Goal: Task Accomplishment & Management: Manage account settings

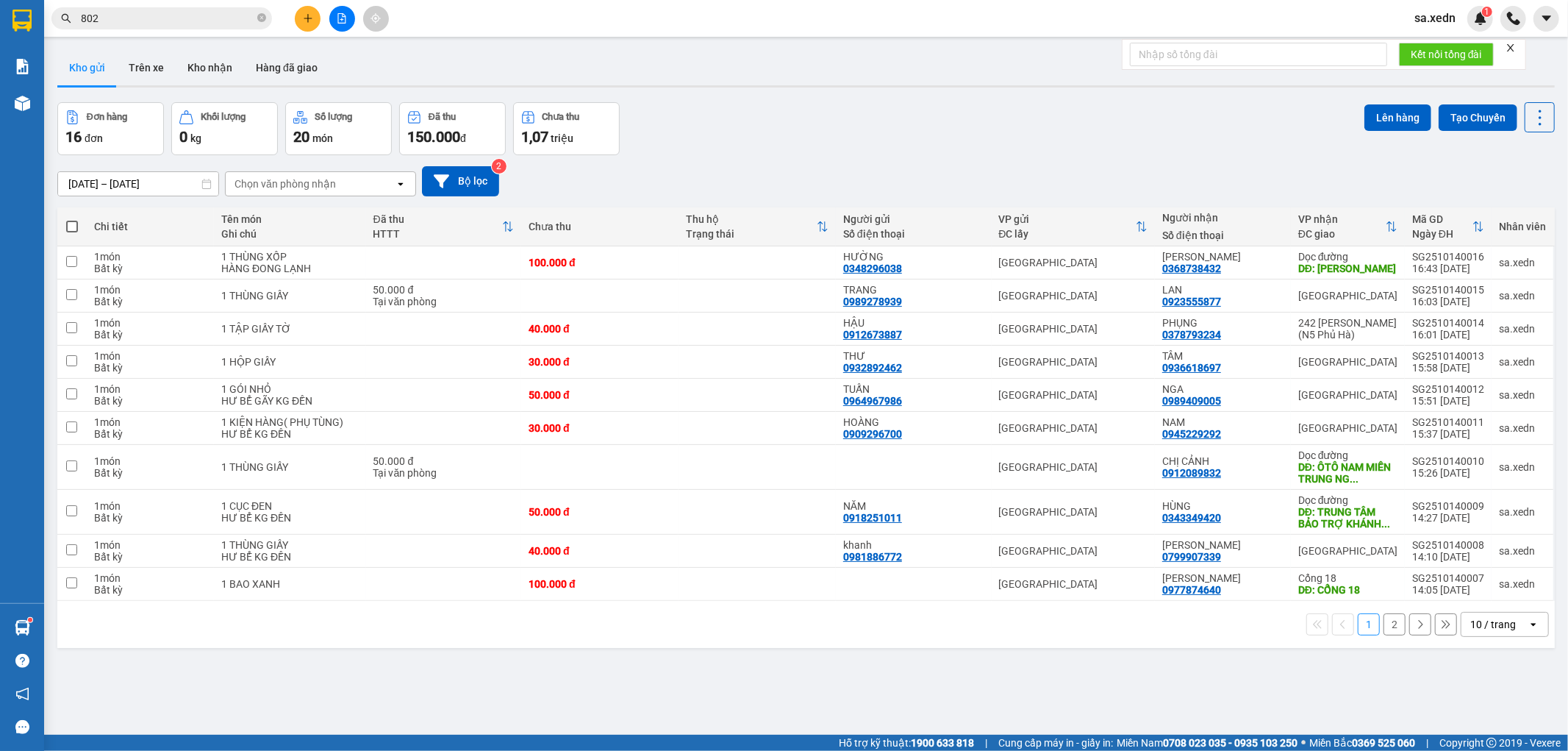
click at [307, 24] on button at bounding box center [308, 18] width 26 height 26
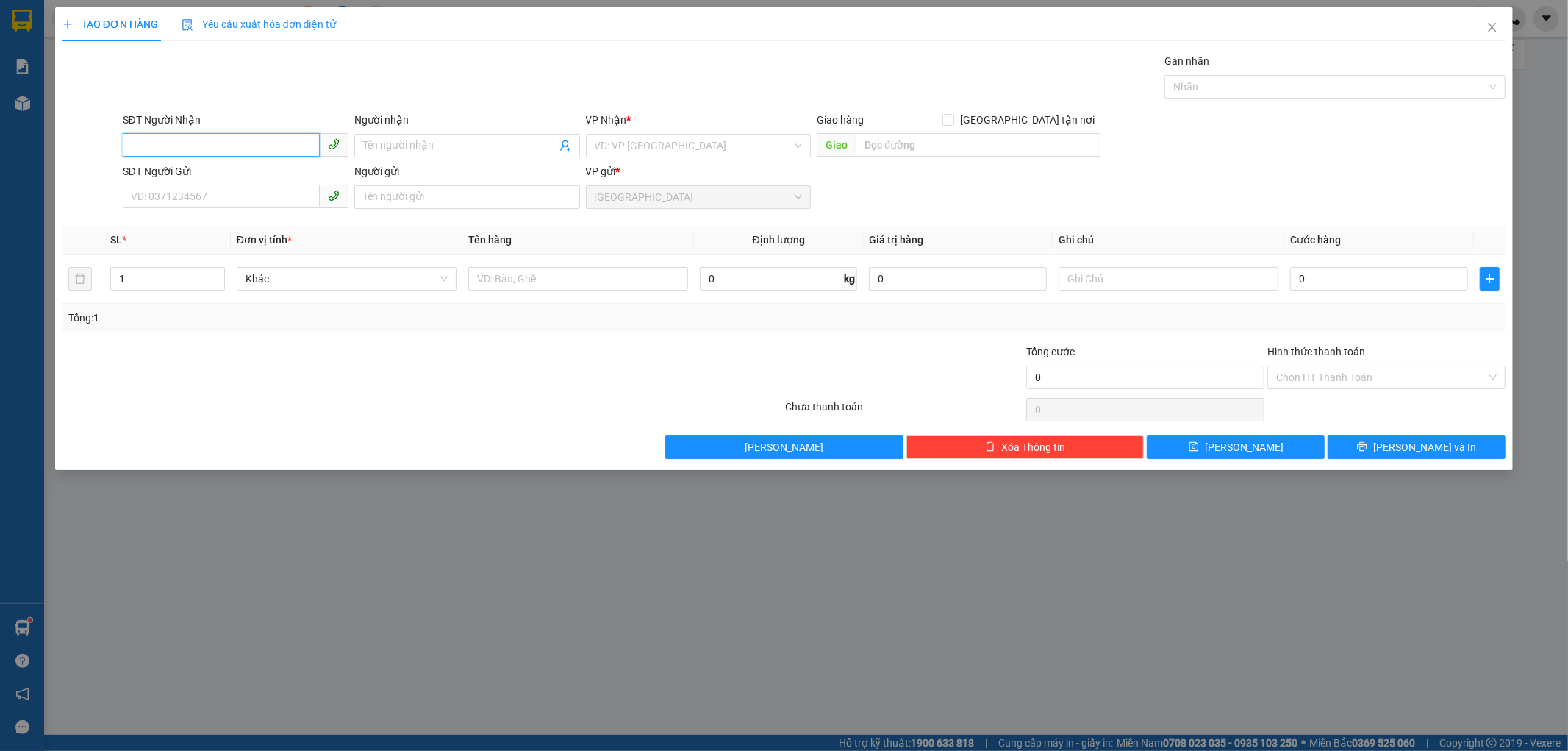
click at [200, 143] on input "SĐT Người Nhận" at bounding box center [221, 144] width 197 height 23
click at [200, 167] on div "0981624684 - VINH" at bounding box center [235, 176] width 208 height 17
type input "0981624684"
type input "VINH"
type input "140.000"
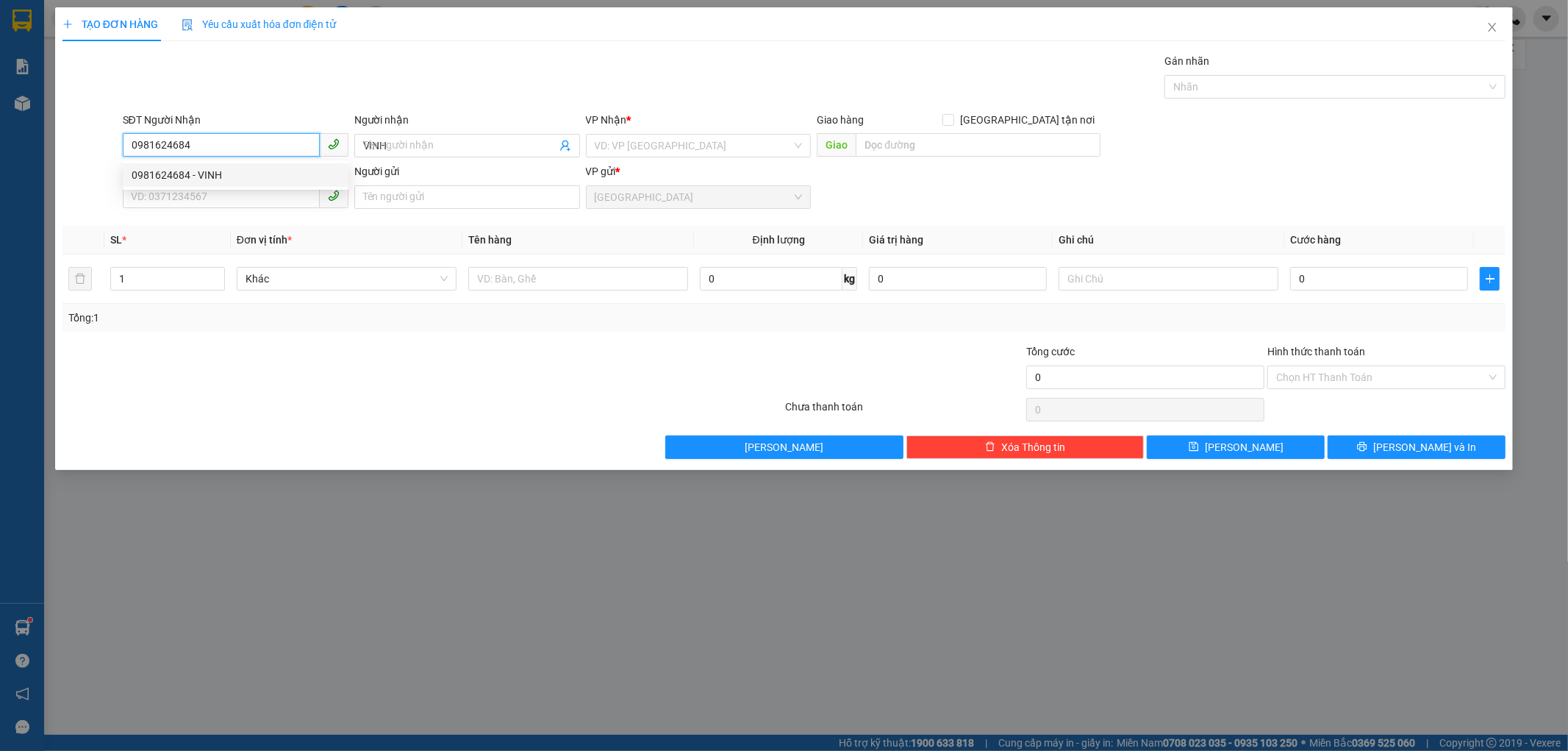
type input "140.000"
type input "0981624684"
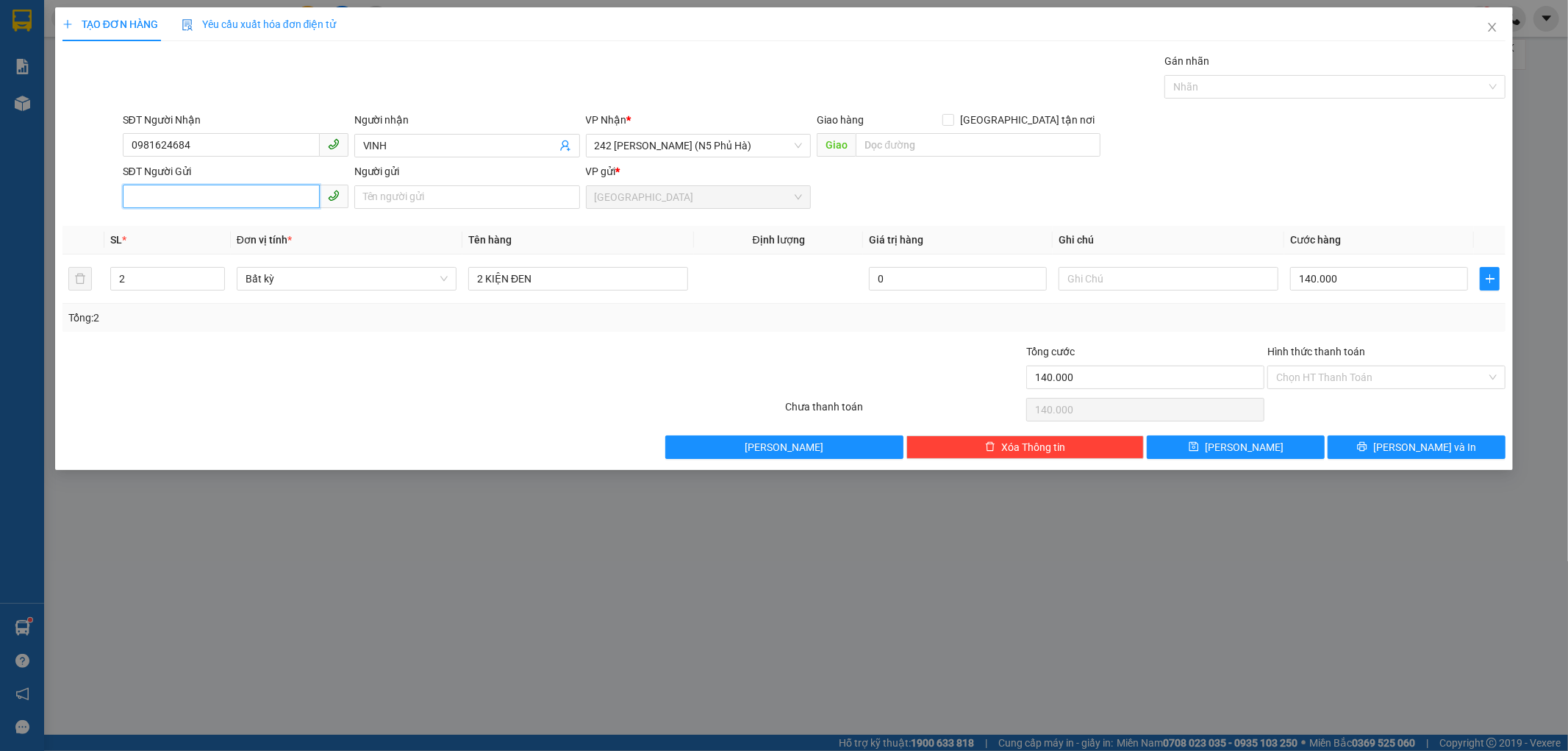
click at [203, 196] on input "SĐT Người Gửi" at bounding box center [221, 196] width 197 height 23
click at [203, 239] on div "0923566366 - VƯƠNG" at bounding box center [235, 249] width 225 height 23
type input "0923566366"
type input "VƯƠNG"
click at [1307, 380] on input "Hình thức thanh toán" at bounding box center [1381, 377] width 211 height 22
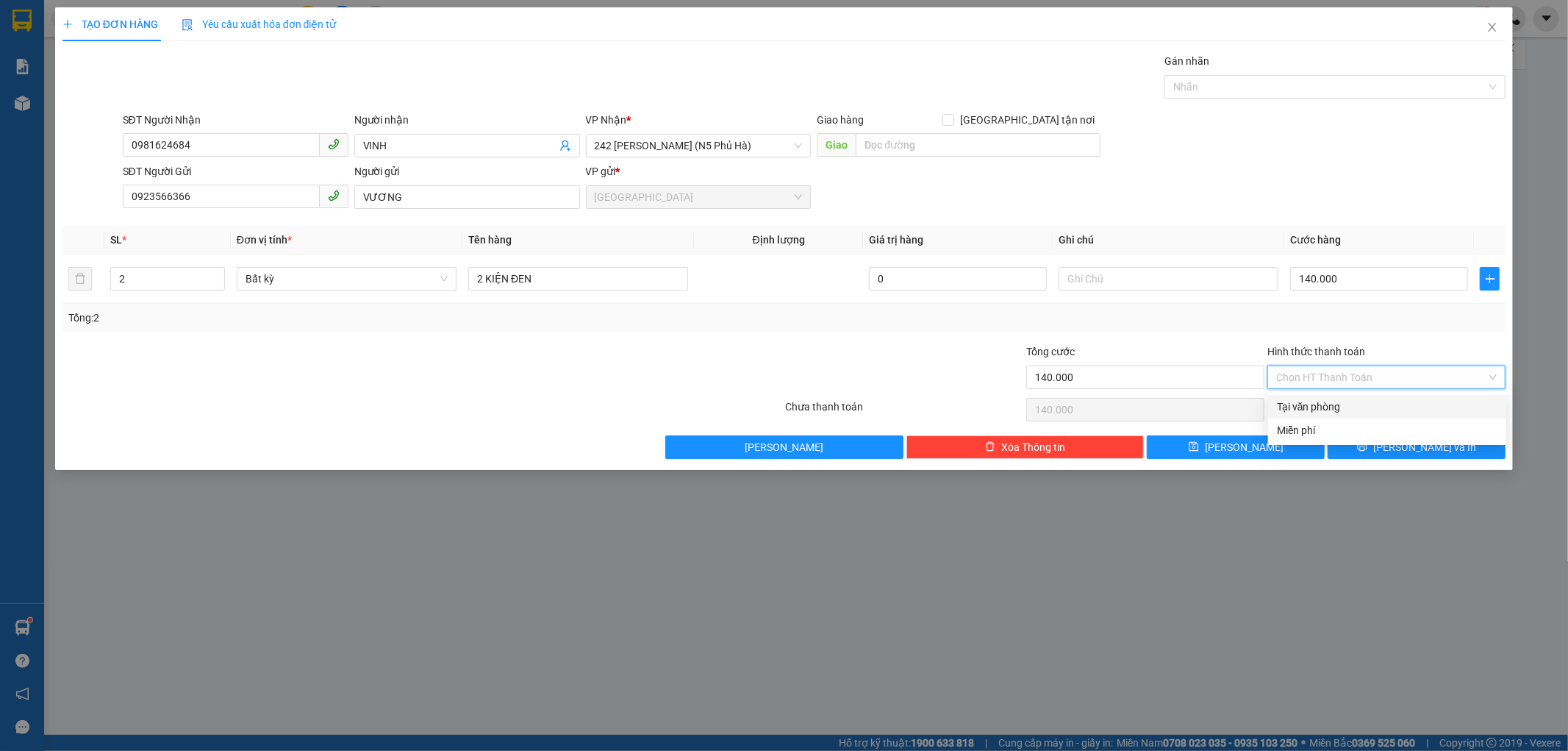
click at [1309, 401] on div "Tại văn phòng" at bounding box center [1387, 406] width 221 height 17
type input "0"
click at [1360, 435] on button "[PERSON_NAME] và In" at bounding box center [1417, 446] width 178 height 23
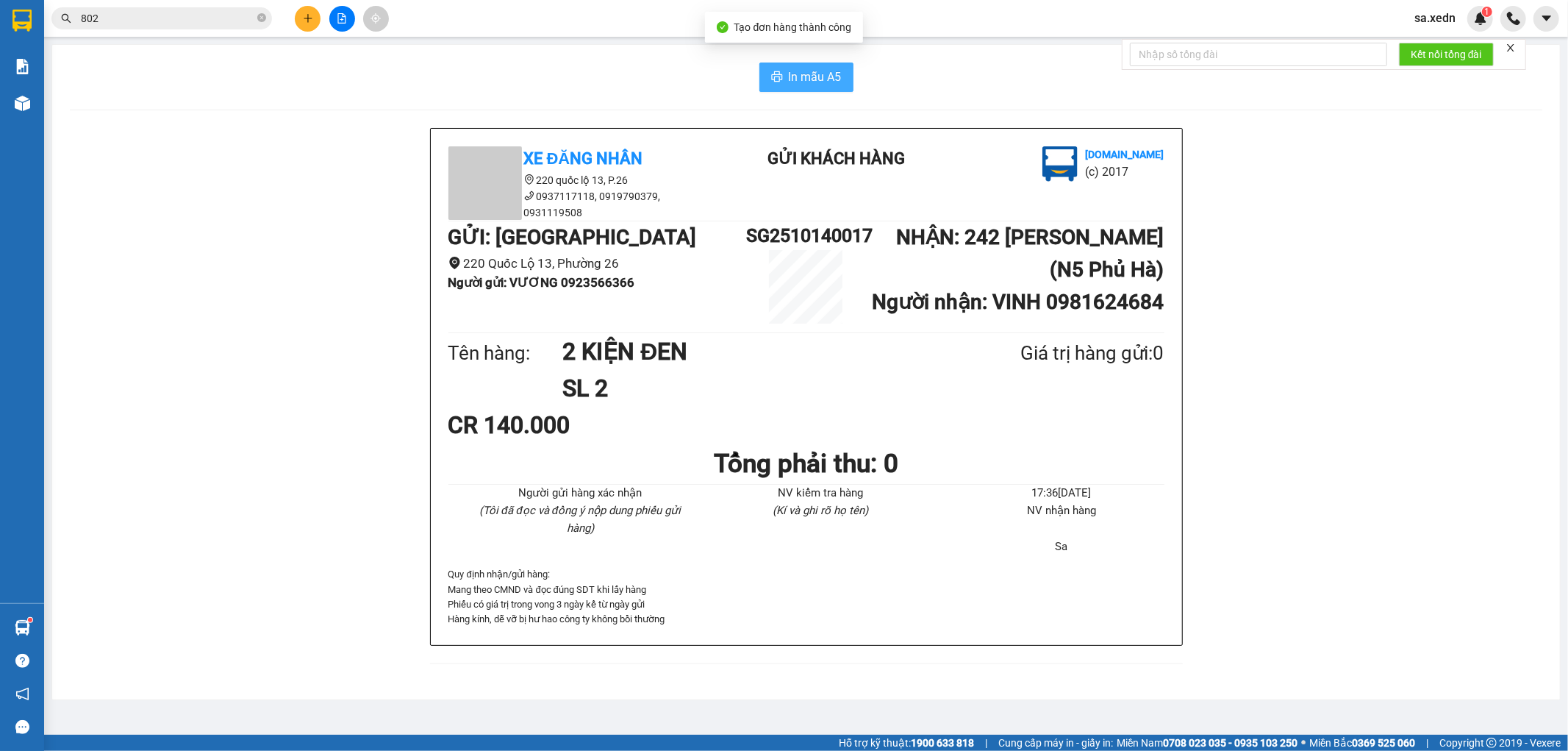
click at [800, 78] on span "In mẫu A5" at bounding box center [814, 77] width 53 height 18
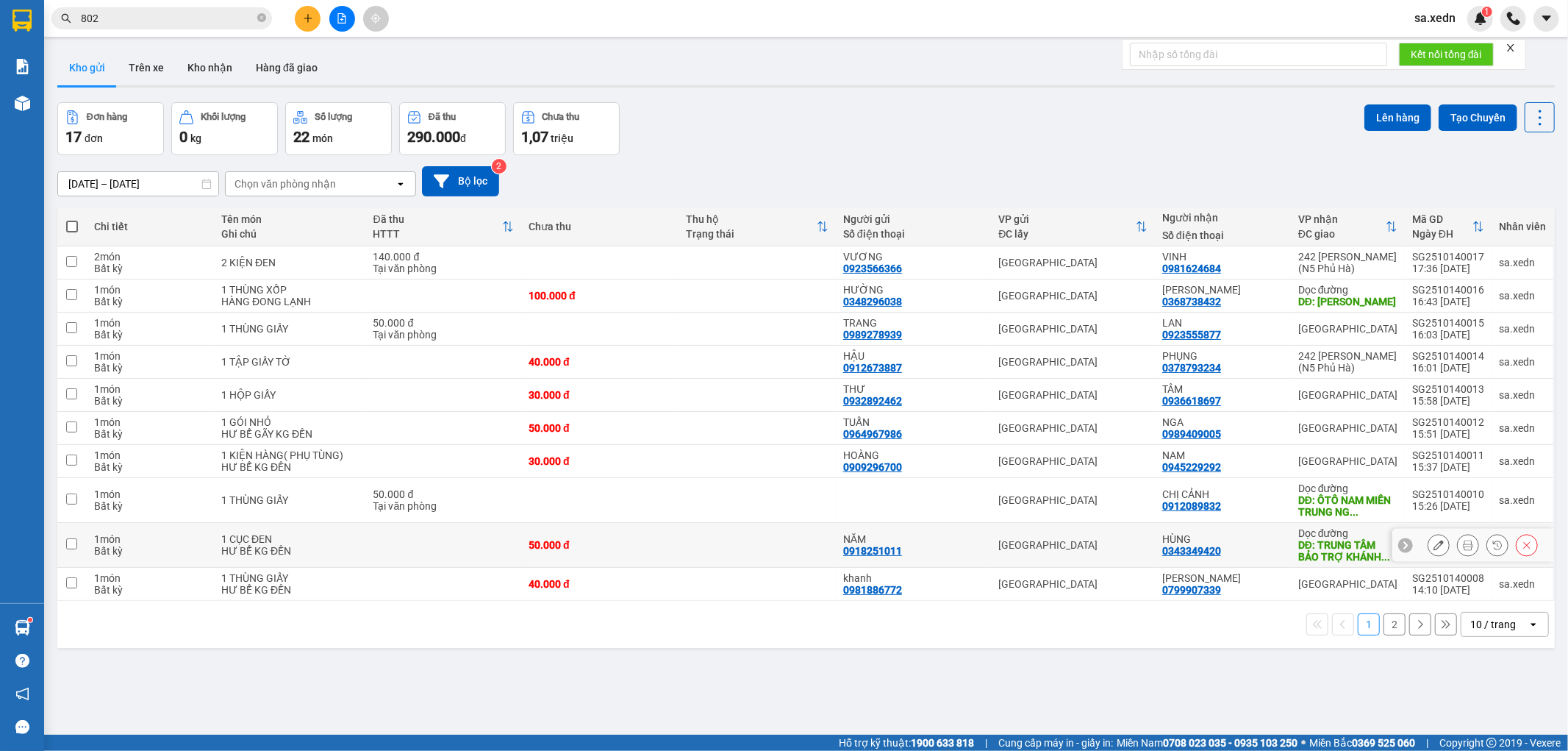
click at [1291, 553] on td "Dọc đường DĐ: TRUNG TÂM BẢO TRỢ KHÁNH ..." at bounding box center [1347, 545] width 114 height 45
checkbox input "true"
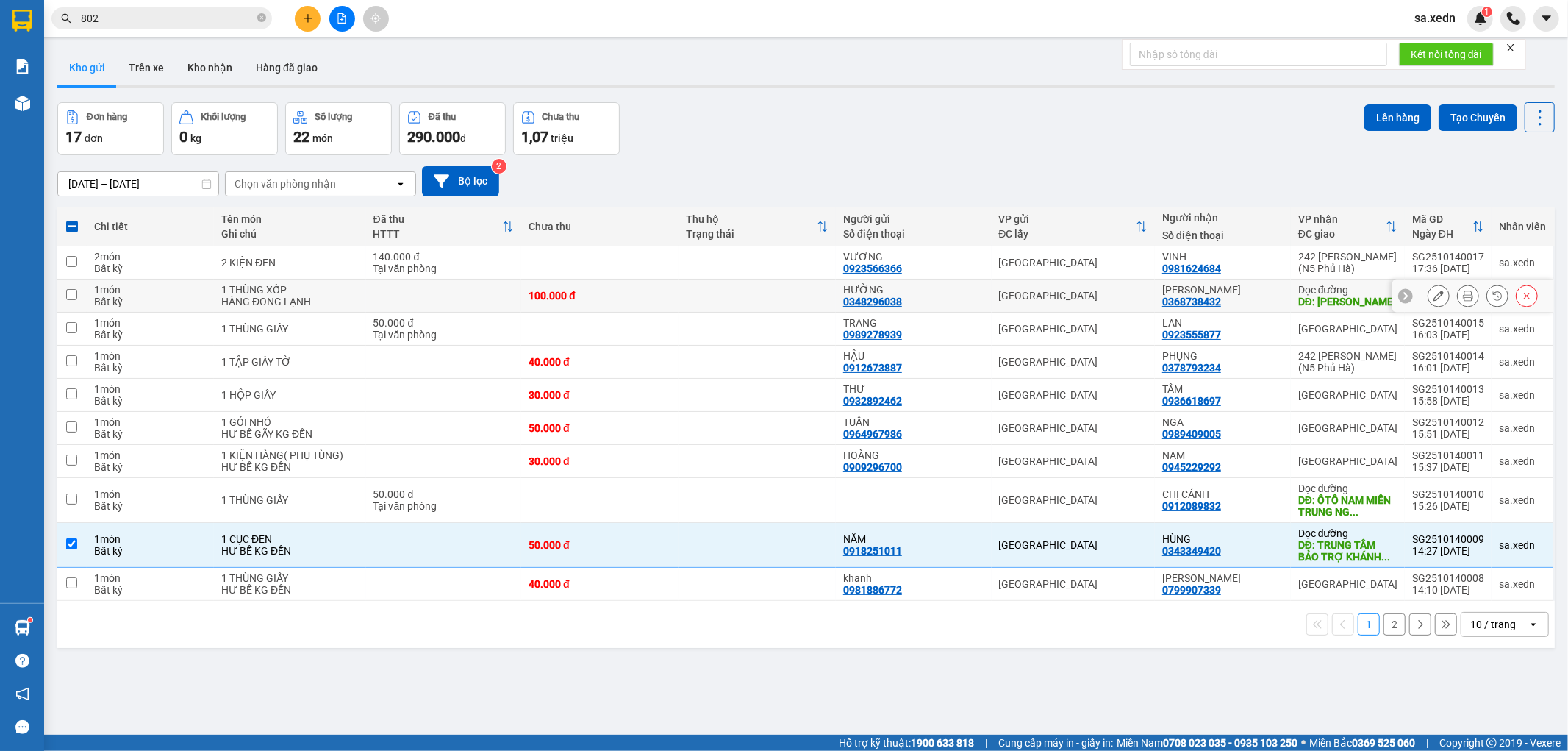
click at [1231, 297] on div "XUÂN ÁNH 0368738432" at bounding box center [1222, 295] width 121 height 23
checkbox input "true"
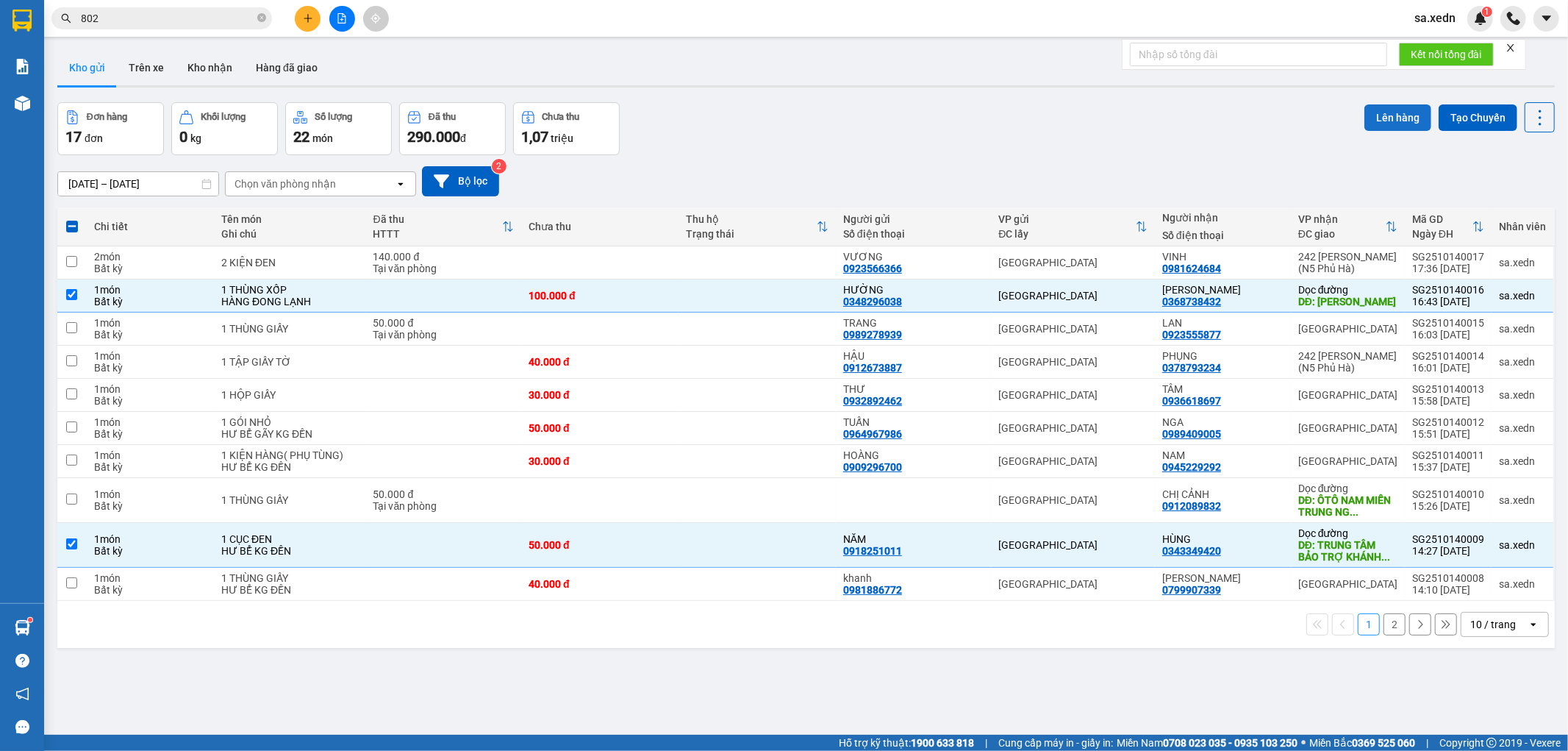
click at [1370, 111] on button "Lên hàng" at bounding box center [1397, 117] width 66 height 27
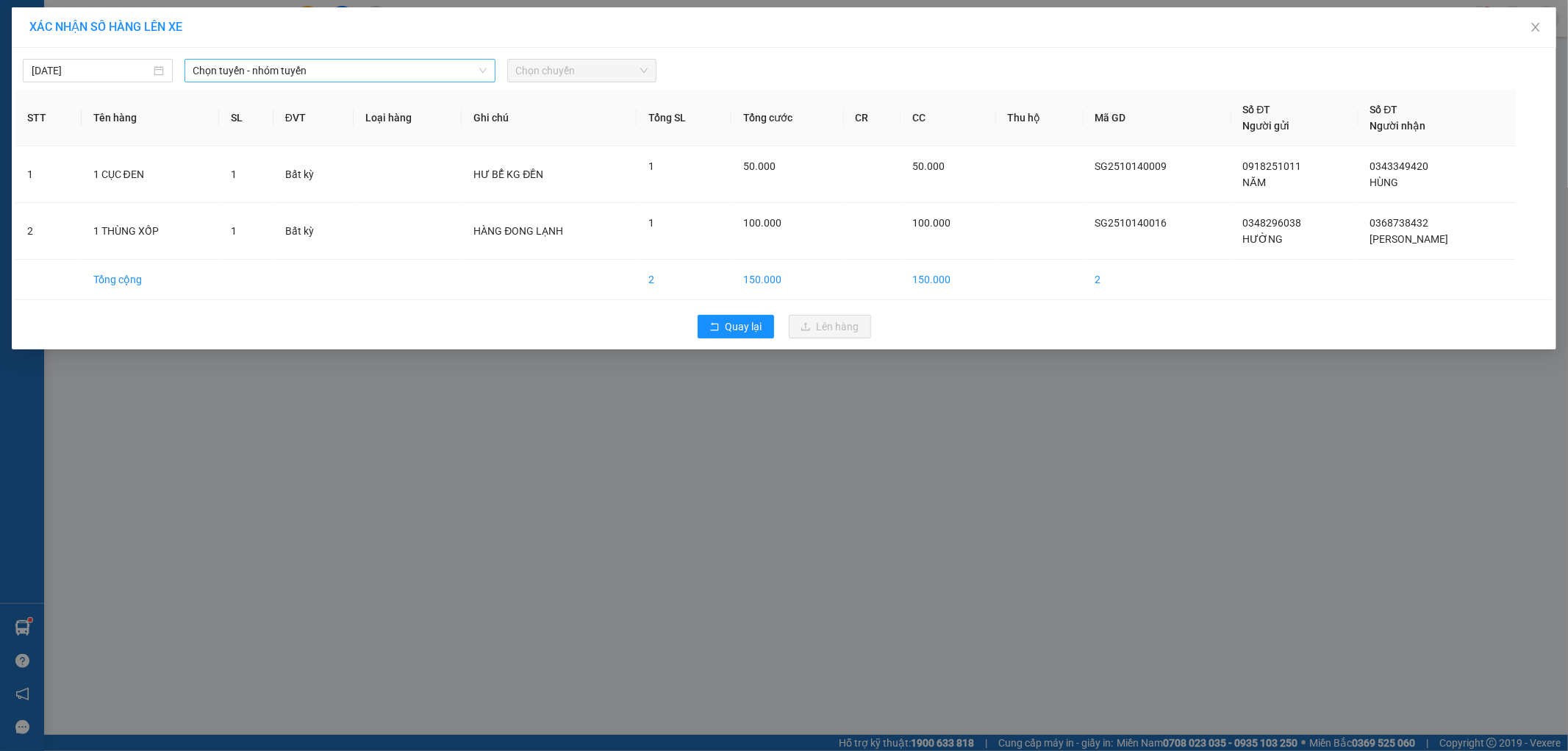
click at [320, 70] on span "Chọn tuyến - nhóm tuyến" at bounding box center [340, 70] width 294 height 22
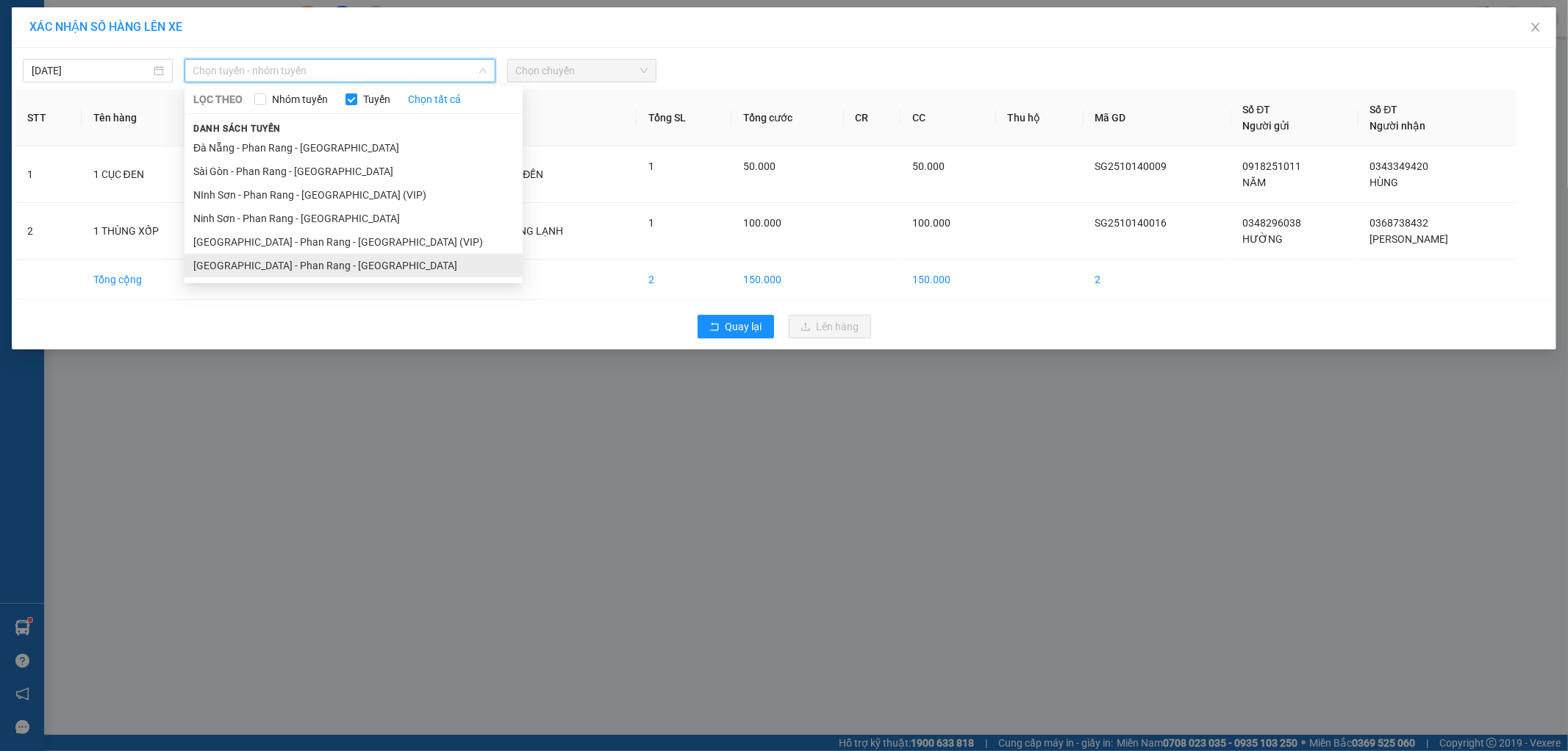
click at [322, 261] on li "[GEOGRAPHIC_DATA] - Phan Rang - [GEOGRAPHIC_DATA]" at bounding box center [354, 265] width 338 height 23
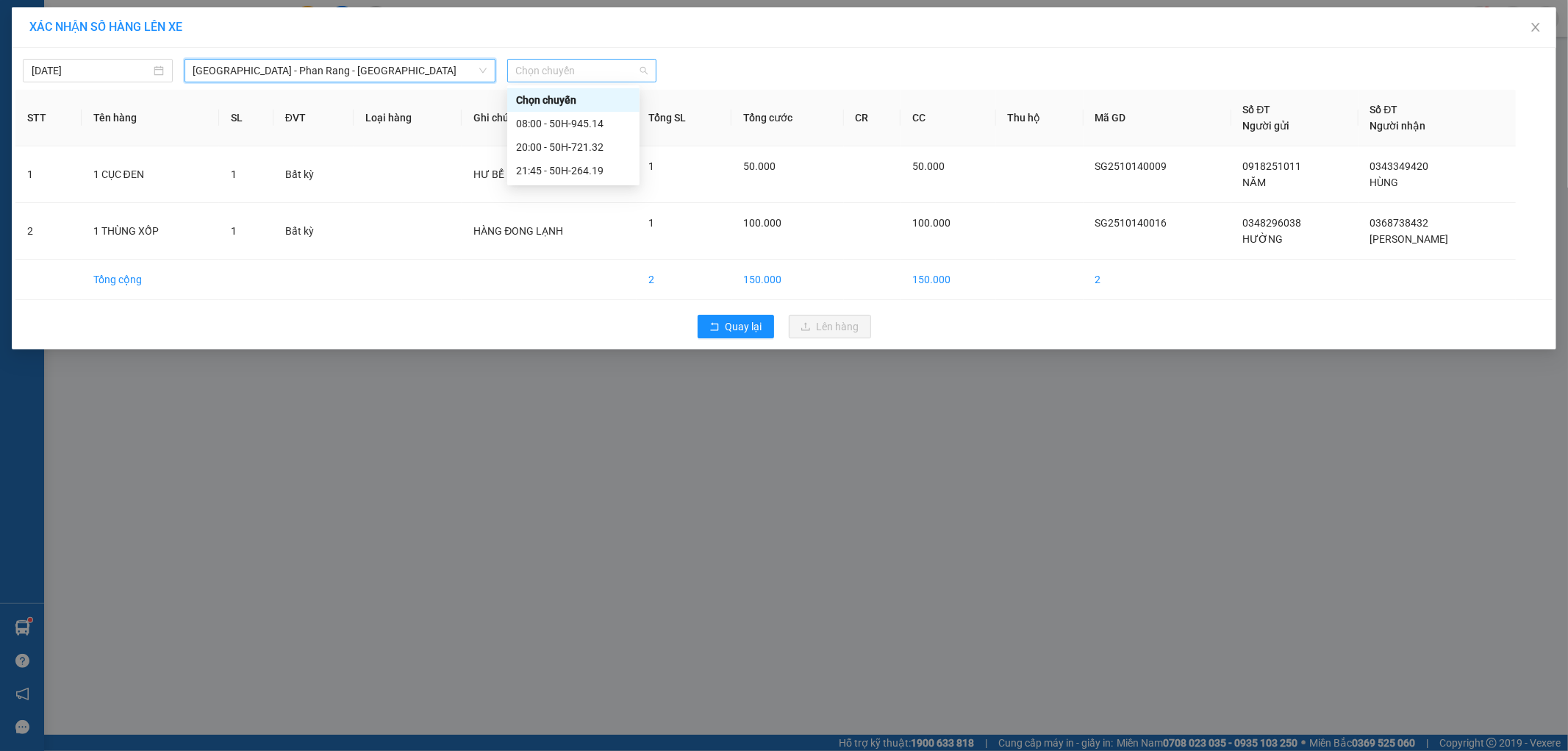
click at [546, 76] on span "Chọn chuyến" at bounding box center [582, 70] width 132 height 22
click at [570, 143] on div "20:00 - 50H-721.32" at bounding box center [573, 147] width 115 height 17
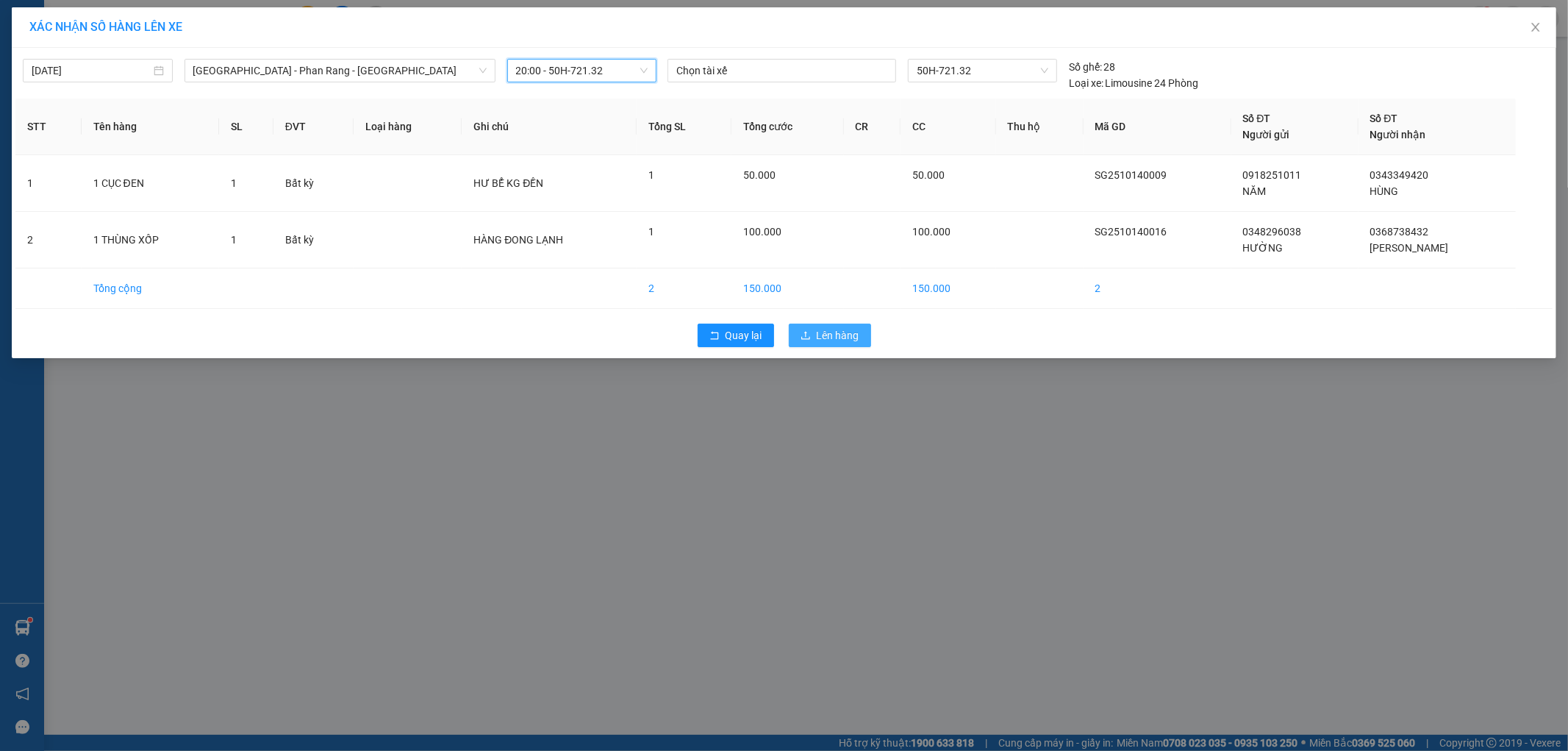
click at [820, 327] on span "Lên hàng" at bounding box center [838, 335] width 42 height 17
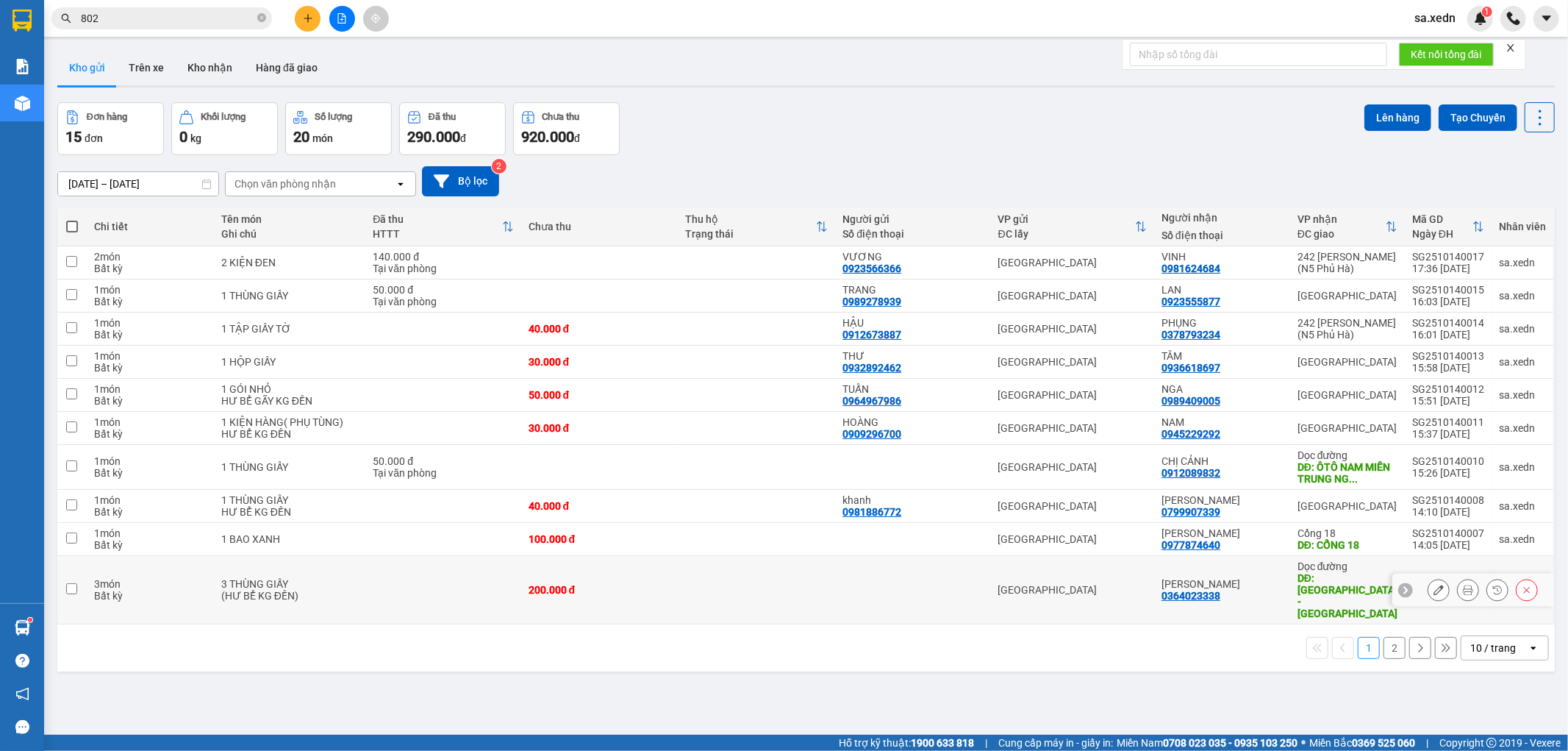
click at [1250, 585] on div "XUÂN QUÝ 0364023338" at bounding box center [1222, 589] width 121 height 23
checkbox input "true"
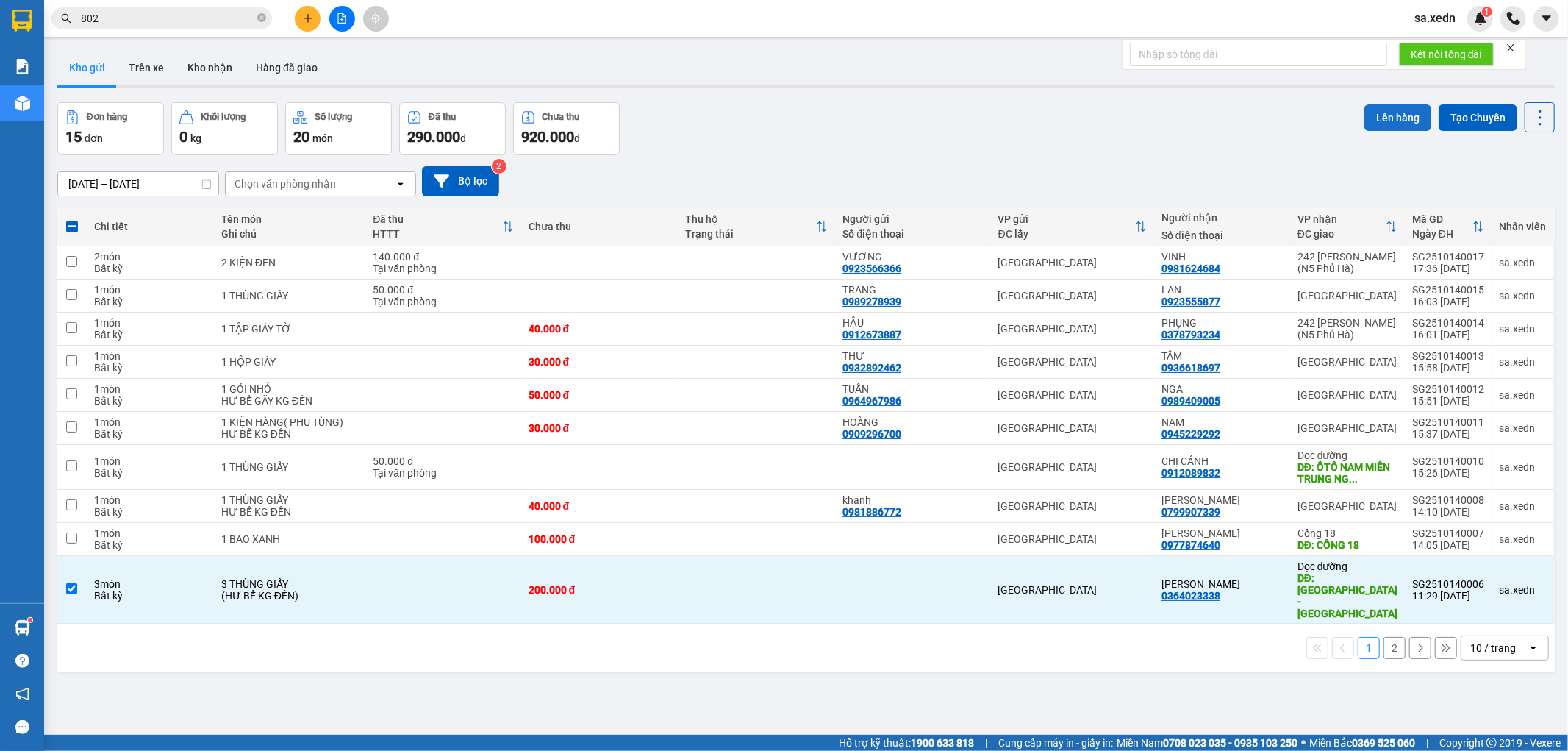
click at [1371, 106] on button "Lên hàng" at bounding box center [1397, 117] width 66 height 27
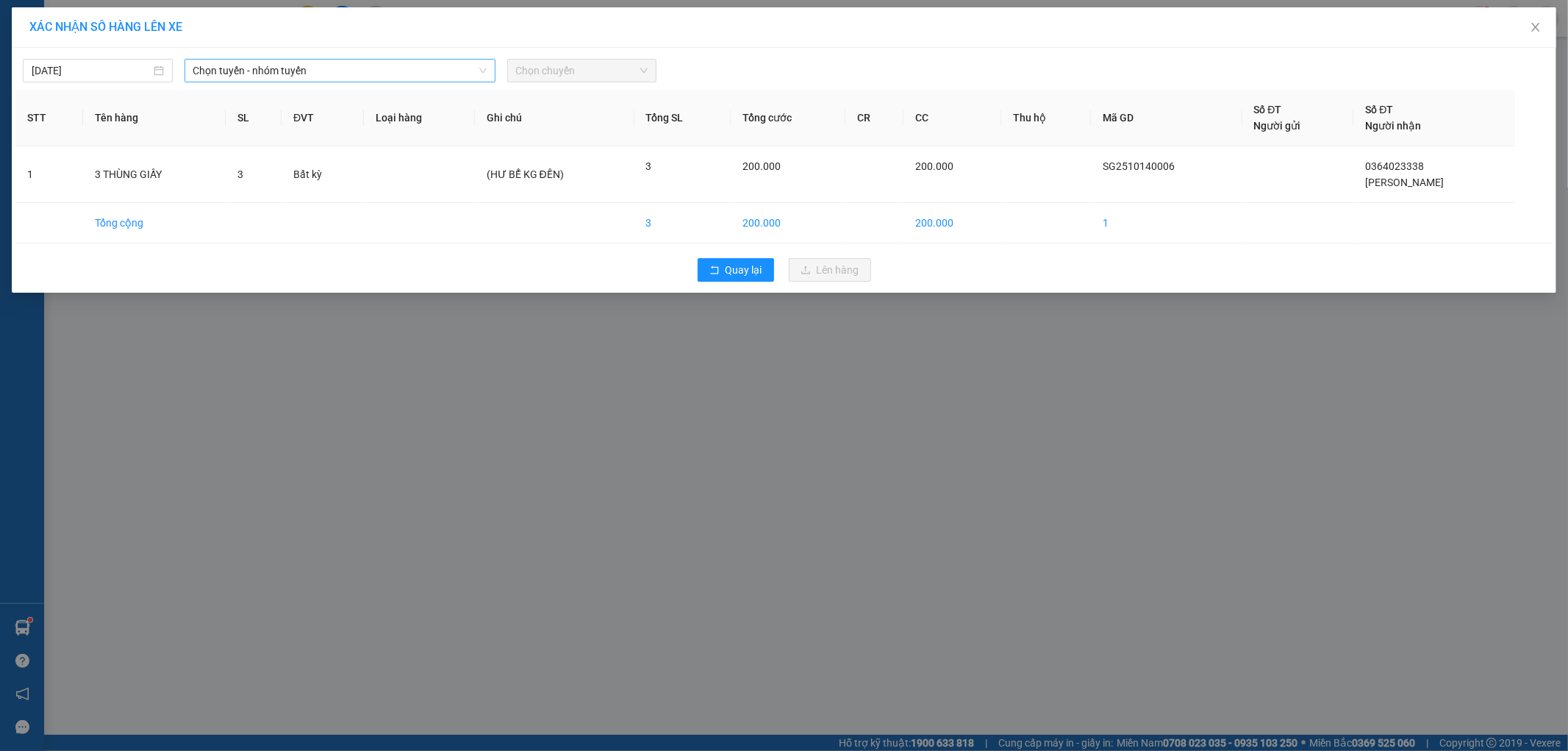
click at [432, 67] on span "Chọn tuyến - nhóm tuyến" at bounding box center [340, 70] width 294 height 22
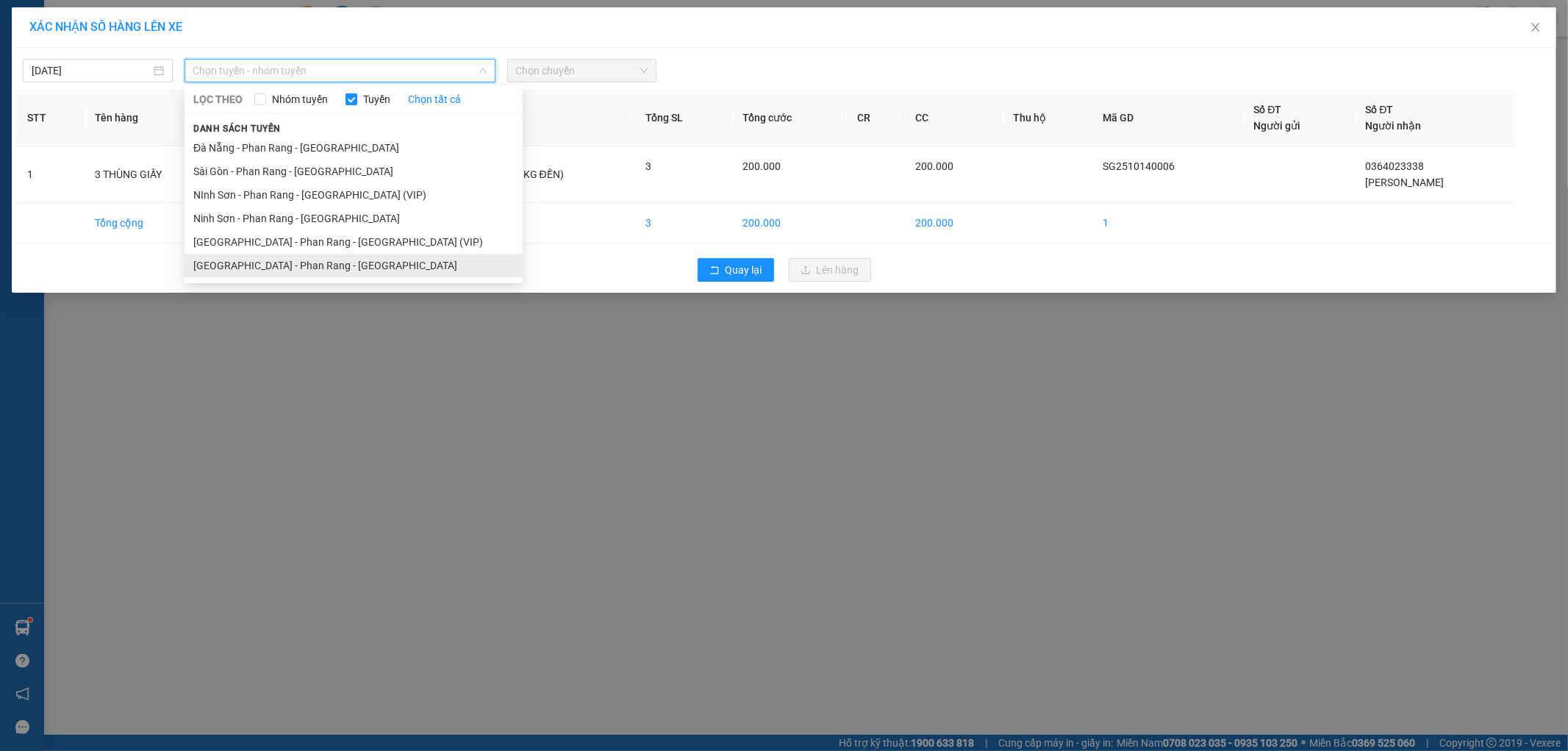
click at [405, 269] on li "[GEOGRAPHIC_DATA] - Phan Rang - [GEOGRAPHIC_DATA]" at bounding box center [354, 265] width 338 height 23
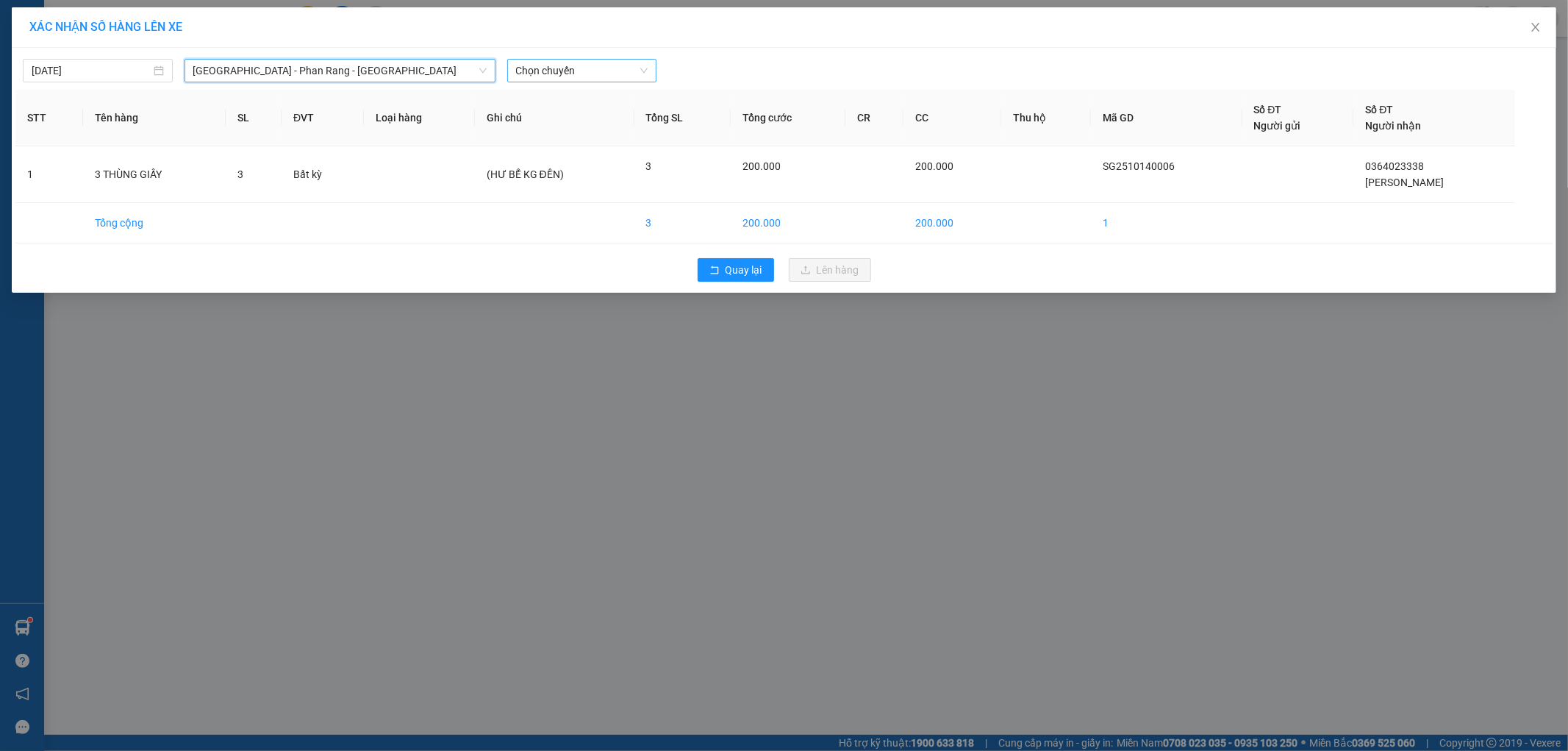
click at [593, 76] on span "Chọn chuyến" at bounding box center [582, 70] width 132 height 22
click at [590, 139] on div "20:00 - 50H-721.32" at bounding box center [573, 147] width 115 height 17
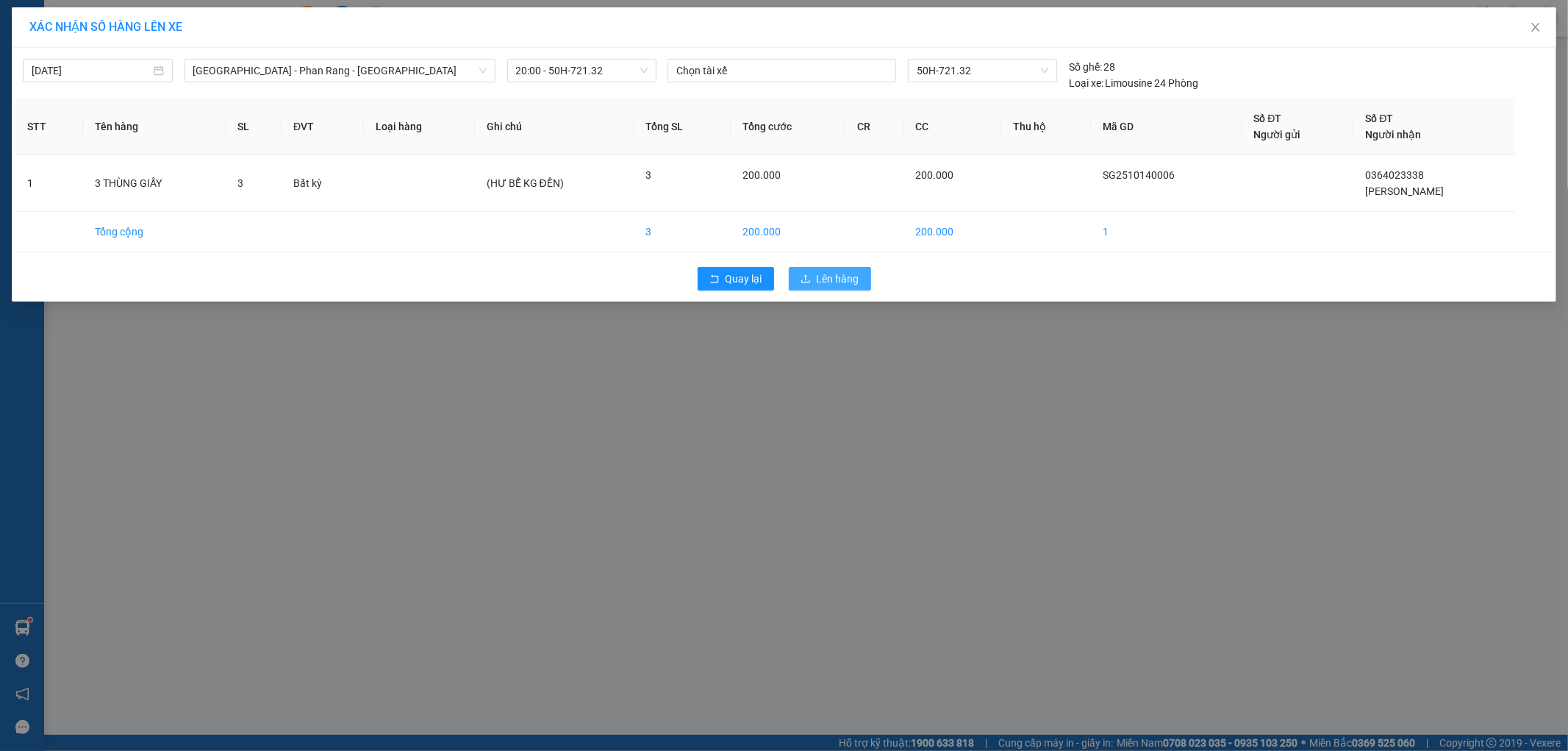
click at [799, 267] on button "Lên hàng" at bounding box center [829, 278] width 82 height 23
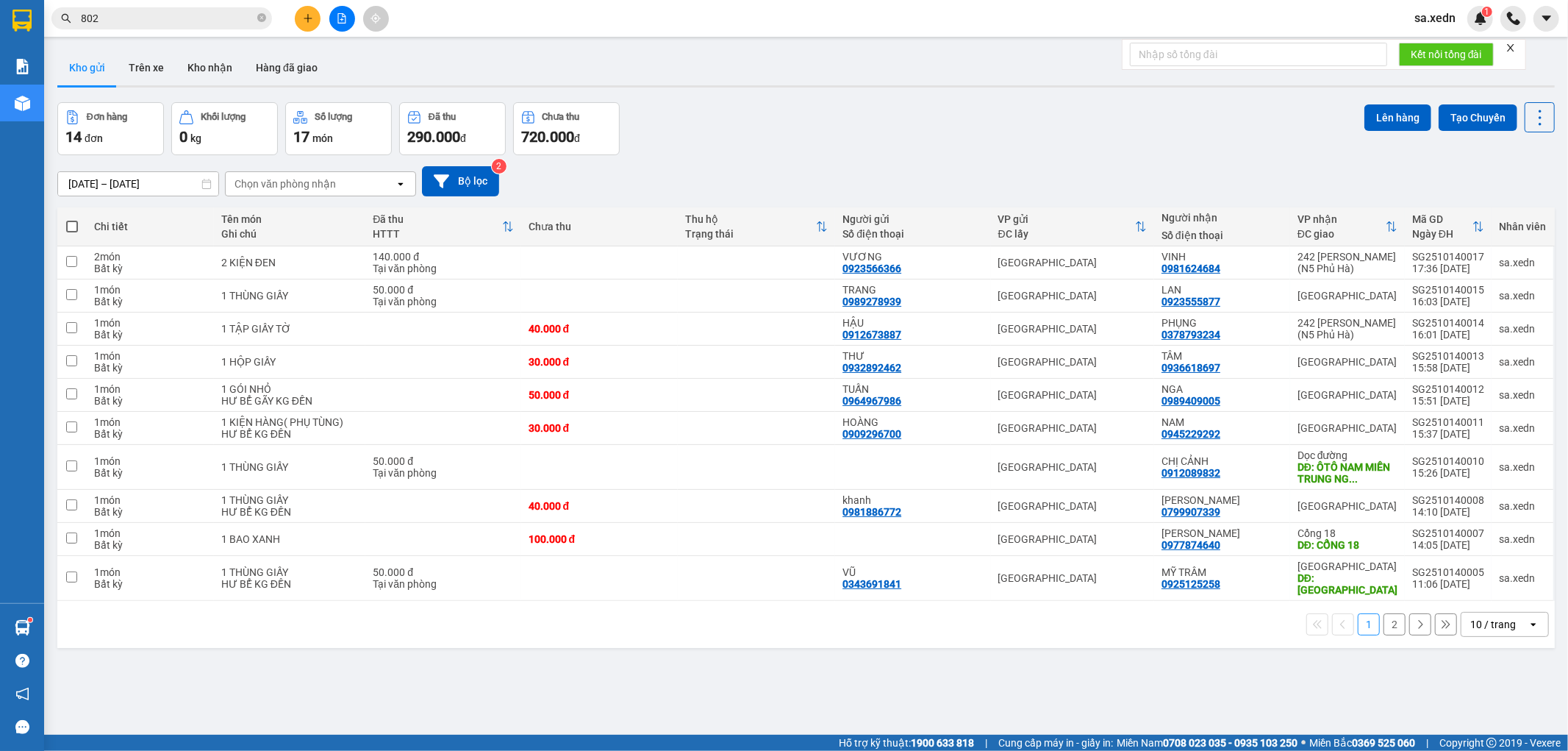
click at [1383, 613] on button "2" at bounding box center [1394, 624] width 22 height 22
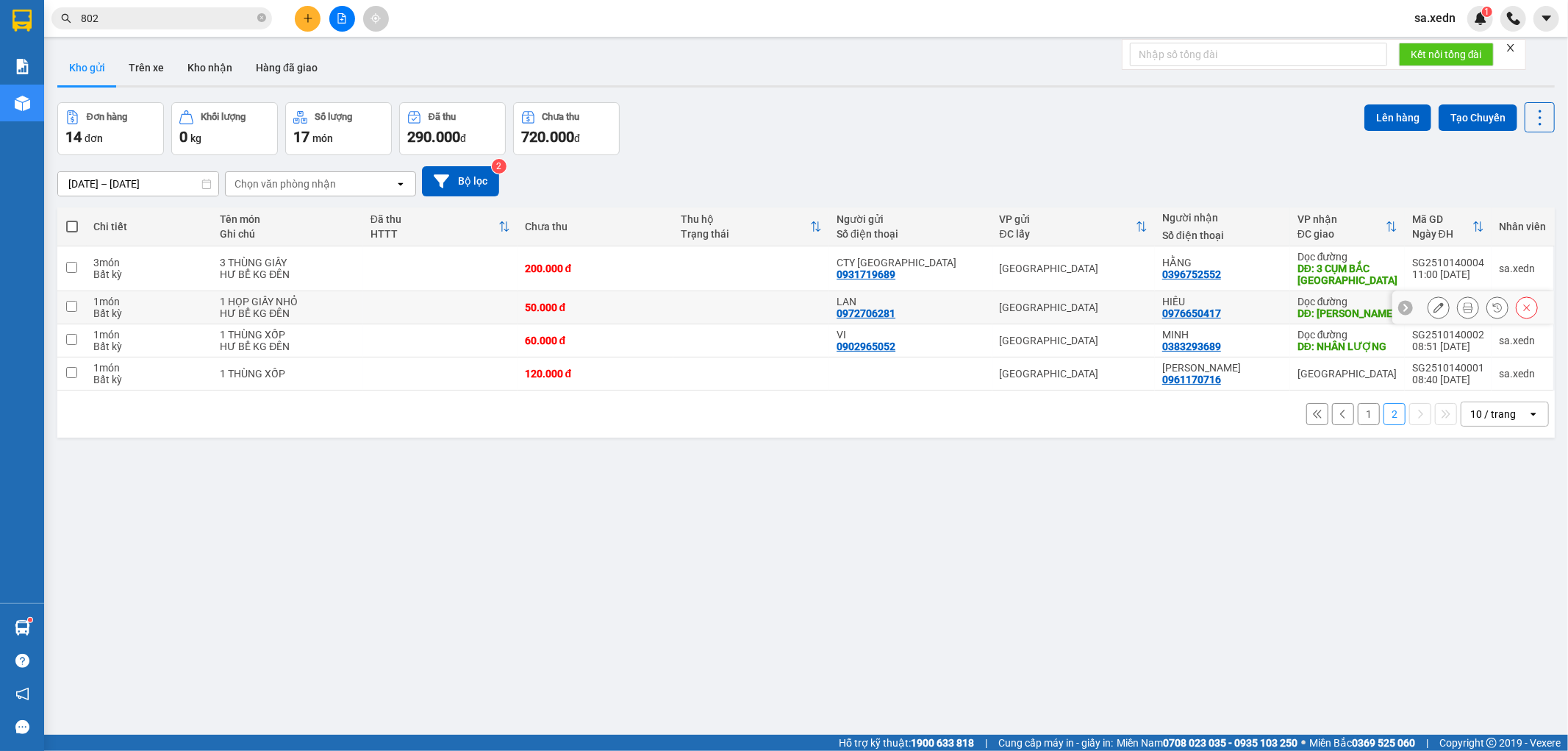
click at [1265, 309] on div "HIẾU 0976650417" at bounding box center [1222, 307] width 121 height 23
checkbox input "true"
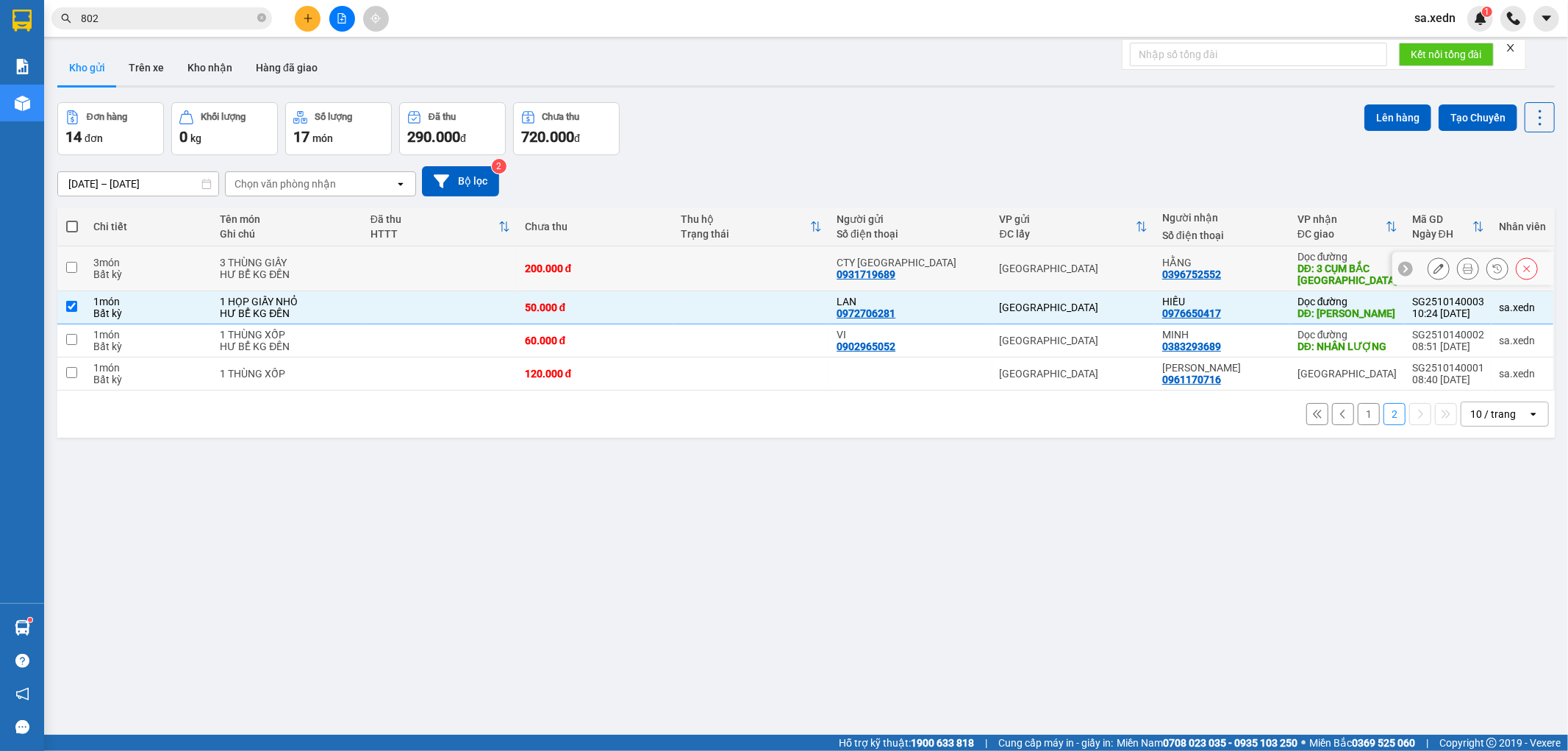
click at [1259, 261] on div "HẰNG" at bounding box center [1222, 262] width 121 height 12
checkbox input "true"
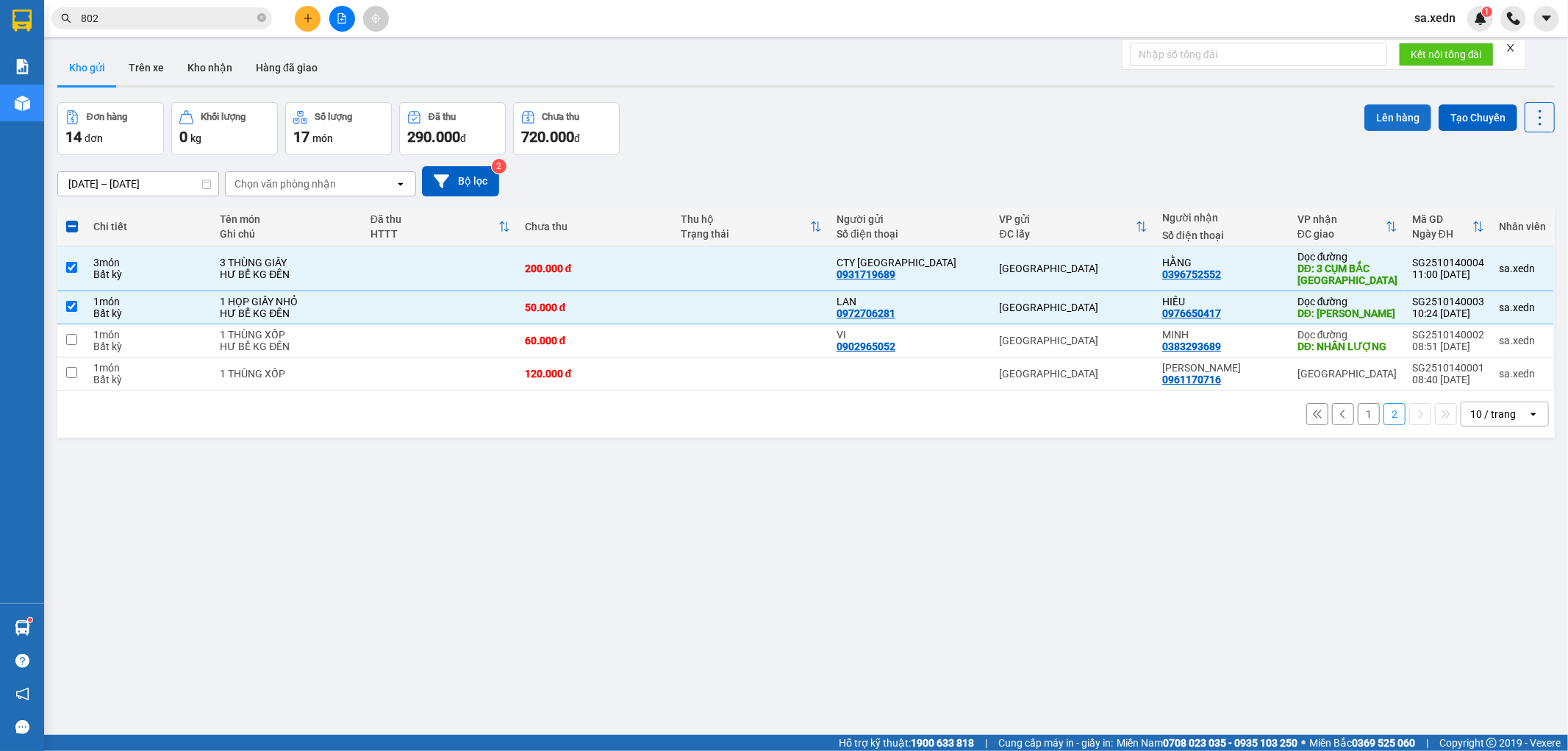
click at [1407, 113] on button "Lên hàng" at bounding box center [1397, 117] width 66 height 27
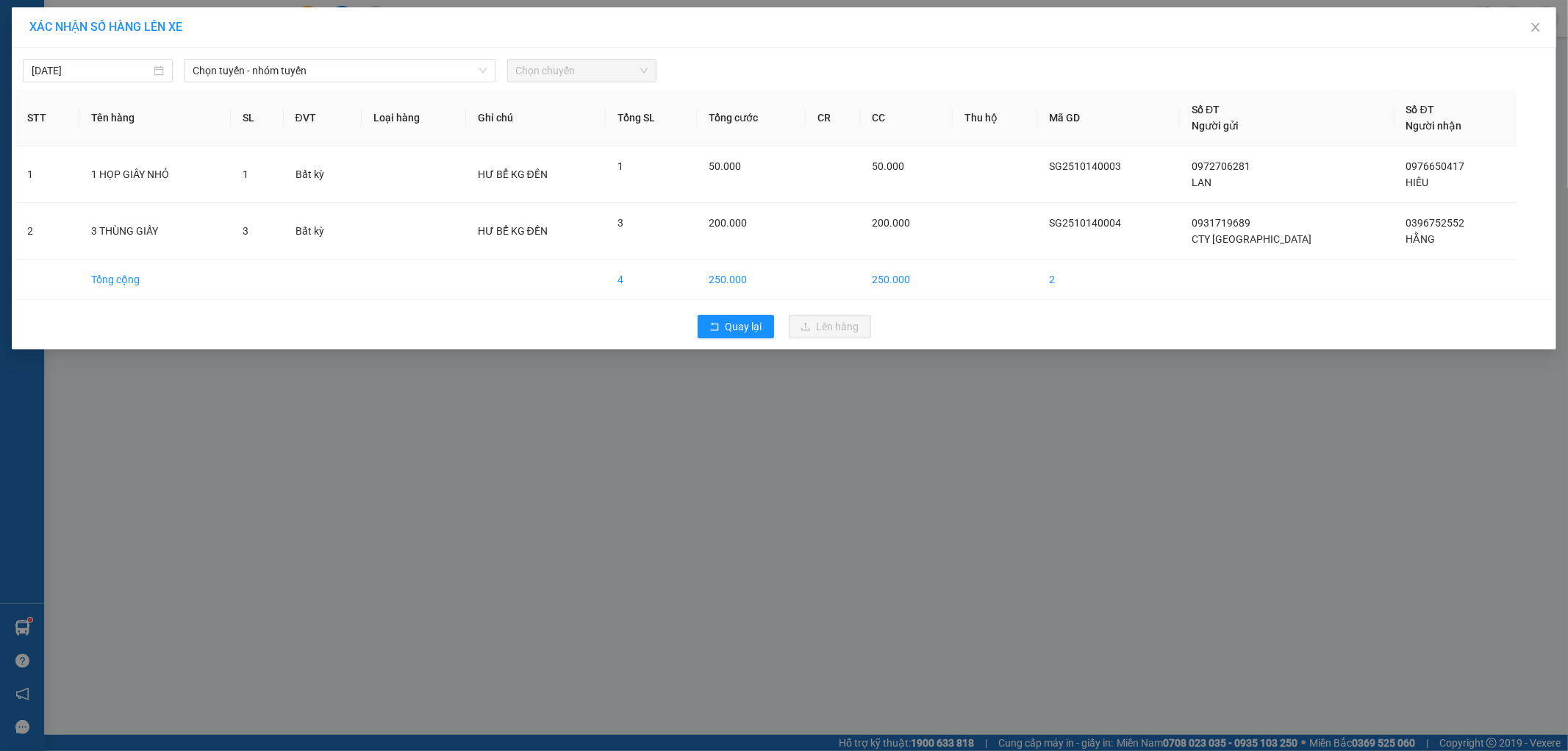
click at [438, 57] on div "[DATE] Chọn tuyến - nhóm tuyến Chọn chuyến" at bounding box center [784, 67] width 1537 height 30
click at [447, 78] on span "Chọn tuyến - nhóm tuyến" at bounding box center [340, 70] width 294 height 22
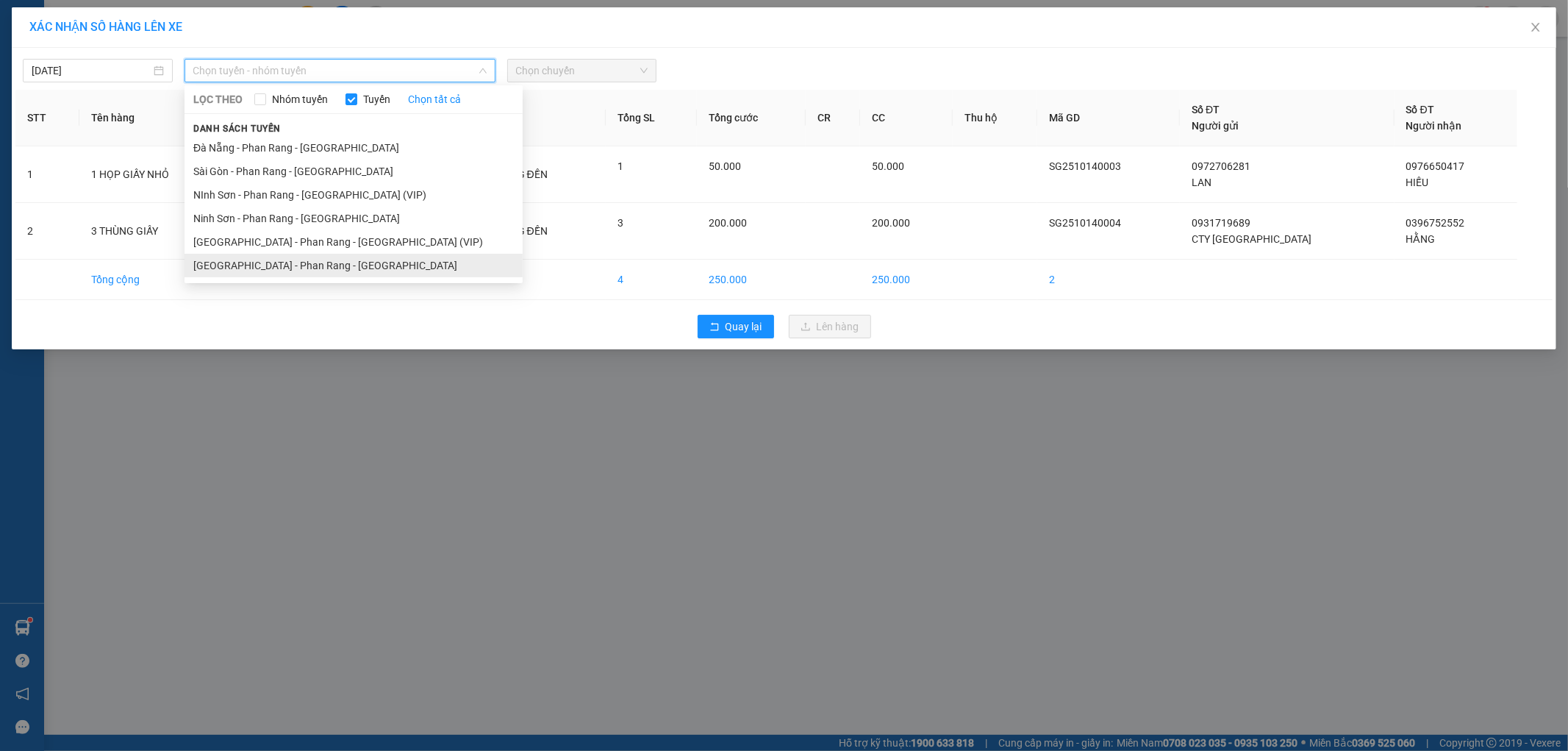
click at [334, 263] on li "[GEOGRAPHIC_DATA] - Phan Rang - [GEOGRAPHIC_DATA]" at bounding box center [354, 265] width 338 height 23
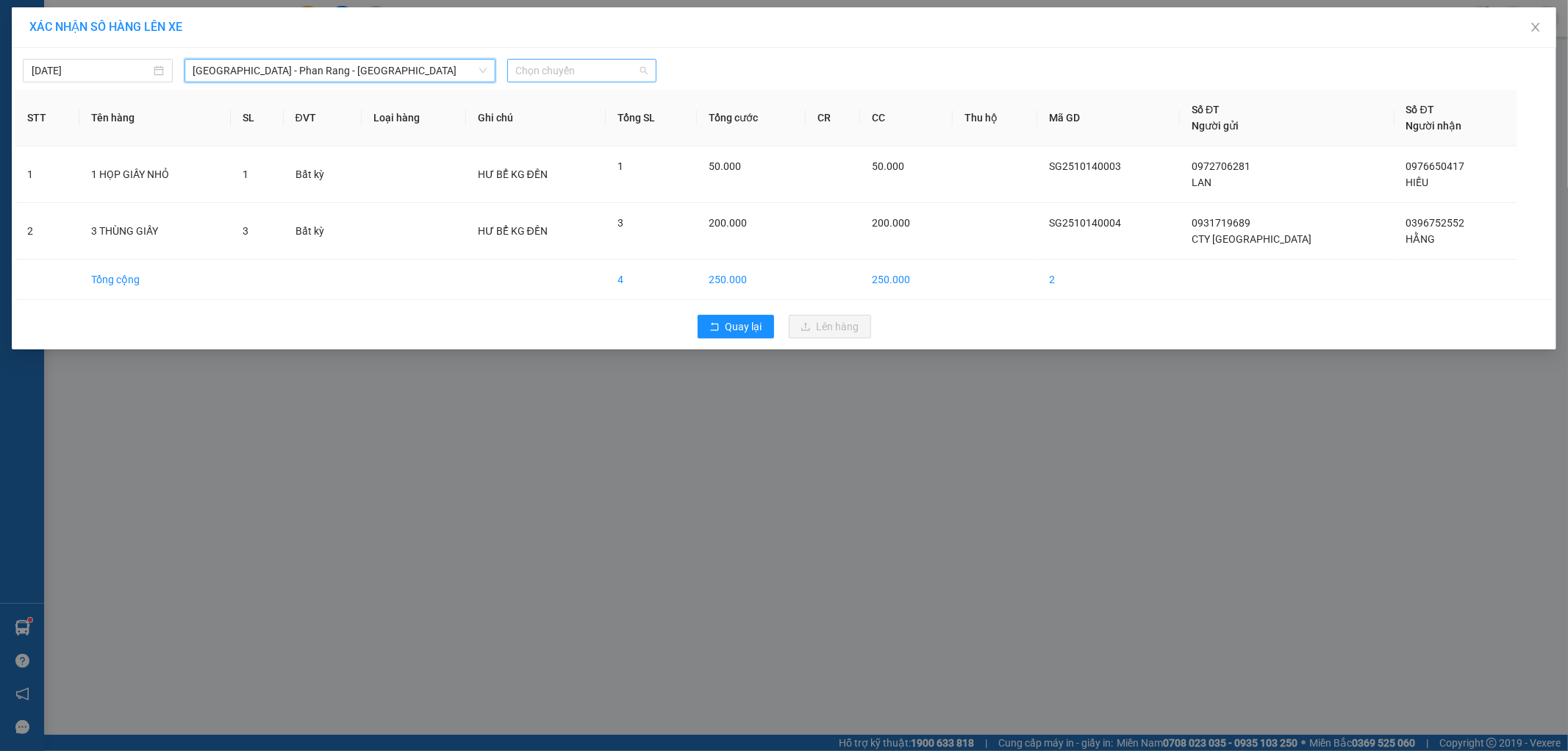
click at [538, 76] on span "Chọn chuyến" at bounding box center [582, 70] width 132 height 22
click at [546, 157] on div "20:00 - 50H-721.32" at bounding box center [573, 146] width 132 height 23
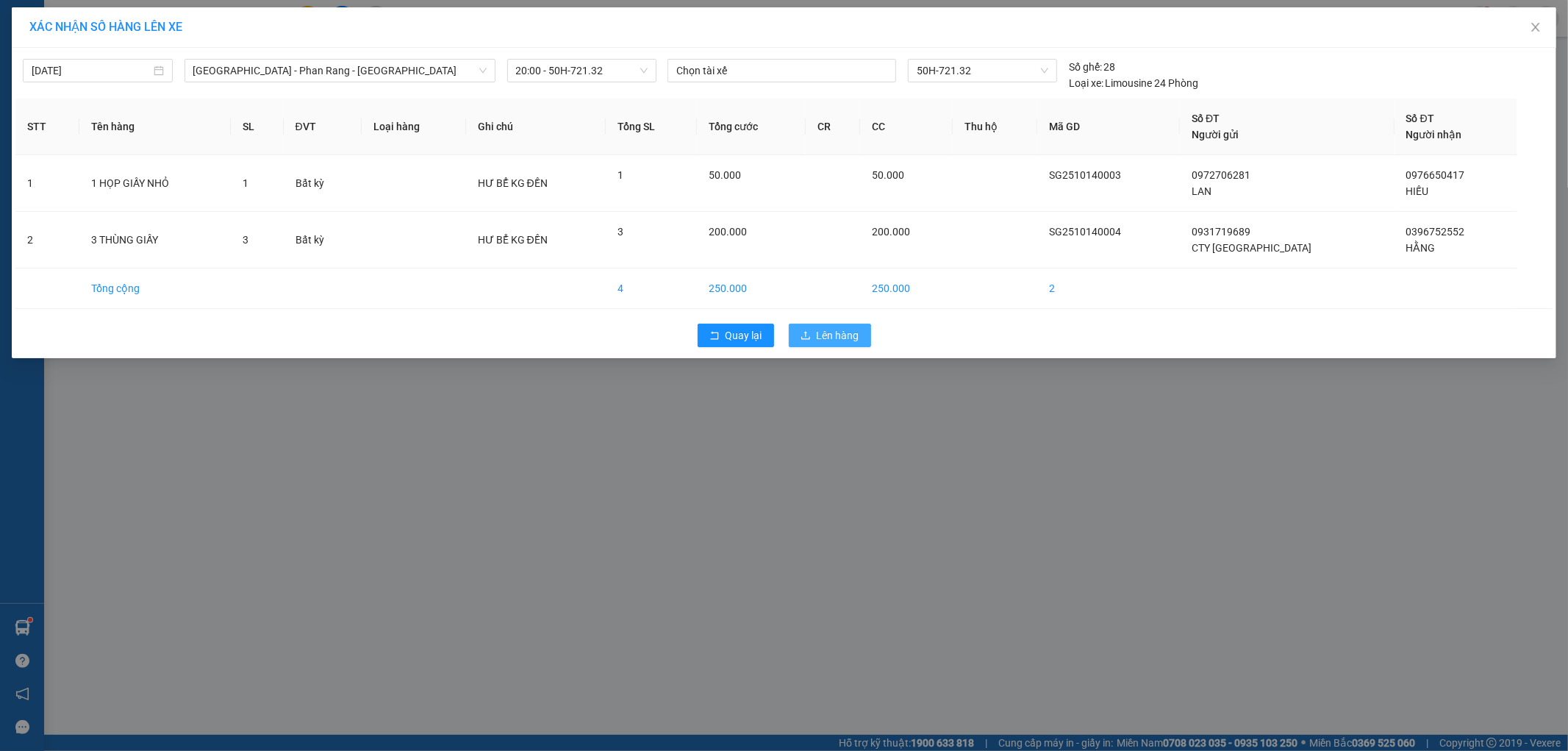
click at [819, 330] on span "Lên hàng" at bounding box center [838, 335] width 42 height 17
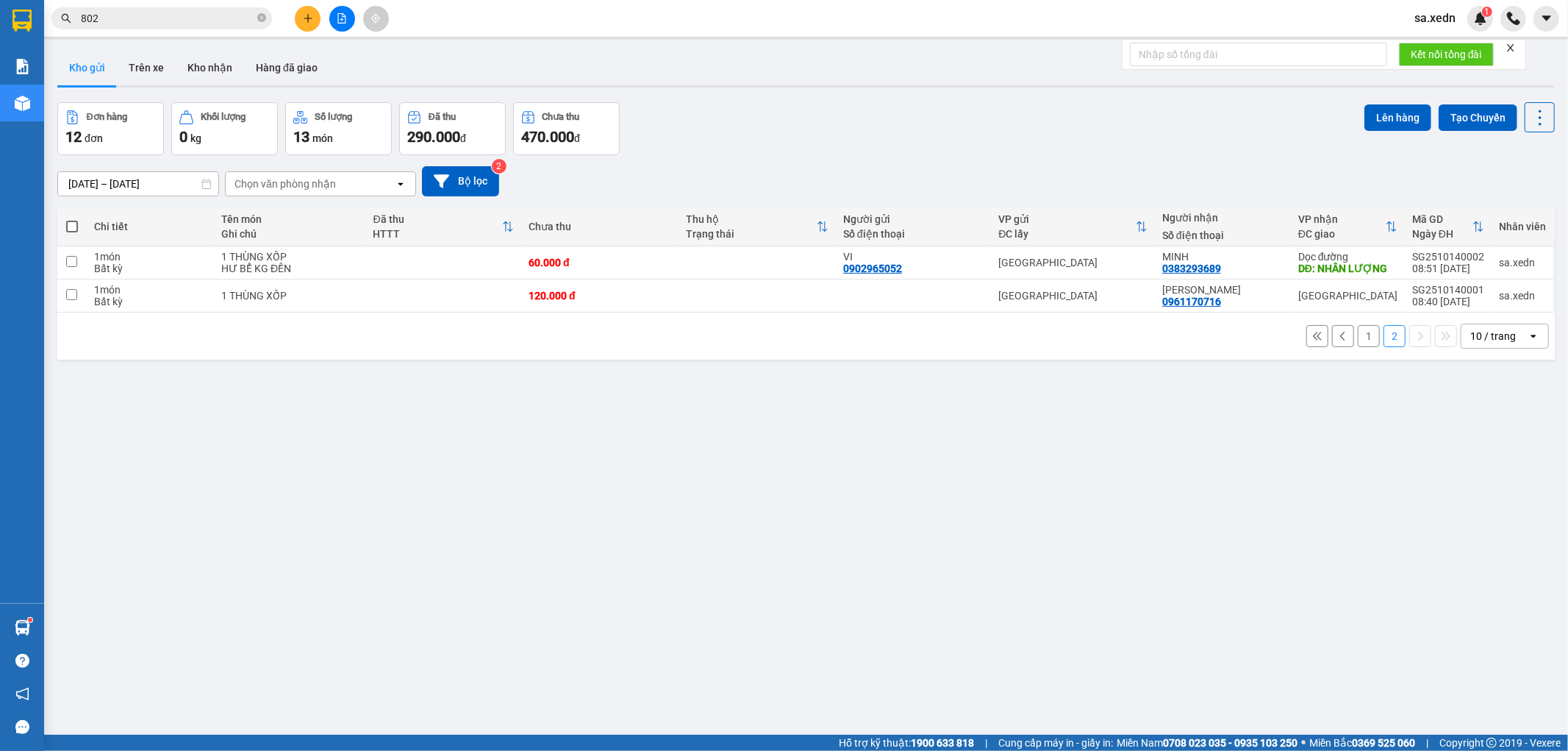
click at [1360, 336] on button "1" at bounding box center [1369, 336] width 22 height 22
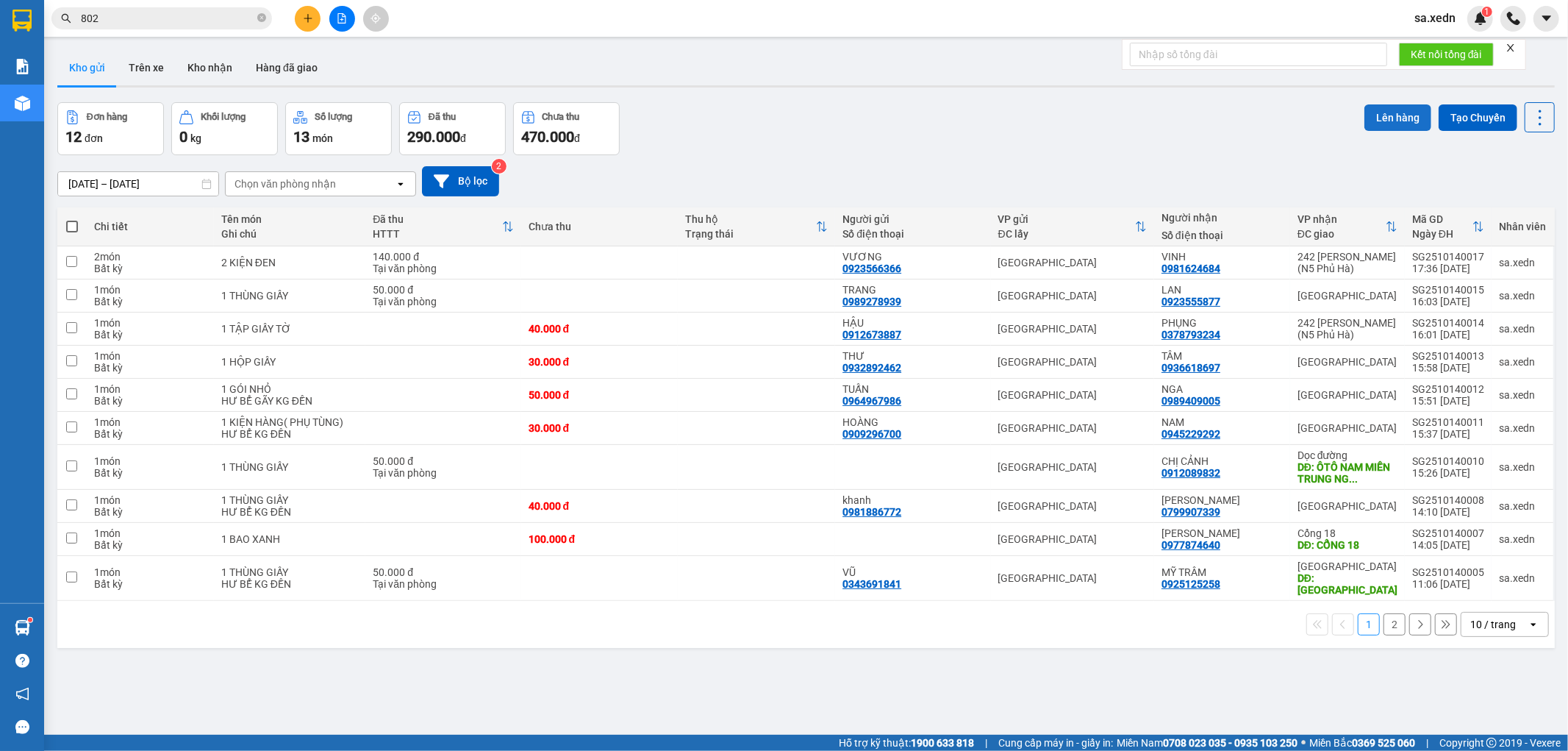
click at [1394, 111] on button "Lên hàng" at bounding box center [1397, 117] width 66 height 27
click at [76, 224] on span at bounding box center [72, 226] width 12 height 12
click at [72, 219] on input "checkbox" at bounding box center [72, 219] width 0 height 0
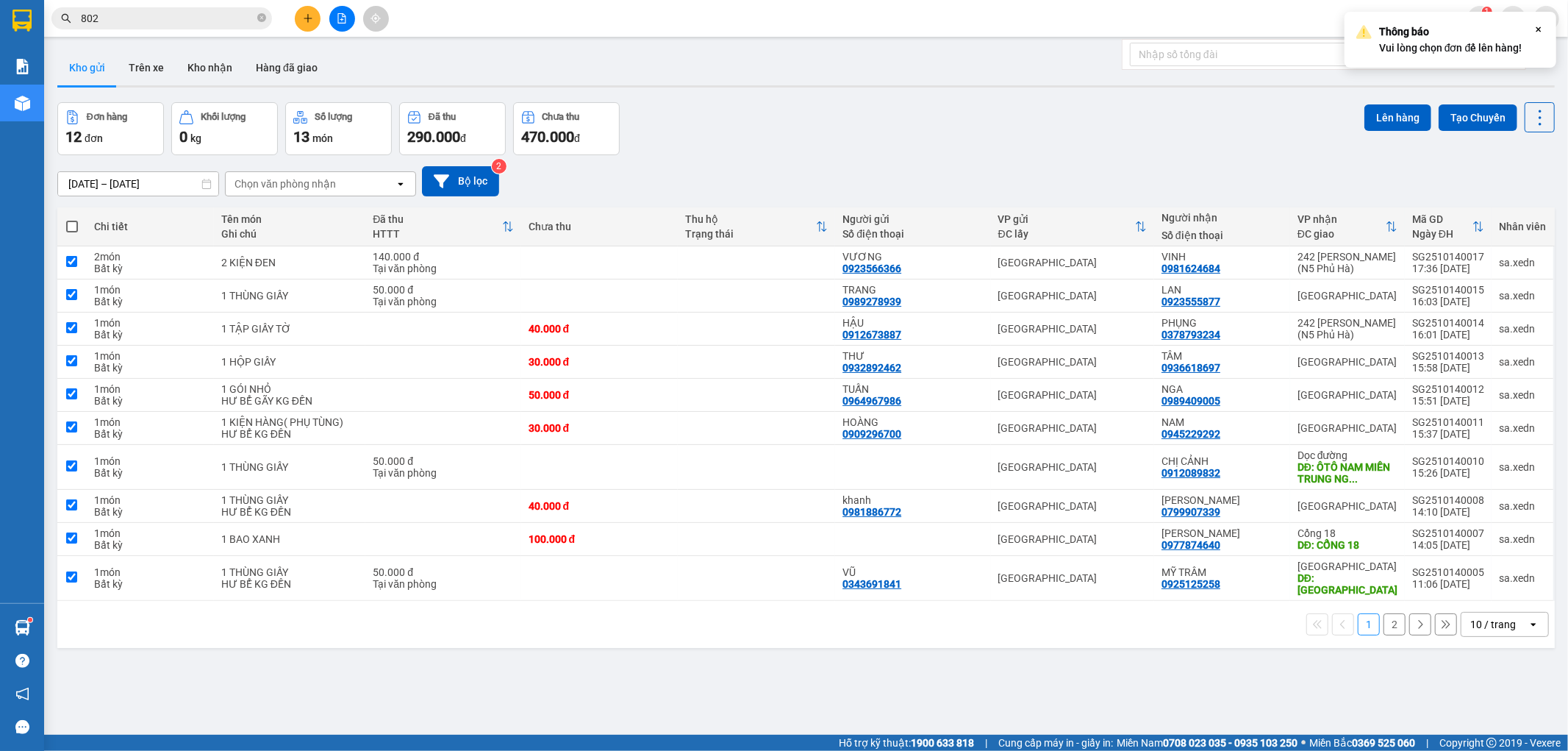
checkbox input "true"
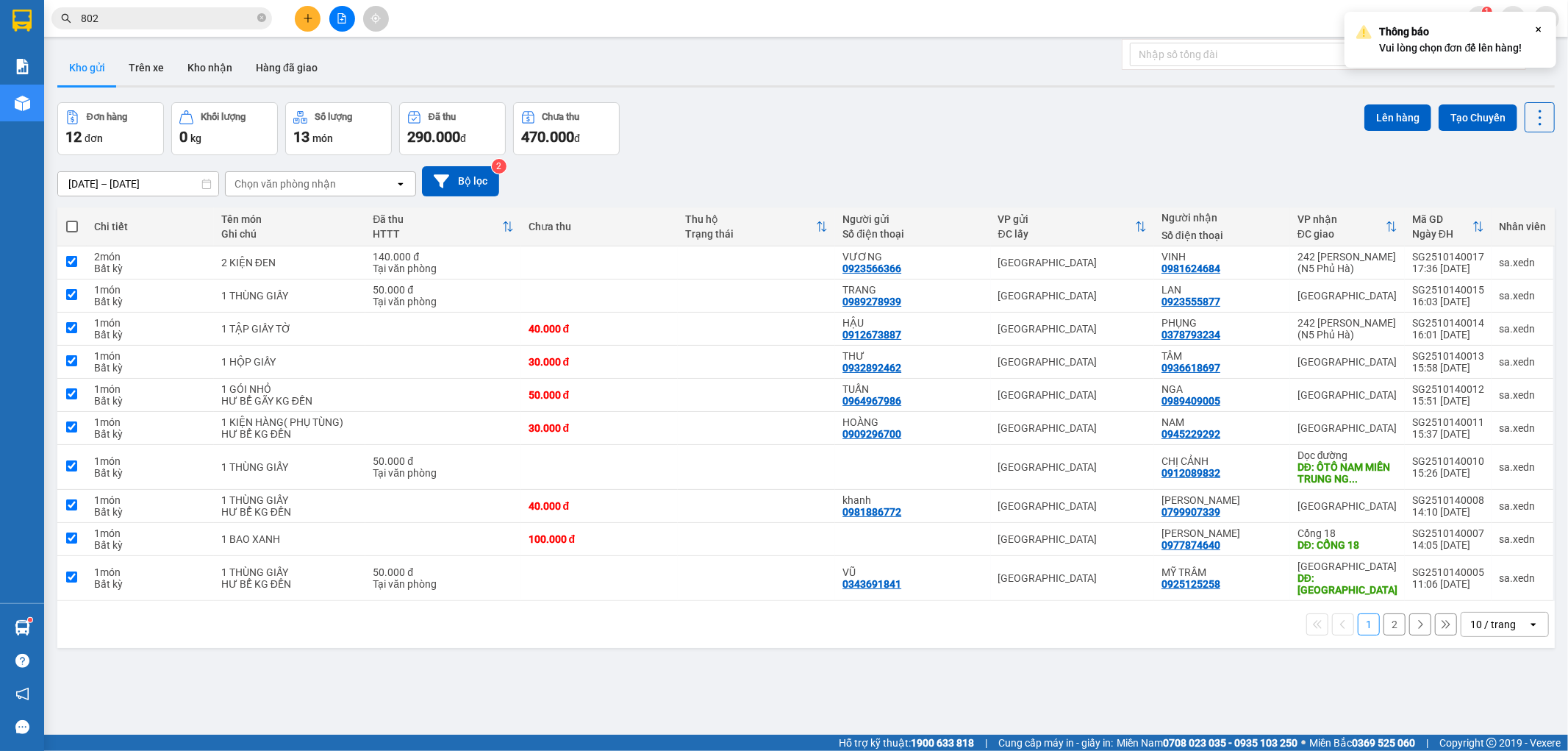
checkbox input "true"
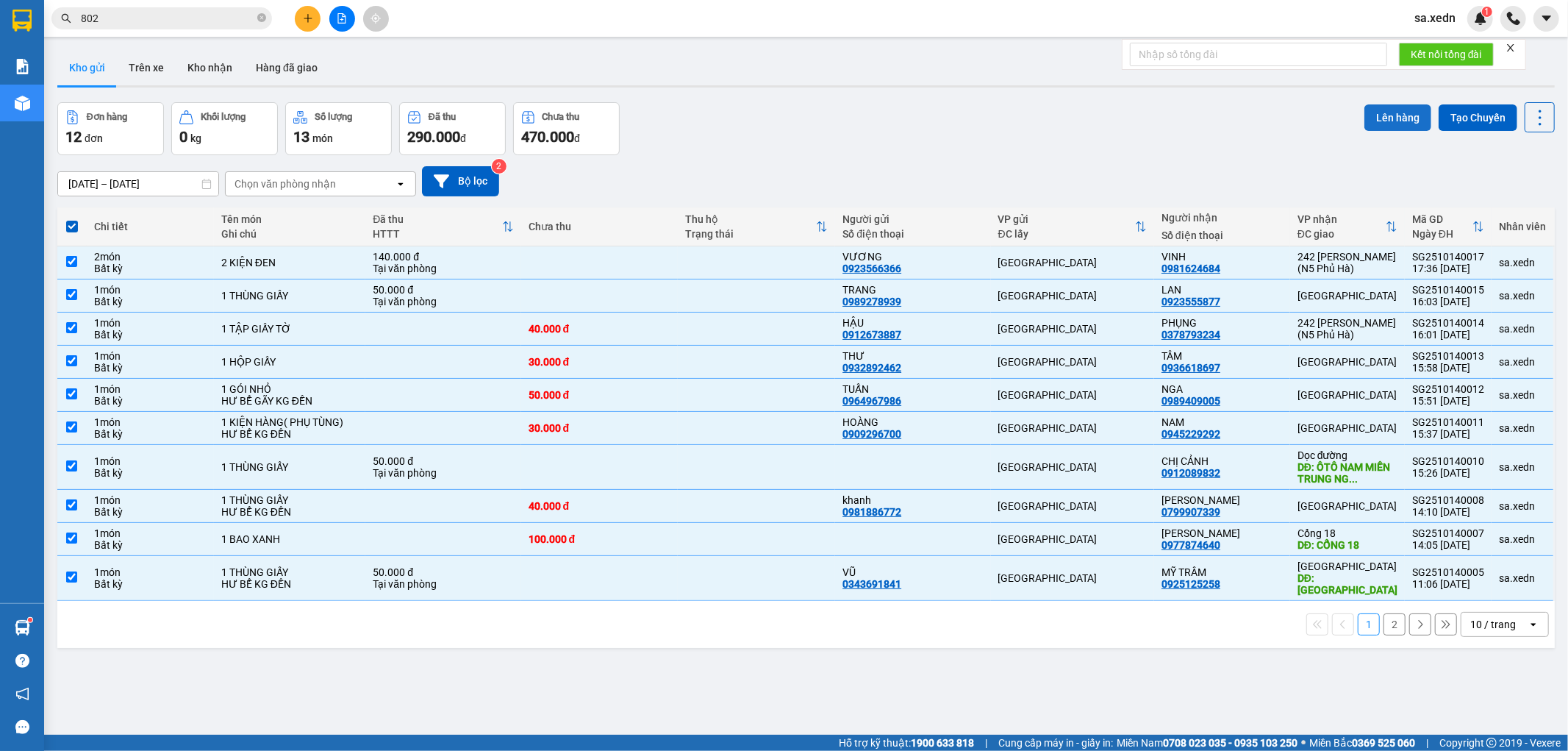
click at [1405, 110] on button "Lên hàng" at bounding box center [1397, 117] width 66 height 27
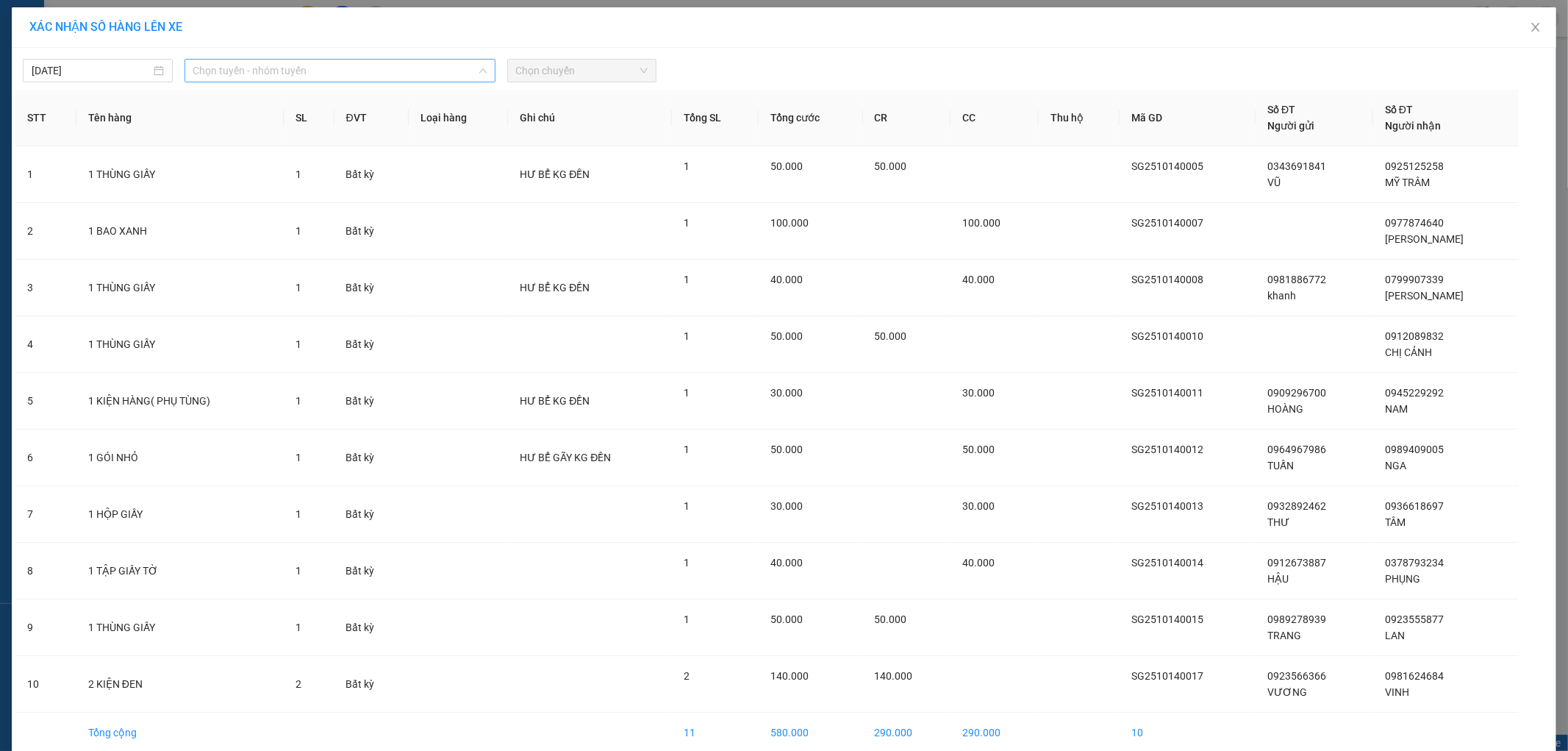
click at [356, 68] on span "Chọn tuyến - nhóm tuyến" at bounding box center [340, 70] width 294 height 22
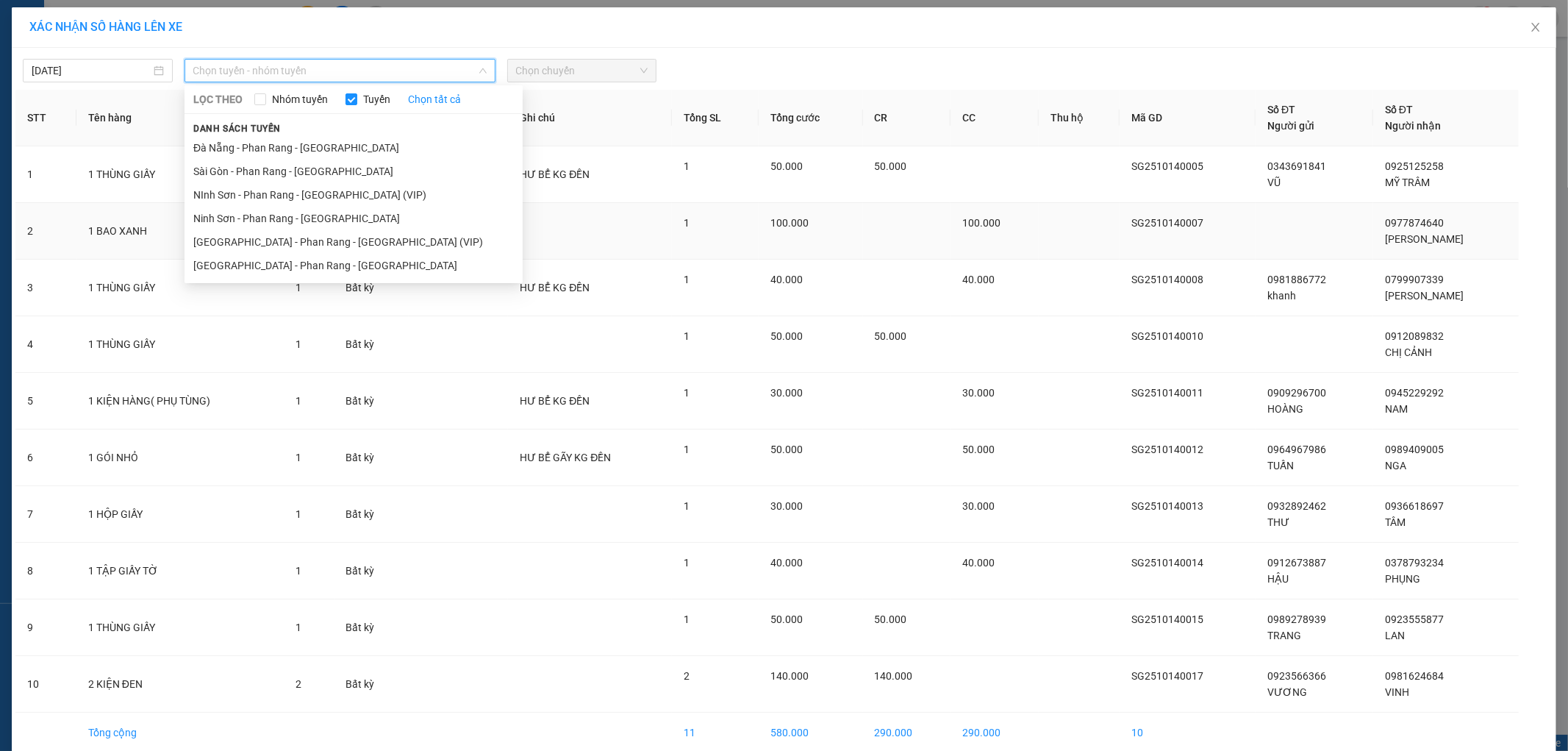
drag, startPoint x: 316, startPoint y: 260, endPoint x: 333, endPoint y: 254, distance: 18.0
click at [326, 254] on li "[GEOGRAPHIC_DATA] - Phan Rang - [GEOGRAPHIC_DATA]" at bounding box center [354, 265] width 338 height 23
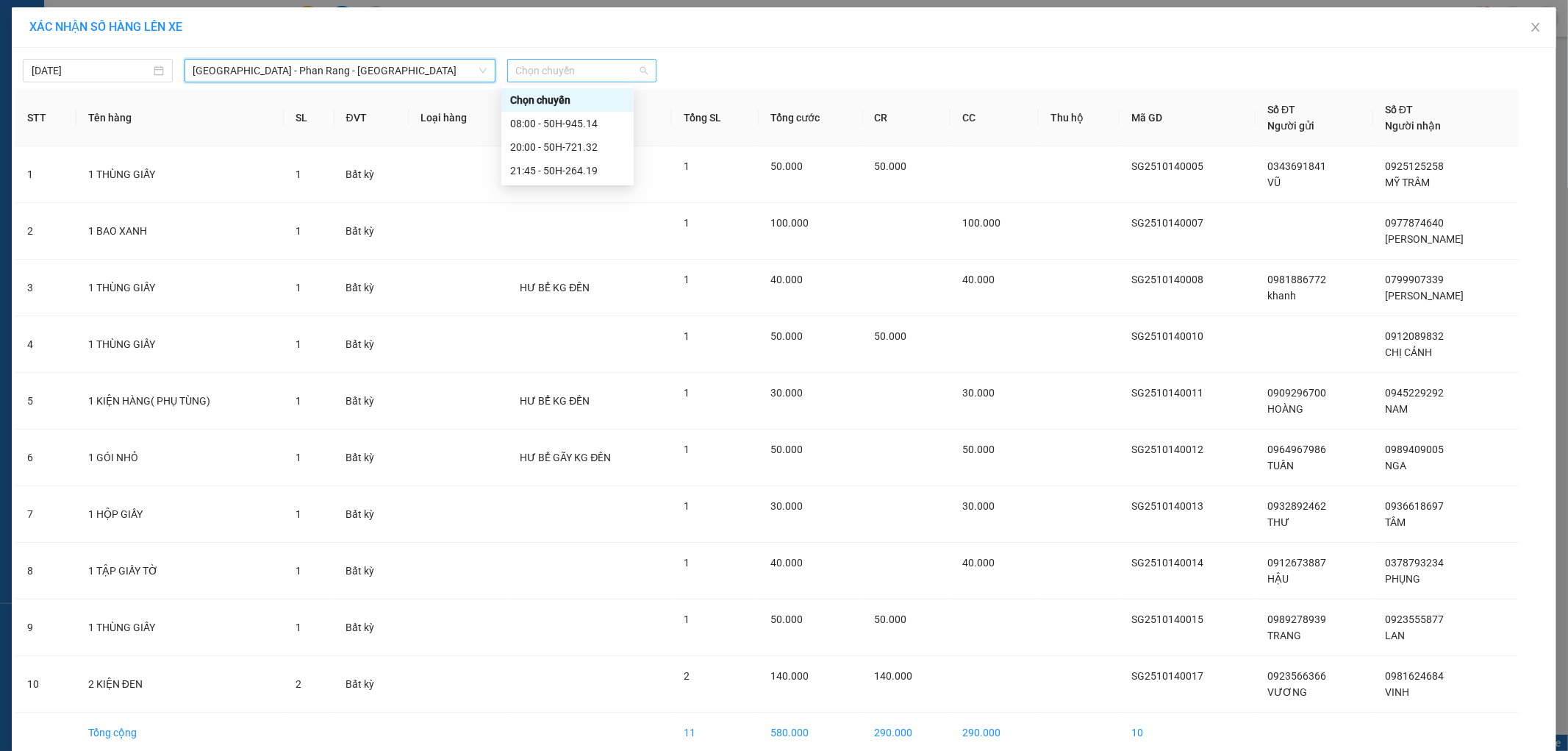
click at [528, 74] on span "Chọn chuyến" at bounding box center [582, 70] width 132 height 22
click at [554, 161] on div "21:45 - 50H-264.19" at bounding box center [567, 170] width 132 height 23
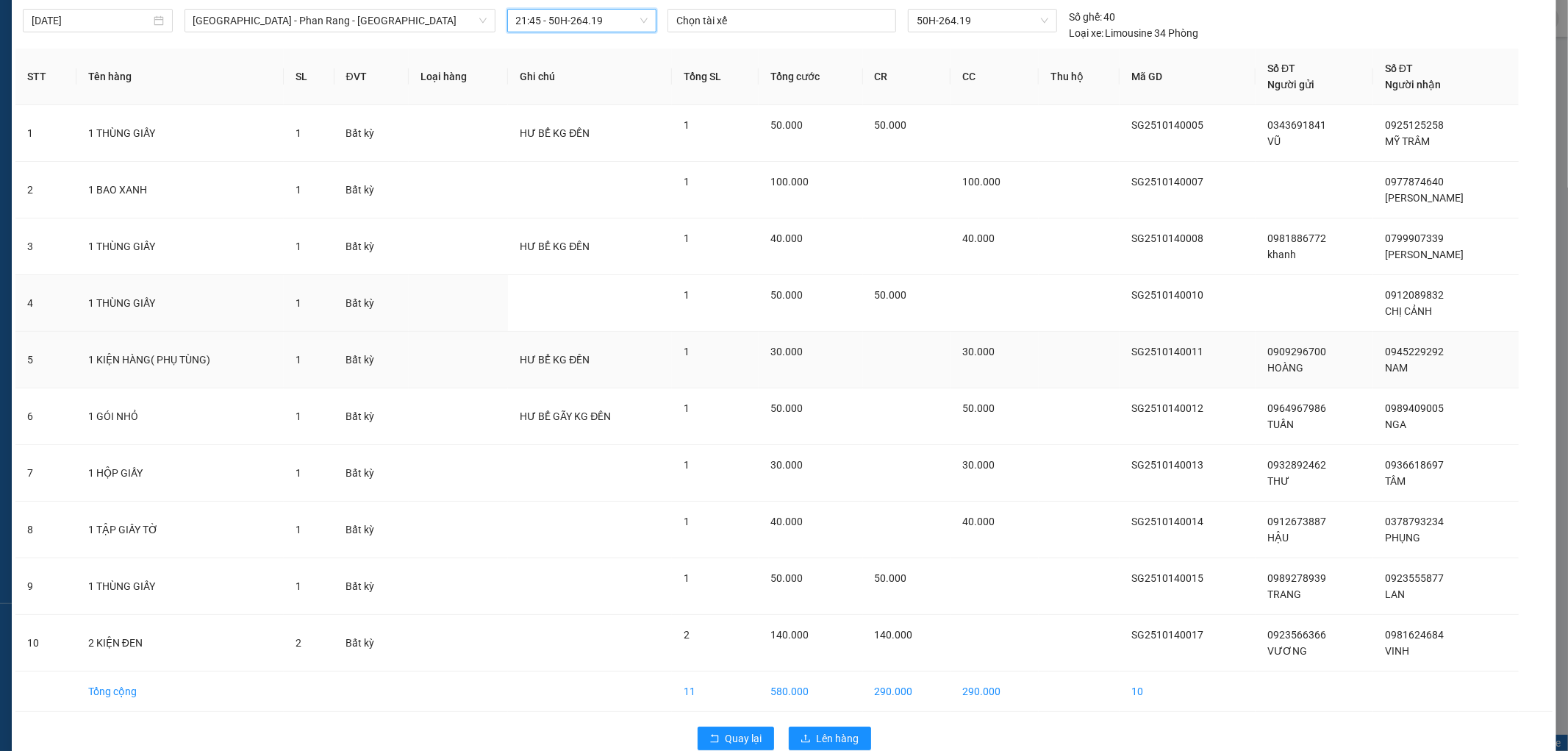
scroll to position [78, 0]
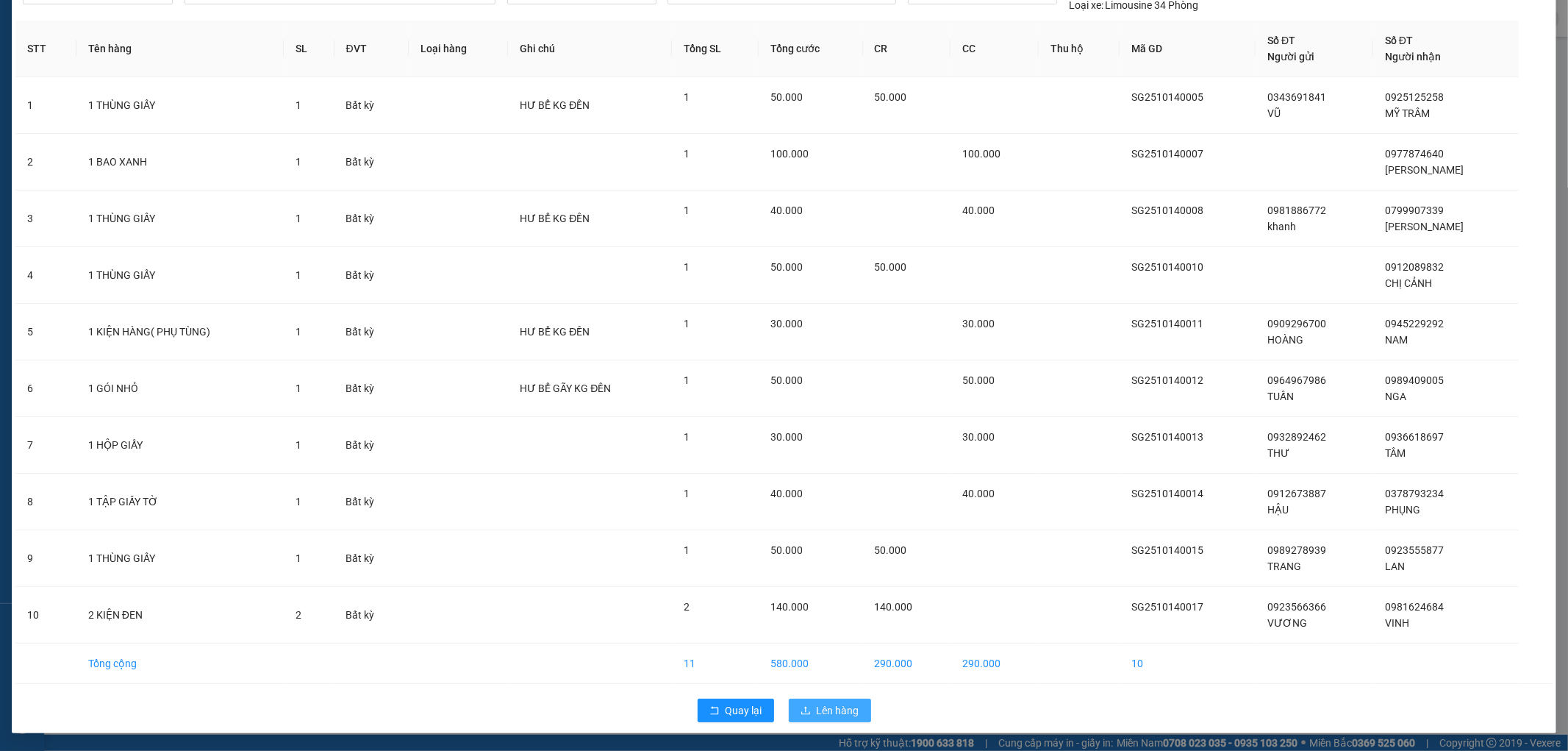
click at [834, 703] on span "Lên hàng" at bounding box center [838, 710] width 42 height 17
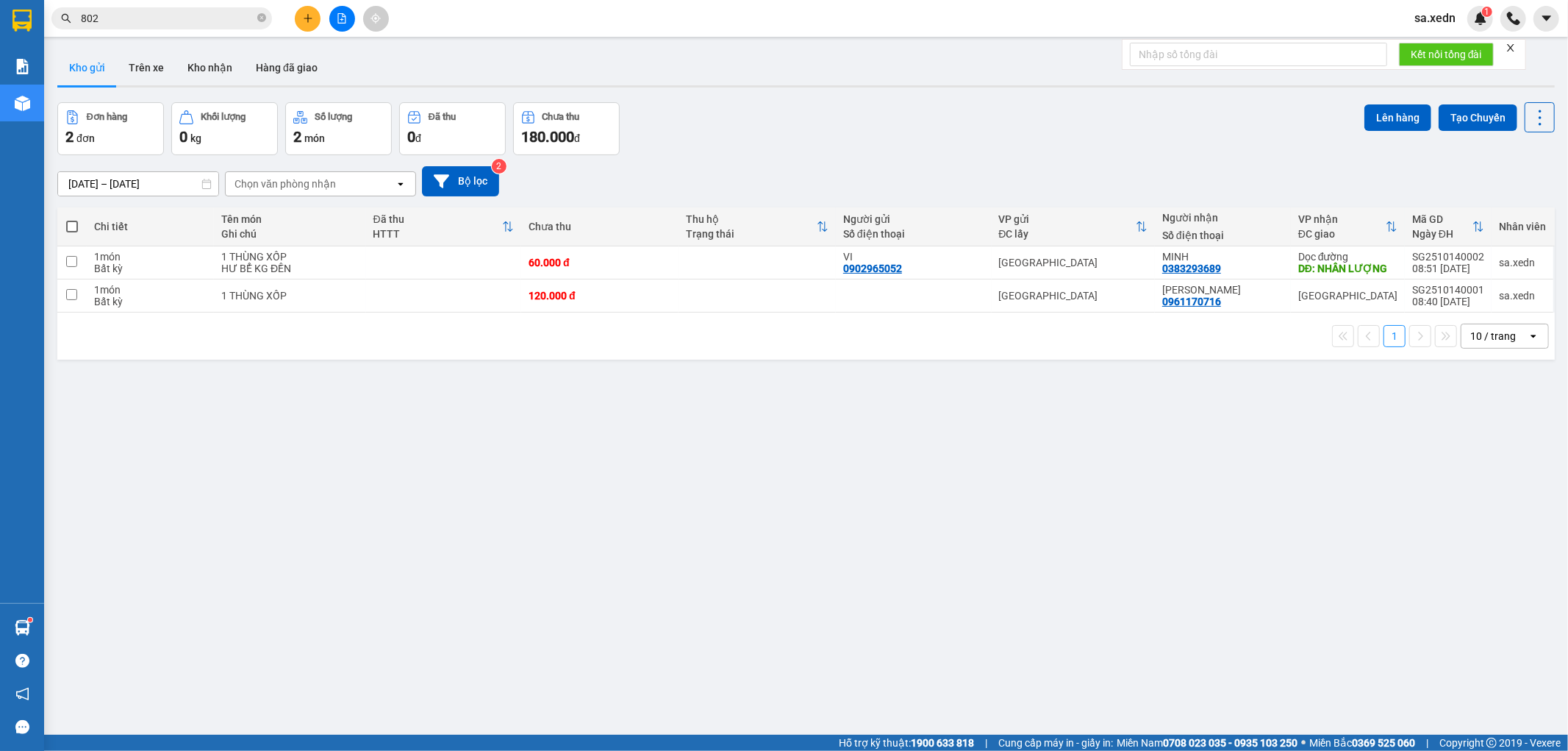
click at [70, 225] on span at bounding box center [72, 226] width 12 height 12
click at [72, 219] on input "checkbox" at bounding box center [72, 219] width 0 height 0
checkbox input "true"
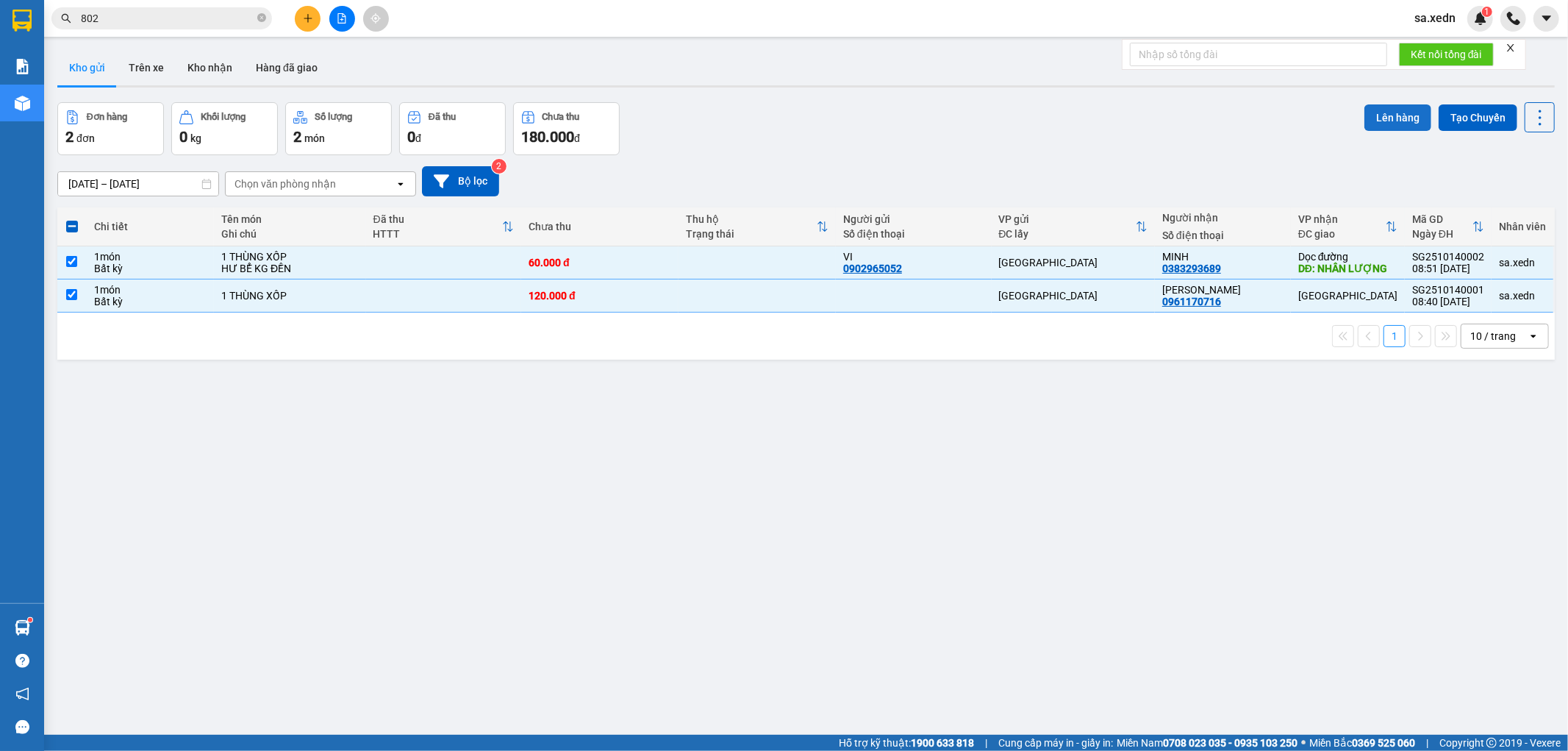
click at [1370, 117] on button "Lên hàng" at bounding box center [1397, 117] width 66 height 27
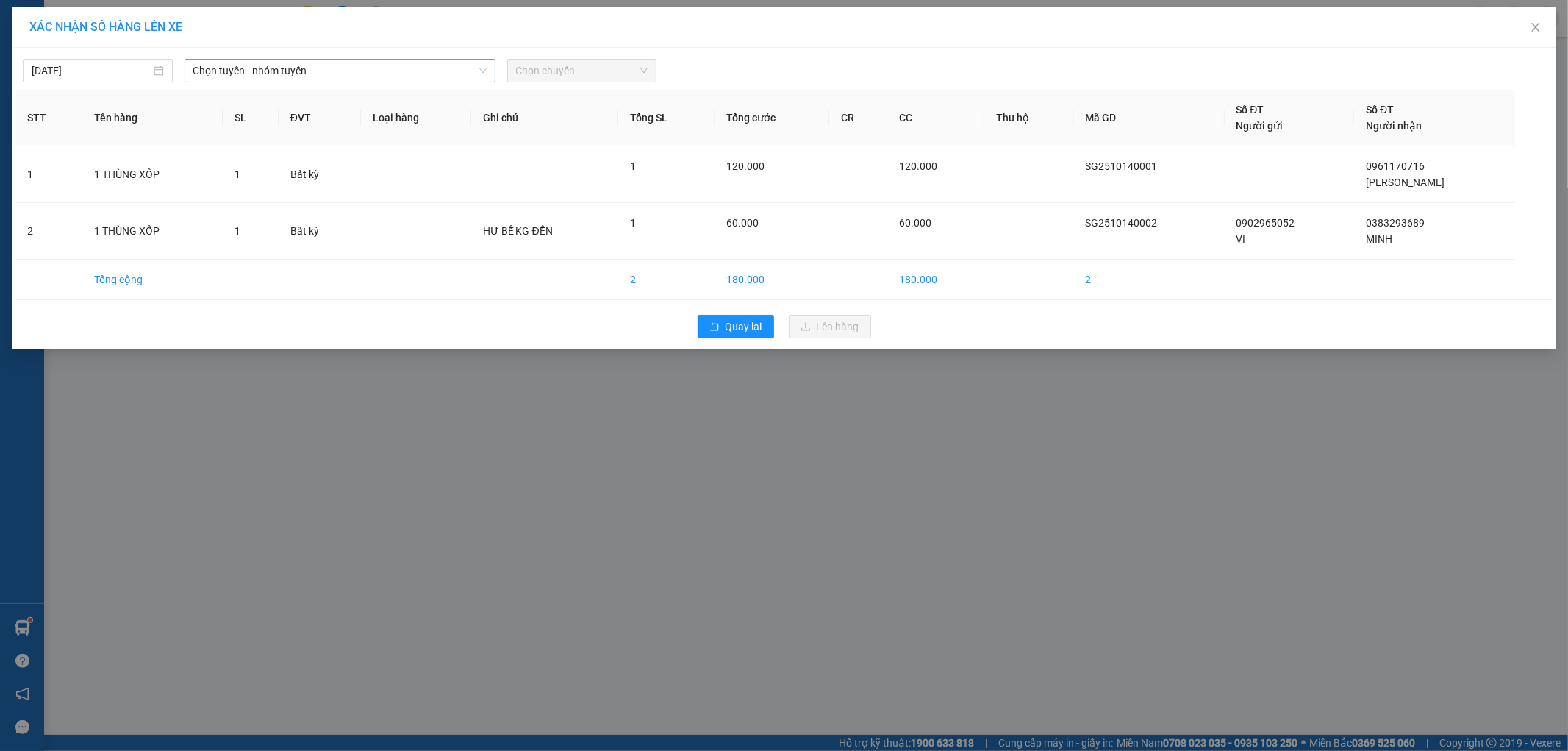
click at [355, 71] on span "Chọn tuyến - nhóm tuyến" at bounding box center [340, 70] width 294 height 22
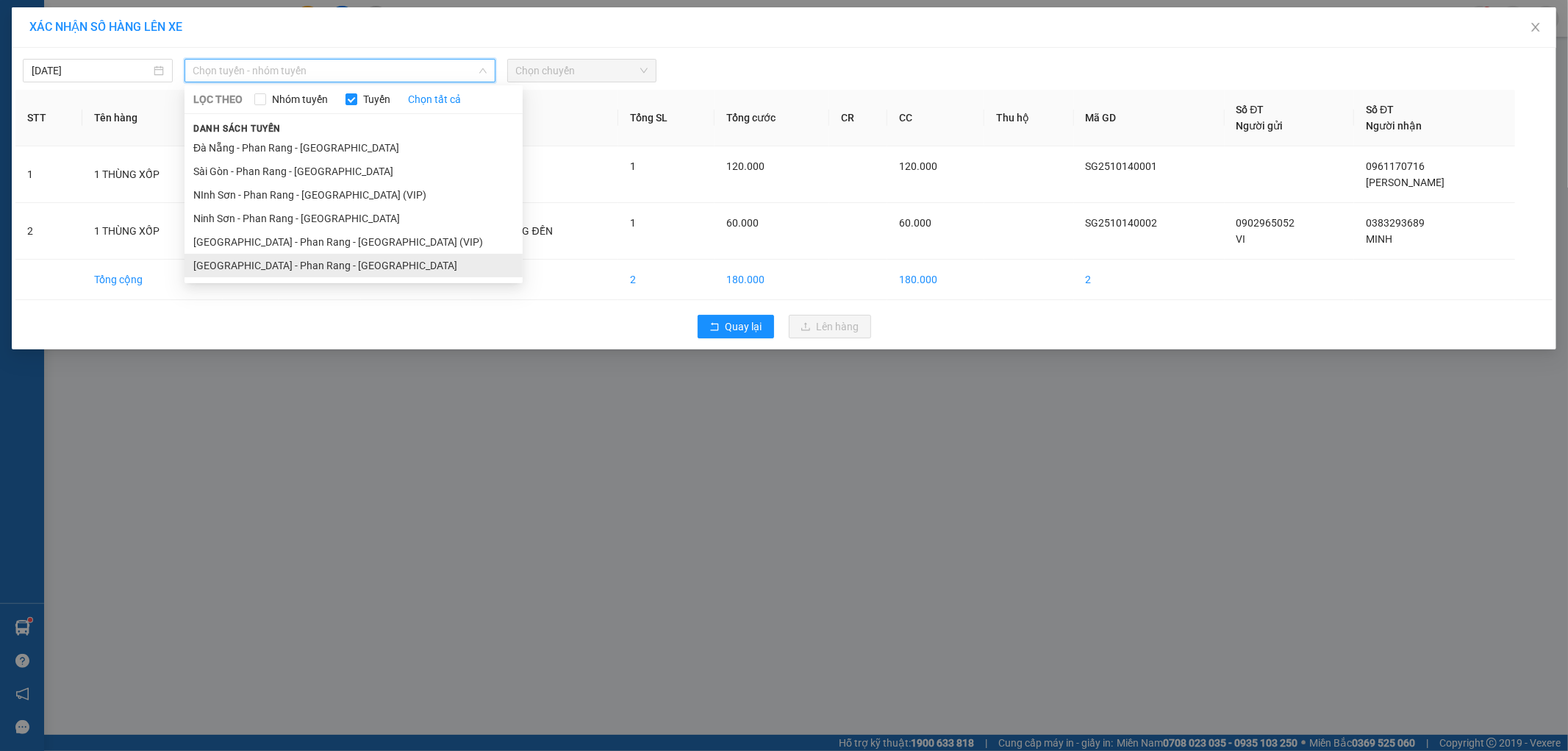
drag, startPoint x: 258, startPoint y: 259, endPoint x: 305, endPoint y: 261, distance: 47.0
click at [261, 260] on li "[GEOGRAPHIC_DATA] - Phan Rang - [GEOGRAPHIC_DATA]" at bounding box center [354, 265] width 338 height 23
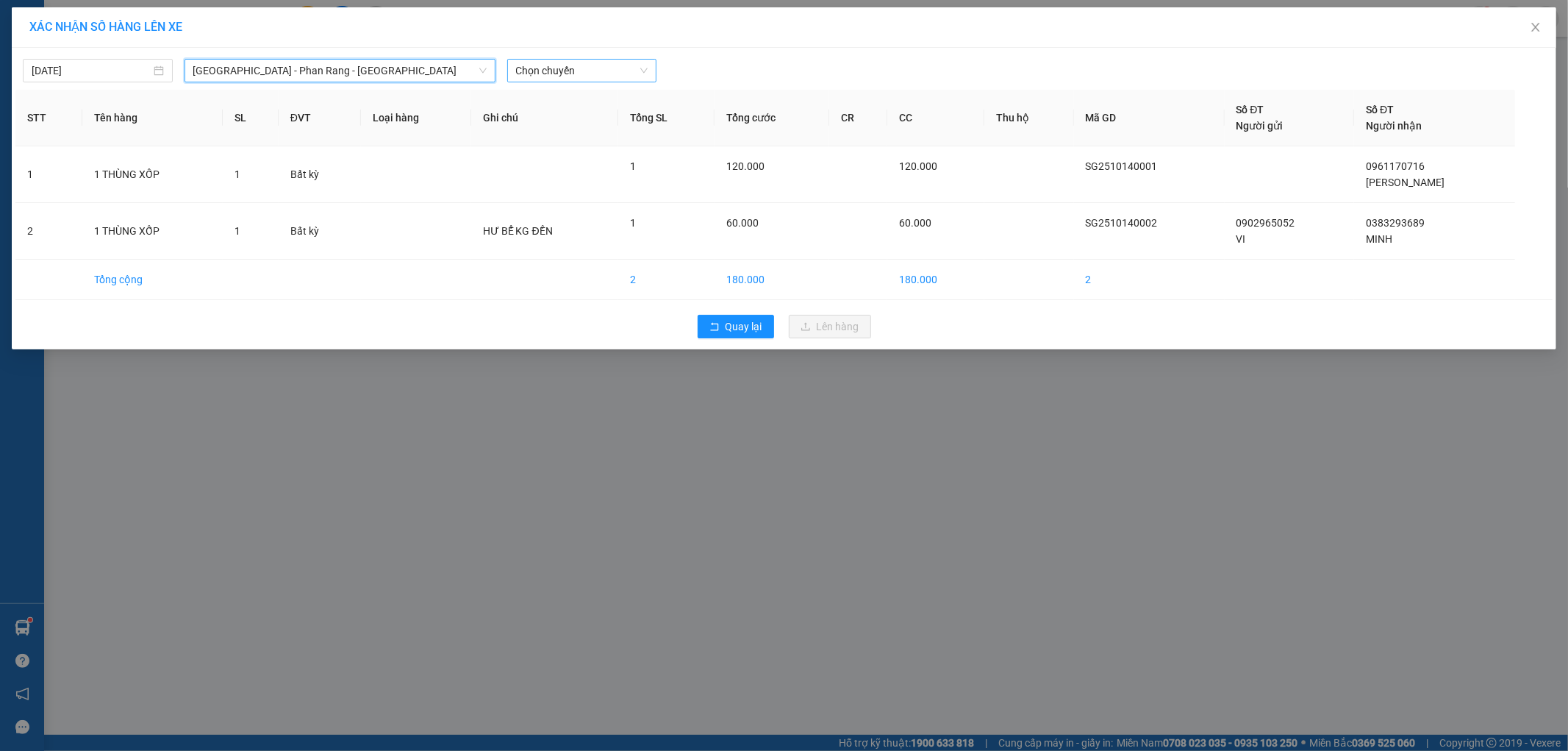
click at [544, 75] on span "Chọn chuyến" at bounding box center [582, 70] width 132 height 22
drag, startPoint x: 574, startPoint y: 169, endPoint x: 585, endPoint y: 169, distance: 11.0
click at [585, 169] on div "21:45 - 50H-264.19" at bounding box center [573, 171] width 115 height 17
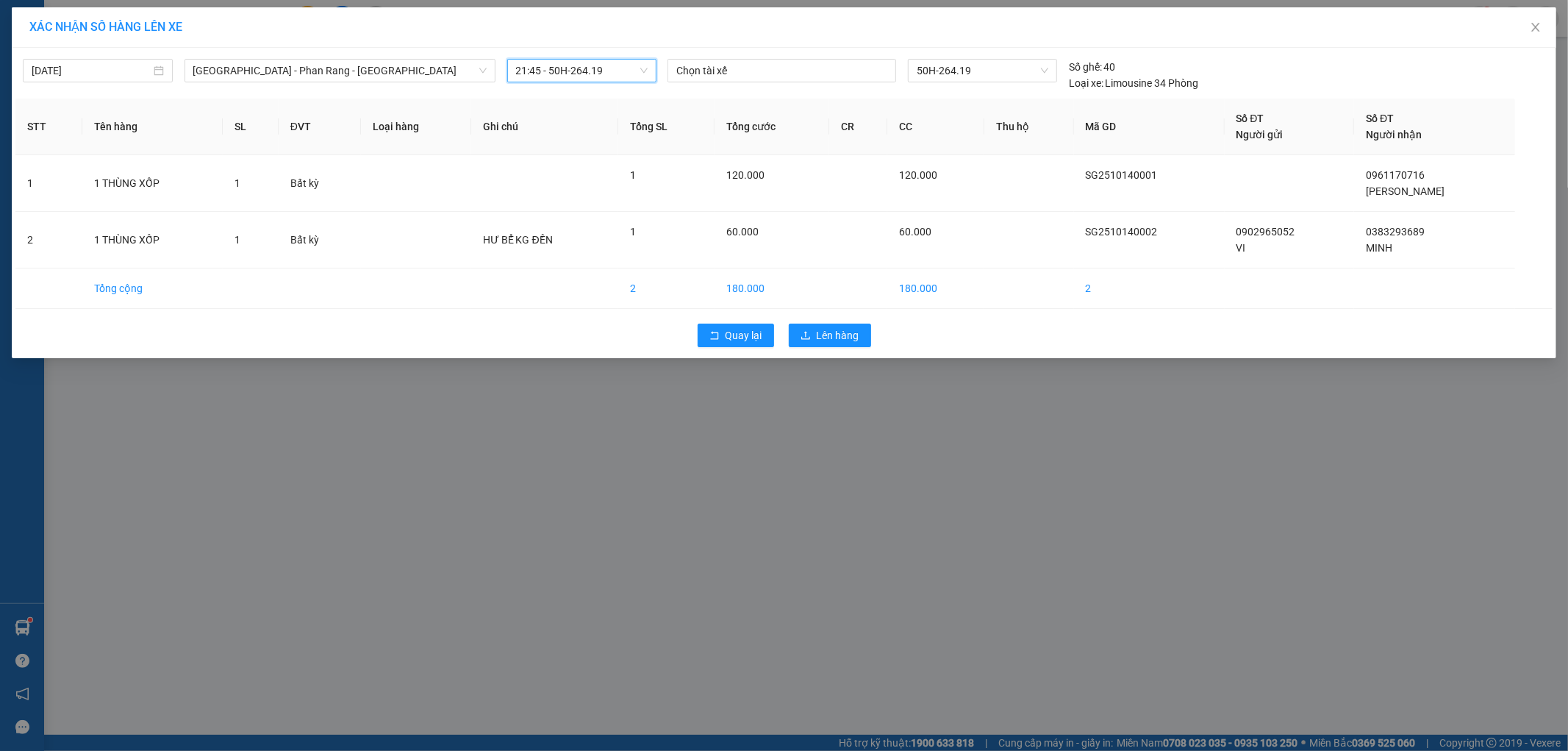
click at [806, 322] on div "Quay lại Lên hàng" at bounding box center [784, 334] width 1537 height 38
click at [820, 338] on span "Lên hàng" at bounding box center [838, 335] width 42 height 17
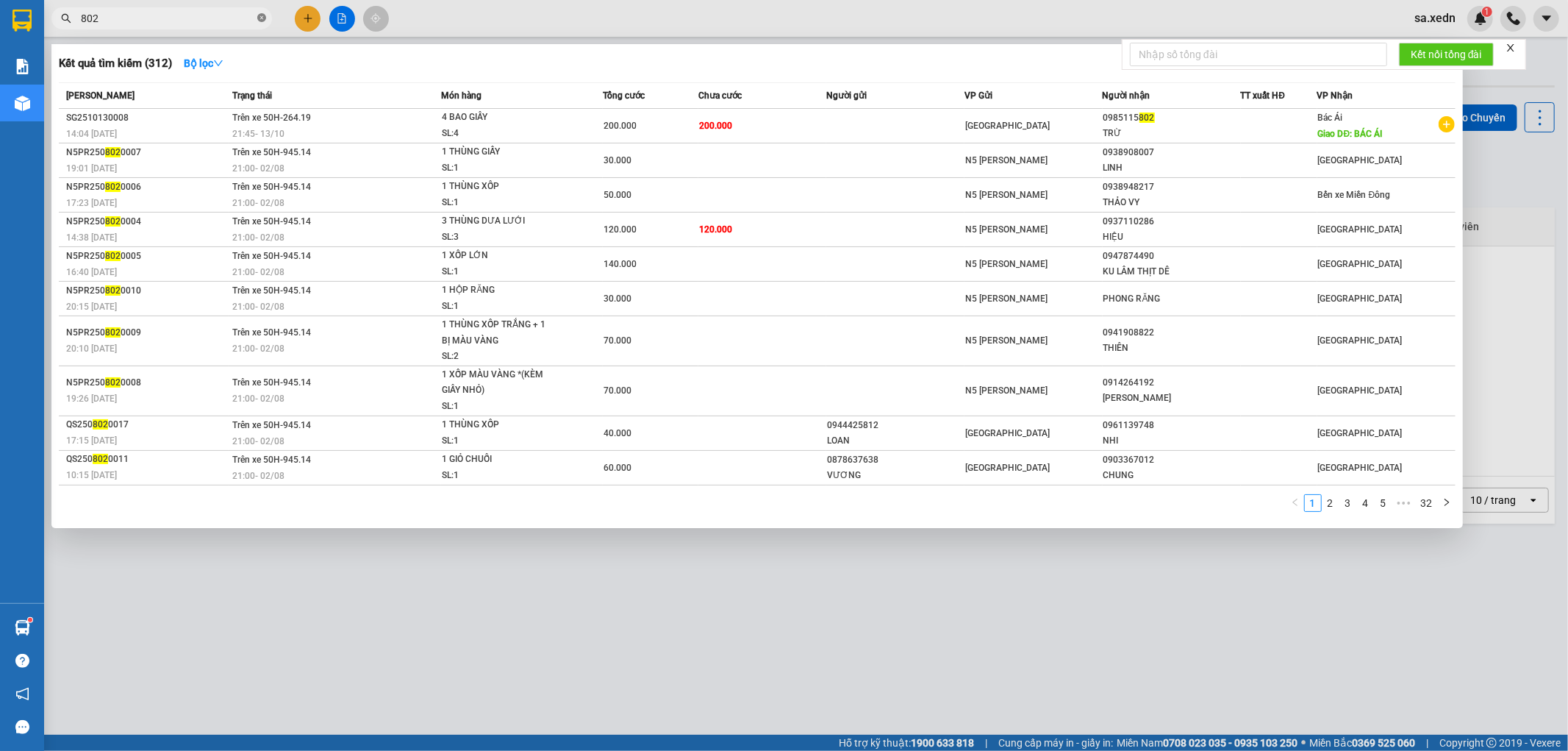
click at [261, 18] on icon "close-circle" at bounding box center [262, 18] width 9 height 9
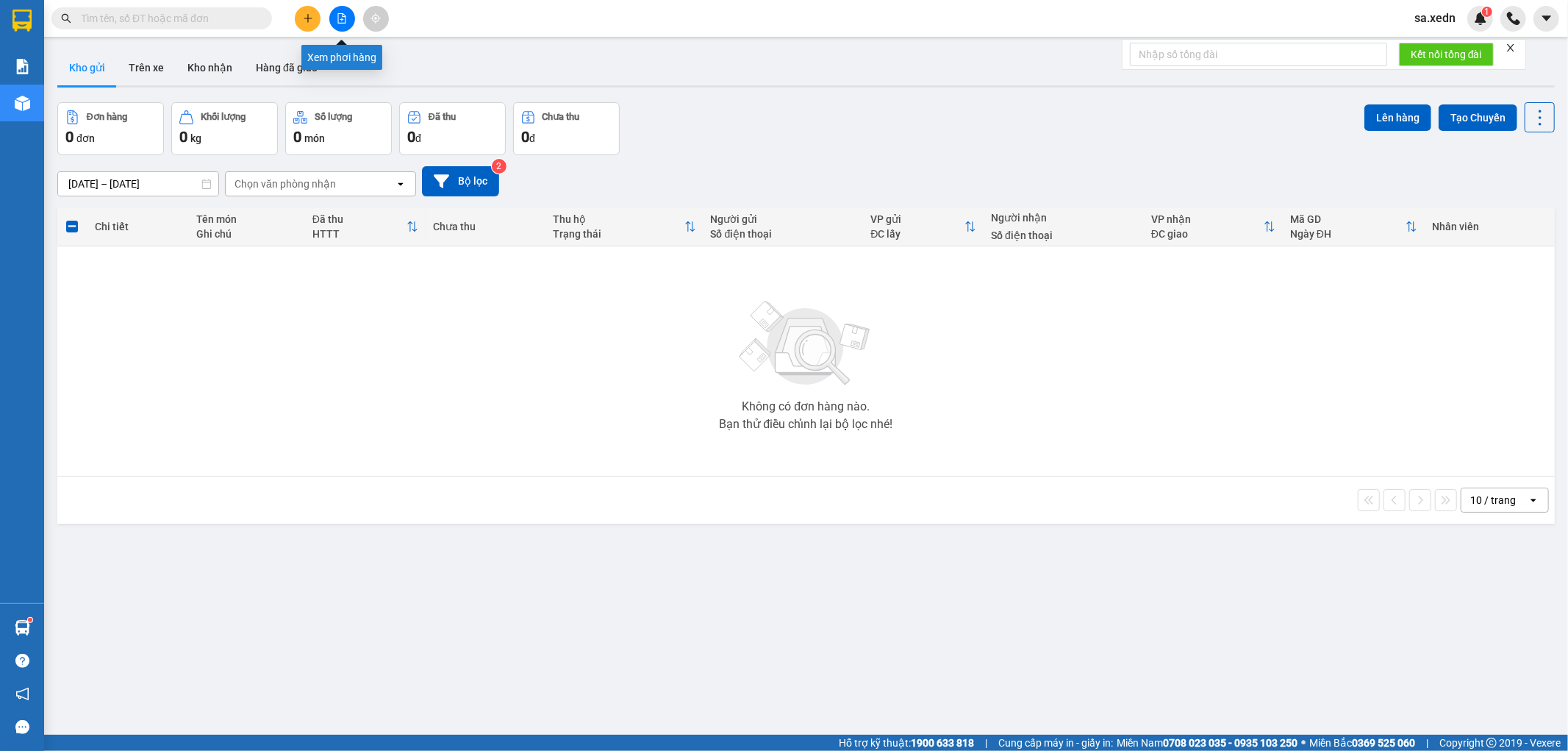
click at [332, 23] on button at bounding box center [343, 18] width 26 height 26
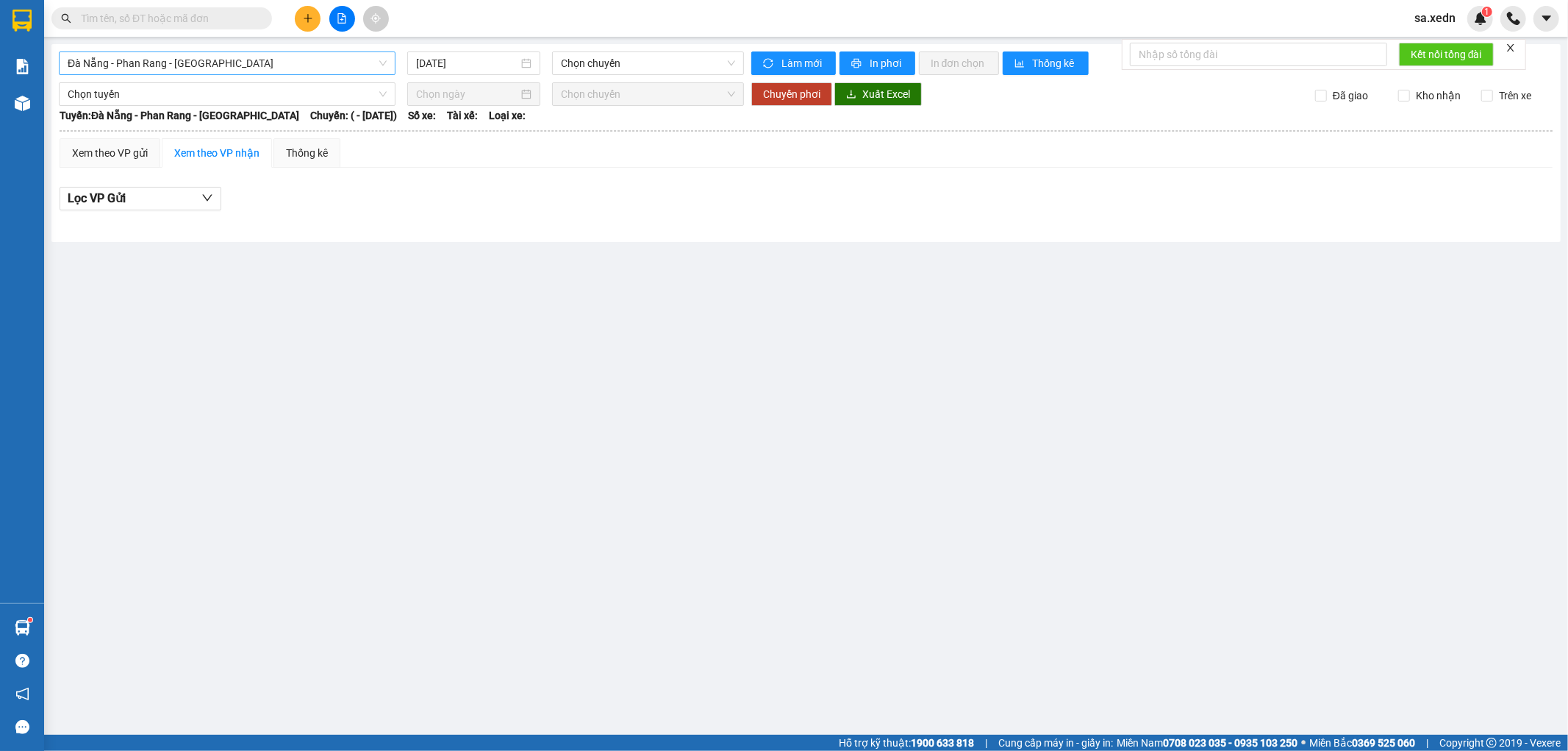
click at [310, 59] on span "Đà Nẵng - Phan Rang - [GEOGRAPHIC_DATA]" at bounding box center [226, 64] width 319 height 22
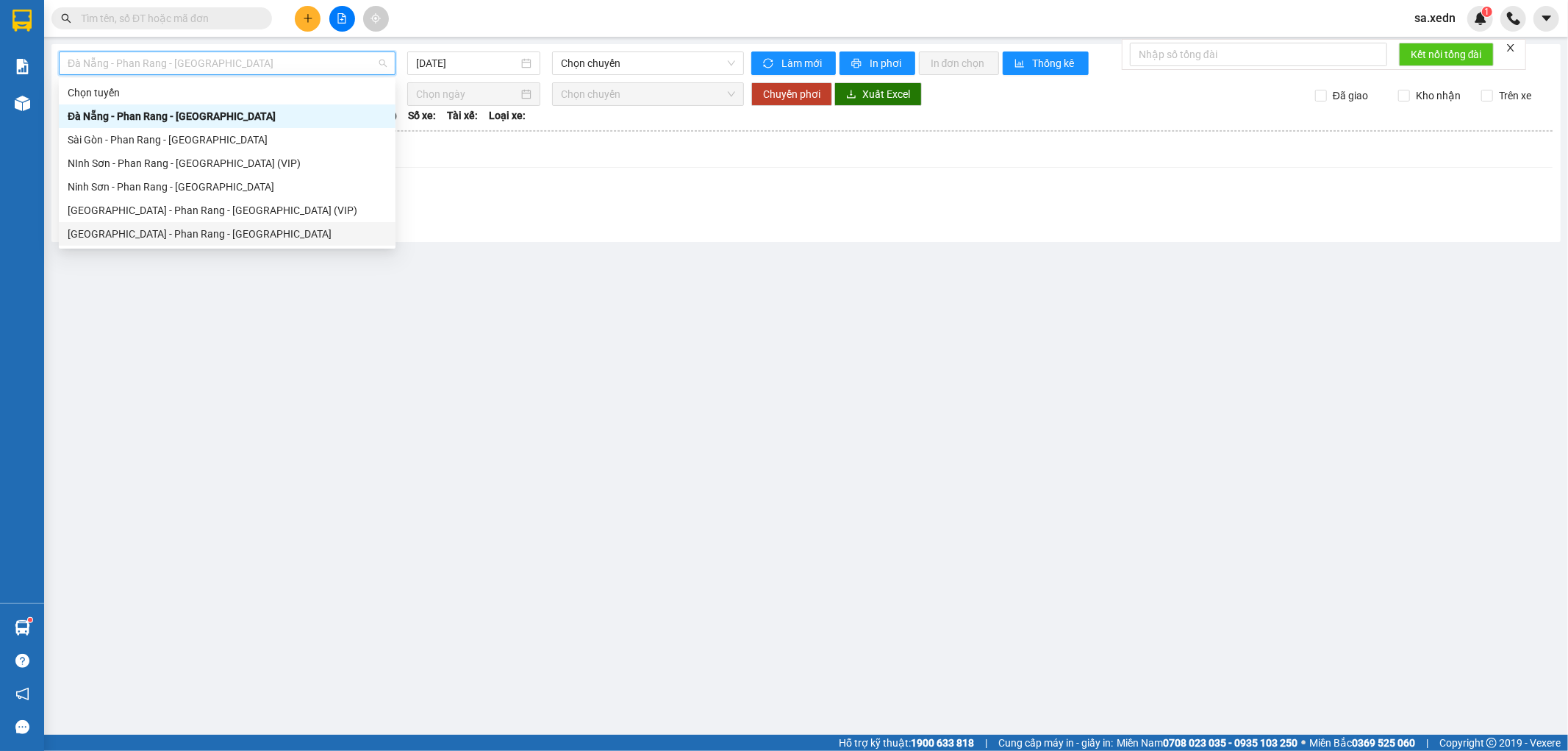
click at [203, 223] on div "[GEOGRAPHIC_DATA] - Phan Rang - [GEOGRAPHIC_DATA]" at bounding box center [227, 233] width 337 height 23
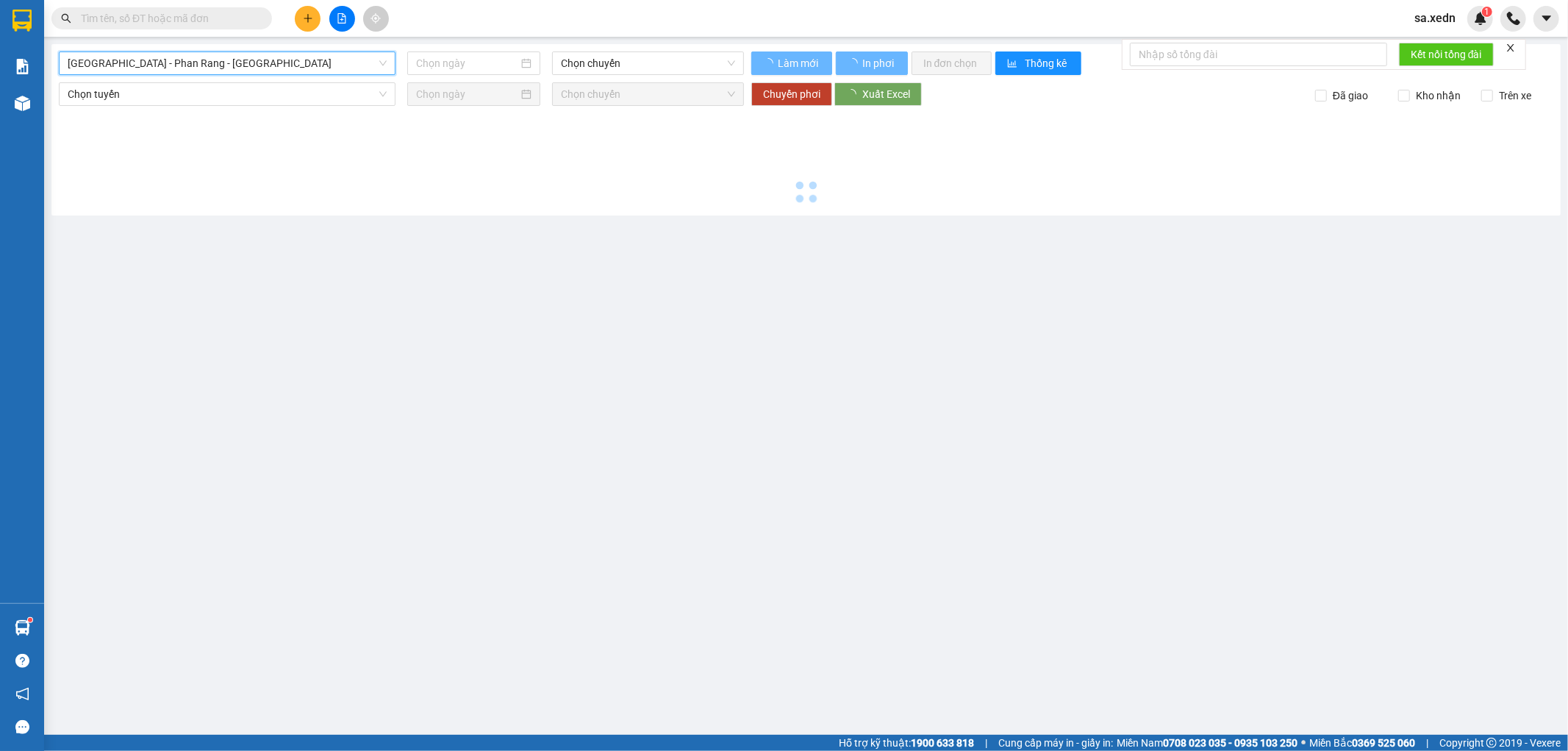
type input "[DATE]"
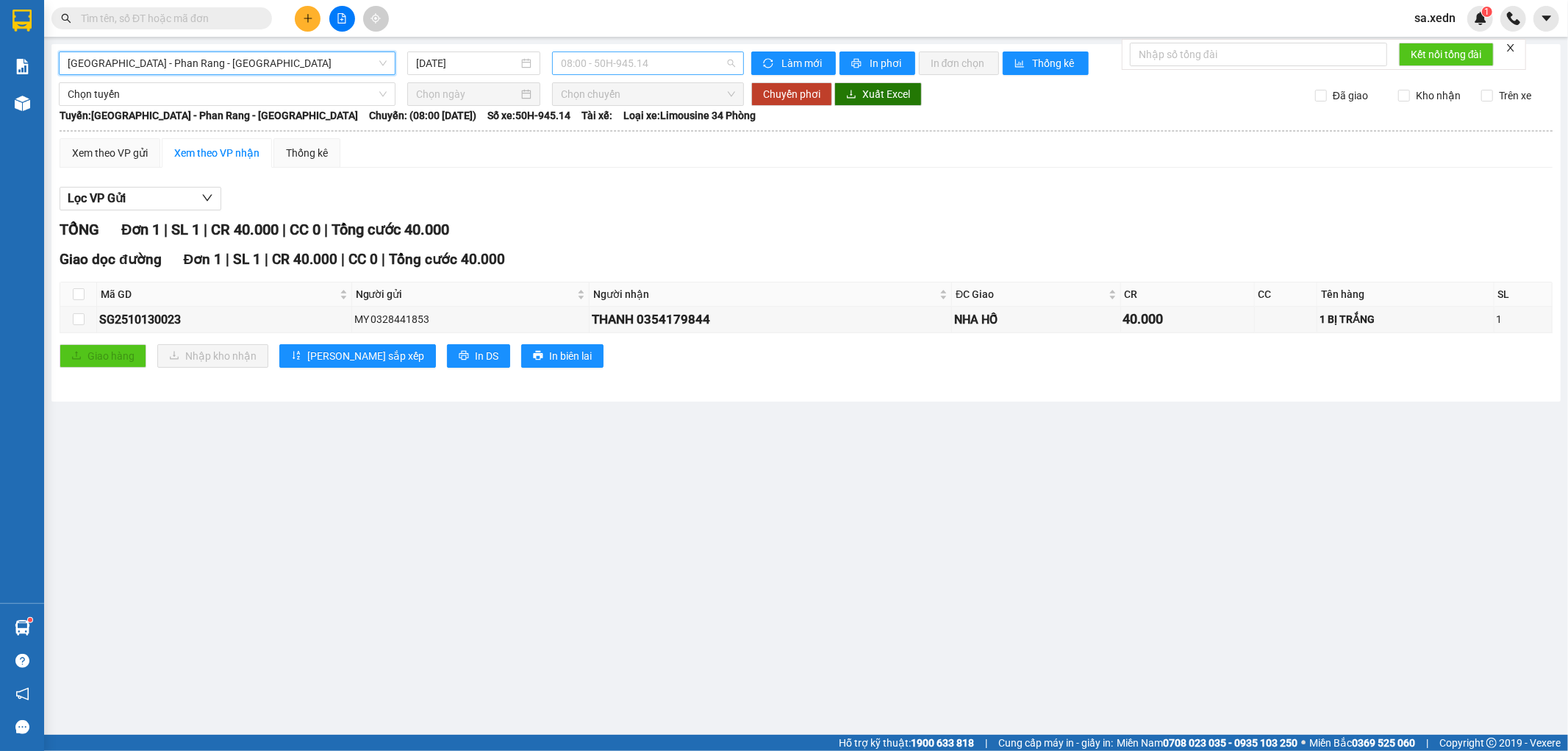
click at [571, 57] on span "08:00 - 50H-945.14" at bounding box center [647, 64] width 174 height 22
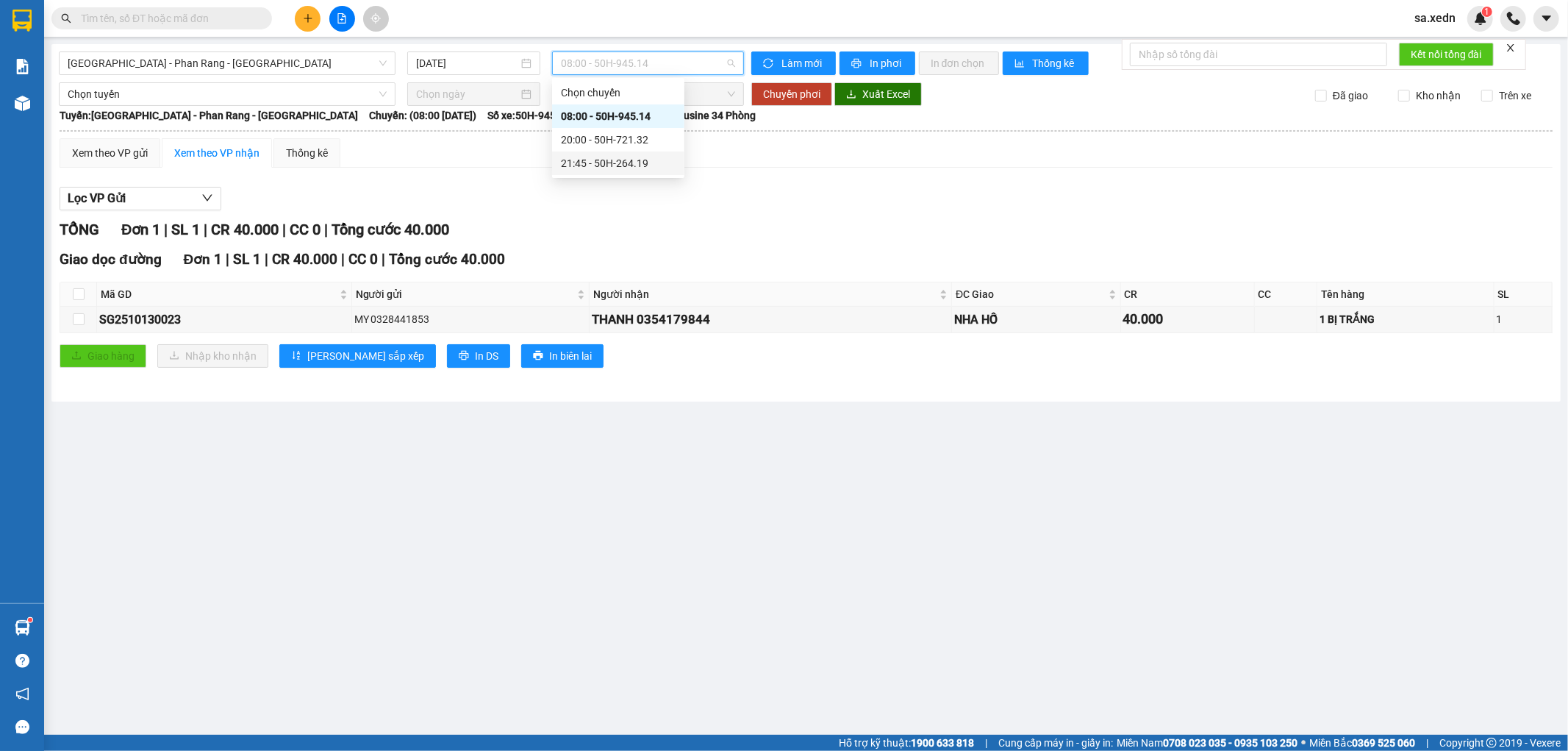
click at [592, 152] on div "21:45 - 50H-264.19" at bounding box center [618, 163] width 132 height 23
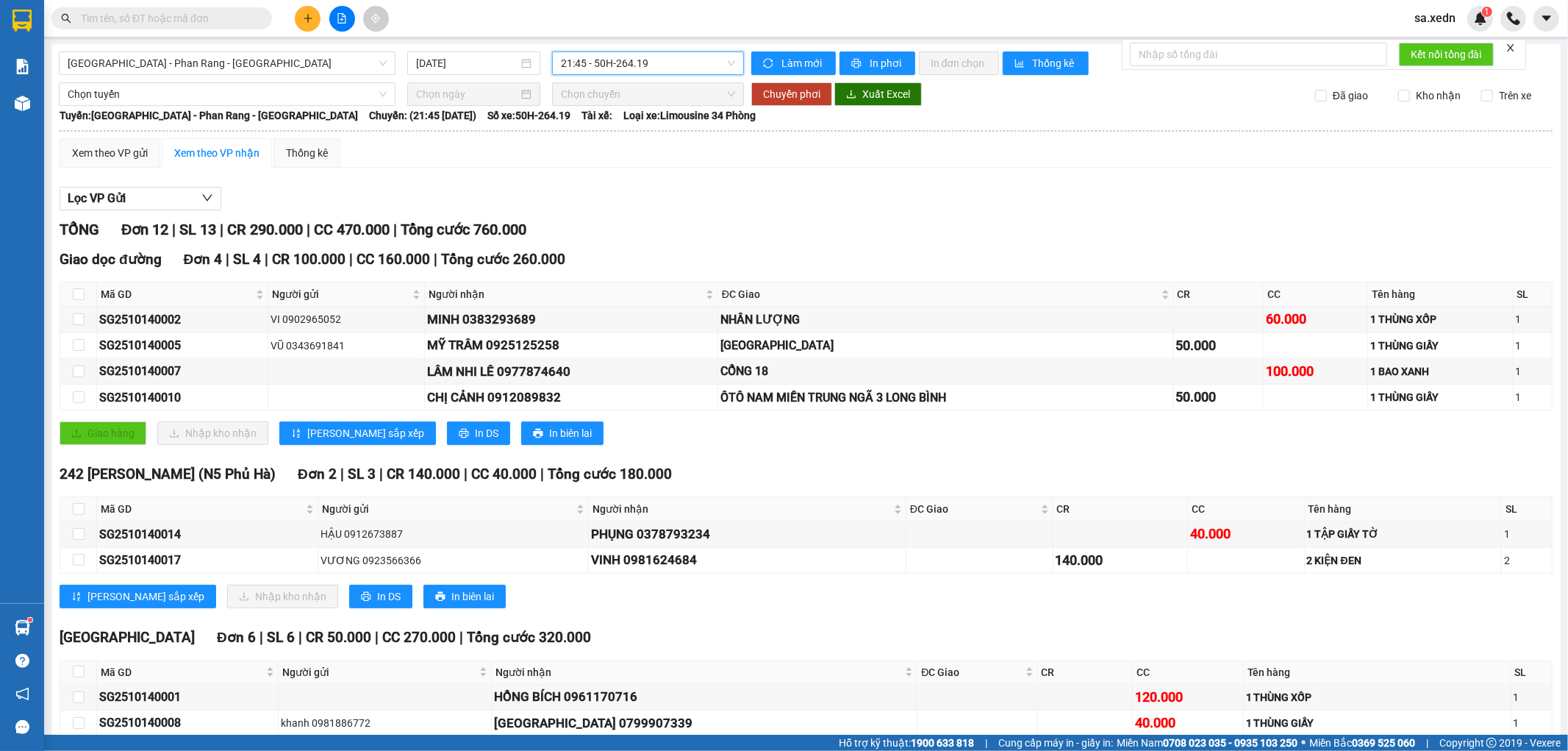
click at [612, 63] on span "21:45 - 50H-264.19" at bounding box center [647, 64] width 174 height 22
click at [612, 142] on div "20:00 - 50H-721.32" at bounding box center [614, 139] width 115 height 17
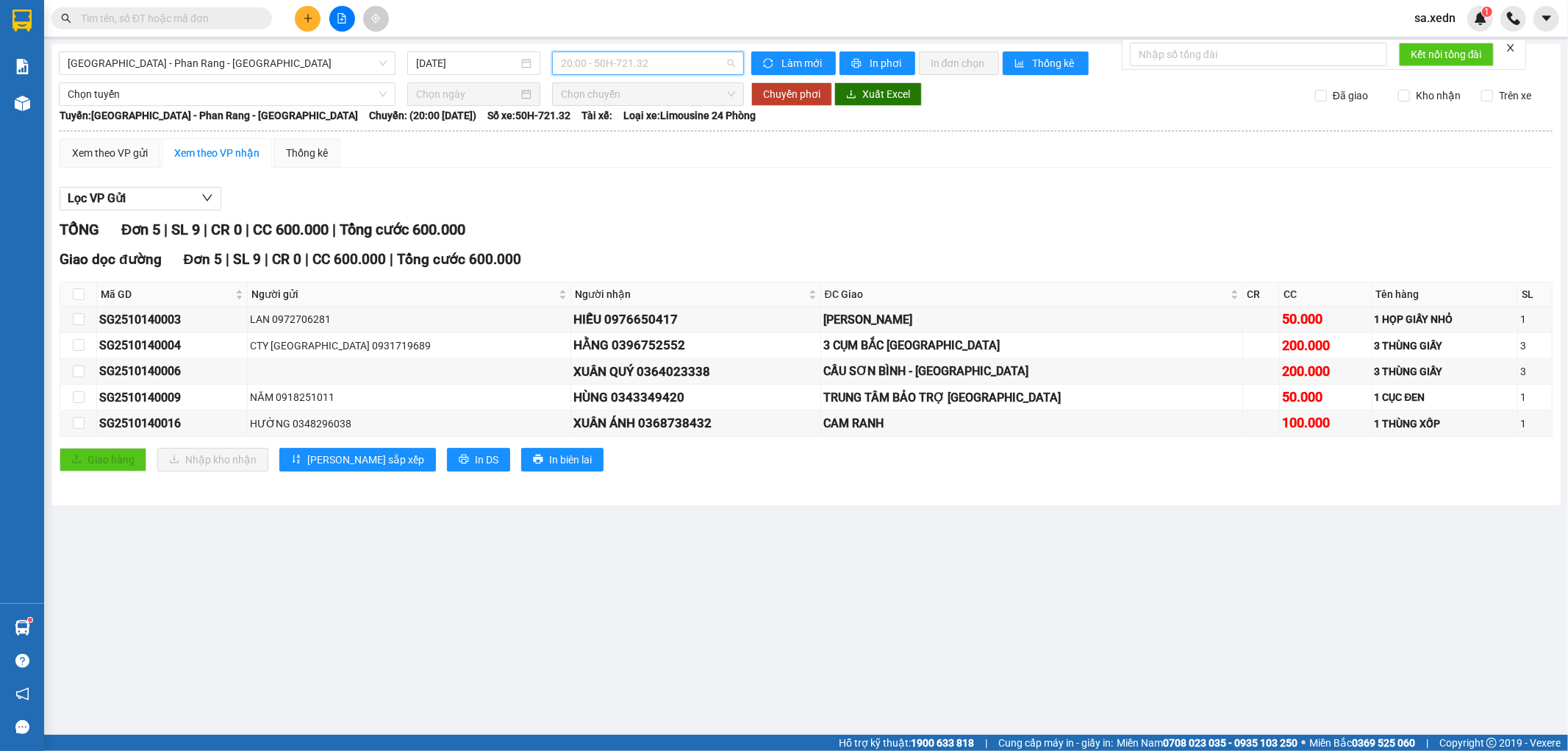
click at [650, 63] on span "20:00 - 50H-721.32" at bounding box center [647, 64] width 174 height 22
click at [593, 164] on div "21:45 - 50H-264.19" at bounding box center [618, 164] width 115 height 17
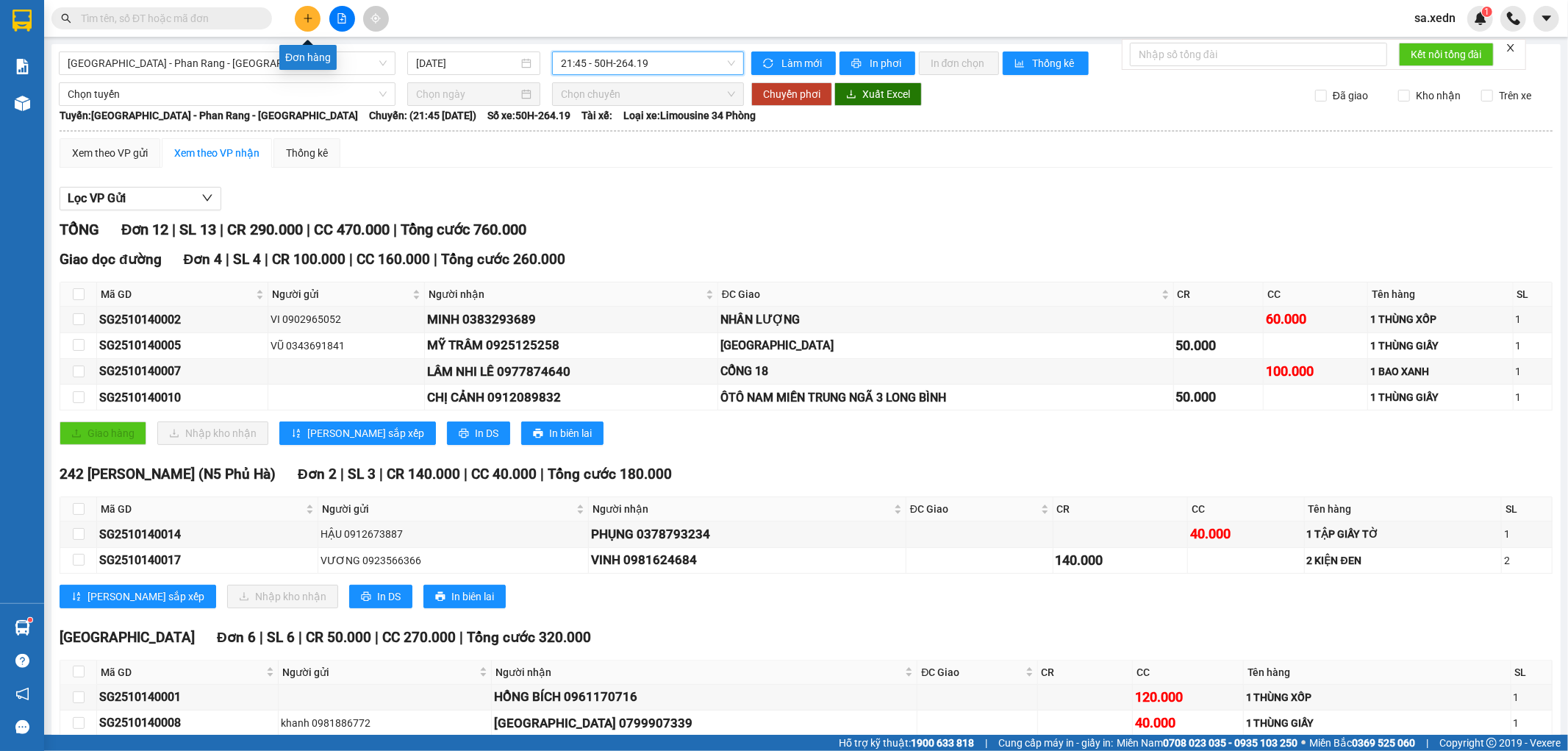
click at [307, 17] on icon "plus" at bounding box center [308, 18] width 10 height 10
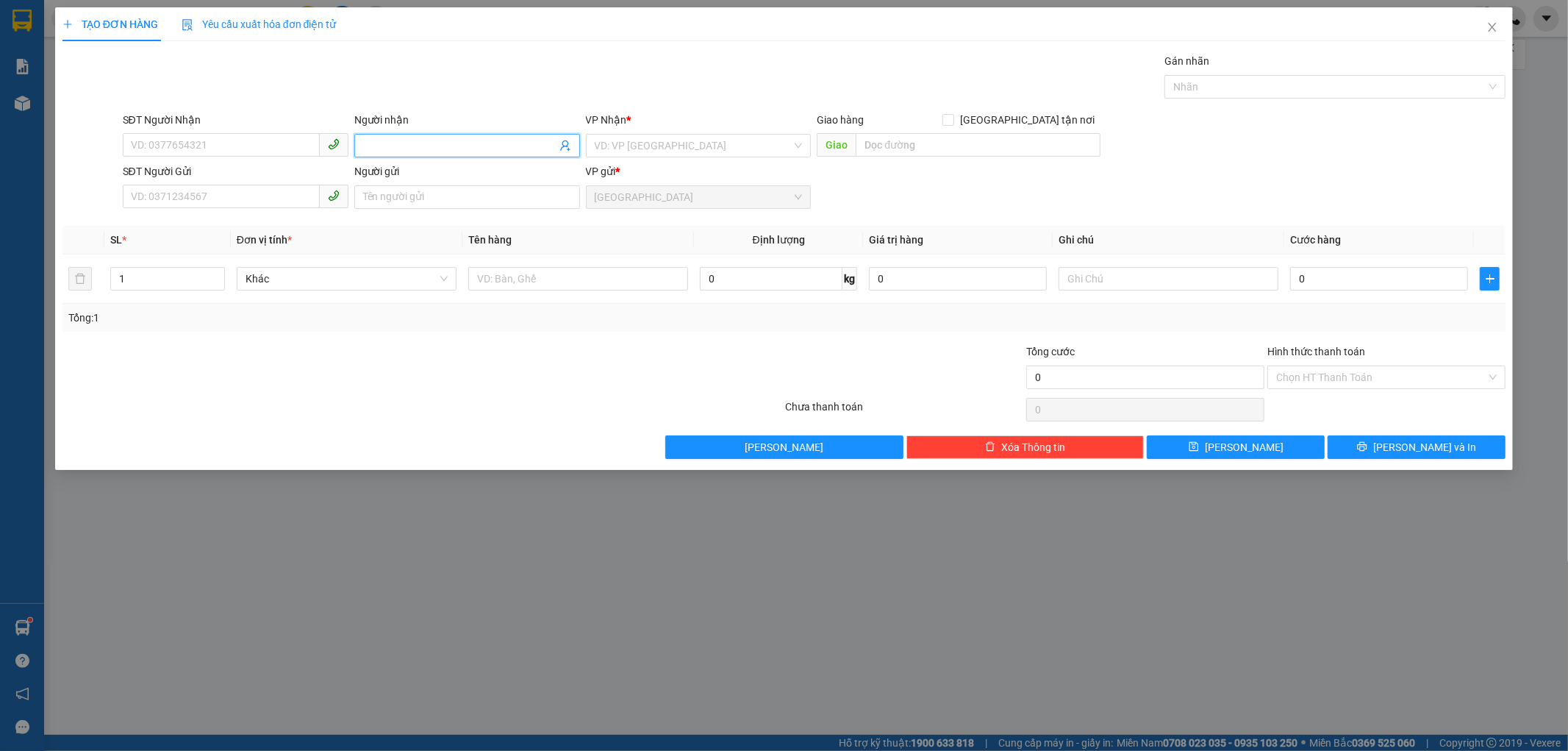
click at [378, 138] on input "Người nhận" at bounding box center [459, 146] width 193 height 17
type input "PHÚC MOBI"
click at [436, 175] on div "PHÚC MOBI - 0399441612" at bounding box center [466, 176] width 208 height 17
type input "0399441612"
type input "PHÚC MOBI"
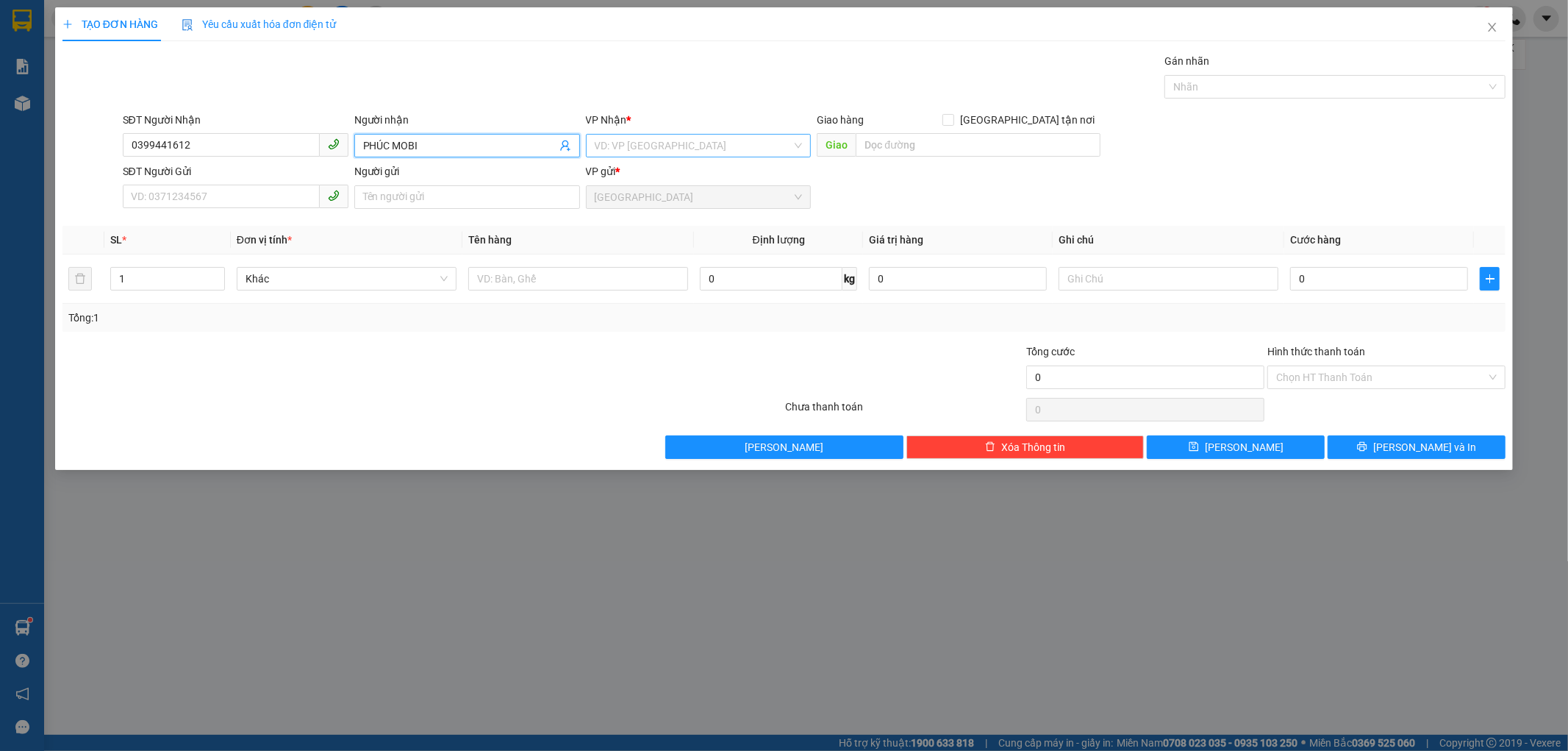
click at [656, 146] on input "search" at bounding box center [694, 146] width 198 height 22
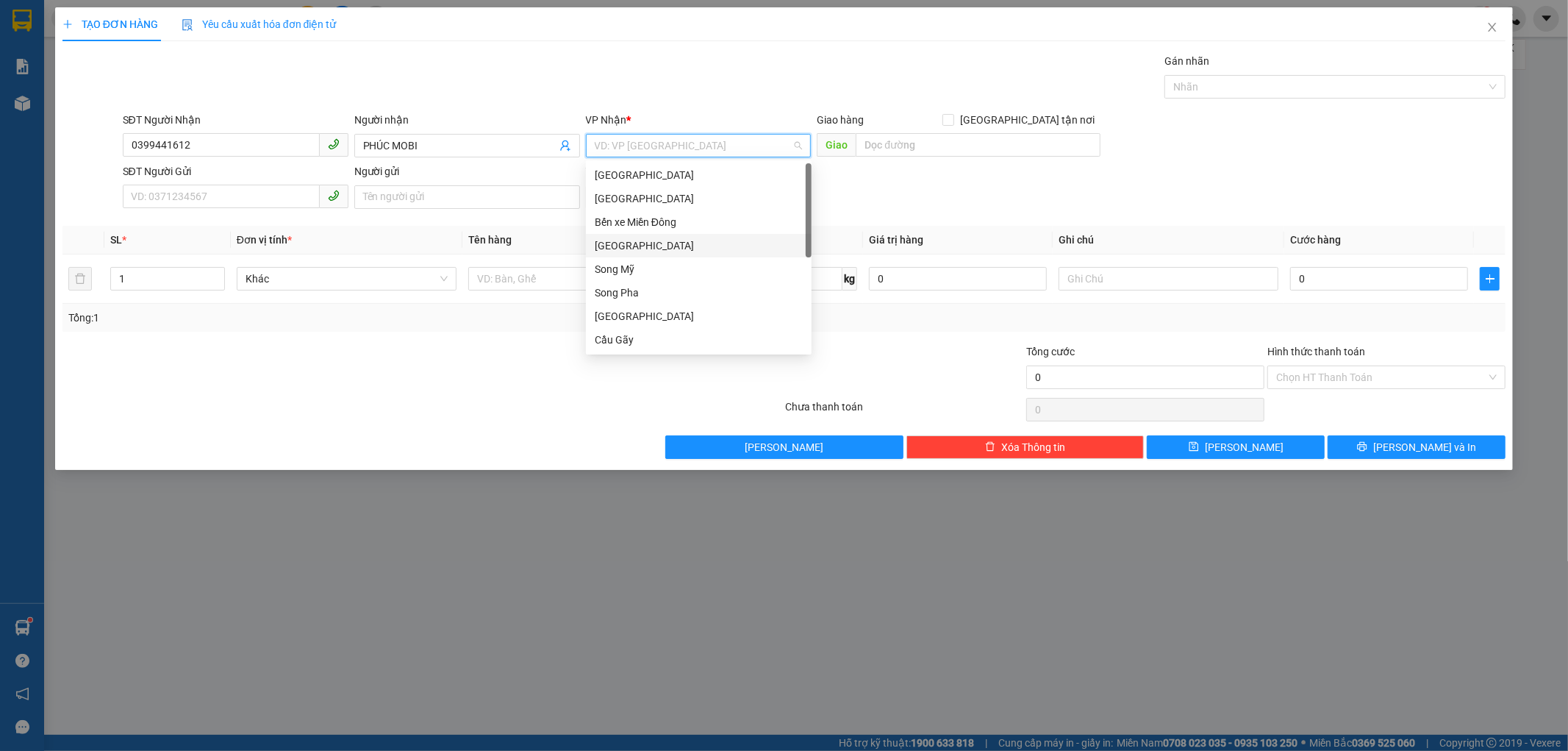
click at [645, 243] on div "[GEOGRAPHIC_DATA]" at bounding box center [698, 246] width 208 height 17
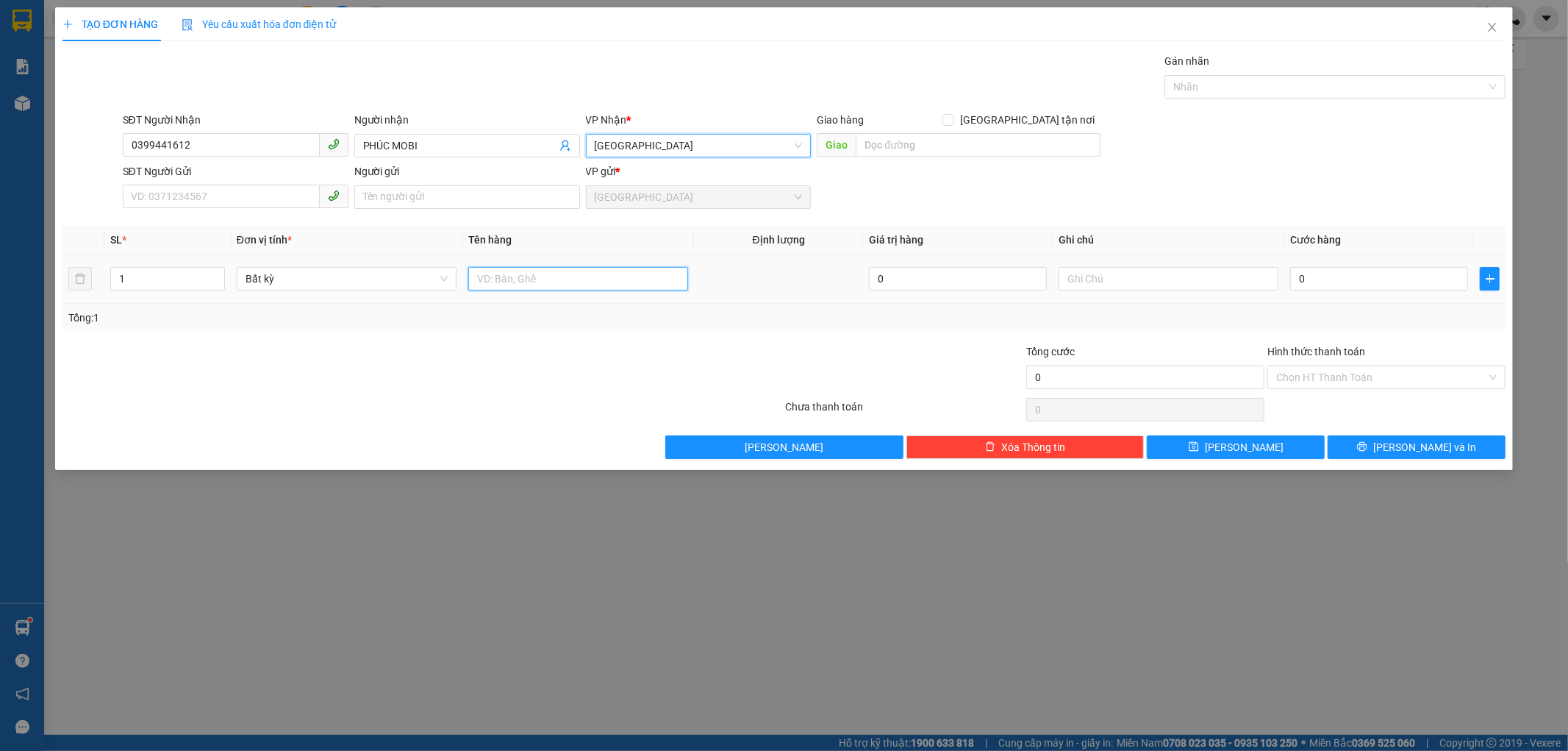
click at [516, 278] on input "text" at bounding box center [578, 278] width 220 height 23
type input "1 BỊ ĐEN"
click at [1292, 278] on input "0" at bounding box center [1379, 278] width 178 height 23
type input "3"
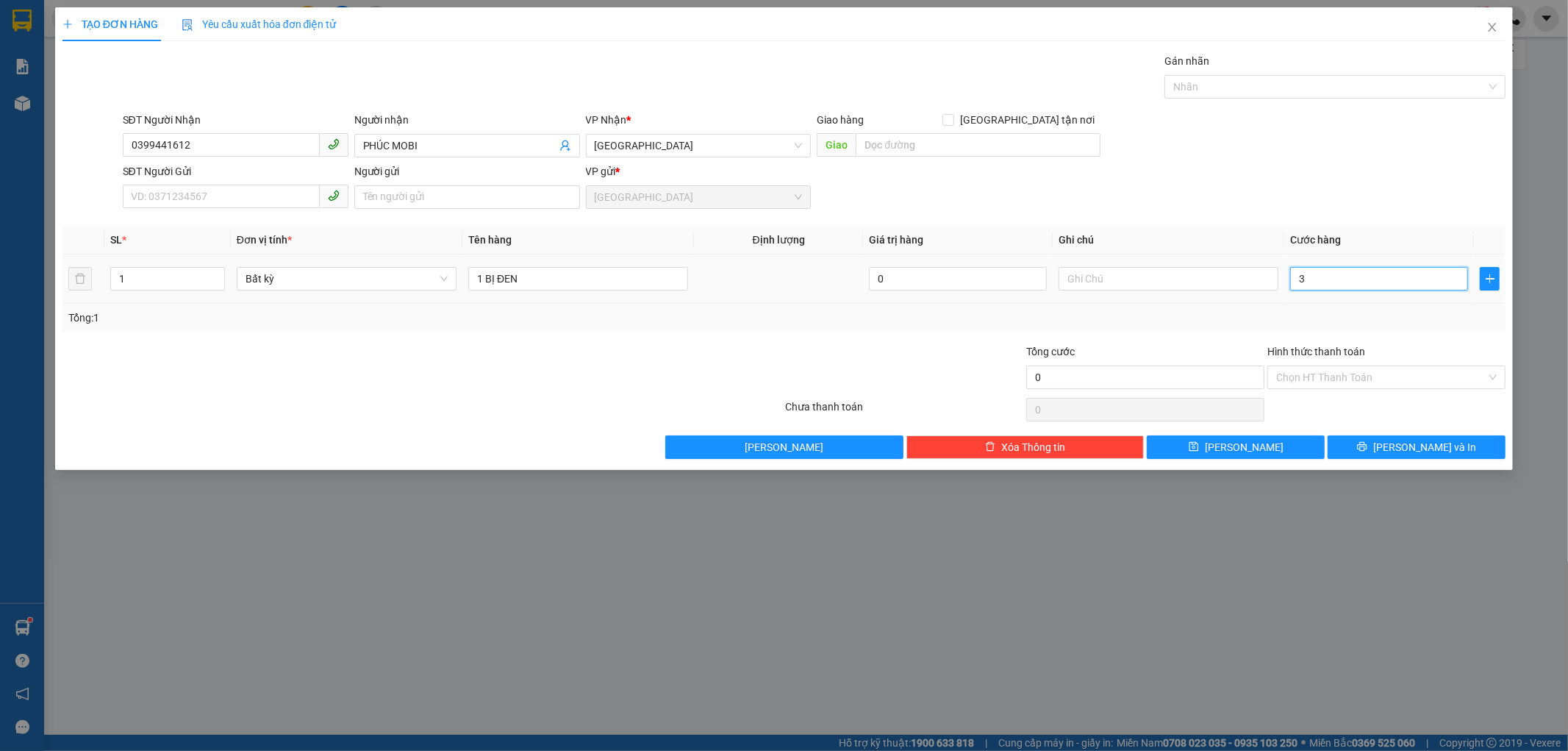
type input "3"
type input "30"
type input "30.000"
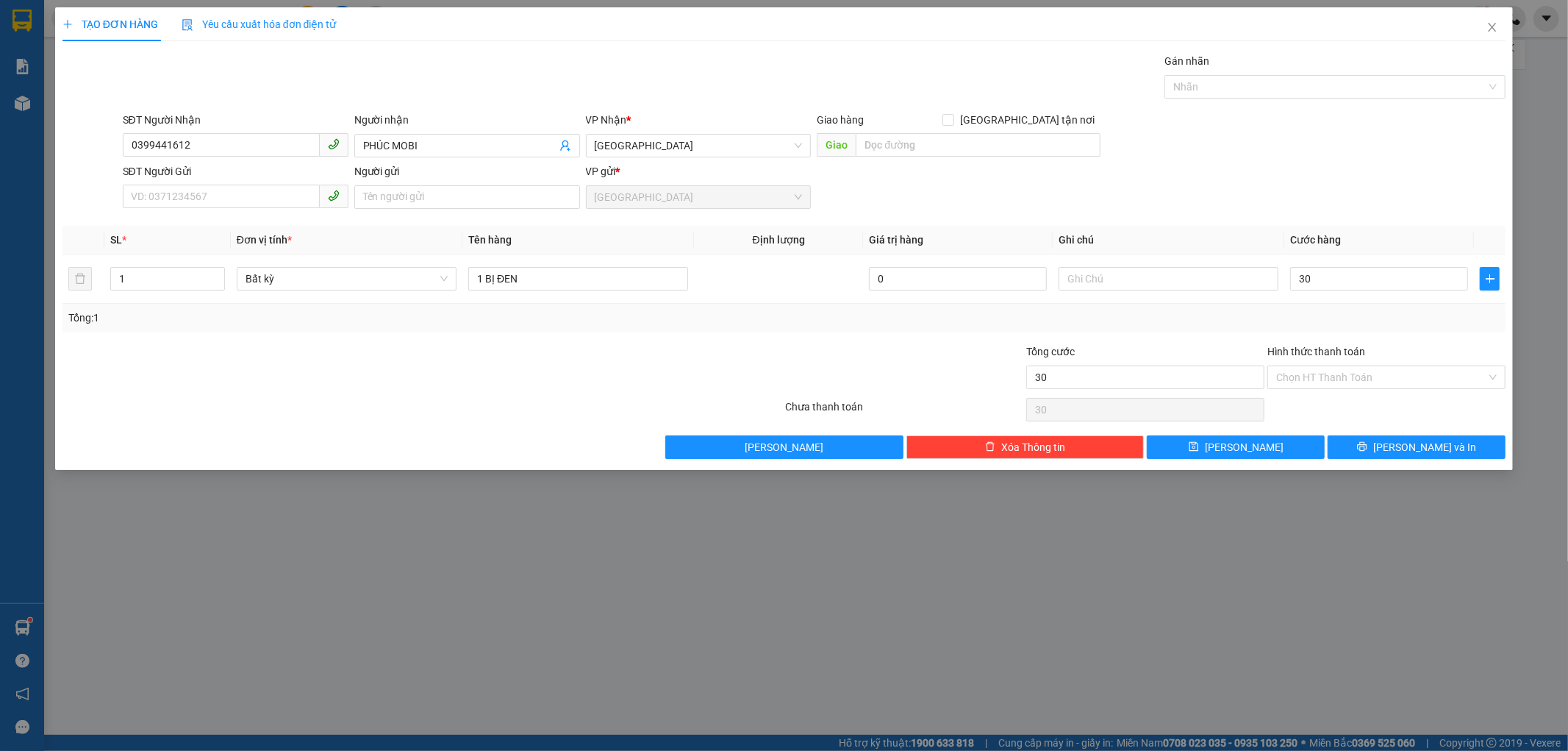
type input "30.000"
click at [1349, 323] on div "Tổng: 1" at bounding box center [784, 318] width 1432 height 17
click at [1316, 373] on input "Hình thức thanh toán" at bounding box center [1381, 377] width 211 height 22
click at [1343, 307] on div "Tổng: 1" at bounding box center [784, 318] width 1443 height 28
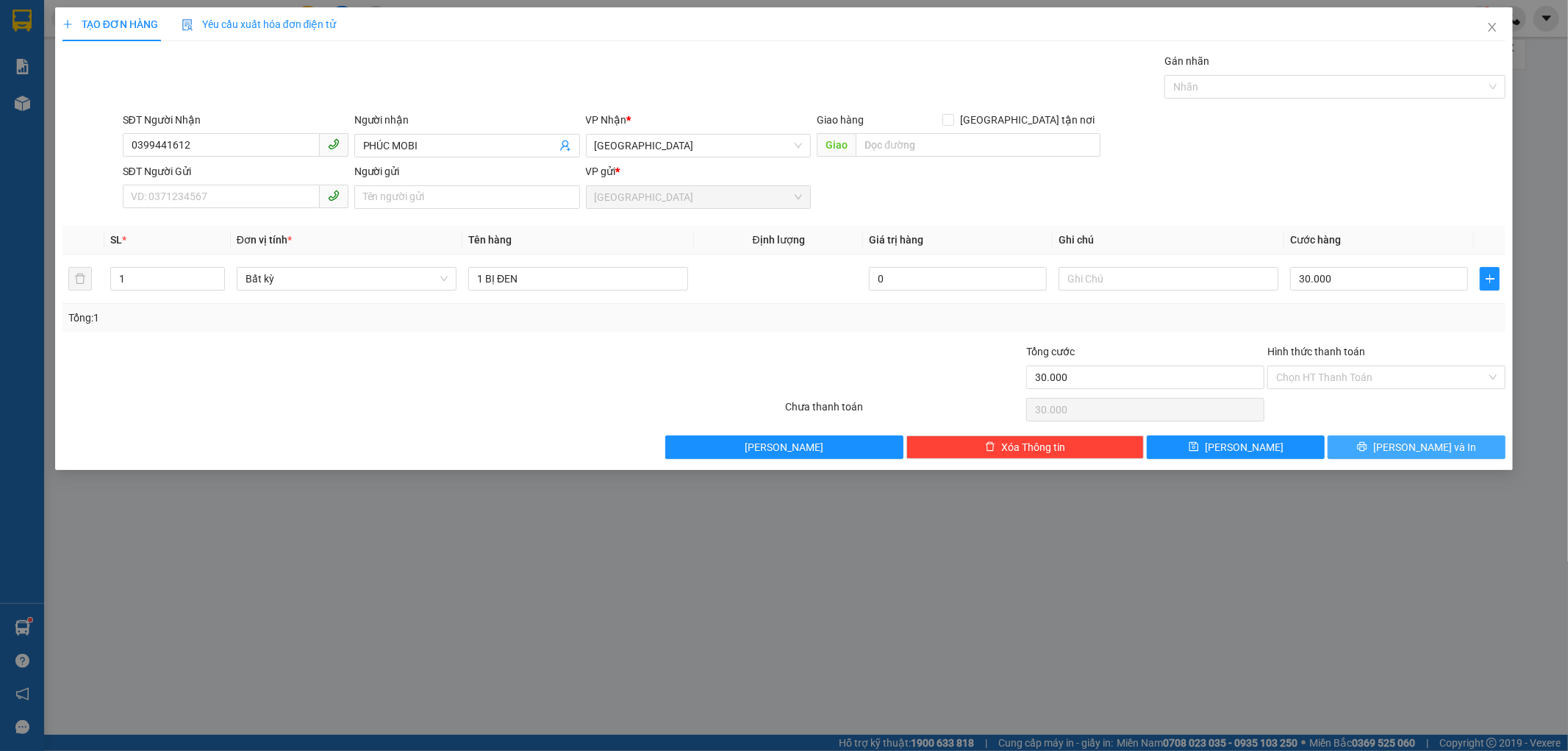
click at [1369, 439] on button "[PERSON_NAME] và In" at bounding box center [1417, 446] width 178 height 23
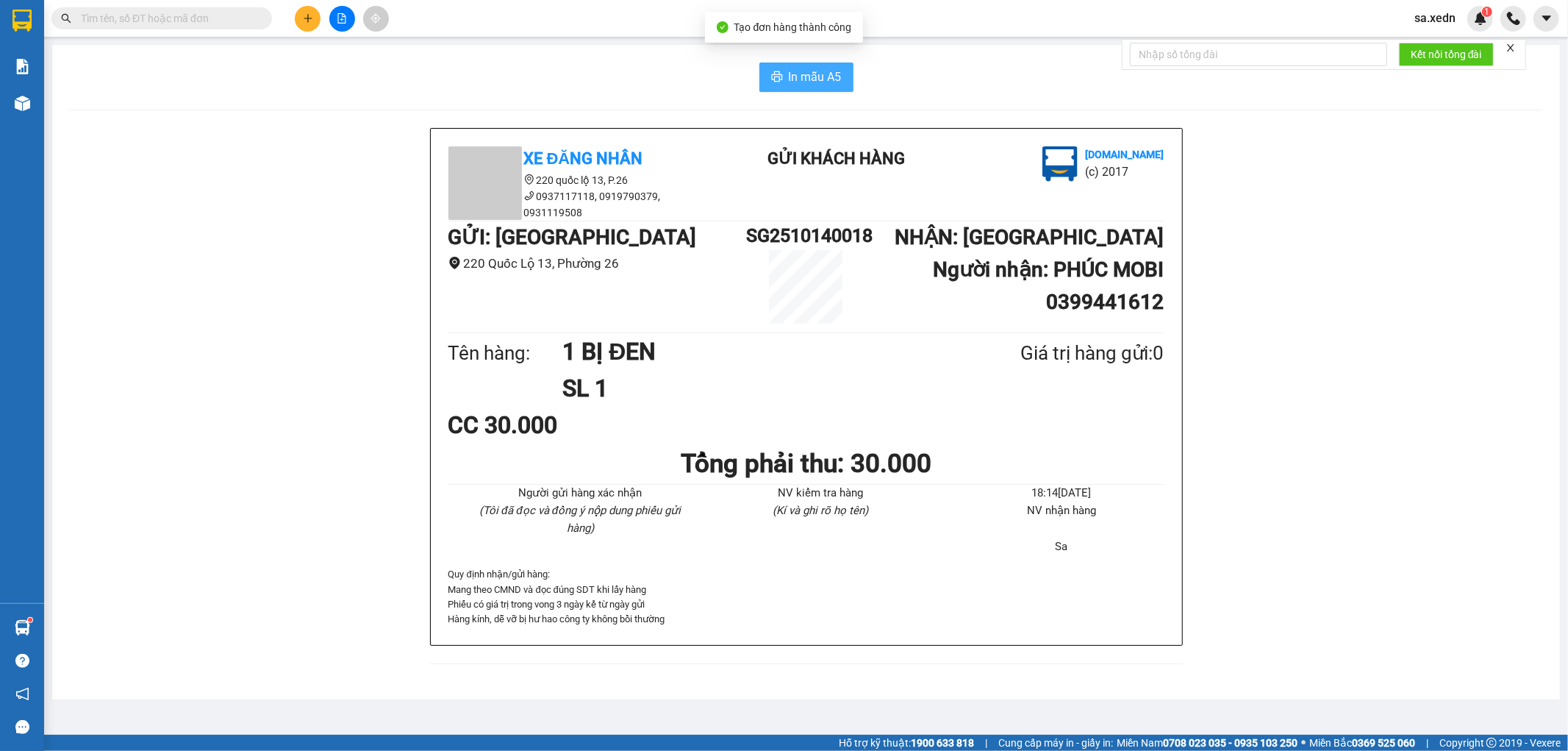
click at [819, 75] on span "In mẫu A5" at bounding box center [814, 77] width 53 height 18
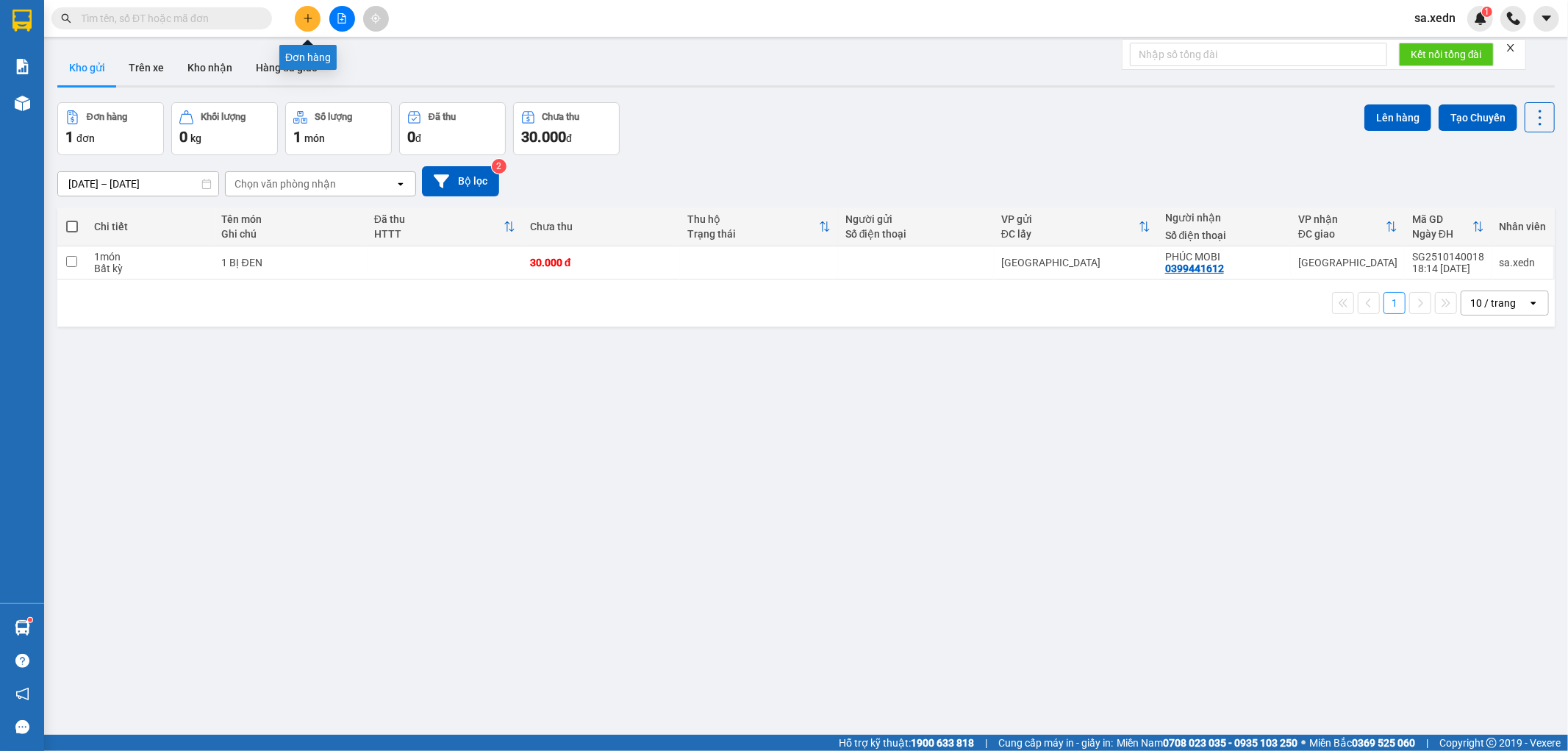
click at [300, 19] on button at bounding box center [308, 18] width 26 height 26
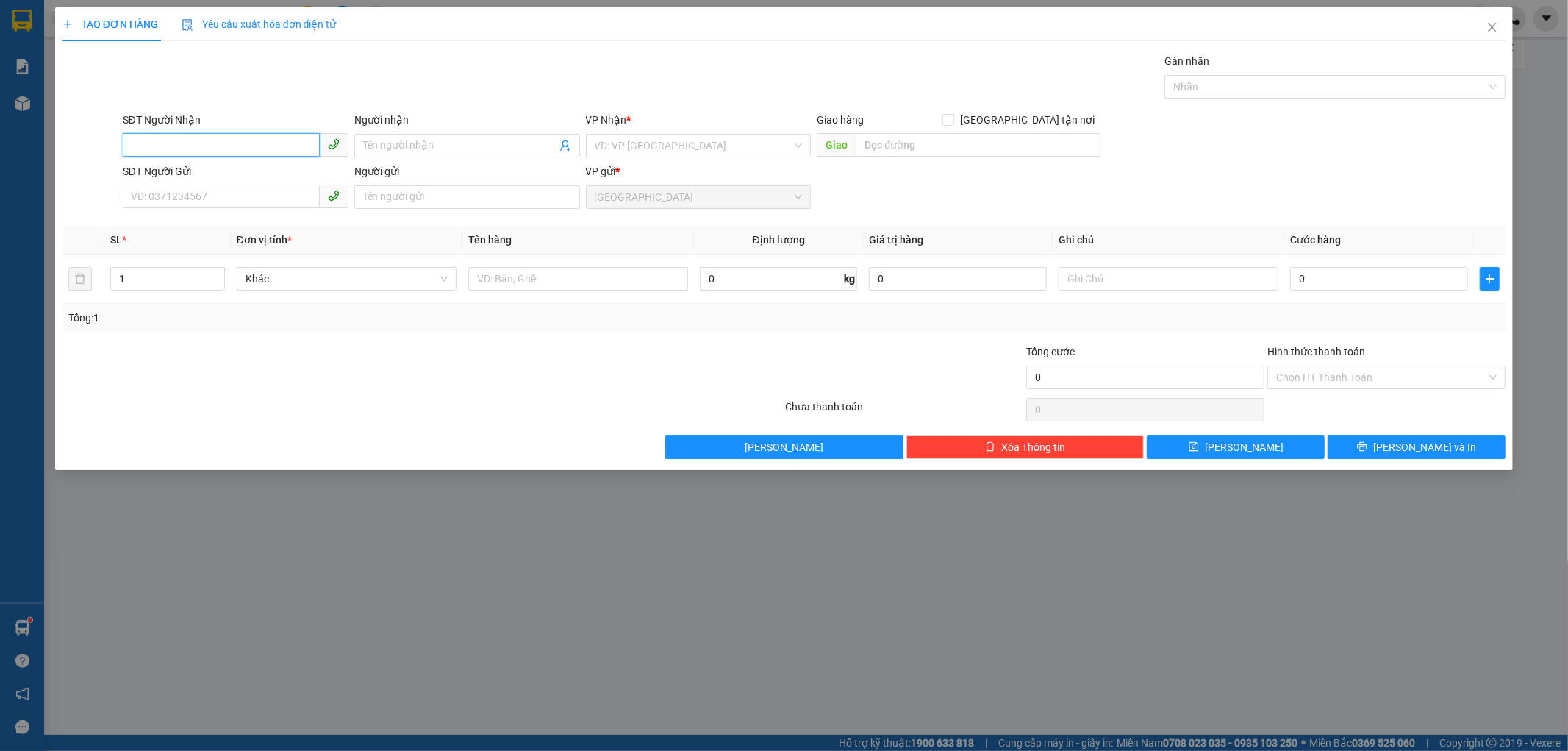
click at [202, 139] on input "SĐT Người Nhận" at bounding box center [221, 144] width 197 height 23
type input "1"
type input "0362841428"
click at [380, 150] on input "Người nhận" at bounding box center [459, 146] width 193 height 17
type input "TOÁN"
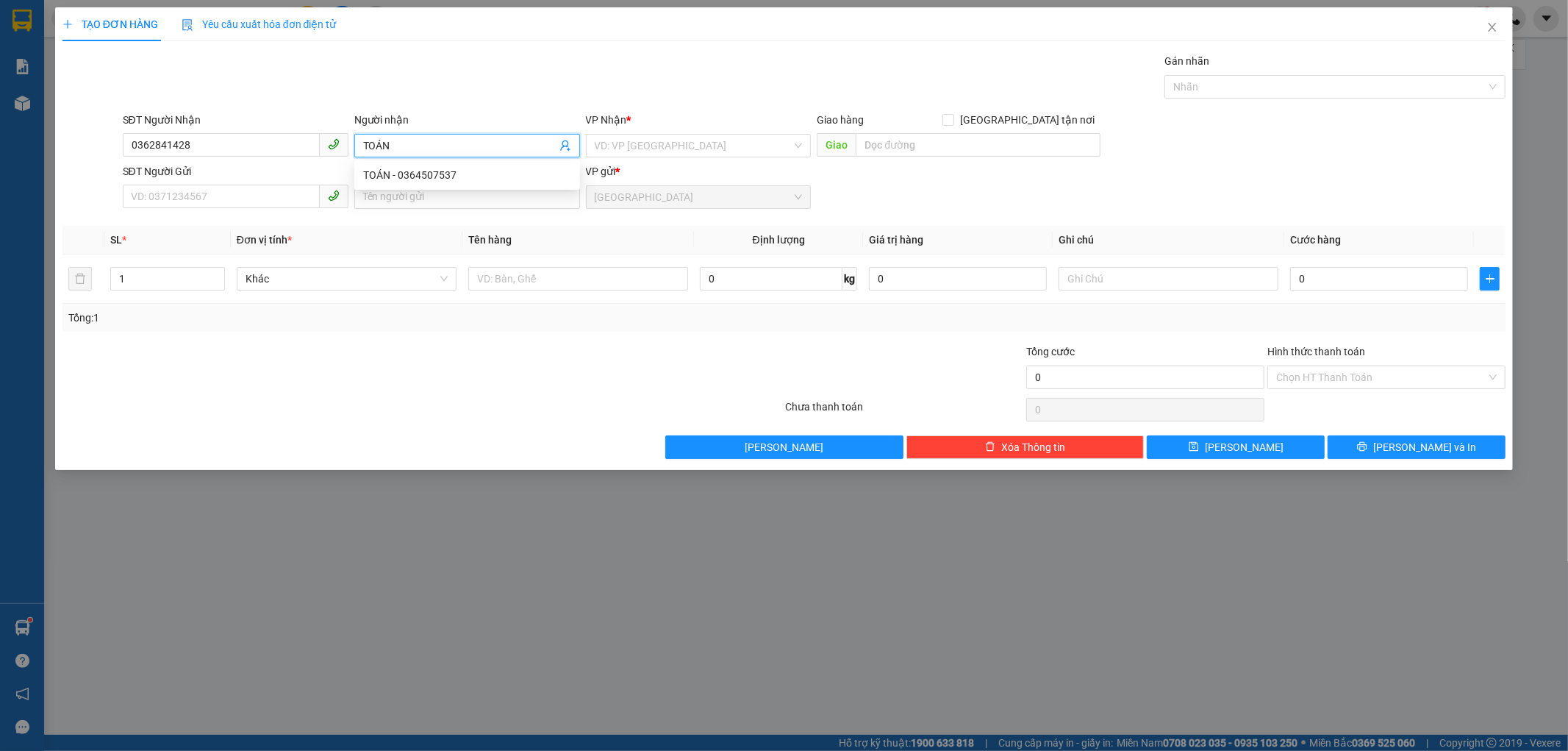
click at [167, 182] on div "SĐT Người Gửi" at bounding box center [235, 175] width 225 height 22
click at [167, 191] on input "SĐT Người Gửi" at bounding box center [221, 196] width 197 height 23
type input "5"
type input "0392095439"
click at [366, 189] on input "Người gửi" at bounding box center [467, 197] width 225 height 23
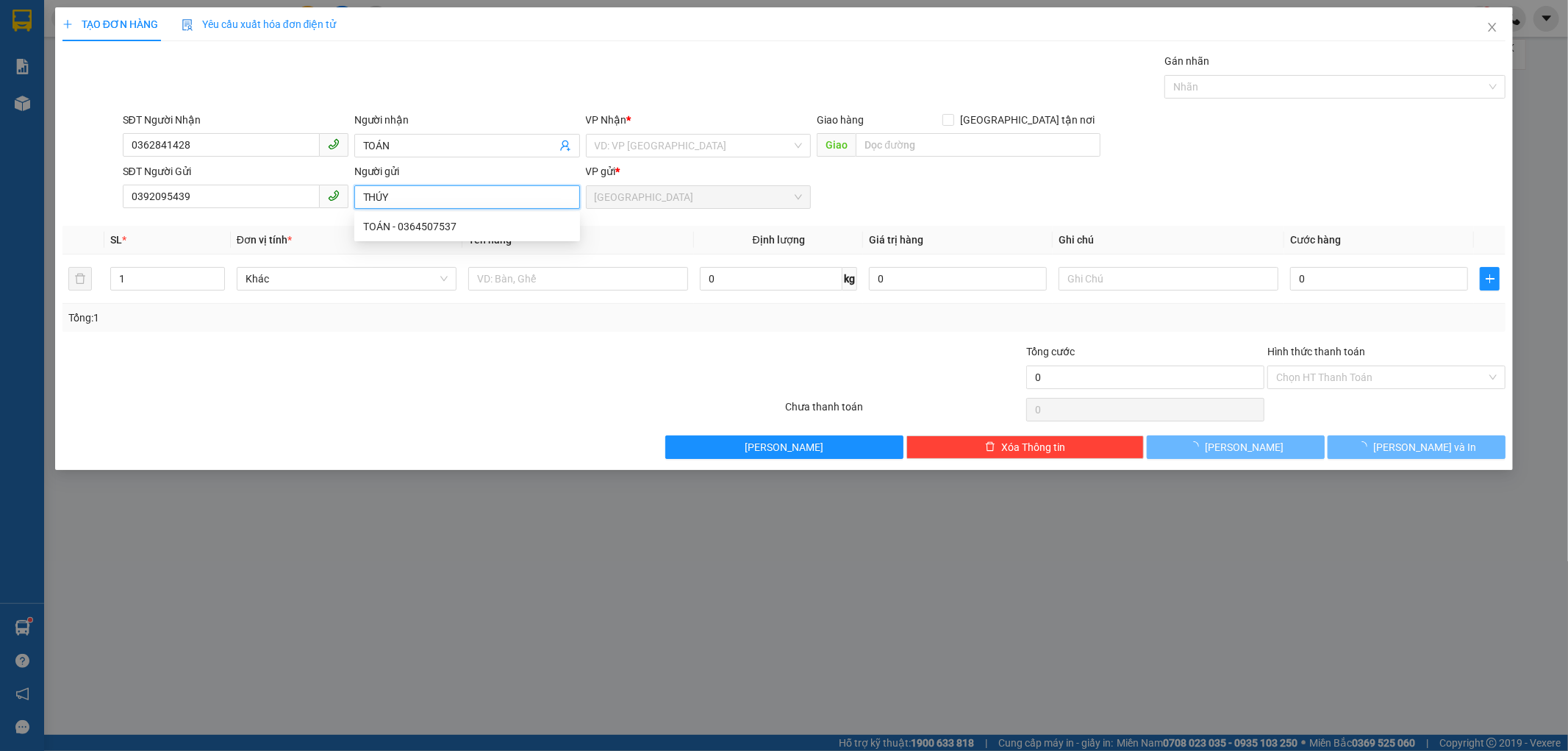
type input "THÚY"
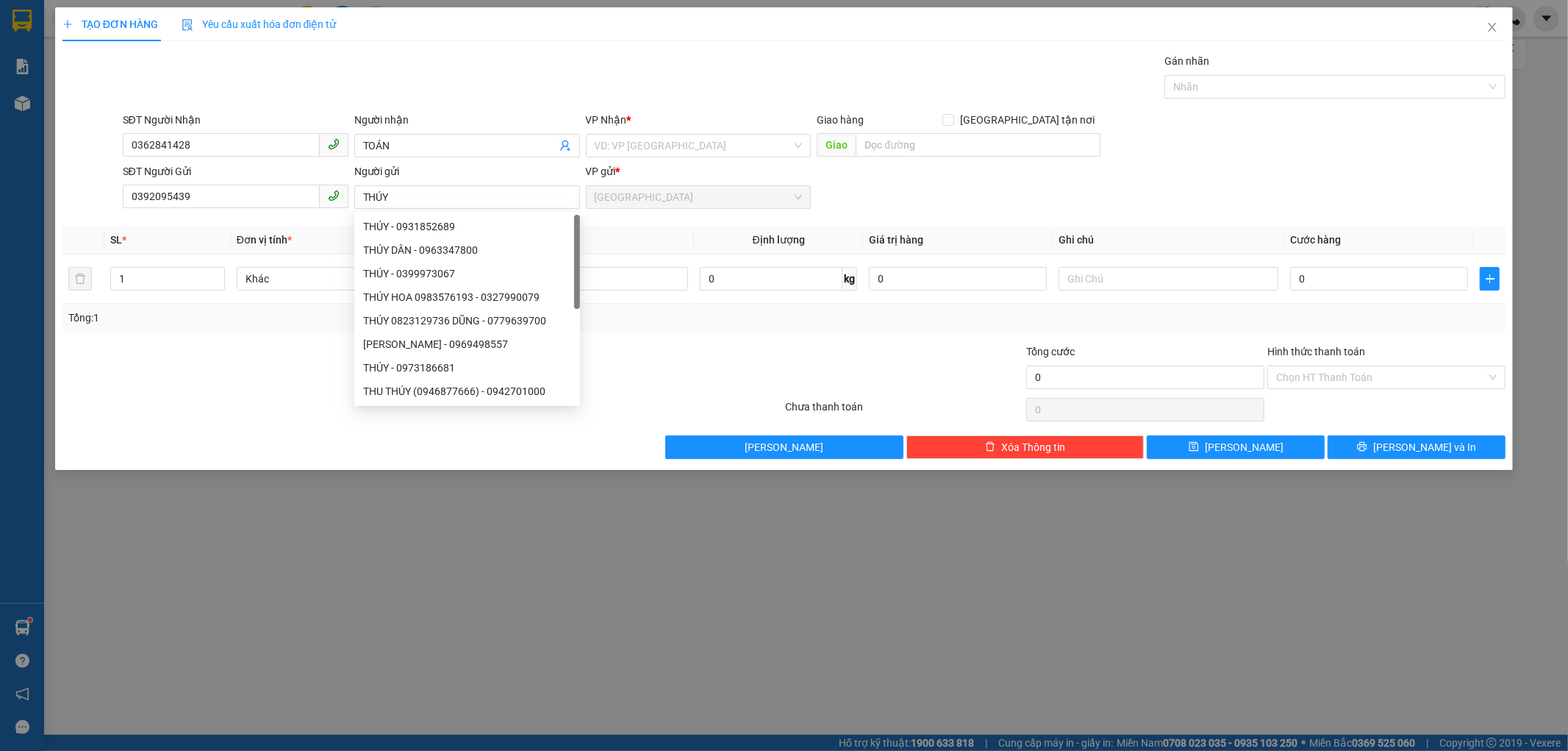
drag, startPoint x: 626, startPoint y: 224, endPoint x: 627, endPoint y: 233, distance: 9.1
click at [626, 228] on div "Transit Pickup Surcharge Ids Transit Deliver Surcharge Ids Transit Deliver Surc…" at bounding box center [784, 255] width 1443 height 406
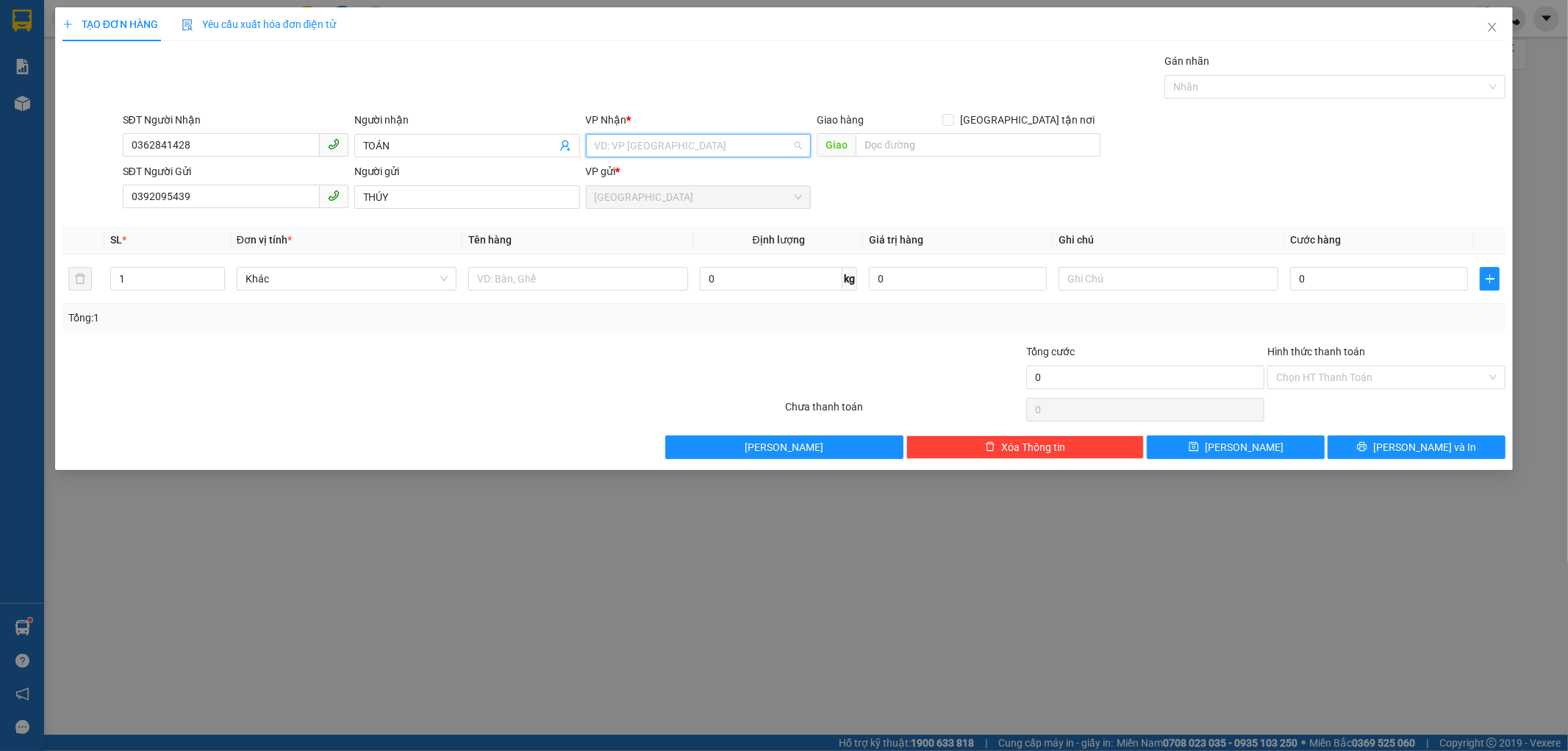
click at [649, 138] on input "search" at bounding box center [694, 146] width 198 height 22
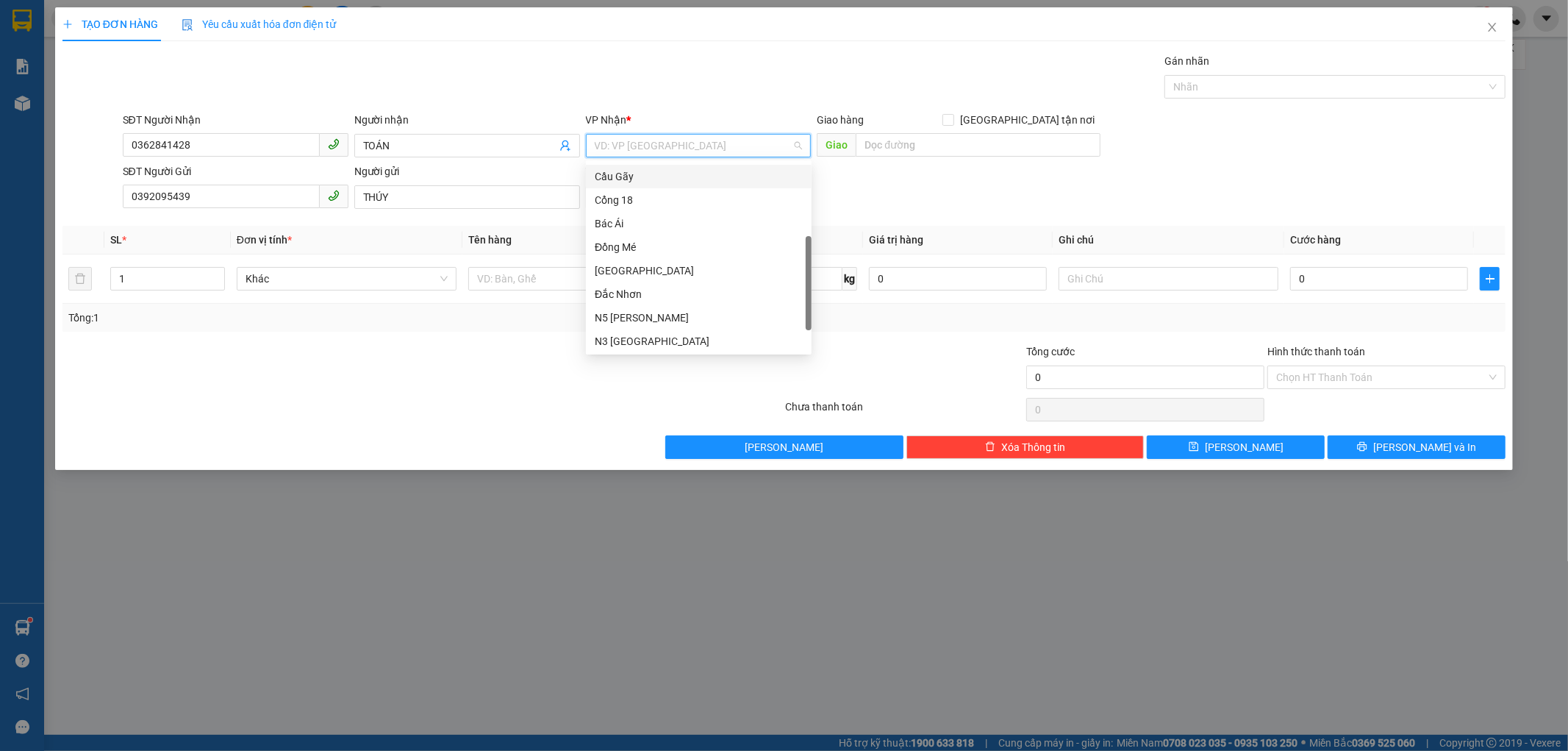
scroll to position [211, 0]
click at [630, 319] on div "Dọc đường" at bounding box center [698, 317] width 208 height 17
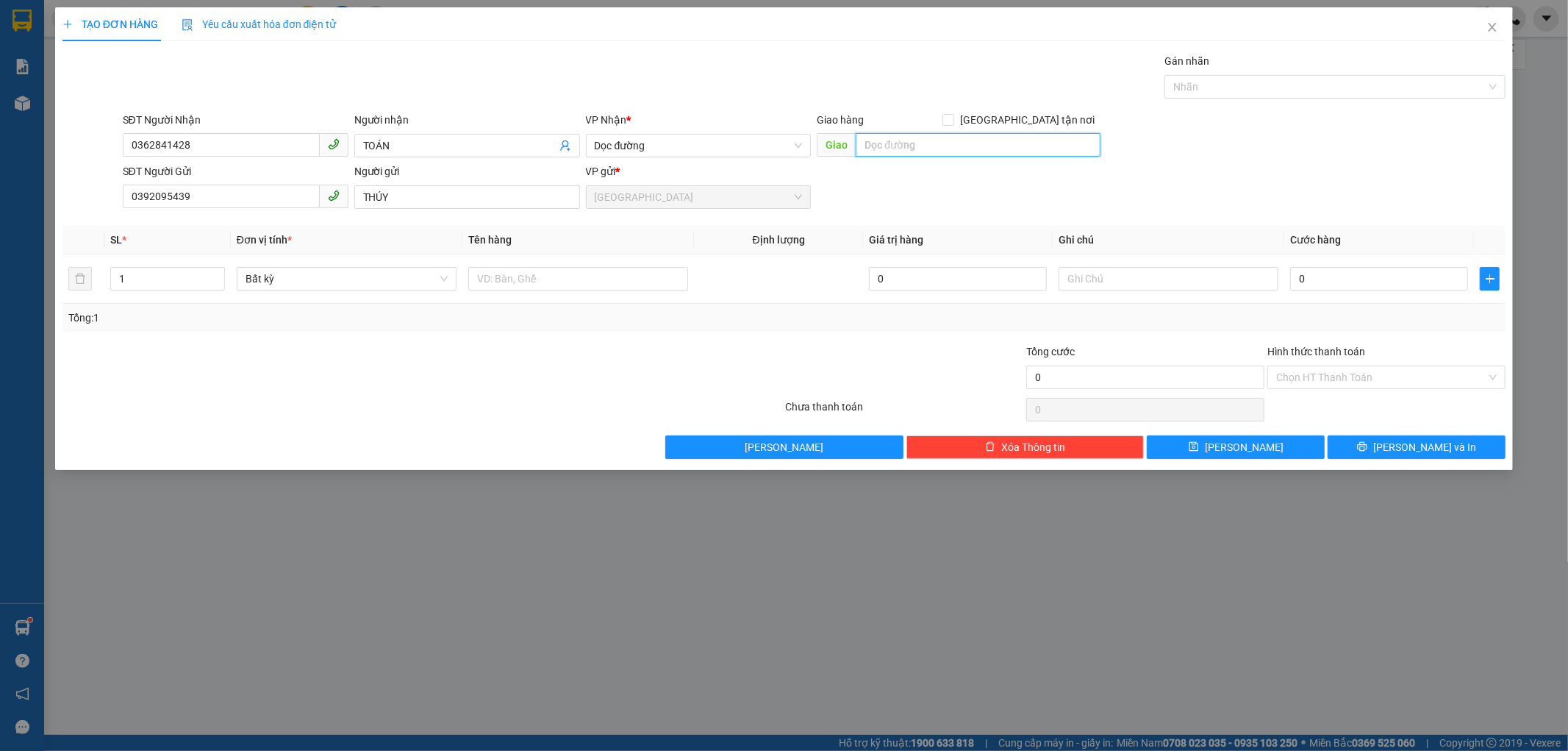
click at [887, 139] on input "text" at bounding box center [978, 144] width 245 height 23
click at [488, 276] on input "text" at bounding box center [578, 278] width 220 height 23
type input "1 THÙNG GIẤY"
click at [1089, 279] on input "text" at bounding box center [1168, 278] width 220 height 23
type input "HÀNG ĐÔNG LẠNH"
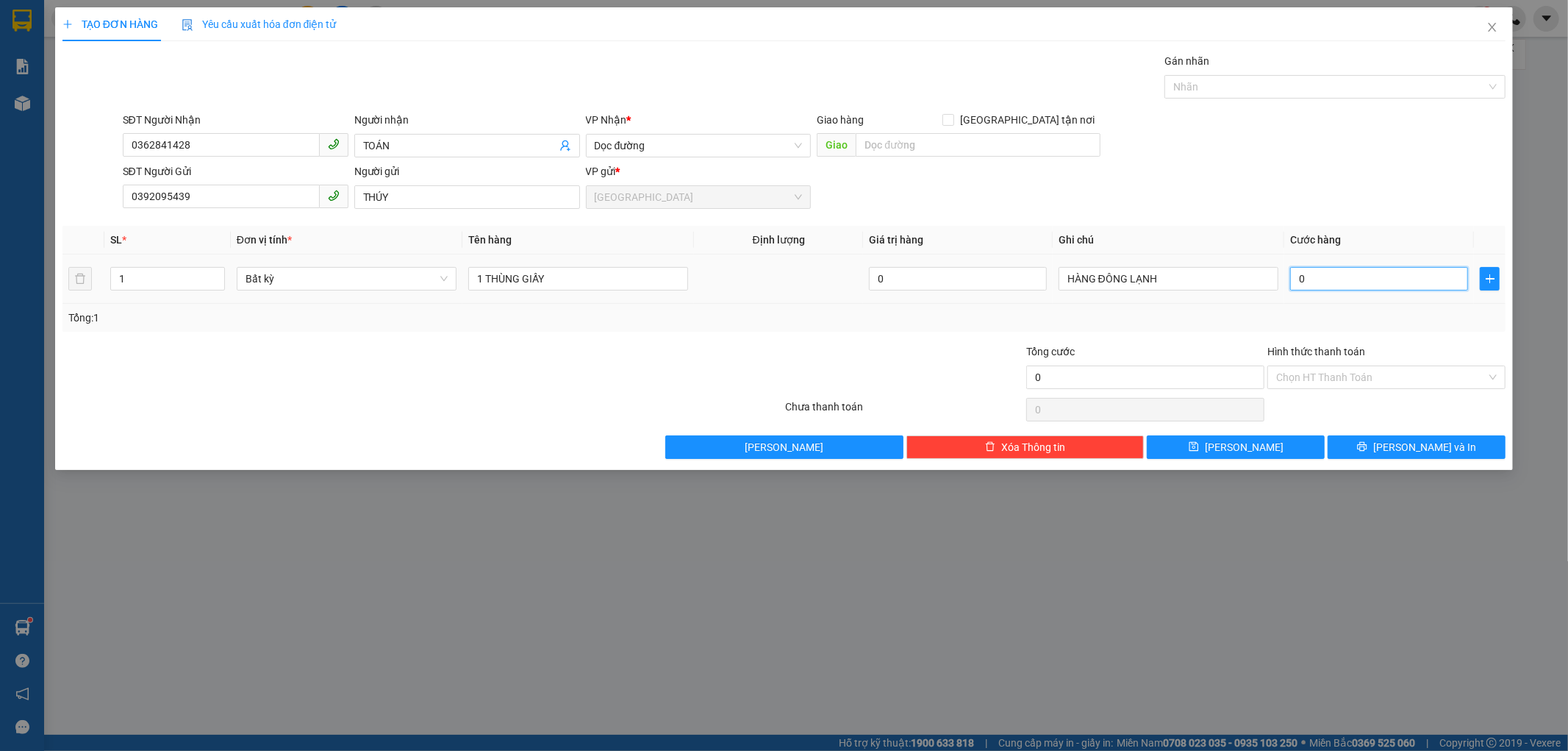
click at [1299, 276] on input "0" at bounding box center [1379, 278] width 178 height 23
type input "1"
type input "12"
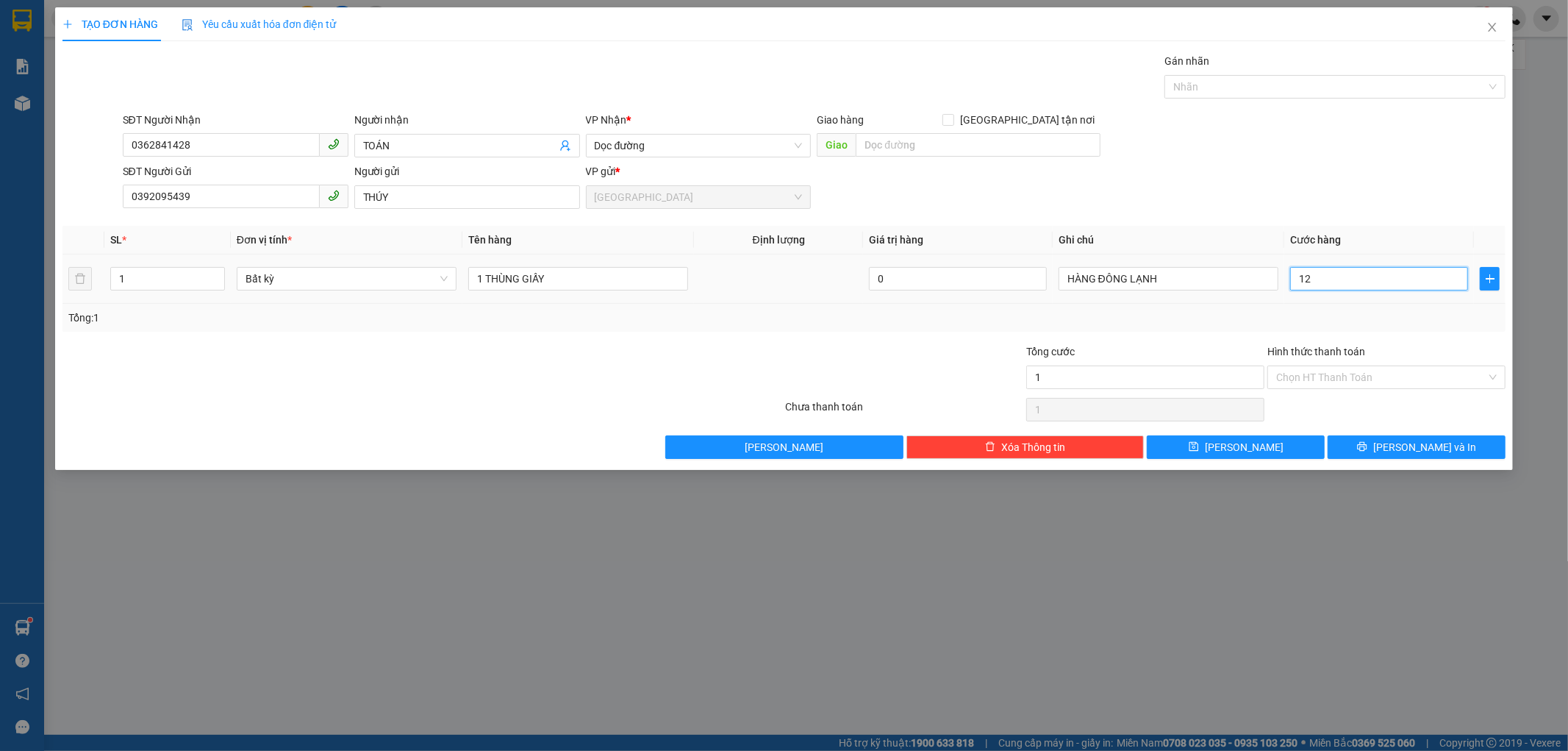
type input "12"
type input "120"
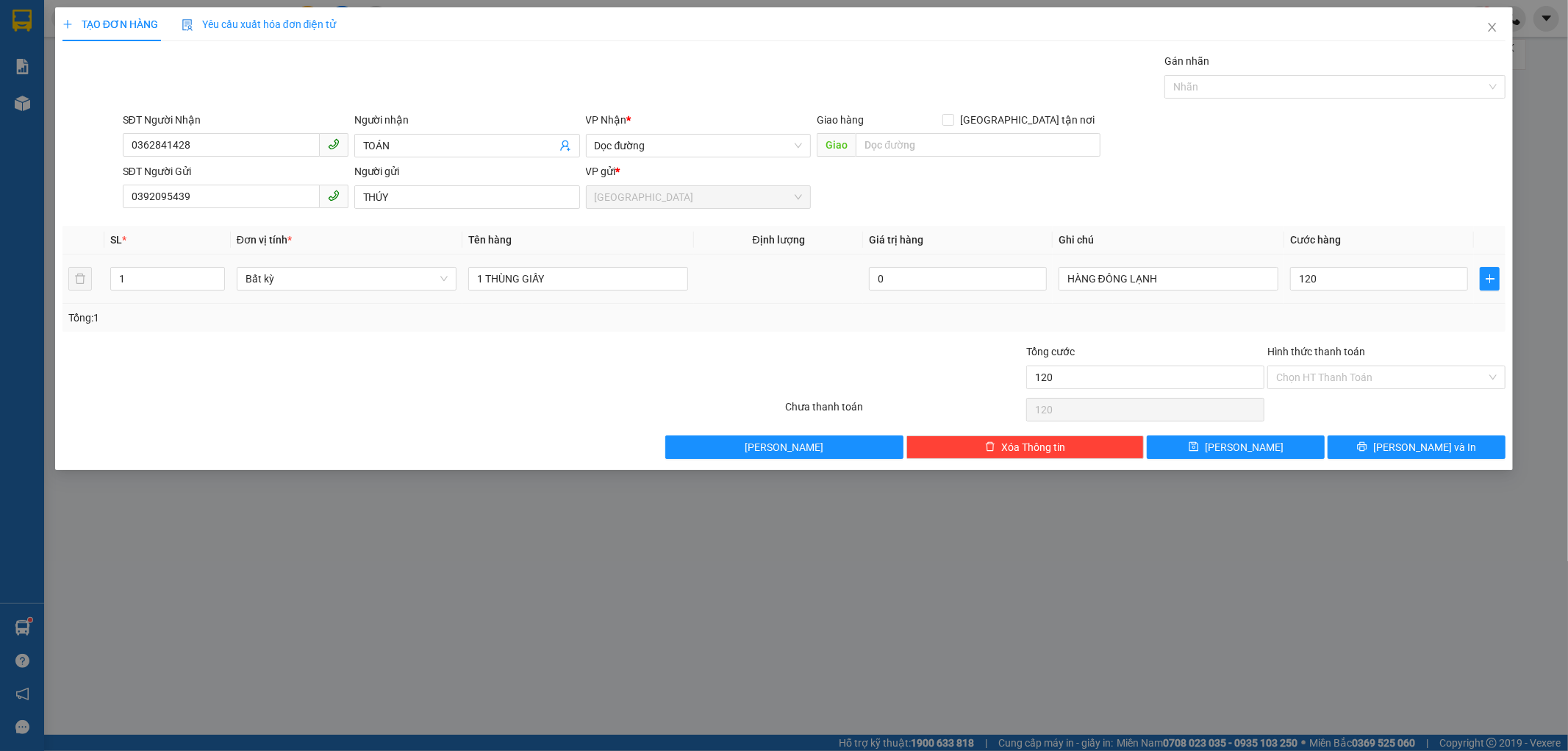
type input "120.000"
click at [1356, 307] on div "Tổng: 1" at bounding box center [784, 318] width 1443 height 28
click at [877, 153] on input "text" at bounding box center [978, 144] width 245 height 23
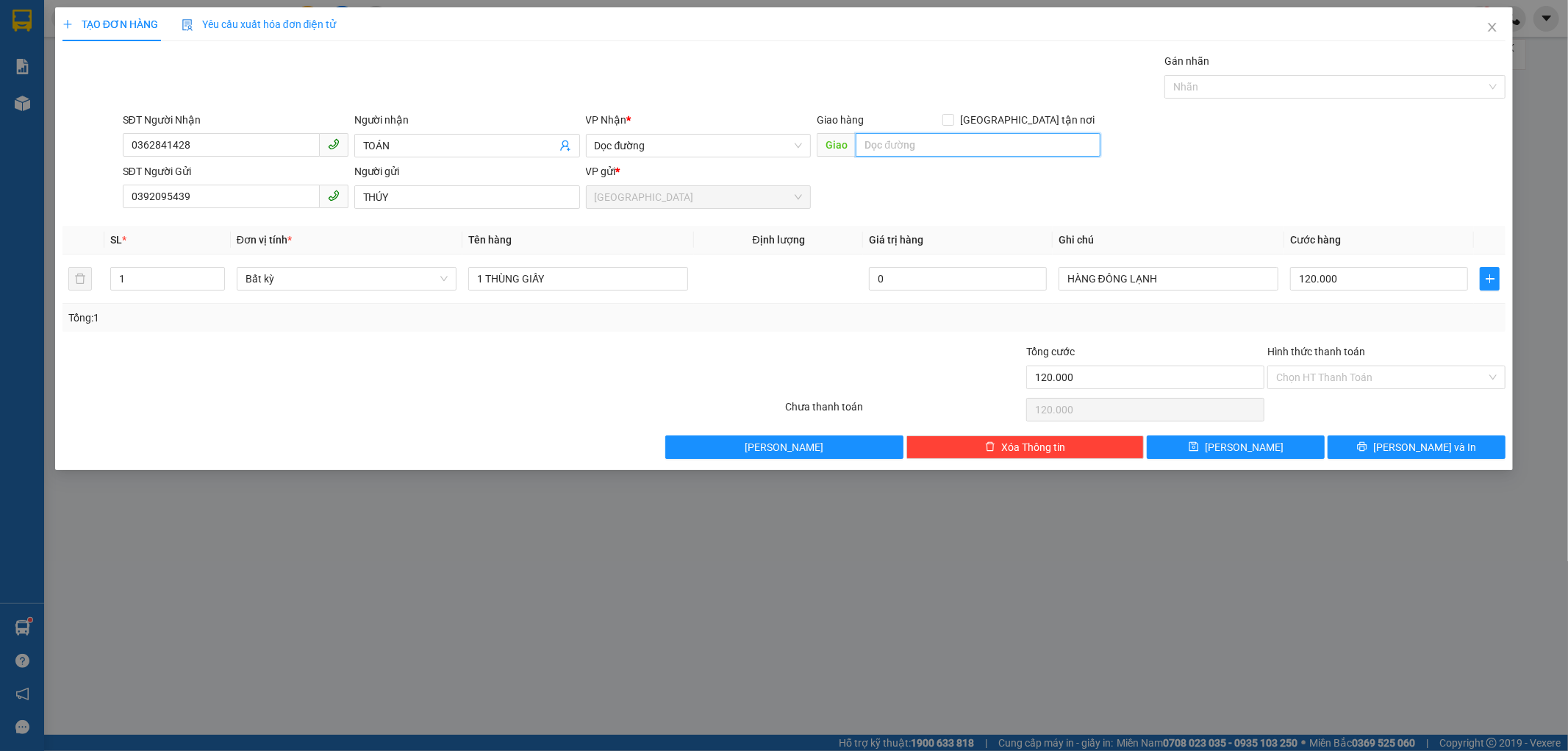
click at [867, 146] on input "text" at bounding box center [978, 144] width 245 height 23
click at [863, 142] on input "text" at bounding box center [978, 144] width 245 height 23
type input "[PERSON_NAME]"
click at [1252, 442] on button "[PERSON_NAME]" at bounding box center [1236, 446] width 178 height 23
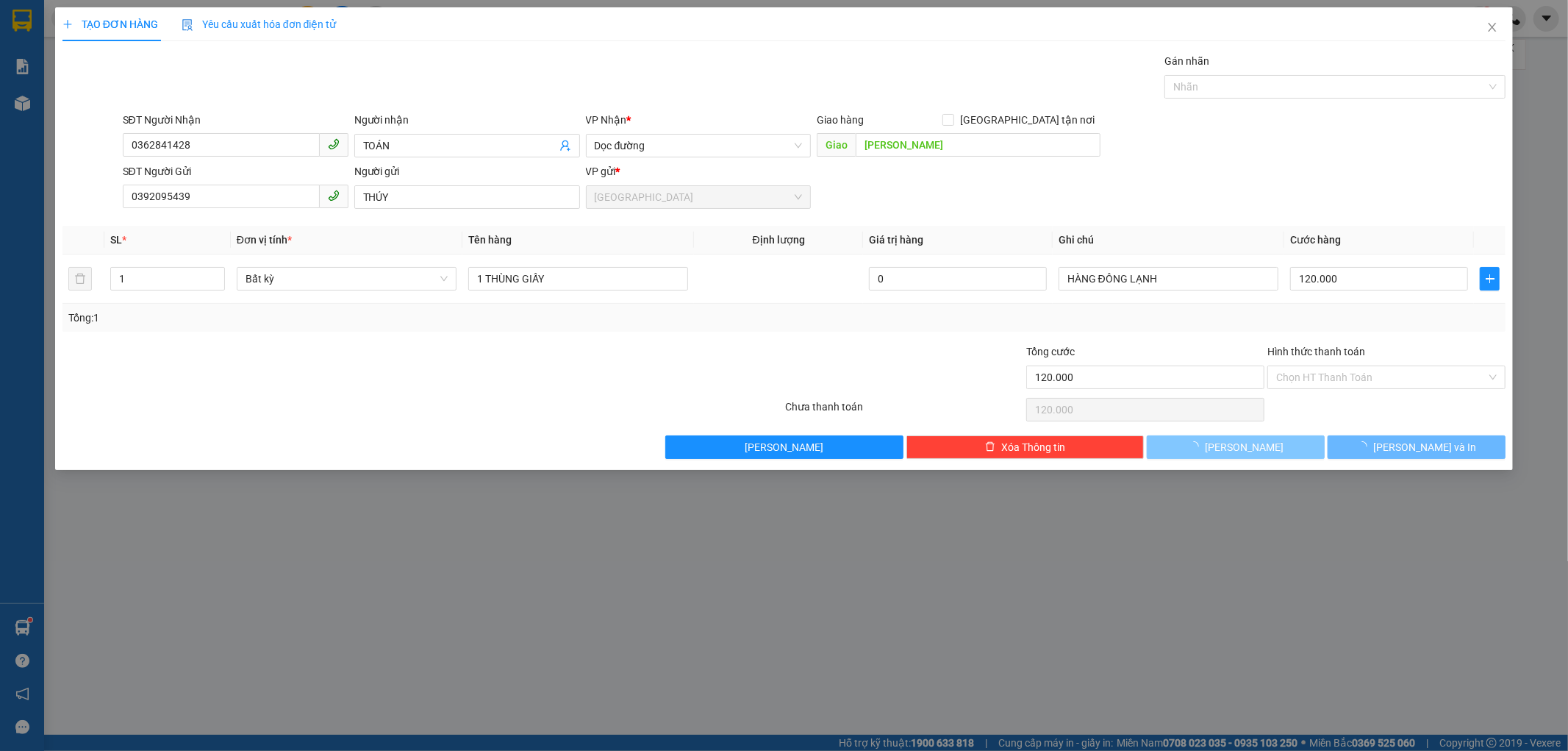
type input "0"
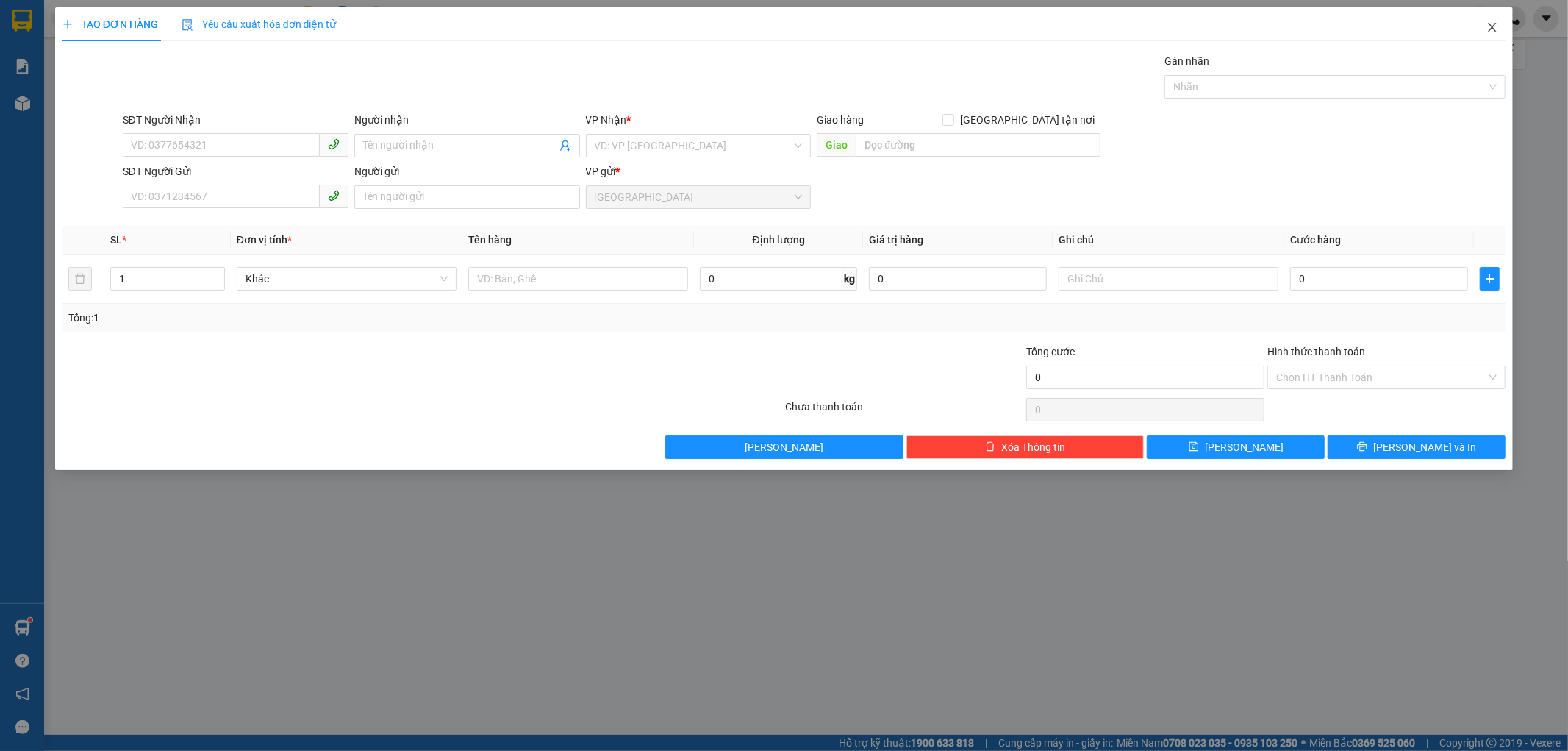
click at [1487, 27] on icon "close" at bounding box center [1492, 27] width 12 height 12
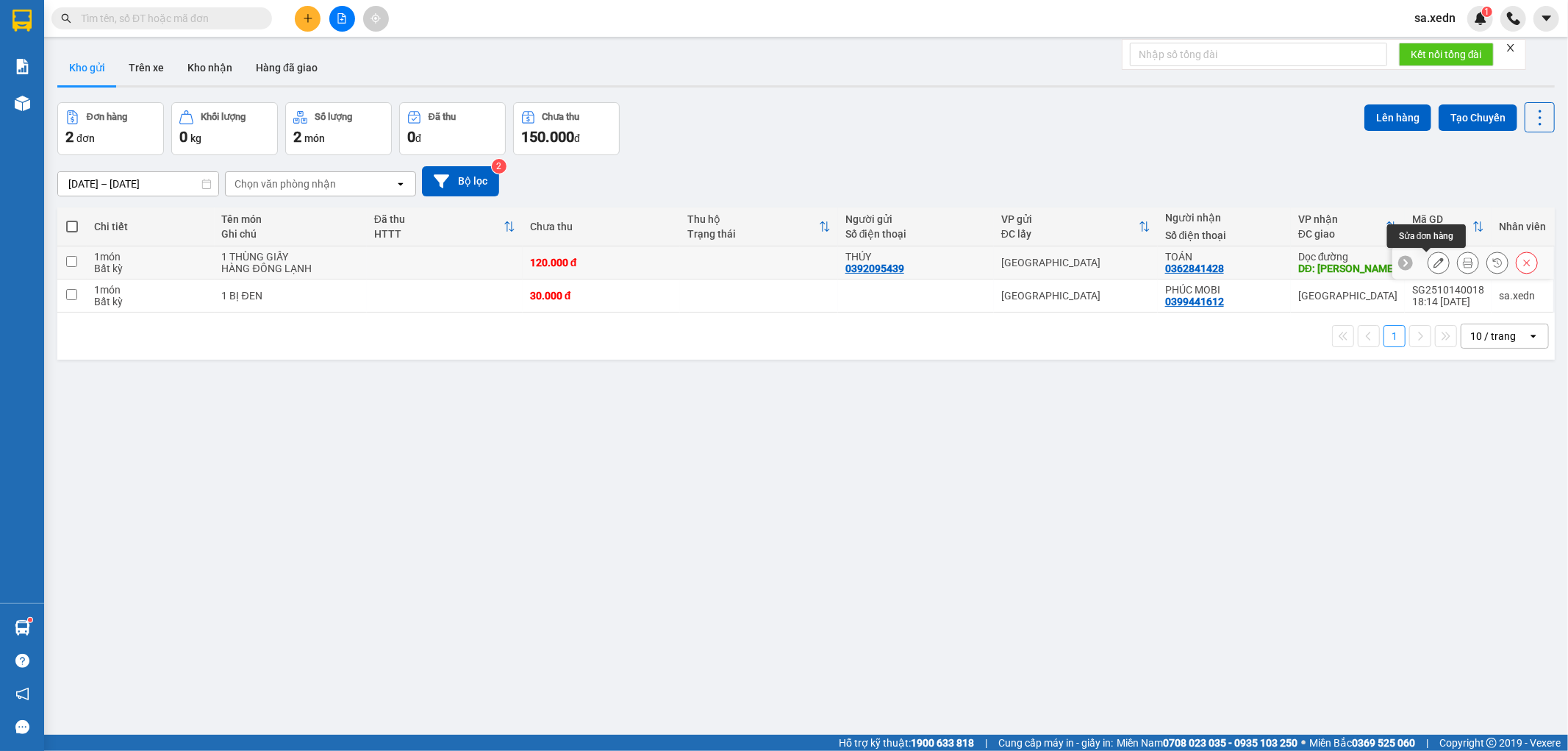
click at [1433, 258] on icon at bounding box center [1438, 262] width 10 height 10
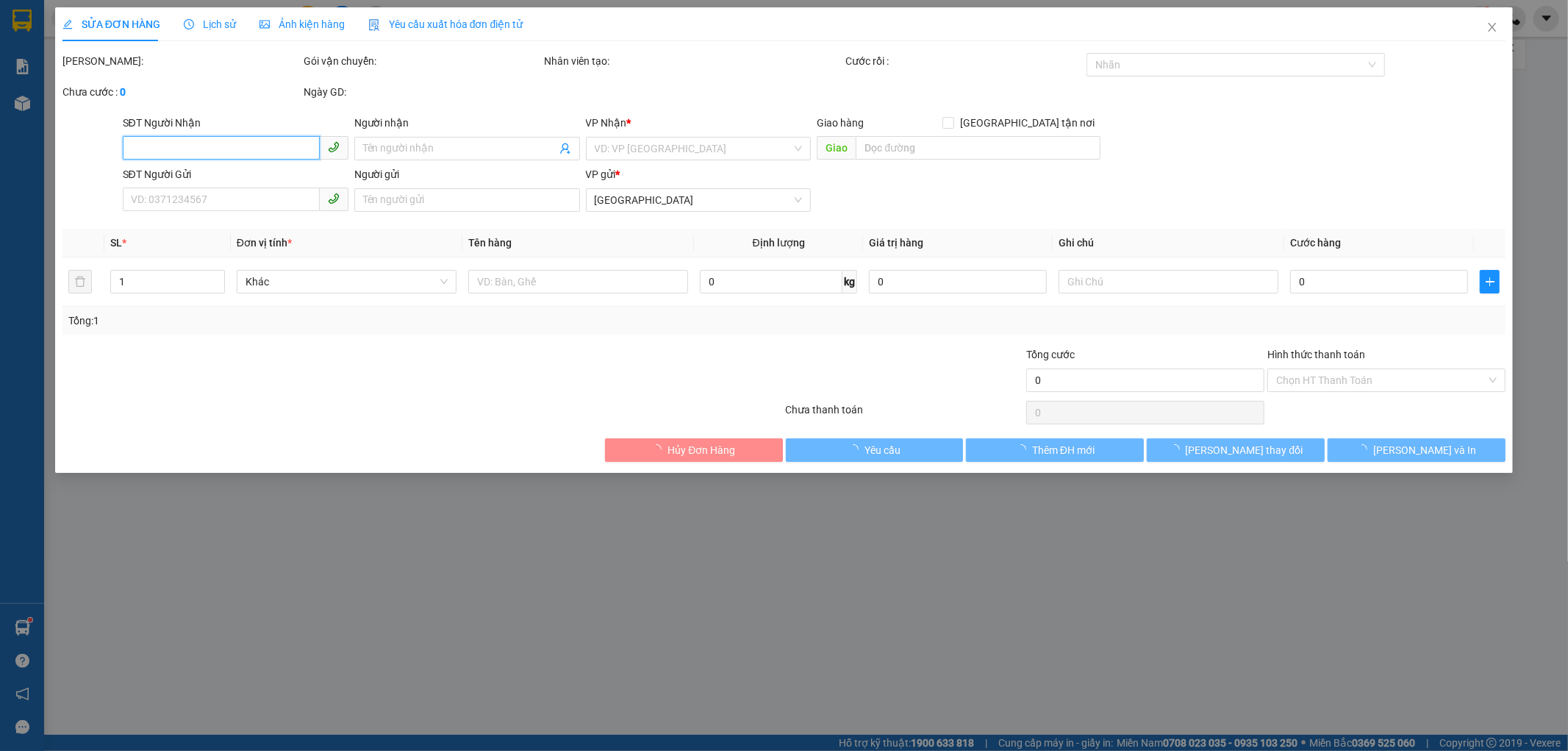
type input "0362841428"
type input "TOÁN"
type input "[PERSON_NAME]"
type input "0392095439"
type input "THÚY"
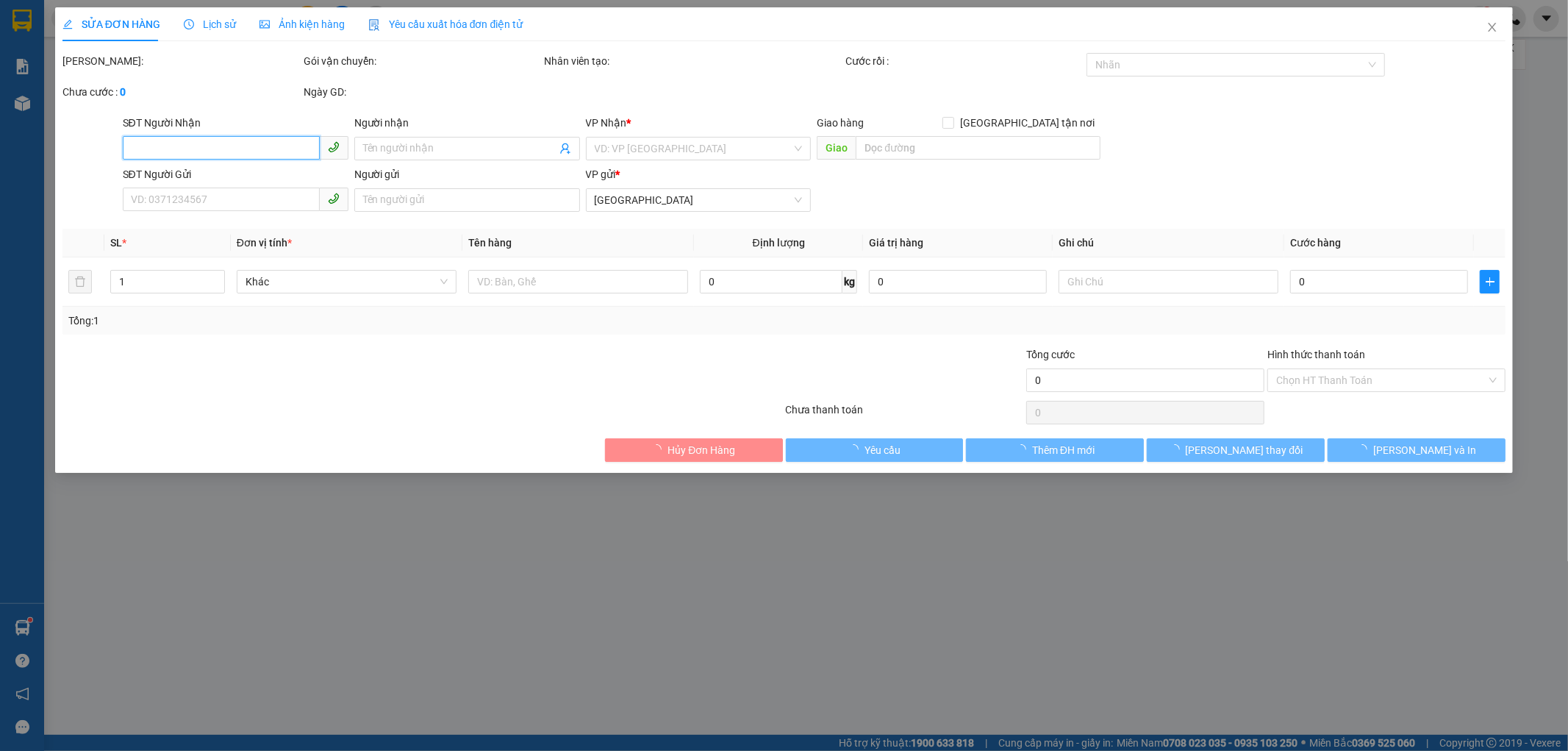
type input "120.000"
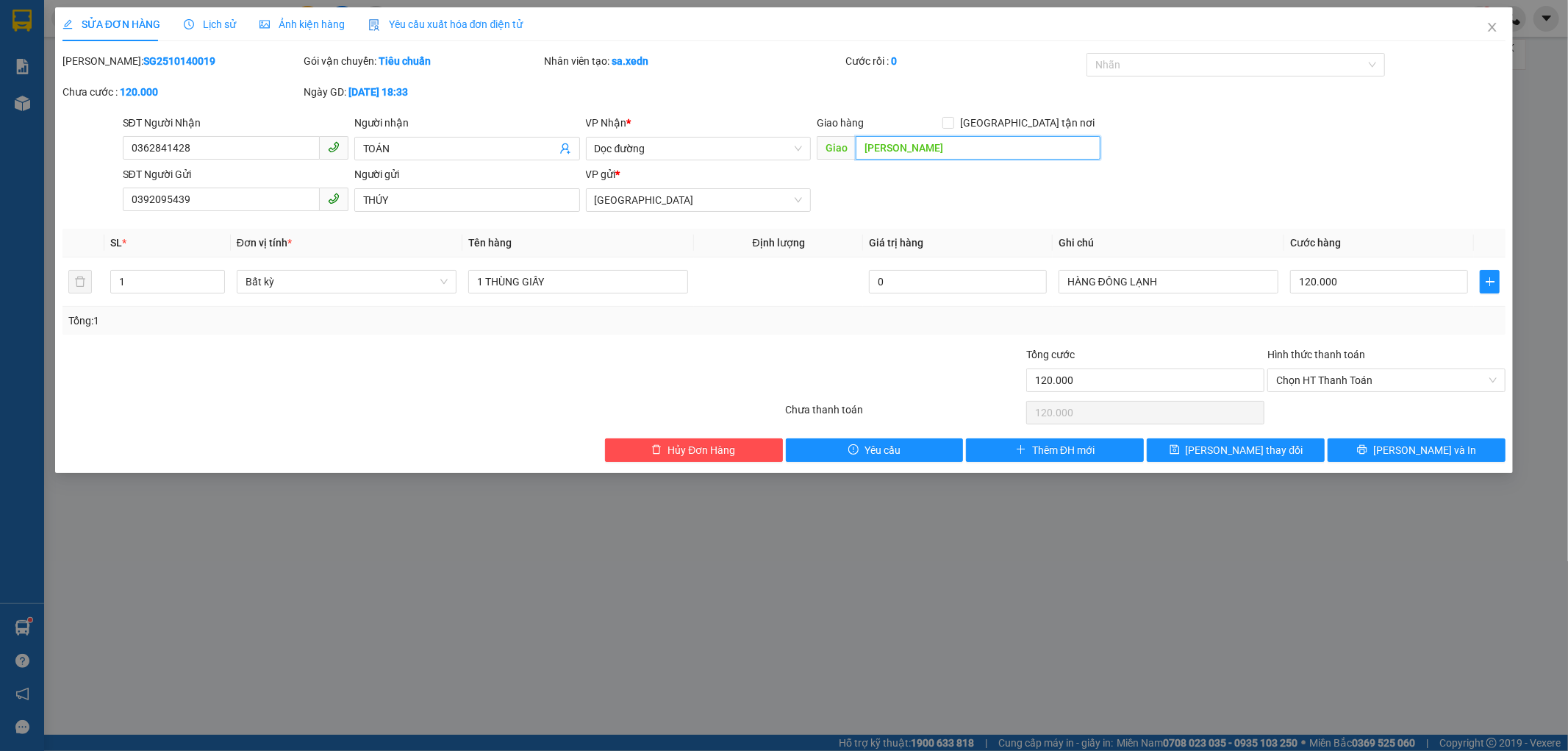
click at [860, 142] on input "[PERSON_NAME]" at bounding box center [978, 147] width 245 height 23
type input "2"
type input "3 CỤM BÁC"
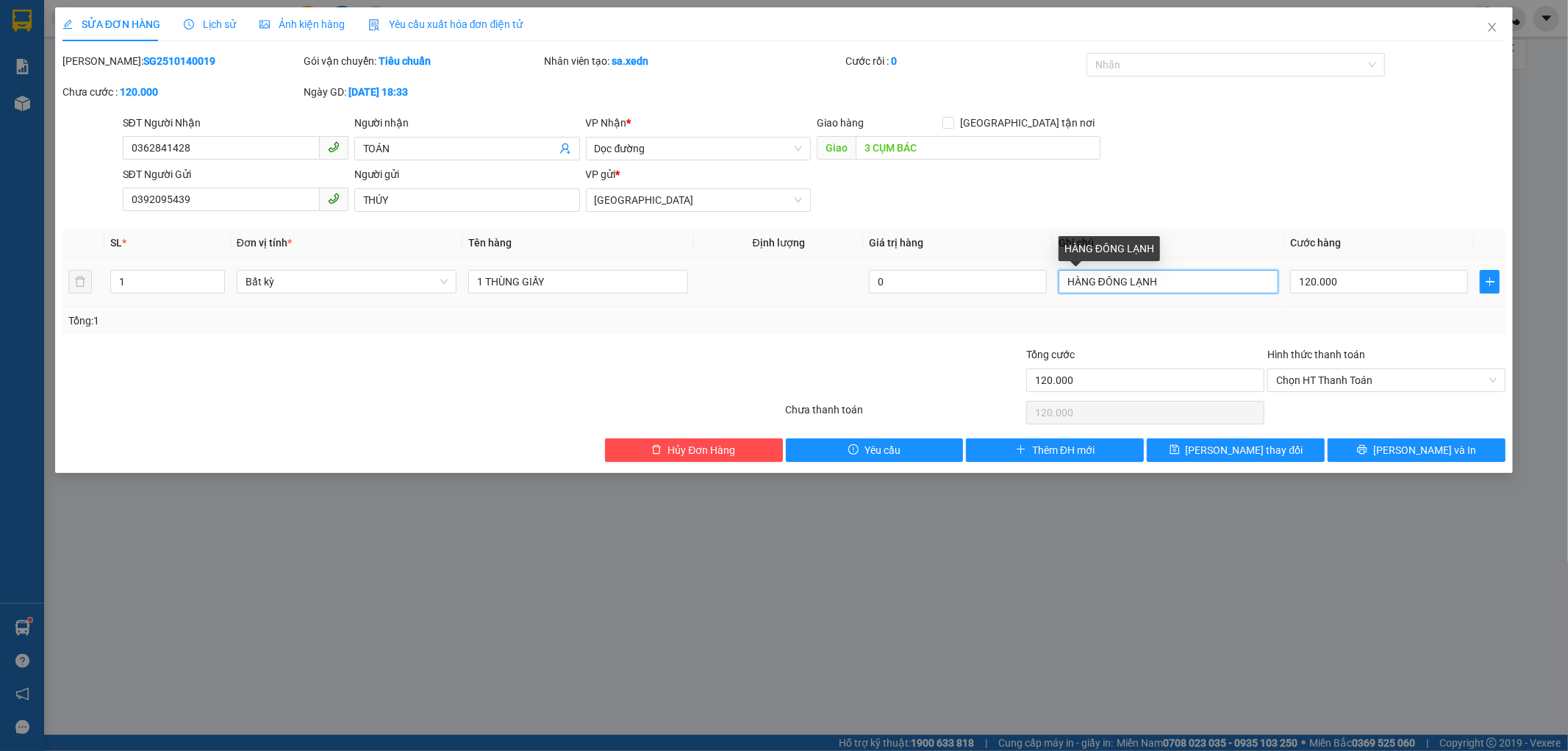
click at [1171, 288] on input "HÀNG ĐÔNG LẠNH" at bounding box center [1168, 281] width 220 height 23
type input "H"
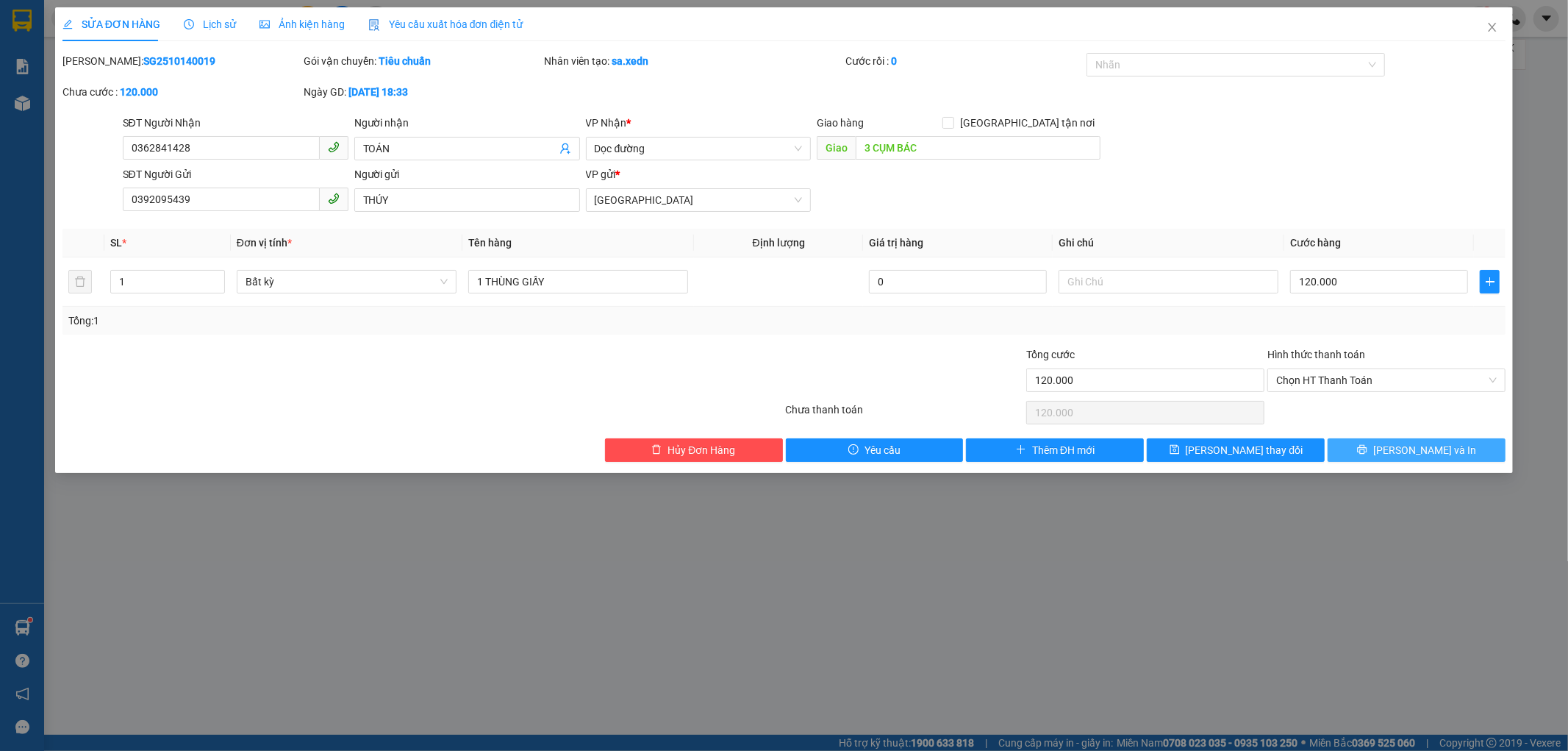
click at [1425, 450] on span "[PERSON_NAME] và In" at bounding box center [1424, 450] width 103 height 17
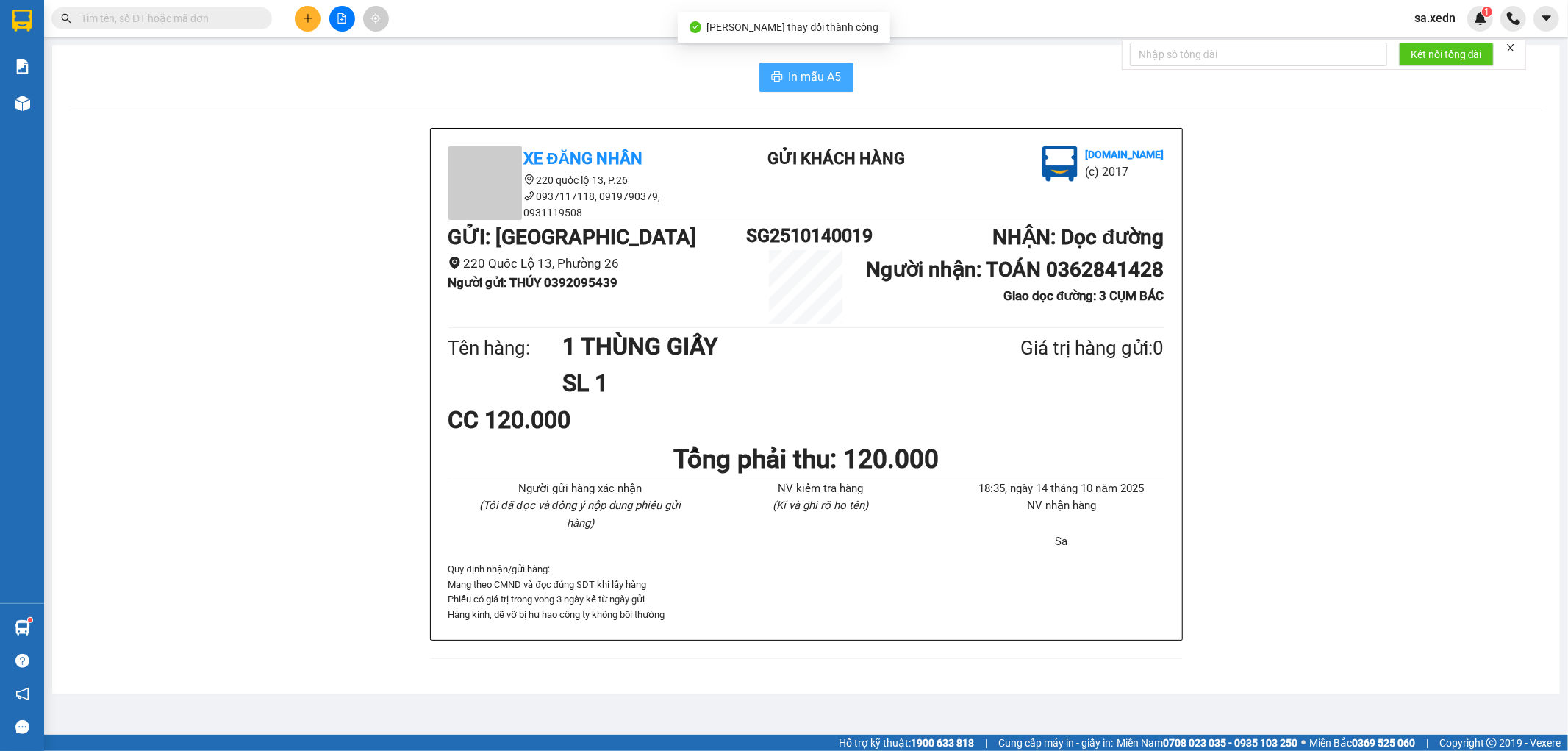
click at [792, 72] on span "In mẫu A5" at bounding box center [814, 77] width 53 height 18
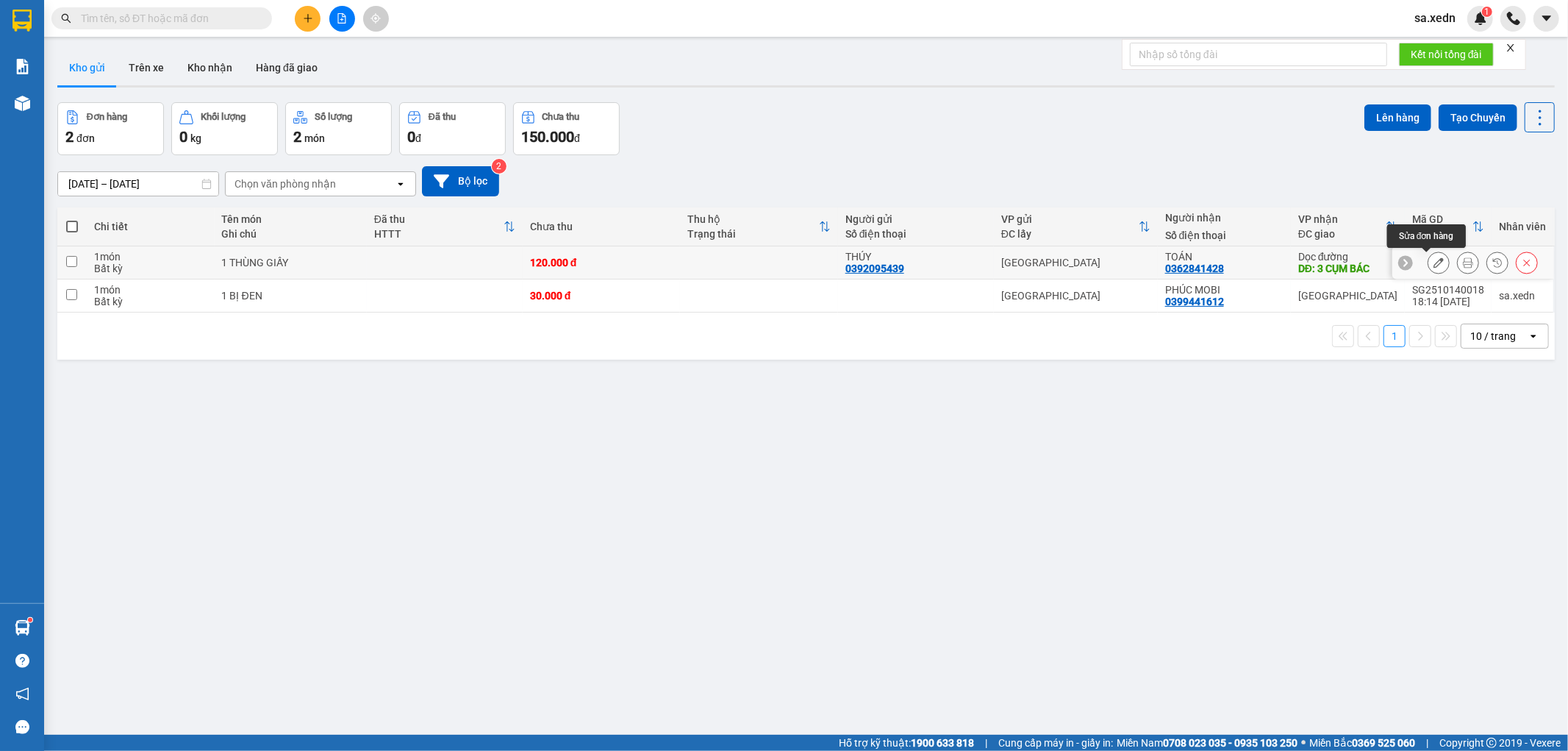
click at [1429, 269] on button at bounding box center [1439, 263] width 20 height 26
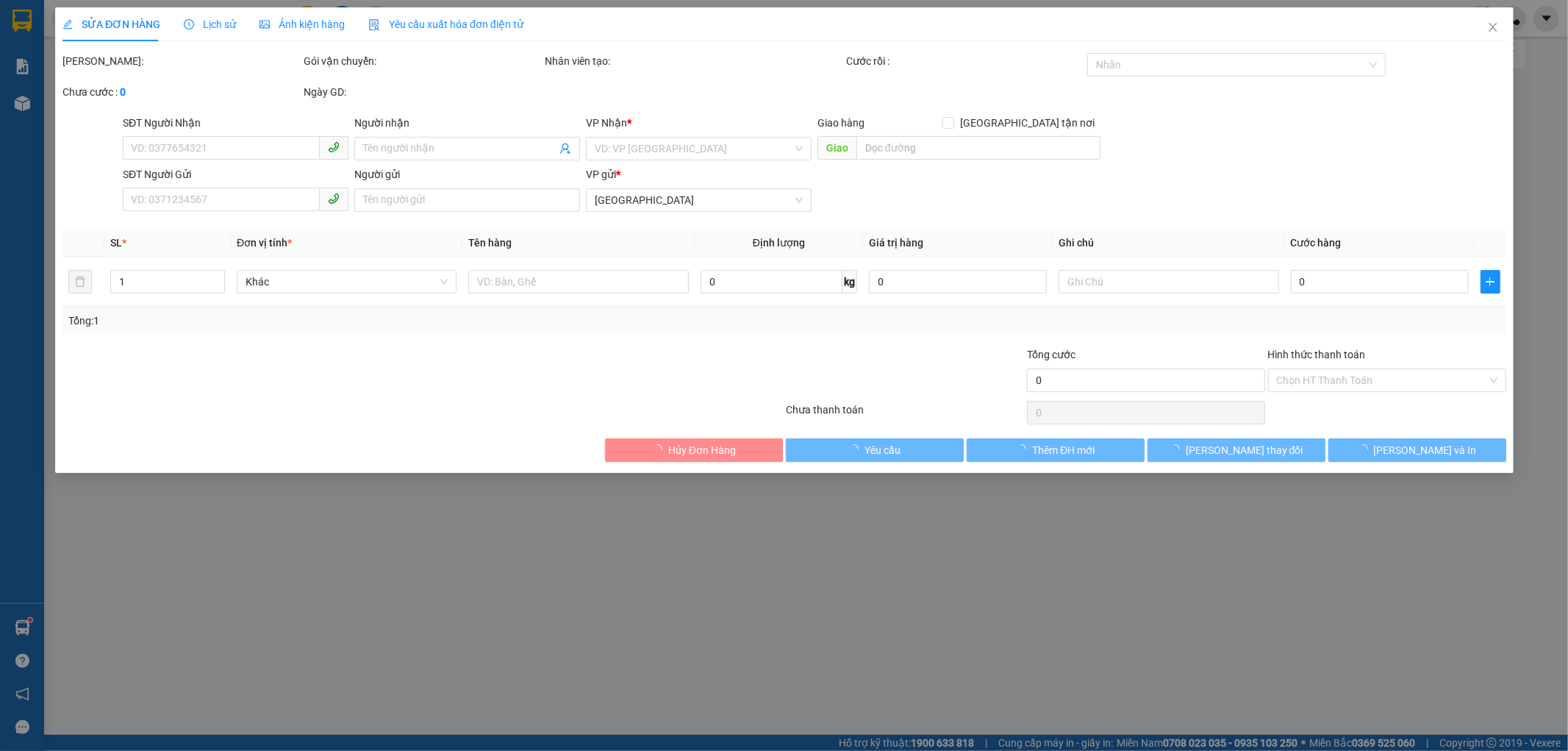
type input "0362841428"
type input "TOÁN"
type input "3 CỤM BÁC"
type input "0392095439"
type input "THÚY"
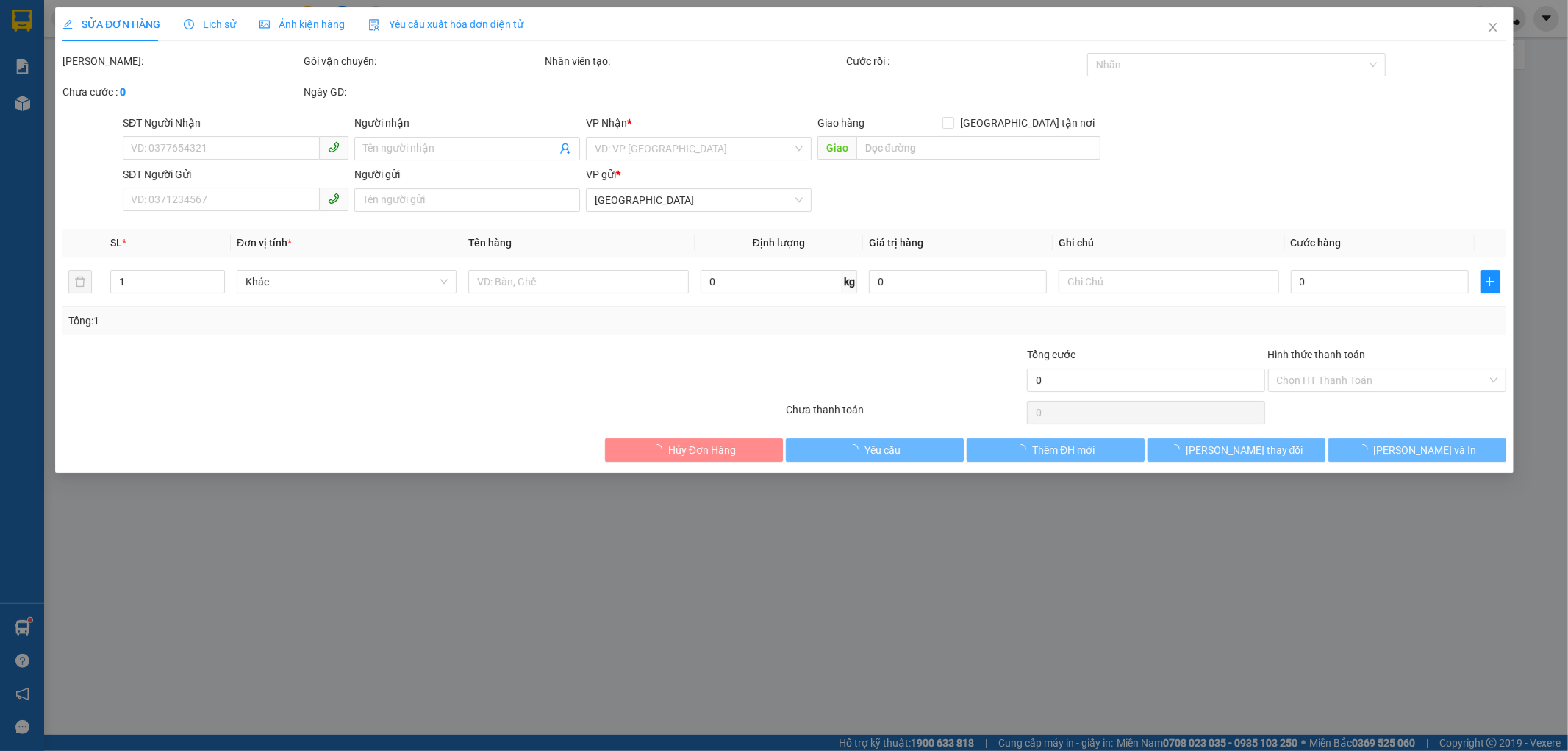
type input "120.000"
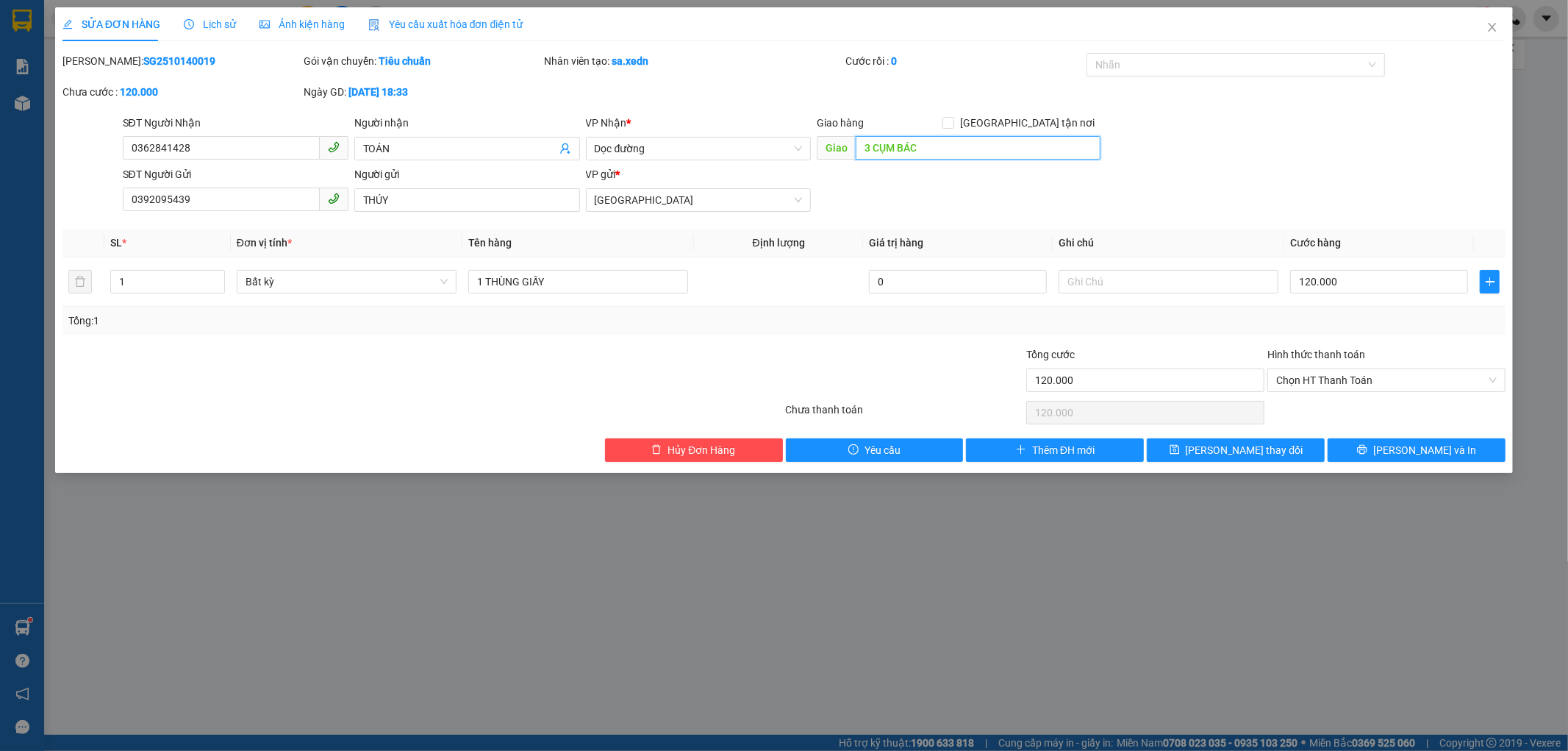
click at [931, 149] on input "3 CỤM BÁC" at bounding box center [978, 147] width 245 height 23
click at [949, 131] on div "Giao hàng [GEOGRAPHIC_DATA] tận nơi" at bounding box center [958, 126] width 283 height 22
click at [927, 151] on input "3 CỤM BÁC" at bounding box center [978, 147] width 245 height 23
click at [928, 145] on input "3 CỤM BÁC" at bounding box center [978, 147] width 245 height 23
type input "3 CỤM [PERSON_NAME]"
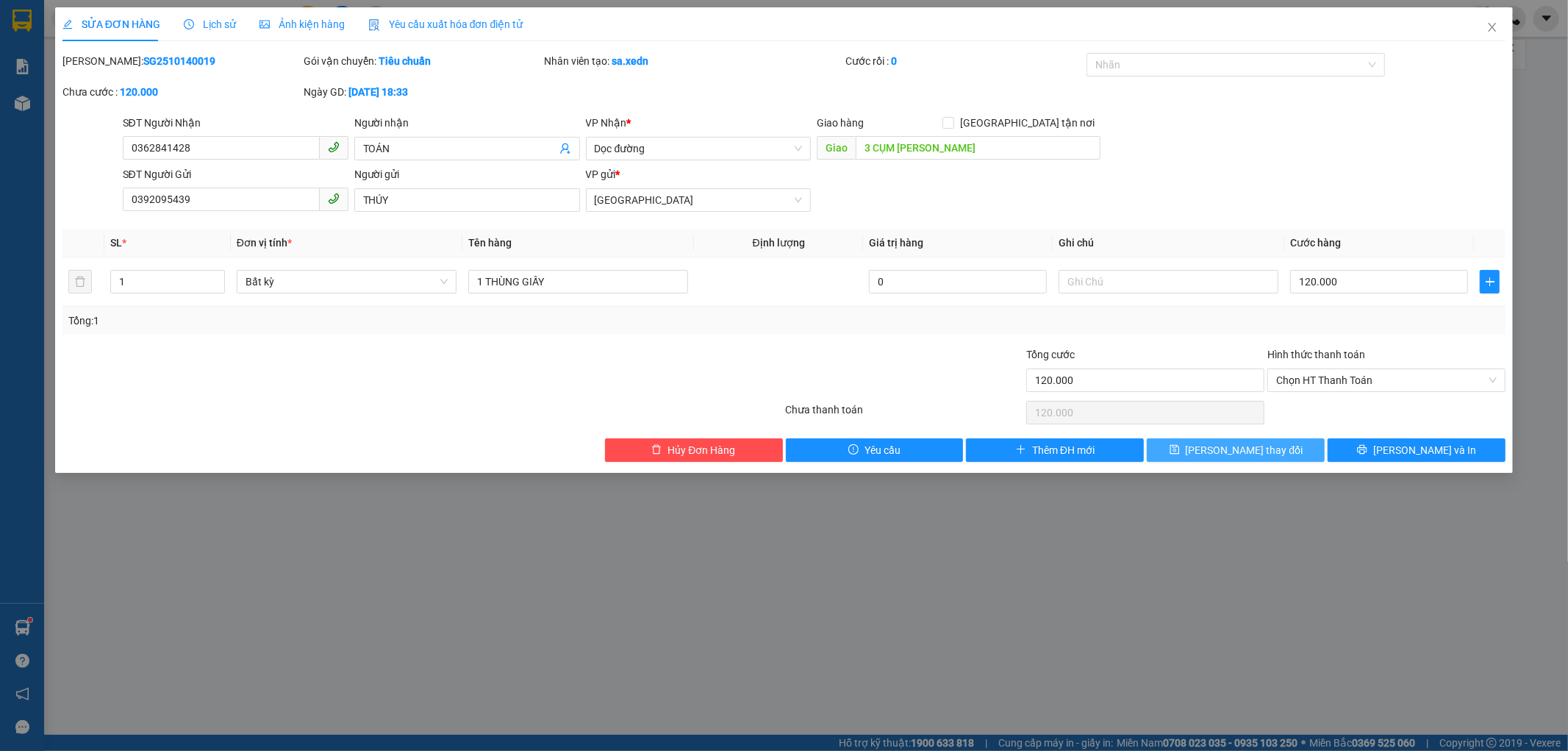
click at [1285, 449] on button "[PERSON_NAME] thay đổi" at bounding box center [1236, 449] width 178 height 23
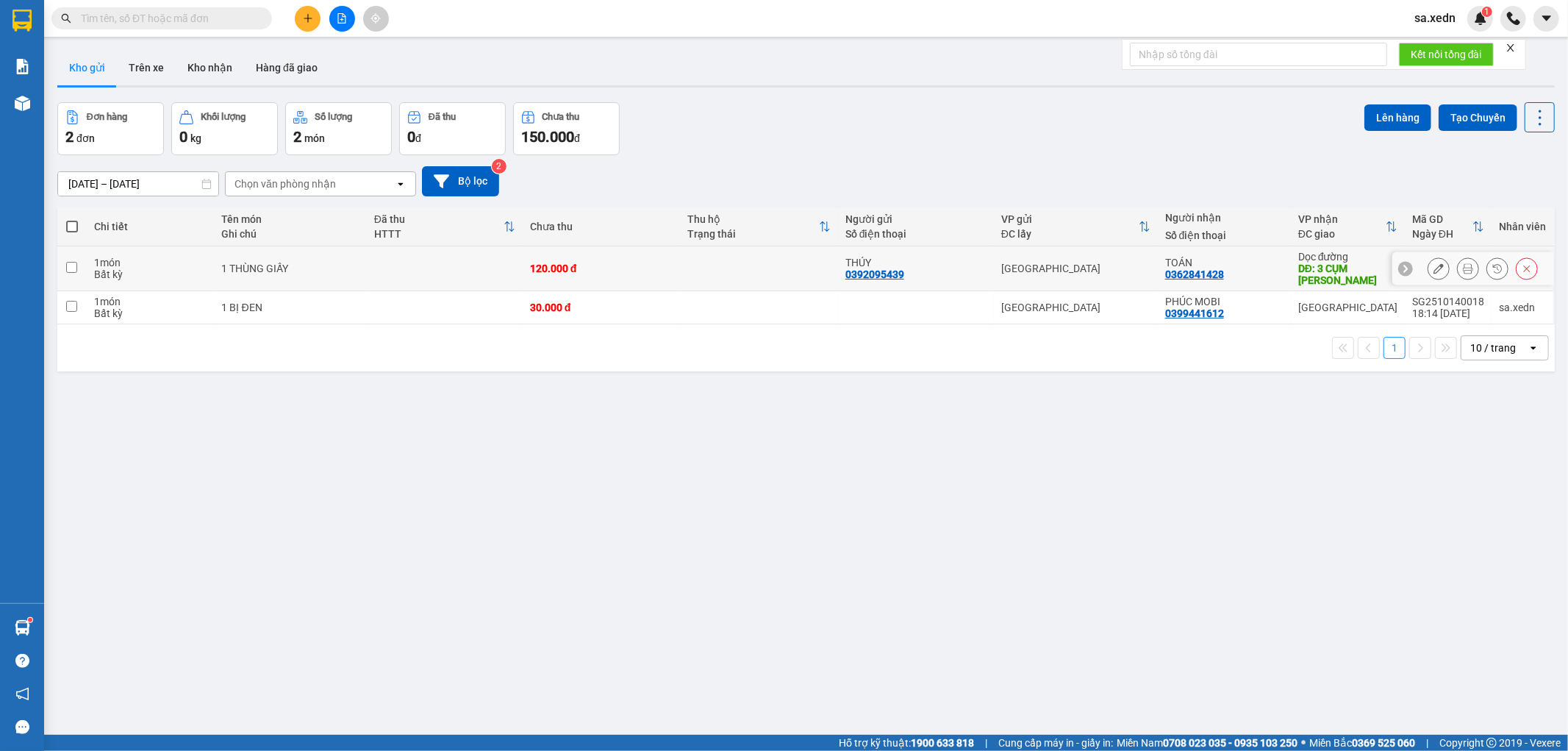
click at [625, 258] on td "120.000 đ" at bounding box center [601, 269] width 157 height 45
checkbox input "true"
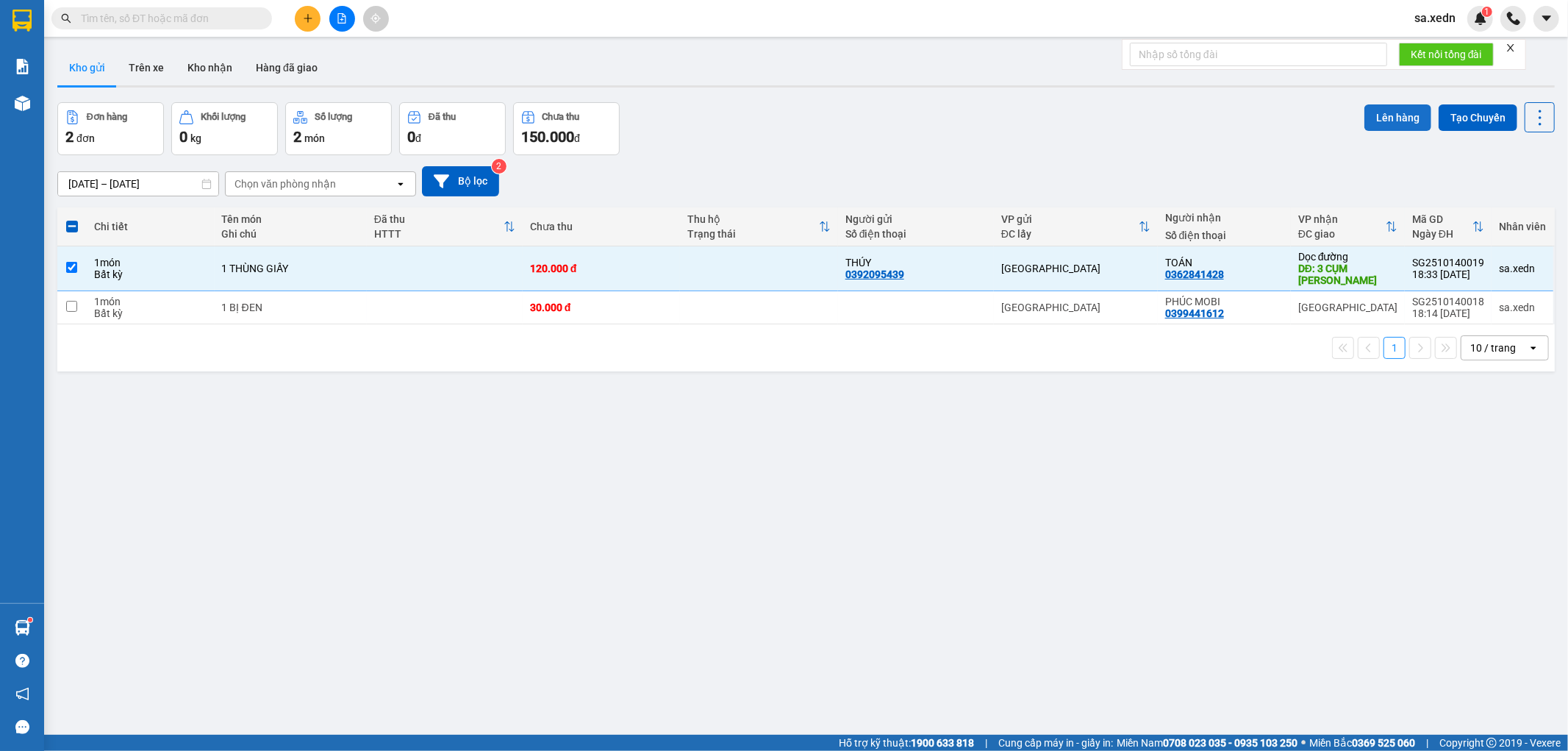
click at [1369, 110] on button "Lên hàng" at bounding box center [1397, 117] width 66 height 27
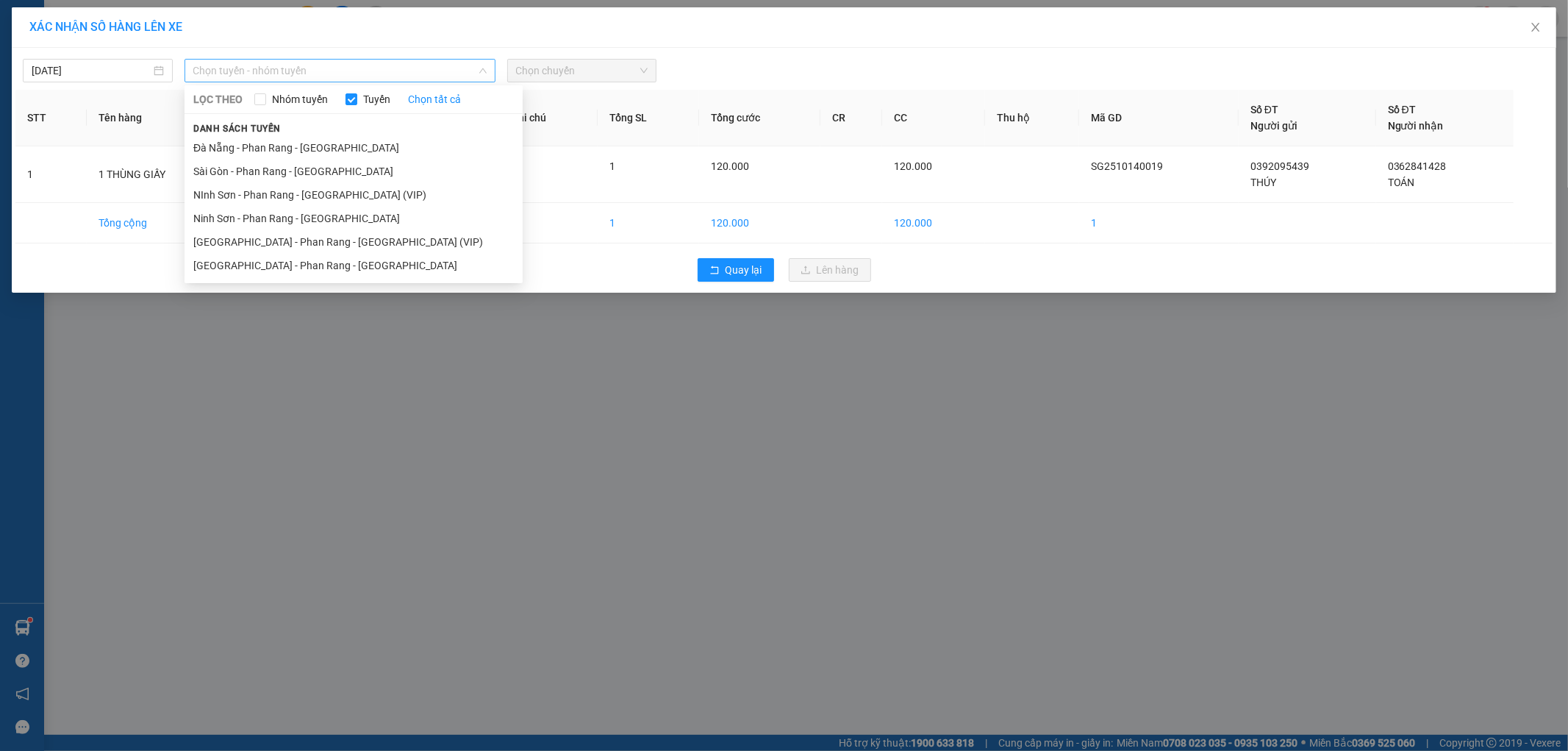
click at [322, 72] on span "Chọn tuyến - nhóm tuyến" at bounding box center [340, 70] width 294 height 22
click at [272, 266] on li "[GEOGRAPHIC_DATA] - Phan Rang - [GEOGRAPHIC_DATA]" at bounding box center [354, 265] width 338 height 23
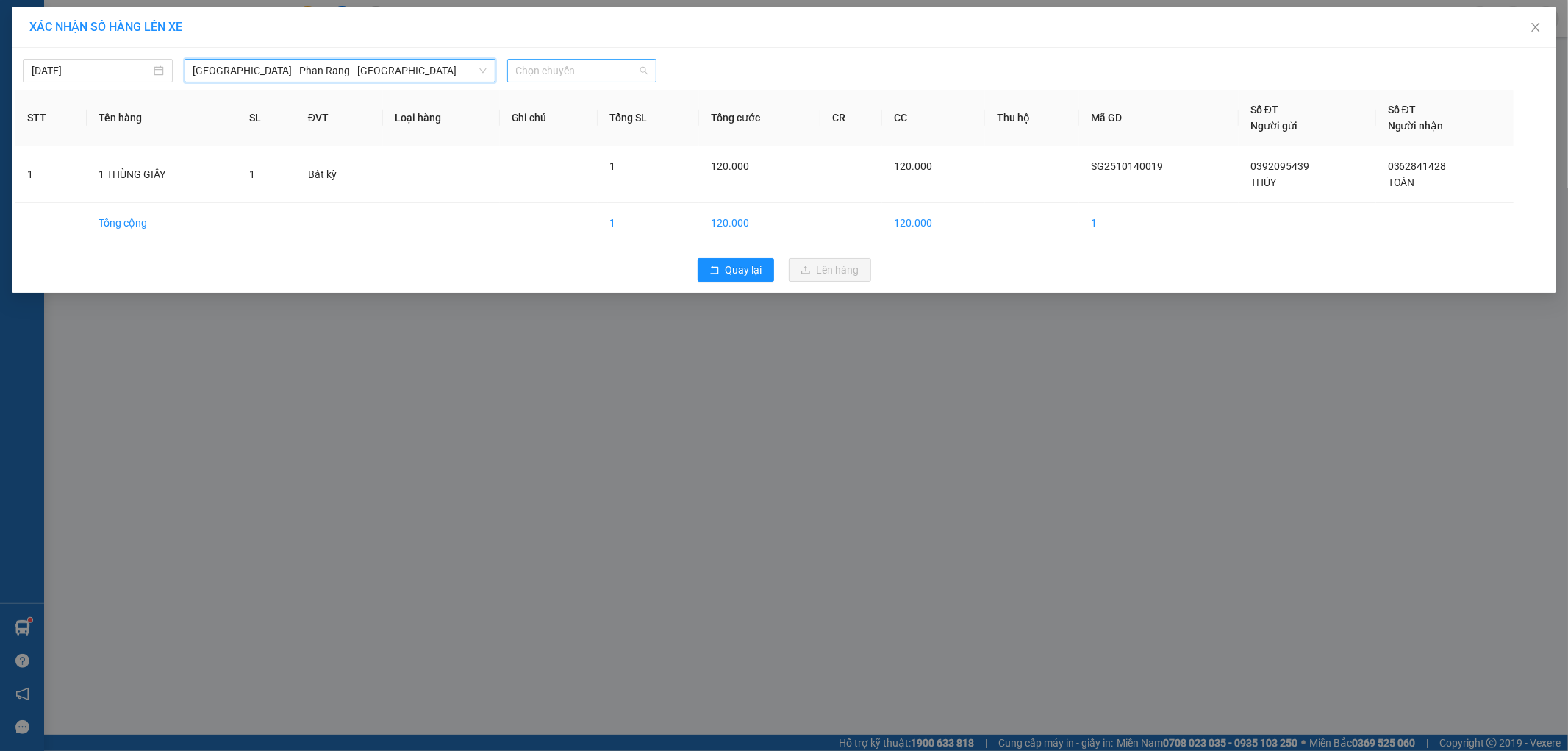
click at [568, 68] on span "Chọn chuyến" at bounding box center [582, 70] width 132 height 22
click at [589, 144] on div "20:00 - 50H-721.32" at bounding box center [573, 147] width 115 height 17
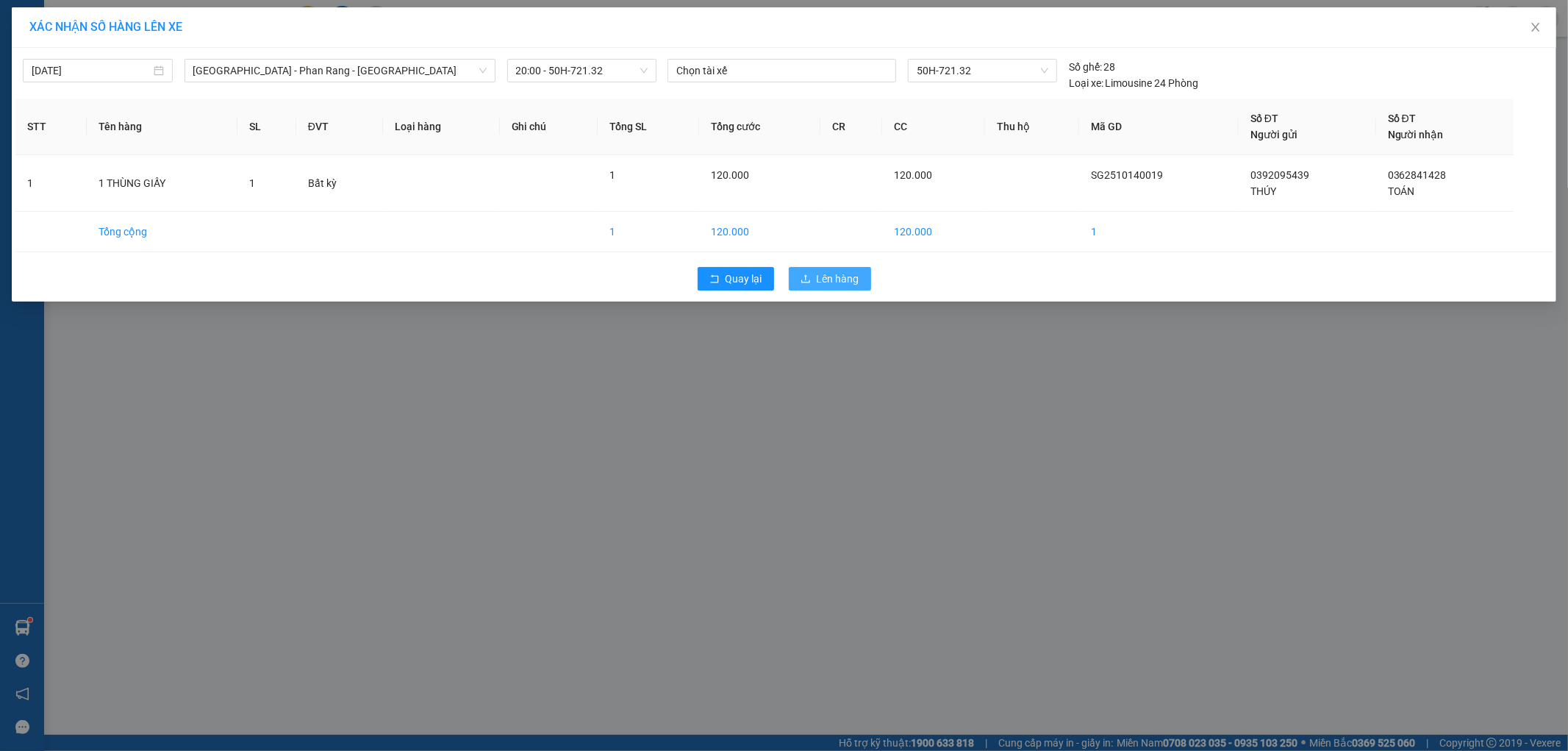
click at [802, 278] on icon "upload" at bounding box center [805, 278] width 10 height 10
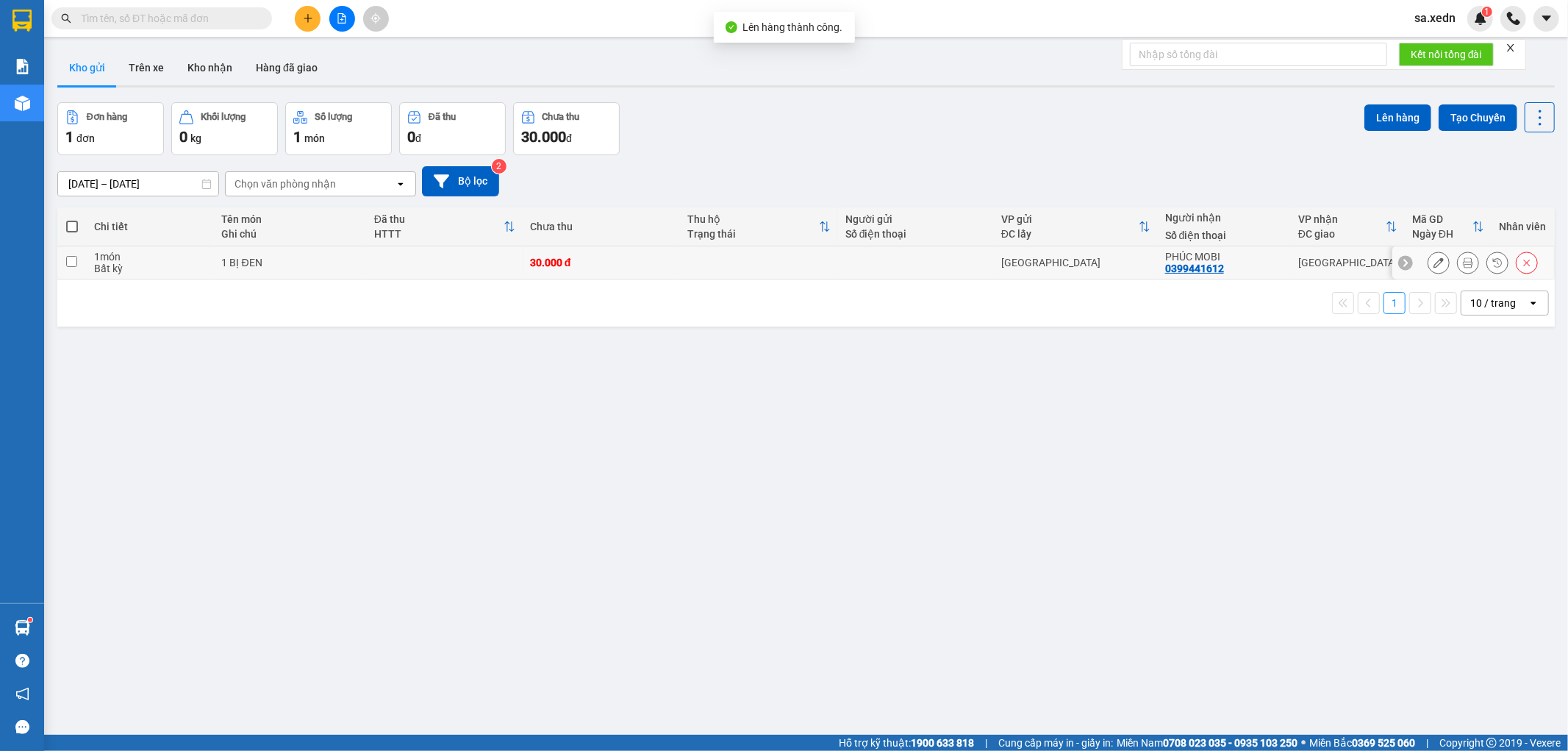
click at [523, 260] on td "30.000 đ" at bounding box center [601, 263] width 157 height 33
checkbox input "true"
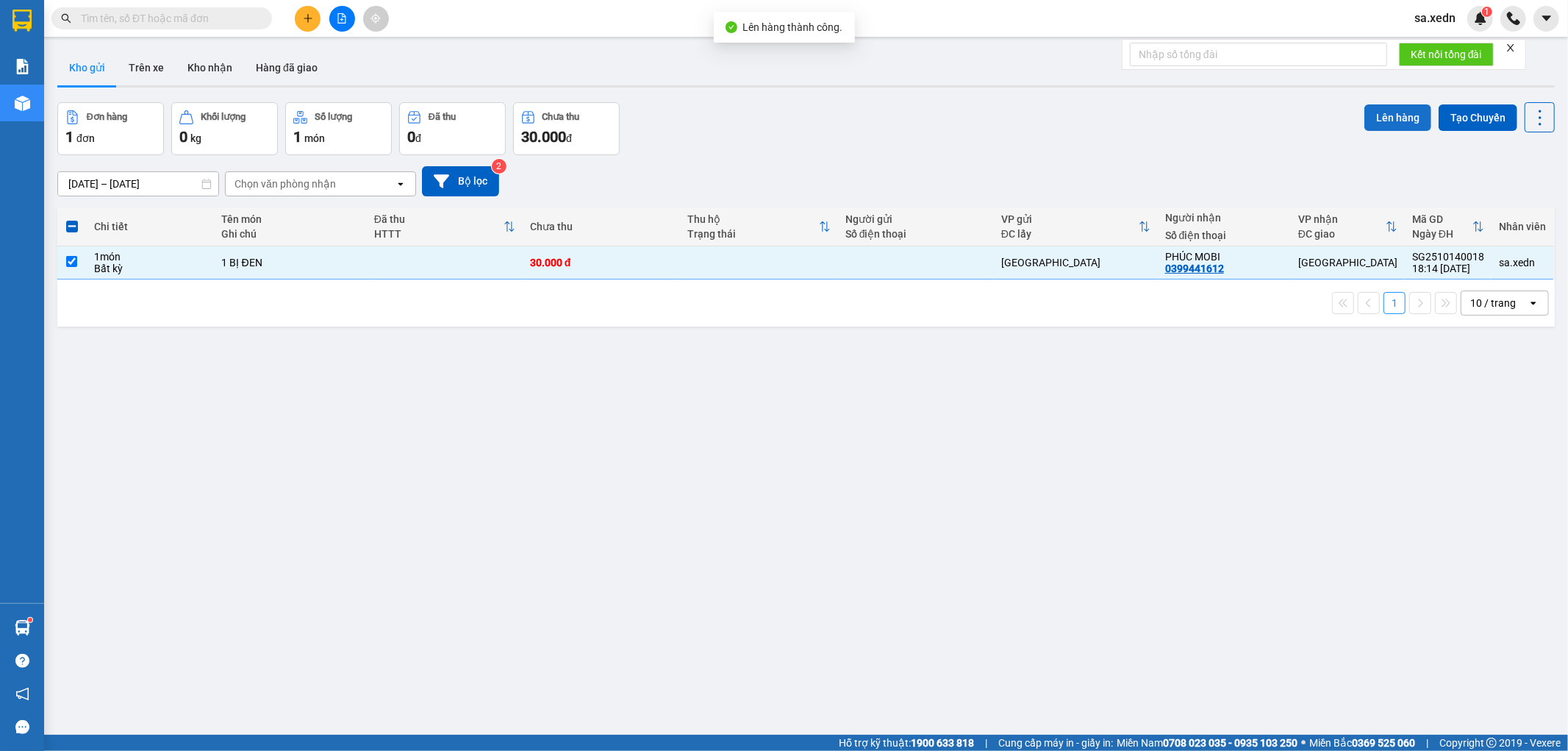
click at [1381, 113] on button "Lên hàng" at bounding box center [1397, 117] width 66 height 27
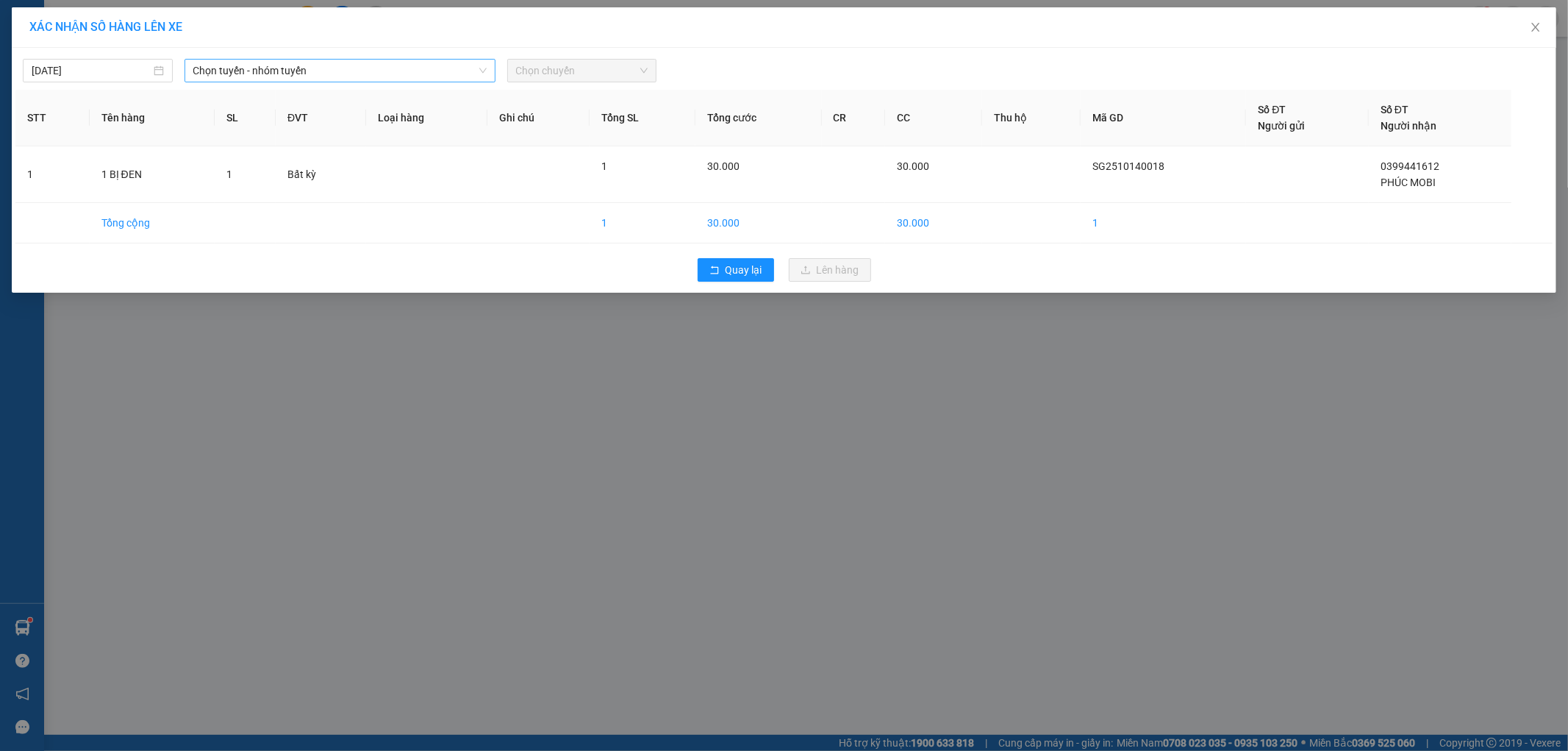
click at [290, 78] on span "Chọn tuyến - nhóm tuyến" at bounding box center [340, 70] width 294 height 22
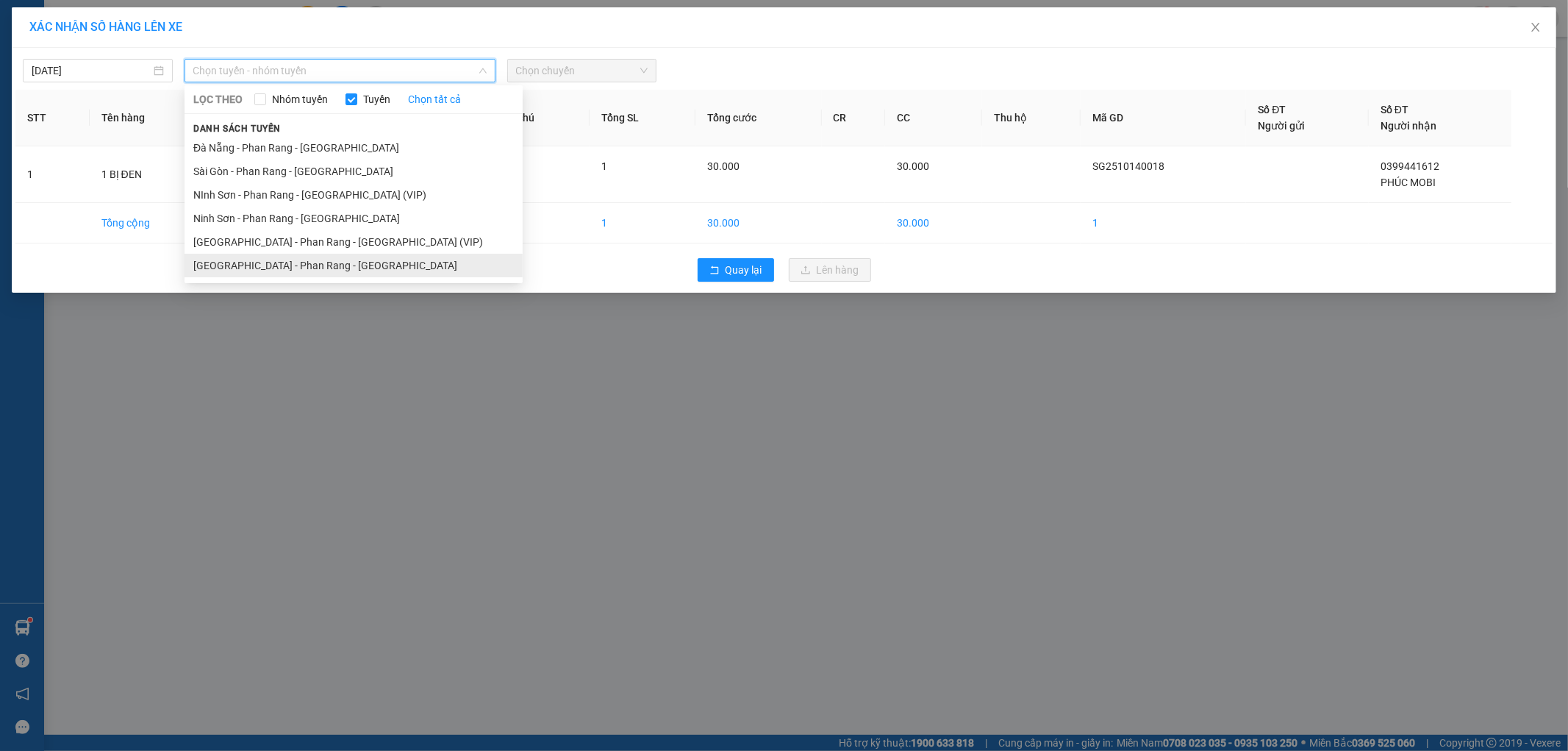
click at [251, 263] on li "[GEOGRAPHIC_DATA] - Phan Rang - [GEOGRAPHIC_DATA]" at bounding box center [354, 265] width 338 height 23
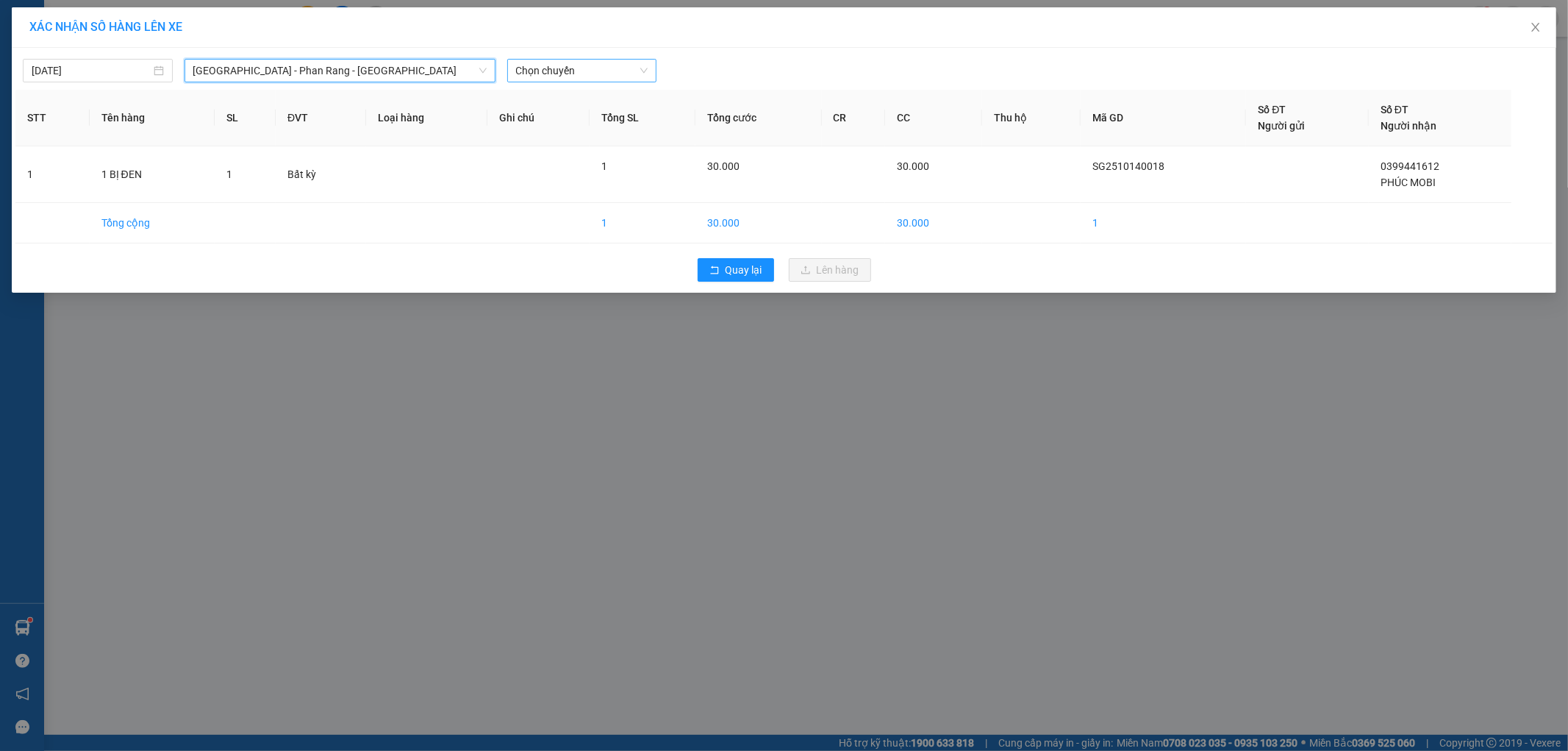
click at [566, 69] on span "Chọn chuyến" at bounding box center [582, 70] width 132 height 22
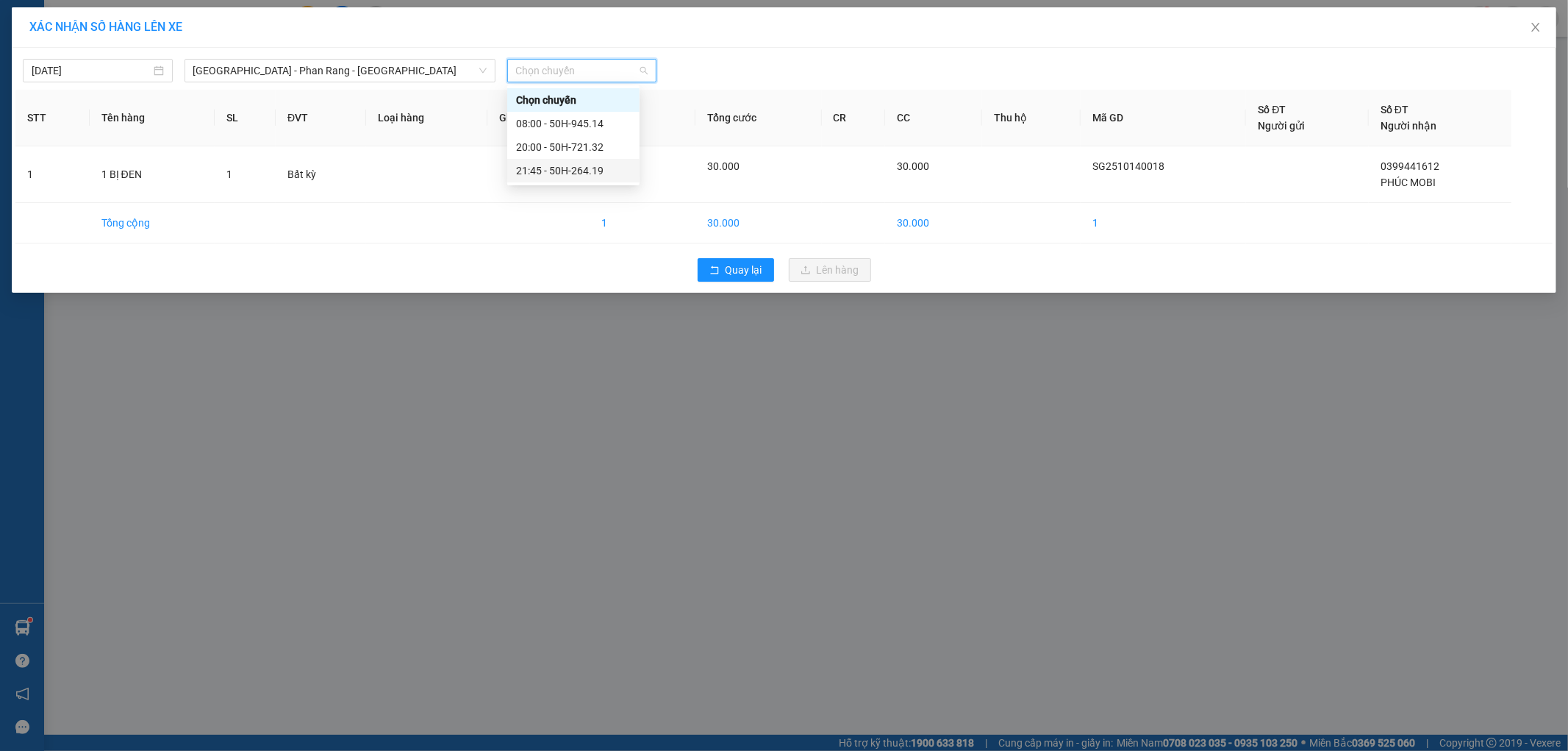
click at [600, 170] on div "21:45 - 50H-264.19" at bounding box center [573, 171] width 115 height 17
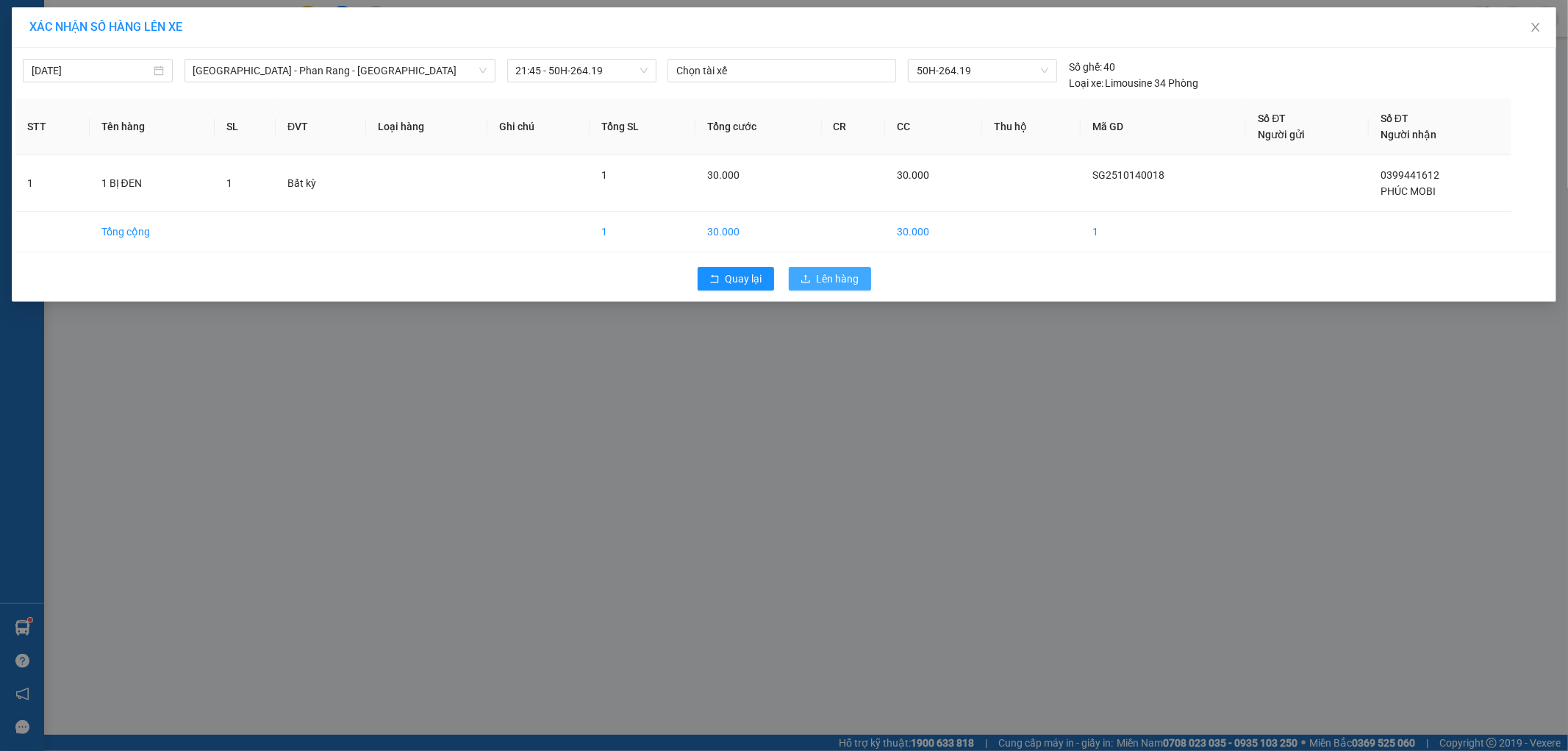
click at [802, 271] on button "Lên hàng" at bounding box center [829, 278] width 82 height 23
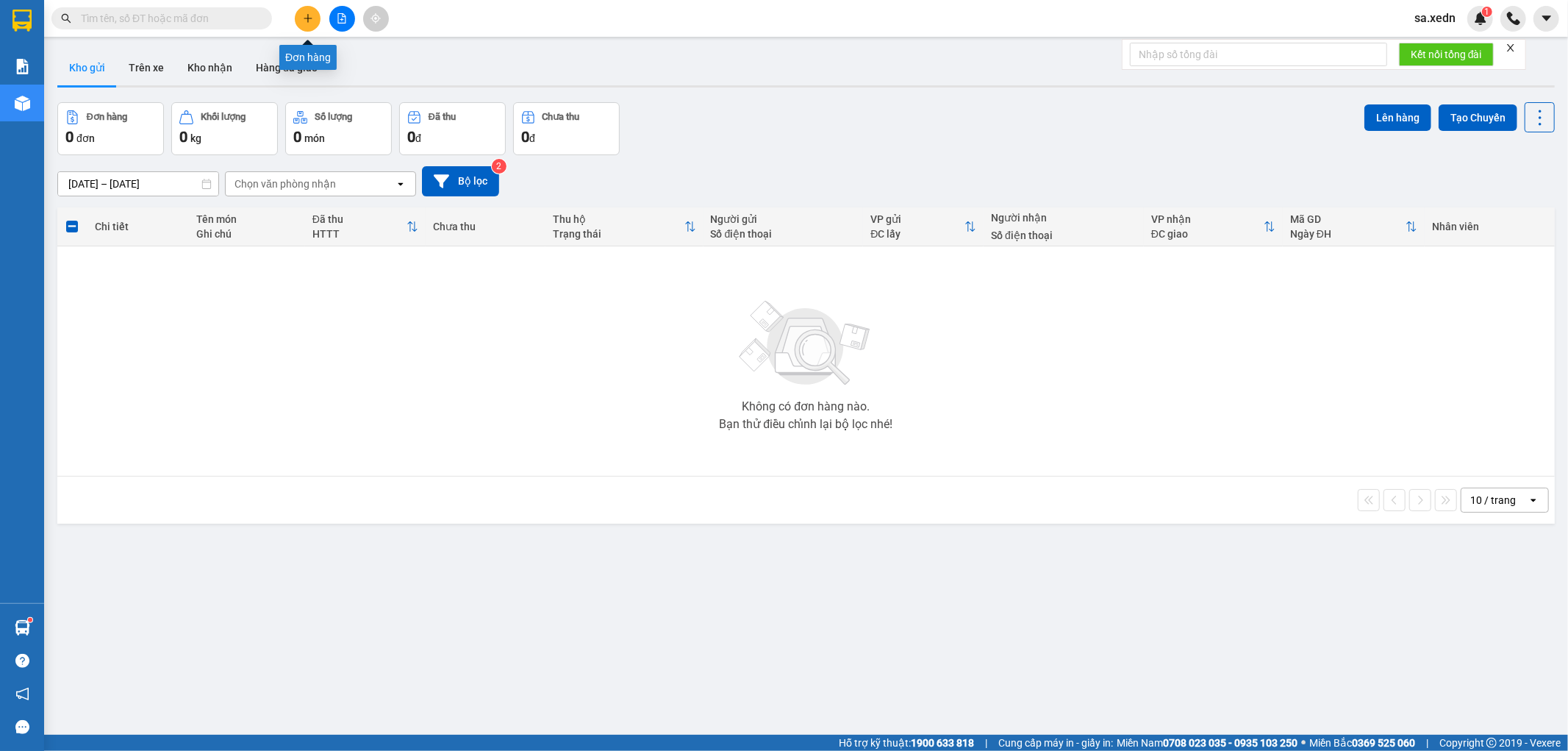
click at [303, 20] on icon "plus" at bounding box center [308, 18] width 10 height 10
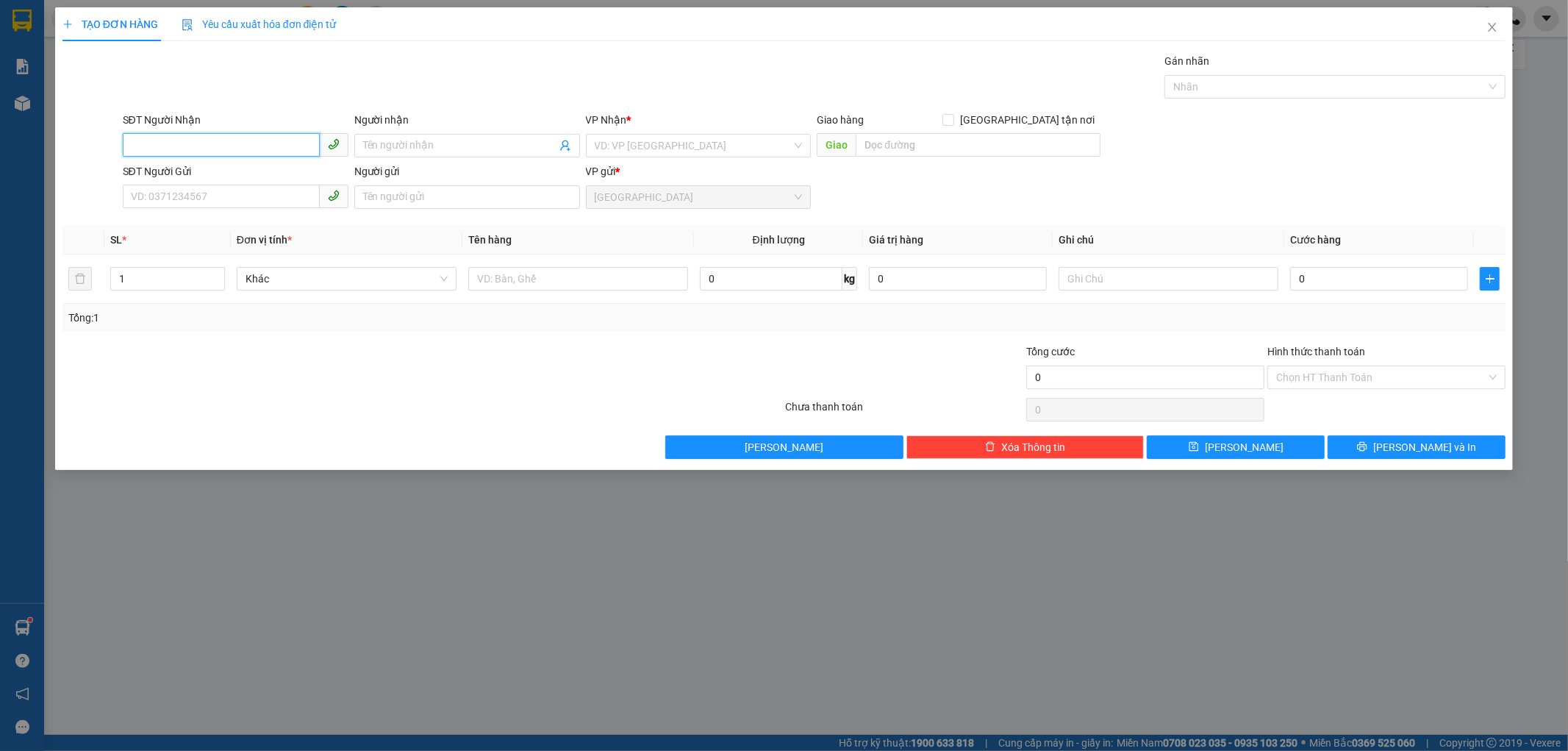
click at [178, 142] on input "SĐT Người Nhận" at bounding box center [221, 144] width 197 height 23
type input "0695951542"
click at [384, 143] on input "Người nhận" at bounding box center [459, 146] width 193 height 17
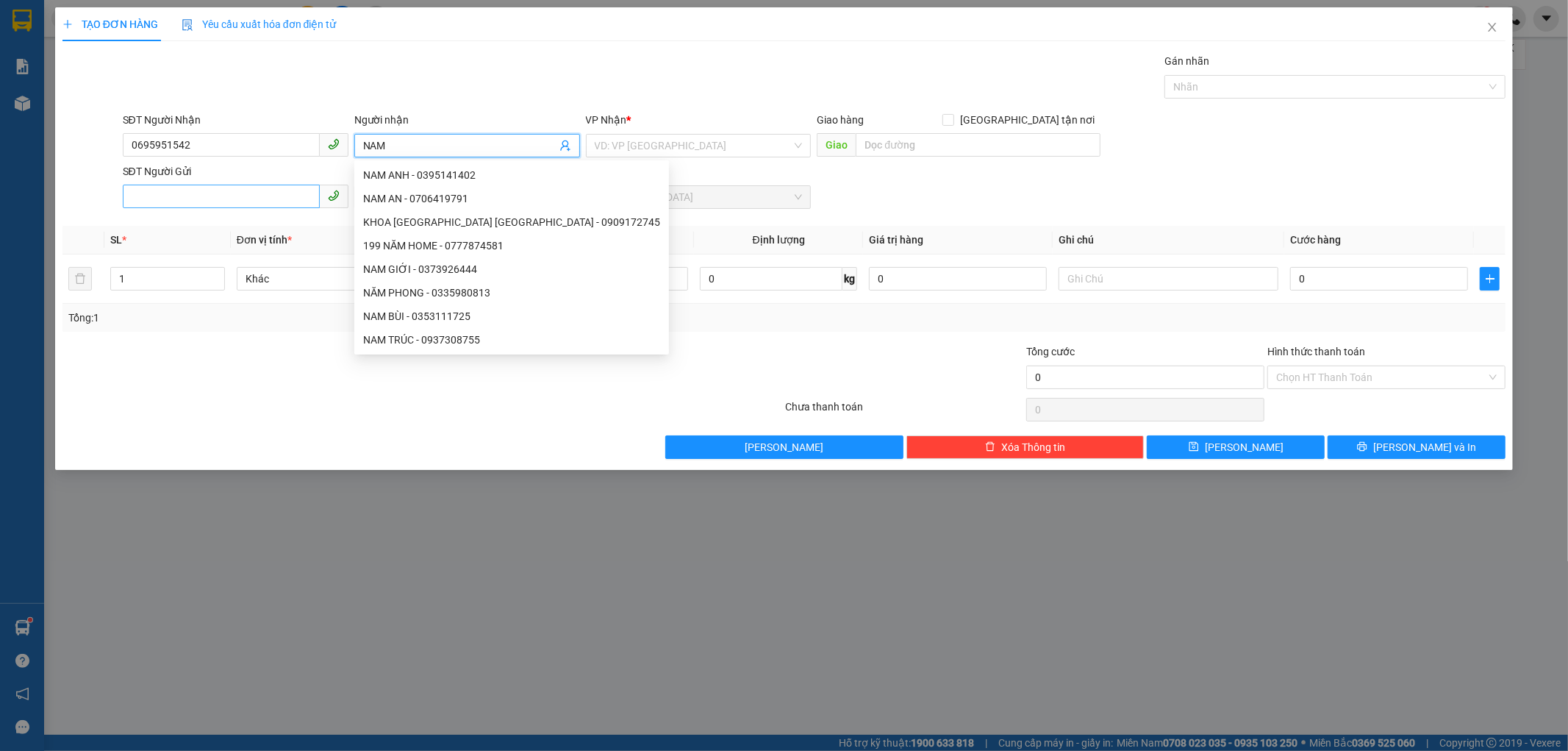
type input "NAM"
click at [147, 195] on input "SĐT Người Gửi" at bounding box center [221, 196] width 197 height 23
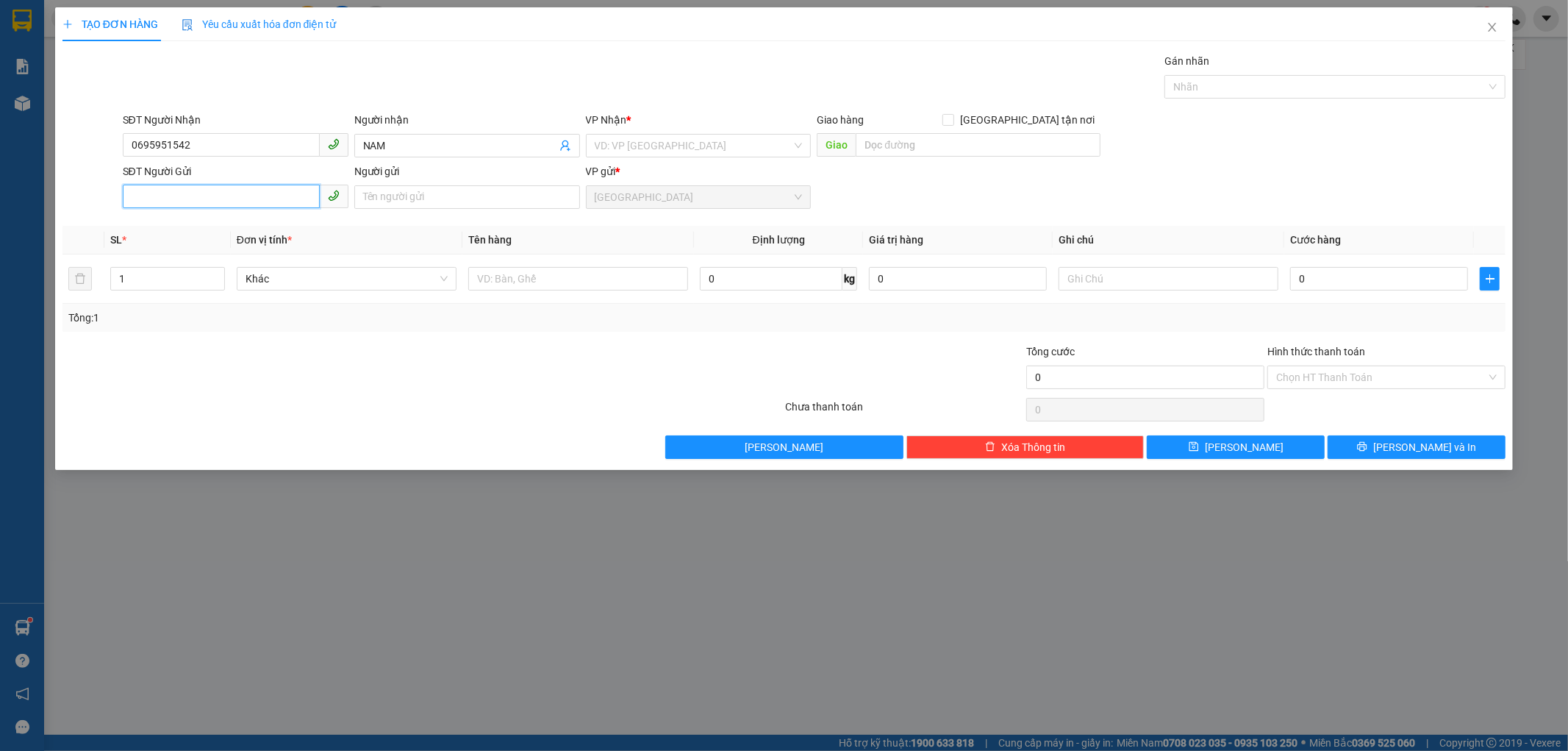
click at [169, 197] on input "SĐT Người Gửi" at bounding box center [221, 196] width 197 height 23
click at [141, 146] on input "0695951542" at bounding box center [221, 144] width 197 height 23
type input "0395951542"
click at [218, 178] on div "0395951542 - NAM" at bounding box center [235, 176] width 208 height 17
type input "NHÂN LƯỢNG"
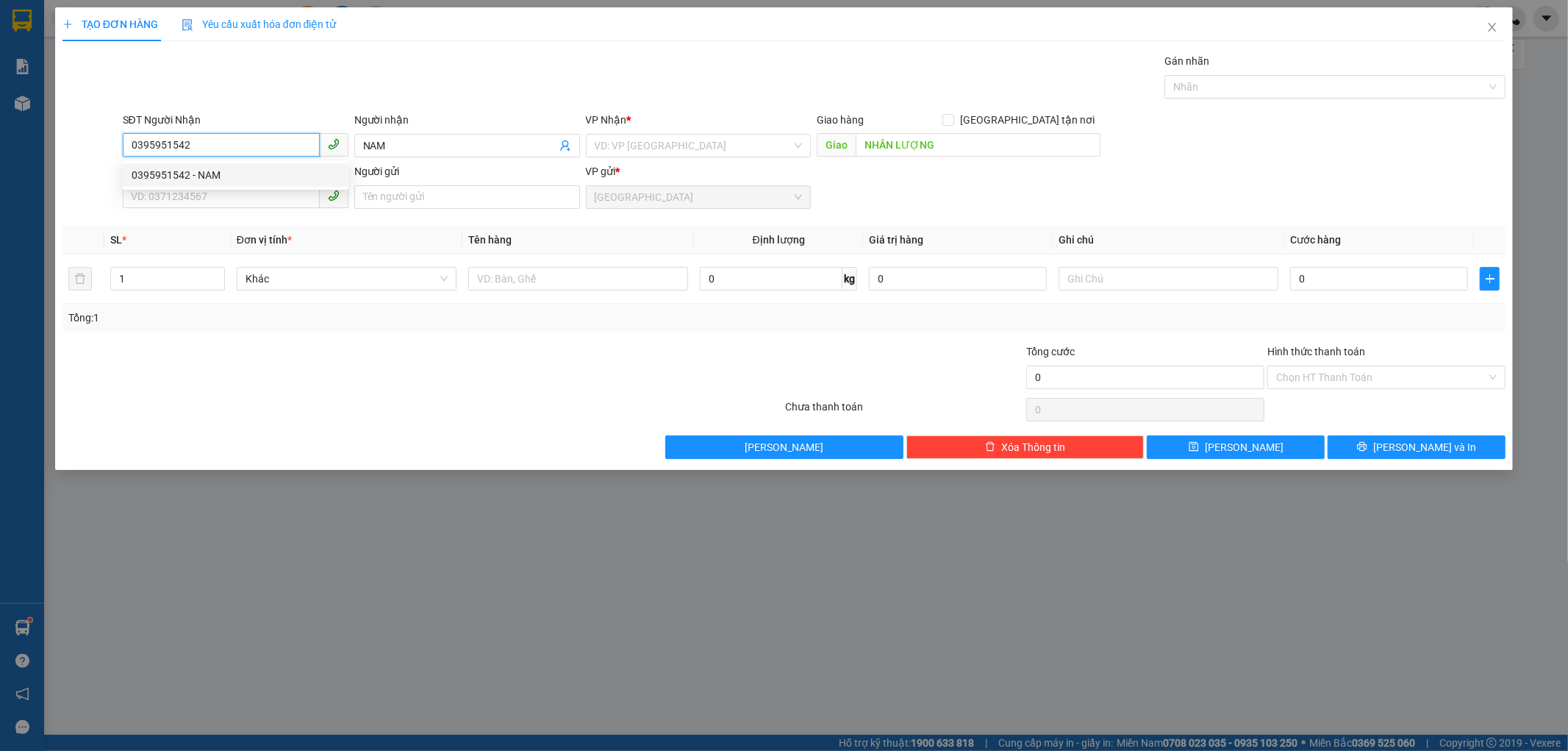
type input "100.000"
type input "0395951542"
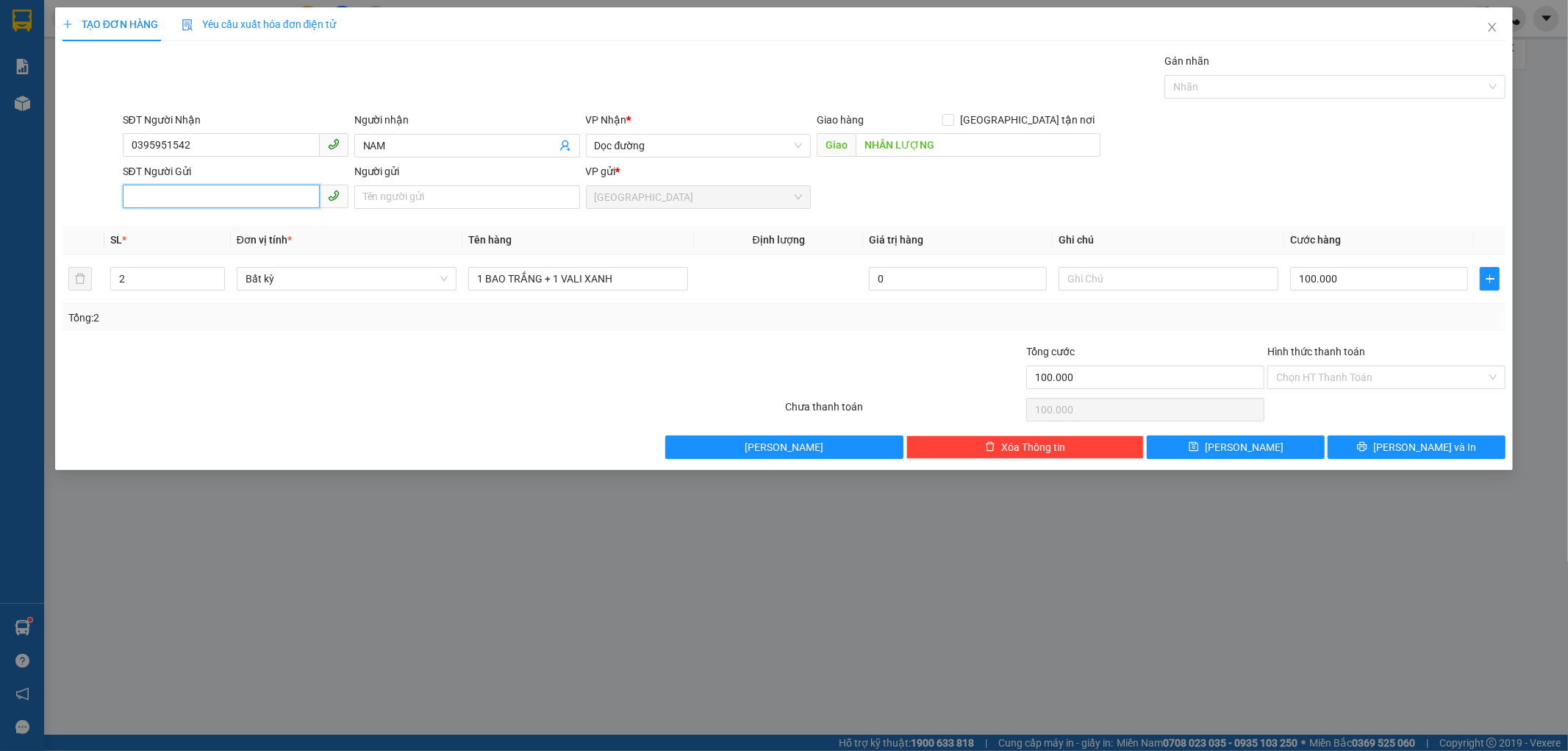
click at [218, 195] on input "SĐT Người Gửi" at bounding box center [221, 196] width 197 height 23
click at [231, 223] on div "0963320525 - MI NƠ" at bounding box center [235, 226] width 208 height 17
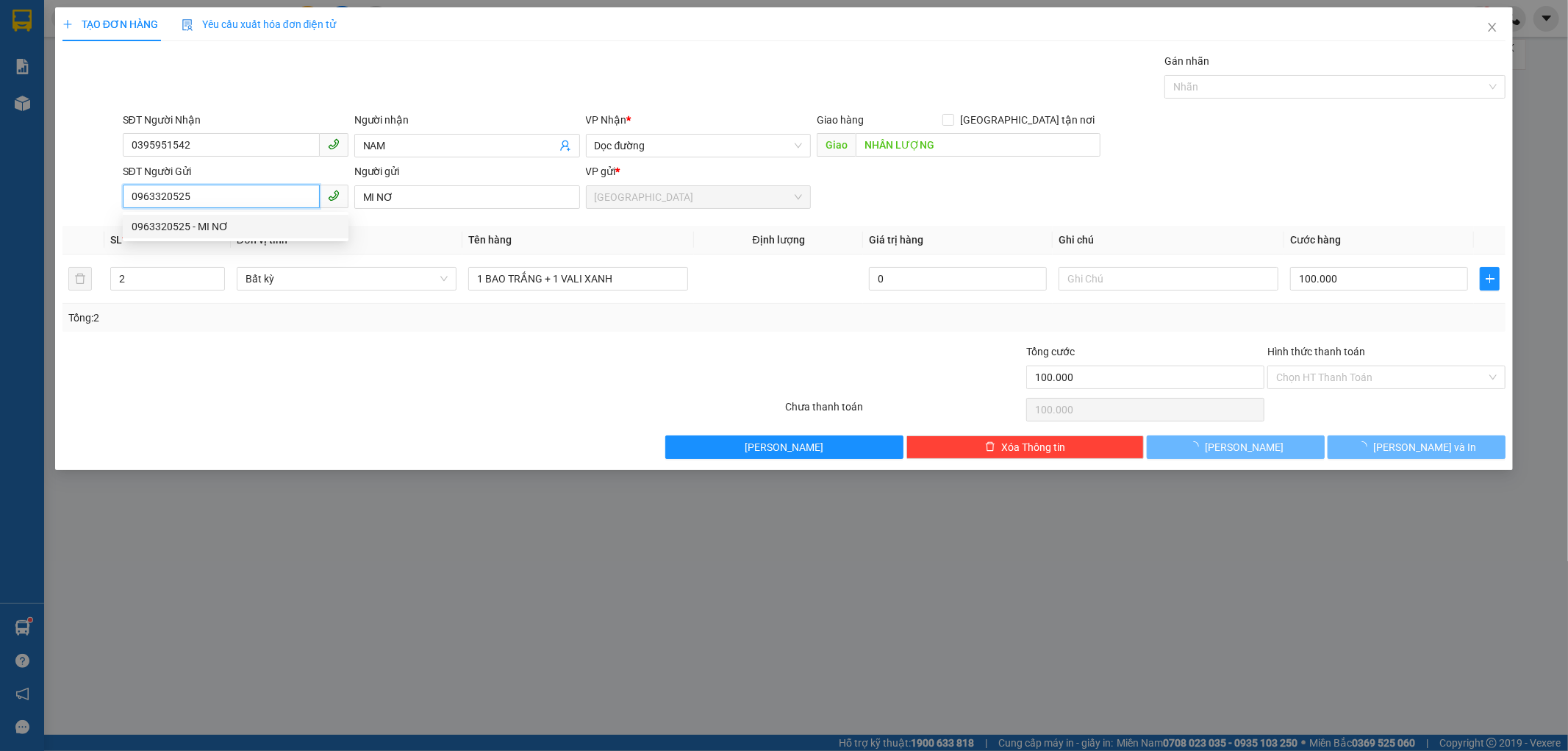
type input "0963320525"
type input "MI NƠ"
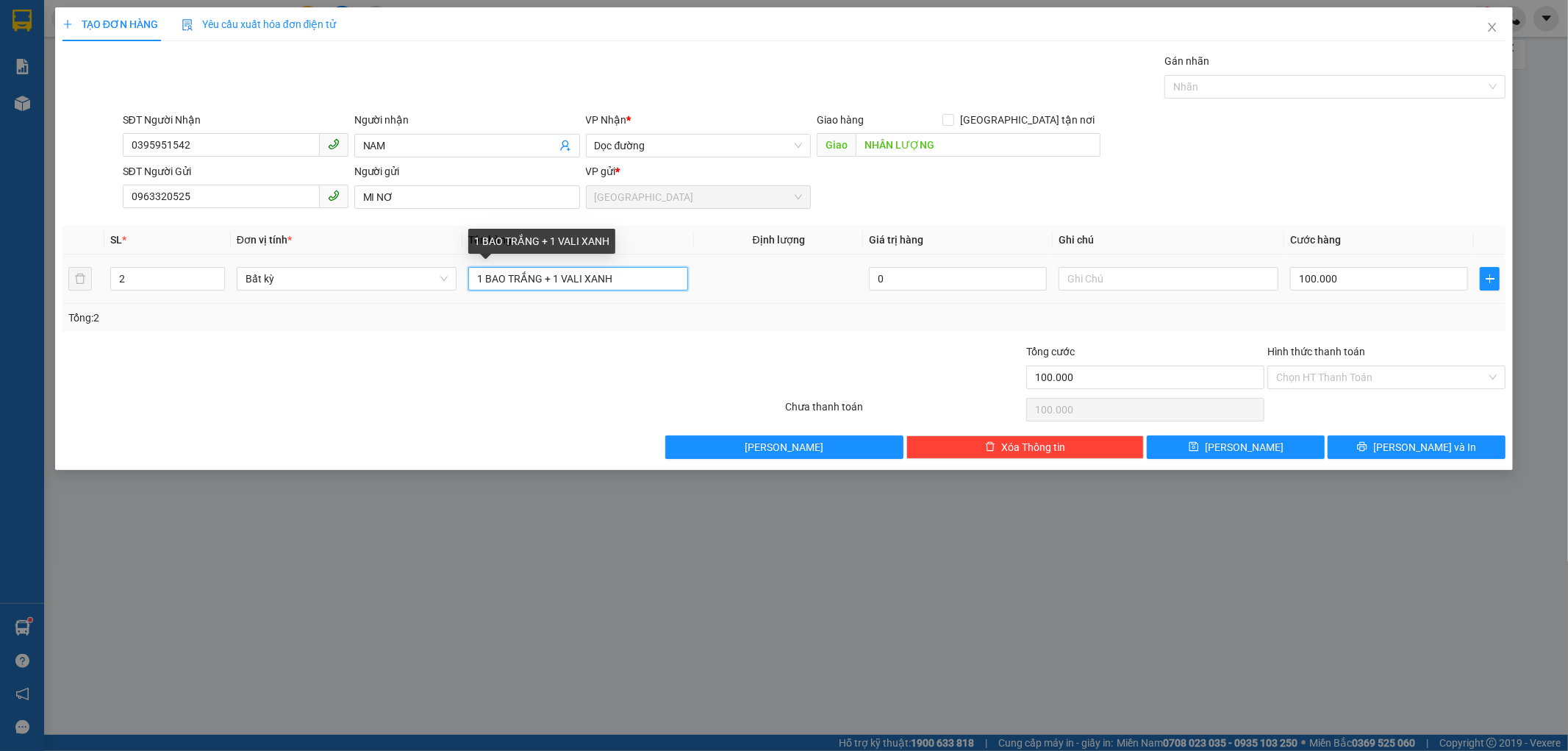
click at [620, 275] on input "1 BAO TRẮNG + 1 VALI XANH" at bounding box center [578, 278] width 220 height 23
type input "1 THÙNG GIẤY"
type input "1"
click at [214, 281] on icon "down" at bounding box center [217, 284] width 6 height 6
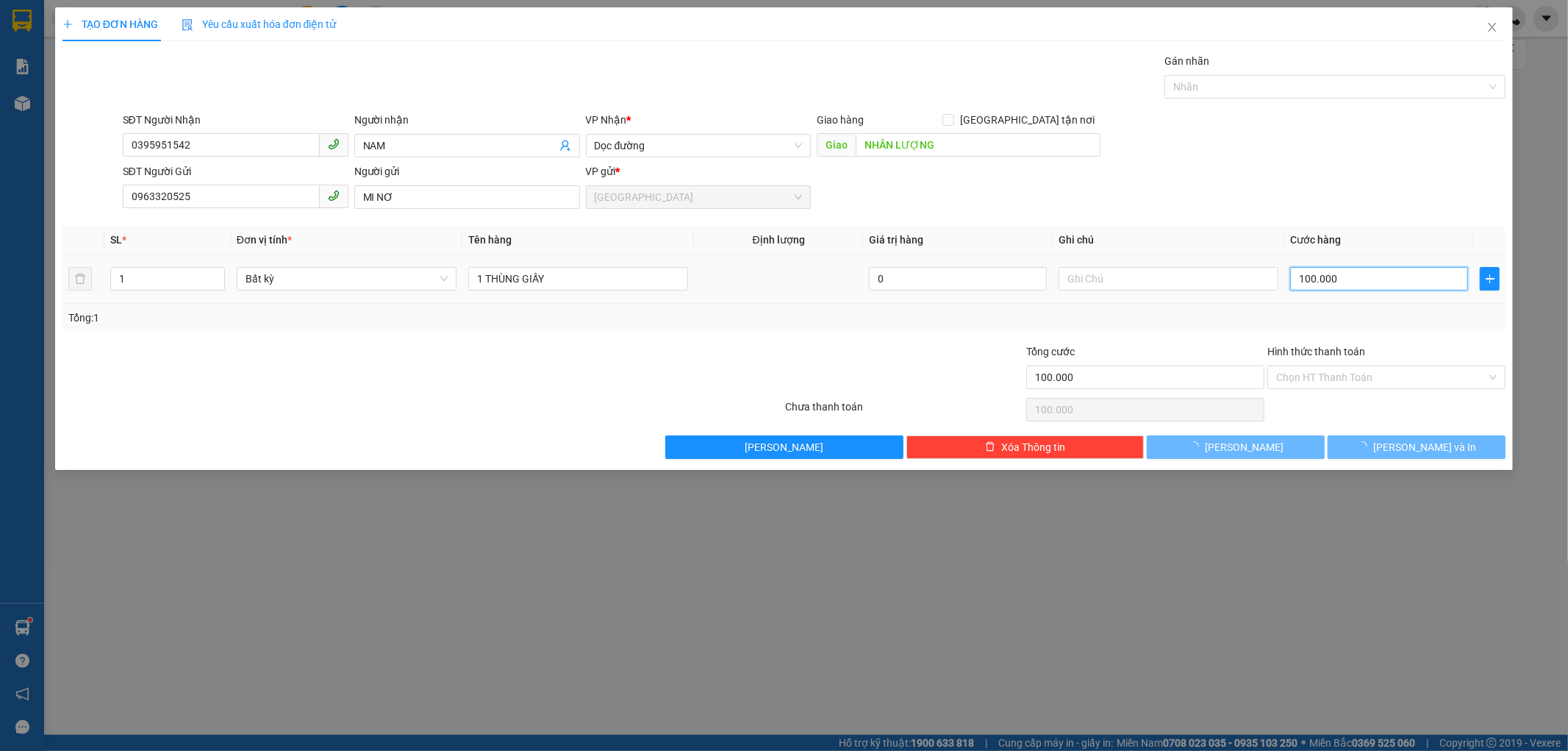
click at [1345, 283] on input "100.000" at bounding box center [1379, 278] width 178 height 23
type input "0"
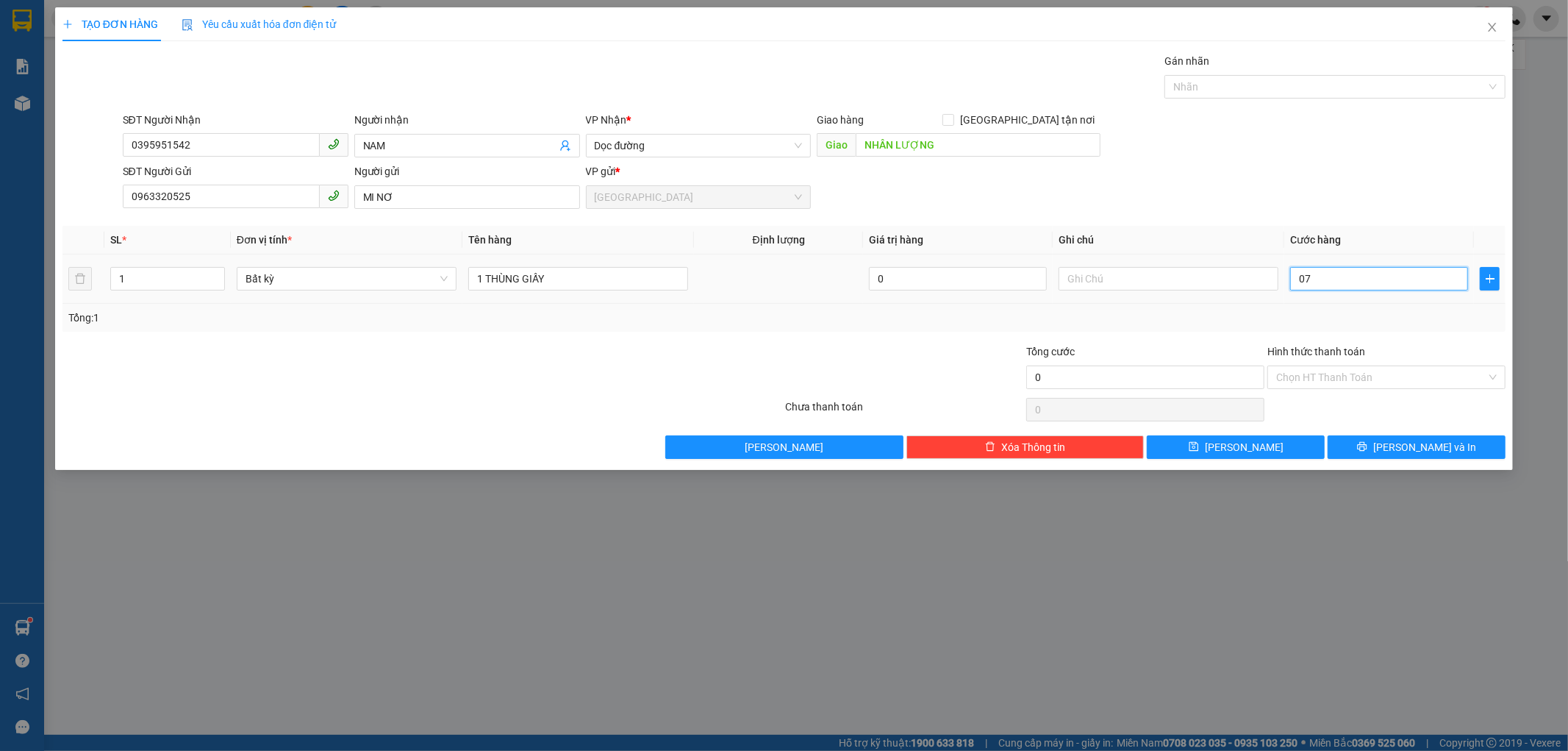
type input "076"
type input "76"
type input "0.760"
type input "760"
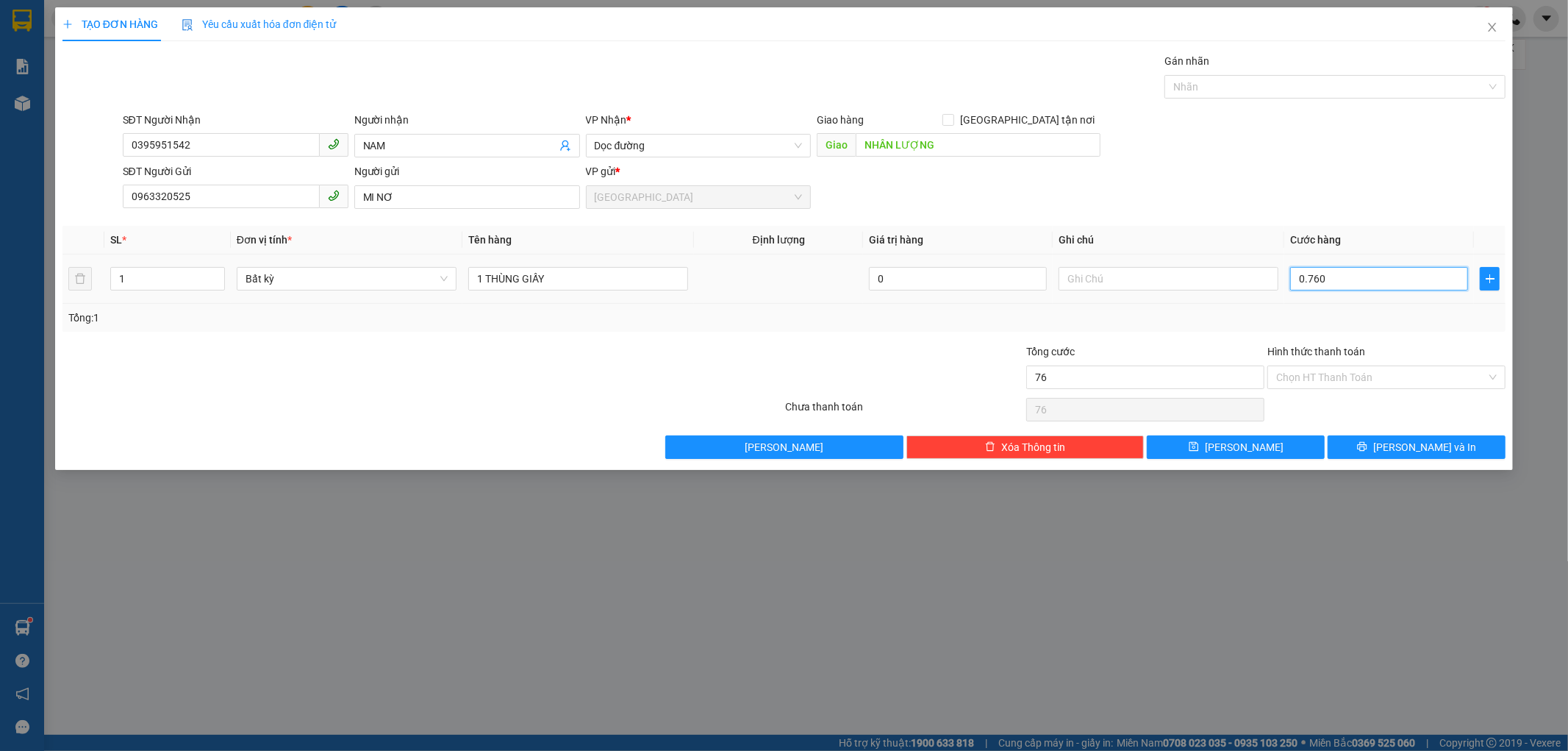
type input "760"
type input "76"
type input "076"
type input "7"
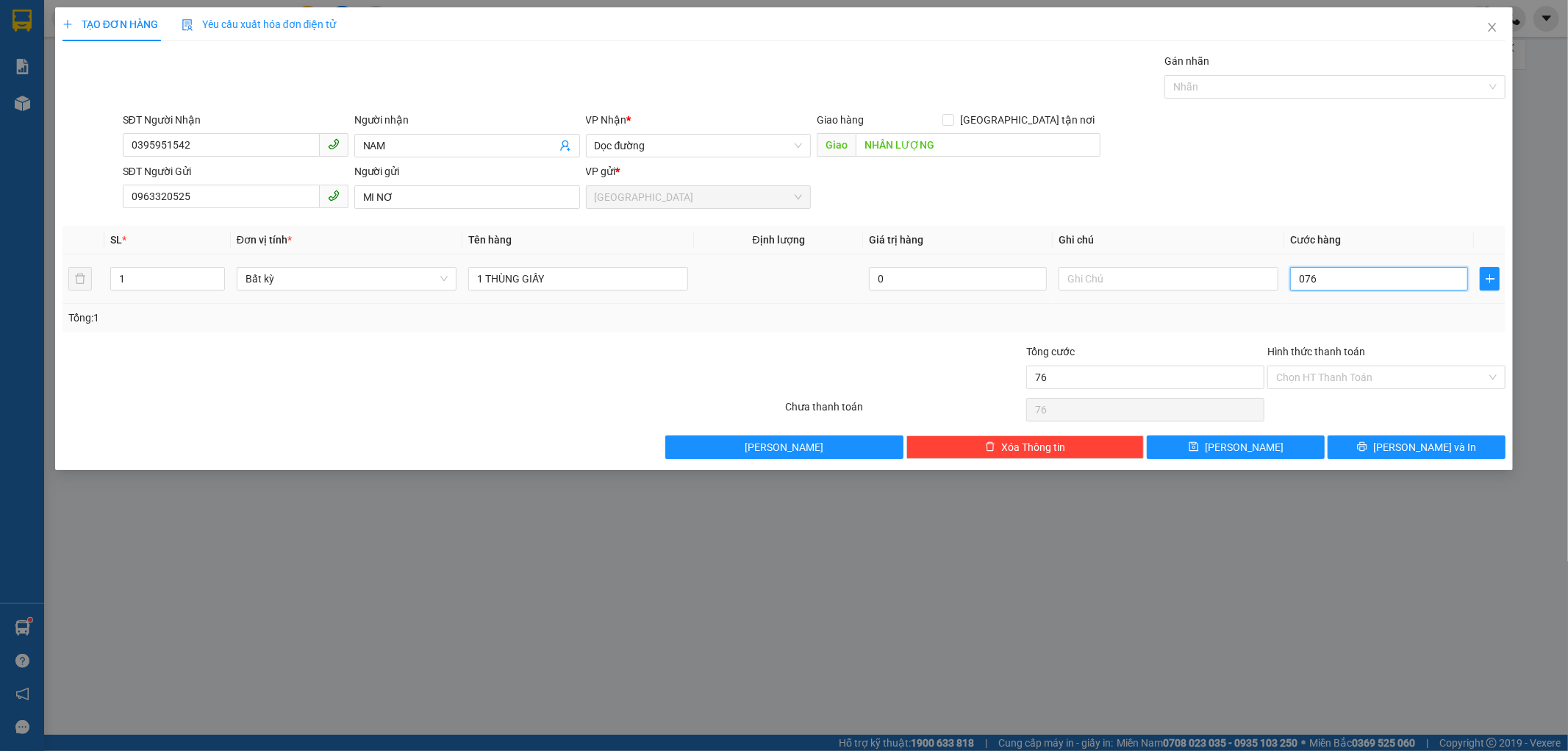
type input "7"
type input "070"
type input "70"
type input "070"
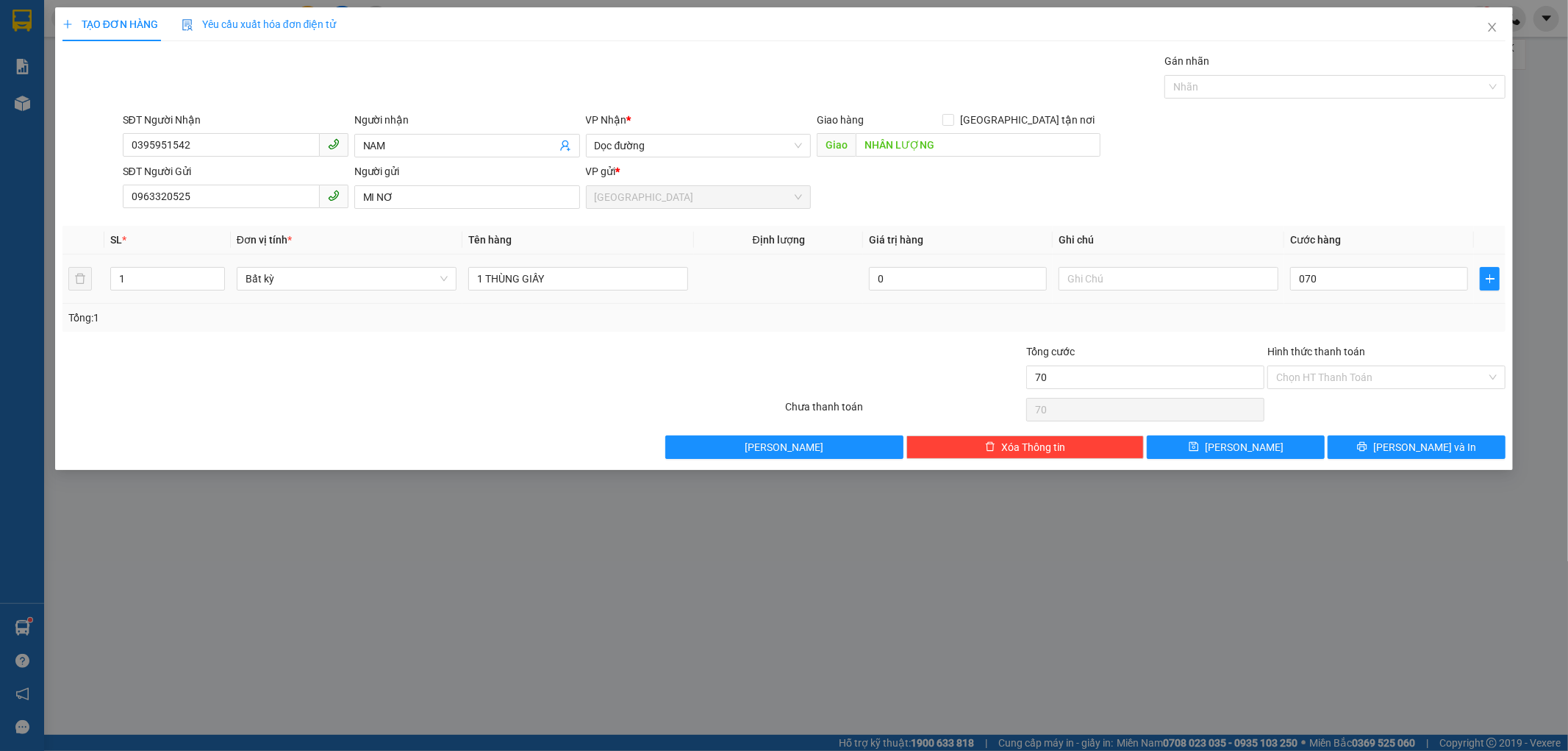
type input "70.000"
click at [1362, 303] on td "70.000" at bounding box center [1379, 278] width 189 height 49
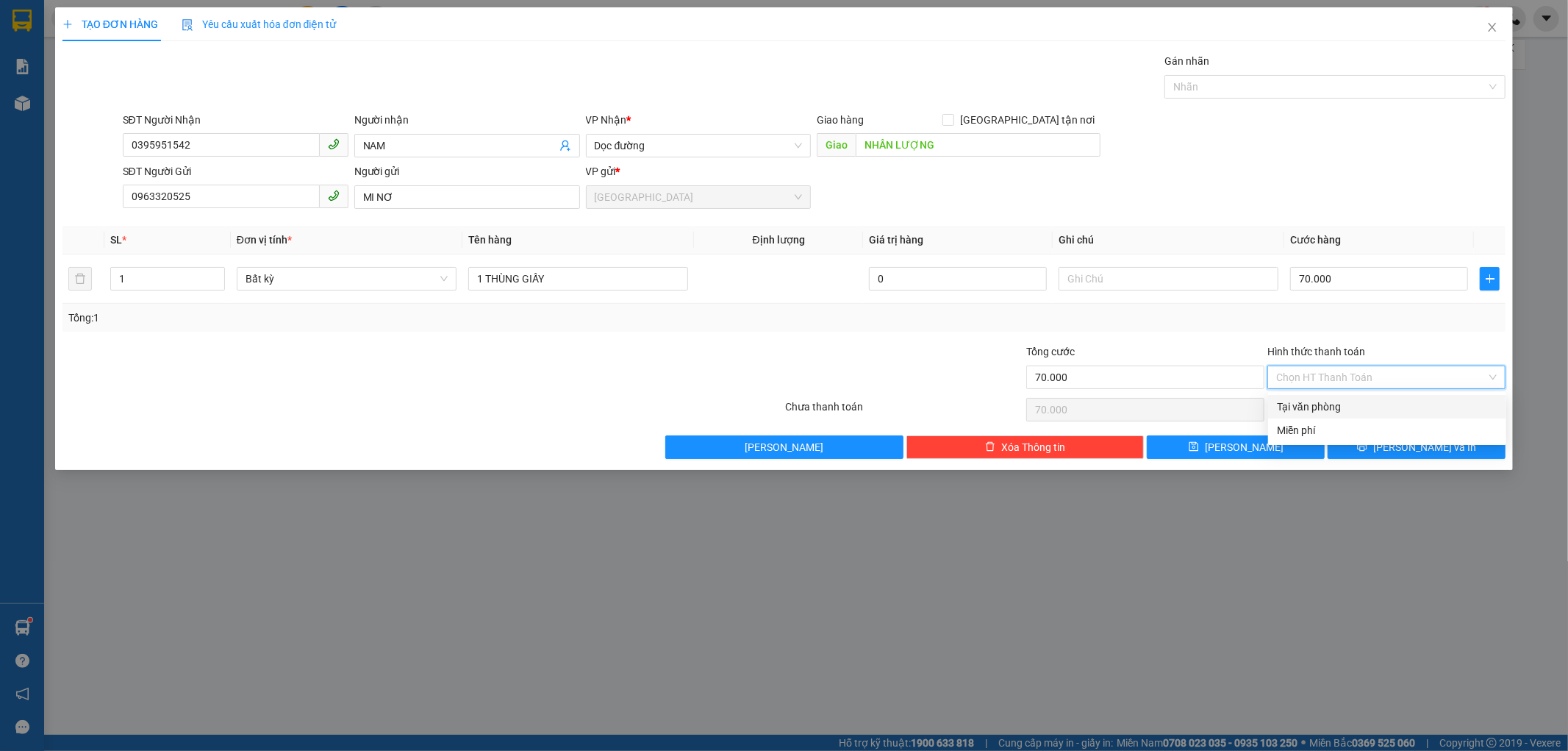
click at [1329, 373] on input "Hình thức thanh toán" at bounding box center [1381, 377] width 211 height 22
click at [1326, 406] on div "Tại văn phòng" at bounding box center [1387, 406] width 221 height 17
type input "0"
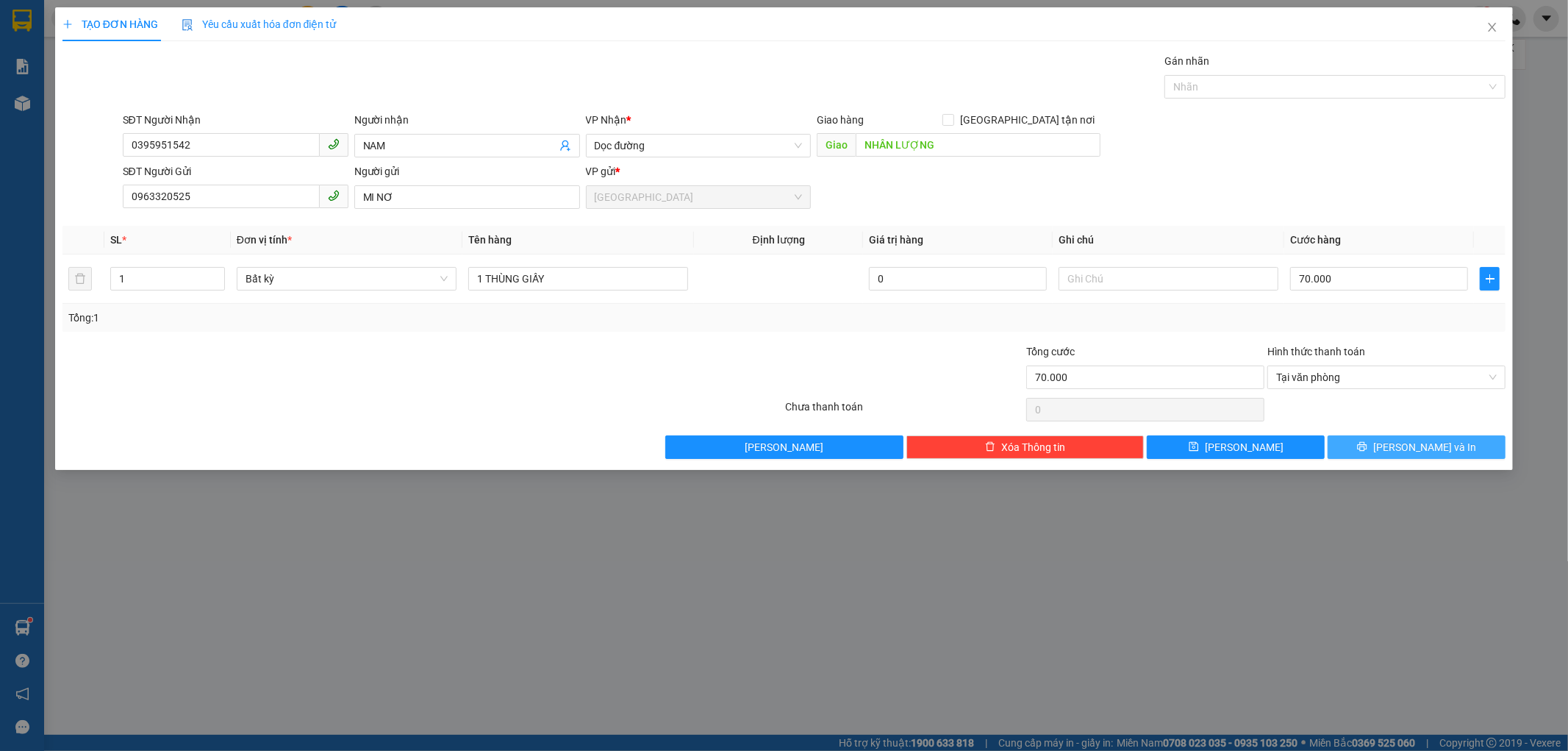
click at [1358, 435] on button "[PERSON_NAME] và In" at bounding box center [1417, 446] width 178 height 23
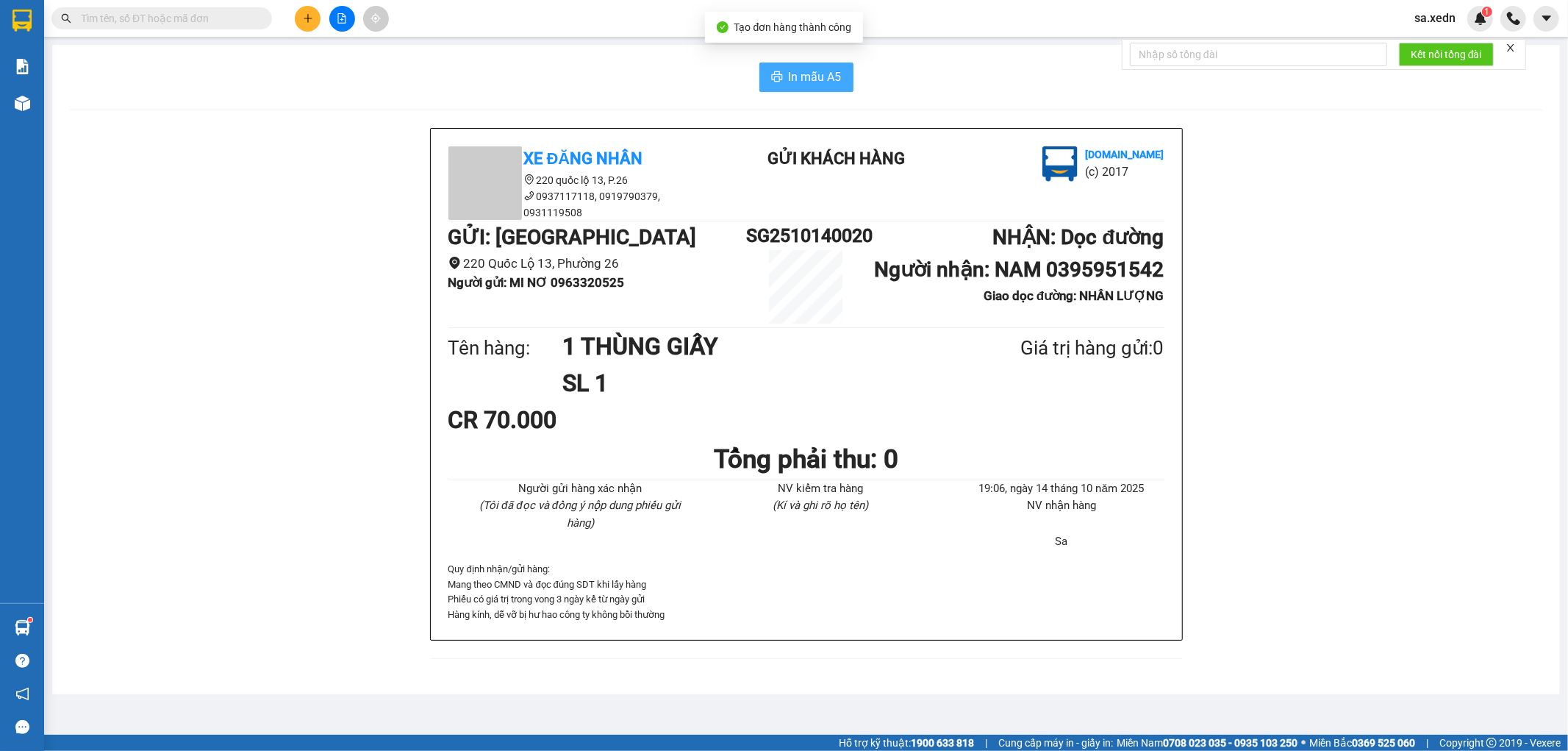
click at [789, 76] on span "In mẫu A5" at bounding box center [814, 77] width 53 height 18
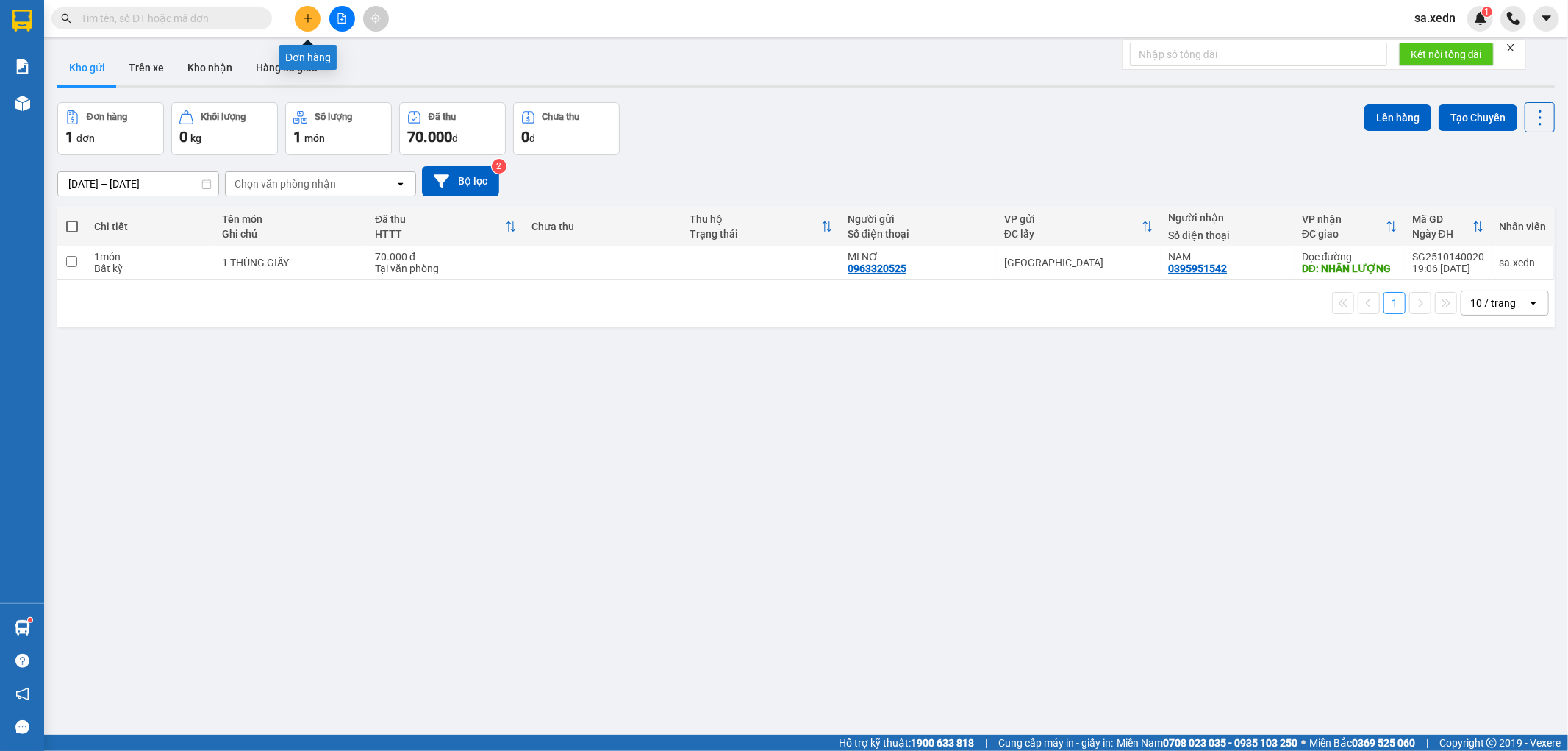
click at [305, 15] on icon "plus" at bounding box center [308, 18] width 10 height 10
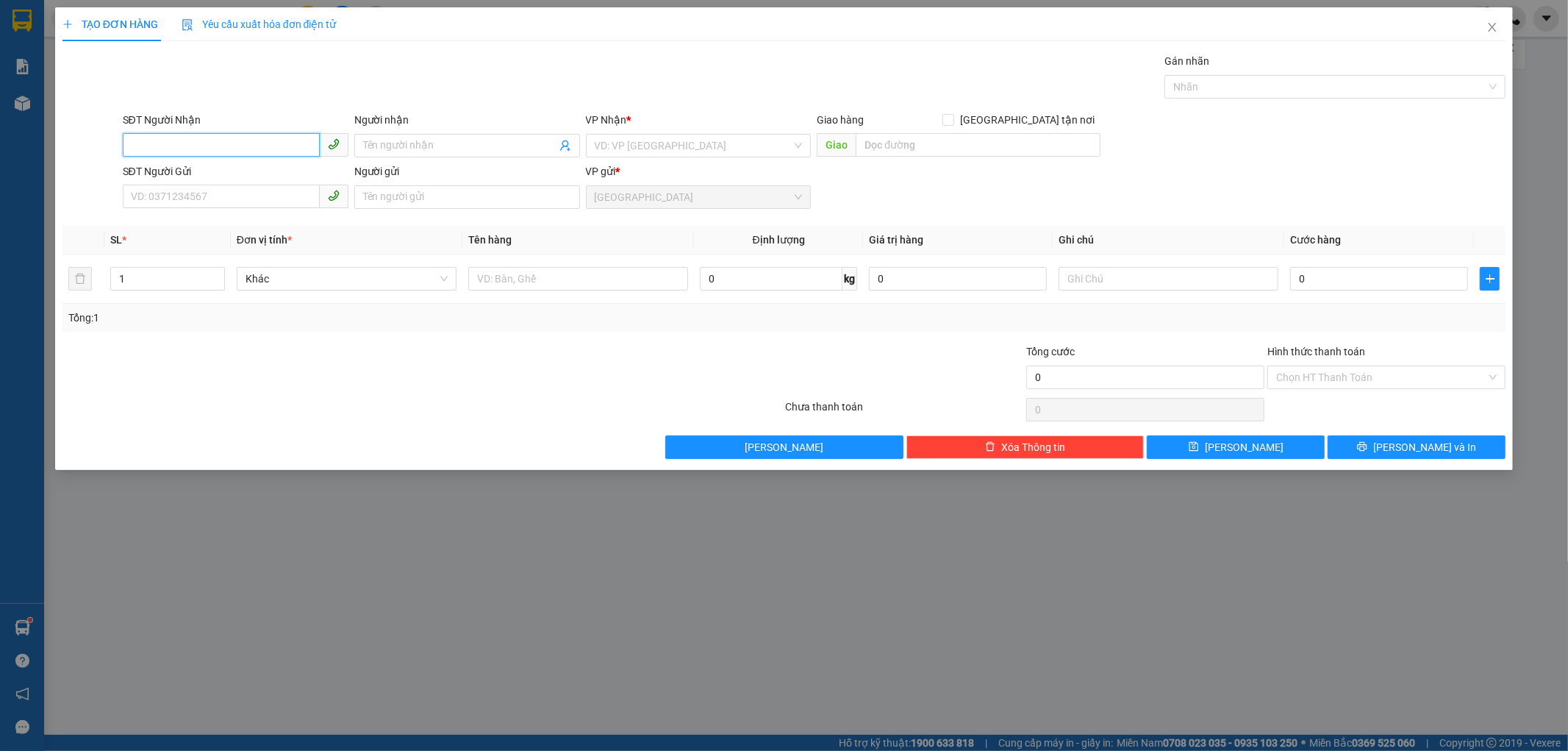
click at [211, 147] on input "SĐT Người Nhận" at bounding box center [221, 144] width 197 height 23
click at [155, 142] on input "SĐT Người Nhận" at bounding box center [221, 144] width 197 height 23
click at [200, 169] on div "0369340306 - HOÀNG" at bounding box center [235, 176] width 208 height 17
type input "0369340306"
type input "HOÀNG"
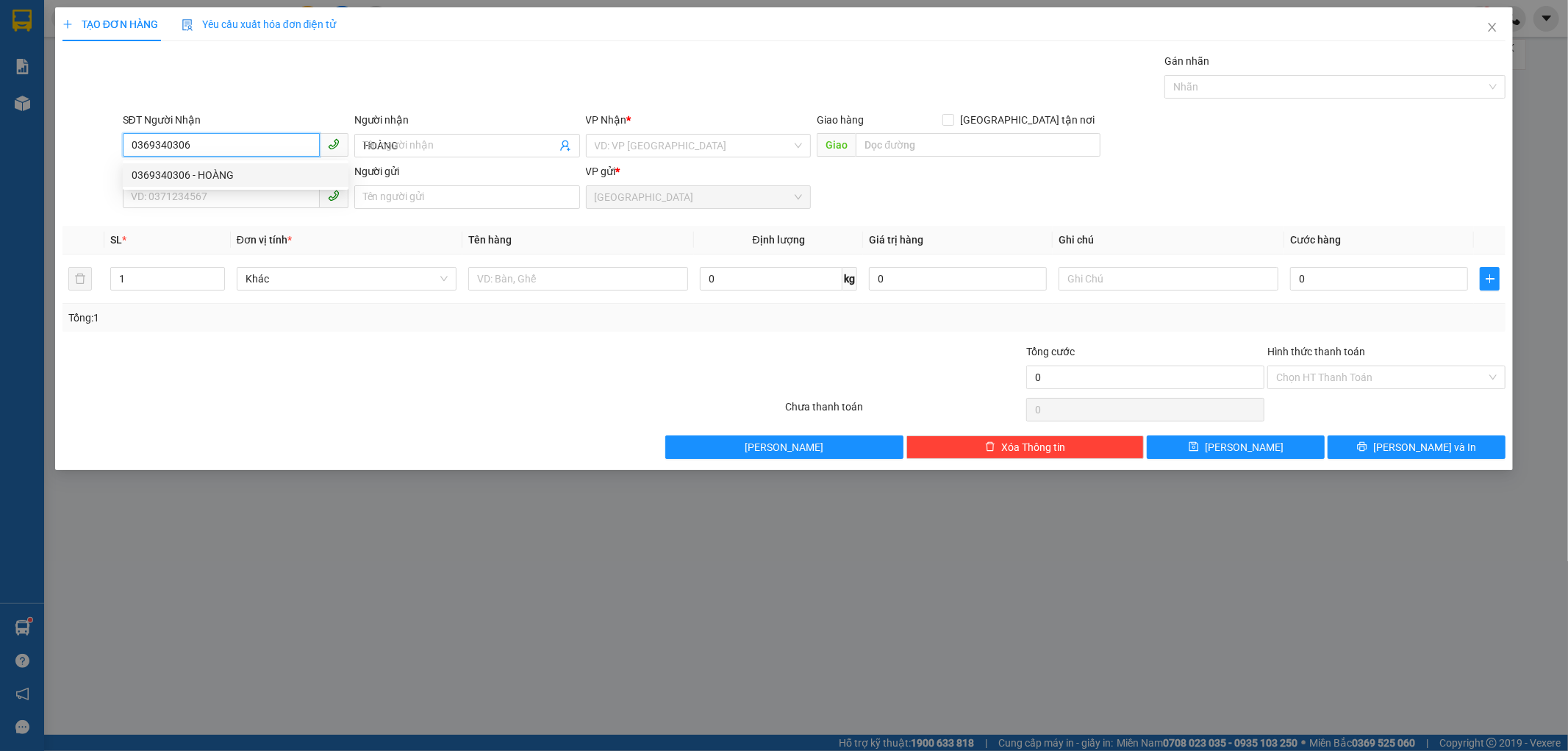
type input "80.000"
type input "0369340306"
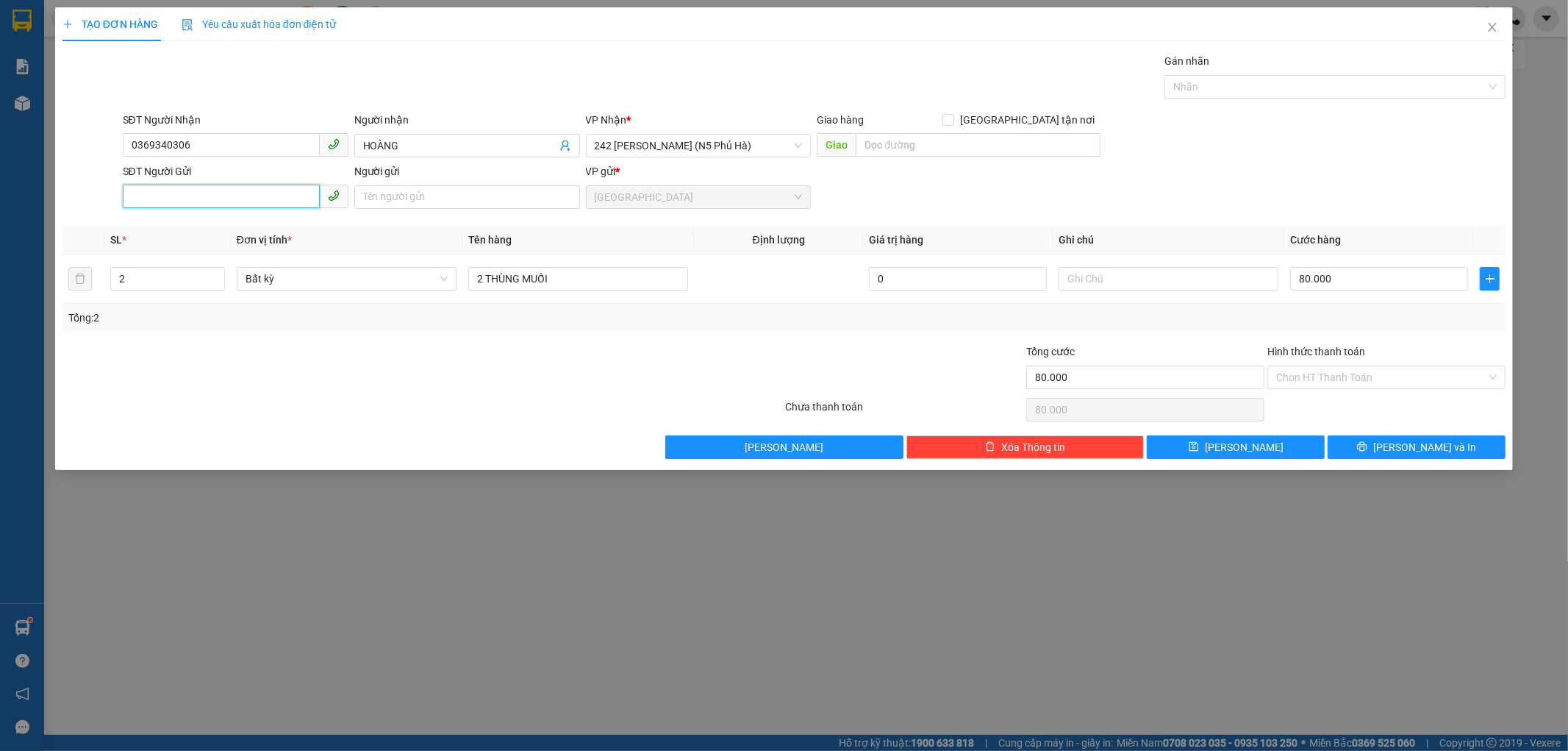
click at [248, 188] on input "SĐT Người Gửi" at bounding box center [221, 196] width 197 height 23
click at [233, 229] on div "0933207056 - THẬT" at bounding box center [235, 226] width 208 height 17
type input "0933207056"
type input "THẬT"
click at [1345, 274] on input "80.000" at bounding box center [1379, 278] width 178 height 23
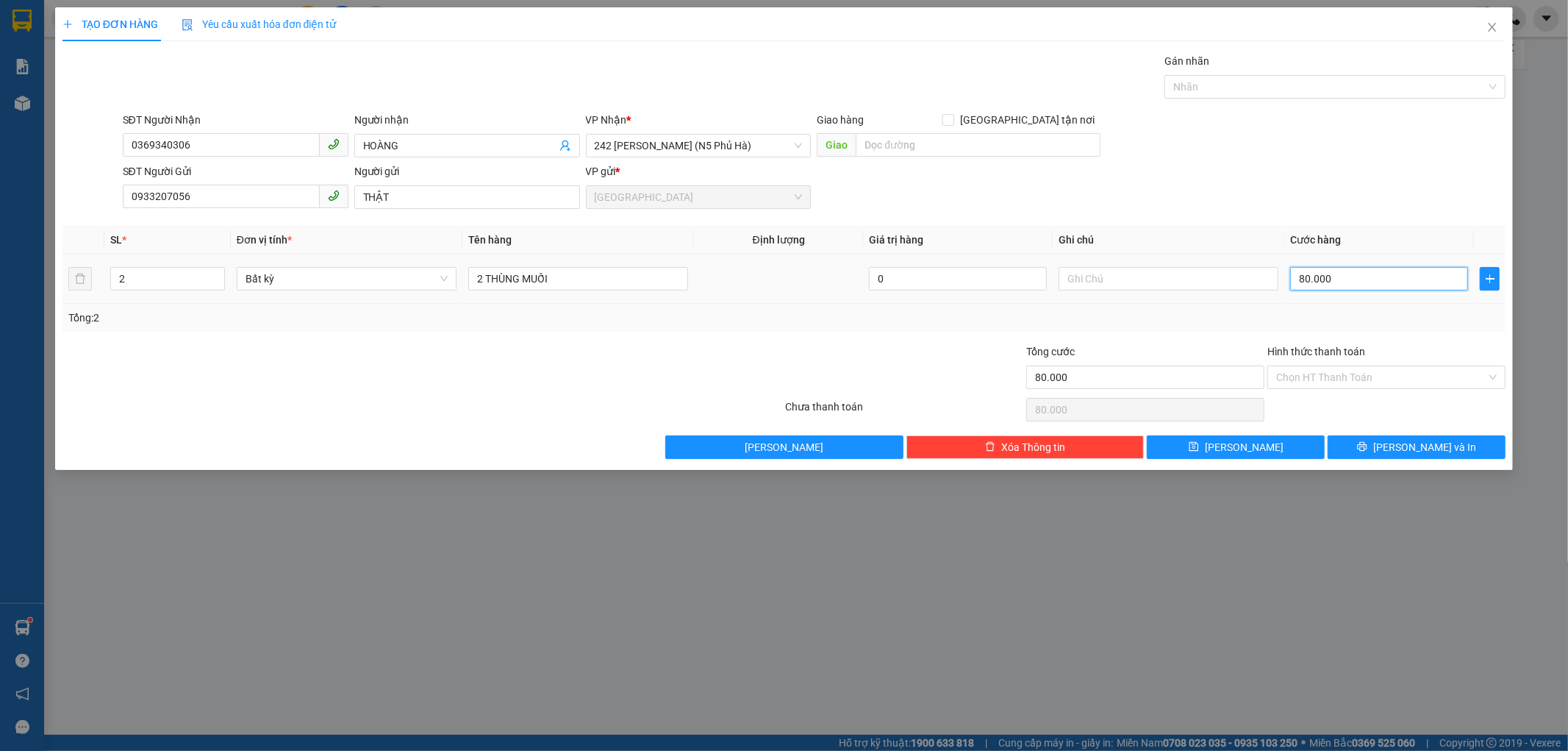
type input "0"
type input "01"
type input "1"
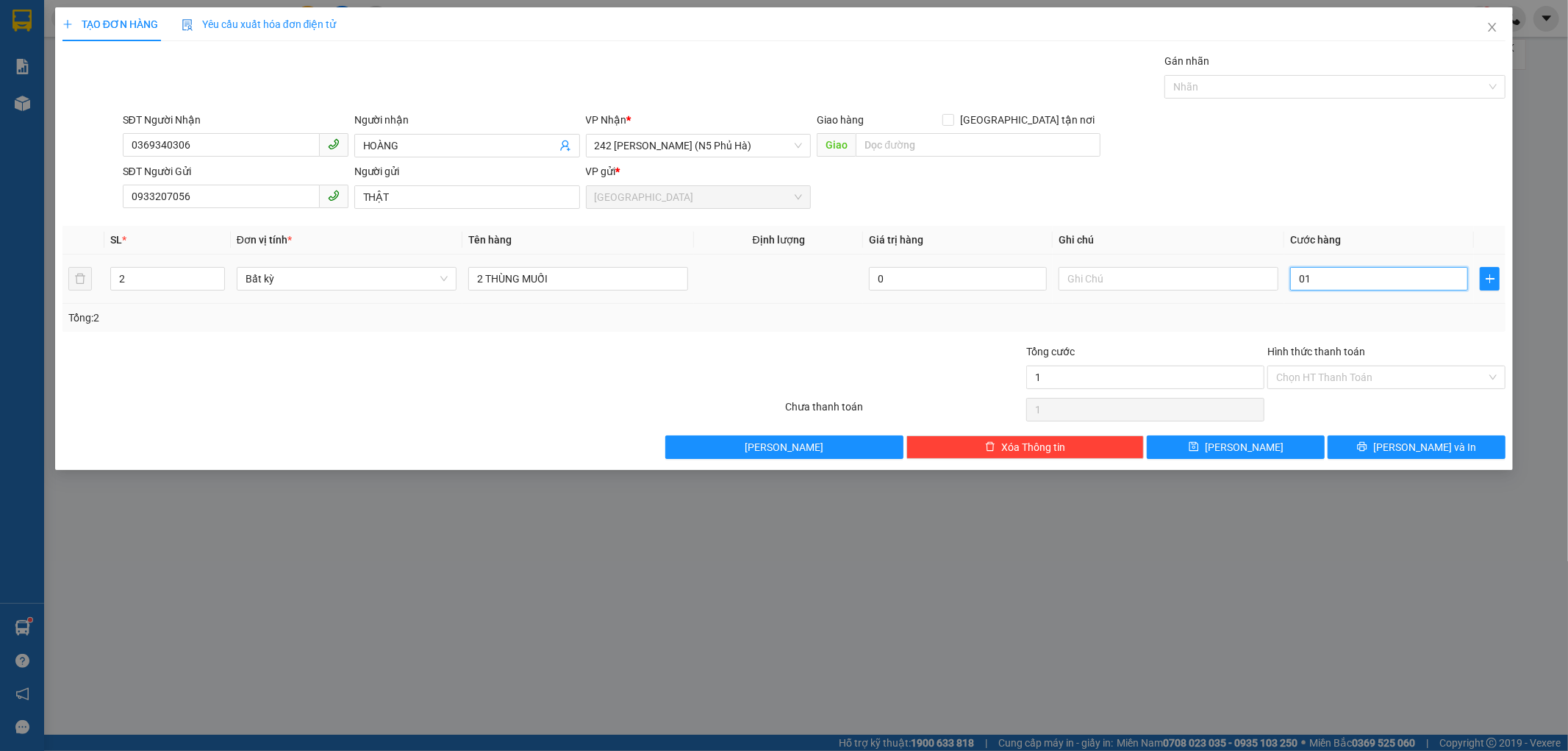
type input "012"
type input "12"
type input "0.120"
type input "120"
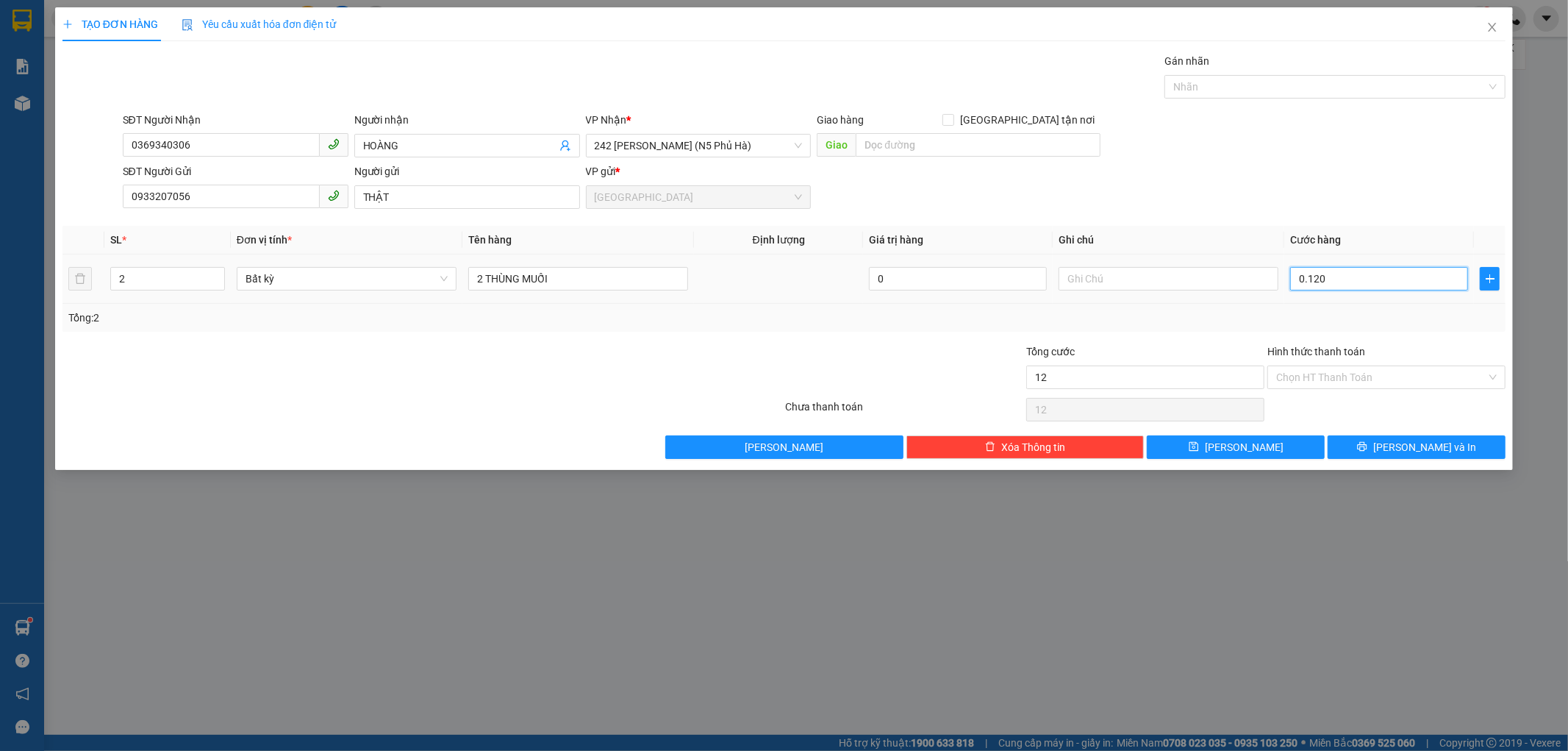
type input "120"
type input "0.120"
type input "120.000"
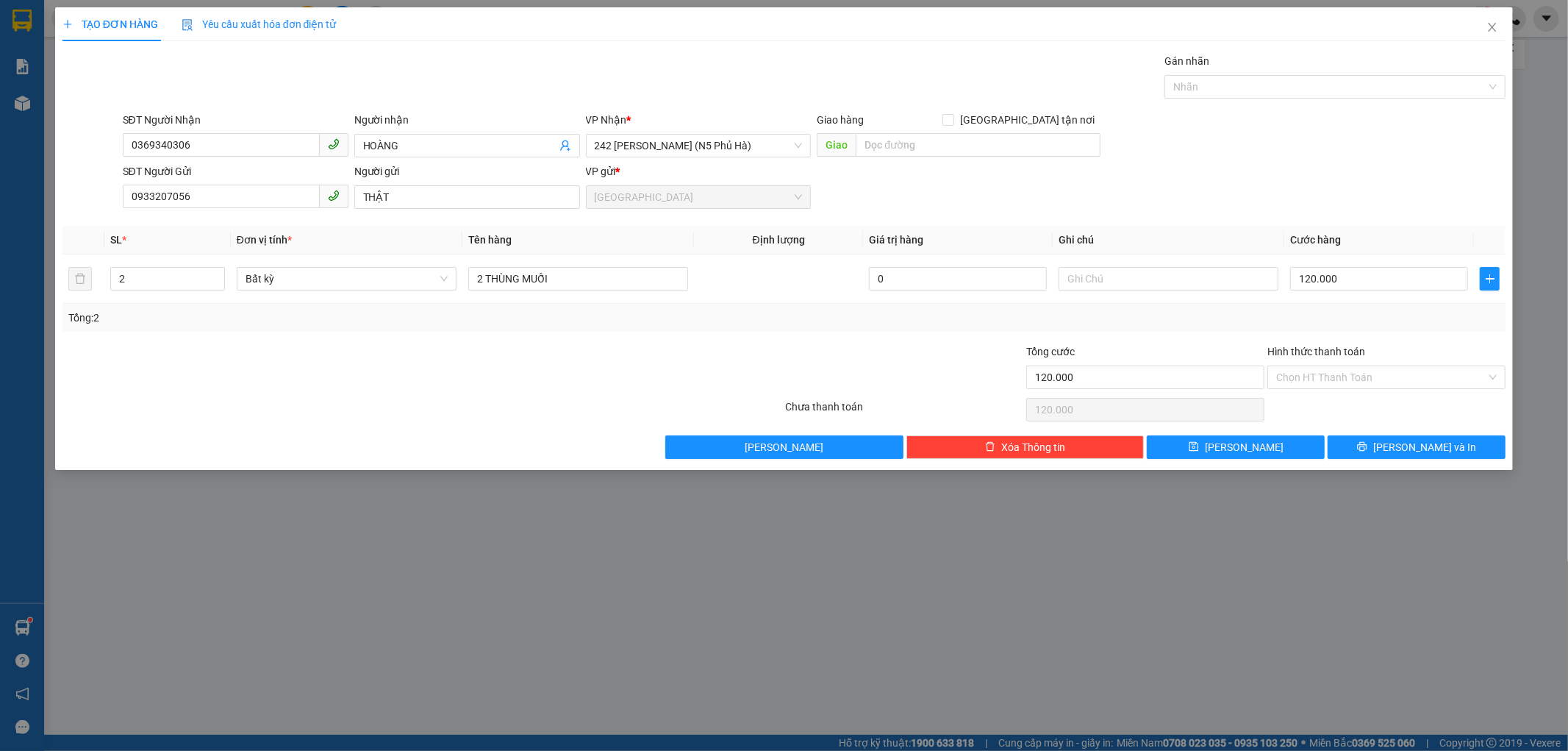
click at [1343, 305] on div "Tổng: 2" at bounding box center [784, 318] width 1443 height 28
click at [1327, 377] on input "Hình thức thanh toán" at bounding box center [1381, 377] width 211 height 22
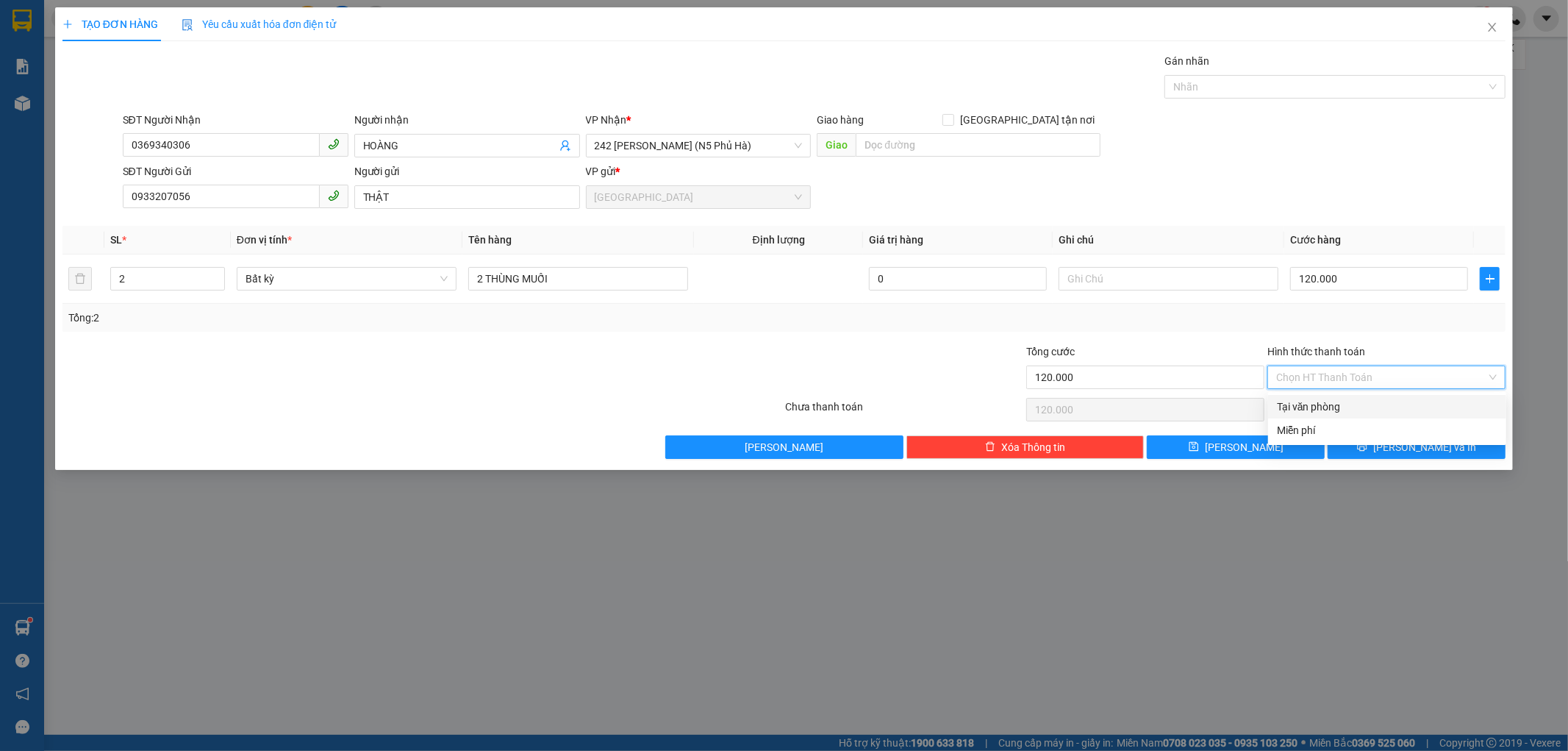
click at [1316, 398] on div "Tại văn phòng" at bounding box center [1387, 406] width 221 height 17
type input "0"
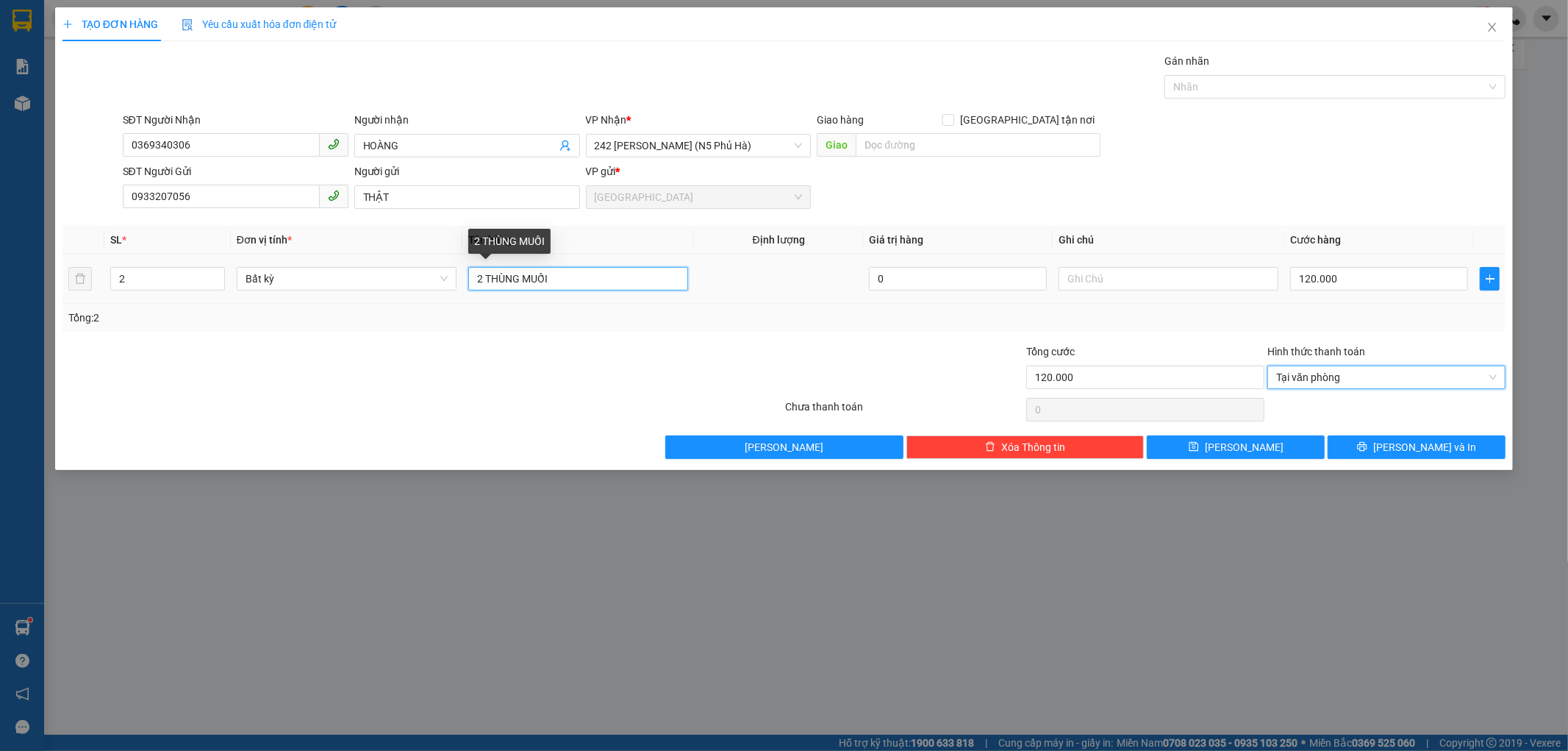
click at [481, 277] on input "2 THÙNG MUỐI" at bounding box center [578, 278] width 220 height 23
type input "3 THÙNG MUỐI"
type input "3"
click at [217, 269] on span "Increase Value" at bounding box center [216, 274] width 17 height 13
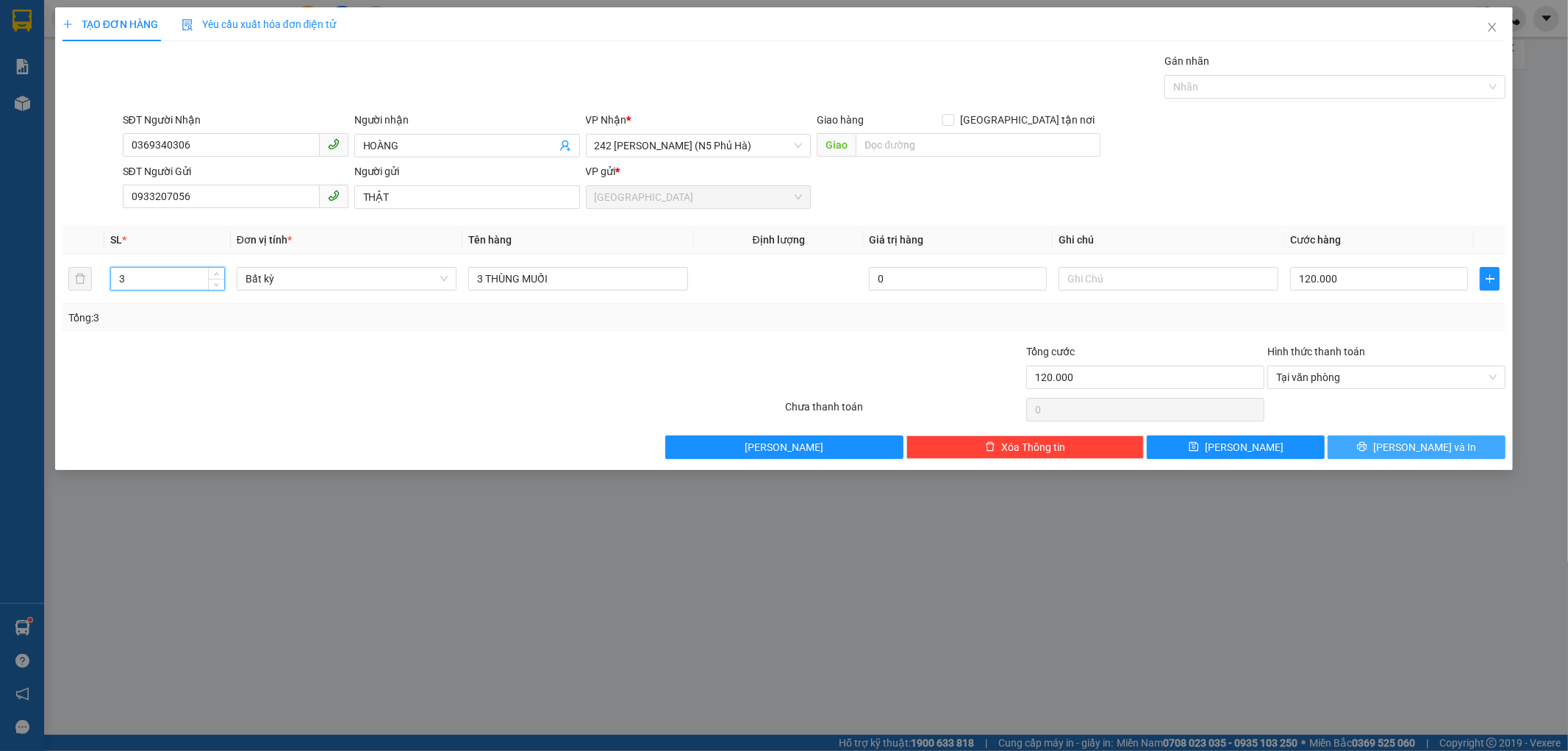
click at [1357, 436] on button "[PERSON_NAME] và In" at bounding box center [1417, 446] width 178 height 23
type input "0"
click at [1339, 447] on button "[PERSON_NAME] và In" at bounding box center [1417, 446] width 178 height 23
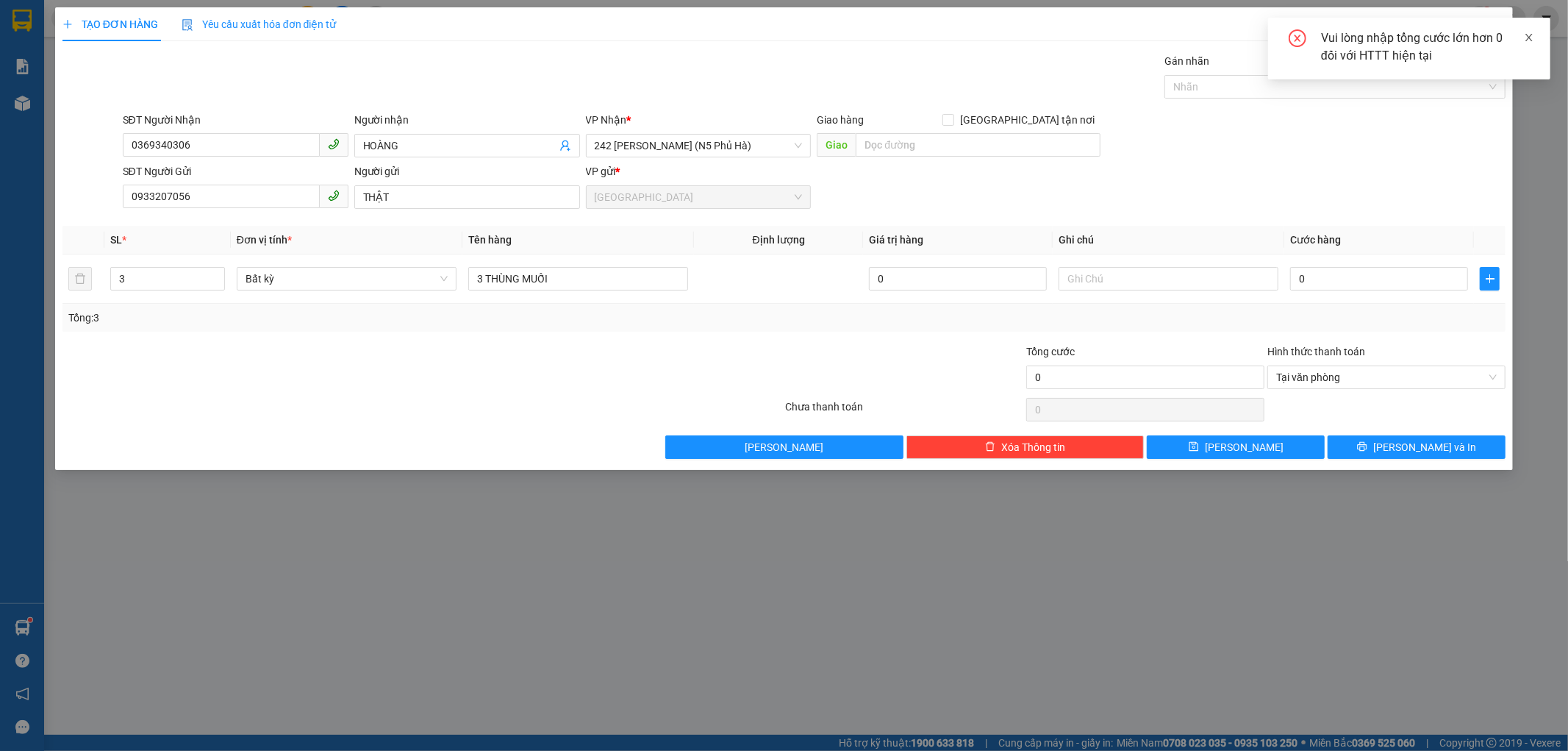
click at [1525, 34] on icon "close" at bounding box center [1528, 37] width 10 height 10
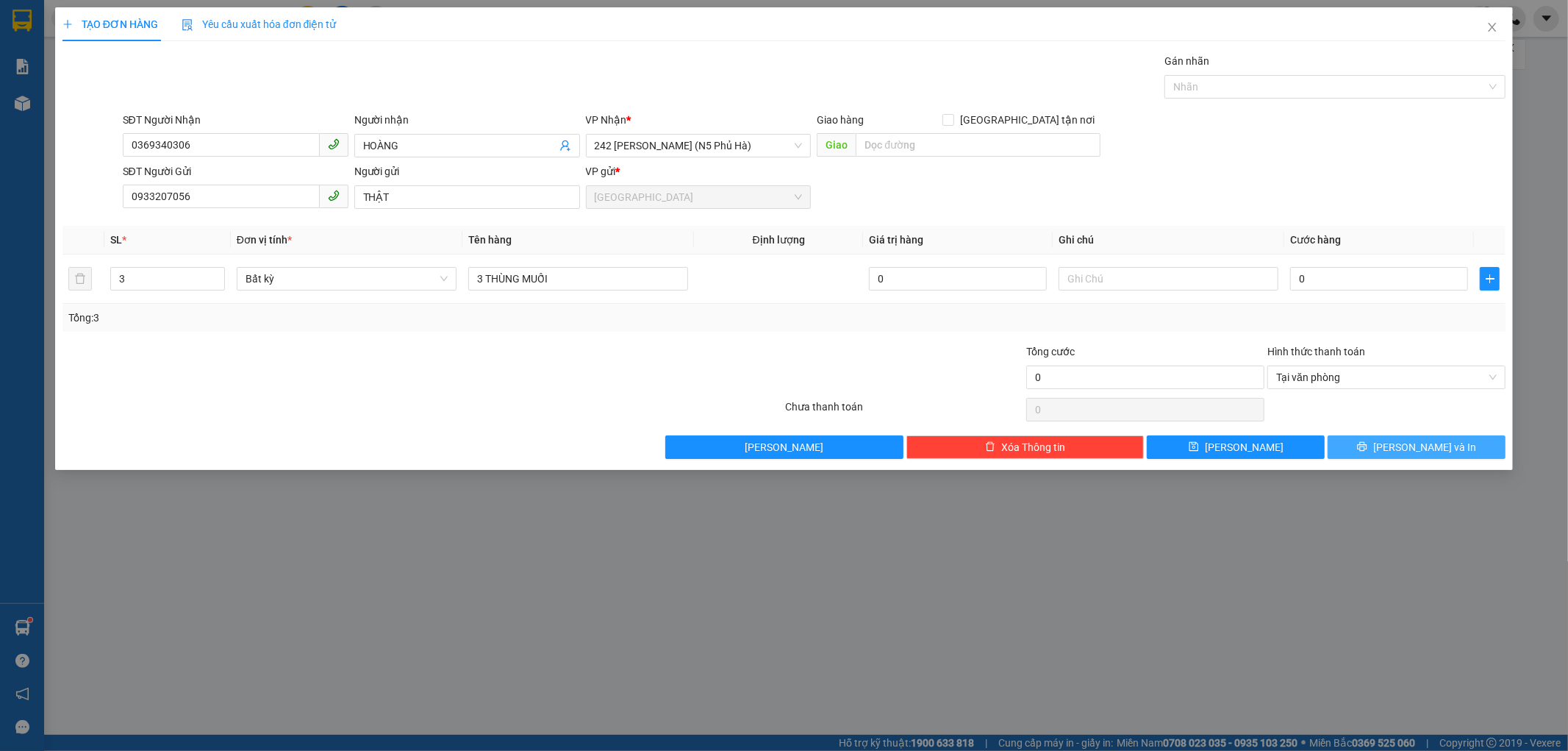
click at [1346, 446] on button "[PERSON_NAME] và In" at bounding box center [1417, 446] width 178 height 23
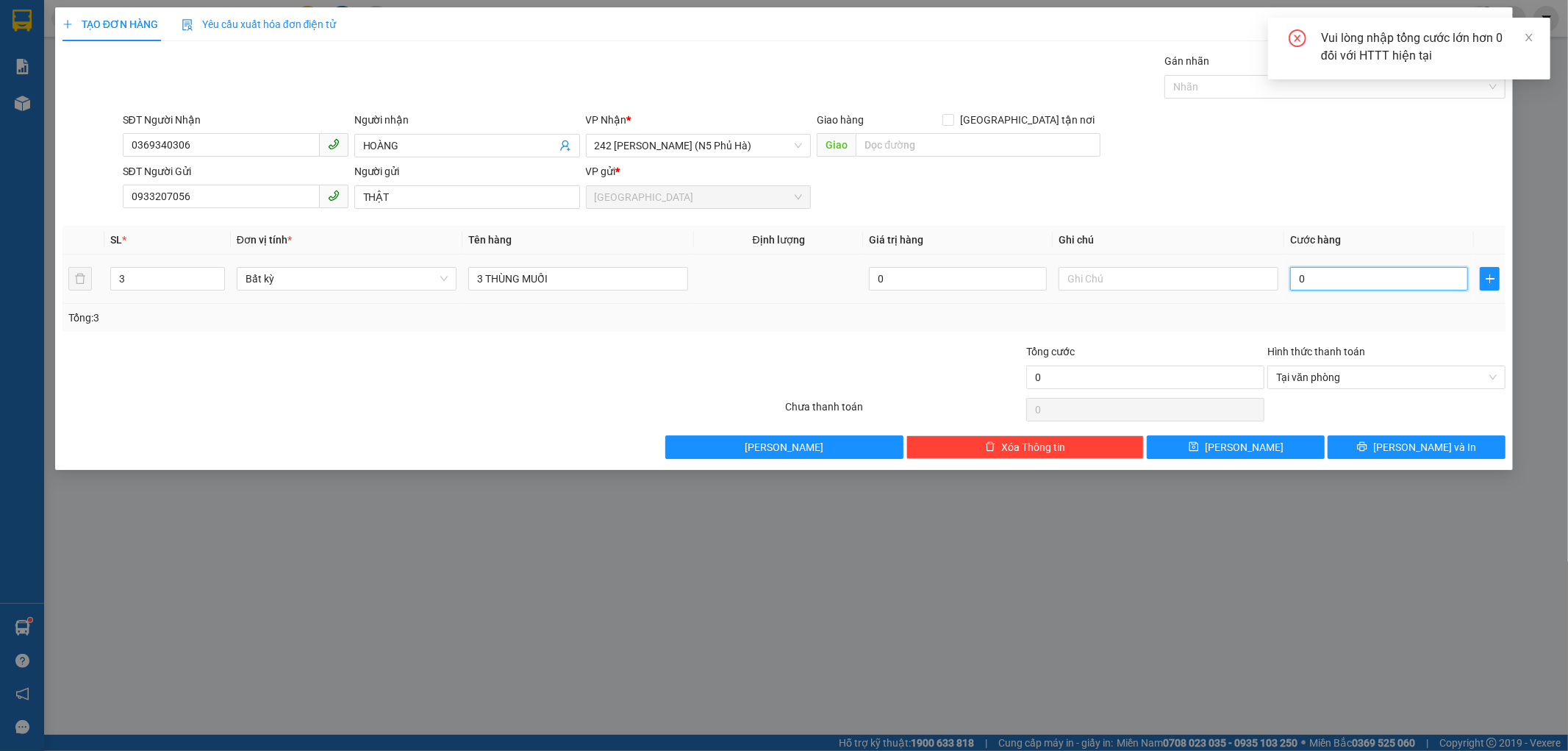
click at [1295, 276] on input "0" at bounding box center [1379, 278] width 178 height 23
type input "1"
type input "12"
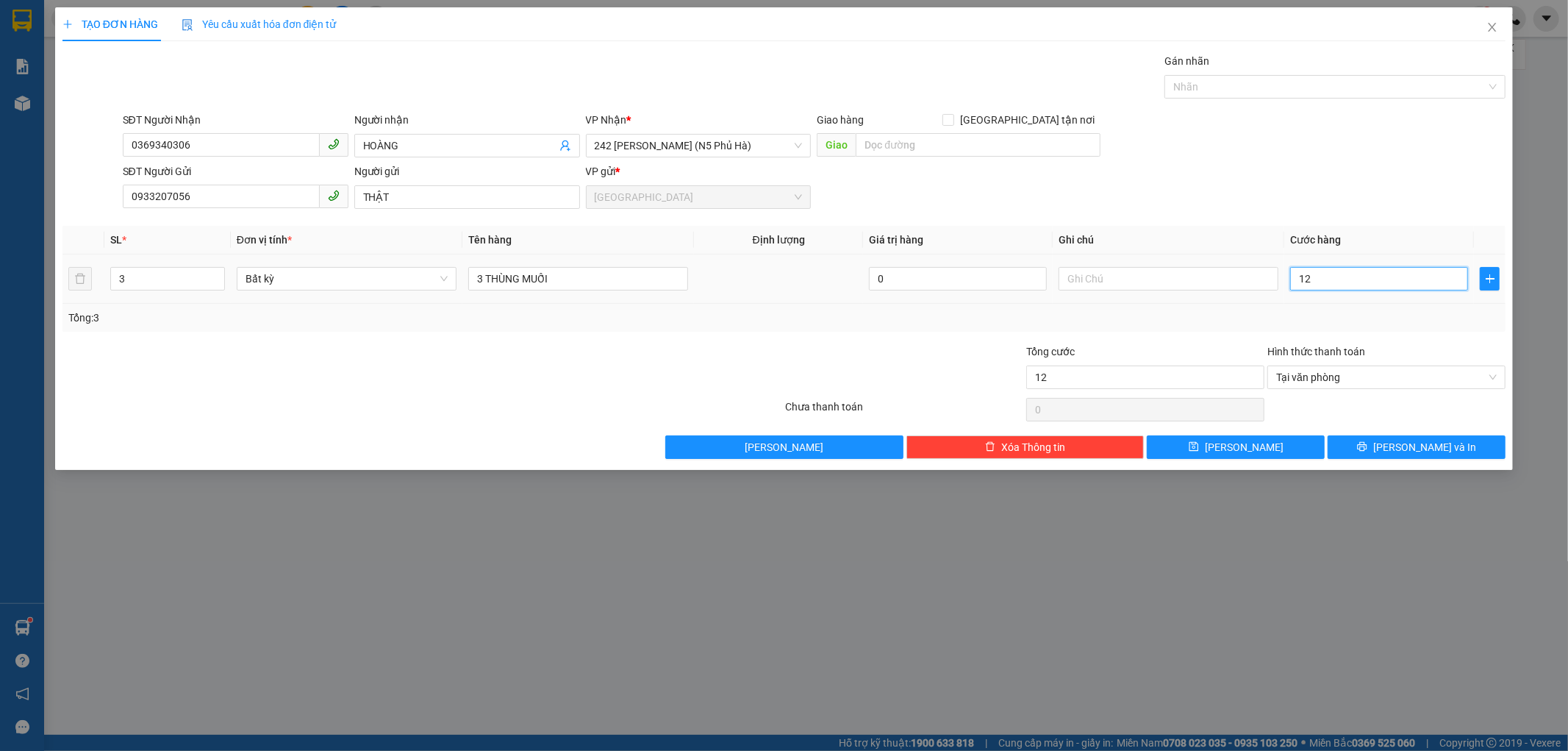
type input "120"
type input "120.000"
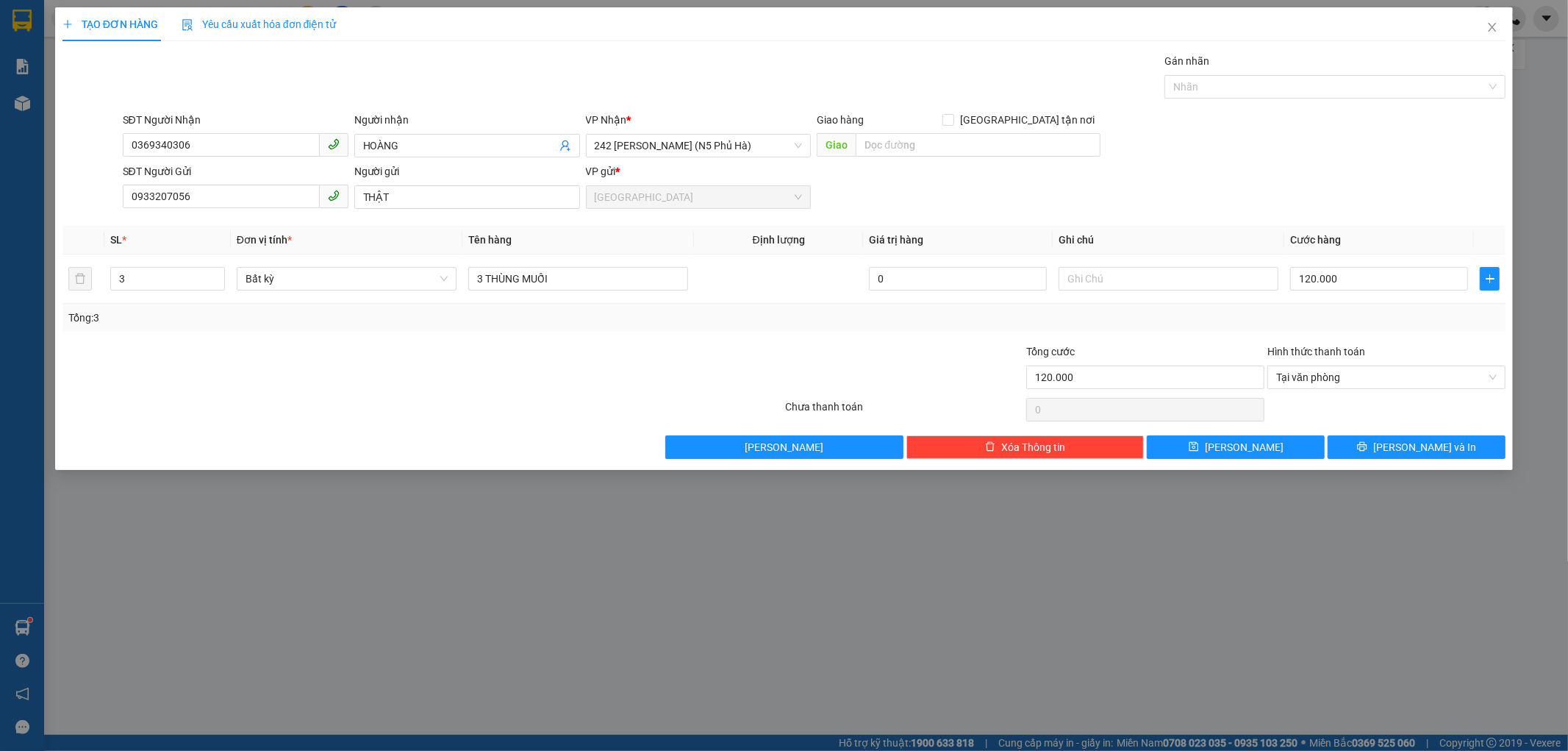
click at [1265, 326] on div "Tổng: 3" at bounding box center [784, 318] width 1443 height 28
click at [1377, 444] on button "[PERSON_NAME] và In" at bounding box center [1417, 446] width 178 height 23
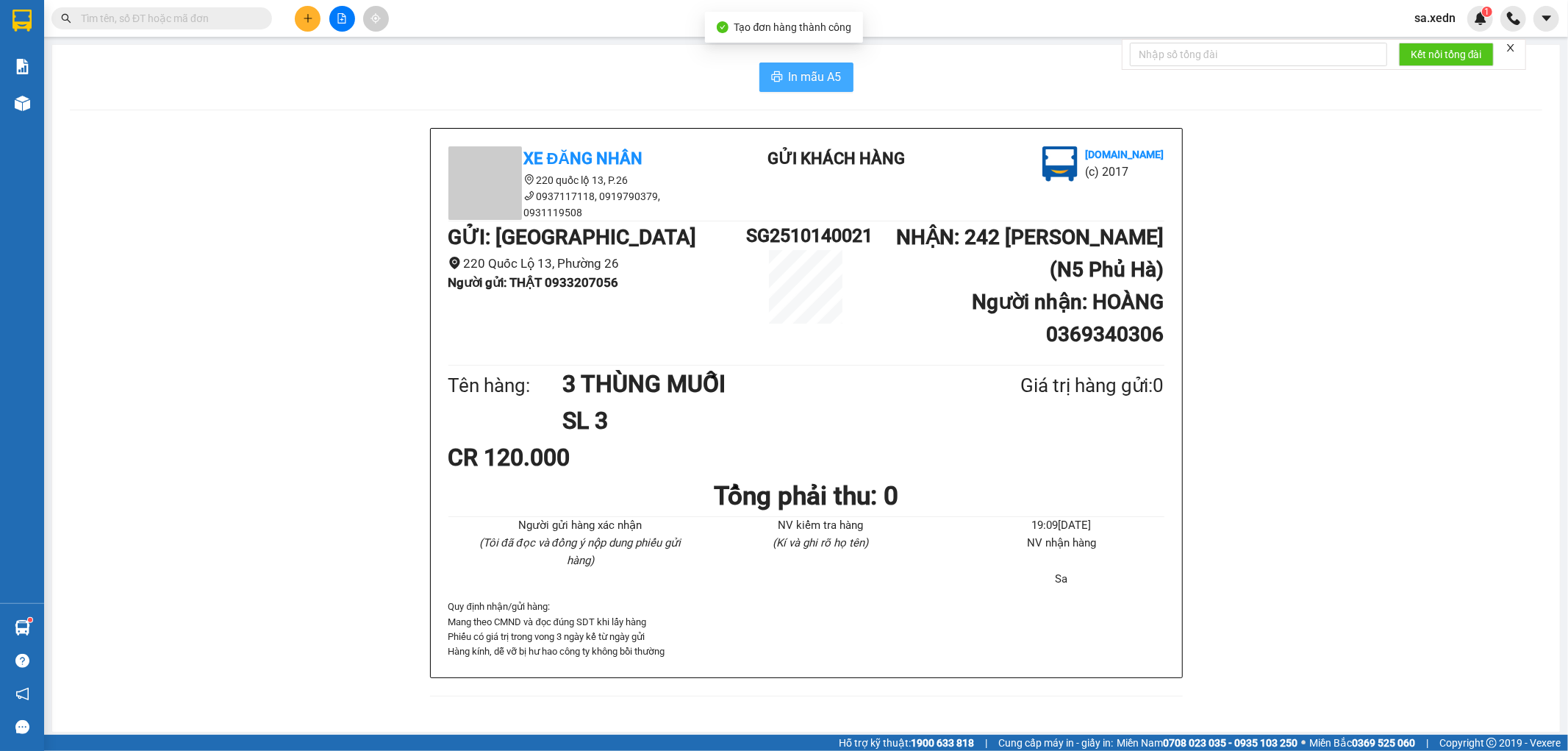
click at [805, 74] on span "In mẫu A5" at bounding box center [814, 77] width 53 height 18
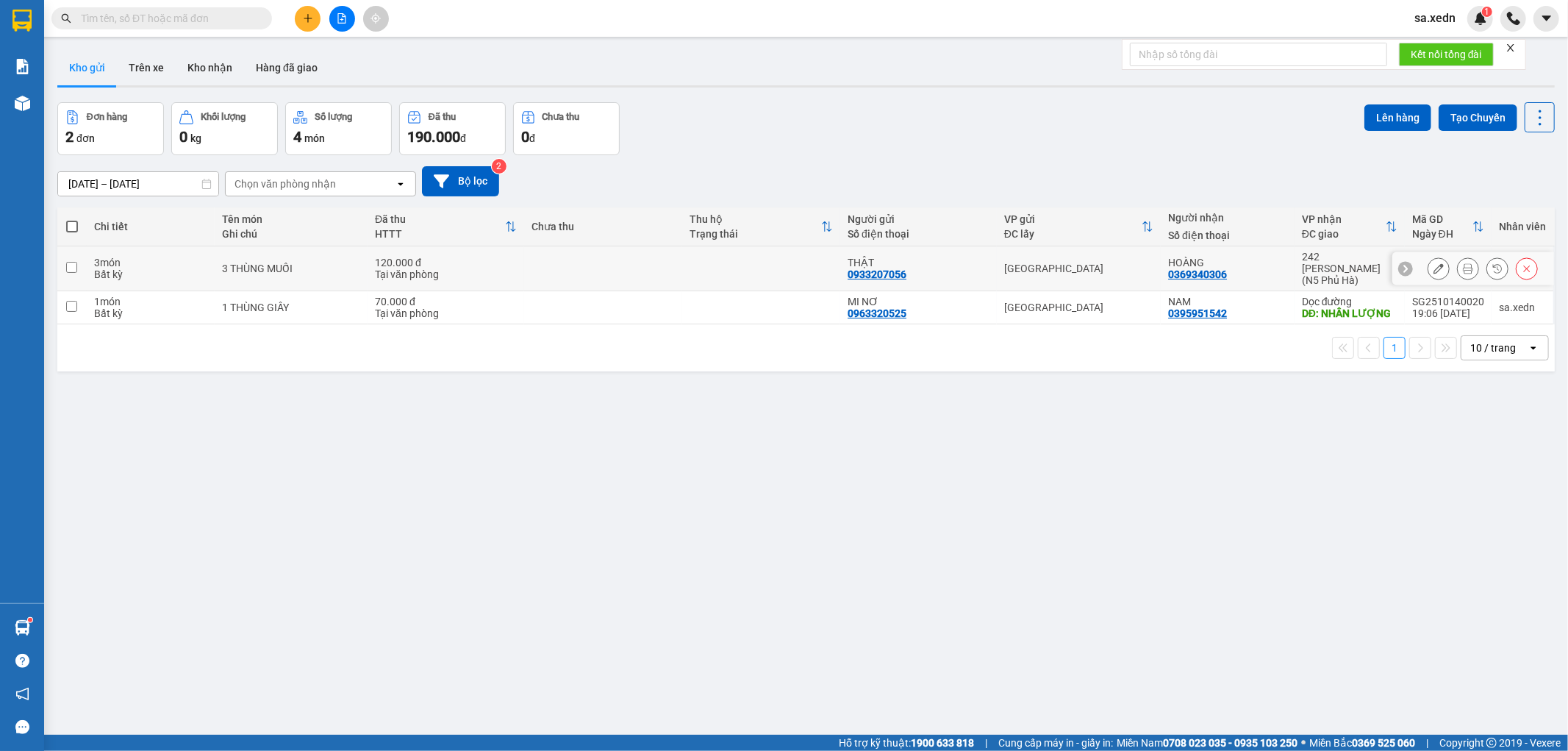
click at [1400, 263] on icon at bounding box center [1405, 268] width 10 height 10
click at [1538, 261] on div at bounding box center [1545, 269] width 15 height 15
click at [1463, 263] on icon at bounding box center [1467, 268] width 10 height 10
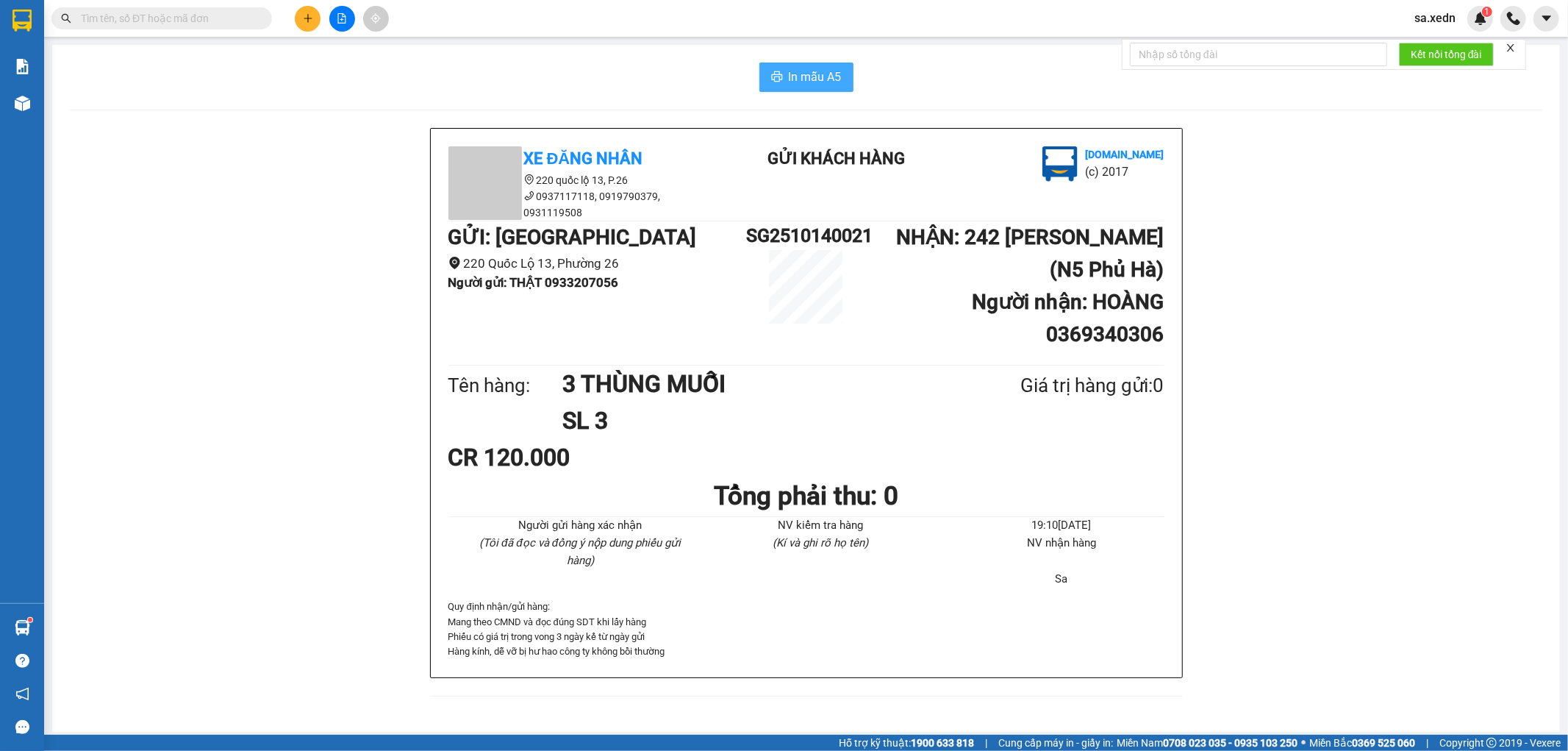
click at [798, 72] on span "In mẫu A5" at bounding box center [814, 77] width 53 height 18
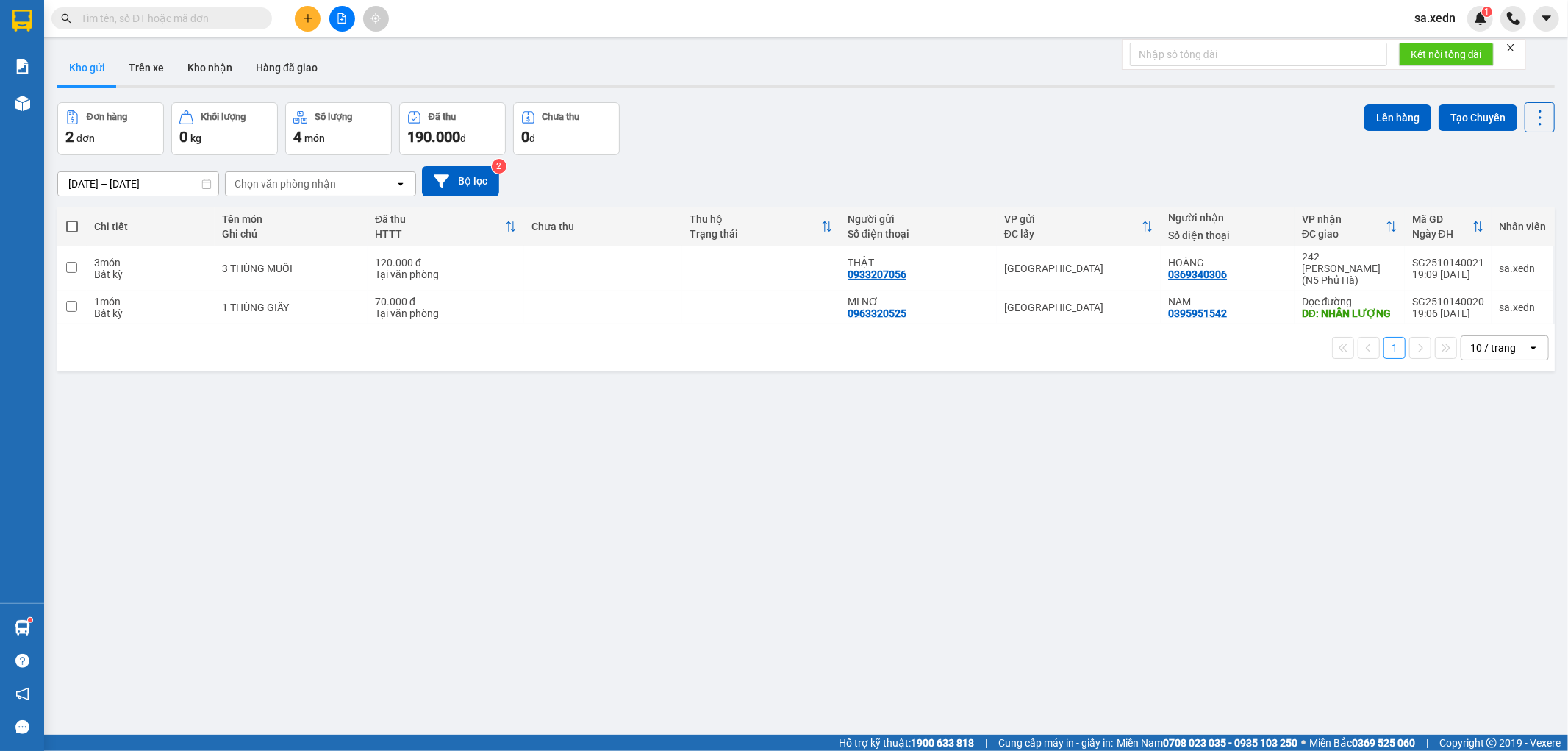
click at [70, 225] on span at bounding box center [72, 226] width 12 height 12
click at [72, 219] on input "checkbox" at bounding box center [72, 219] width 0 height 0
checkbox input "true"
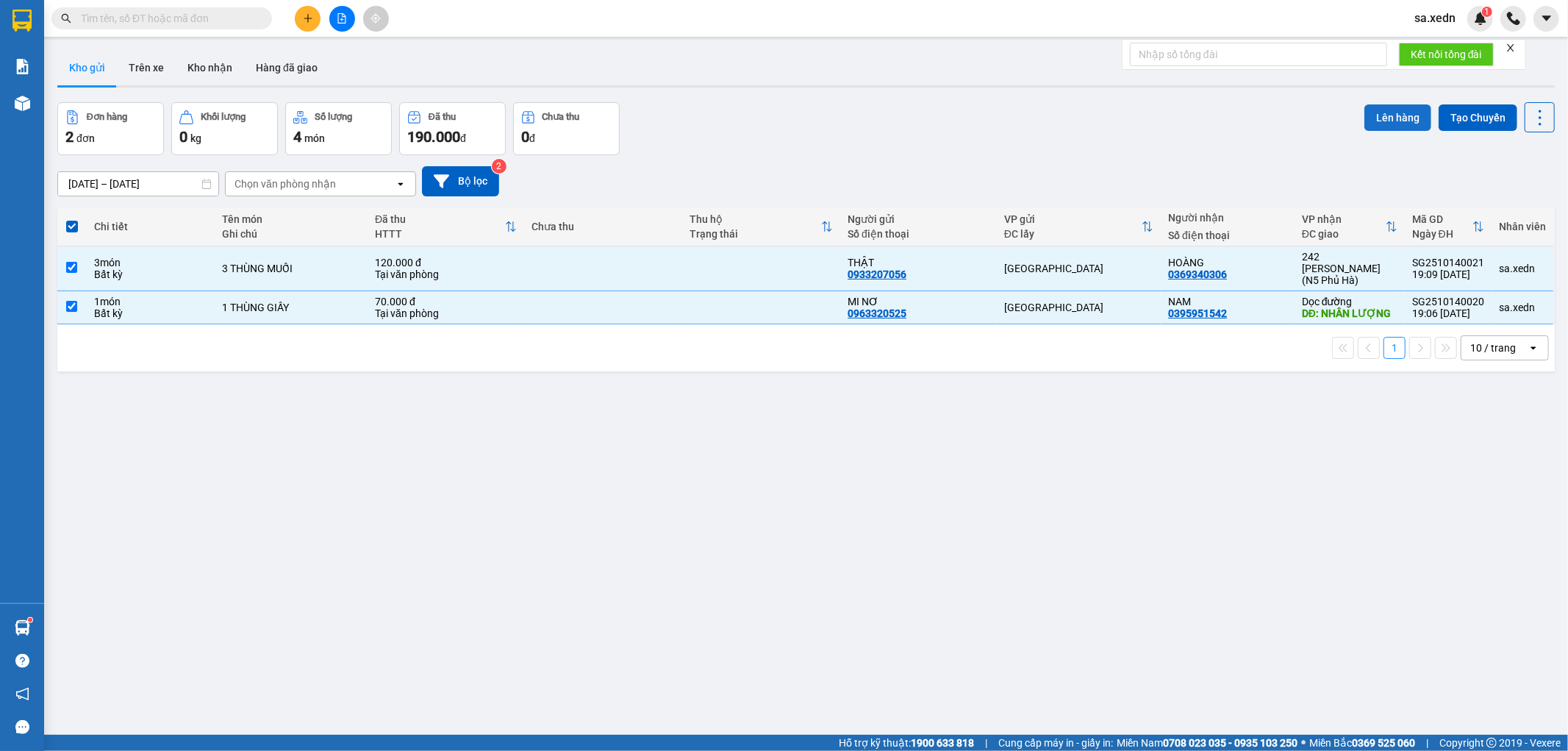
click at [1379, 117] on button "Lên hàng" at bounding box center [1397, 117] width 66 height 27
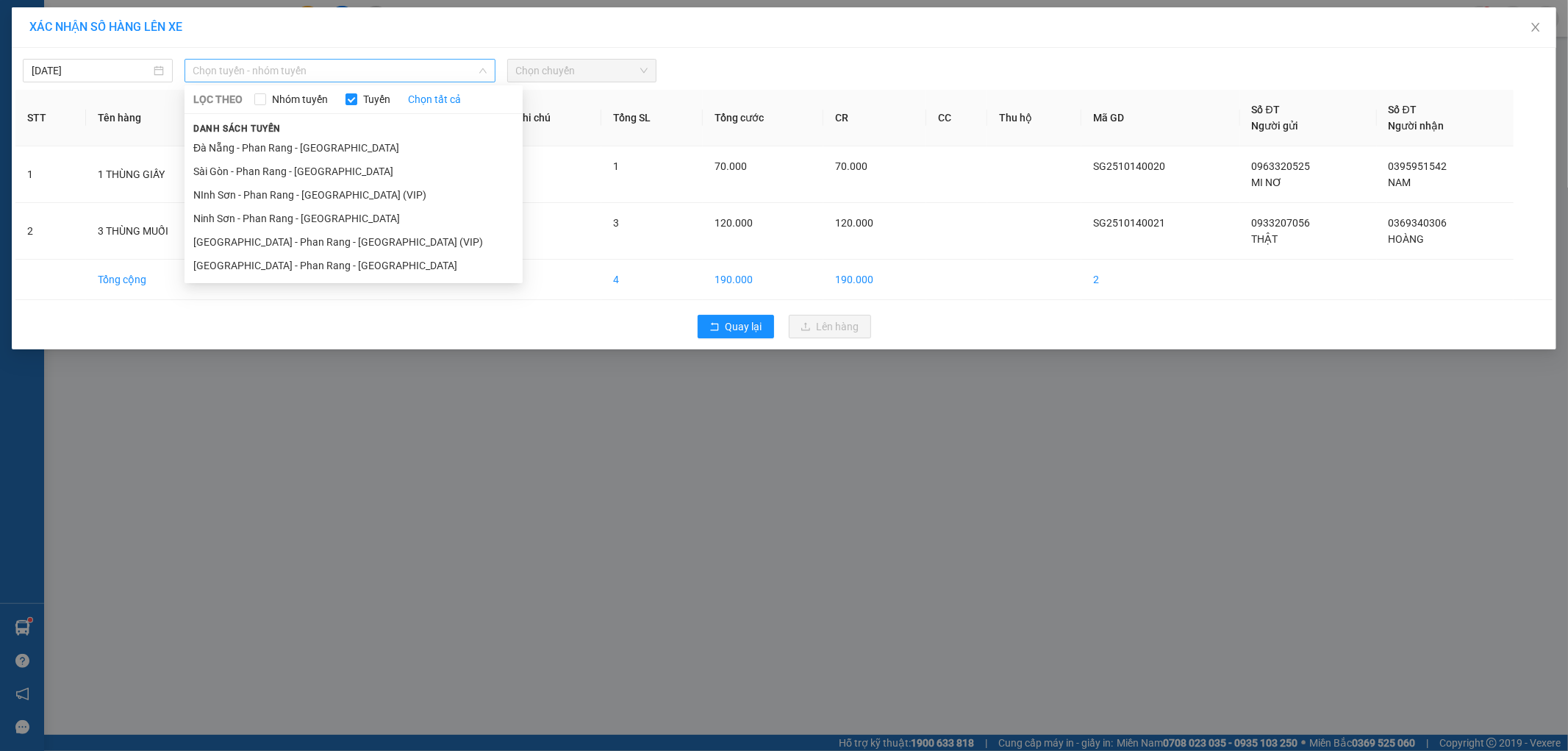
click at [405, 71] on span "Chọn tuyến - nhóm tuyến" at bounding box center [340, 70] width 294 height 22
click at [342, 269] on li "[GEOGRAPHIC_DATA] - Phan Rang - [GEOGRAPHIC_DATA]" at bounding box center [354, 265] width 338 height 23
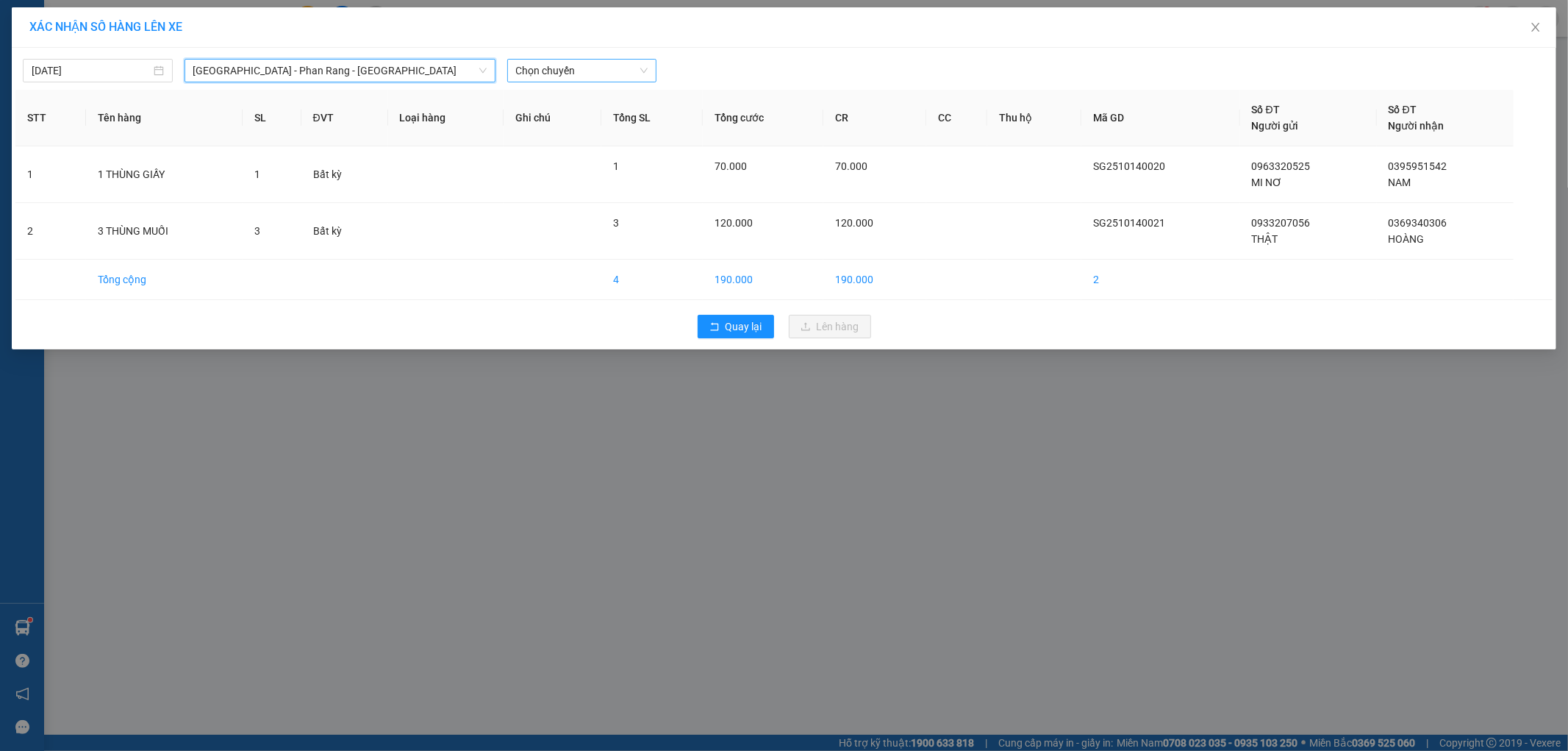
click at [568, 64] on span "Chọn chuyến" at bounding box center [582, 70] width 132 height 22
click at [571, 165] on div "21:45 - 50H-264.19" at bounding box center [573, 171] width 115 height 17
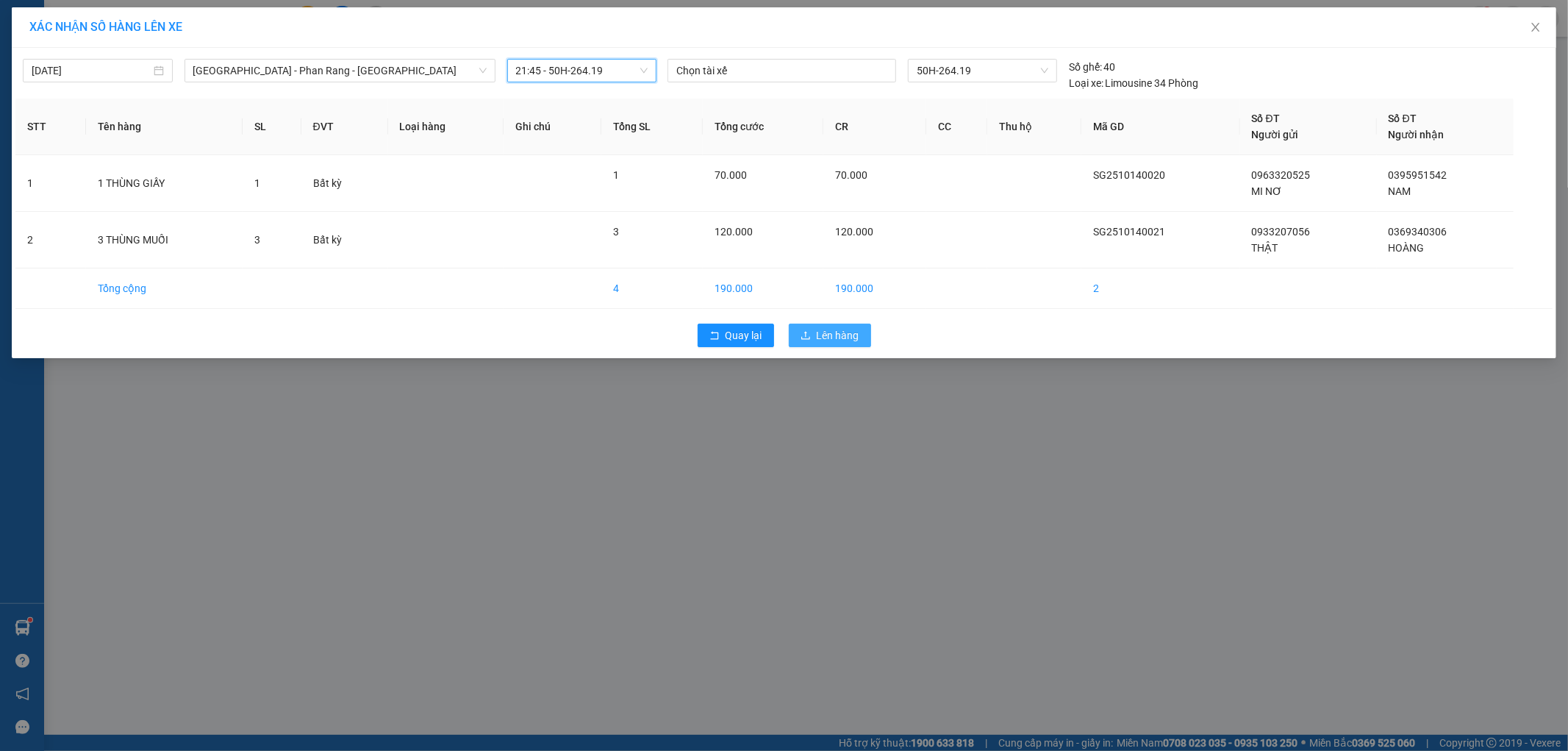
click at [811, 330] on icon "upload" at bounding box center [805, 334] width 10 height 10
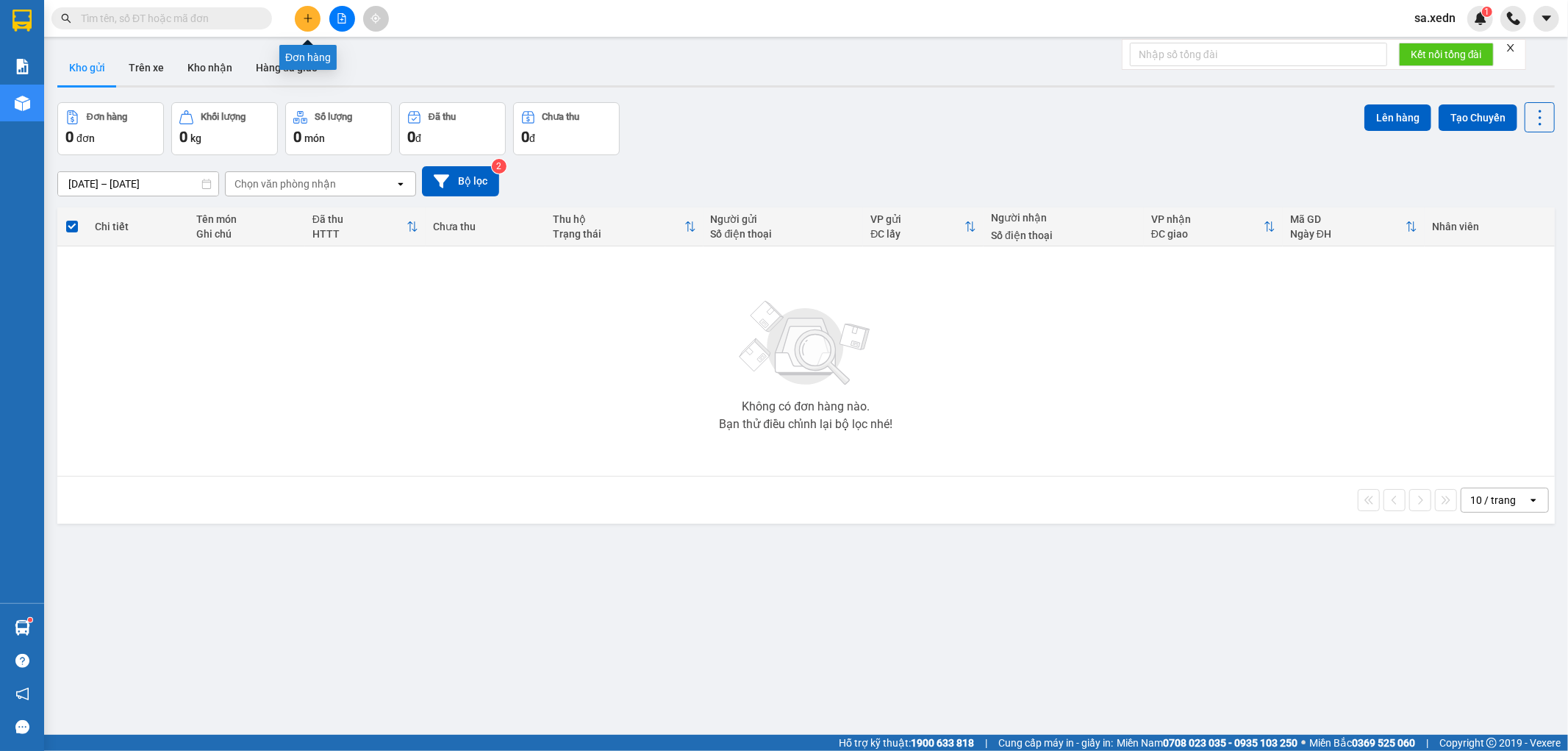
click at [312, 23] on icon "plus" at bounding box center [308, 18] width 10 height 10
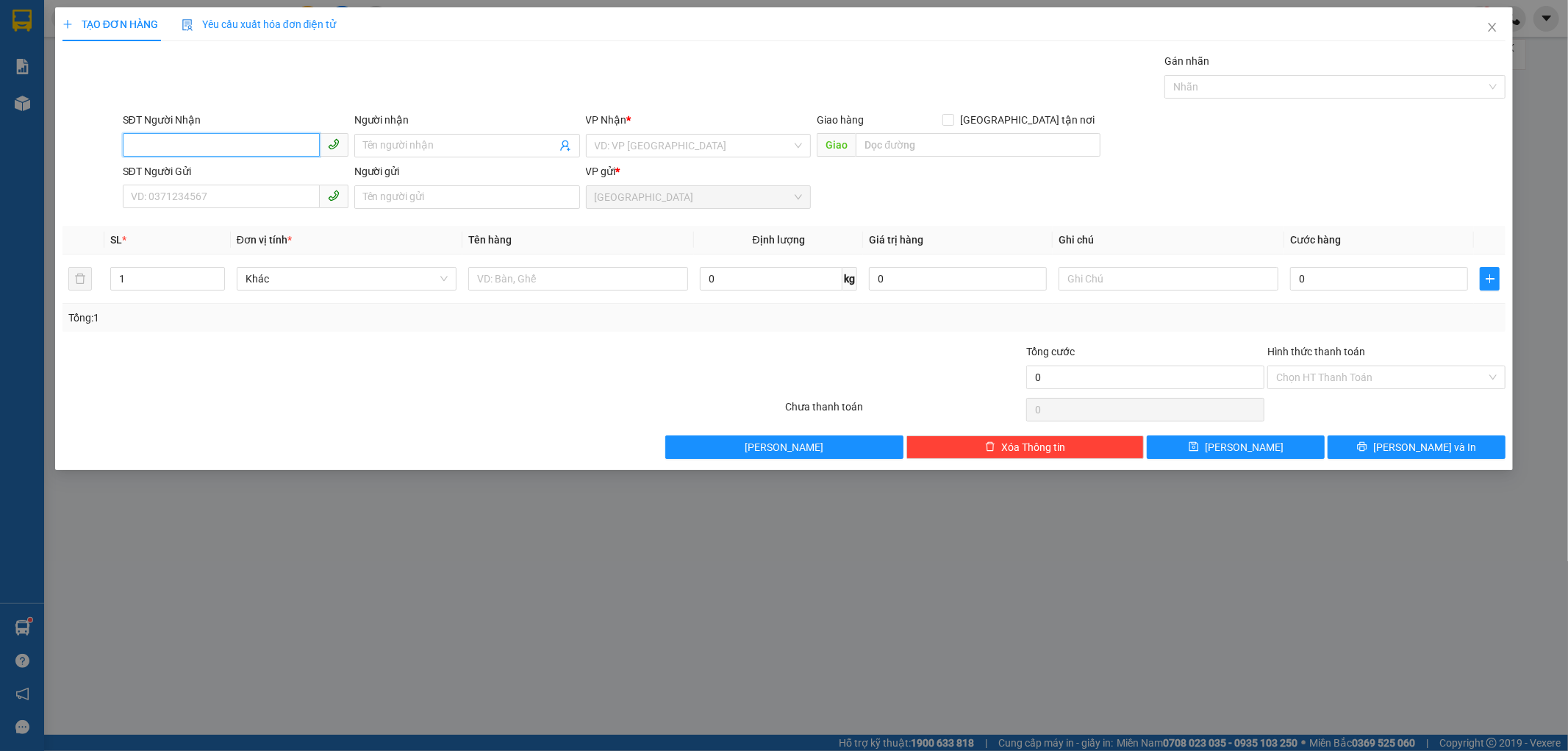
click at [215, 142] on input "SĐT Người Nhận" at bounding box center [221, 144] width 197 height 23
click at [247, 175] on div "0388121038 - [PERSON_NAME]" at bounding box center [235, 176] width 208 height 17
type input "0388121038"
type input "[PERSON_NAME]"
type input "30.000"
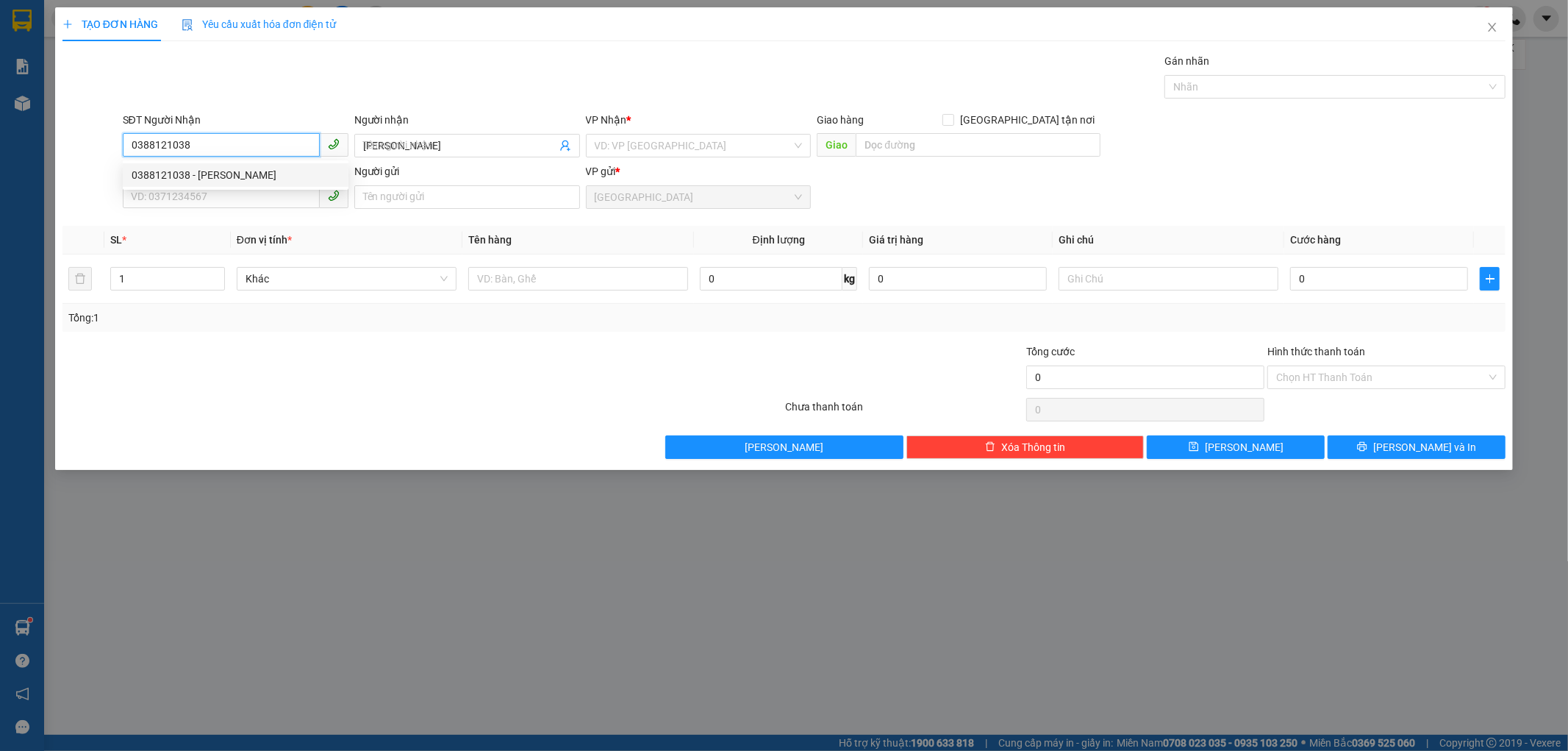
type input "30.000"
type input "0388121038"
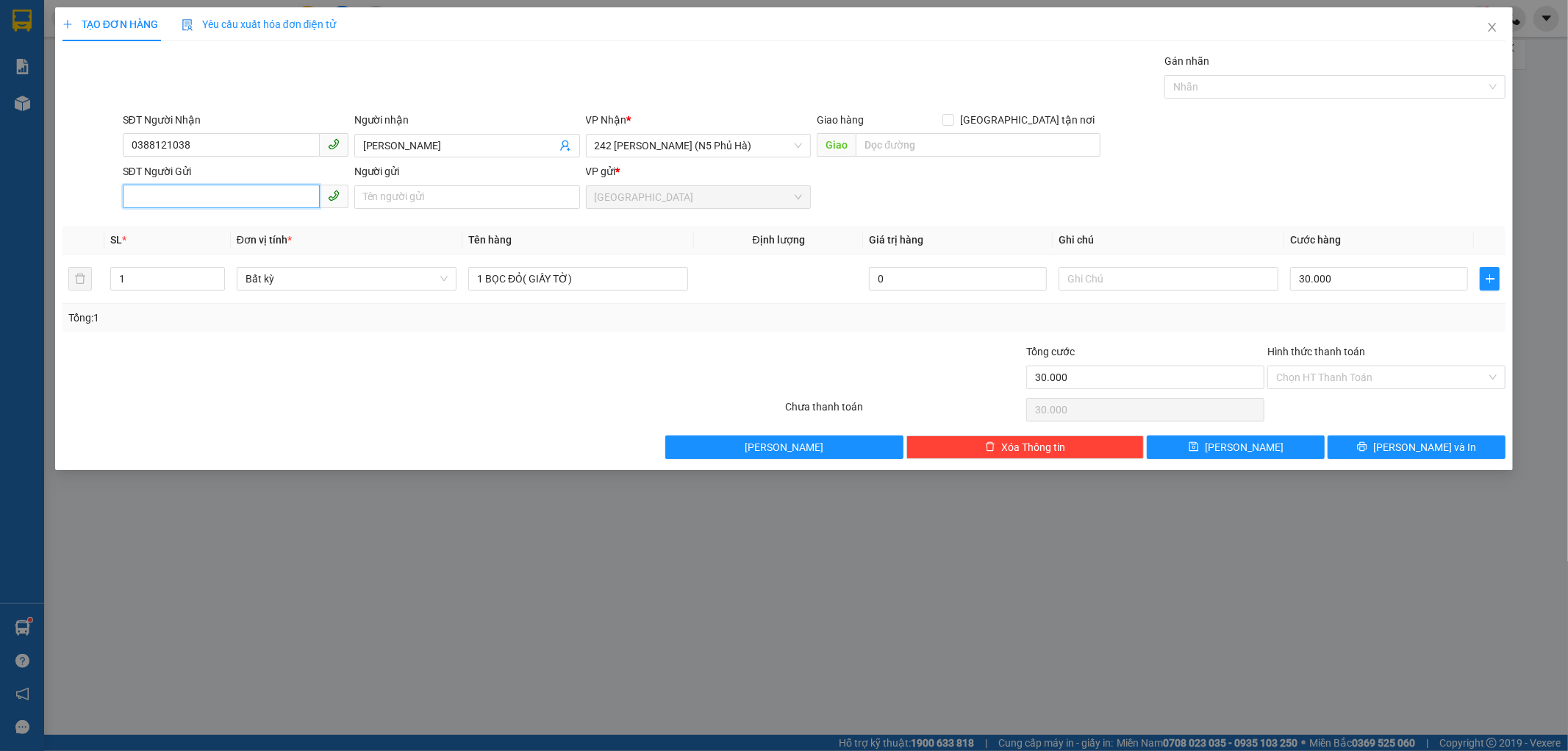
click at [187, 195] on input "SĐT Người Gửi" at bounding box center [221, 196] width 197 height 23
type input "0375536551"
click at [400, 203] on input "Người gửi" at bounding box center [467, 197] width 225 height 23
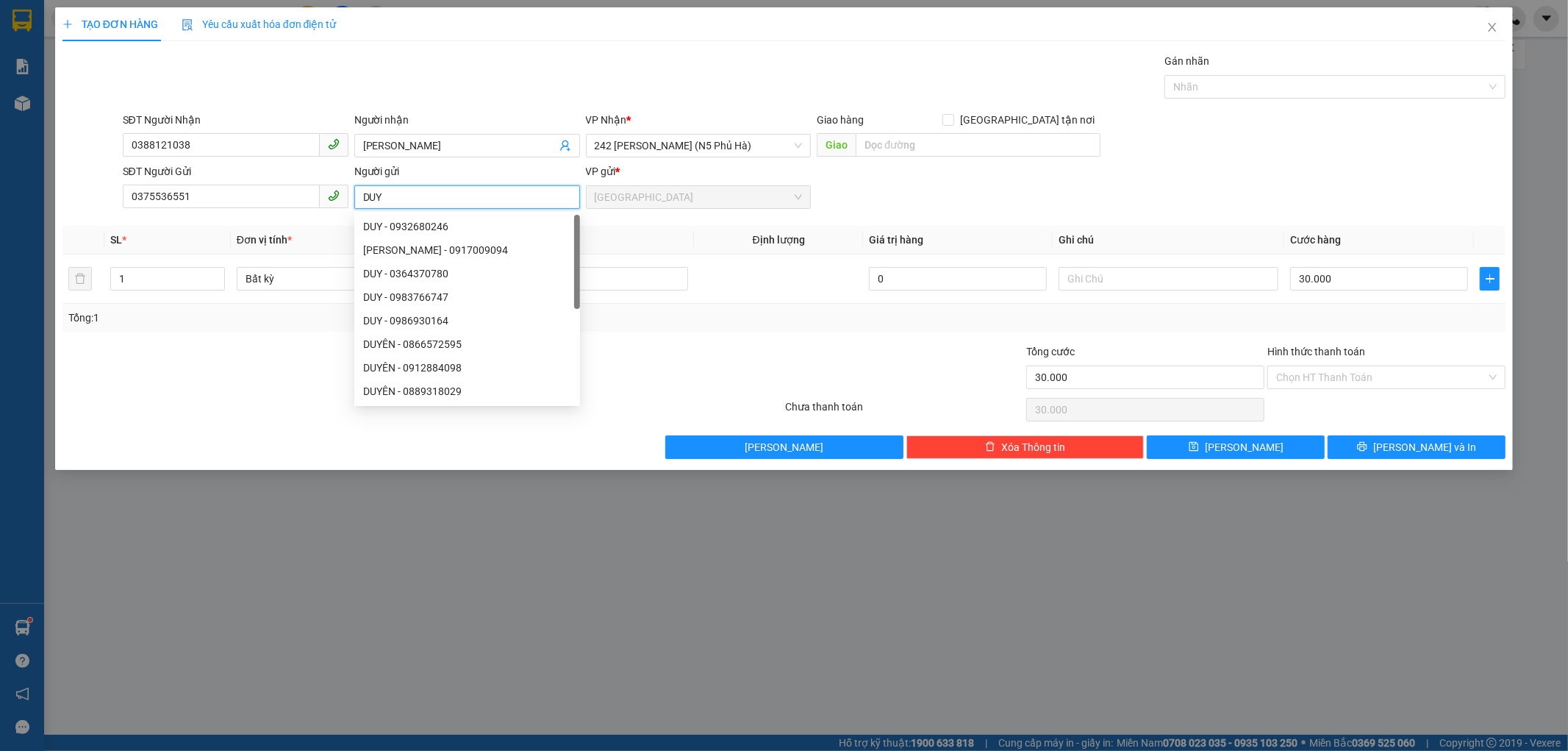
type input "DUY"
click at [449, 137] on div "Người nhận ANH THANH" at bounding box center [467, 138] width 225 height 52
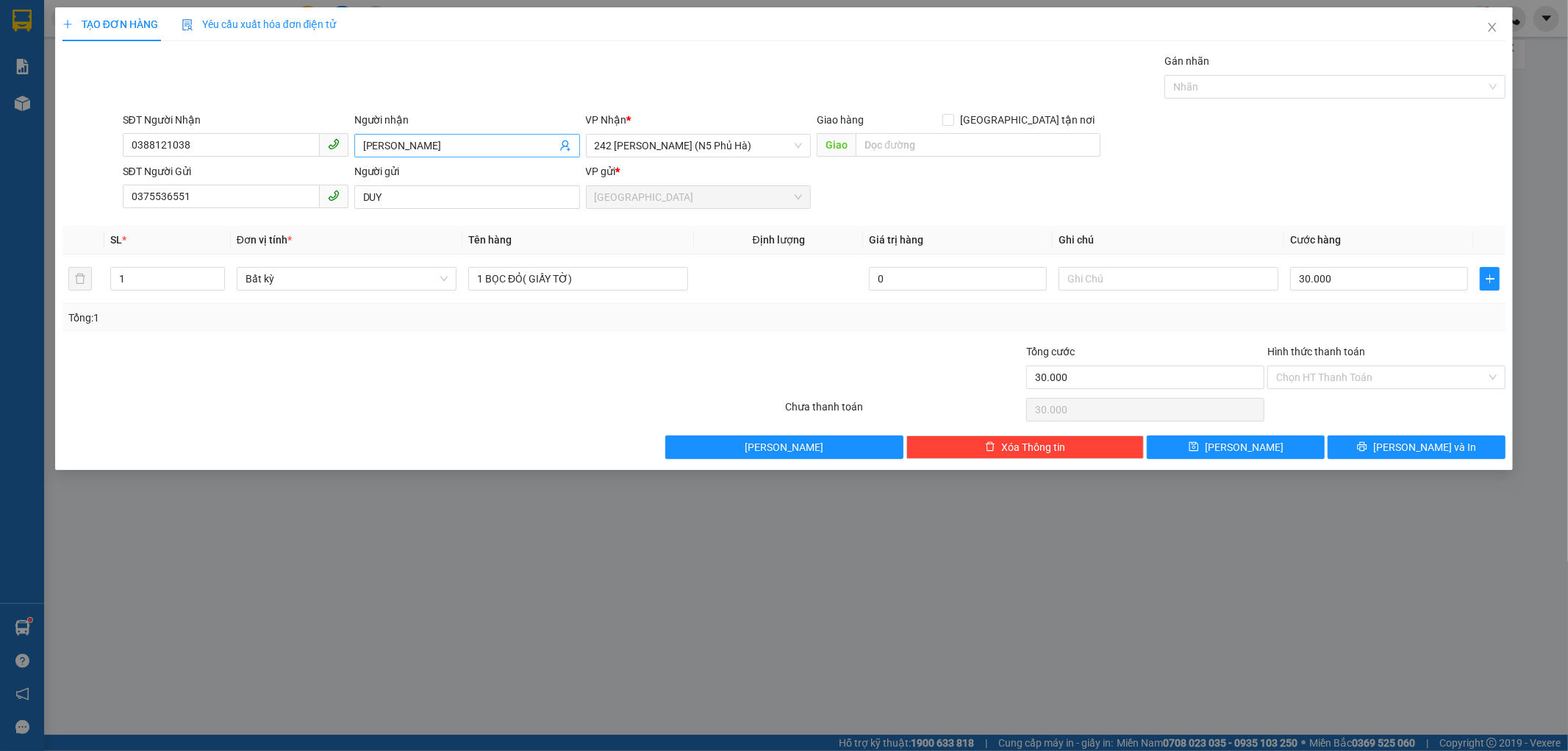
click at [456, 150] on input "[PERSON_NAME]" at bounding box center [459, 146] width 193 height 17
type input "ANH THANH 0378793234"
click at [591, 278] on input "1 BỌC ĐỎ( GIẤY TỜ)" at bounding box center [578, 278] width 220 height 23
type input "1 THÙNG GIẤY"
click at [1335, 276] on input "30.000" at bounding box center [1379, 278] width 178 height 23
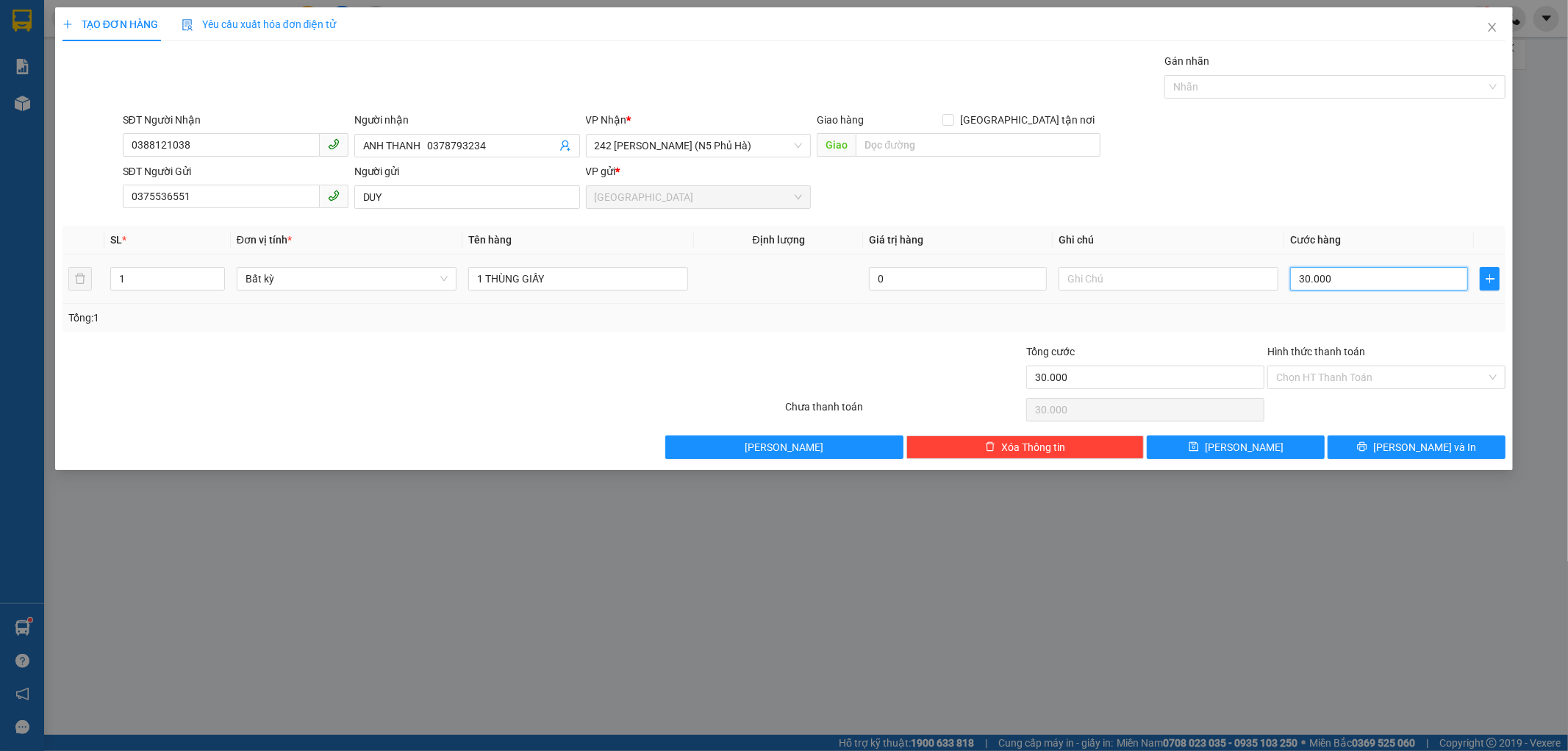
type input "0"
type input "06"
type input "6"
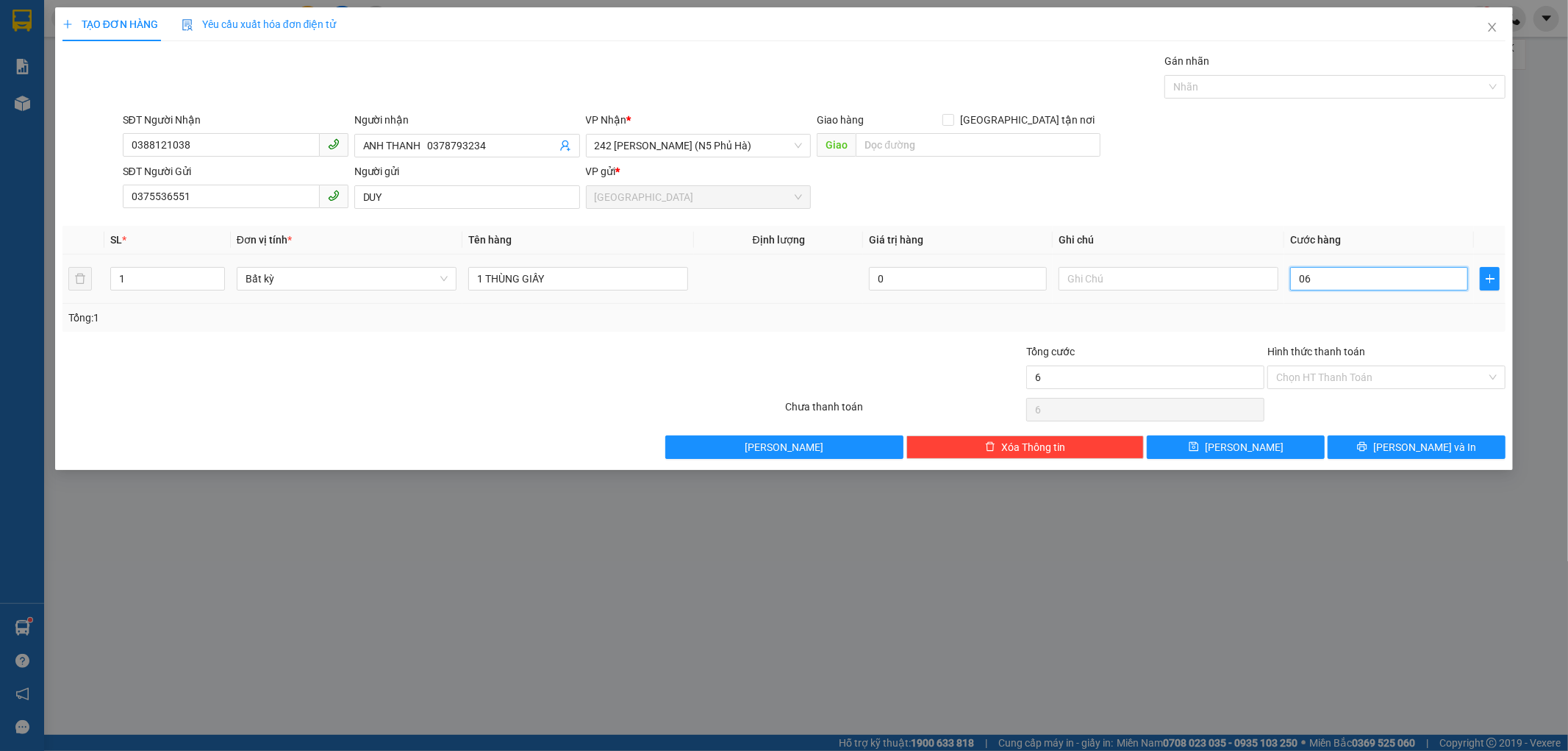
type input "060"
type input "60"
type input "060"
type input "60.000"
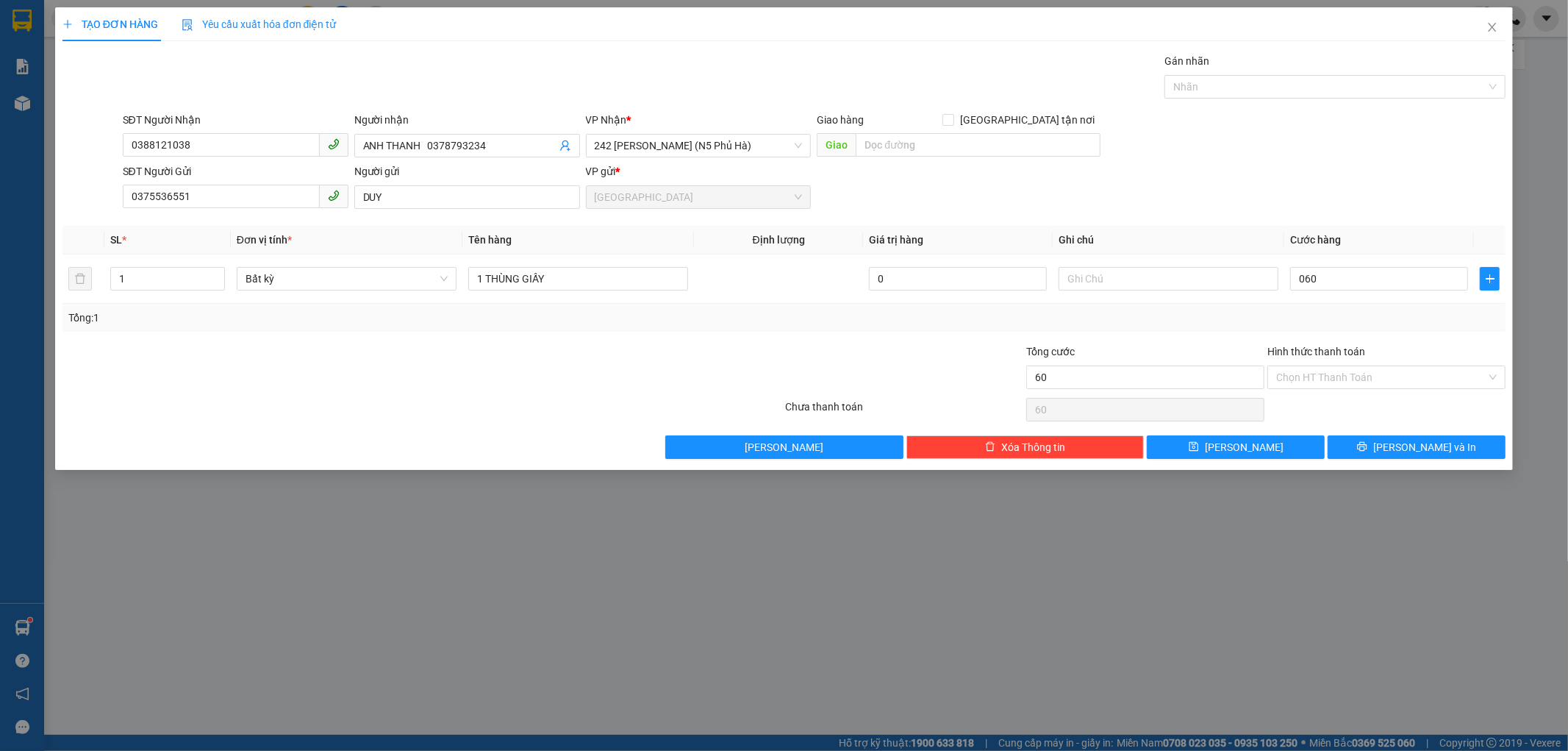
type input "60.000"
click at [1332, 309] on div "Tổng: 1" at bounding box center [784, 318] width 1432 height 17
click at [1336, 371] on input "Hình thức thanh toán" at bounding box center [1381, 377] width 211 height 22
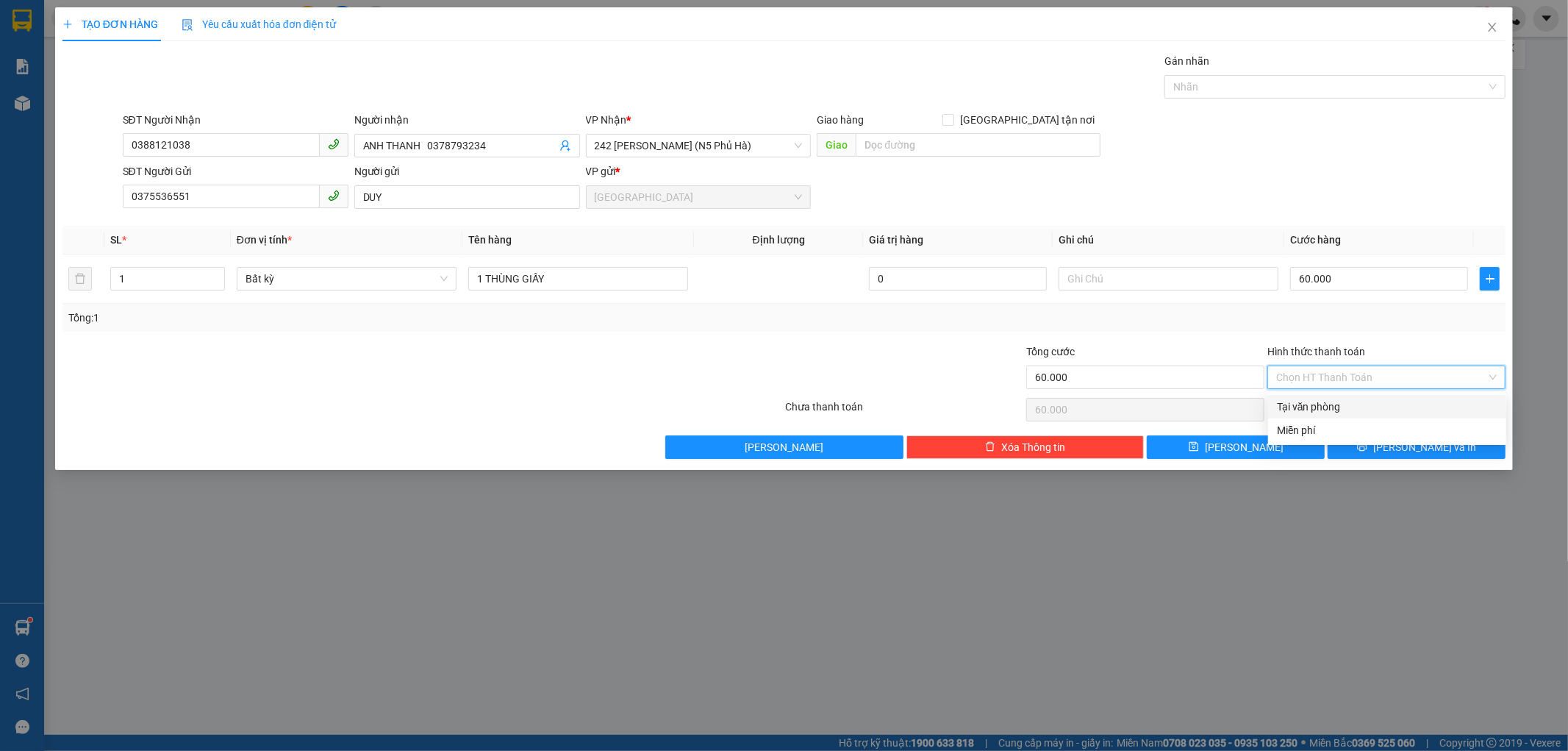
click at [1309, 406] on div "Tại văn phòng" at bounding box center [1387, 406] width 221 height 17
type input "0"
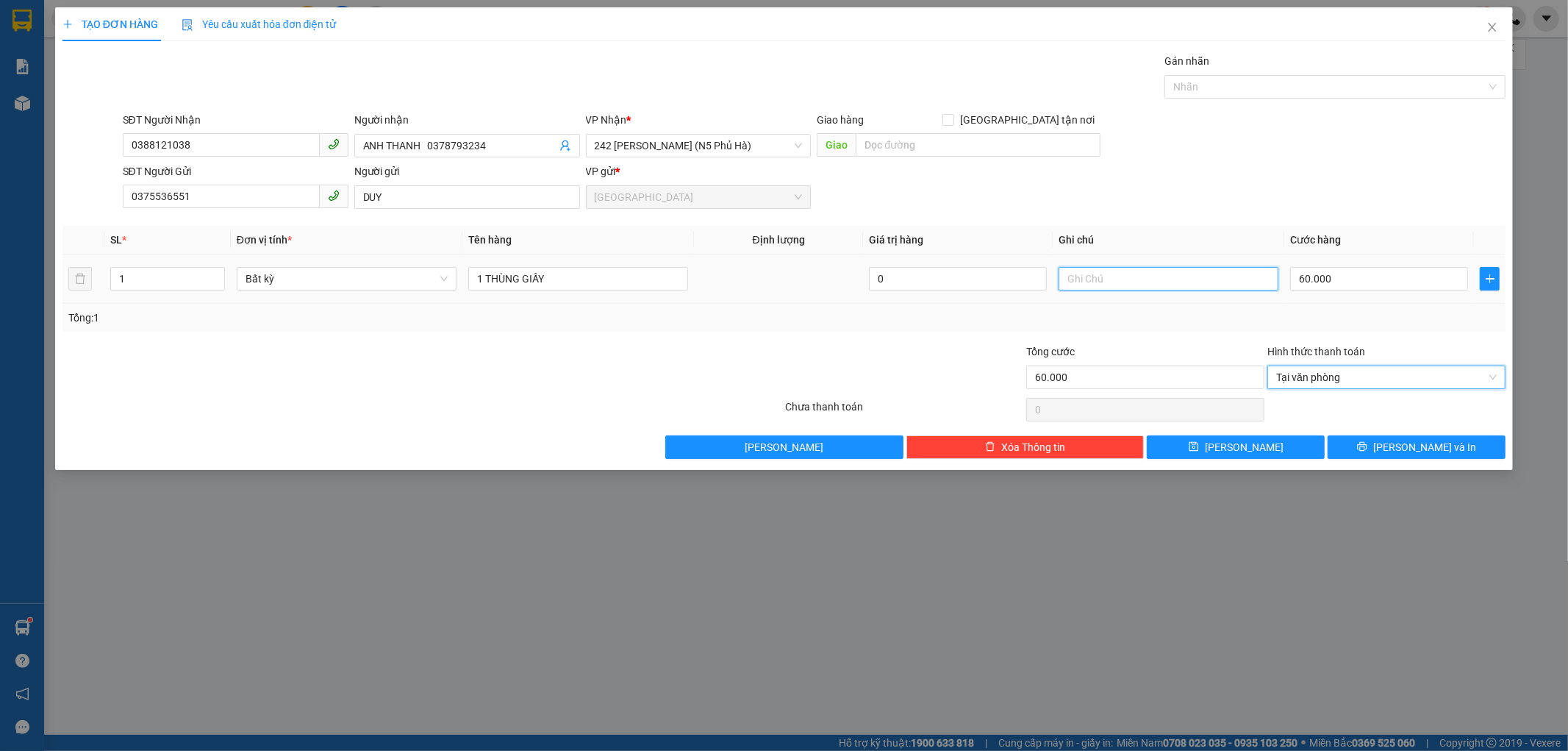
click at [1070, 279] on input "text" at bounding box center [1168, 278] width 220 height 23
type input "CK MỢ SA"
click at [1380, 439] on button "[PERSON_NAME] và In" at bounding box center [1417, 446] width 178 height 23
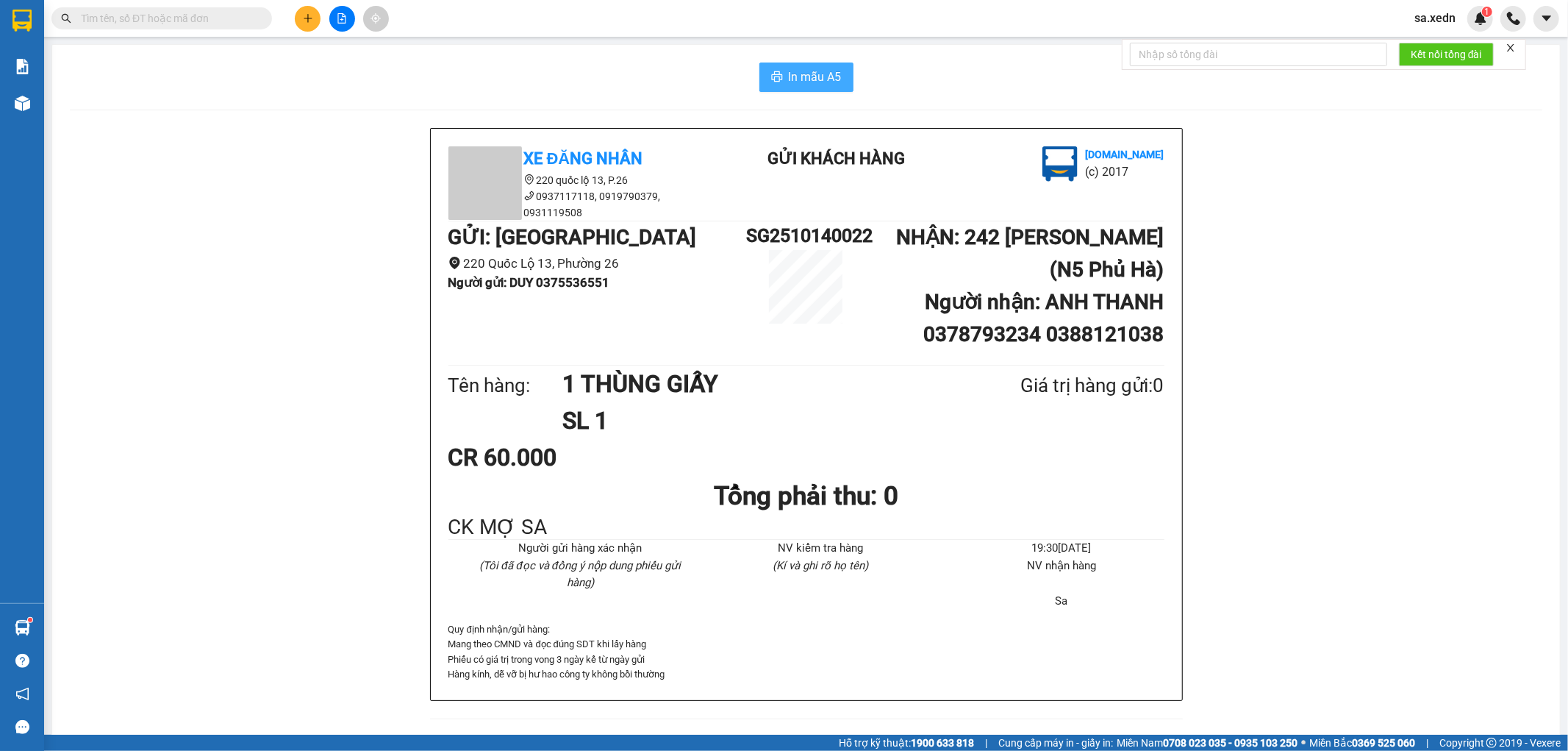
click at [773, 72] on icon "printer" at bounding box center [777, 76] width 11 height 10
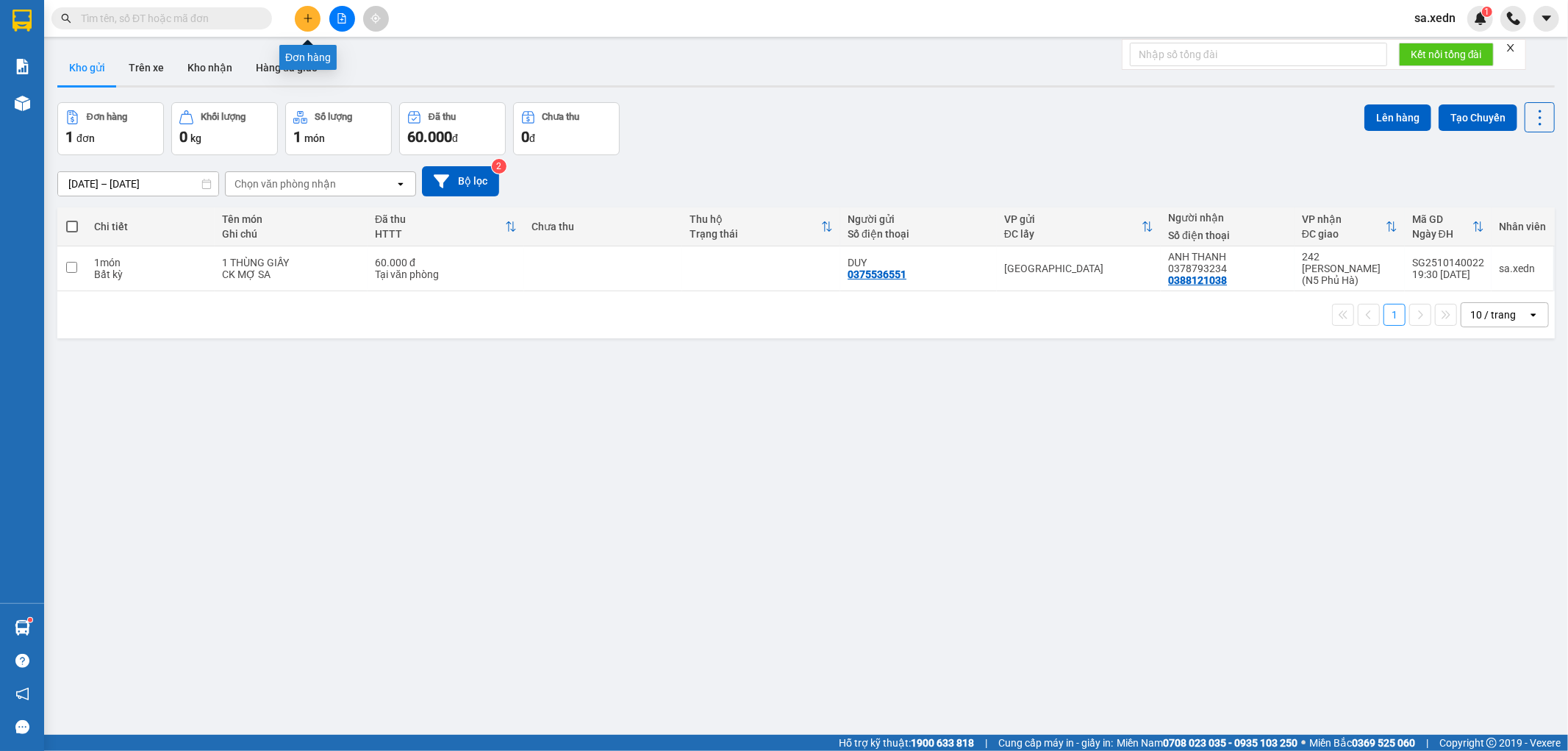
click at [315, 18] on button at bounding box center [308, 18] width 26 height 26
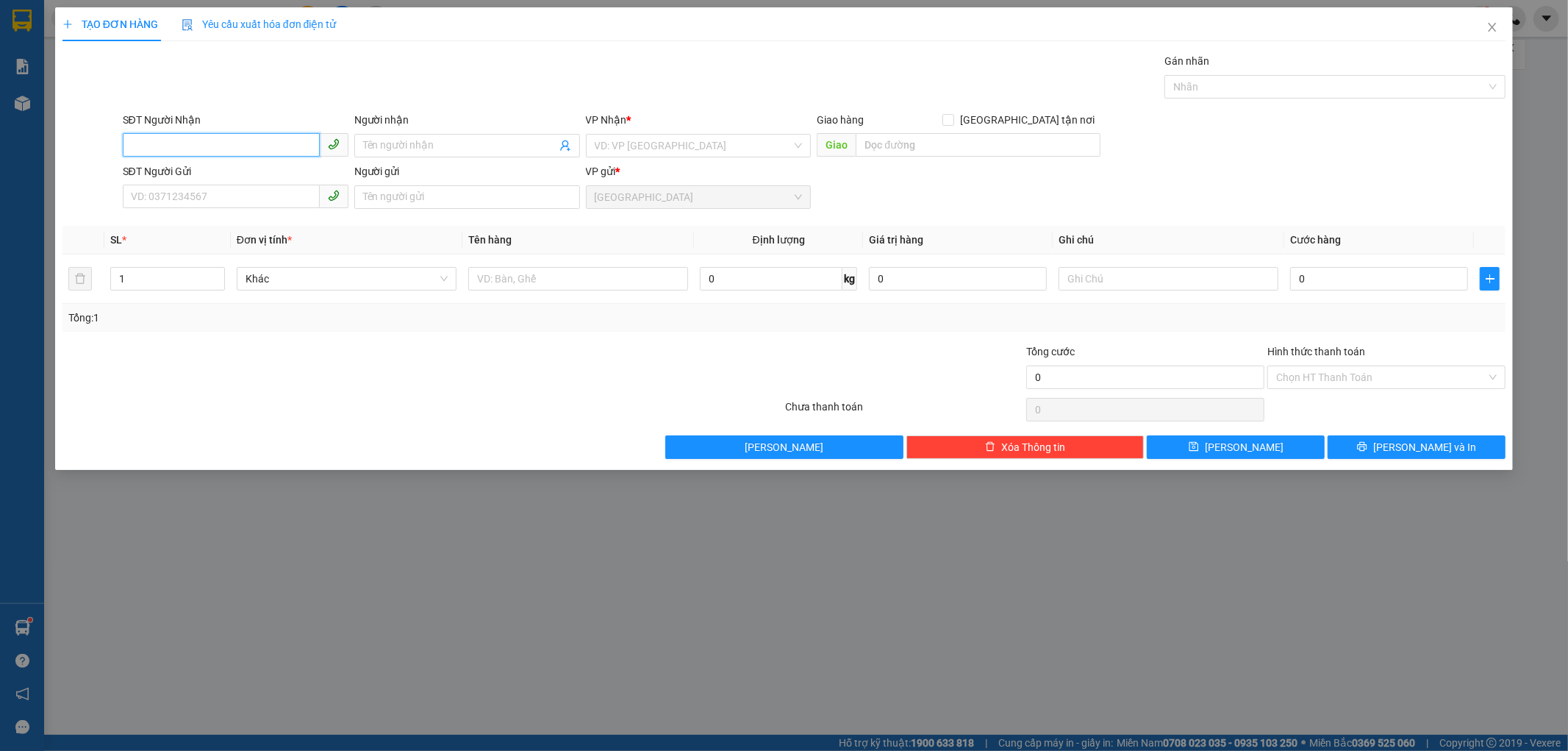
click at [185, 150] on input "SĐT Người Nhận" at bounding box center [221, 144] width 197 height 23
click at [159, 142] on input "2138" at bounding box center [221, 144] width 197 height 23
type input "2"
type input "0982512138"
click at [238, 177] on div "0982512138 - SƠN" at bounding box center [235, 176] width 208 height 17
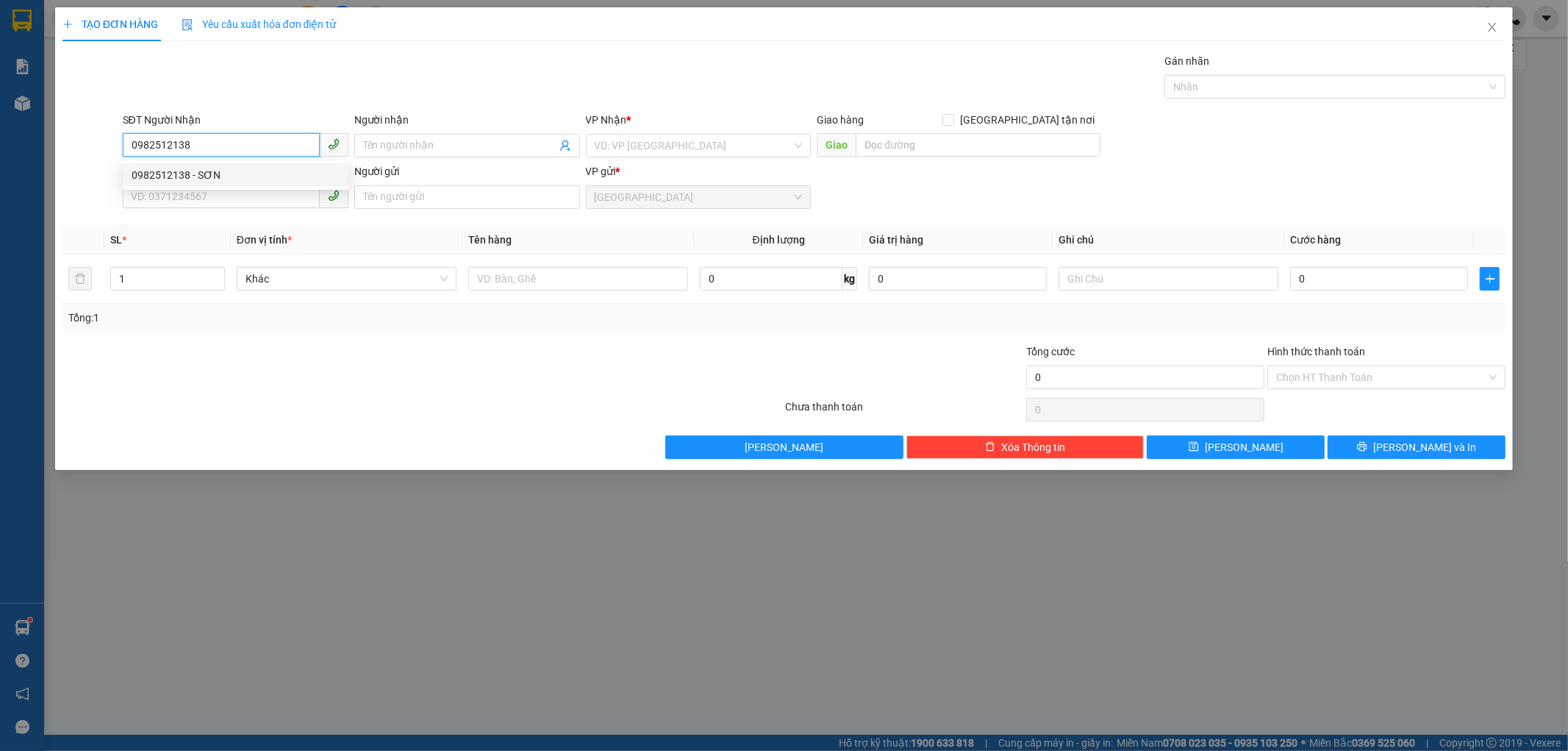
type input "SƠN"
type input "BƯU ĐIỆN [GEOGRAPHIC_DATA]"
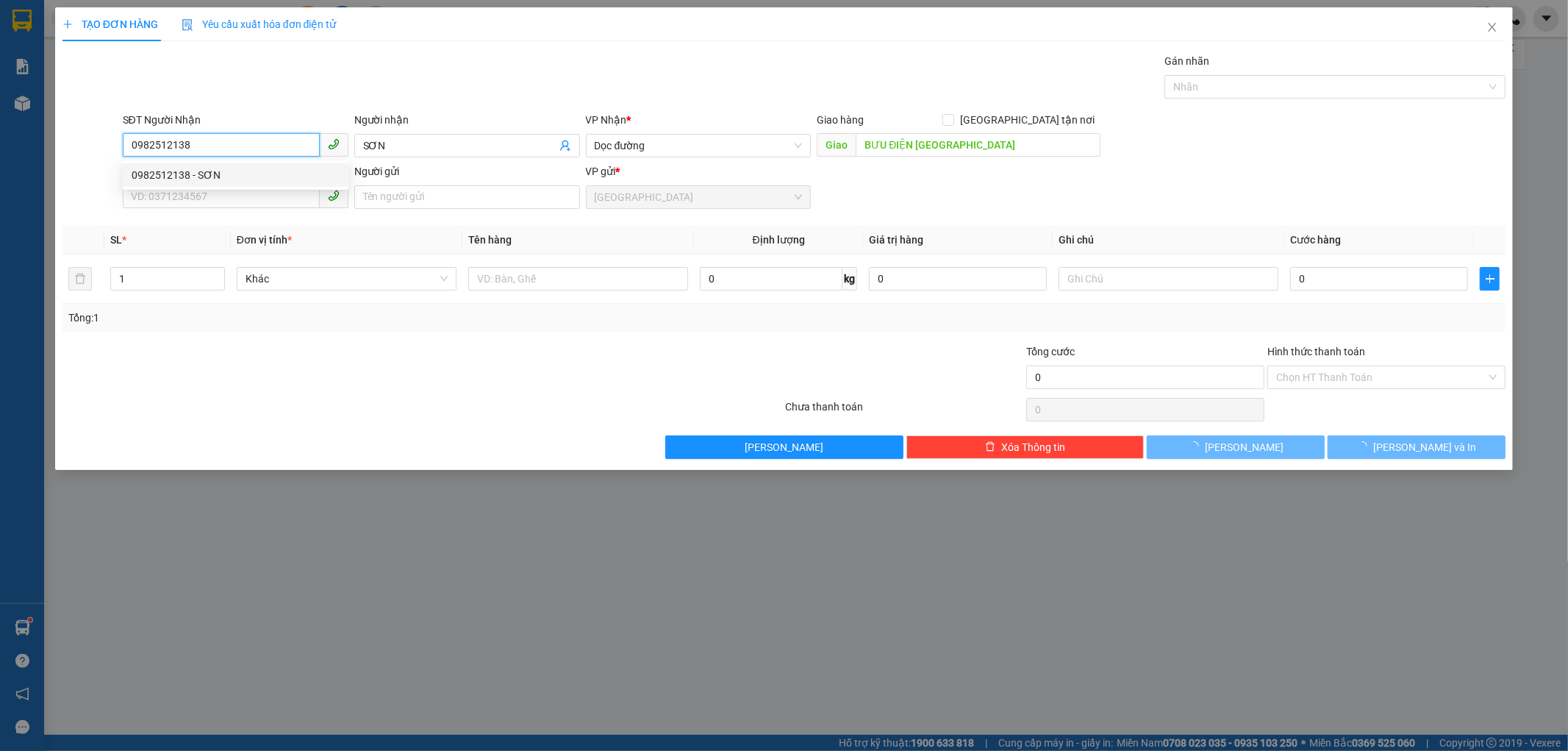
type input "100.000"
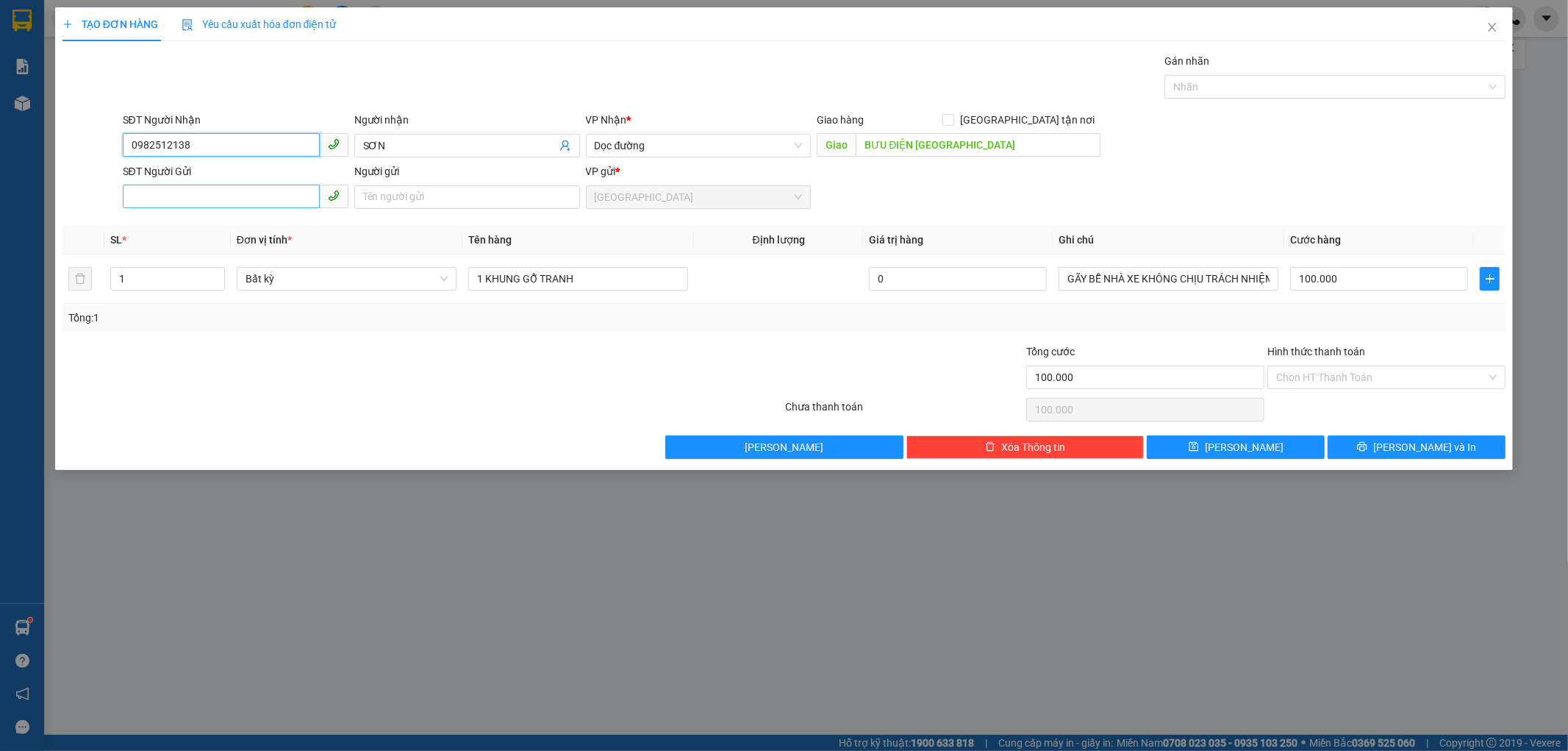
type input "0982512138"
click at [164, 195] on input "SĐT Người Gửi" at bounding box center [221, 196] width 197 height 23
click at [913, 144] on input "BƯU ĐIỆN [GEOGRAPHIC_DATA]" at bounding box center [978, 144] width 245 height 23
click at [869, 145] on input "text" at bounding box center [978, 144] width 245 height 23
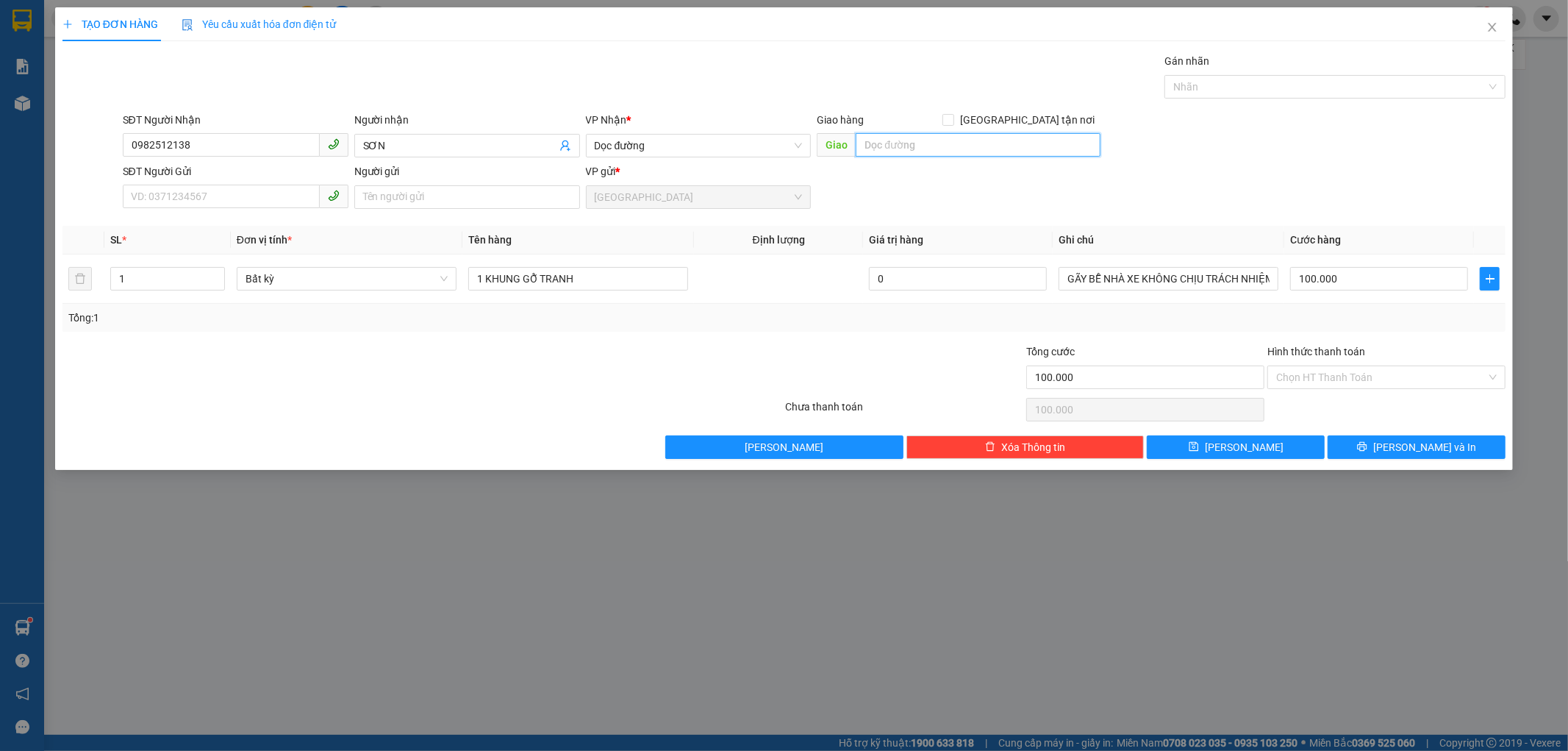
click at [869, 145] on input "text" at bounding box center [978, 144] width 245 height 23
click at [871, 142] on input "CAN" at bounding box center [978, 144] width 245 height 23
click at [907, 144] on input "C AN" at bounding box center [978, 144] width 245 height 23
type input "C AN KHÁNH SƠN"
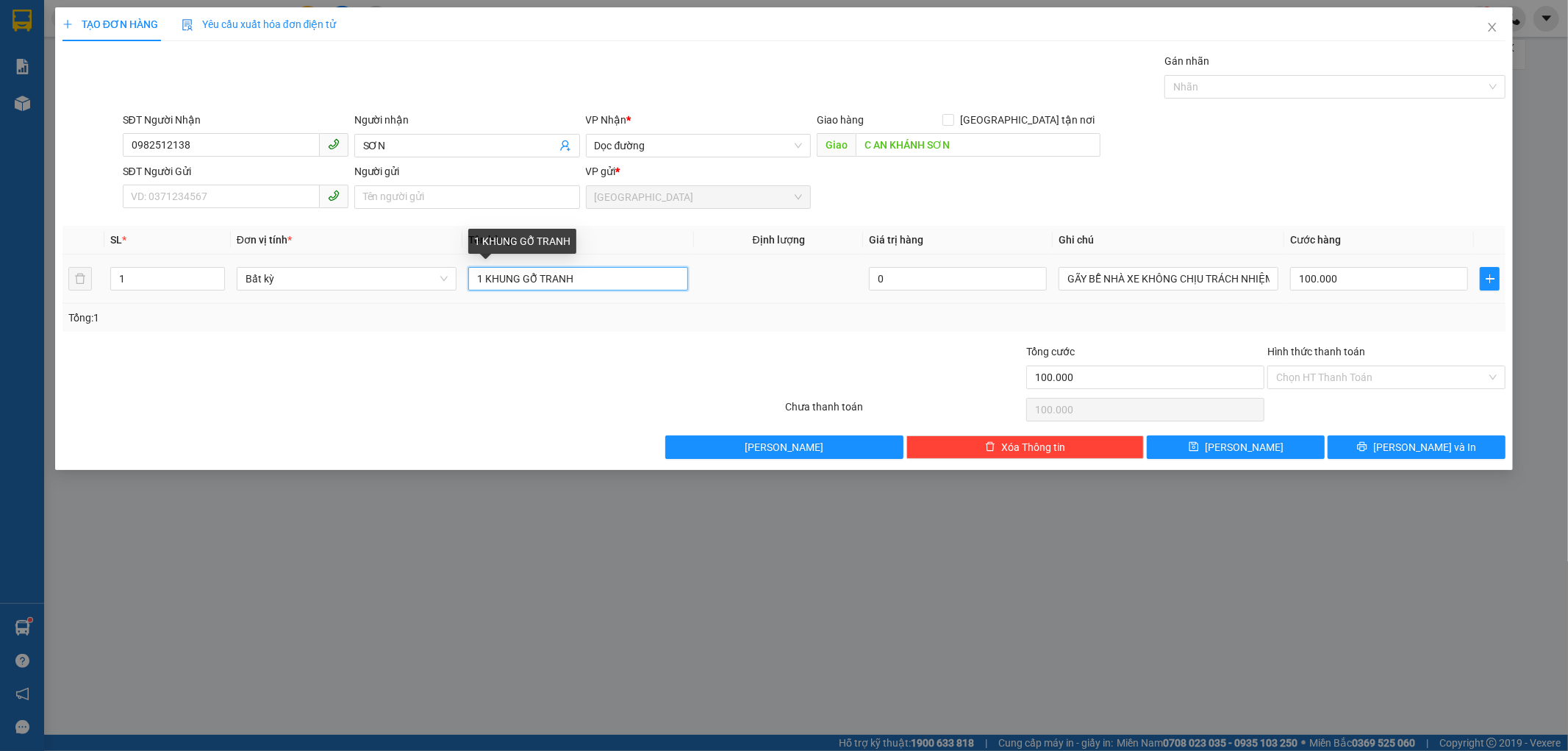
click at [586, 278] on input "1 KHUNG GỖ TRANH" at bounding box center [578, 278] width 220 height 23
type input "1 CUỘN TRẮNG"
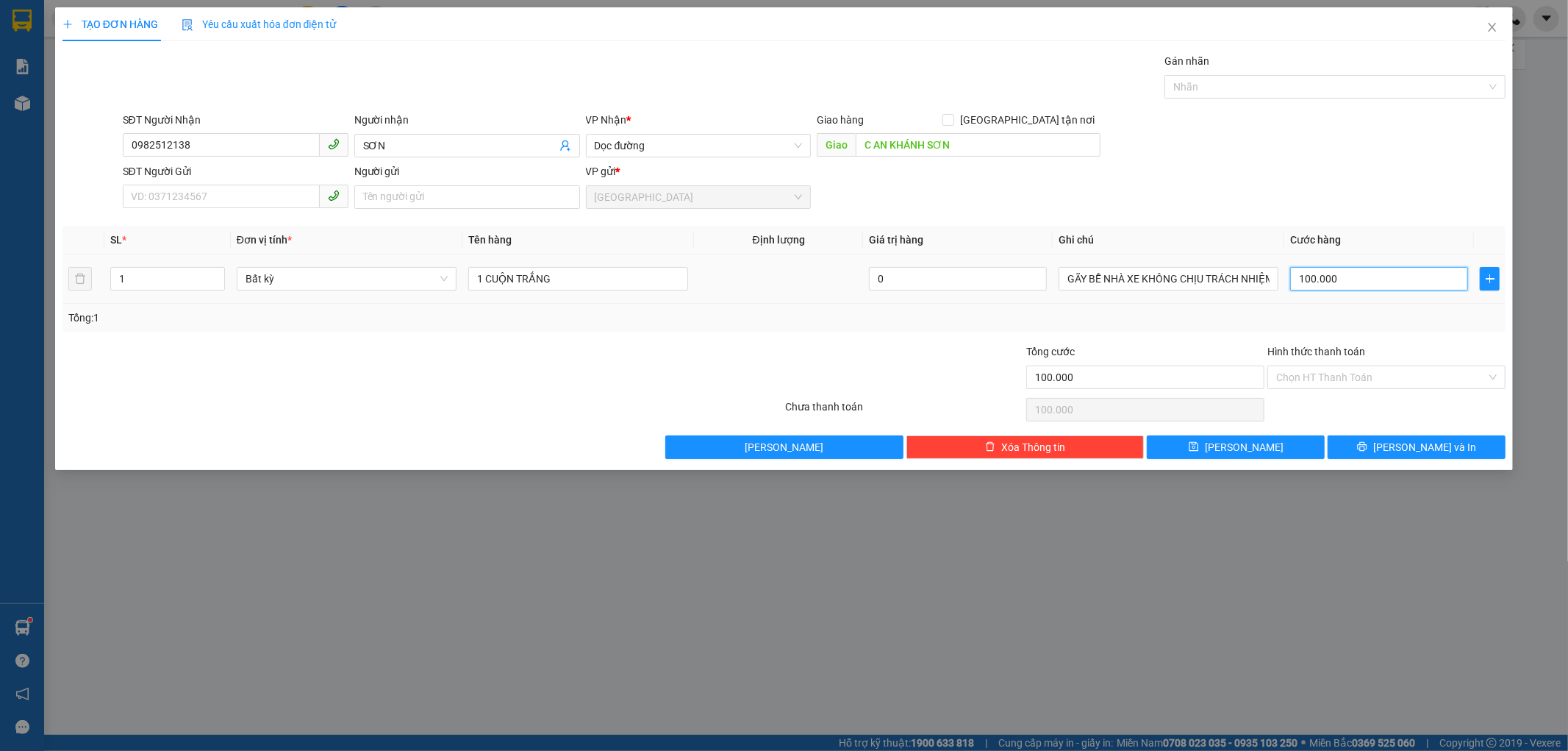
click at [1341, 279] on input "100.000" at bounding box center [1379, 278] width 178 height 23
type input "0"
type input "06"
type input "6"
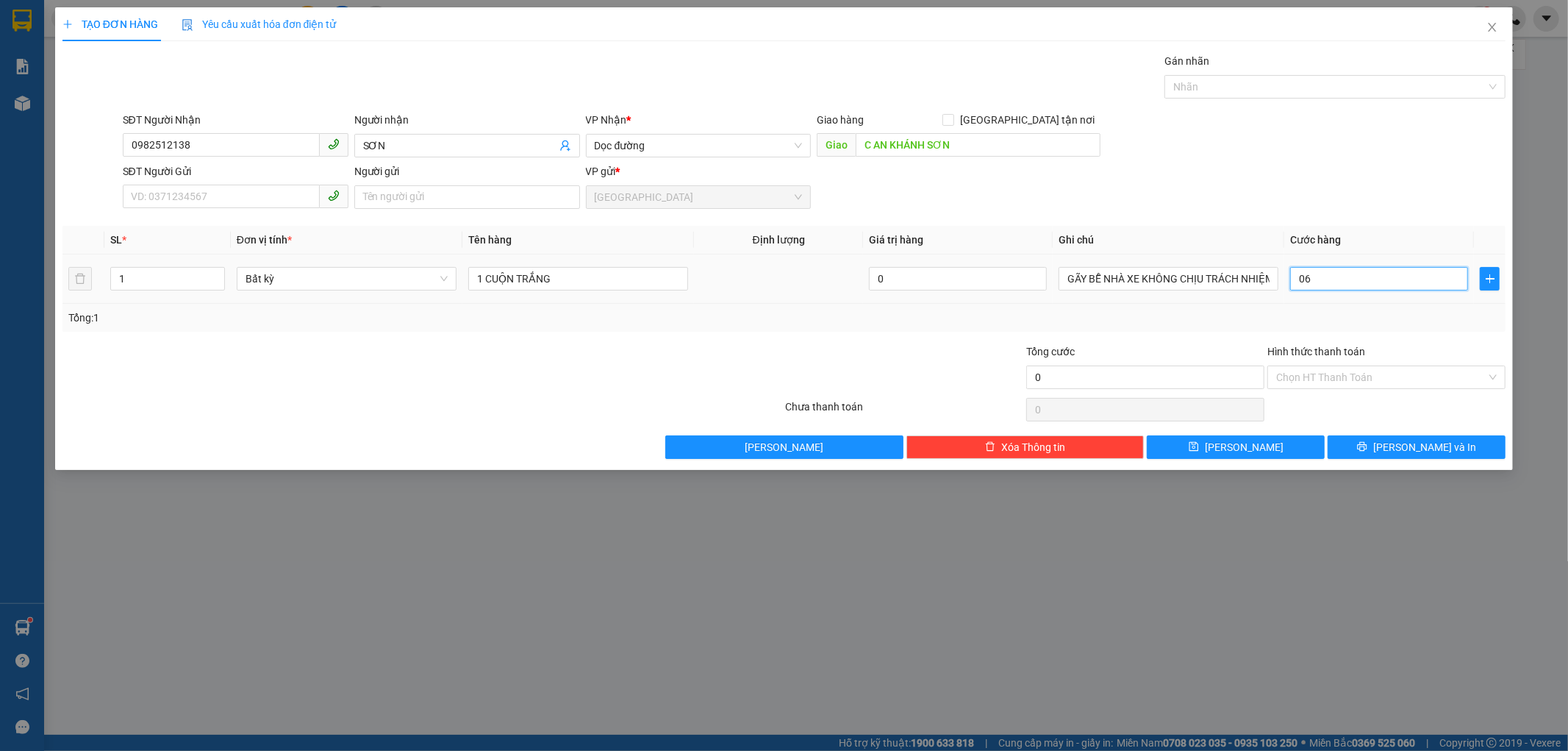
type input "6"
type input "065"
type input "65"
click at [1332, 280] on input "0.650" at bounding box center [1379, 278] width 178 height 23
click at [1332, 301] on td "50.000" at bounding box center [1379, 278] width 189 height 49
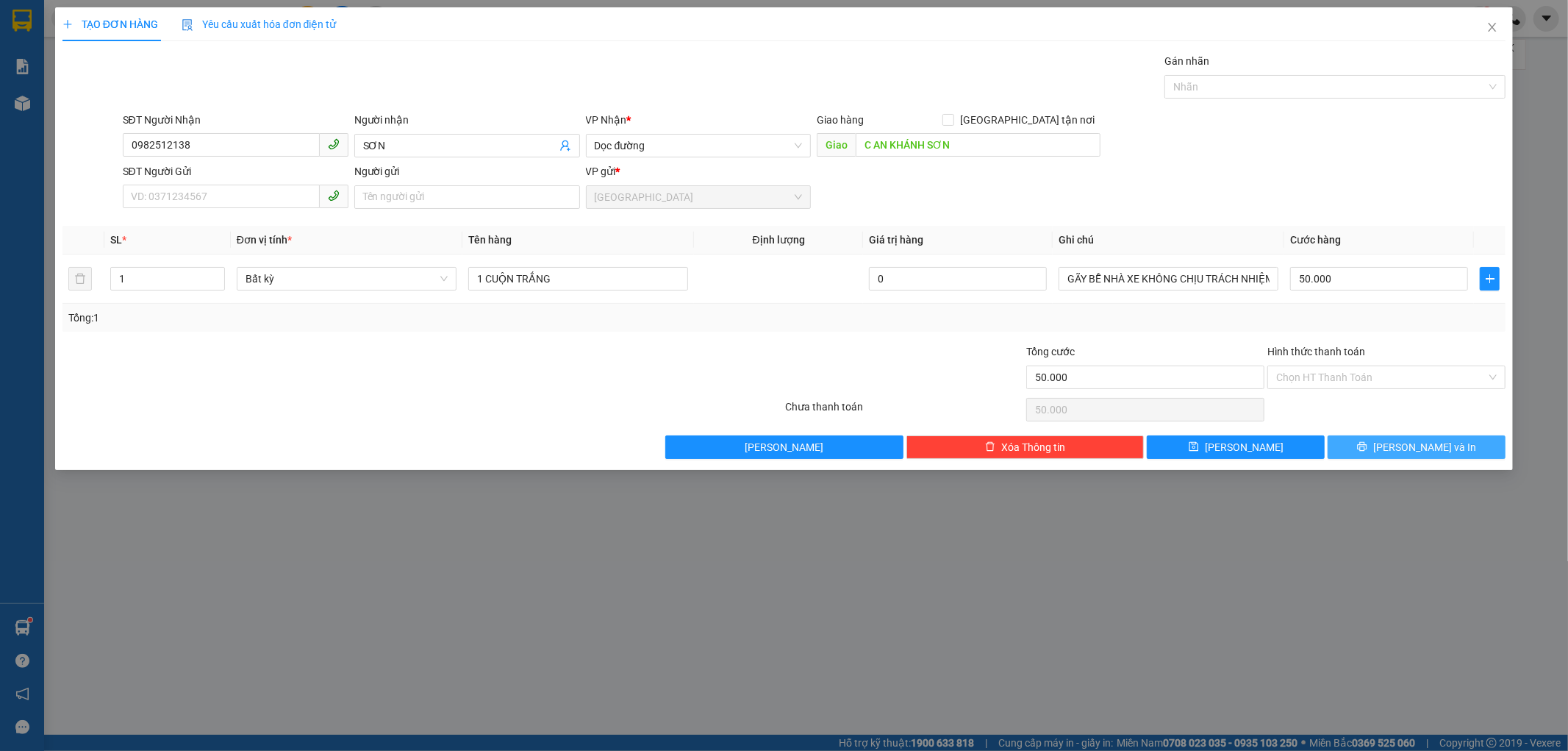
click at [1354, 449] on button "[PERSON_NAME] và In" at bounding box center [1417, 446] width 178 height 23
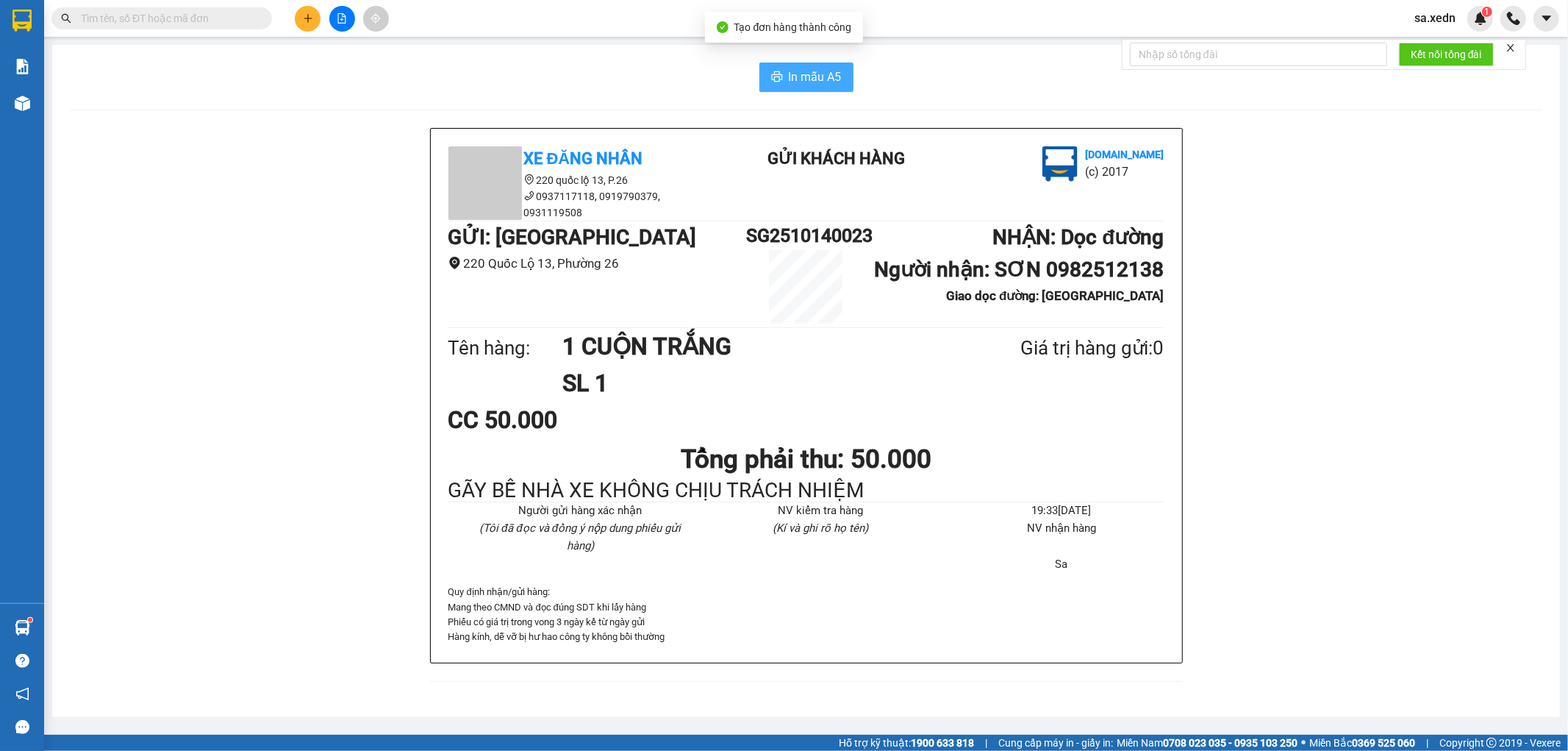
click at [790, 79] on span "In mẫu A5" at bounding box center [814, 77] width 53 height 18
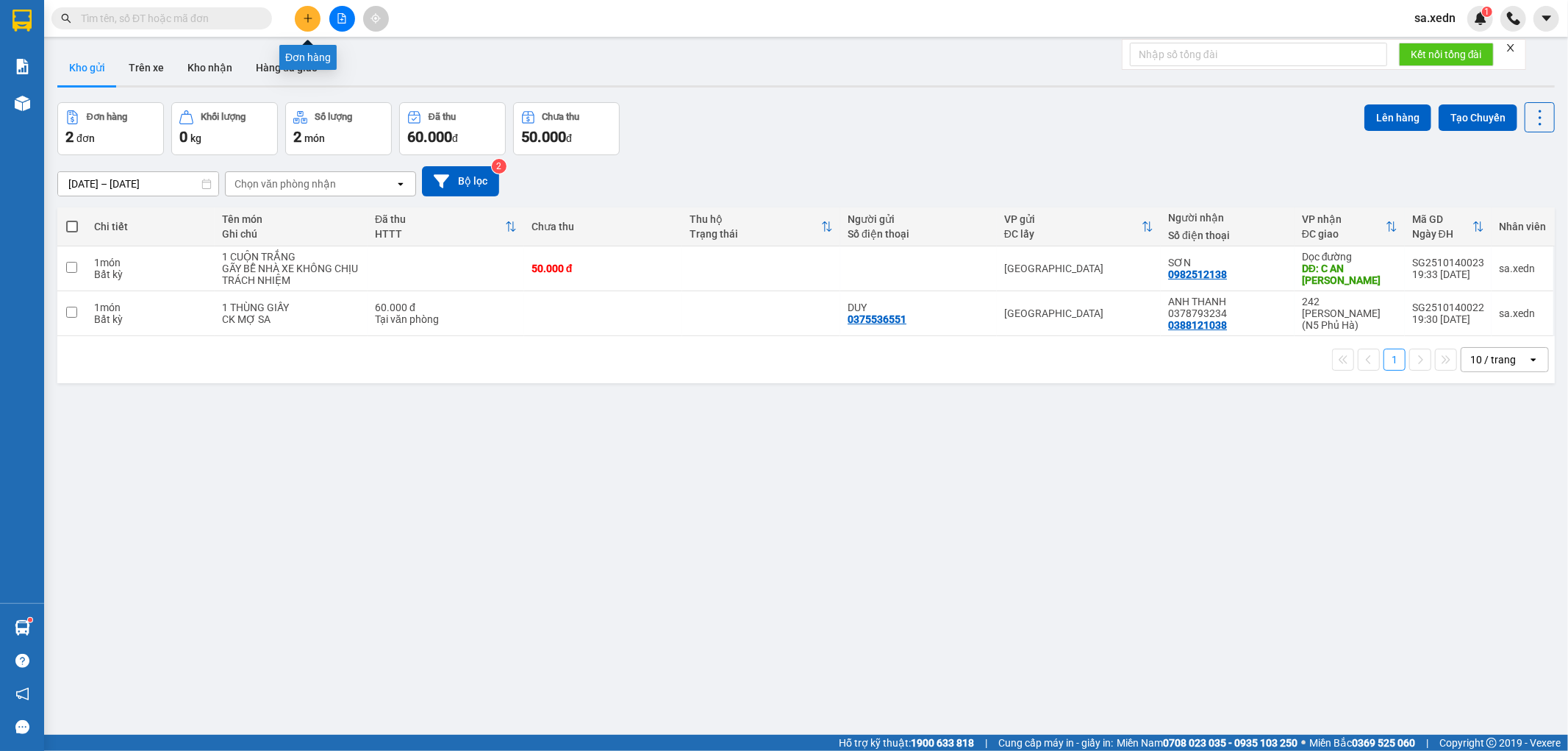
click at [297, 15] on button at bounding box center [308, 18] width 26 height 26
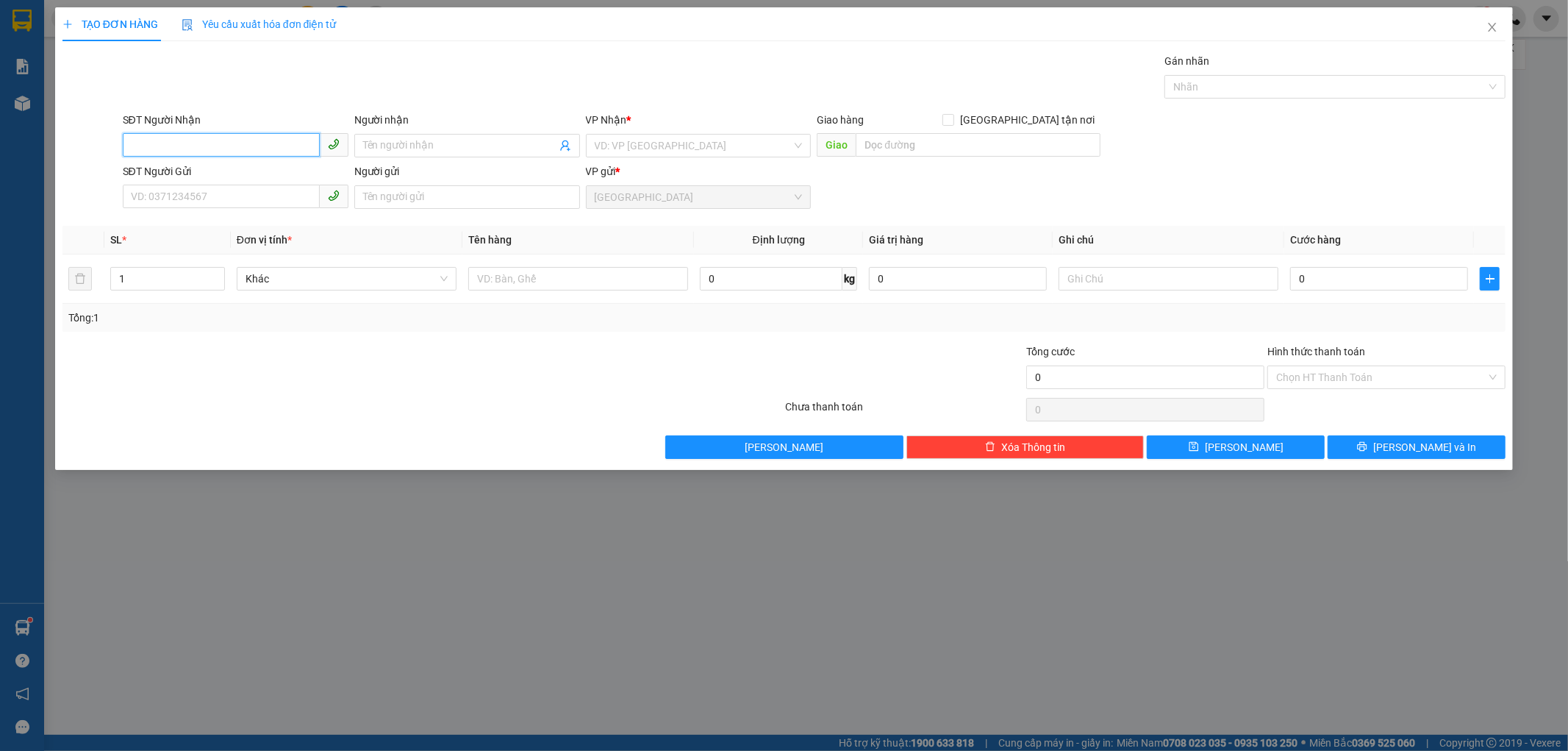
click at [197, 142] on input "SĐT Người Nhận" at bounding box center [221, 144] width 197 height 23
click at [160, 140] on input "SĐT Người Nhận" at bounding box center [221, 144] width 197 height 23
click at [208, 142] on input "SĐT Người Nhận" at bounding box center [221, 144] width 197 height 23
click at [164, 145] on input "737" at bounding box center [221, 144] width 197 height 23
click at [229, 167] on div "0987668737 - CHỊ SA" at bounding box center [235, 176] width 208 height 17
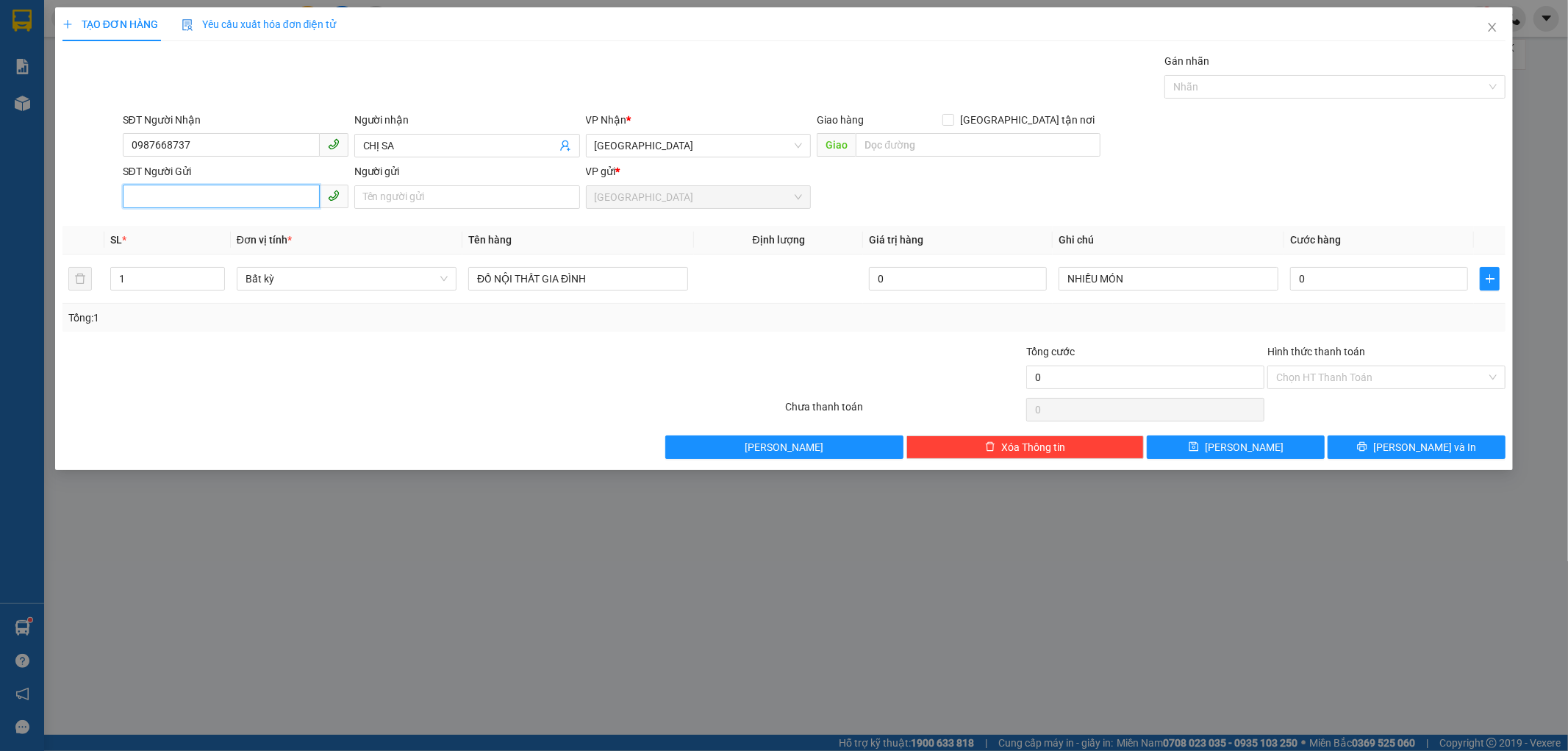
click at [140, 200] on input "SĐT Người Gửi" at bounding box center [221, 196] width 197 height 23
click at [181, 222] on div "0353138156 - TRÀ MY" at bounding box center [235, 226] width 208 height 17
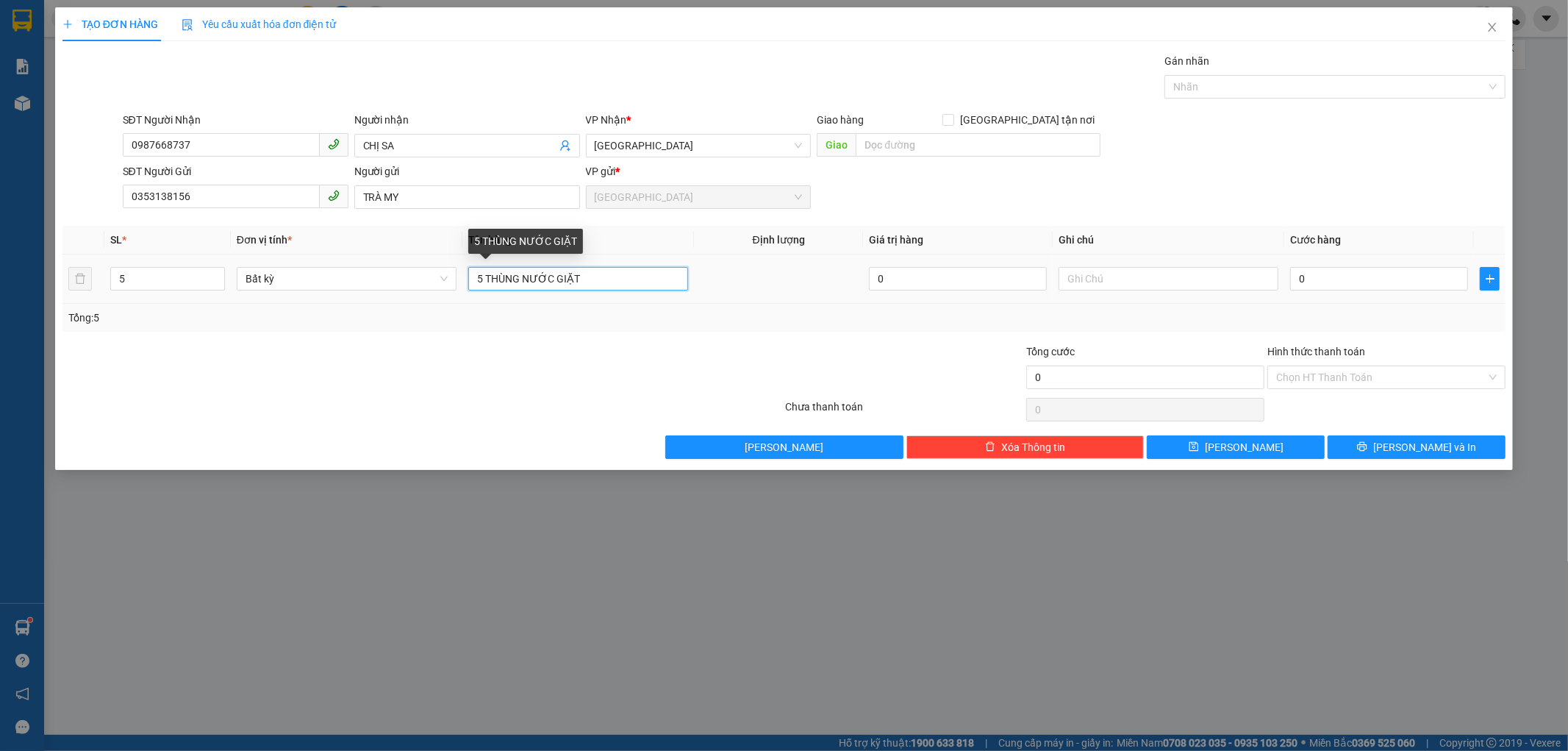
click at [482, 276] on input "5 THÙNG NƯỚC GIẶT" at bounding box center [578, 278] width 220 height 23
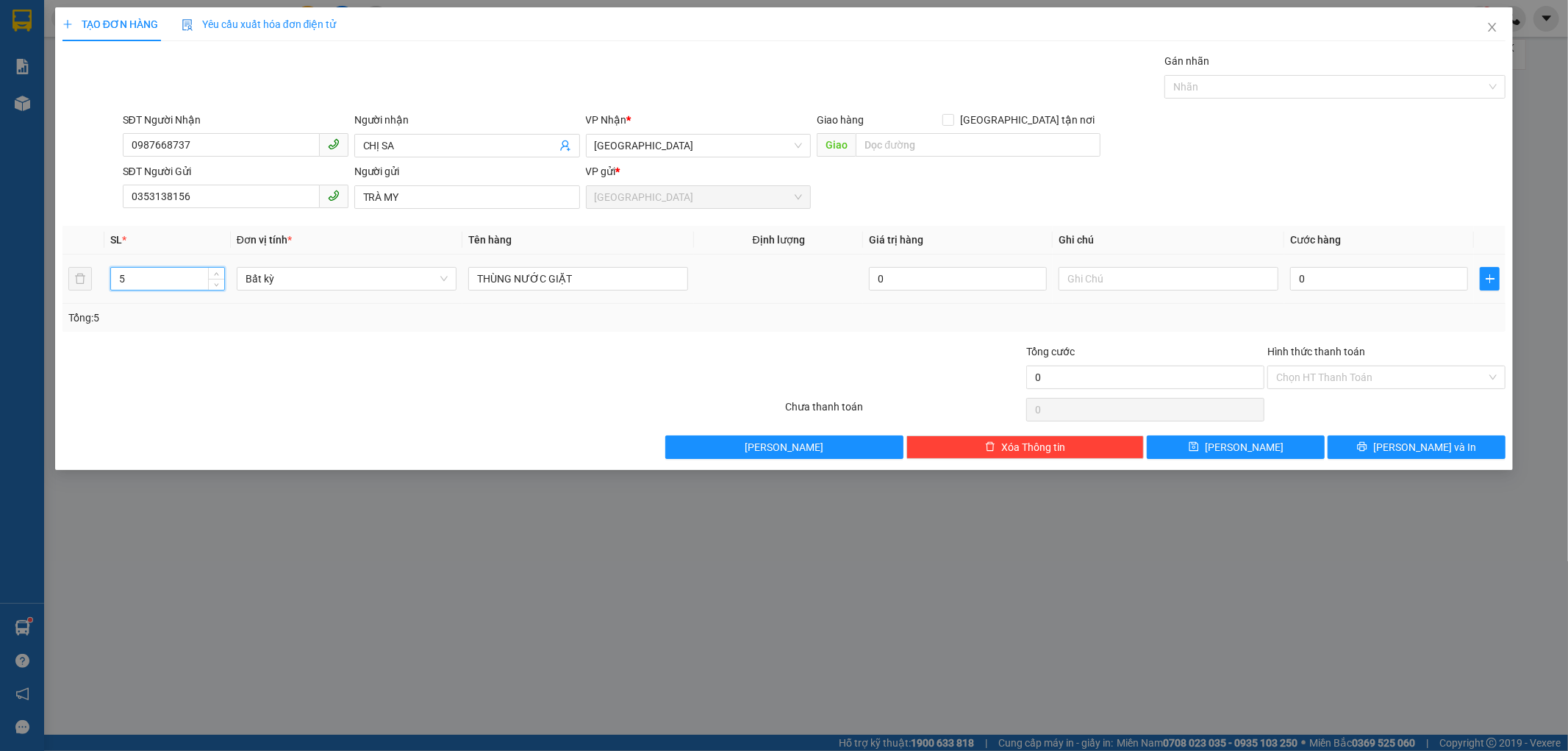
click at [125, 280] on input "5" at bounding box center [167, 279] width 114 height 22
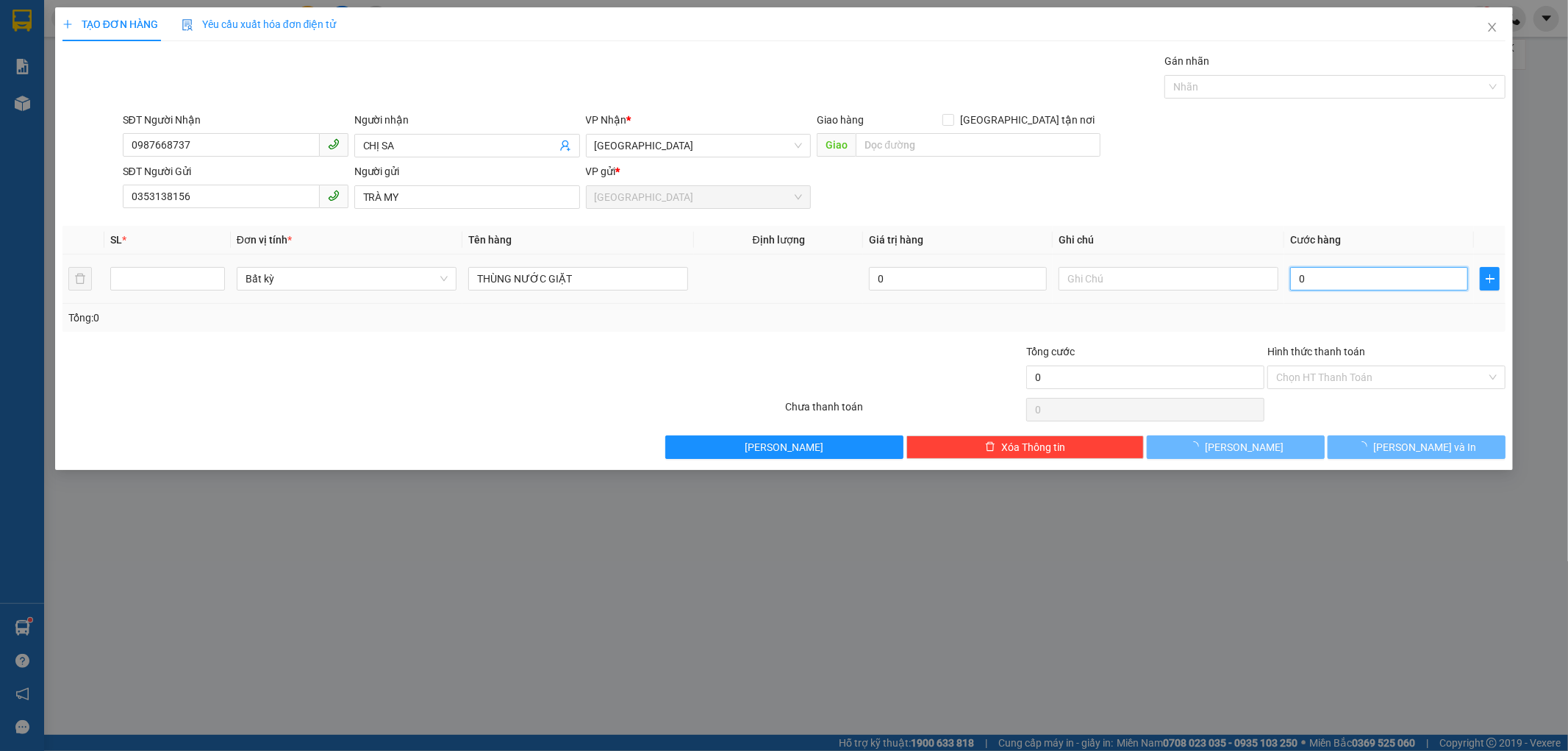
click at [1291, 278] on input "0" at bounding box center [1379, 278] width 178 height 23
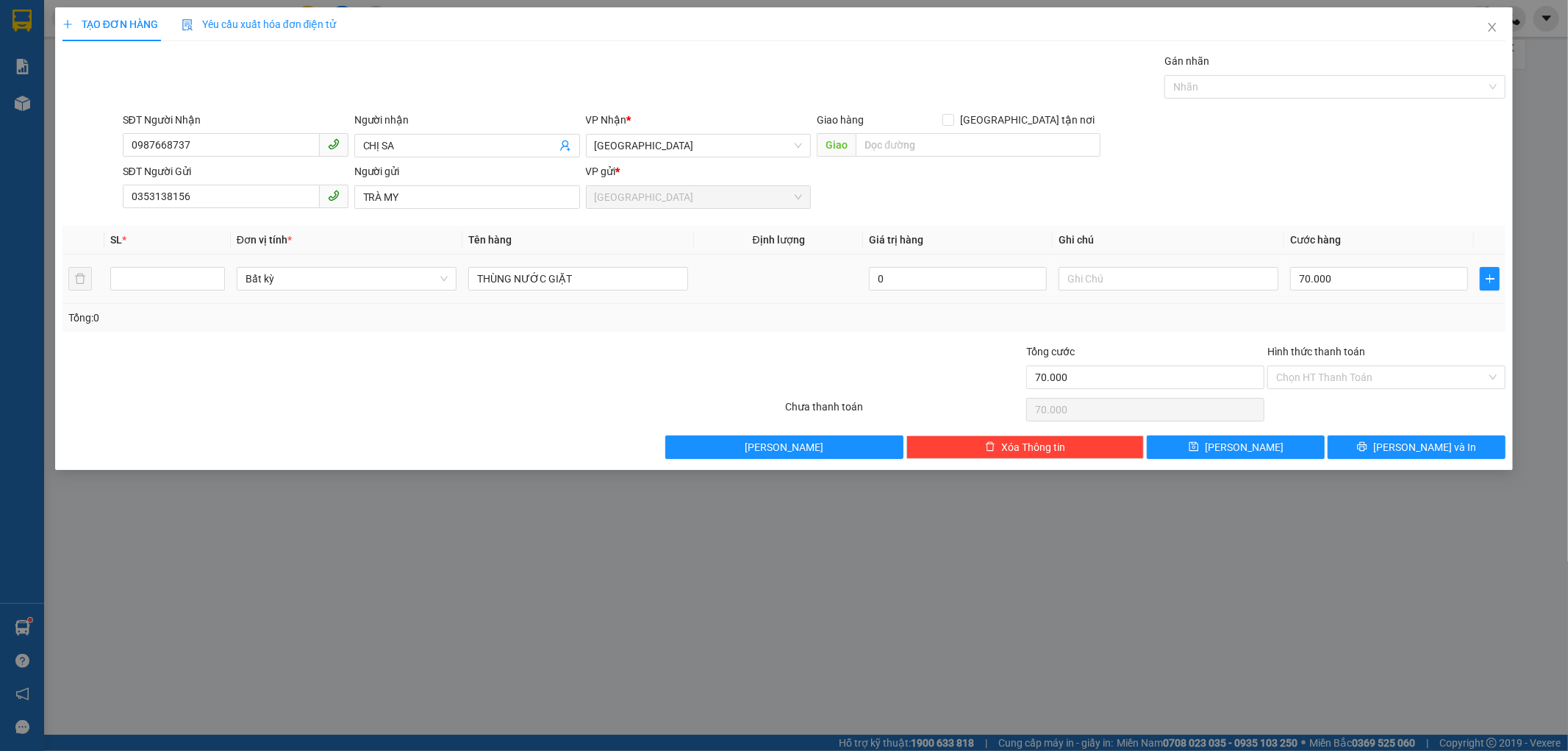
click at [1309, 298] on td "70.000" at bounding box center [1379, 278] width 189 height 49
click at [472, 275] on input "THÙNG NƯỚC GIẶT" at bounding box center [578, 278] width 220 height 23
click at [126, 273] on input "number" at bounding box center [167, 279] width 114 height 22
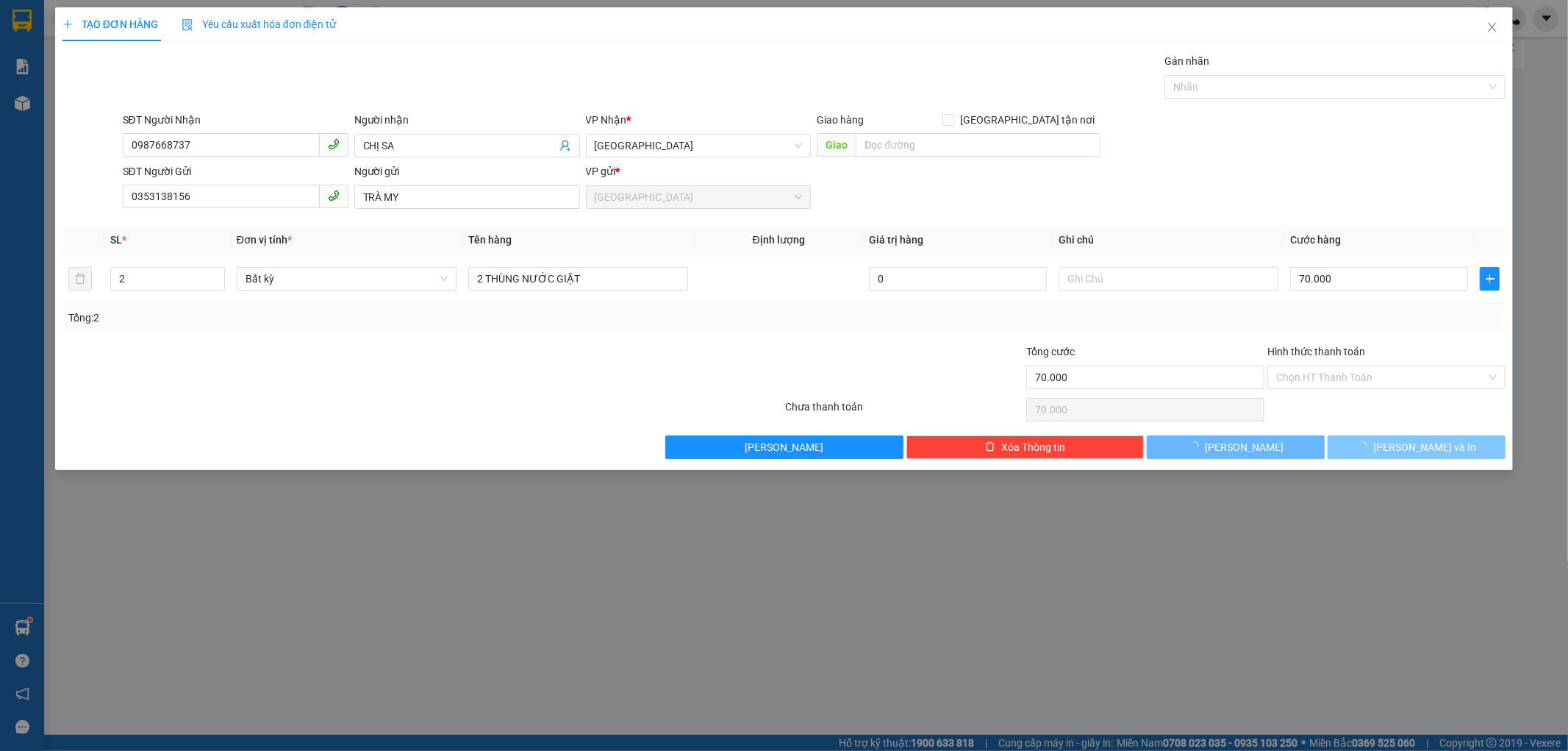
click at [1343, 445] on button "[PERSON_NAME] và In" at bounding box center [1417, 446] width 178 height 23
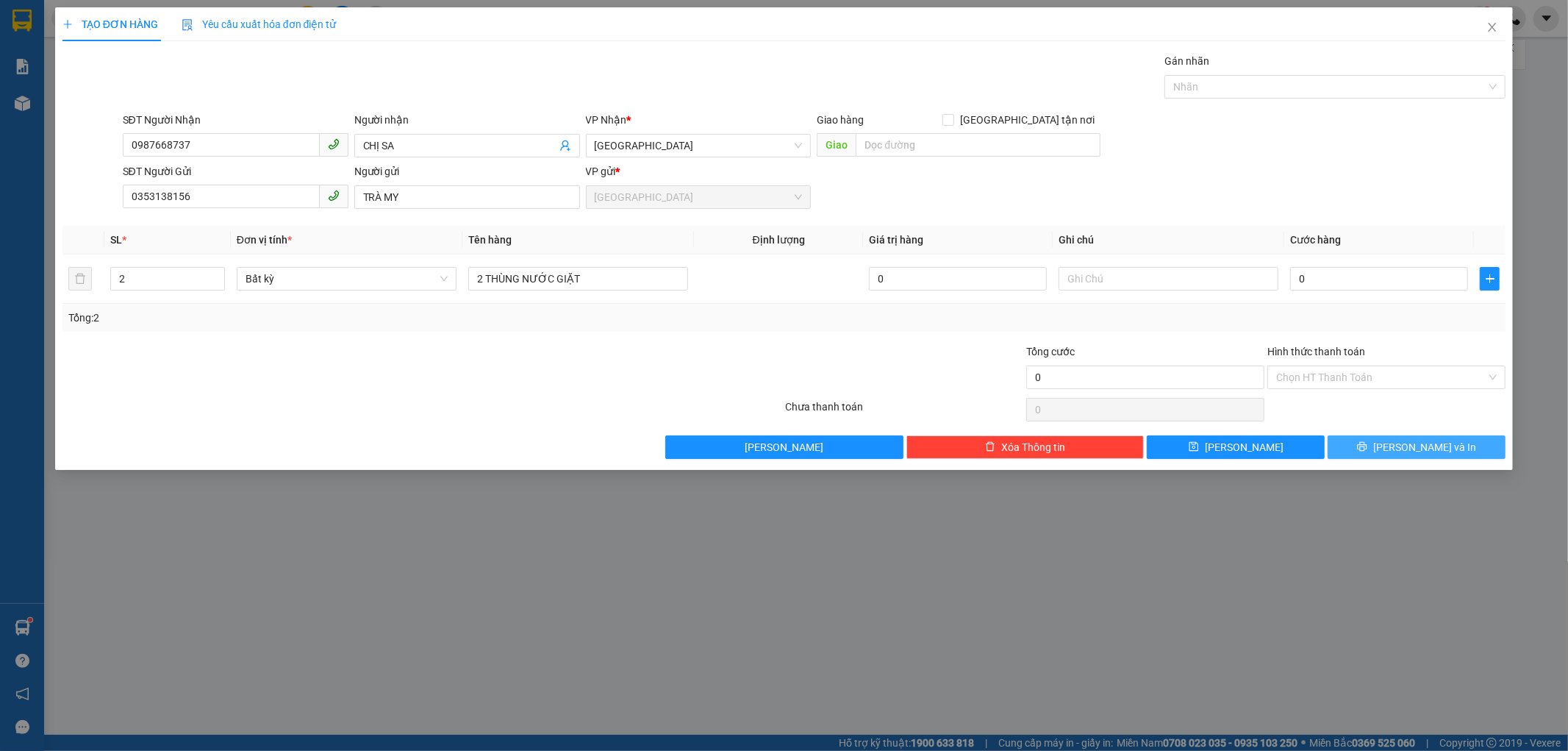
click at [1371, 447] on button "[PERSON_NAME] và In" at bounding box center [1417, 446] width 178 height 23
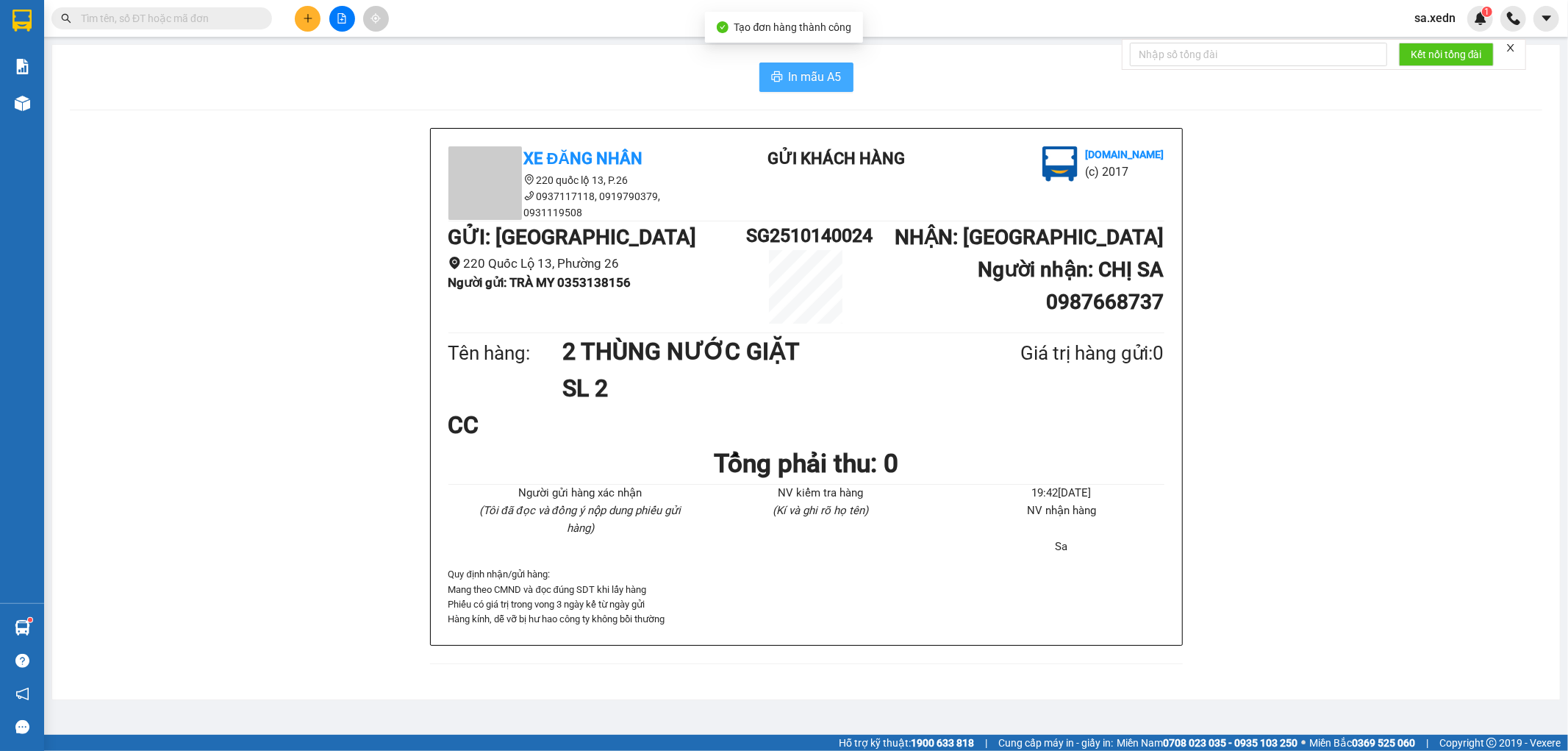
click at [805, 78] on span "In mẫu A5" at bounding box center [814, 77] width 53 height 18
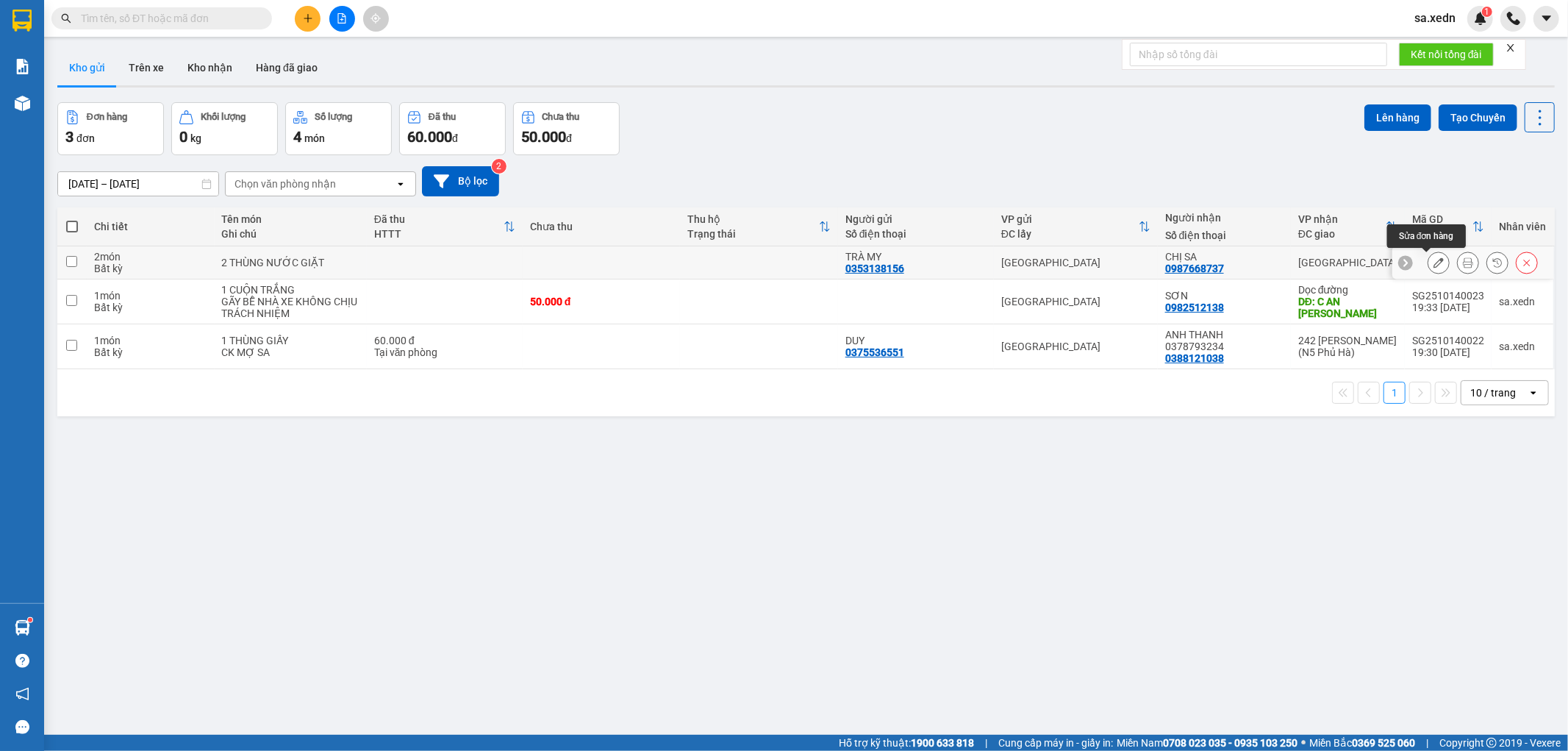
click at [1433, 261] on icon at bounding box center [1438, 262] width 10 height 10
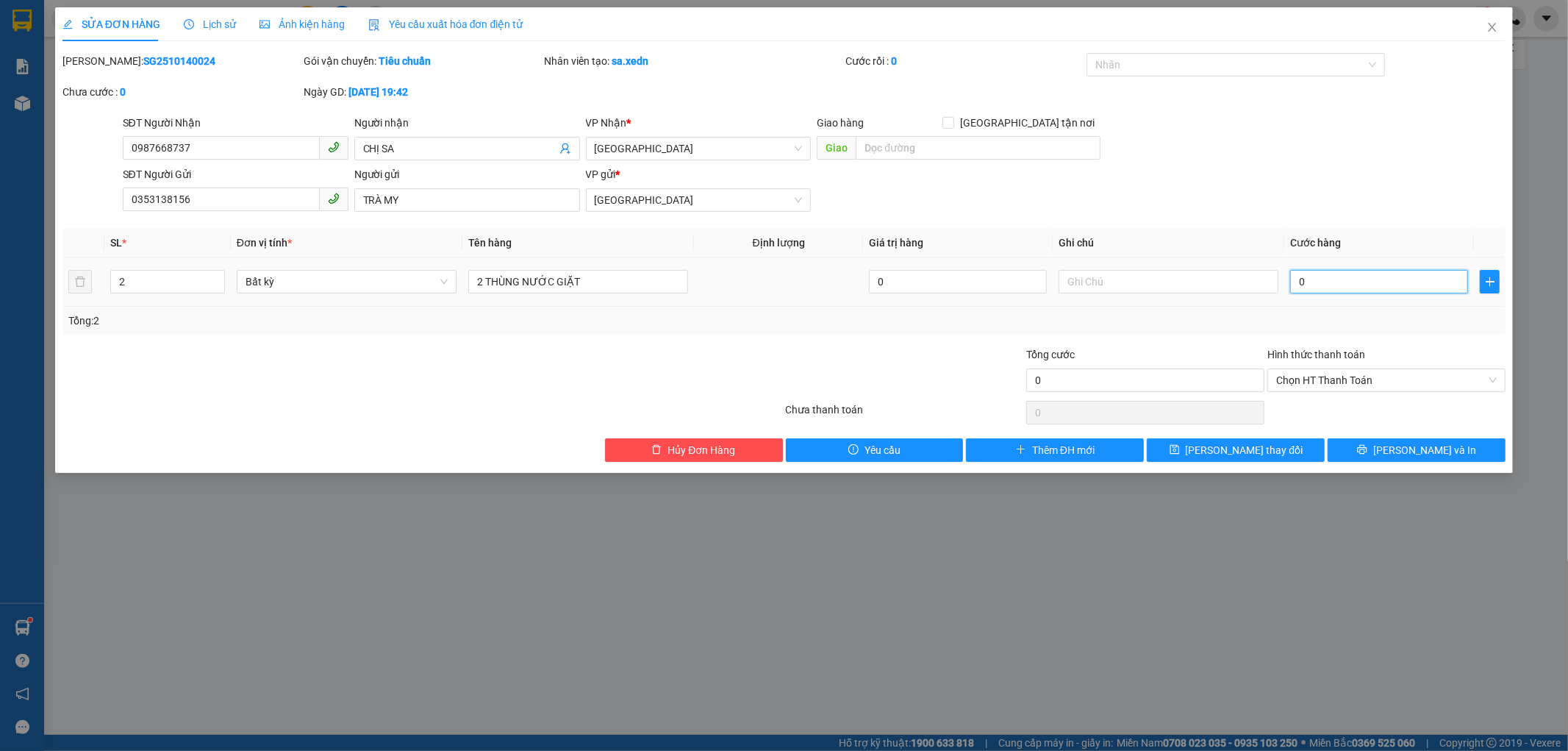
click at [1297, 278] on input "0" at bounding box center [1379, 281] width 178 height 23
click at [1360, 306] on td "70.000" at bounding box center [1379, 282] width 189 height 49
click at [1368, 450] on icon "printer" at bounding box center [1361, 449] width 10 height 10
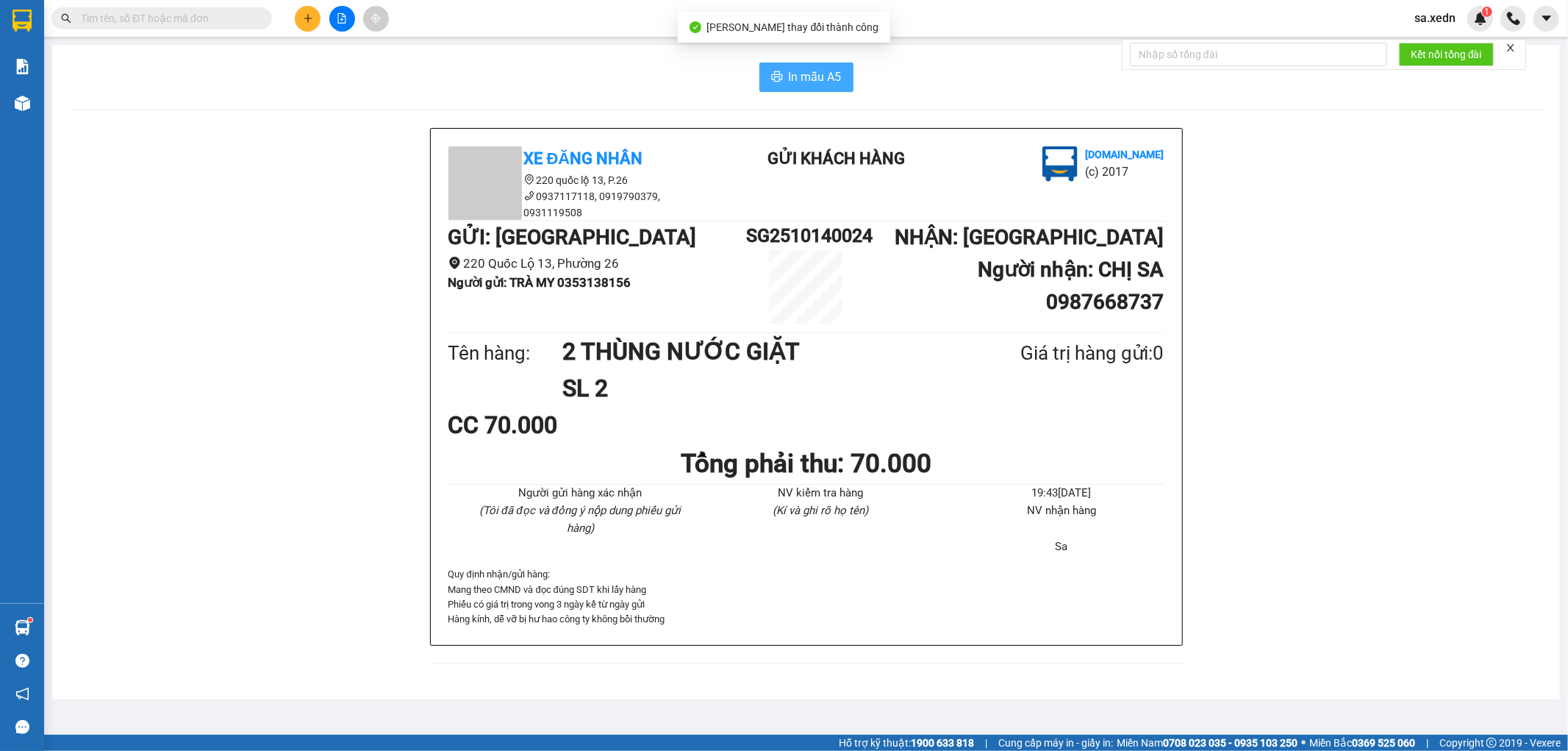
click at [785, 78] on button "In mẫu A5" at bounding box center [806, 78] width 94 height 30
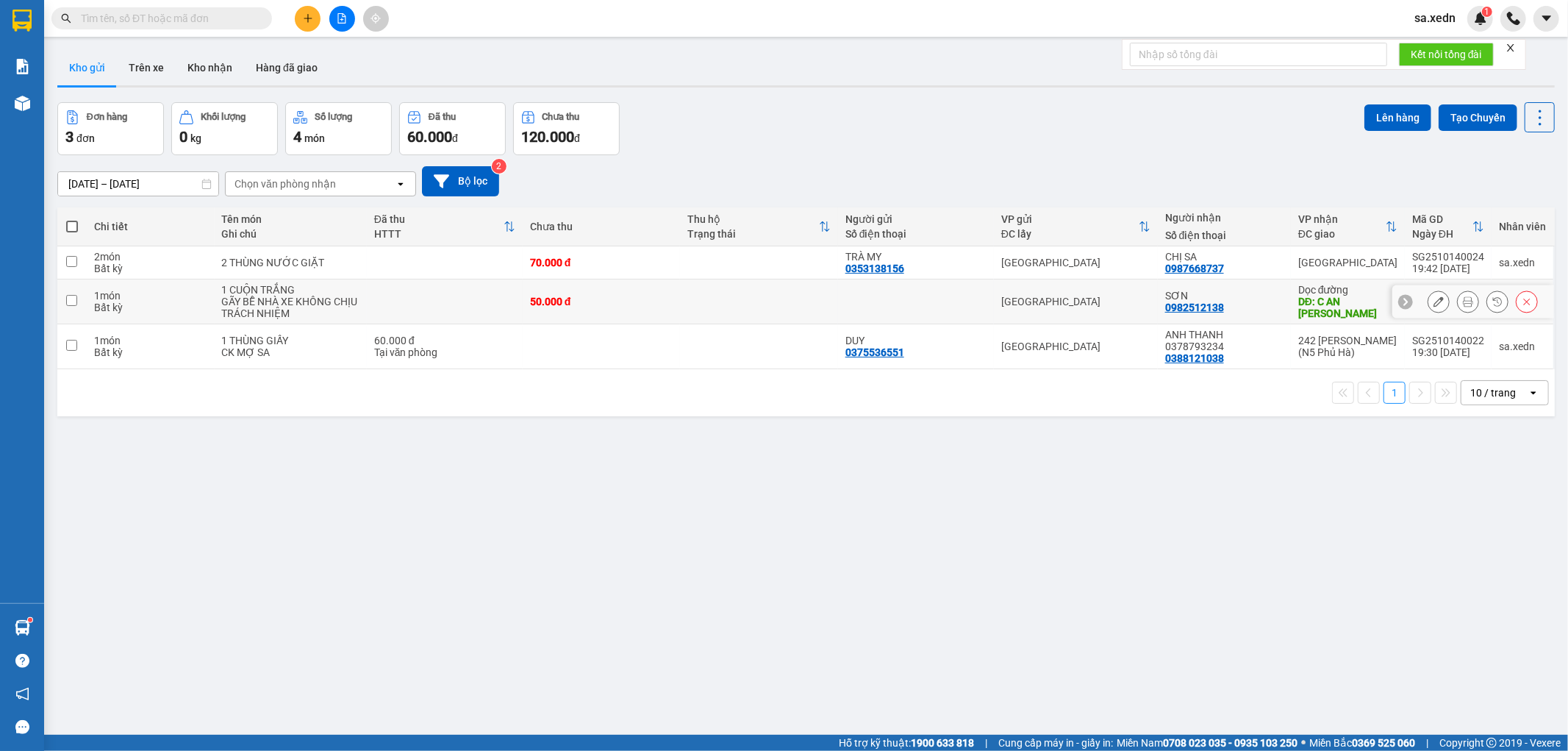
click at [1281, 310] on td "SƠN 0982512138" at bounding box center [1224, 301] width 133 height 45
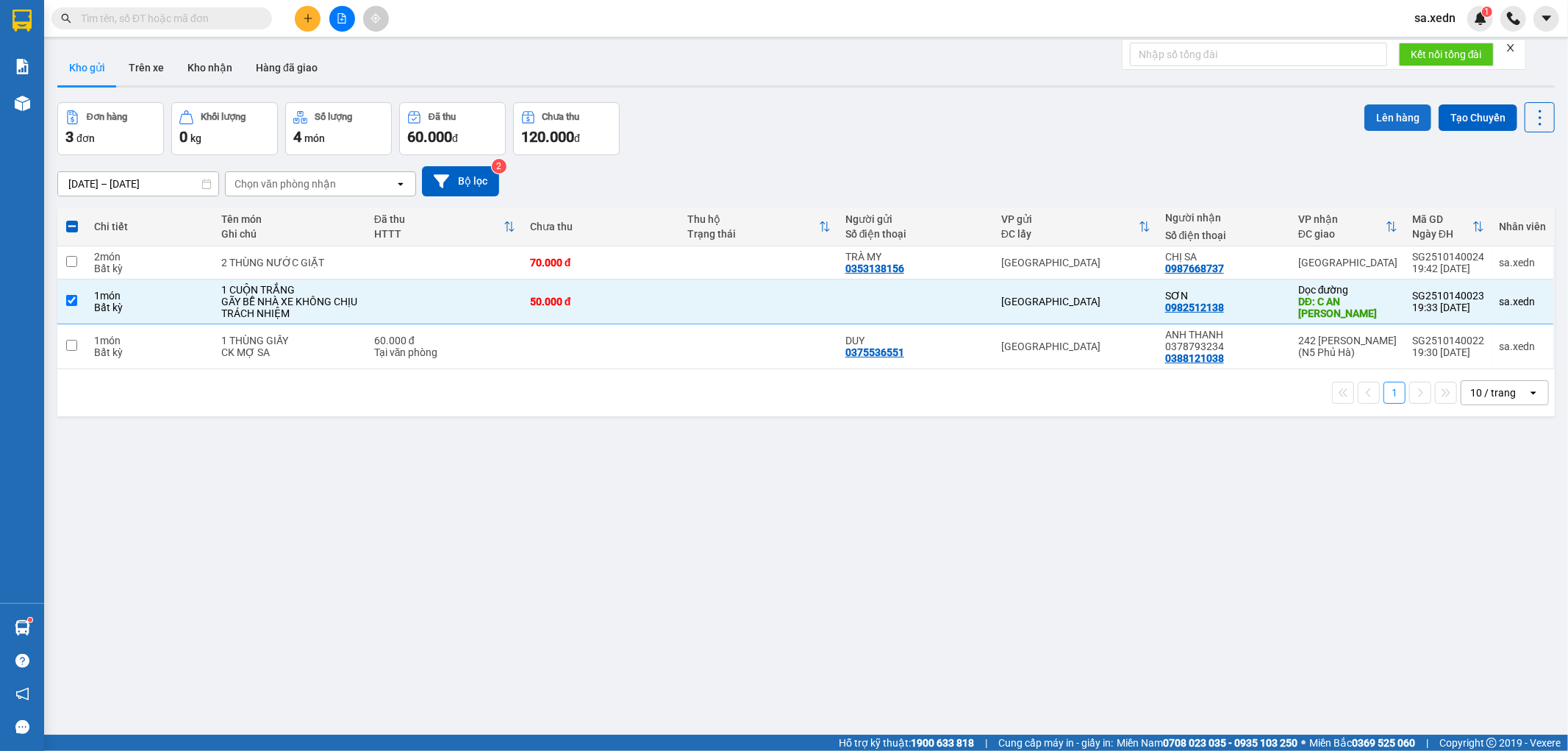
click at [1364, 113] on button "Lên hàng" at bounding box center [1397, 117] width 66 height 27
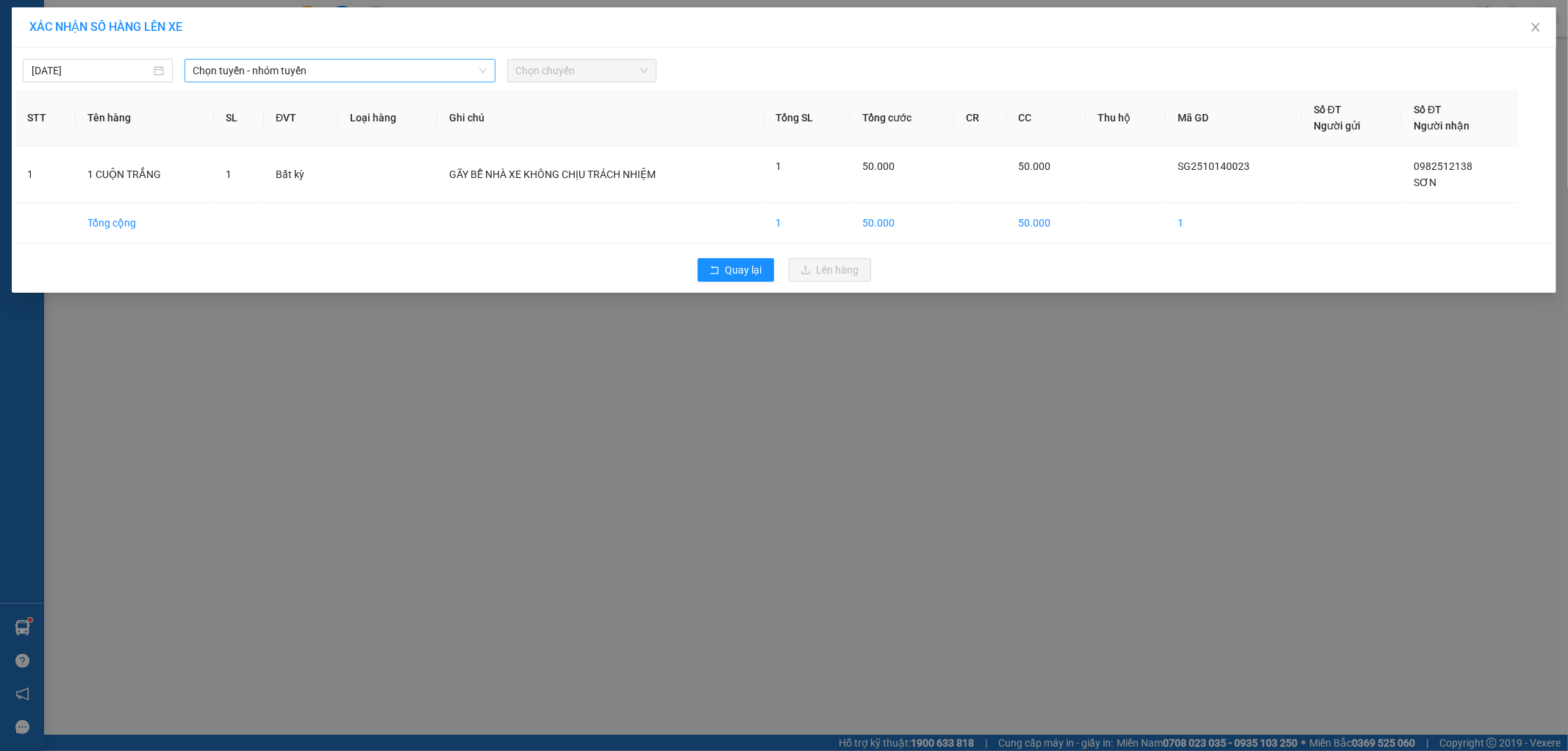
click at [282, 77] on span "Chọn tuyến - nhóm tuyến" at bounding box center [340, 70] width 294 height 22
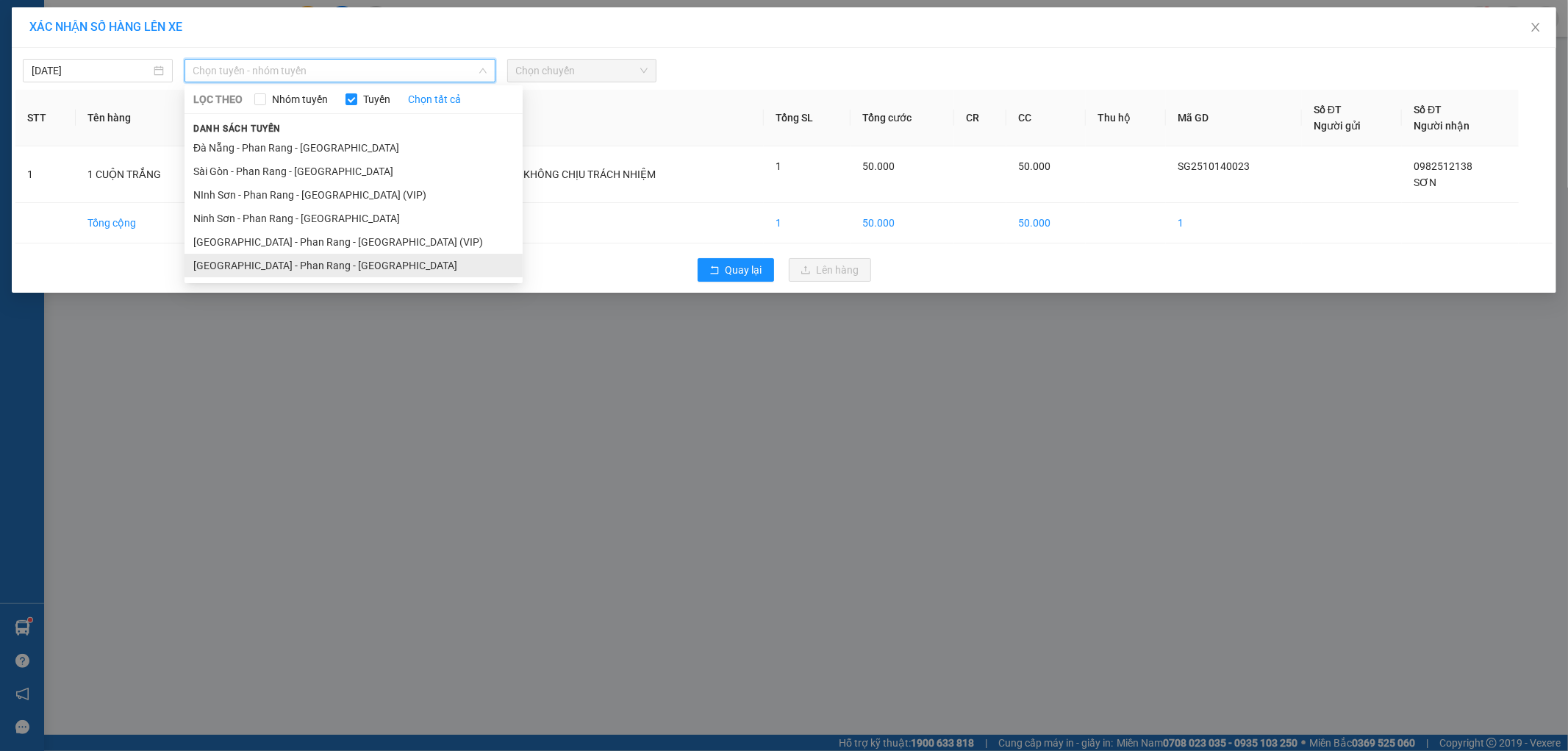
click at [262, 273] on li "[GEOGRAPHIC_DATA] - Phan Rang - [GEOGRAPHIC_DATA]" at bounding box center [354, 265] width 338 height 23
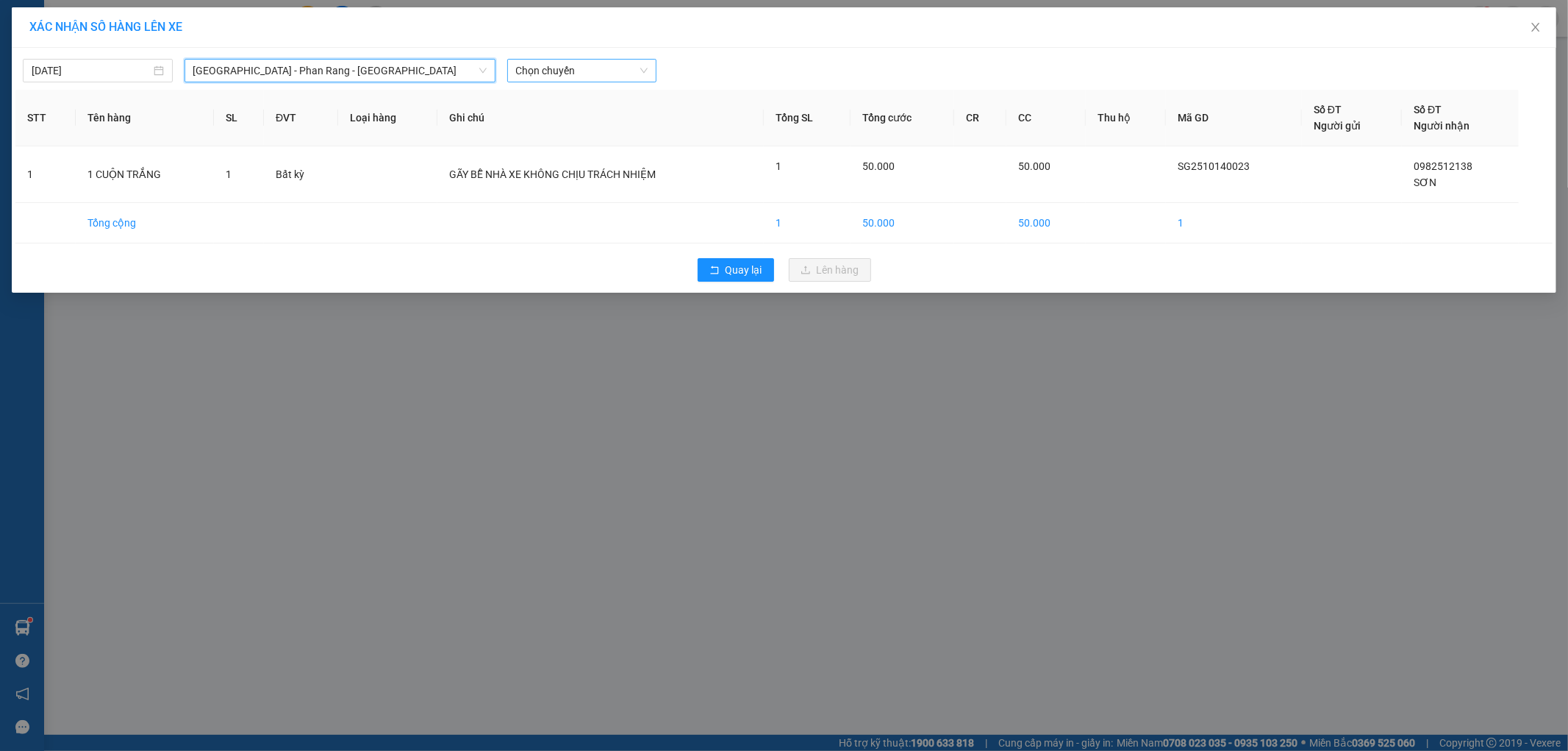
click at [546, 75] on span "Chọn chuyến" at bounding box center [582, 70] width 132 height 22
click at [575, 141] on div "20:00 - 50H-721.32" at bounding box center [573, 147] width 115 height 17
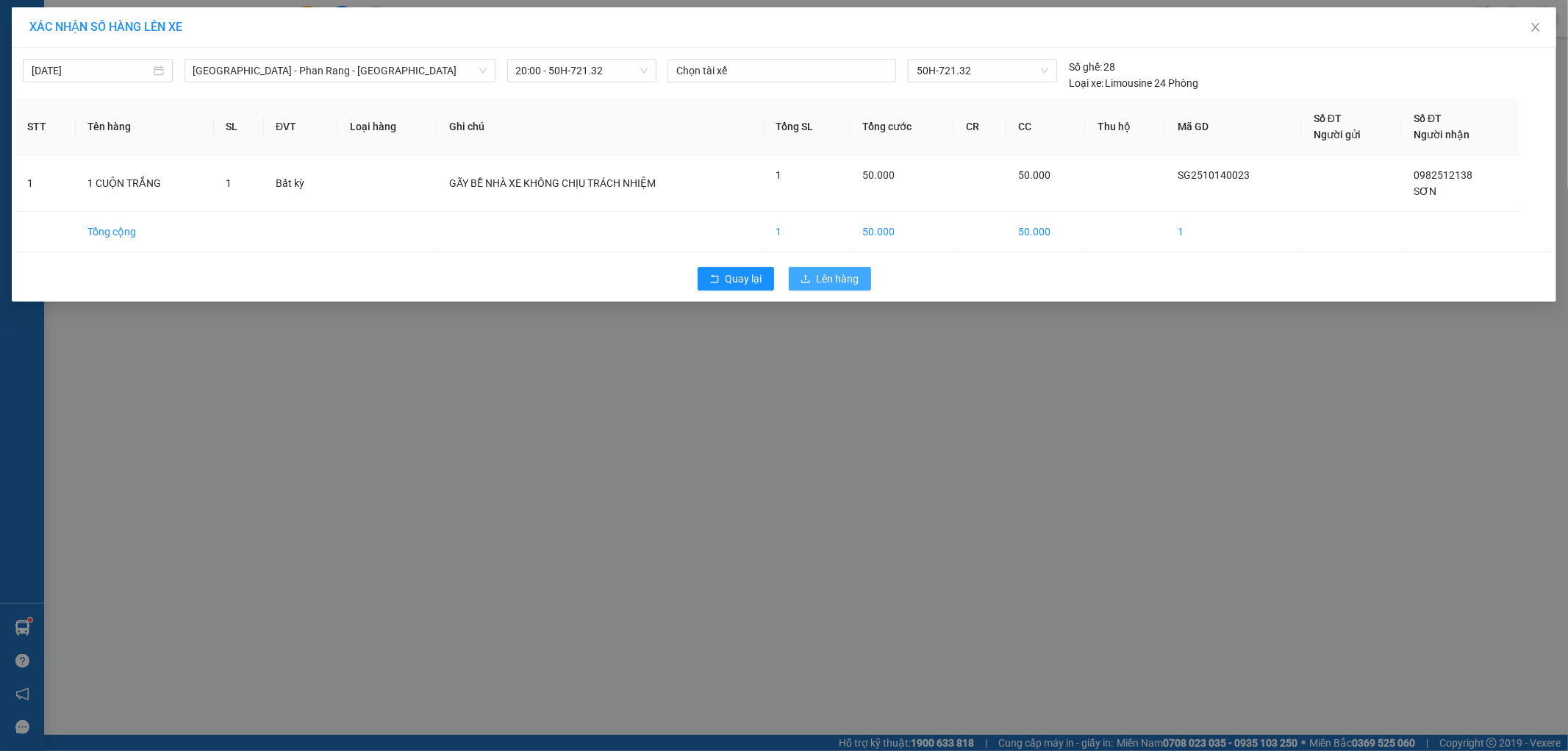
click at [791, 270] on button "Lên hàng" at bounding box center [829, 278] width 82 height 23
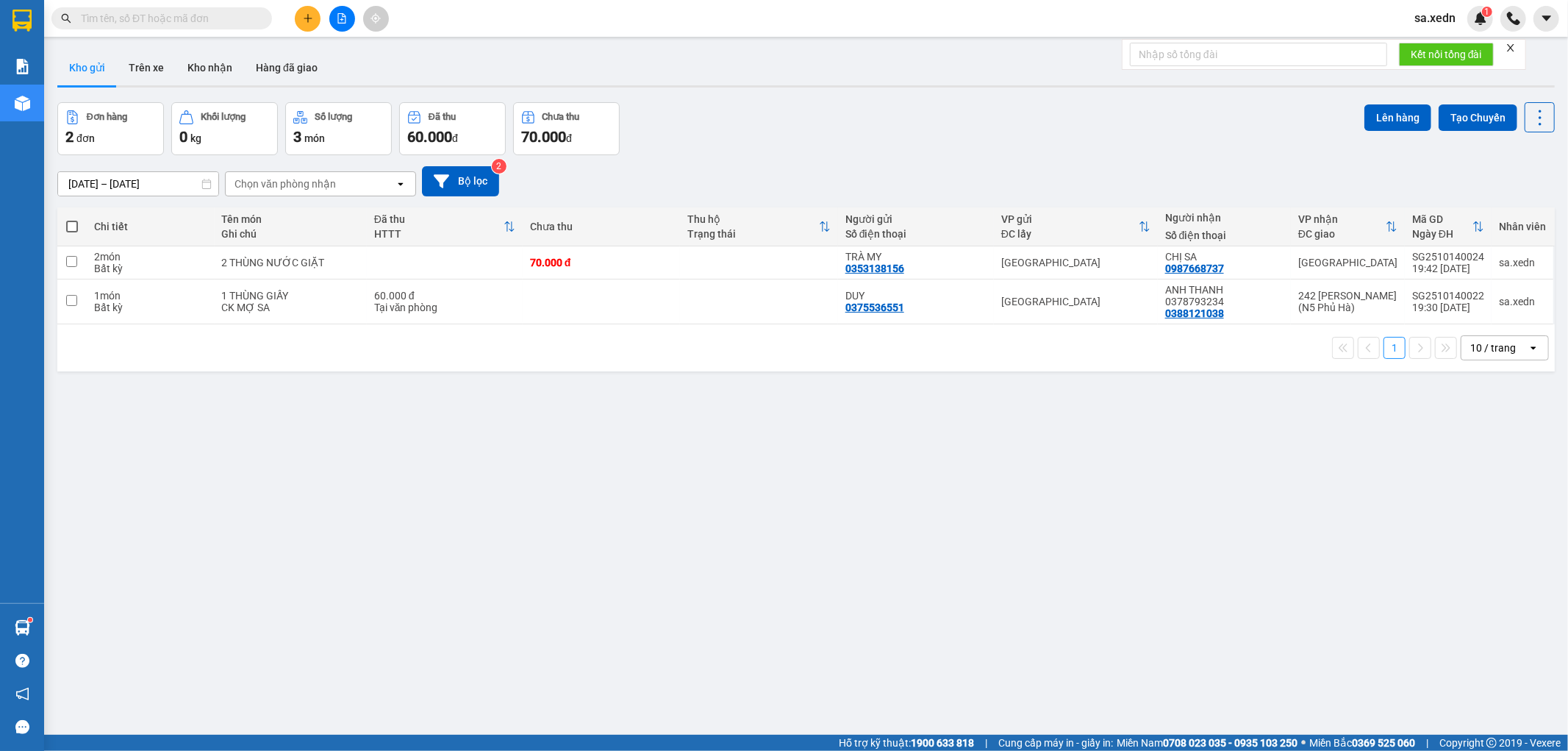
click at [74, 225] on span at bounding box center [72, 226] width 12 height 12
click at [72, 219] on input "checkbox" at bounding box center [72, 219] width 0 height 0
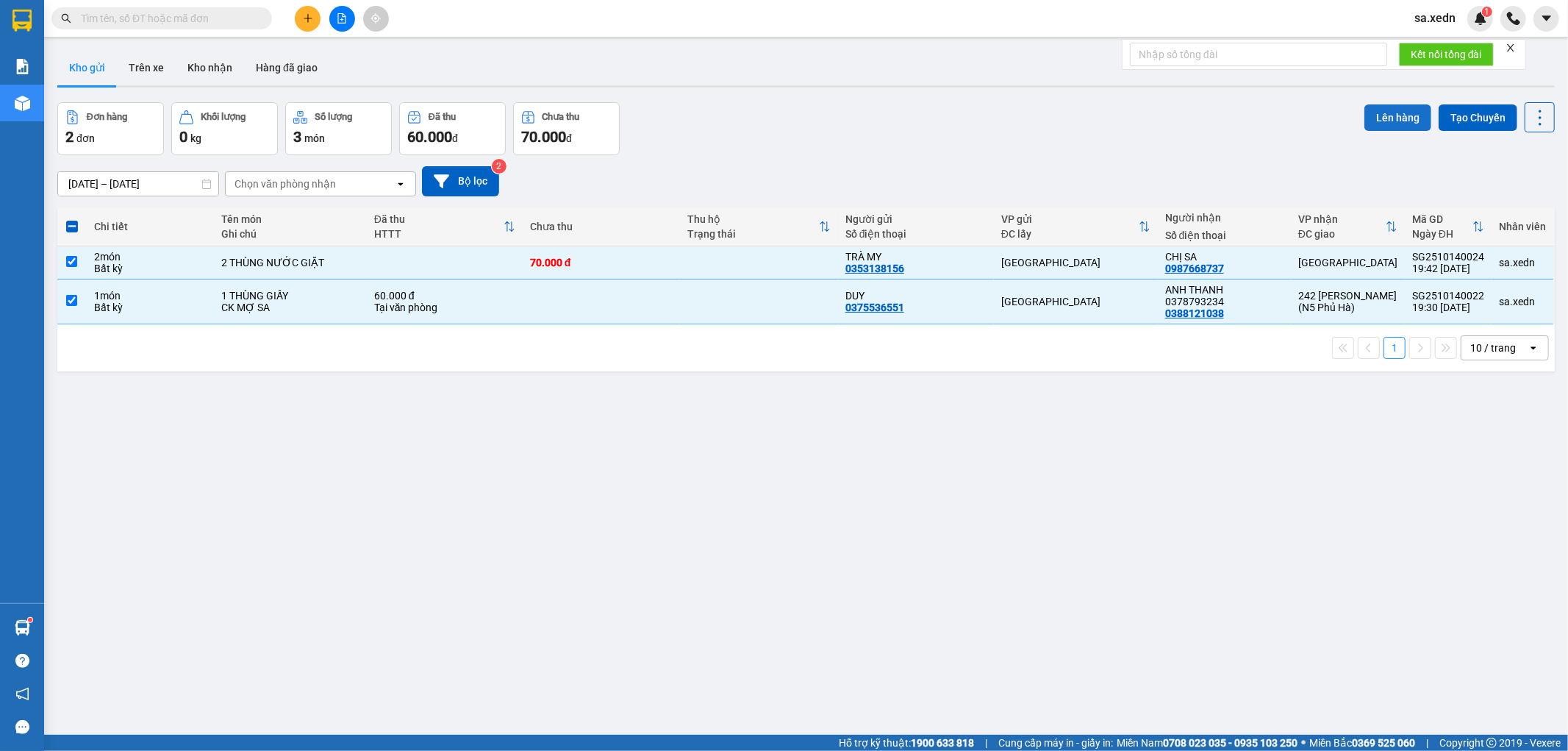
click at [1397, 109] on button "Lên hàng" at bounding box center [1397, 117] width 66 height 27
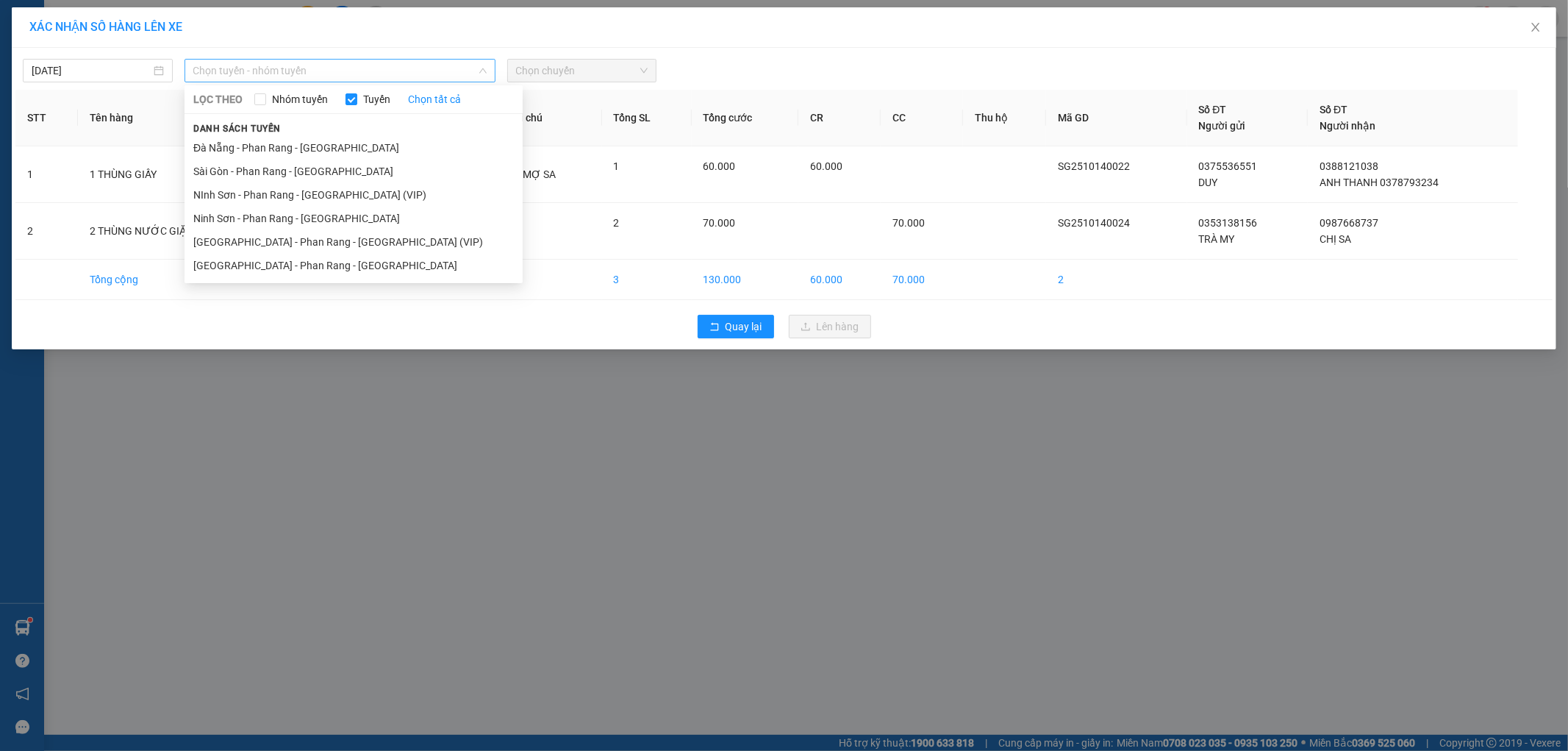
click at [301, 75] on span "Chọn tuyến - nhóm tuyến" at bounding box center [340, 70] width 294 height 22
click at [265, 270] on li "[GEOGRAPHIC_DATA] - Phan Rang - [GEOGRAPHIC_DATA]" at bounding box center [354, 265] width 338 height 23
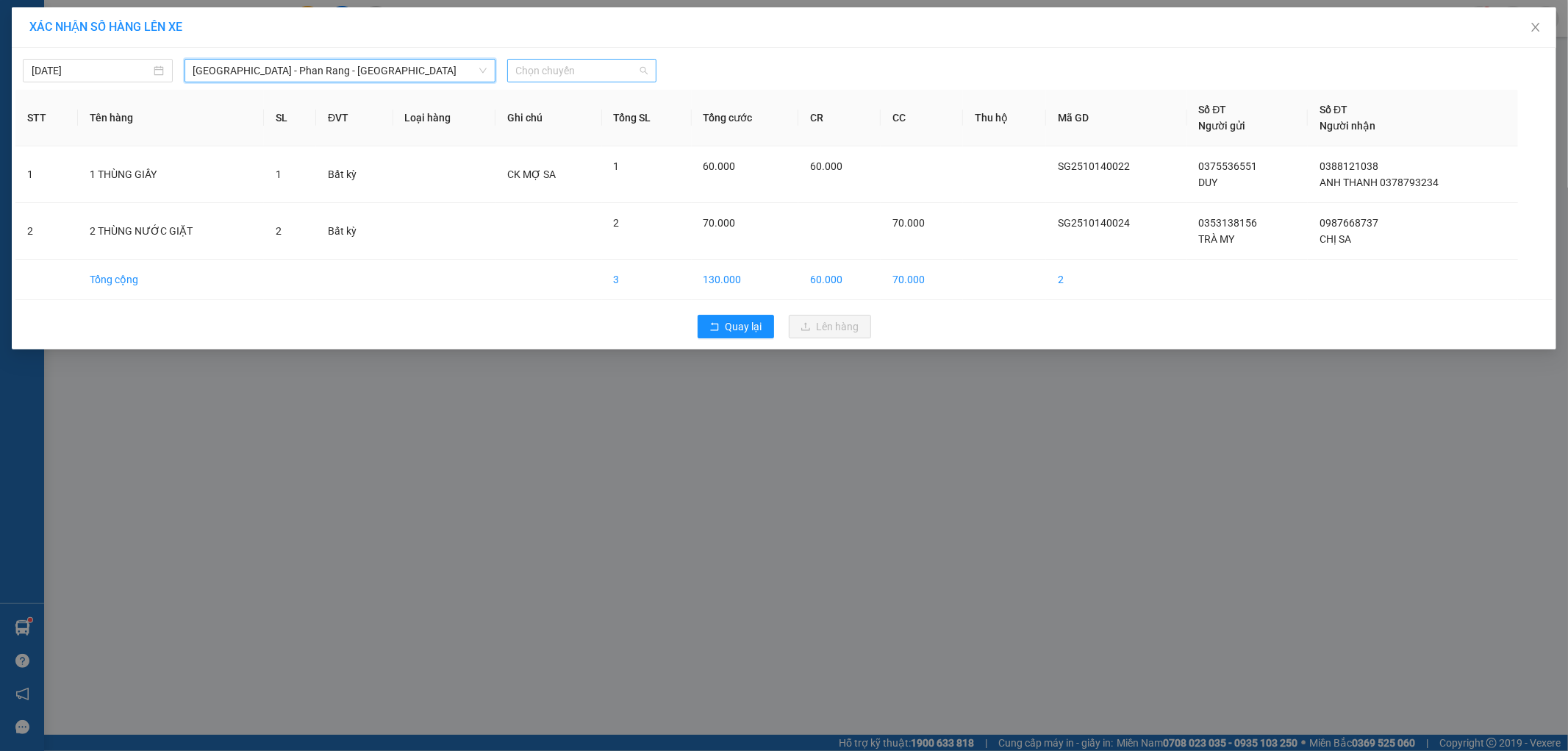
click at [530, 67] on span "Chọn chuyến" at bounding box center [582, 70] width 132 height 22
click at [591, 167] on div "21:45 - 50H-264.19" at bounding box center [573, 171] width 115 height 17
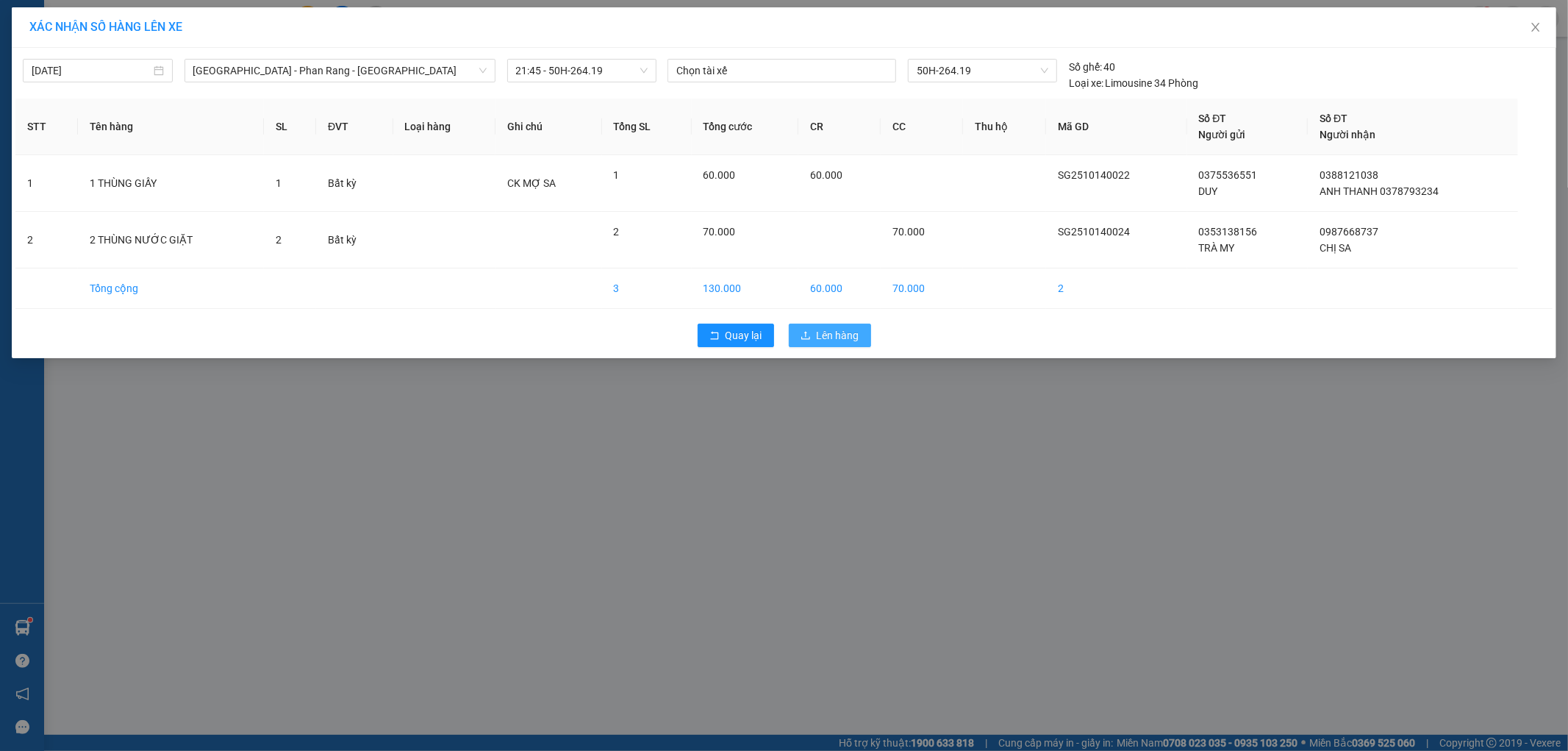
click at [849, 327] on span "Lên hàng" at bounding box center [838, 335] width 42 height 17
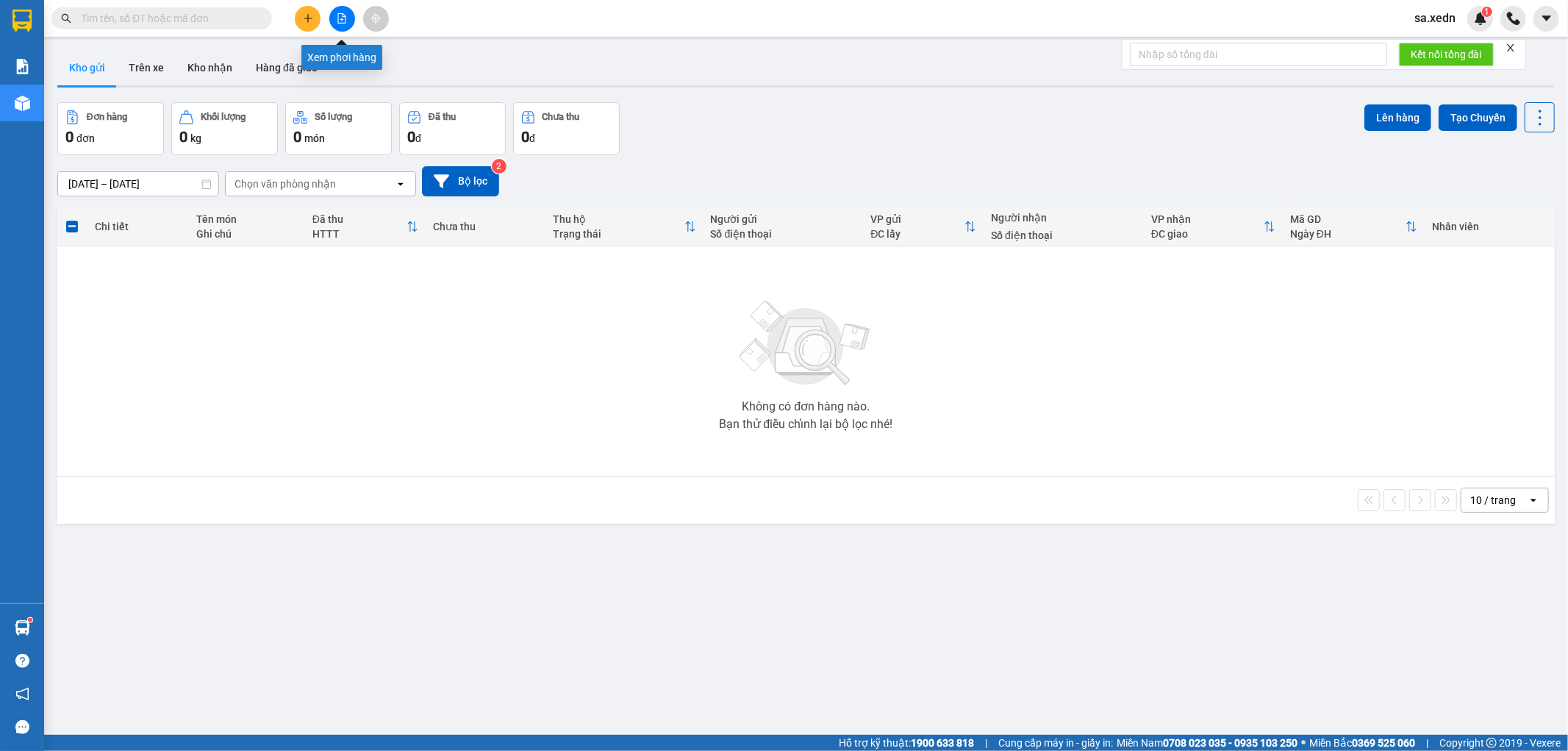
click at [340, 19] on icon "file-add" at bounding box center [342, 18] width 10 height 10
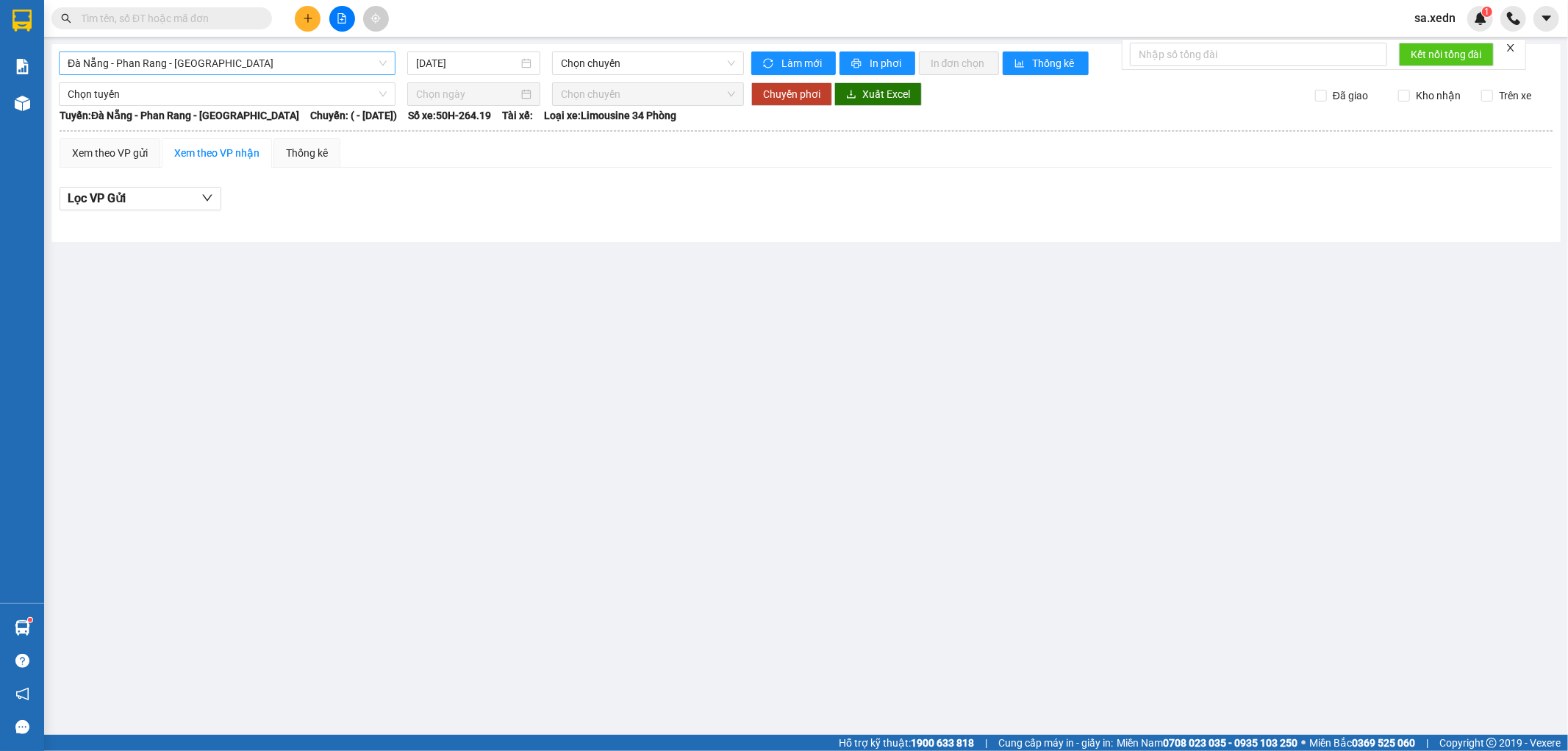
click at [263, 64] on span "Đà Nẵng - Phan Rang - [GEOGRAPHIC_DATA]" at bounding box center [226, 64] width 319 height 22
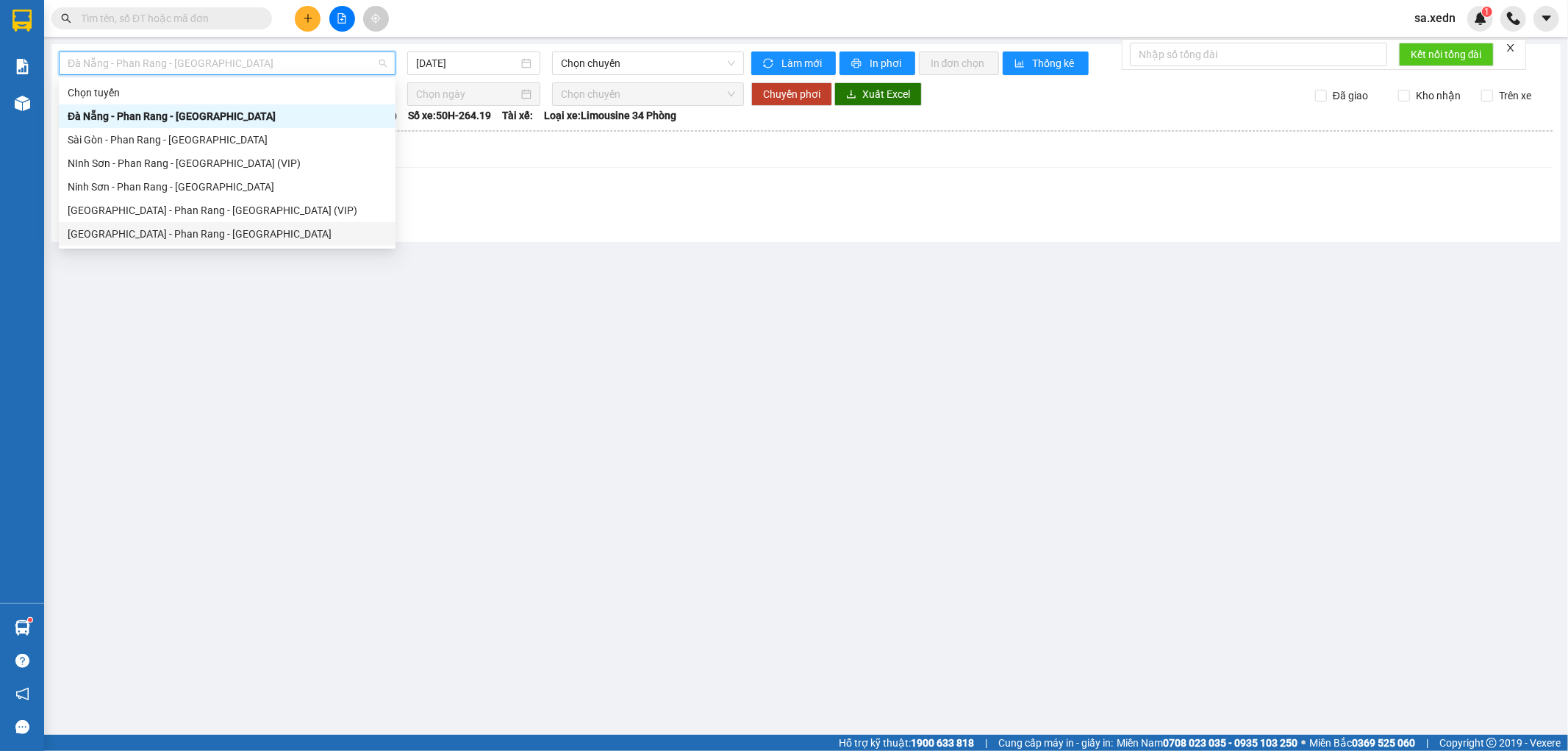
click at [214, 225] on div "[GEOGRAPHIC_DATA] - Phan Rang - [GEOGRAPHIC_DATA]" at bounding box center [226, 234] width 319 height 17
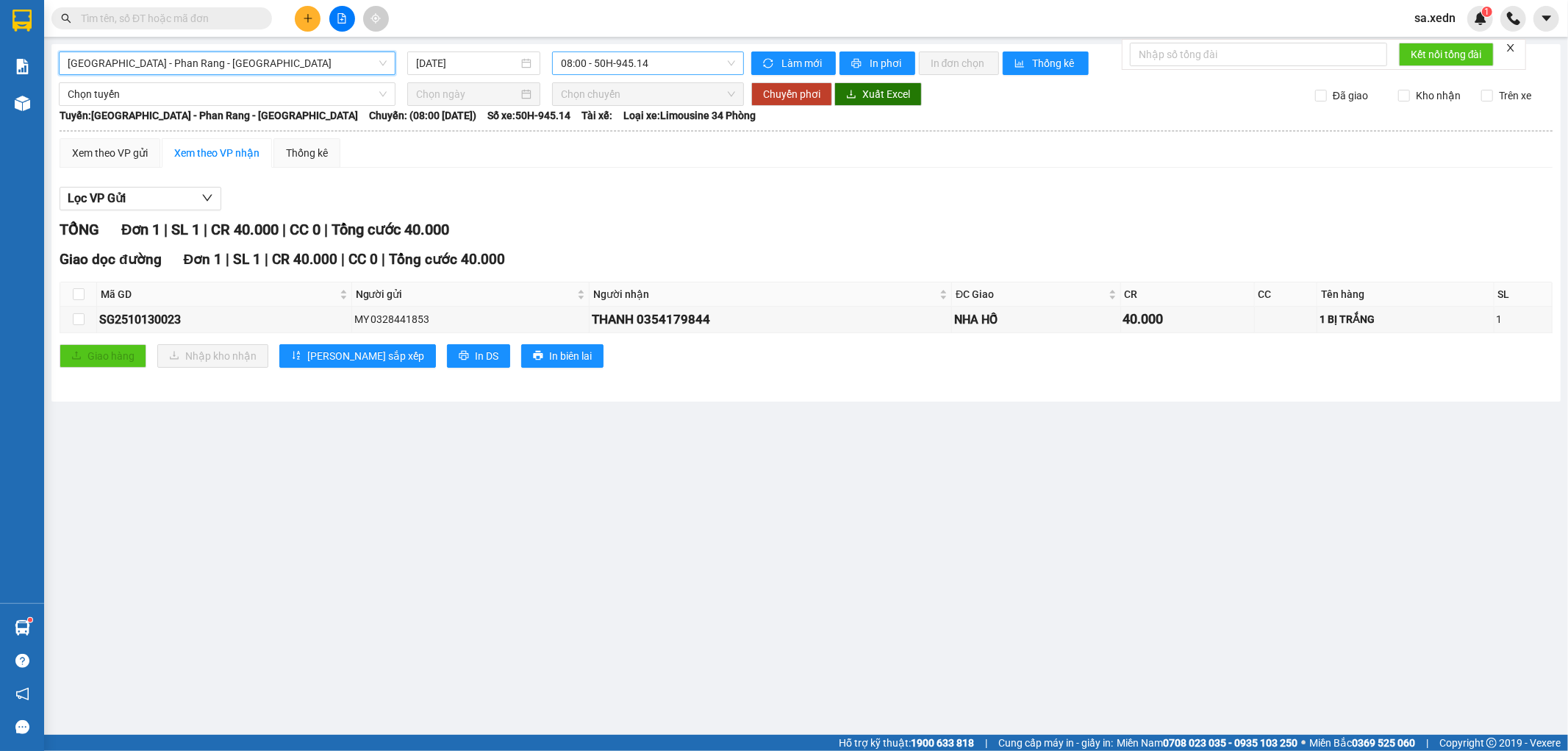
click at [660, 54] on span "08:00 - 50H-945.14" at bounding box center [647, 64] width 174 height 22
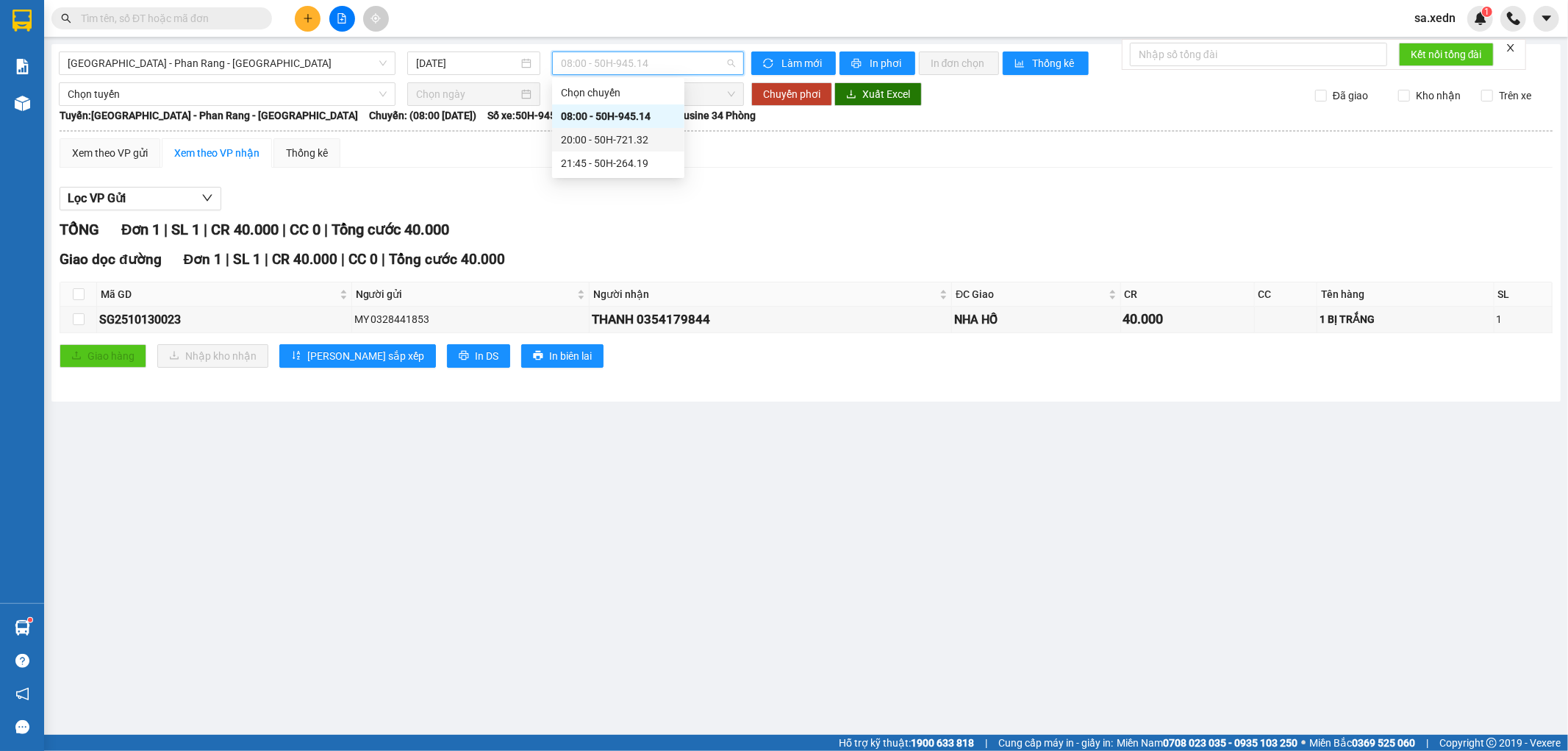
click at [623, 130] on div "20:00 - 50H-721.32" at bounding box center [618, 139] width 132 height 23
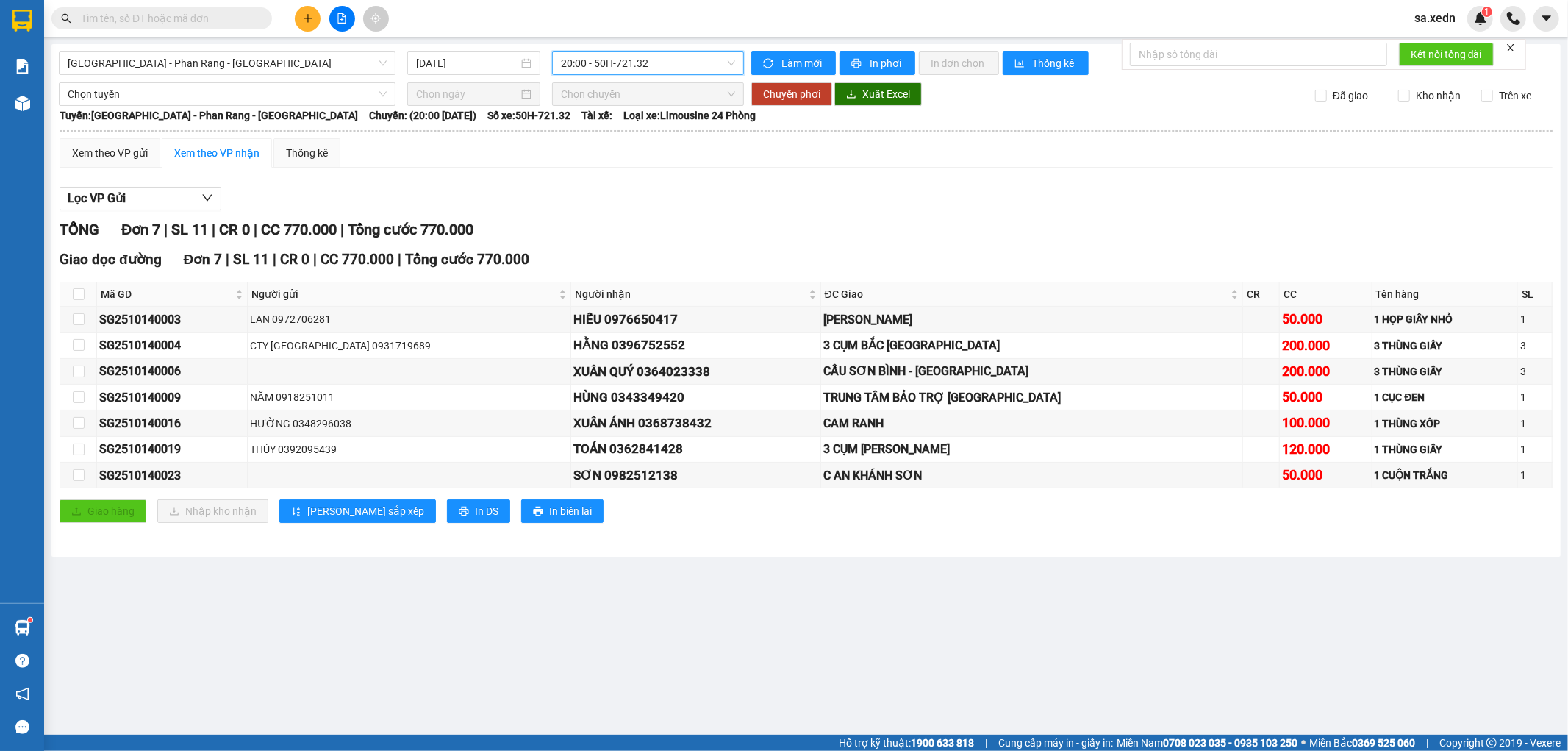
click at [196, 15] on input "text" at bounding box center [168, 18] width 174 height 17
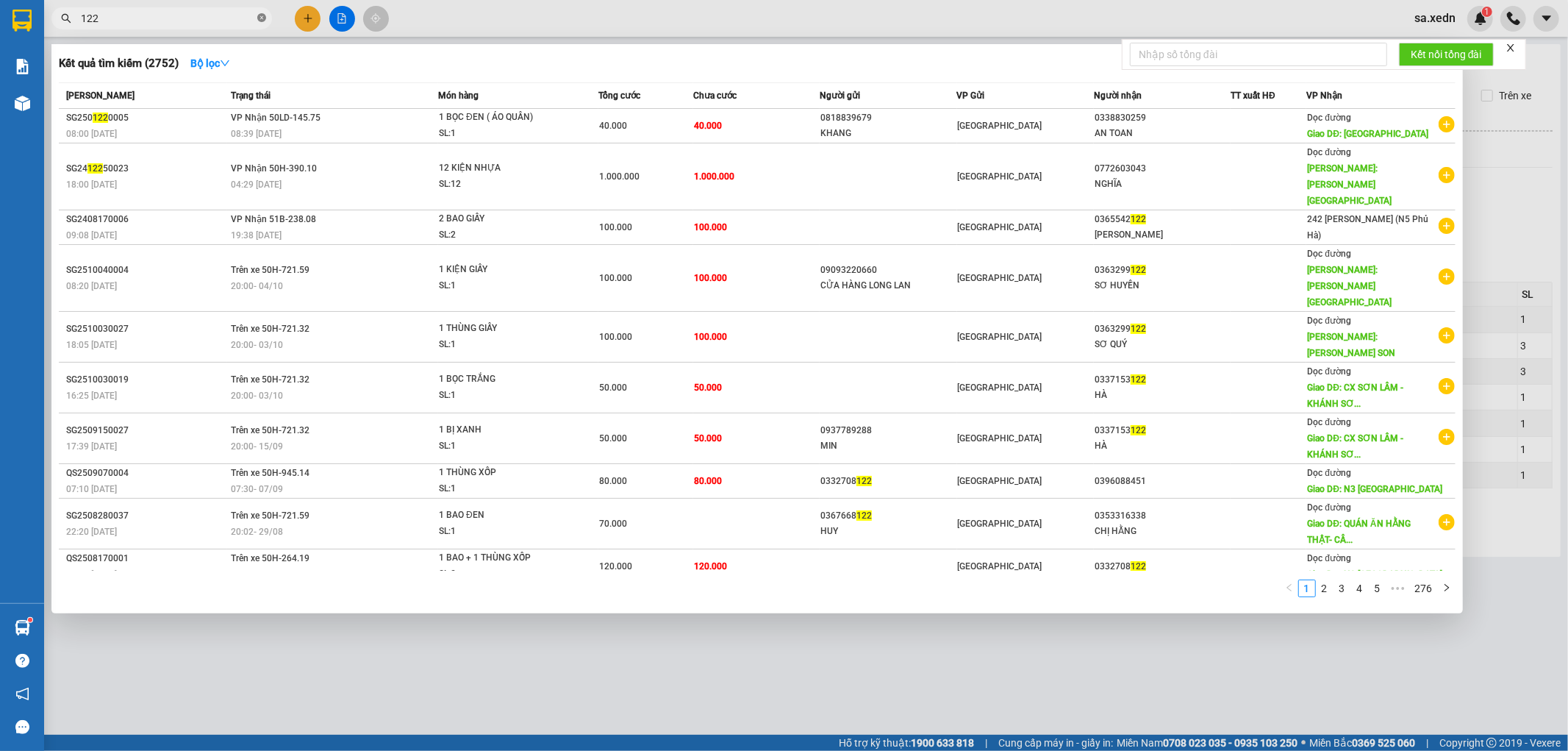
click at [261, 17] on icon "close-circle" at bounding box center [262, 18] width 9 height 9
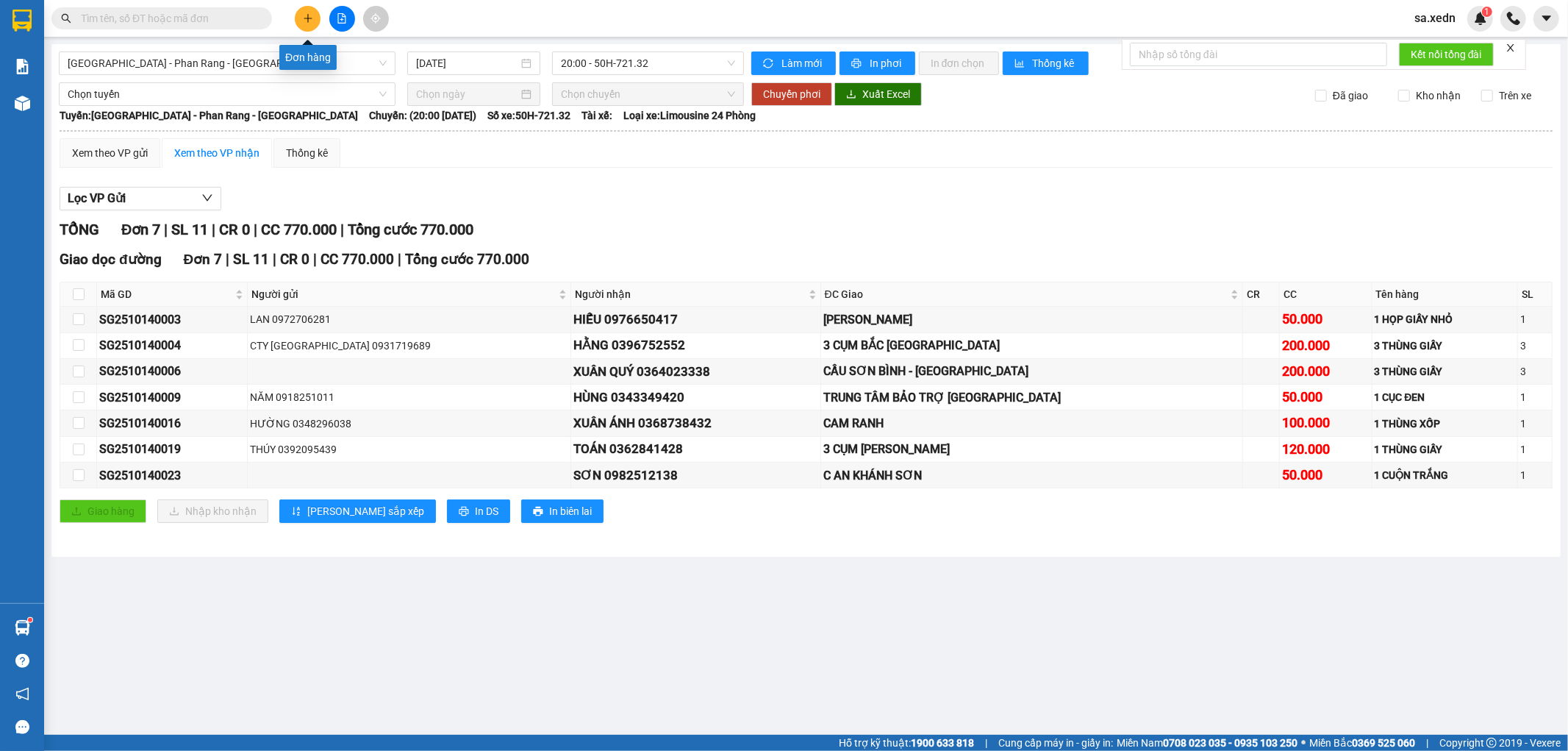
click at [303, 13] on icon "plus" at bounding box center [308, 18] width 10 height 10
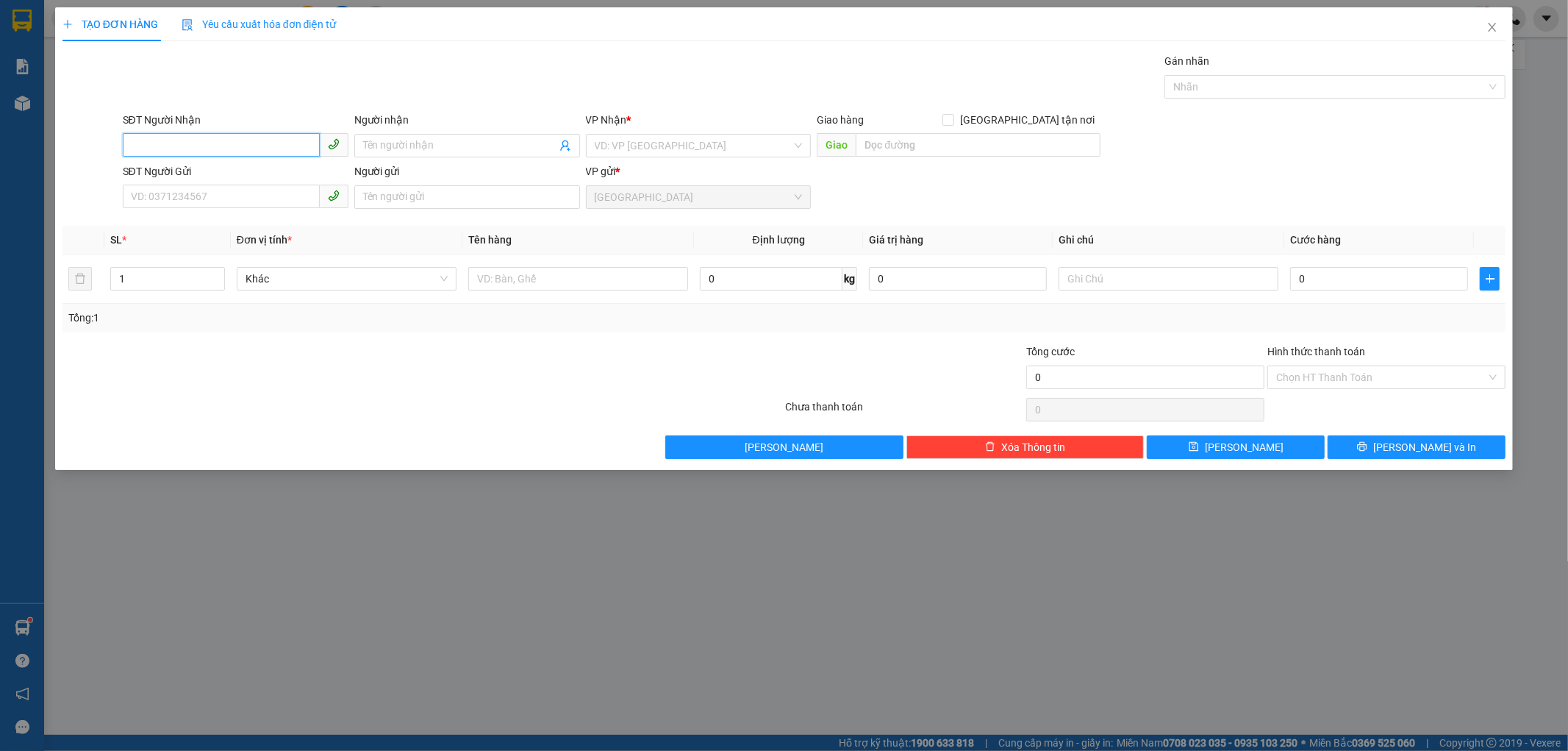
click at [175, 147] on input "SĐT Người Nhận" at bounding box center [221, 144] width 197 height 23
click at [216, 171] on div "0333009094 - [PERSON_NAME]" at bounding box center [235, 176] width 208 height 17
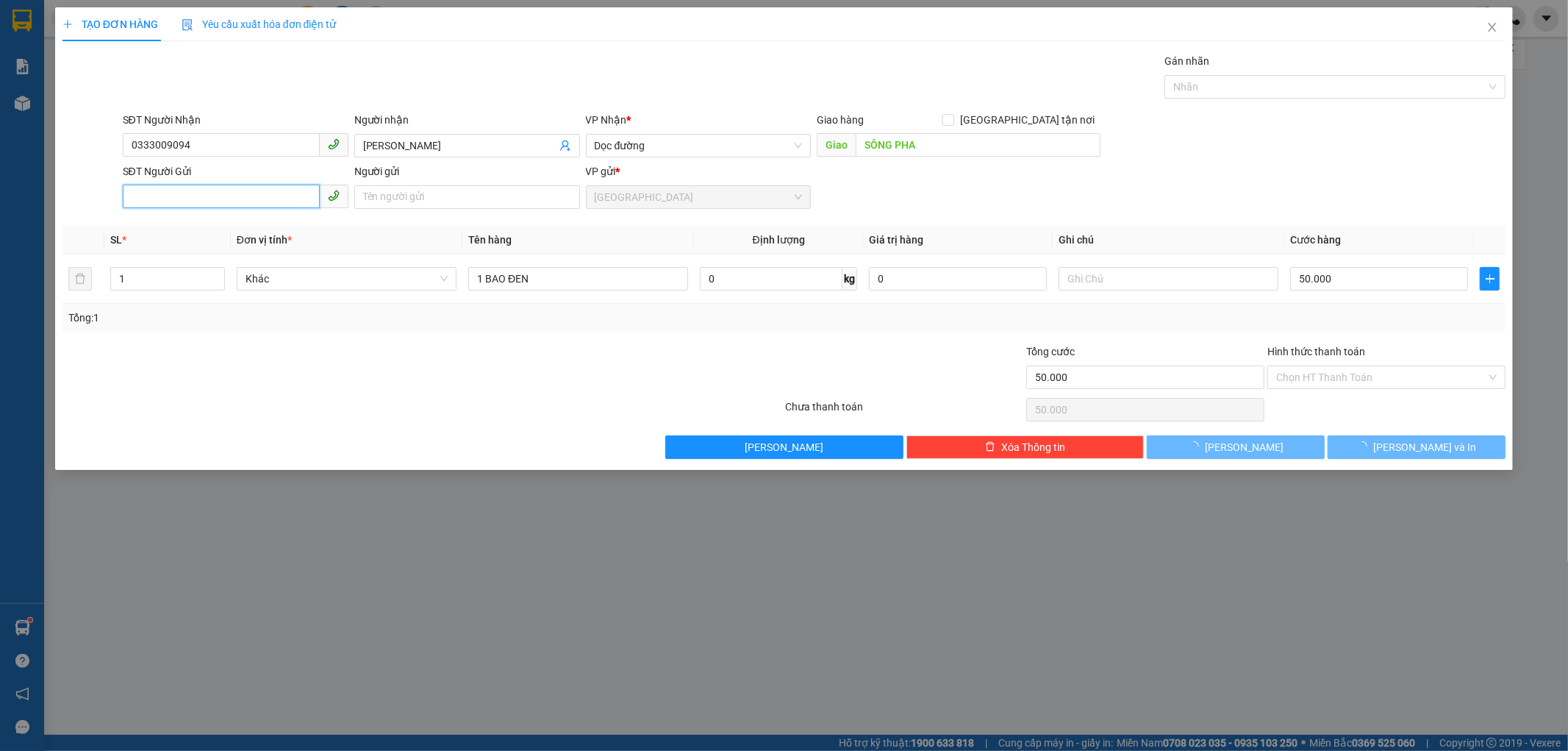
click at [218, 200] on input "SĐT Người Gửi" at bounding box center [221, 196] width 197 height 23
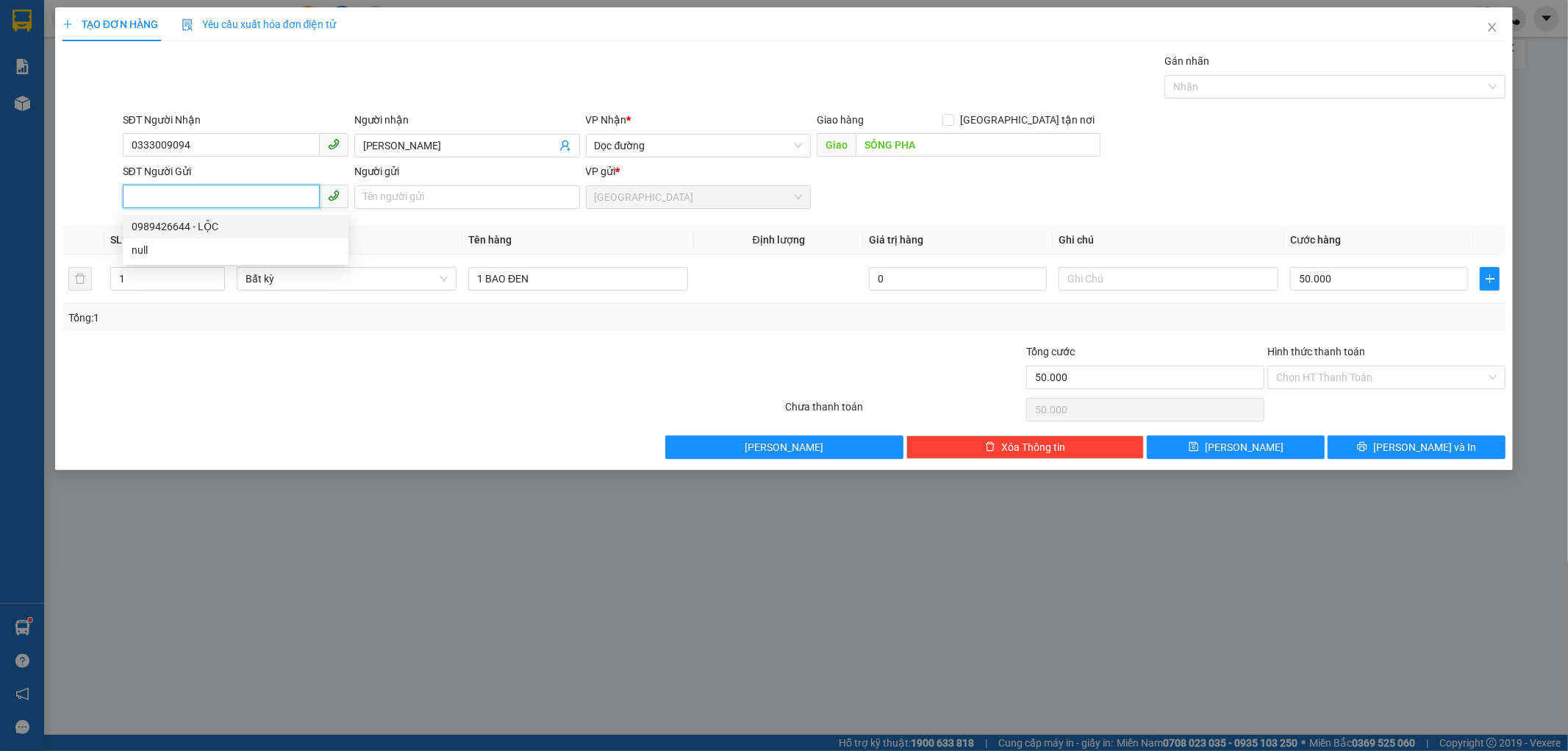
click at [215, 229] on div "0989426644 - LỘC" at bounding box center [235, 226] width 208 height 17
click at [1371, 459] on div "TẠO ĐƠN HÀNG Yêu cầu xuất hóa đơn điện tử Transit Pickup Surcharge Ids Transit …" at bounding box center [784, 238] width 1458 height 463
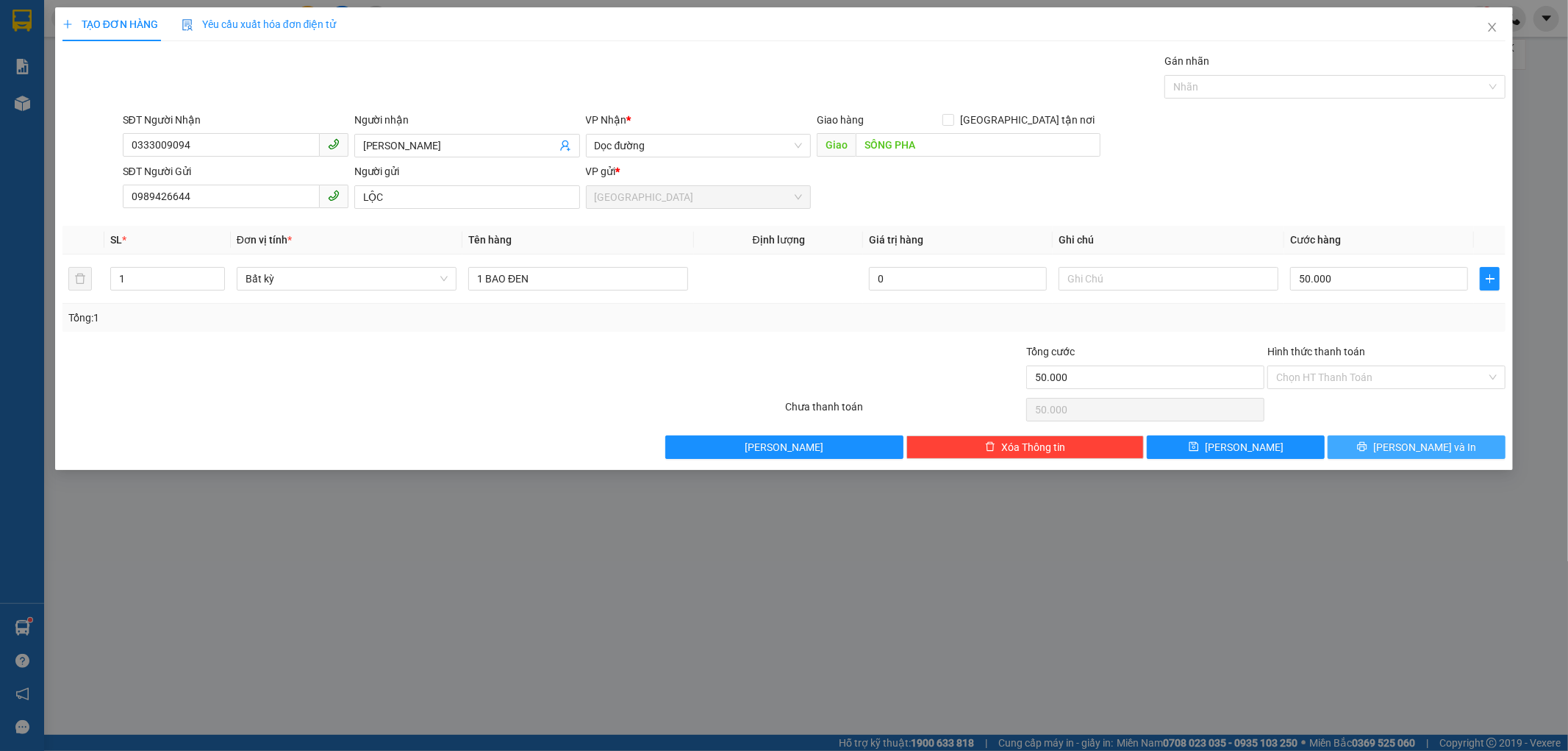
click at [1375, 450] on button "[PERSON_NAME] và In" at bounding box center [1417, 446] width 178 height 23
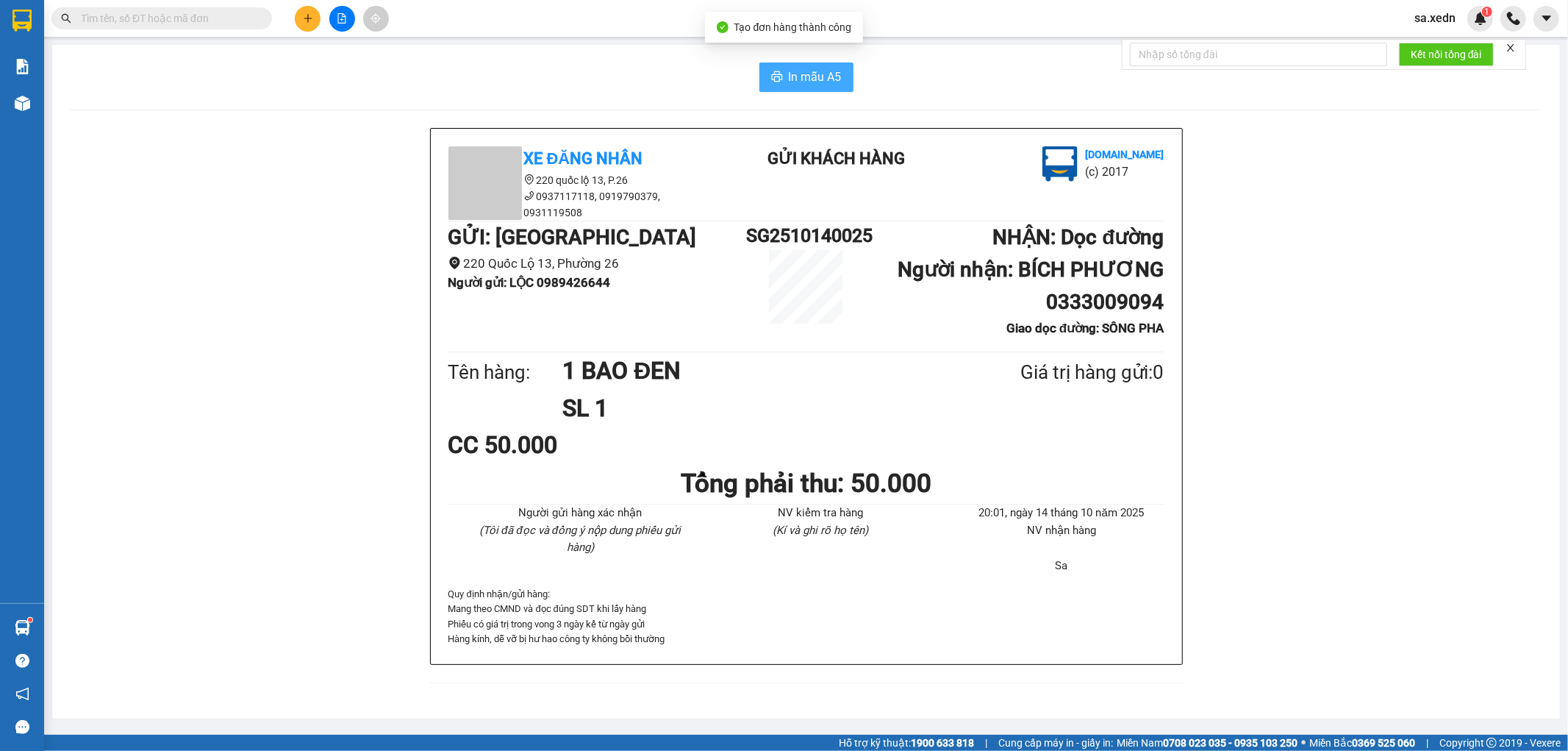
click at [795, 76] on span "In mẫu A5" at bounding box center [814, 77] width 53 height 18
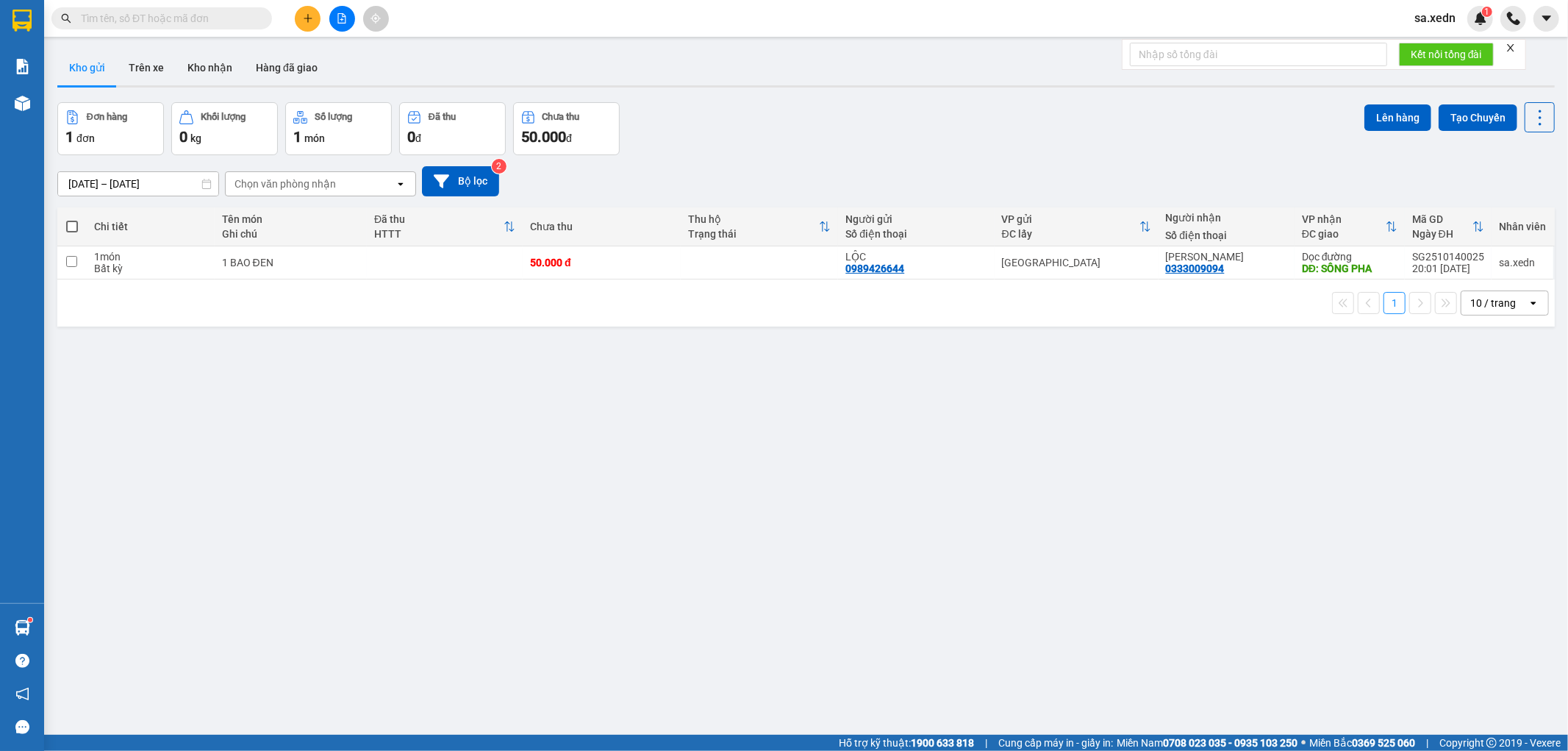
click at [217, 13] on input "text" at bounding box center [168, 18] width 174 height 17
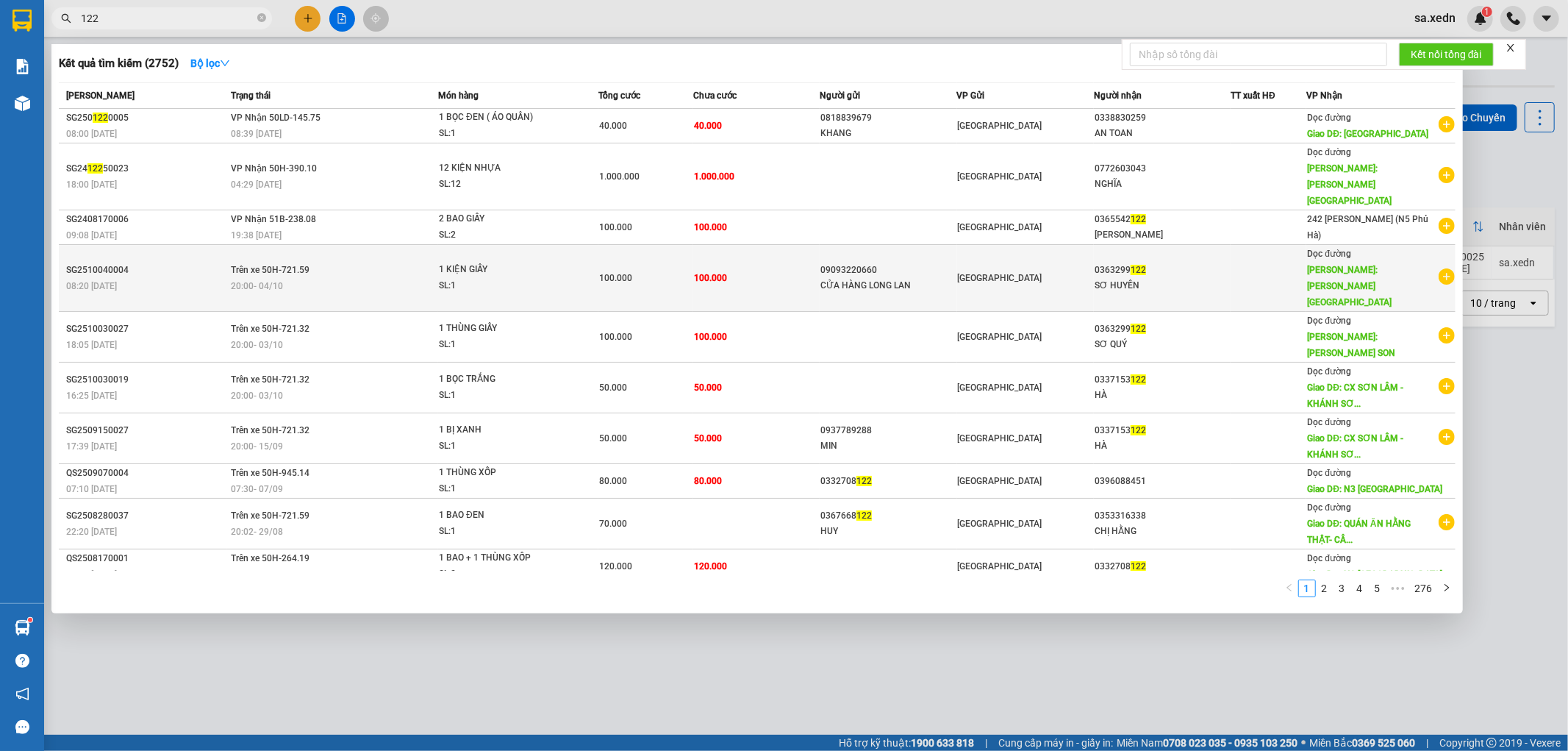
click at [494, 261] on div "1 KIỆN GIẤY" at bounding box center [493, 270] width 110 height 17
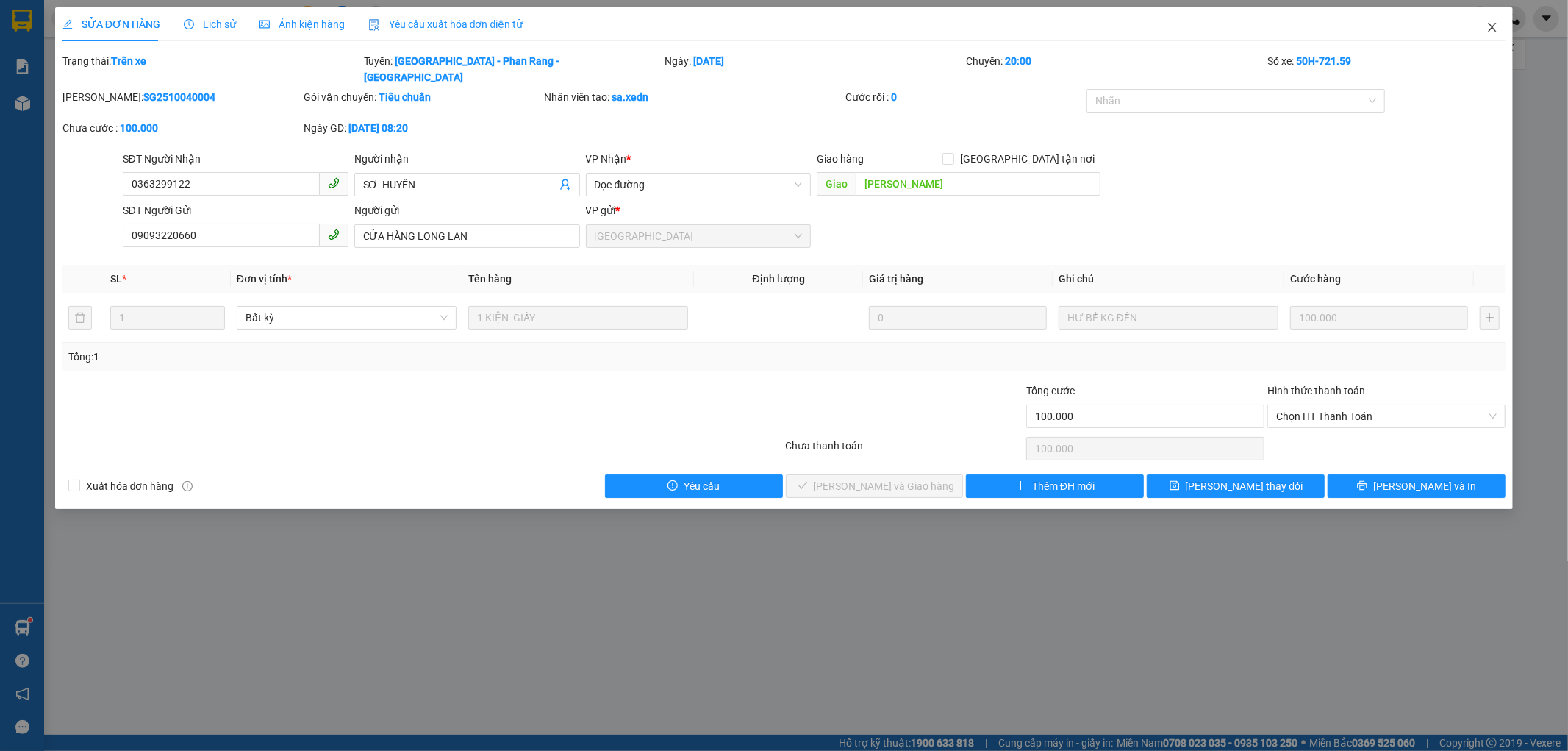
click at [1487, 24] on icon "close" at bounding box center [1492, 27] width 12 height 12
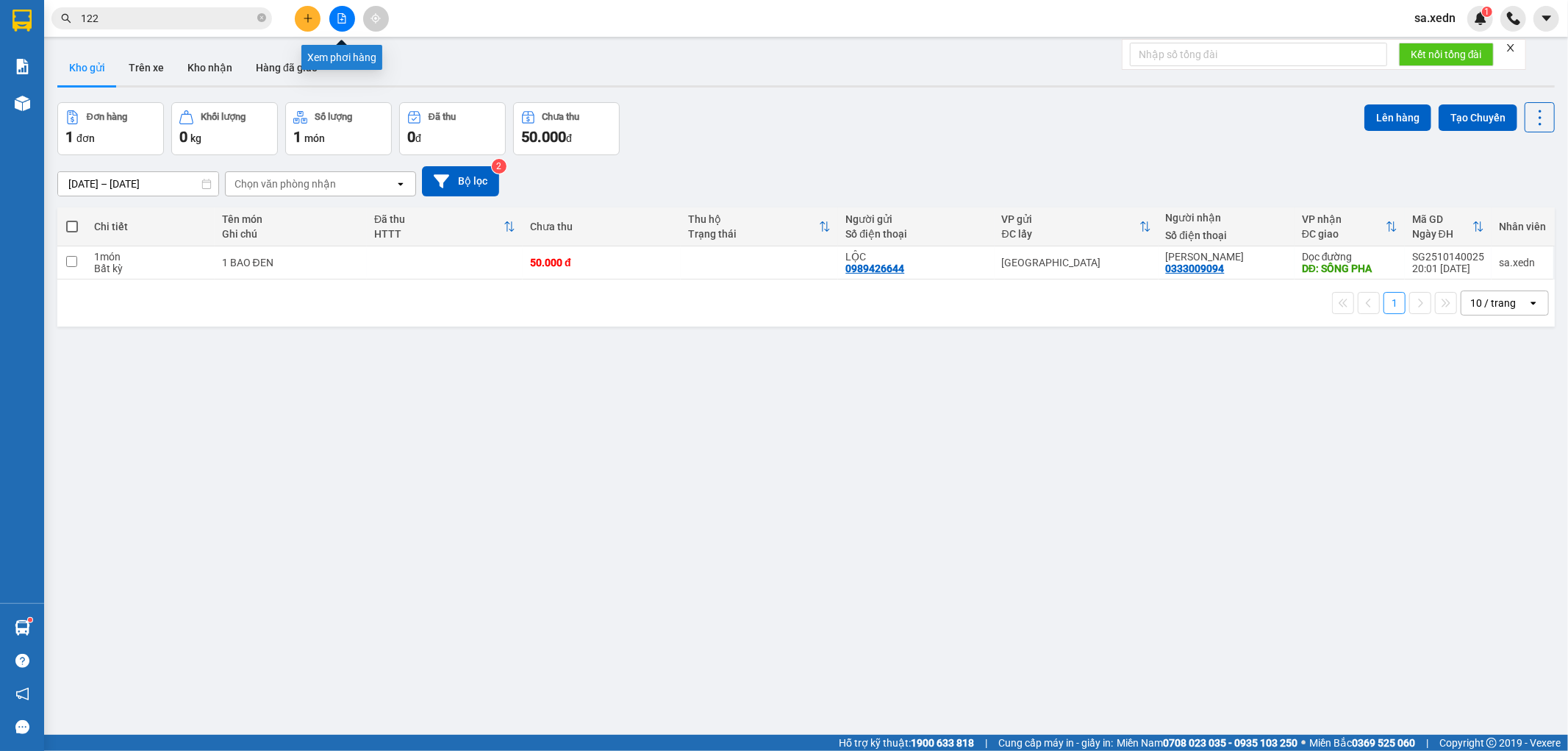
click at [335, 19] on button at bounding box center [343, 18] width 26 height 26
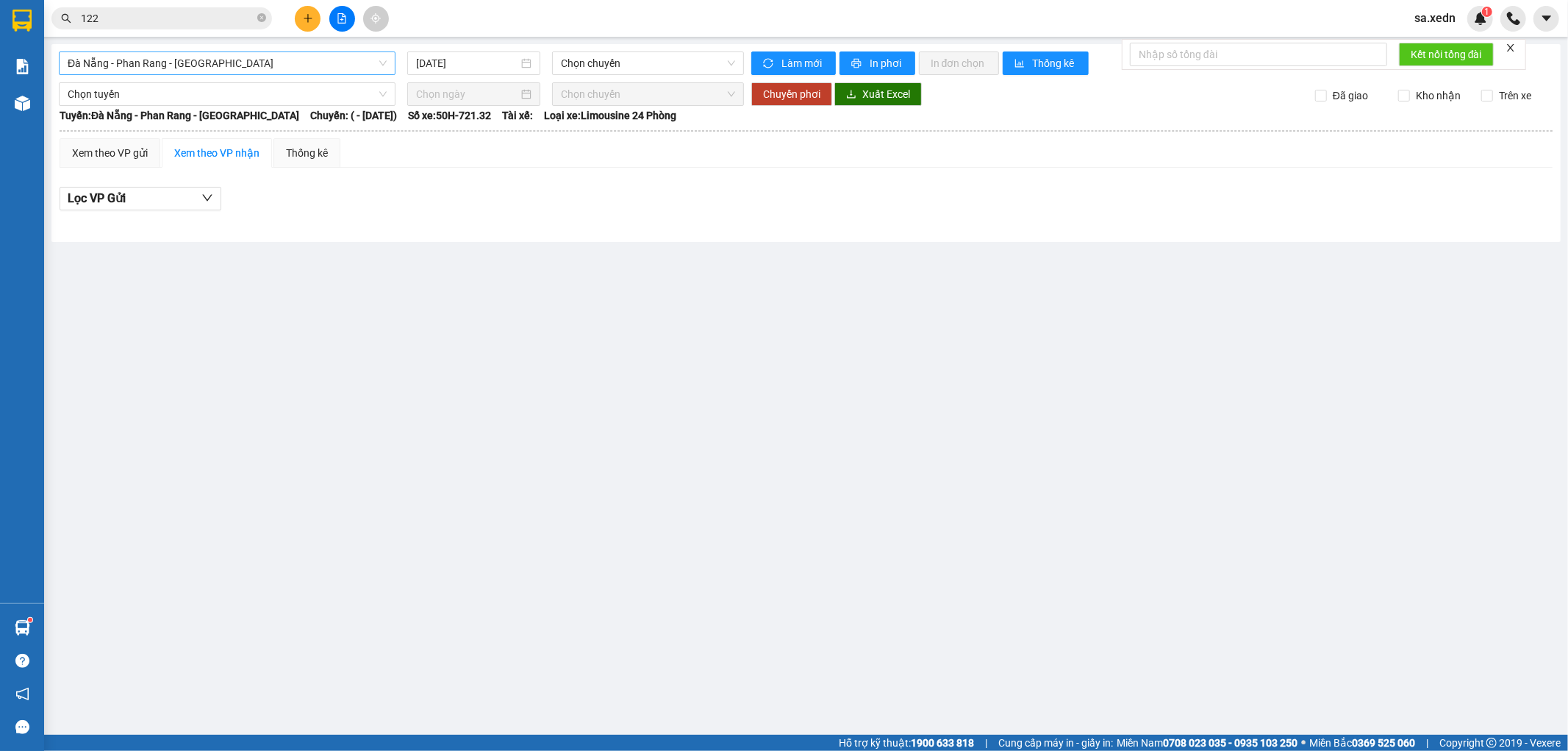
click at [246, 63] on span "Đà Nẵng - Phan Rang - [GEOGRAPHIC_DATA]" at bounding box center [226, 64] width 319 height 22
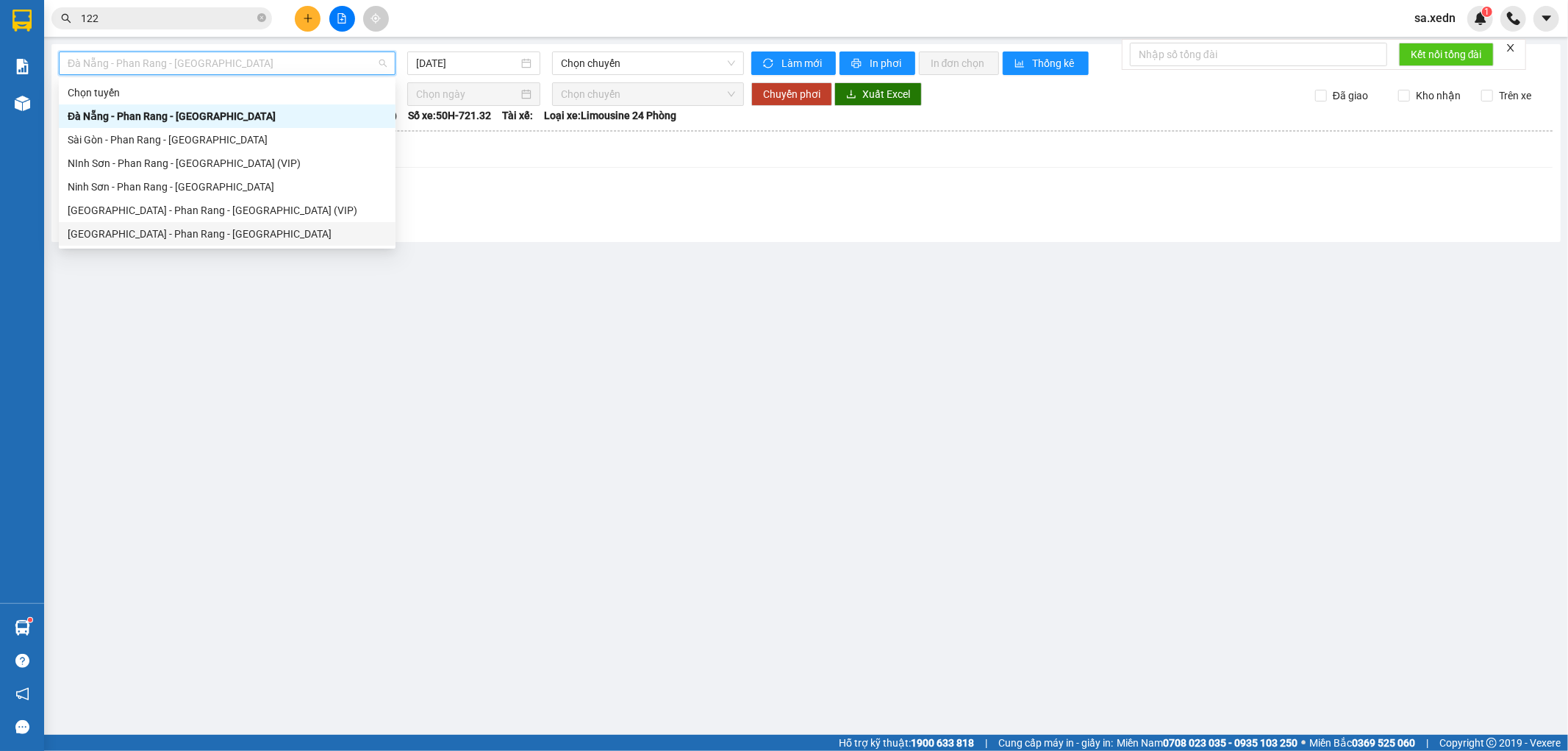
click at [196, 225] on div "[GEOGRAPHIC_DATA] - Phan Rang - [GEOGRAPHIC_DATA]" at bounding box center [226, 234] width 319 height 17
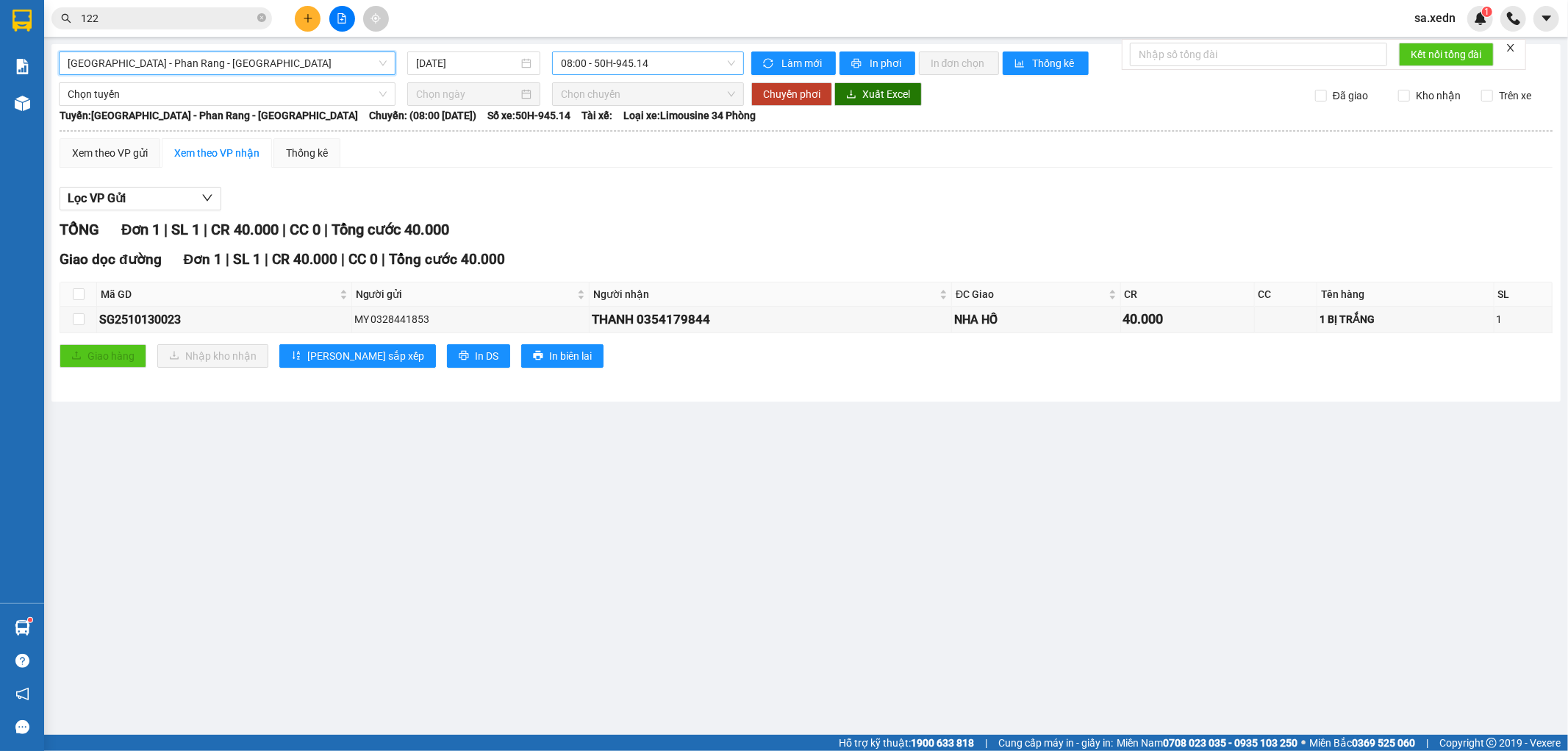
click at [597, 69] on span "08:00 - 50H-945.14" at bounding box center [647, 64] width 174 height 22
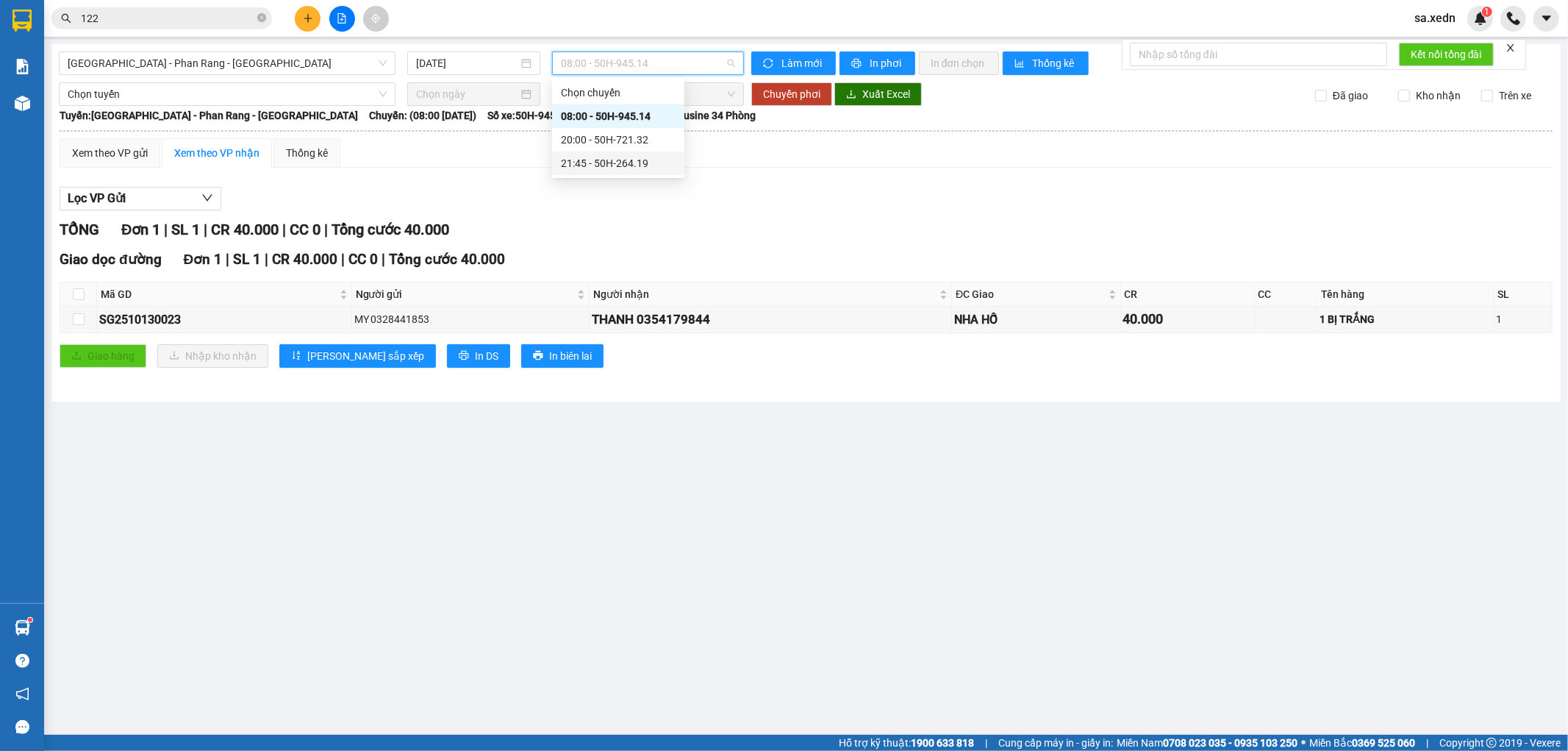
click at [637, 162] on div "21:45 - 50H-264.19" at bounding box center [618, 164] width 115 height 17
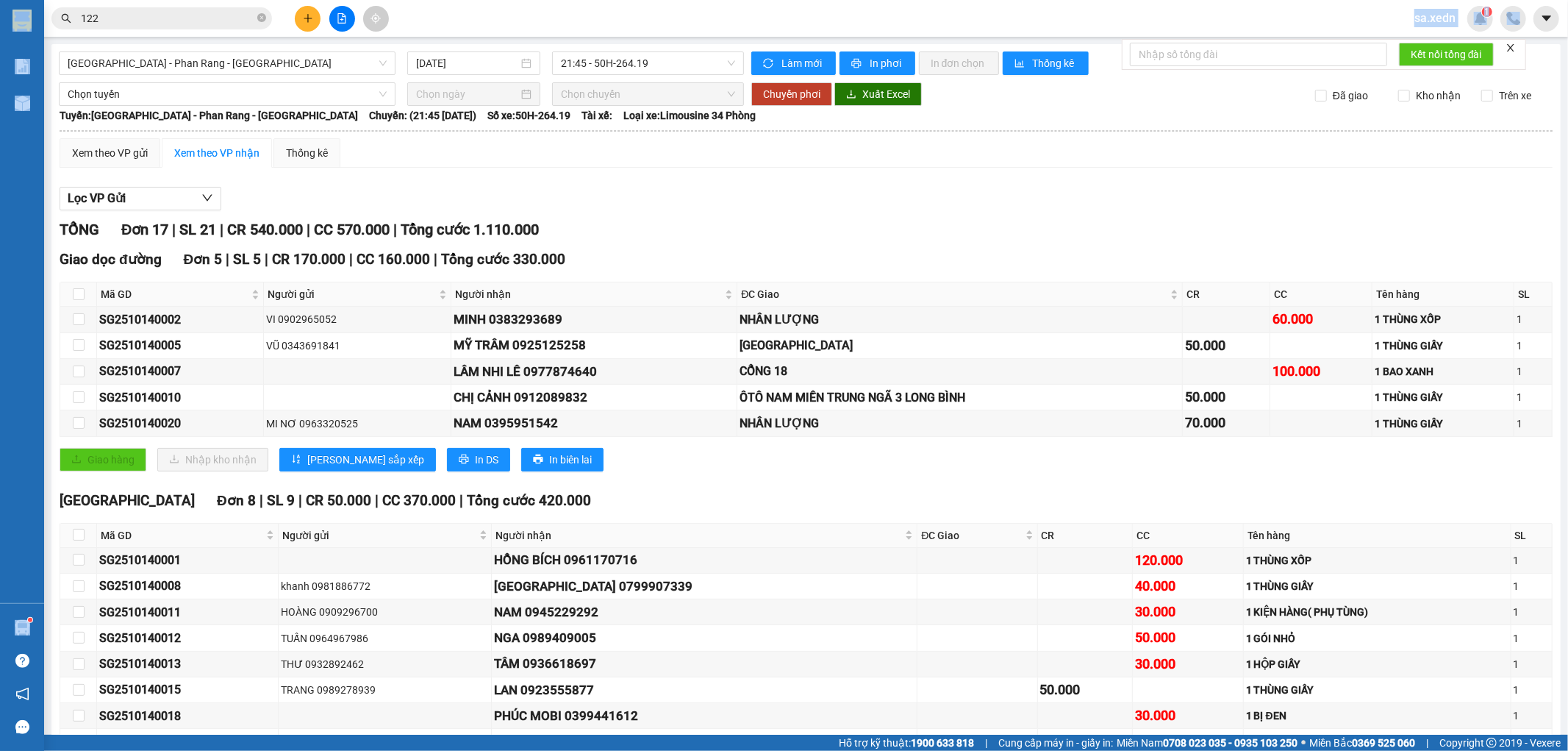
drag, startPoint x: 258, startPoint y: 42, endPoint x: 268, endPoint y: 18, distance: 26.0
click at [268, 18] on section "Kết quả tìm kiếm ( 2752 ) Bộ lọc Mã ĐH Trạng thái Món hàng Tổng cước Chưa cước …" at bounding box center [784, 375] width 1568 height 751
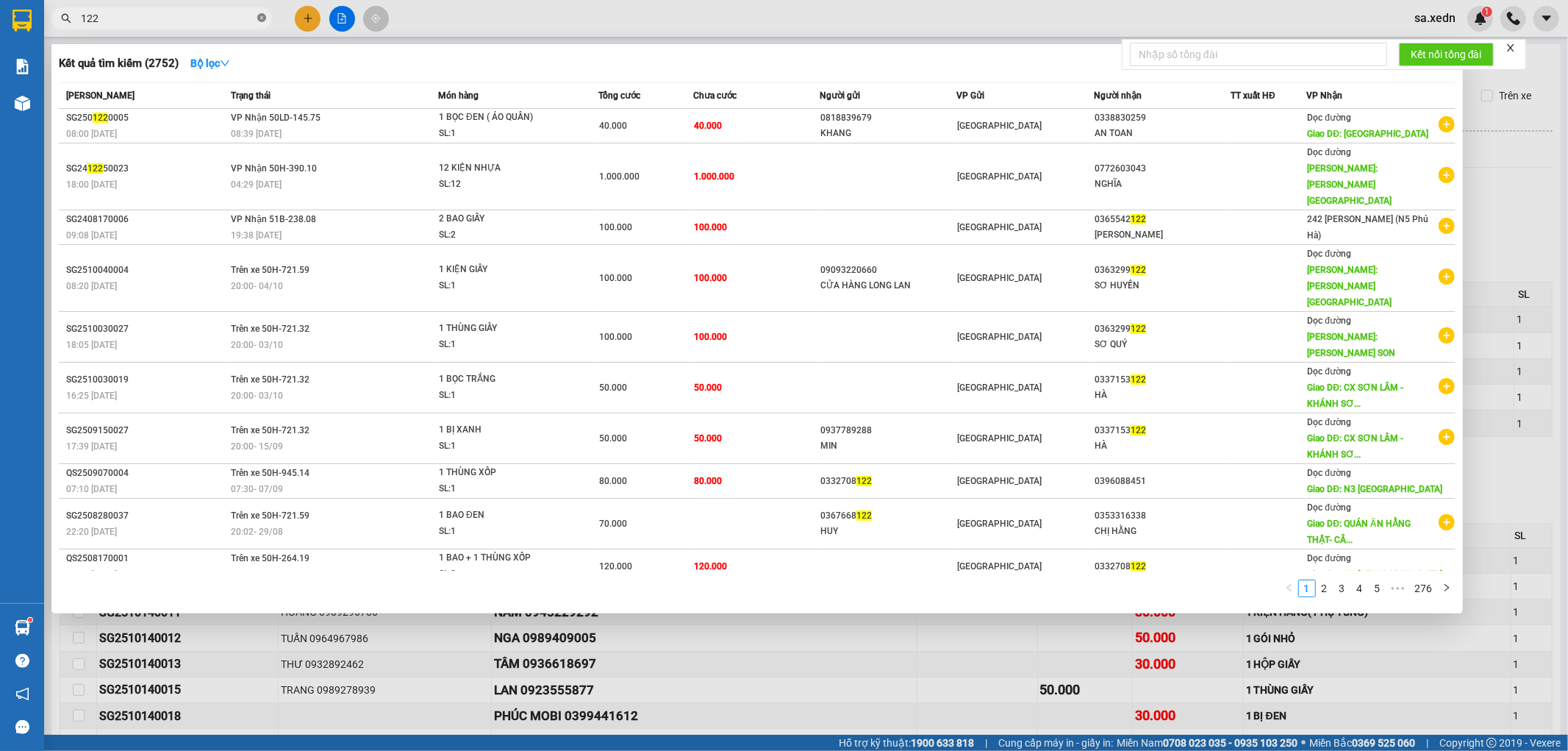
click at [260, 23] on span at bounding box center [262, 18] width 9 height 14
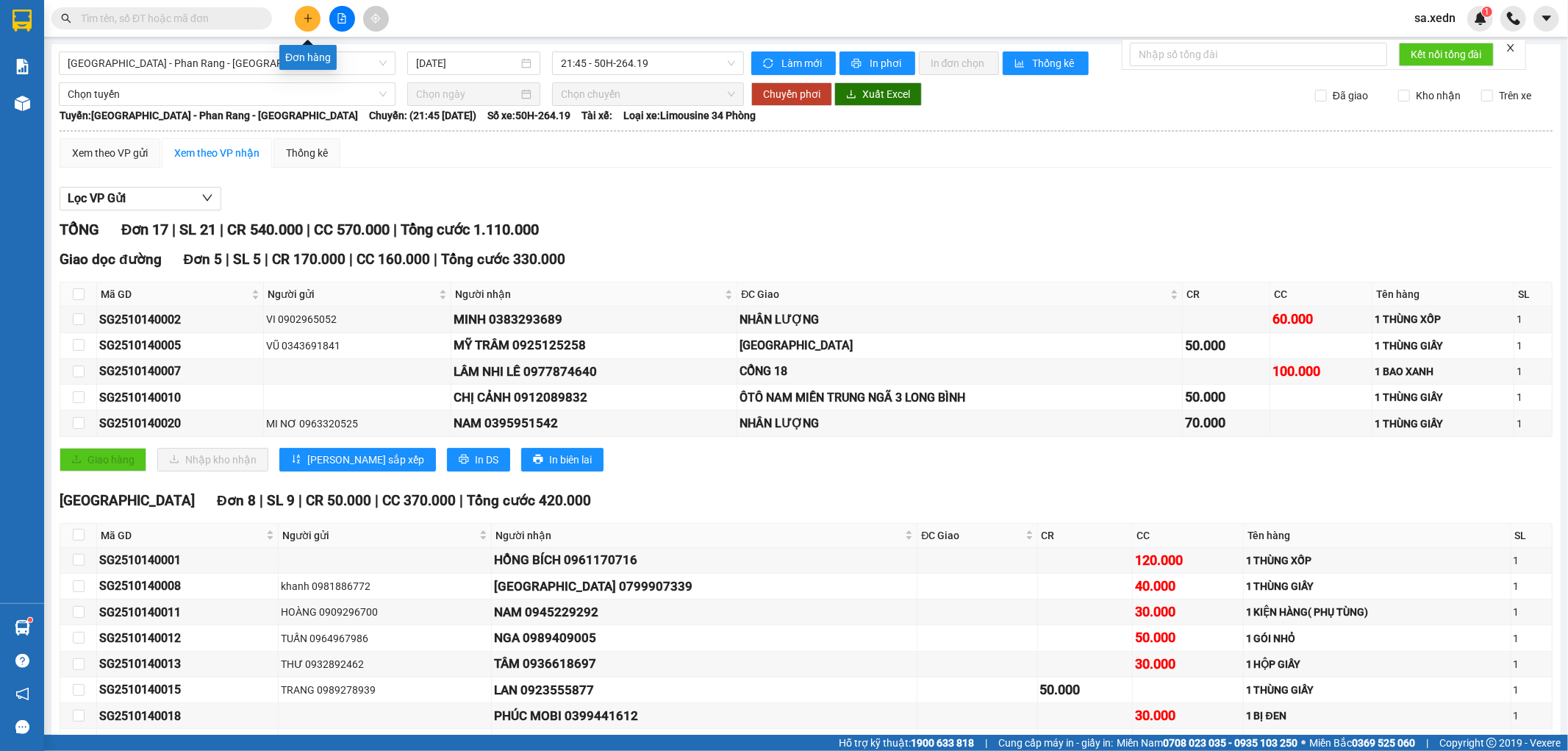
click at [309, 11] on button at bounding box center [308, 18] width 26 height 26
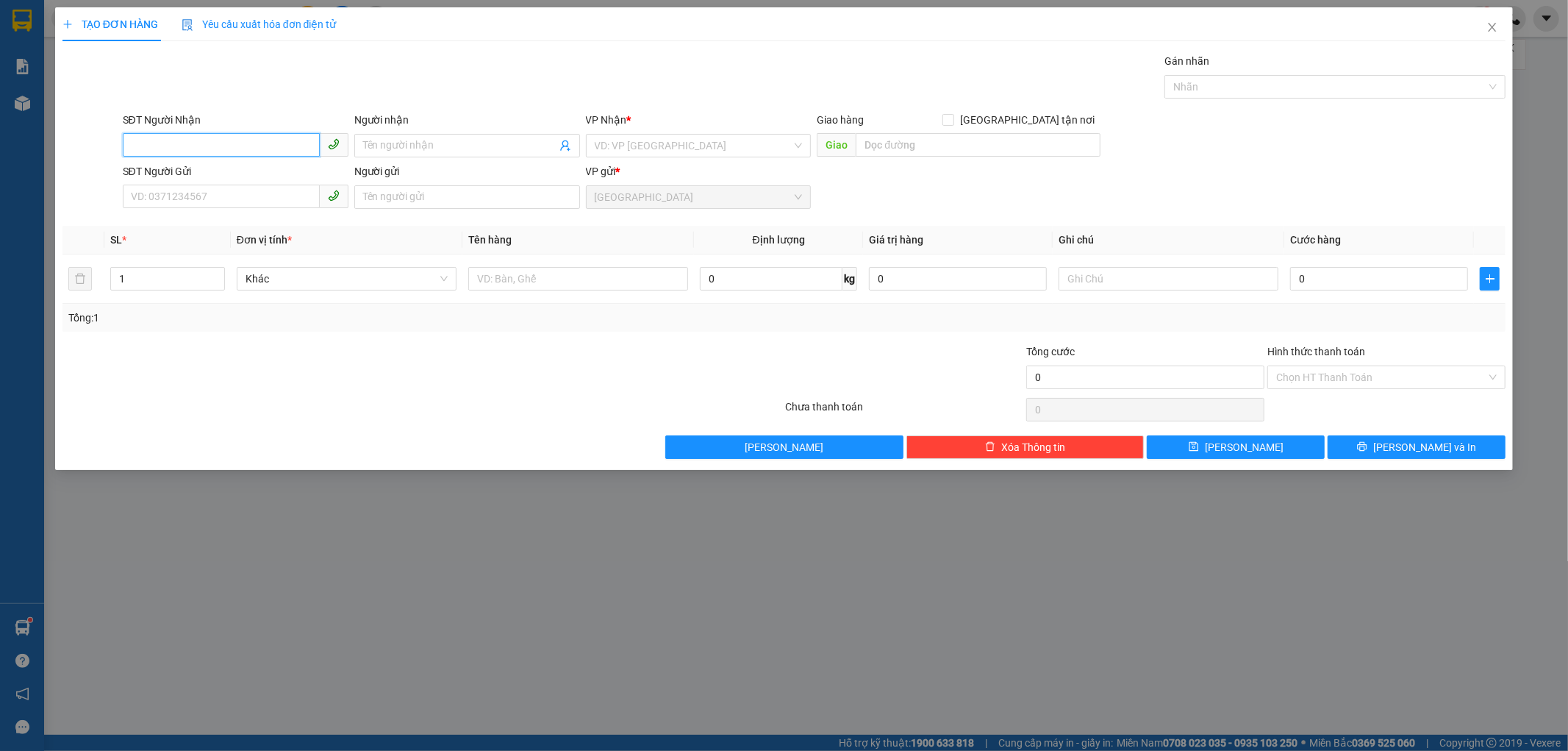
click at [175, 147] on input "SĐT Người Nhận" at bounding box center [221, 144] width 197 height 23
click at [361, 144] on span at bounding box center [467, 145] width 225 height 23
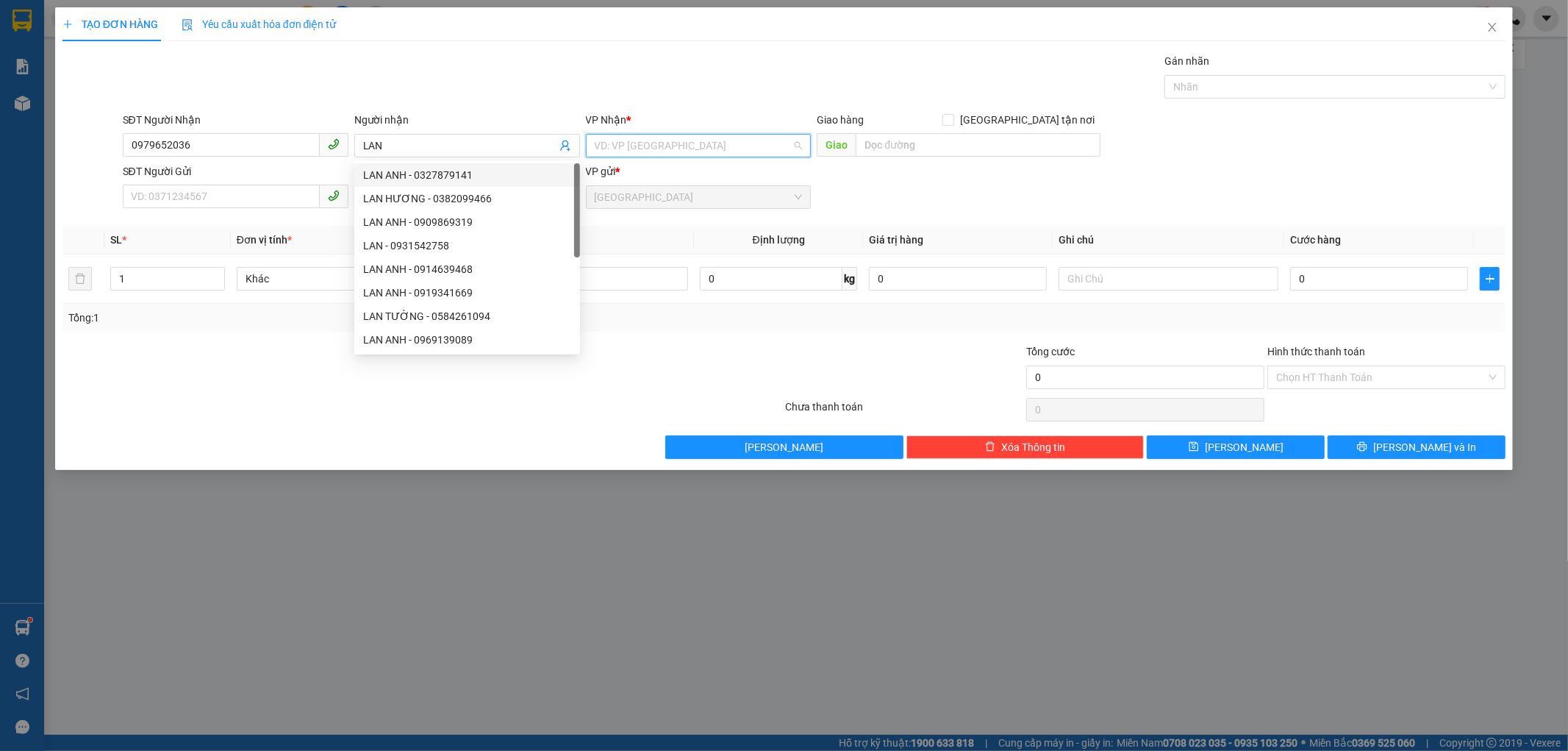
click at [601, 137] on input "search" at bounding box center [694, 146] width 198 height 22
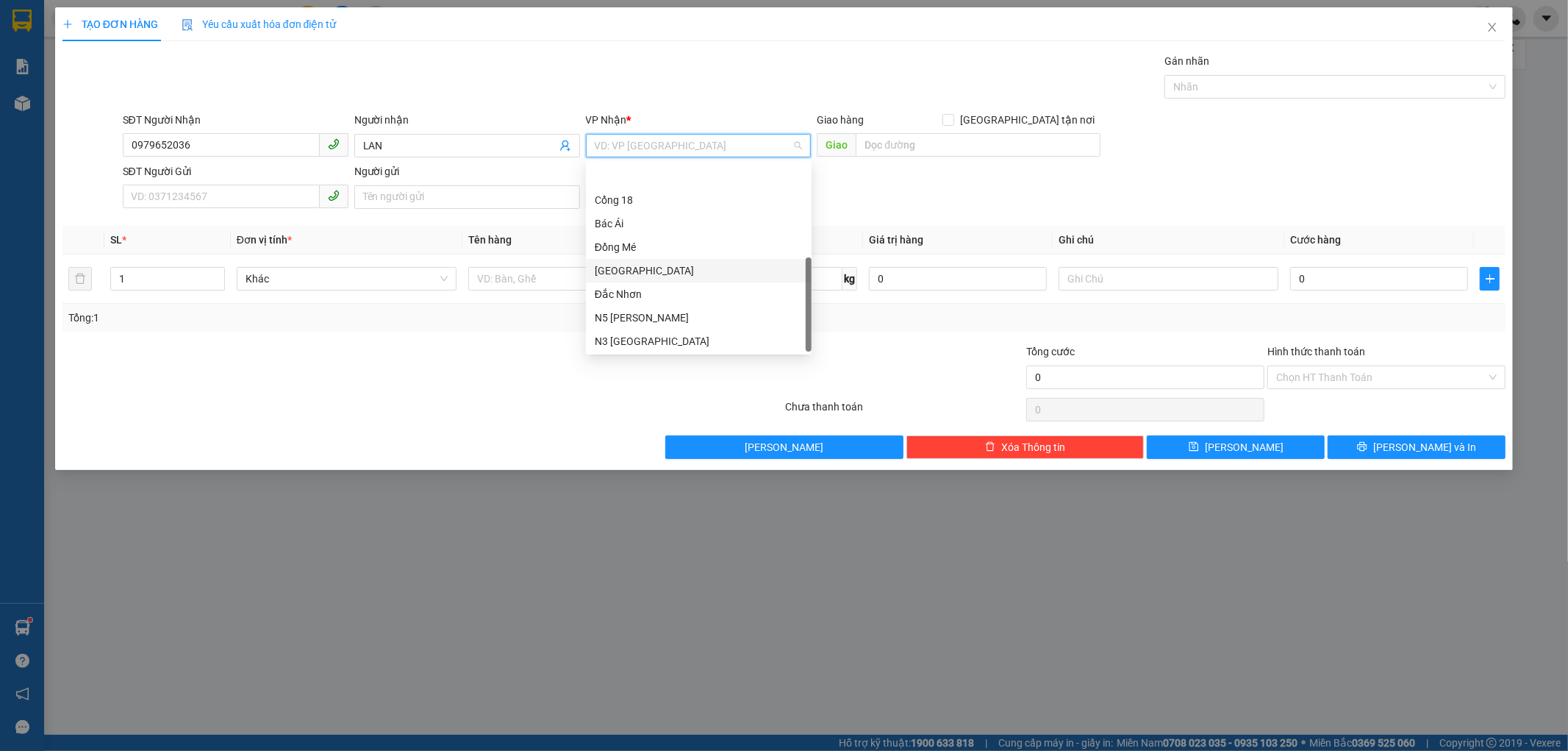
scroll to position [211, 0]
click at [626, 307] on div "Dọc đường" at bounding box center [698, 316] width 225 height 23
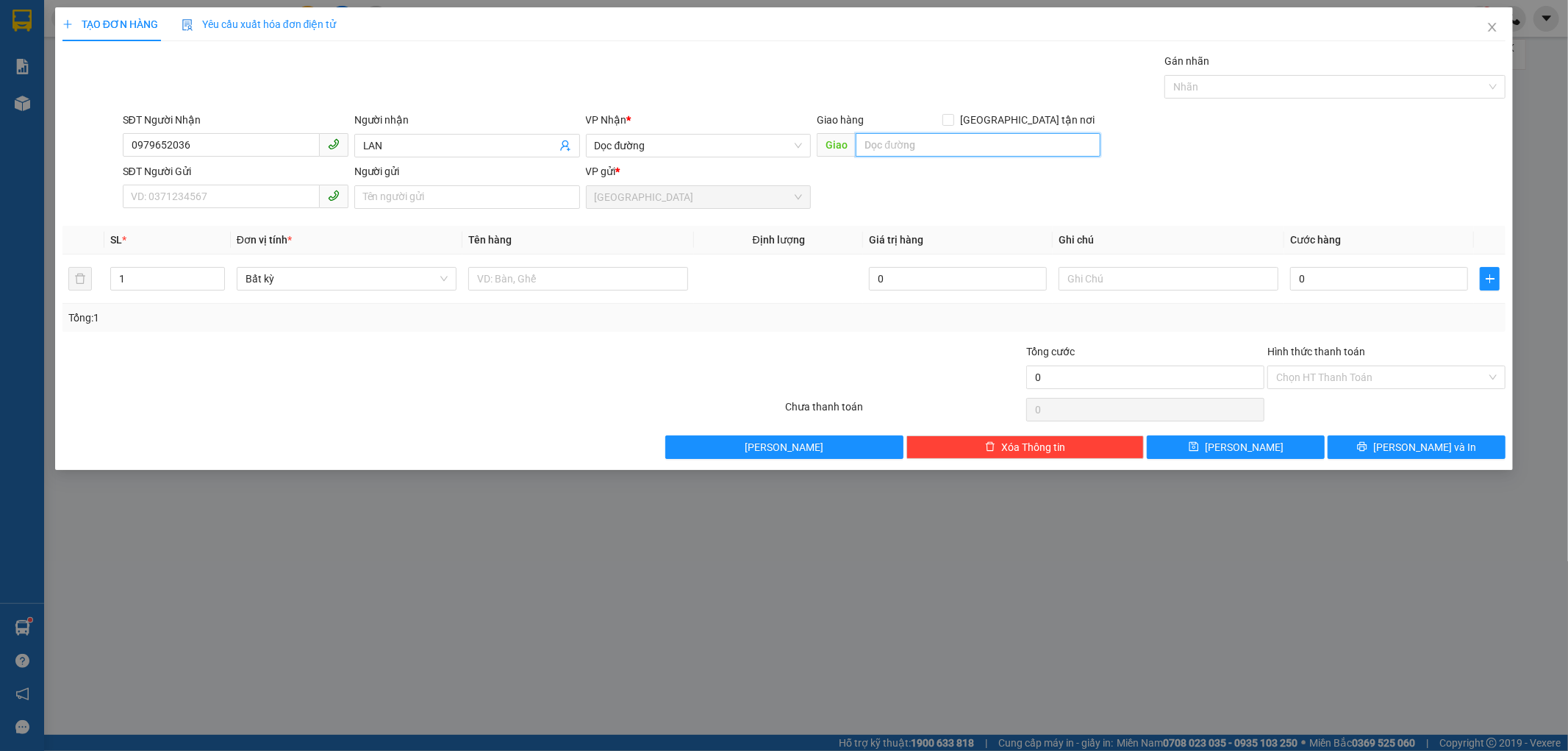
click at [874, 147] on input "text" at bounding box center [978, 144] width 245 height 23
click at [144, 193] on input "SĐT Người Gửi" at bounding box center [221, 196] width 197 height 23
click at [414, 200] on input "Người gửi" at bounding box center [467, 197] width 225 height 23
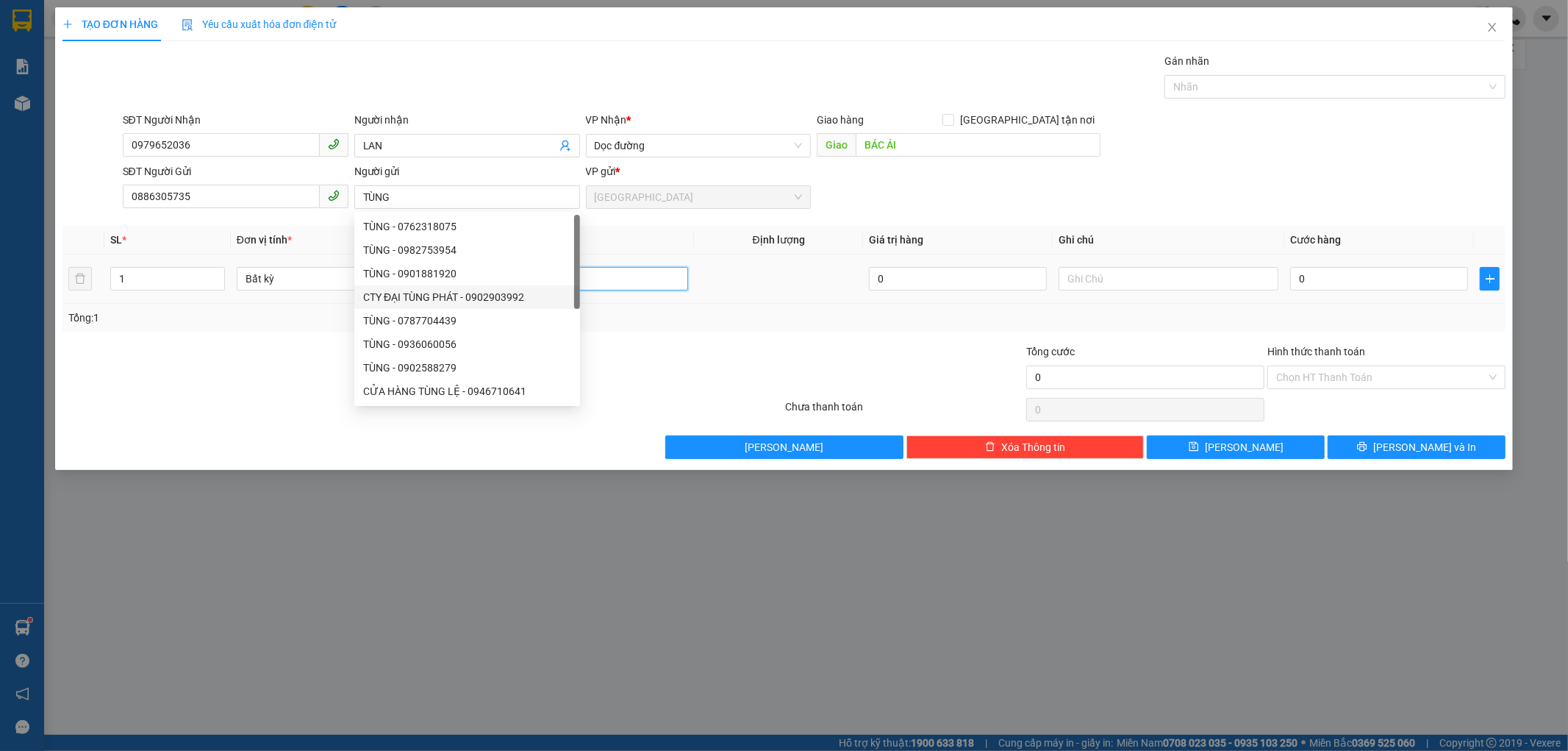
click at [596, 283] on input "text" at bounding box center [578, 278] width 220 height 23
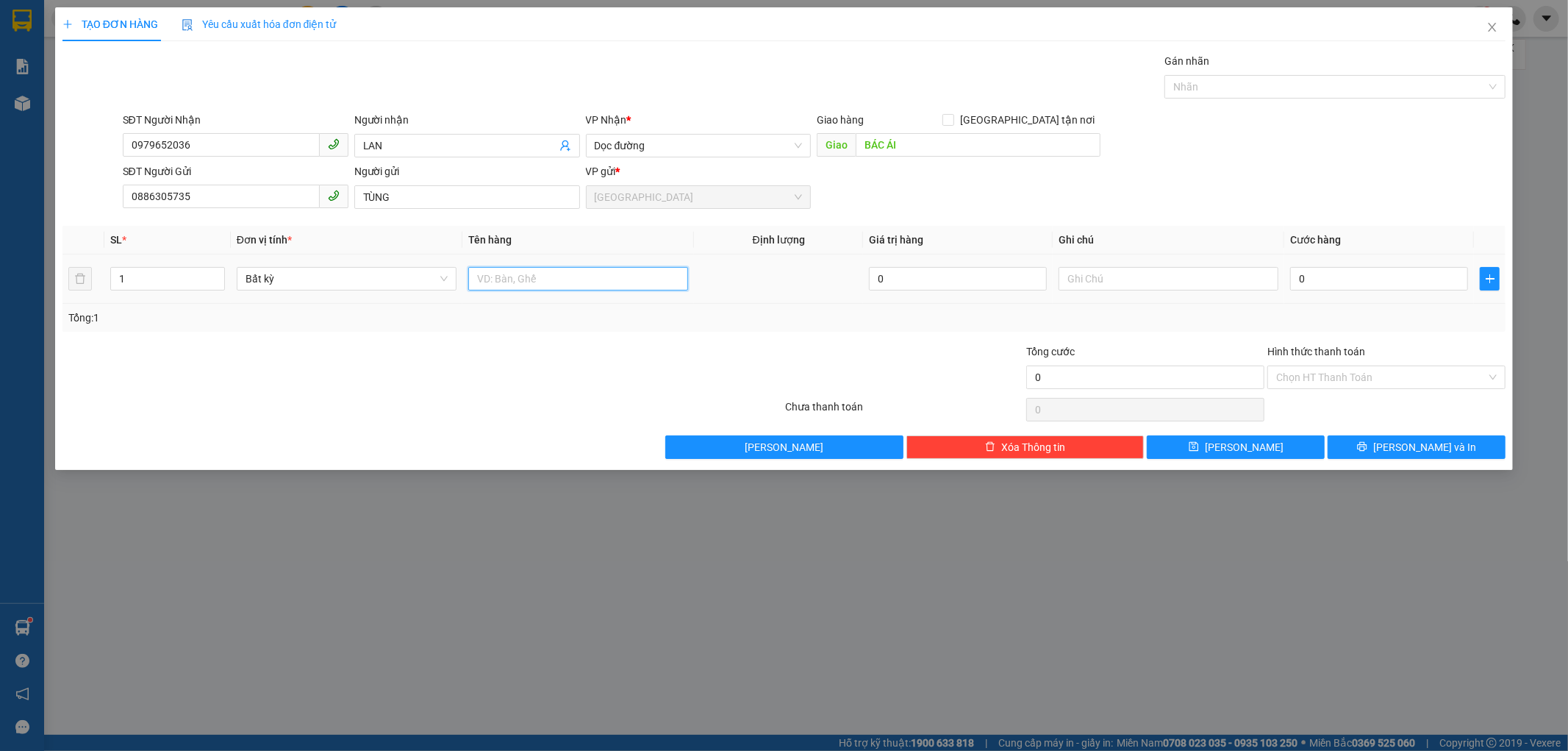
click at [496, 279] on input "text" at bounding box center [578, 278] width 220 height 23
click at [1071, 273] on input "text" at bounding box center [1168, 278] width 220 height 23
click at [1101, 276] on input "ĐỒ MX PHẨM" at bounding box center [1168, 278] width 220 height 23
click at [1294, 270] on input "0" at bounding box center [1379, 278] width 178 height 23
click at [1298, 297] on td "50.000" at bounding box center [1379, 278] width 189 height 49
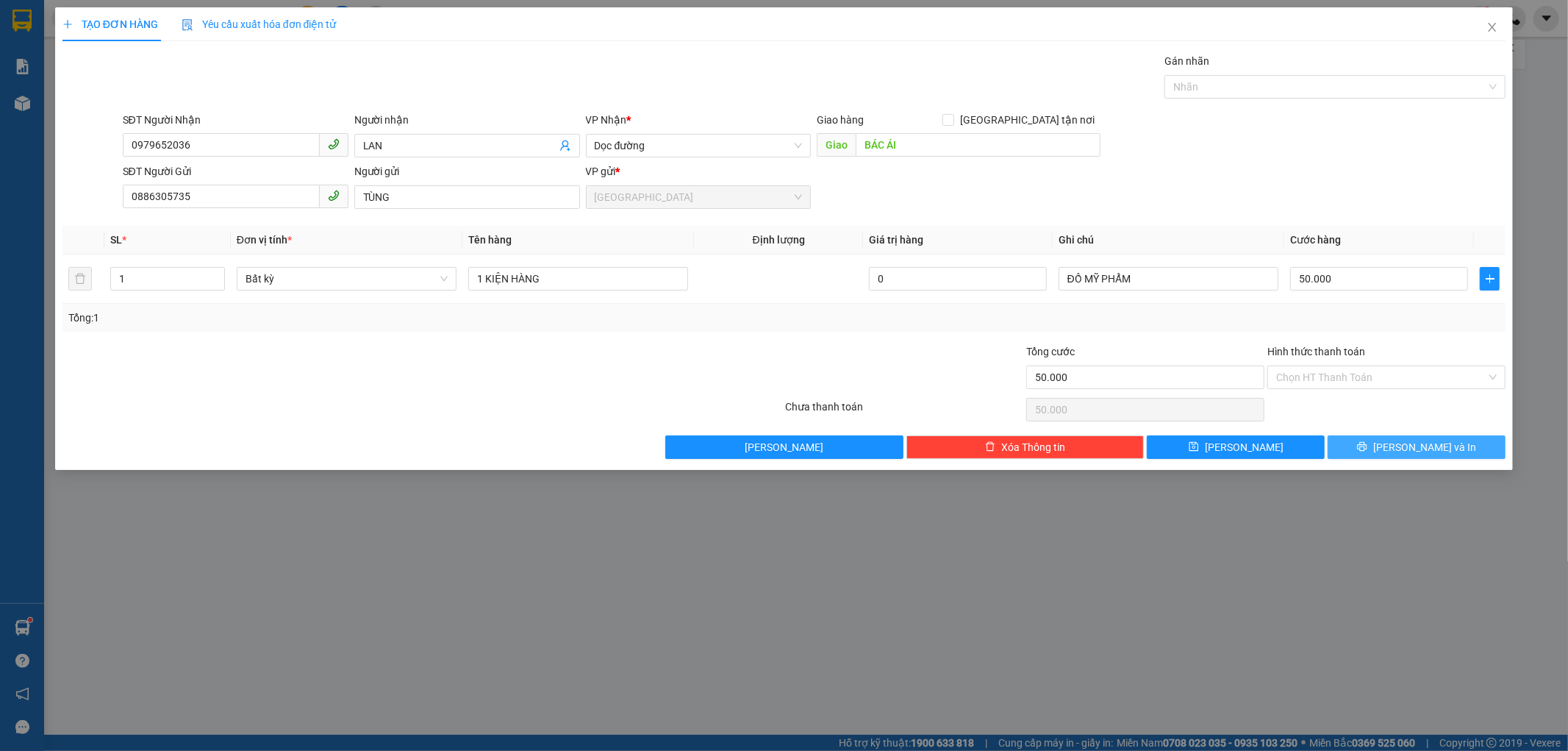
click at [1389, 442] on button "[PERSON_NAME] và In" at bounding box center [1417, 446] width 178 height 23
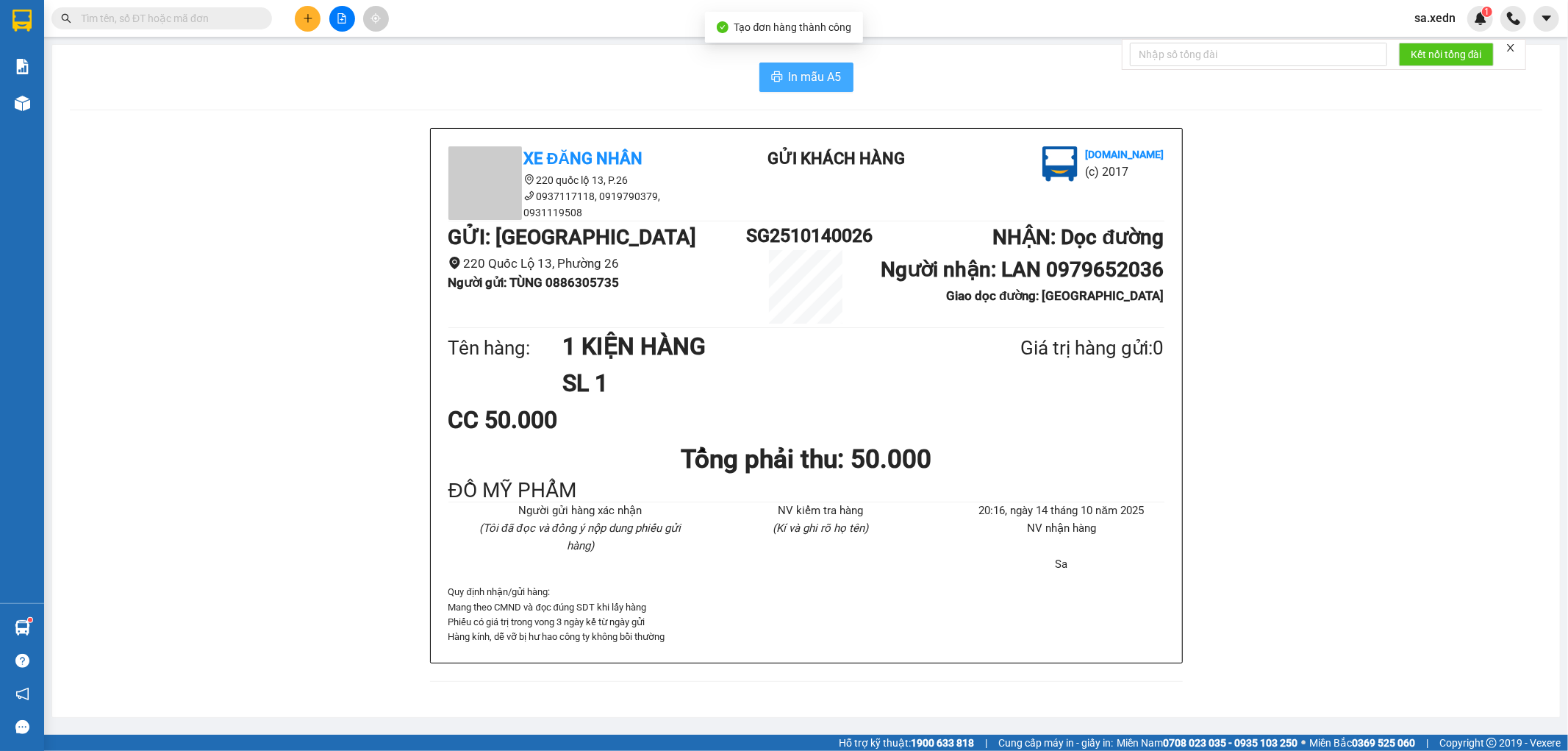
click at [806, 72] on span "In mẫu A5" at bounding box center [814, 77] width 53 height 18
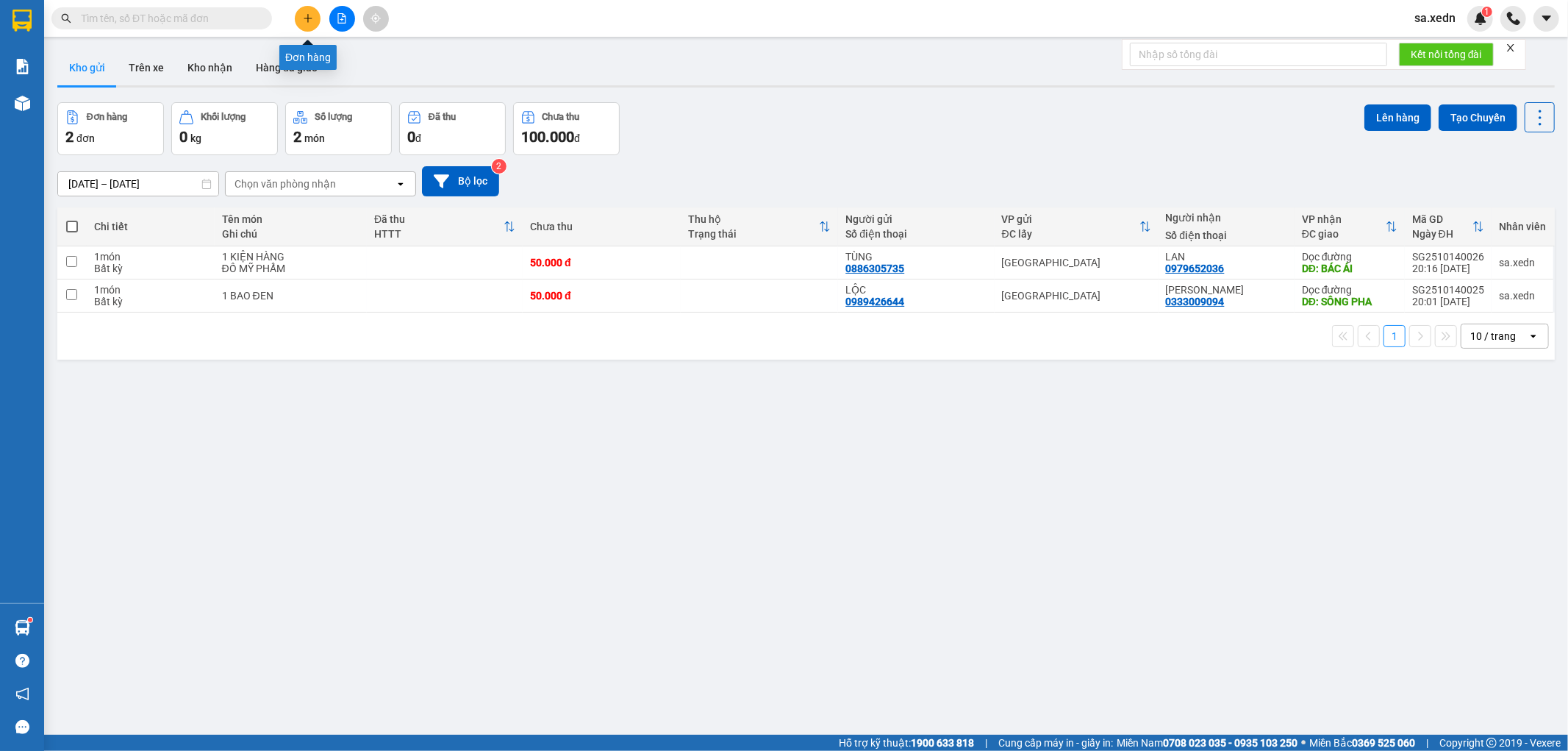
click at [312, 9] on button at bounding box center [308, 18] width 26 height 26
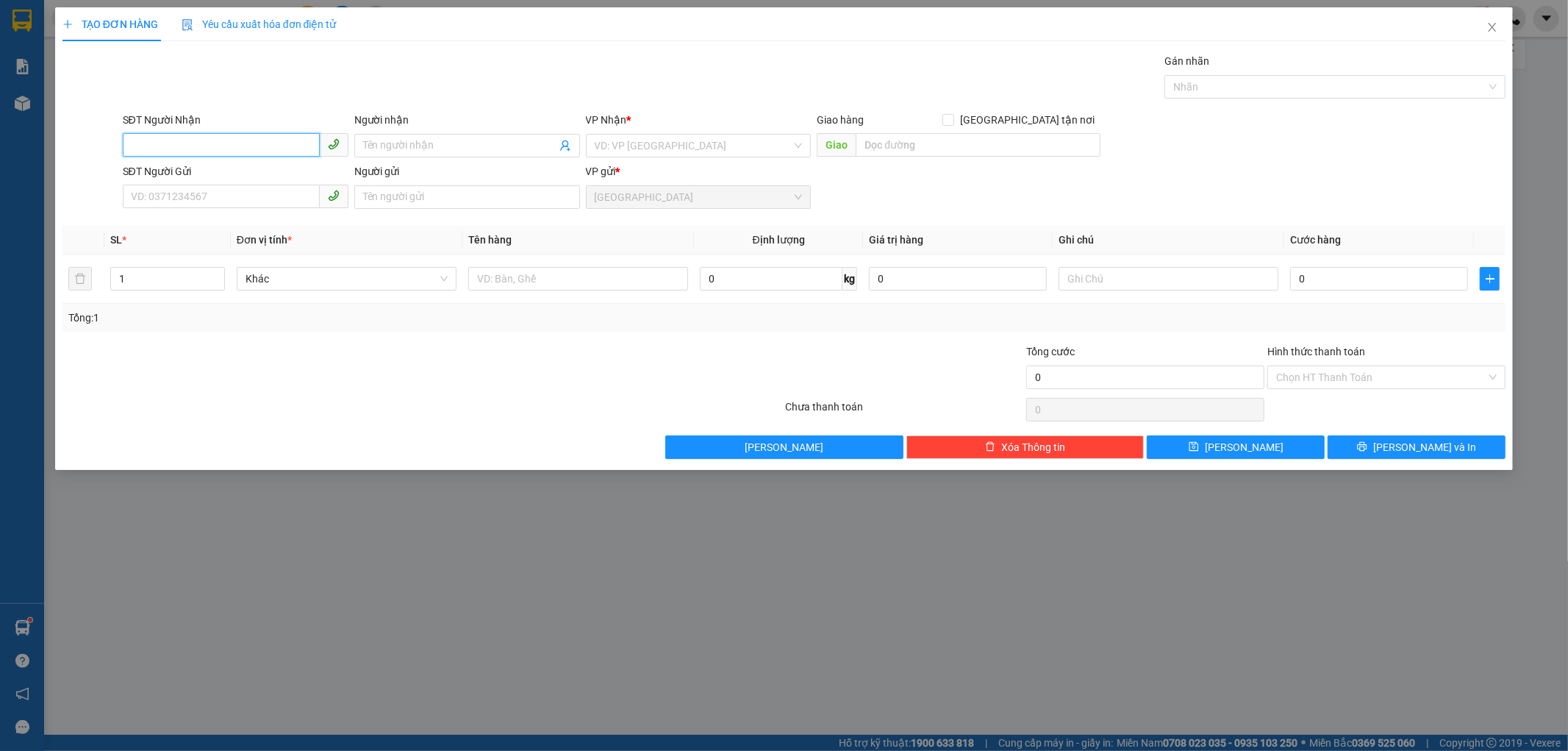
click at [185, 142] on input "SĐT Người Nhận" at bounding box center [221, 144] width 197 height 23
click at [203, 177] on div "0367485026 - NHƯ" at bounding box center [235, 176] width 208 height 17
click at [211, 200] on input "SĐT Người Gửi" at bounding box center [221, 196] width 197 height 23
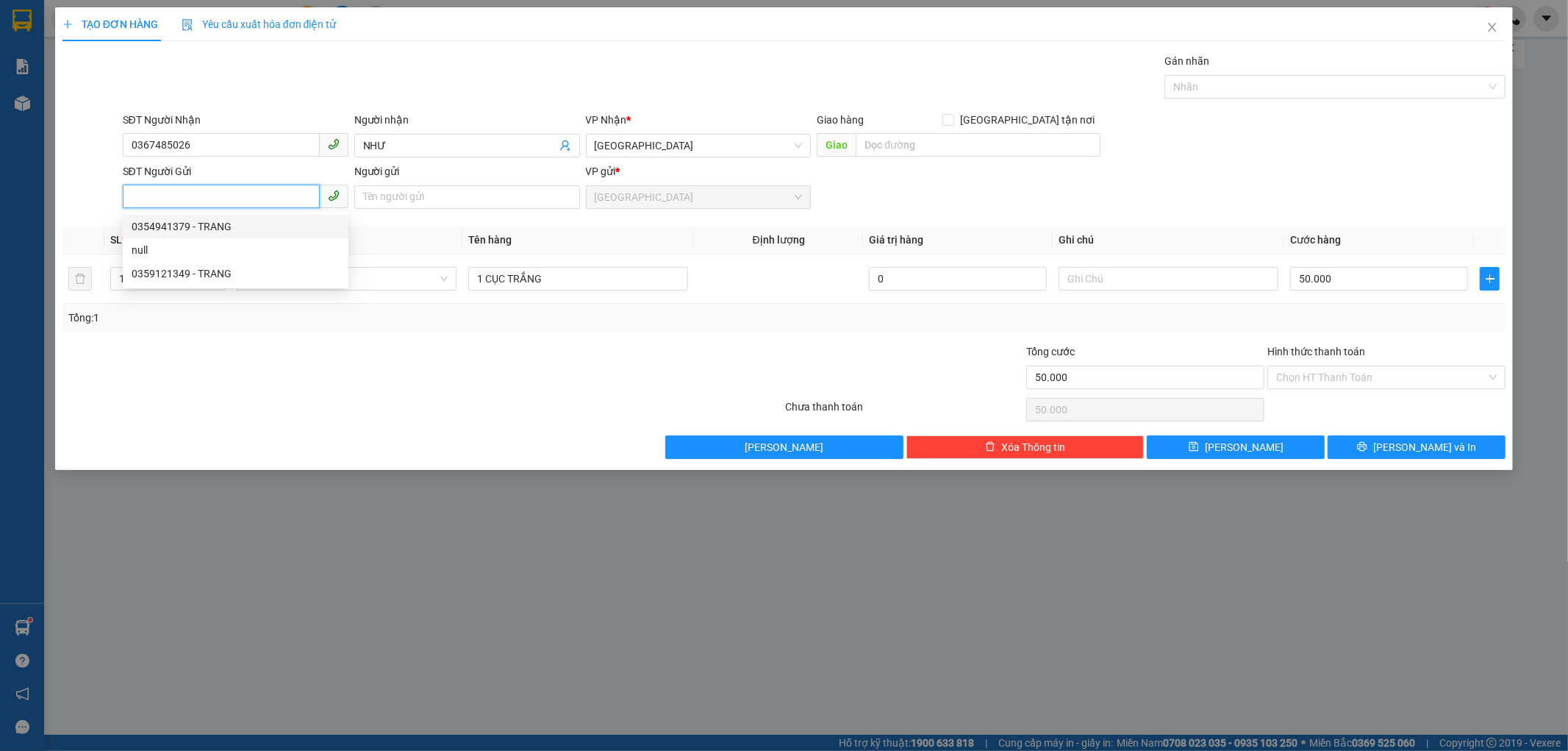
click at [209, 219] on div "0354941379 - TRANG" at bounding box center [235, 226] width 208 height 17
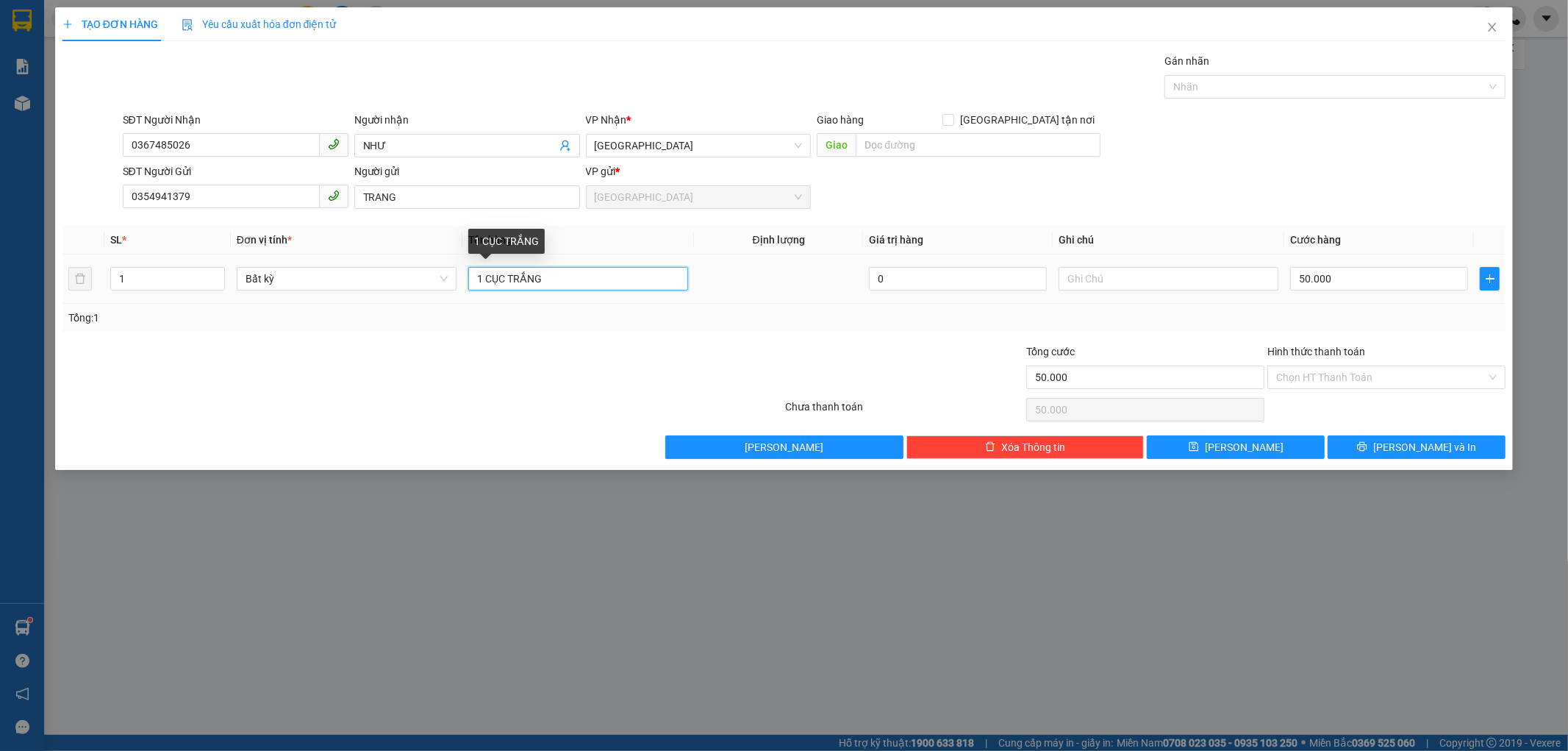
click at [552, 283] on input "1 CỤC TRẮNG" at bounding box center [578, 278] width 220 height 23
click at [1296, 277] on input "50.000" at bounding box center [1379, 278] width 178 height 23
click at [1334, 311] on div "Tổng: 1" at bounding box center [784, 318] width 1432 height 17
click at [1350, 279] on input "150.000" at bounding box center [1379, 278] width 178 height 23
click at [1349, 323] on div "Tổng: 1" at bounding box center [784, 318] width 1432 height 17
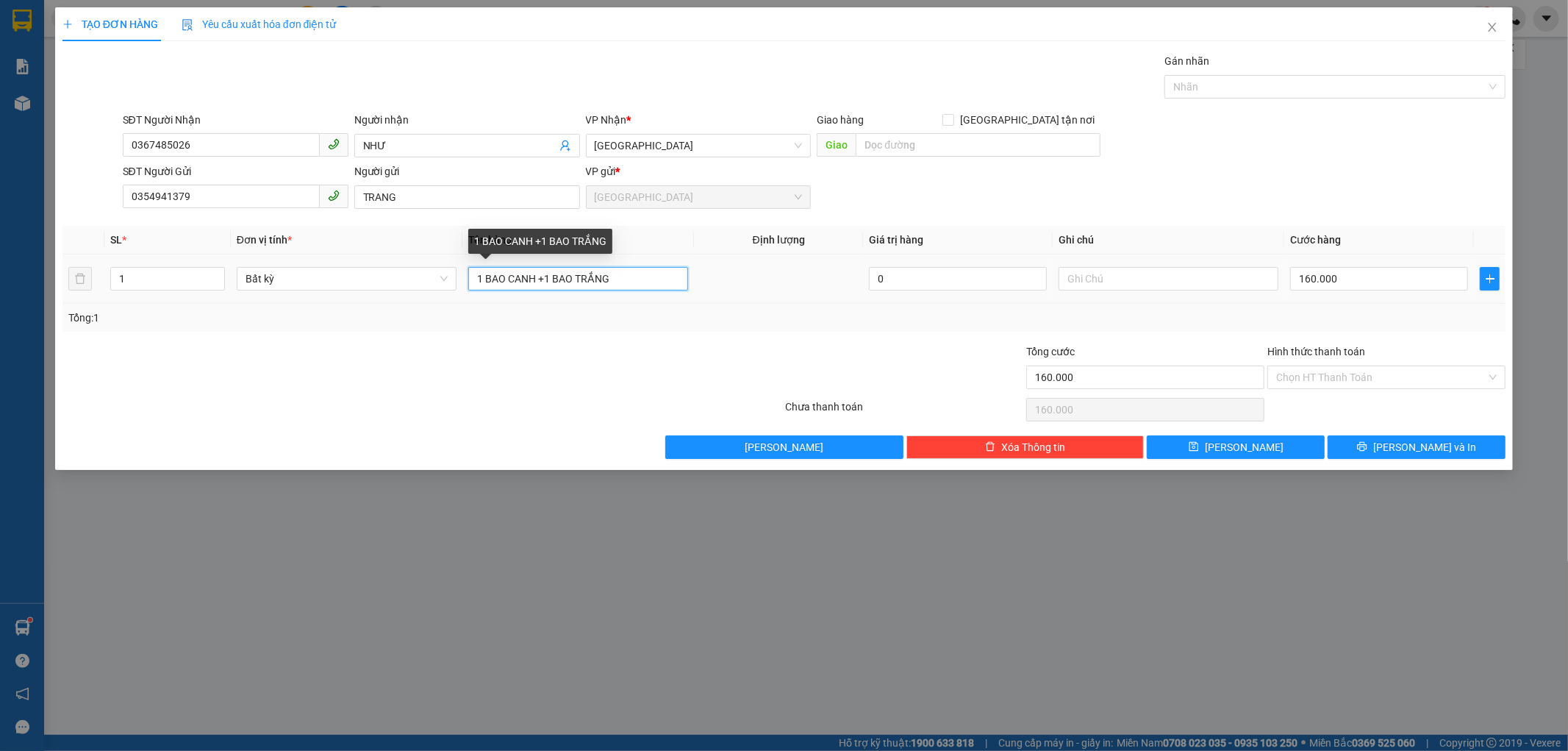
click at [514, 278] on input "1 BAO CANH +1 BAO TRẮNG" at bounding box center [578, 278] width 220 height 23
click at [214, 273] on icon "up" at bounding box center [217, 275] width 6 height 6
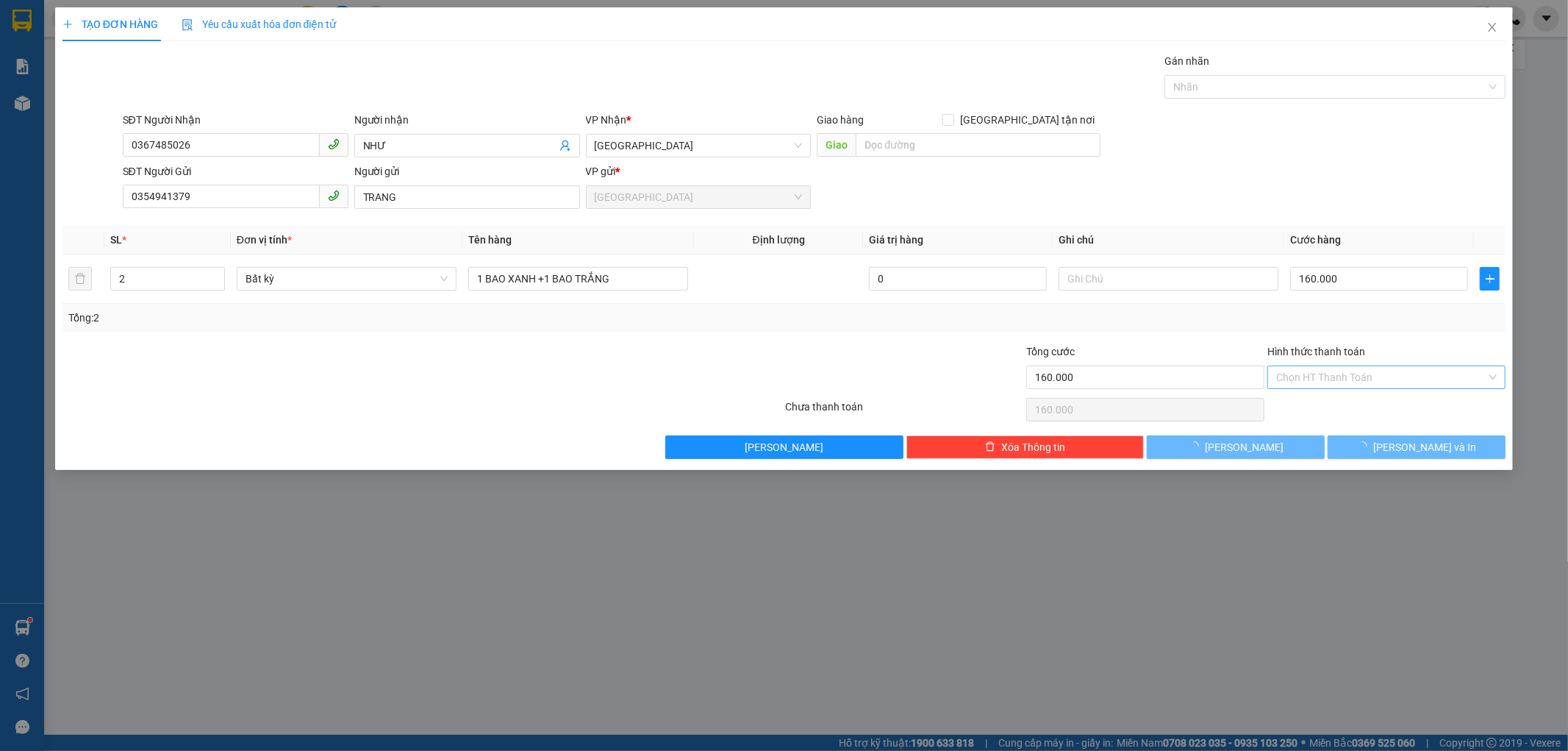
click at [1321, 368] on div "Hình thức thanh toán Chọn HT Thanh Toán" at bounding box center [1386, 369] width 238 height 52
click at [1321, 370] on input "Hình thức thanh toán" at bounding box center [1381, 377] width 211 height 22
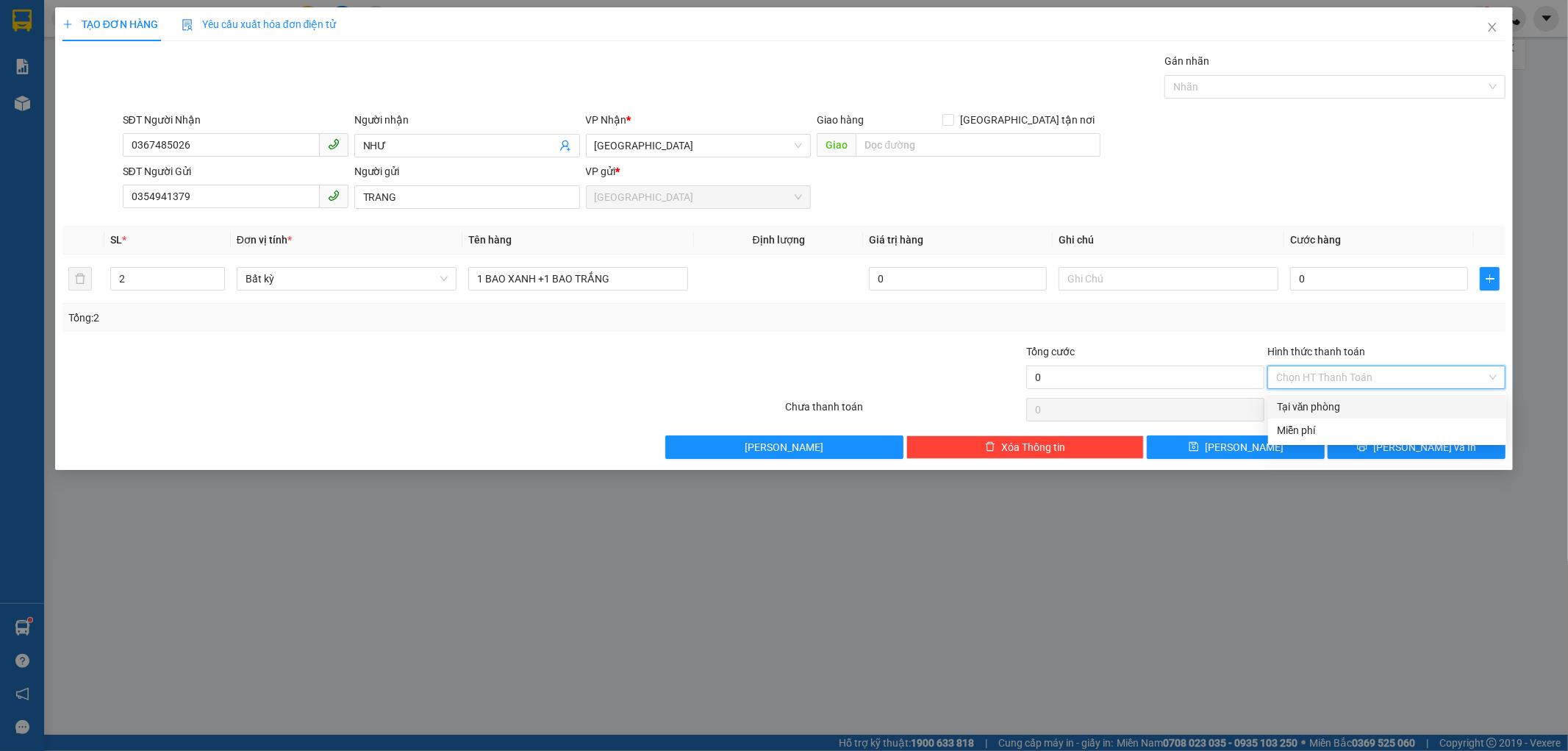
click at [1302, 406] on div "Tại văn phòng" at bounding box center [1387, 406] width 221 height 17
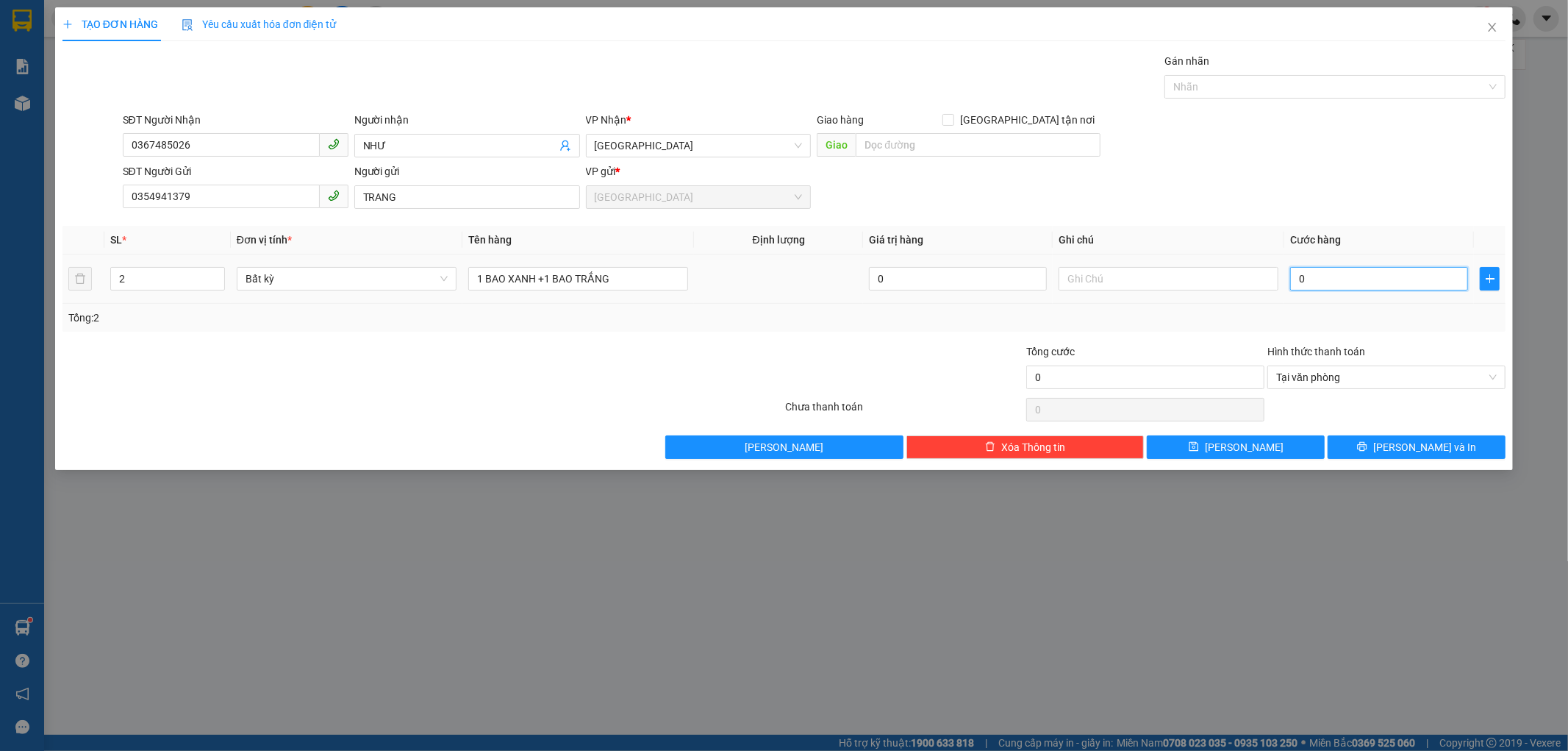
click at [1298, 276] on input "0" at bounding box center [1379, 278] width 178 height 23
click at [1334, 338] on div "Transit Pickup Surcharge Ids Transit Deliver Surcharge Ids Transit Deliver Surc…" at bounding box center [784, 255] width 1443 height 406
click at [1370, 443] on button "[PERSON_NAME] và In" at bounding box center [1417, 446] width 178 height 23
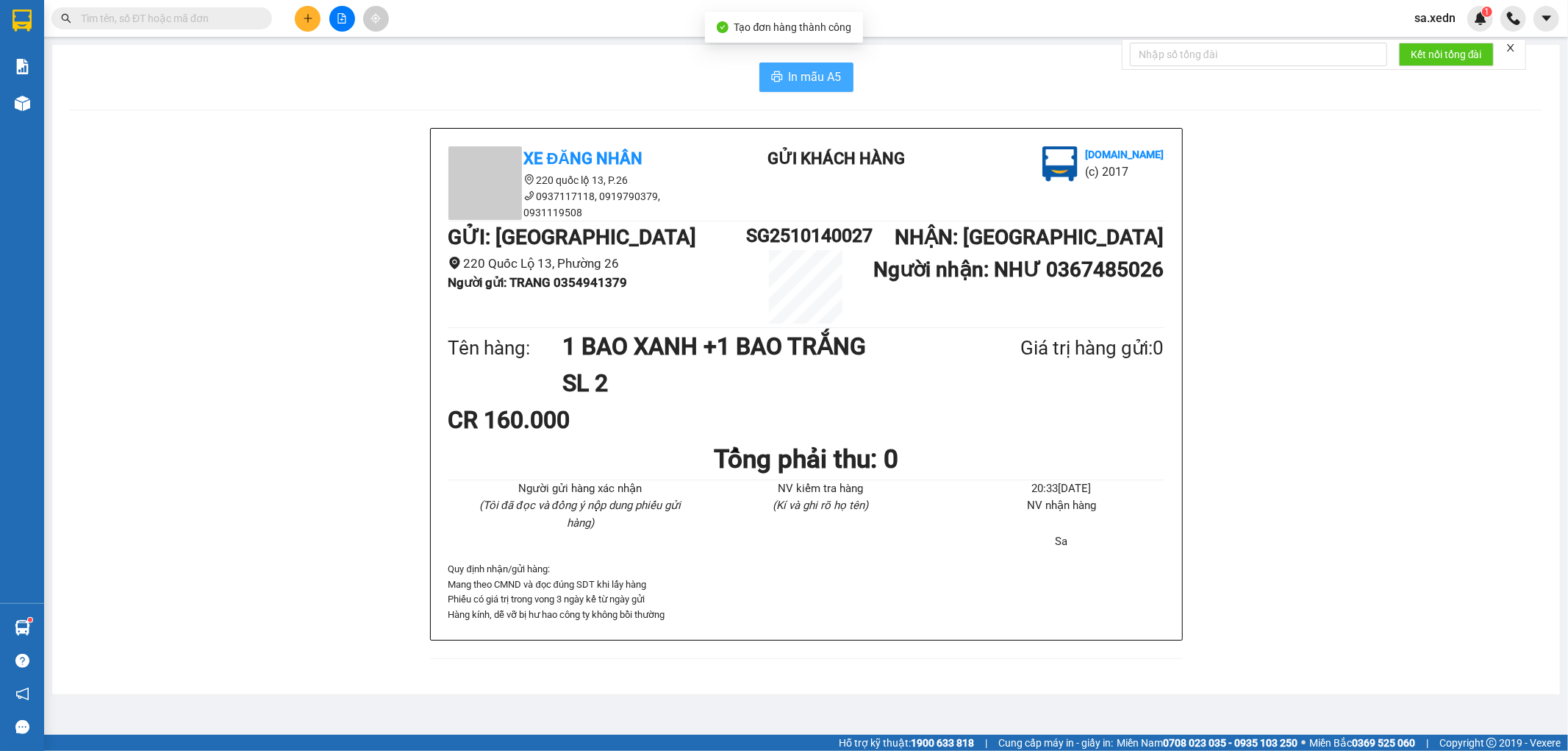
click at [777, 79] on icon "printer" at bounding box center [777, 76] width 12 height 12
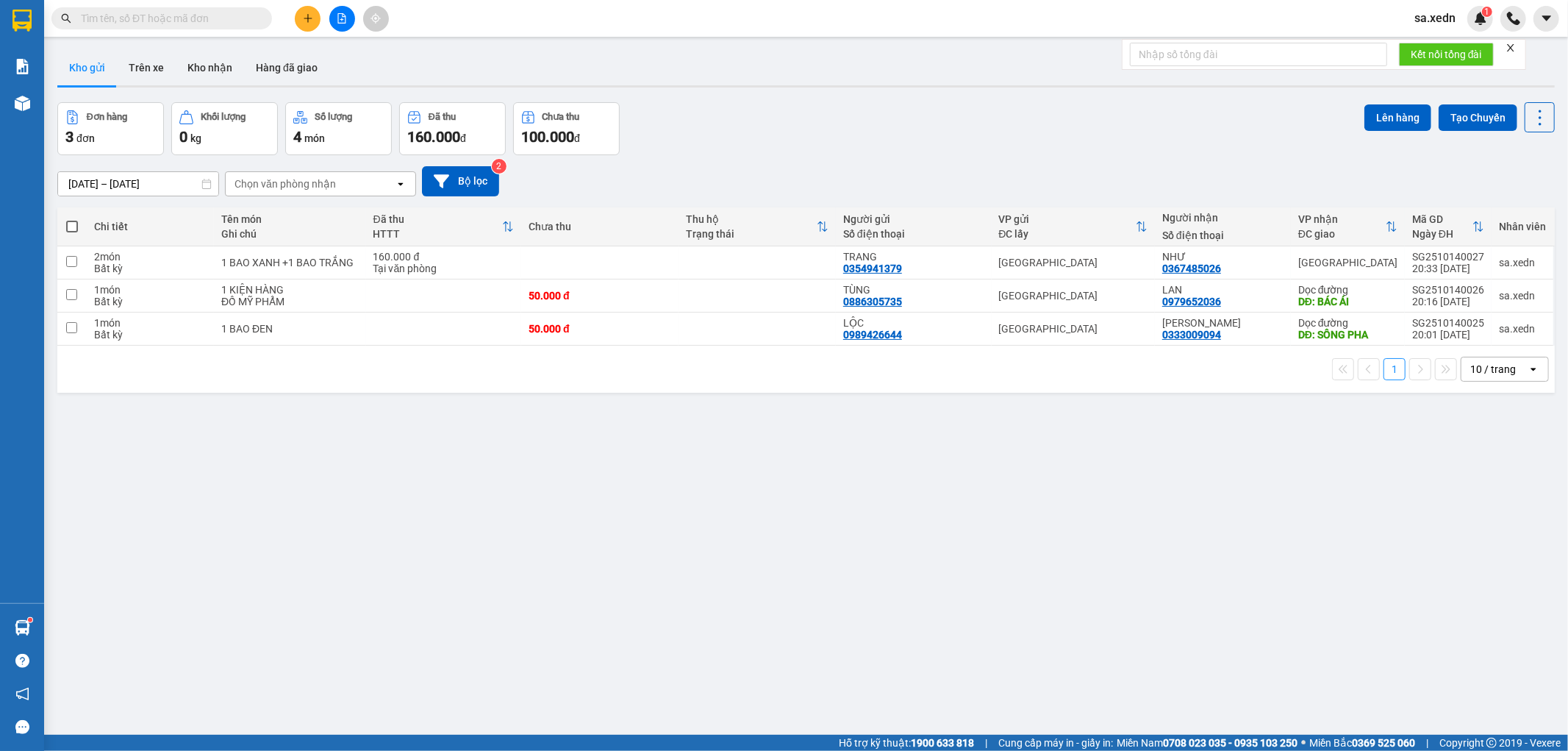
drag, startPoint x: 70, startPoint y: 225, endPoint x: 72, endPoint y: 214, distance: 11.2
click at [69, 226] on span at bounding box center [72, 226] width 12 height 12
click at [72, 219] on input "checkbox" at bounding box center [72, 219] width 0 height 0
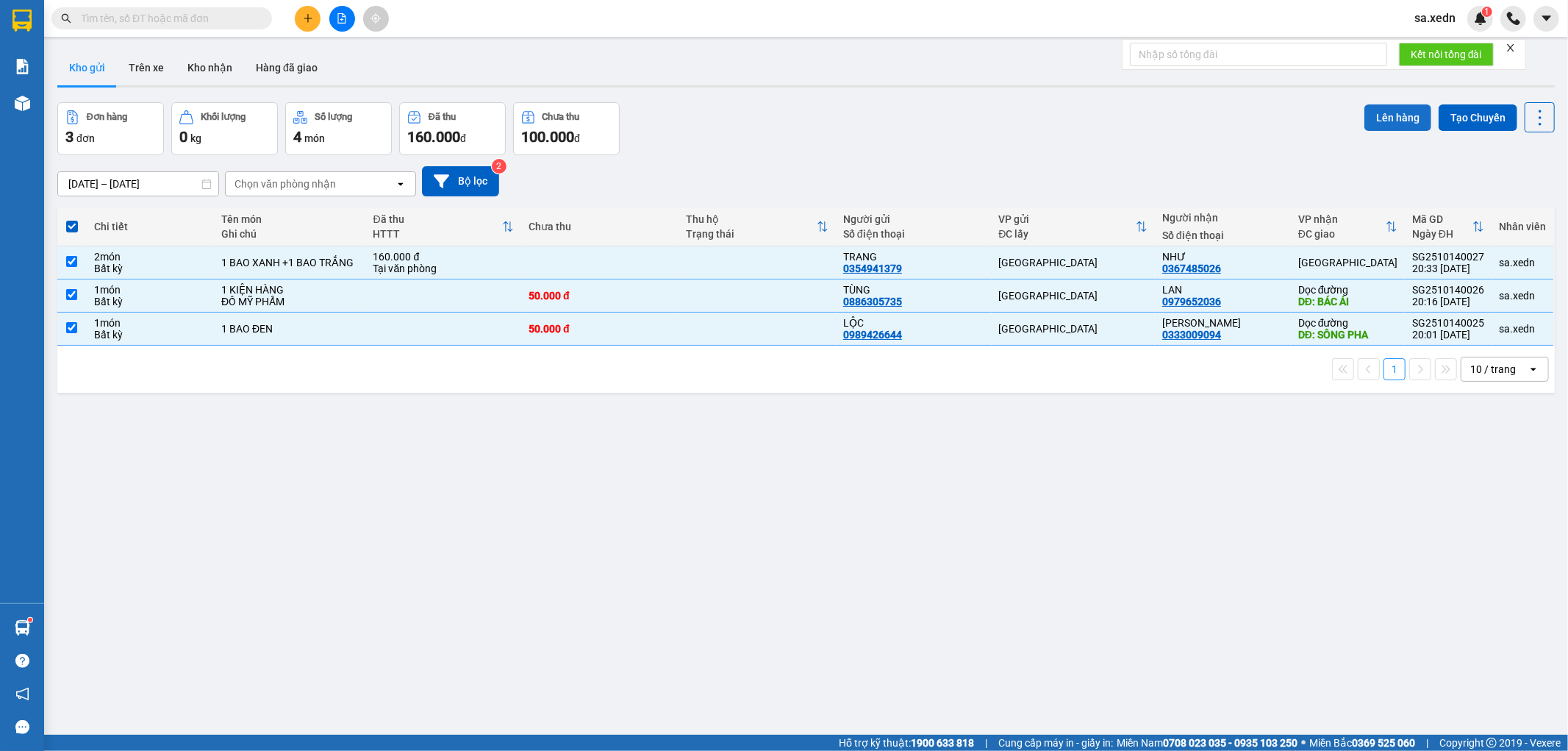
click at [1386, 105] on button "Lên hàng" at bounding box center [1397, 117] width 66 height 27
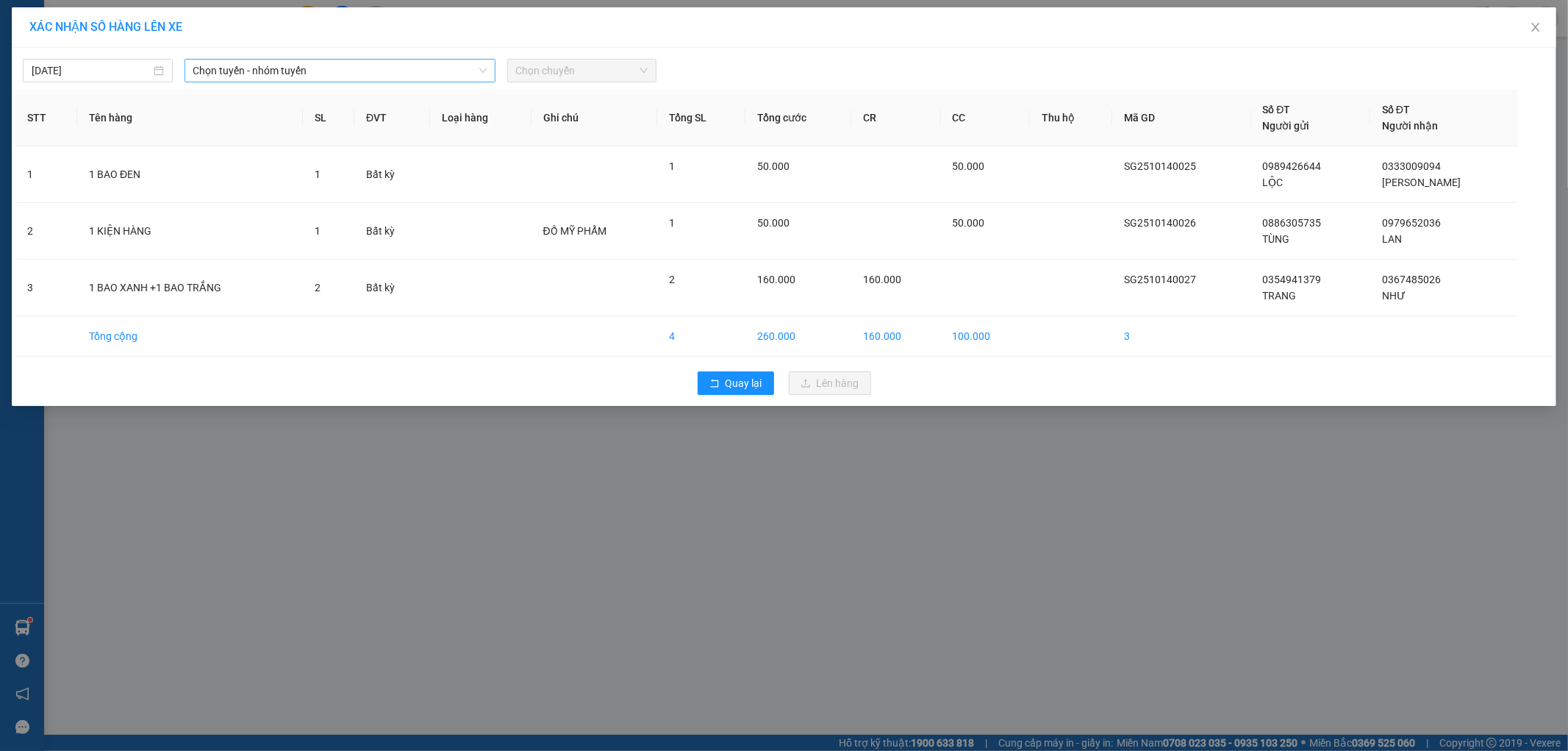
click at [404, 61] on span "Chọn tuyến - nhóm tuyến" at bounding box center [340, 70] width 294 height 22
click at [546, 68] on span "Chọn chuyến" at bounding box center [582, 70] width 132 height 22
click at [570, 161] on div "21:45 - 50H-264.19" at bounding box center [573, 170] width 132 height 23
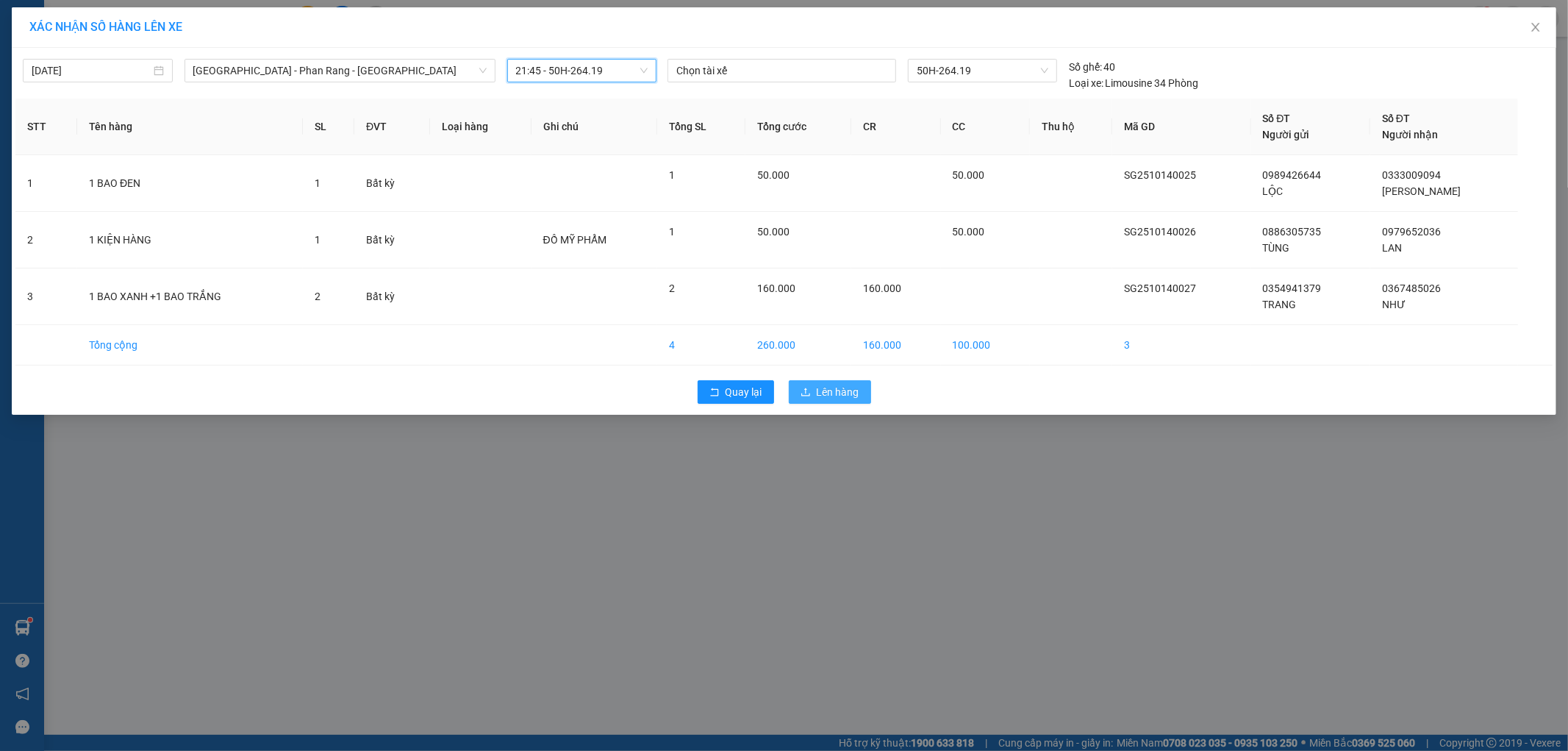
click at [802, 386] on button "Lên hàng" at bounding box center [829, 392] width 82 height 23
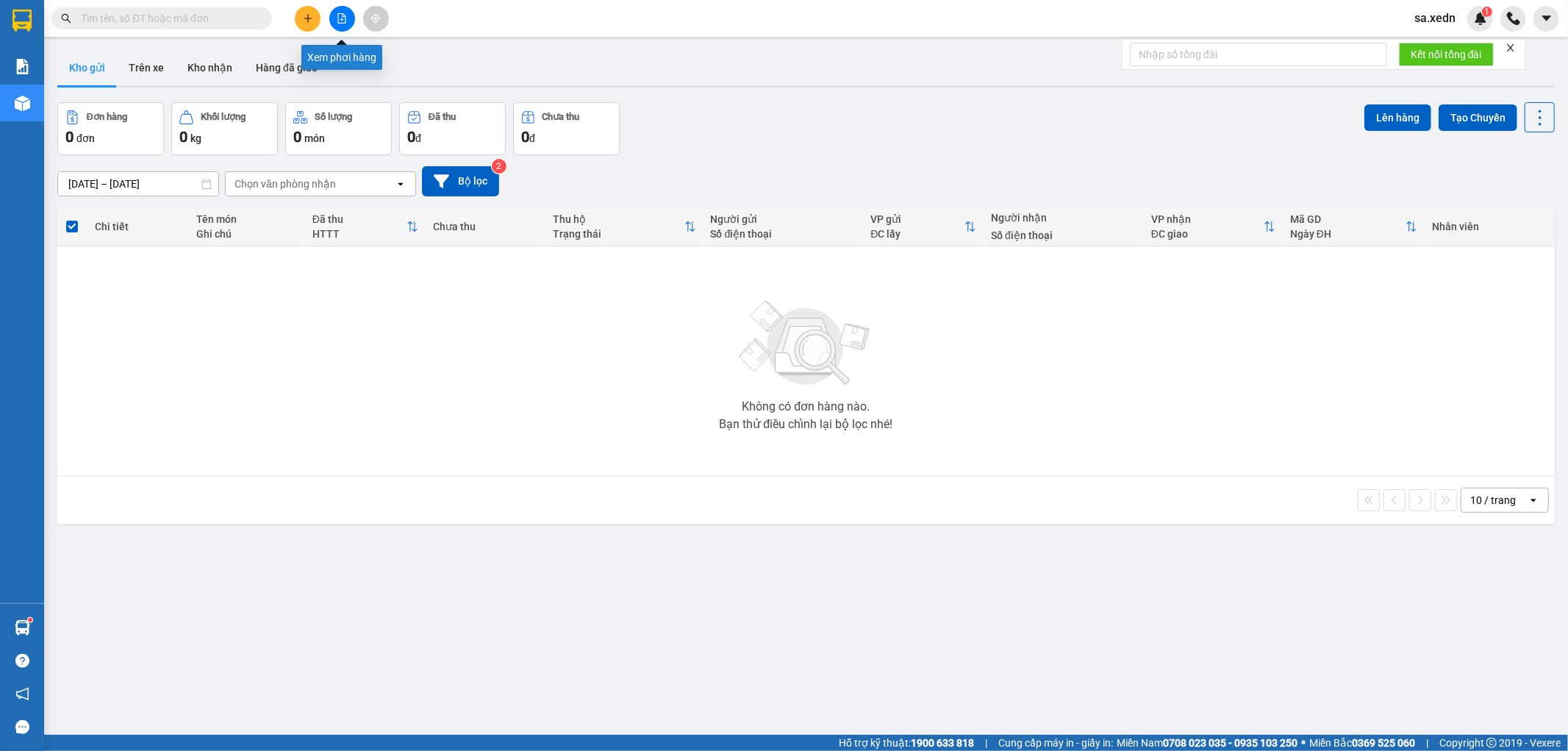
click at [342, 15] on icon "file-add" at bounding box center [342, 18] width 8 height 10
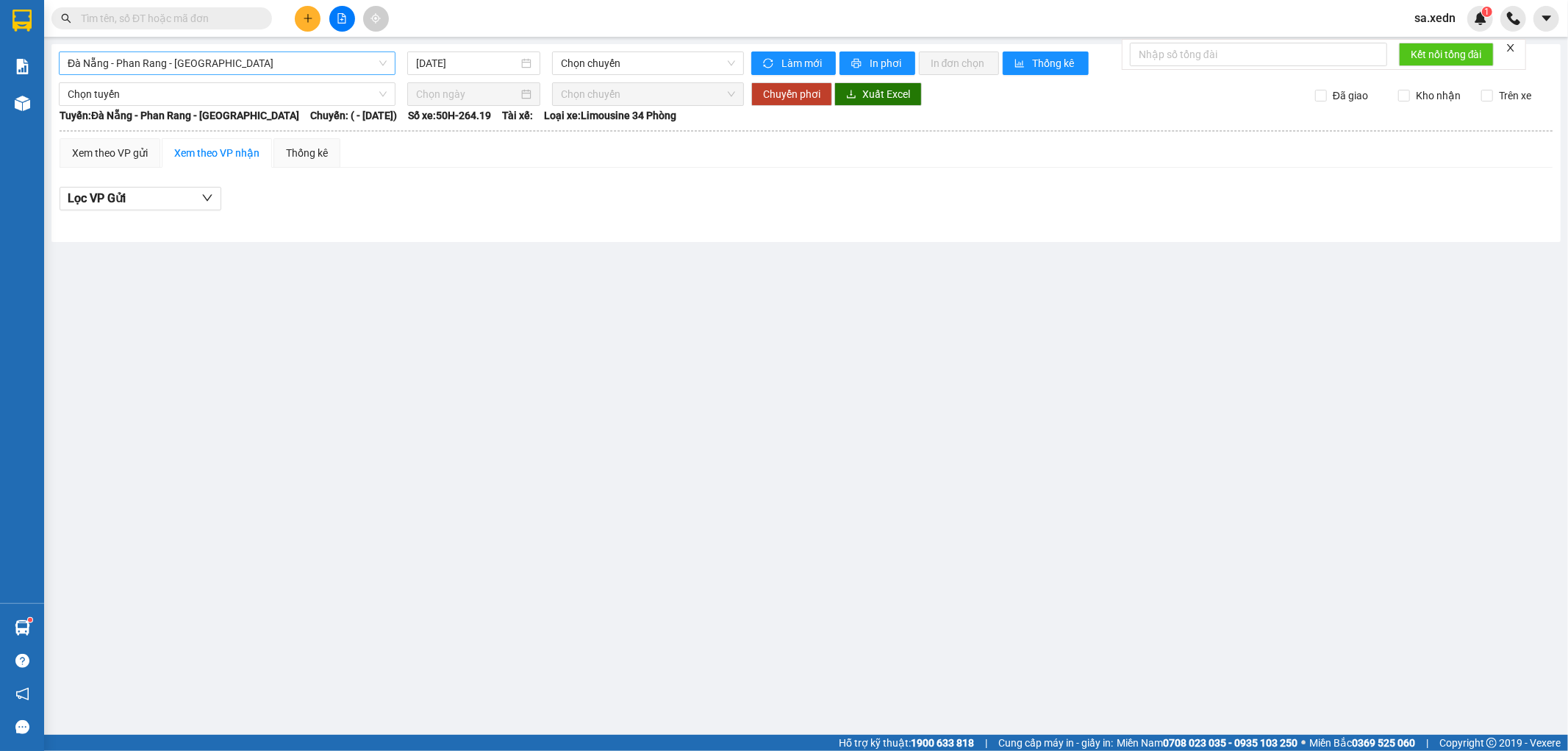
click at [337, 59] on span "Đà Nẵng - Phan Rang - [GEOGRAPHIC_DATA]" at bounding box center [226, 64] width 319 height 22
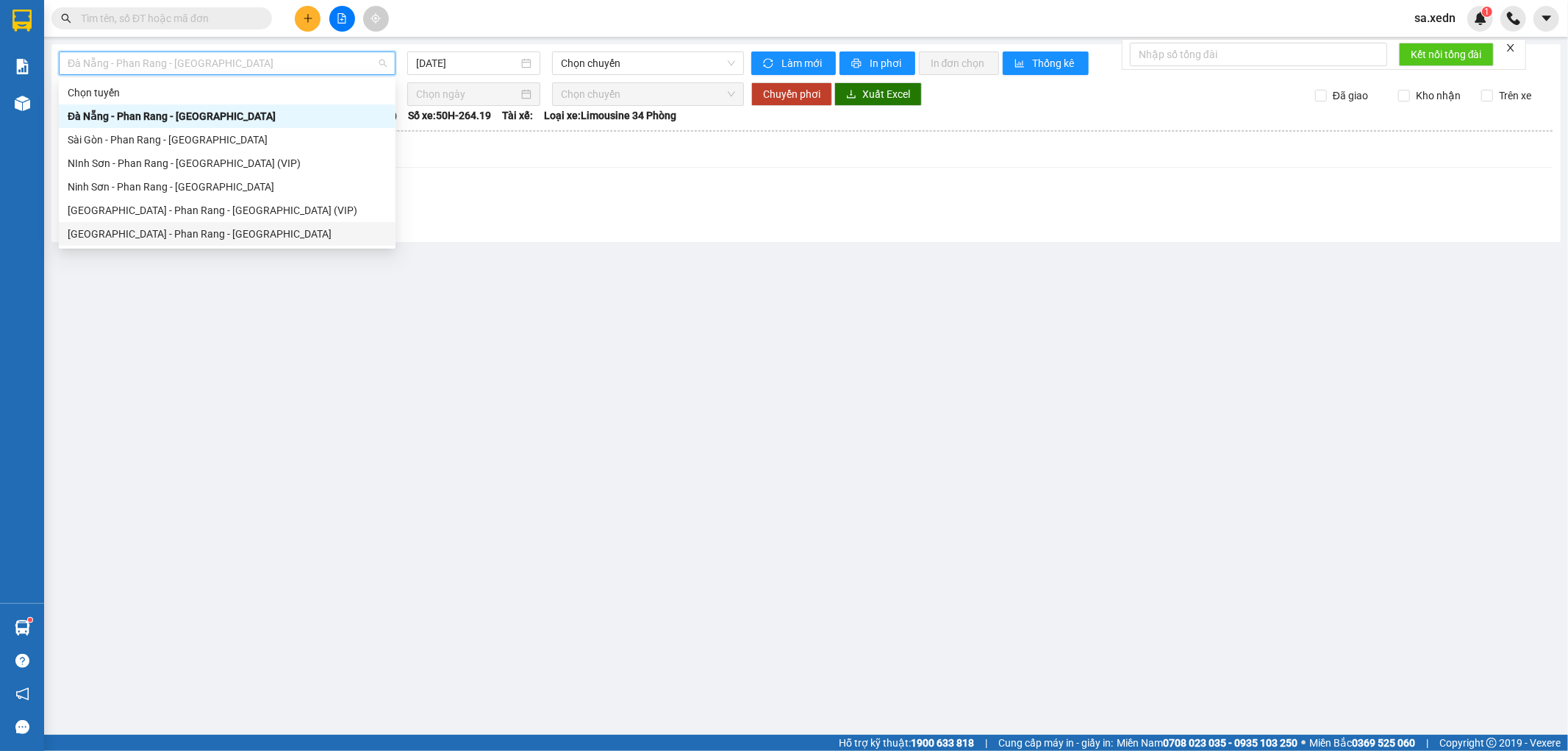
click at [283, 228] on div "[GEOGRAPHIC_DATA] - Phan Rang - [GEOGRAPHIC_DATA]" at bounding box center [226, 234] width 319 height 17
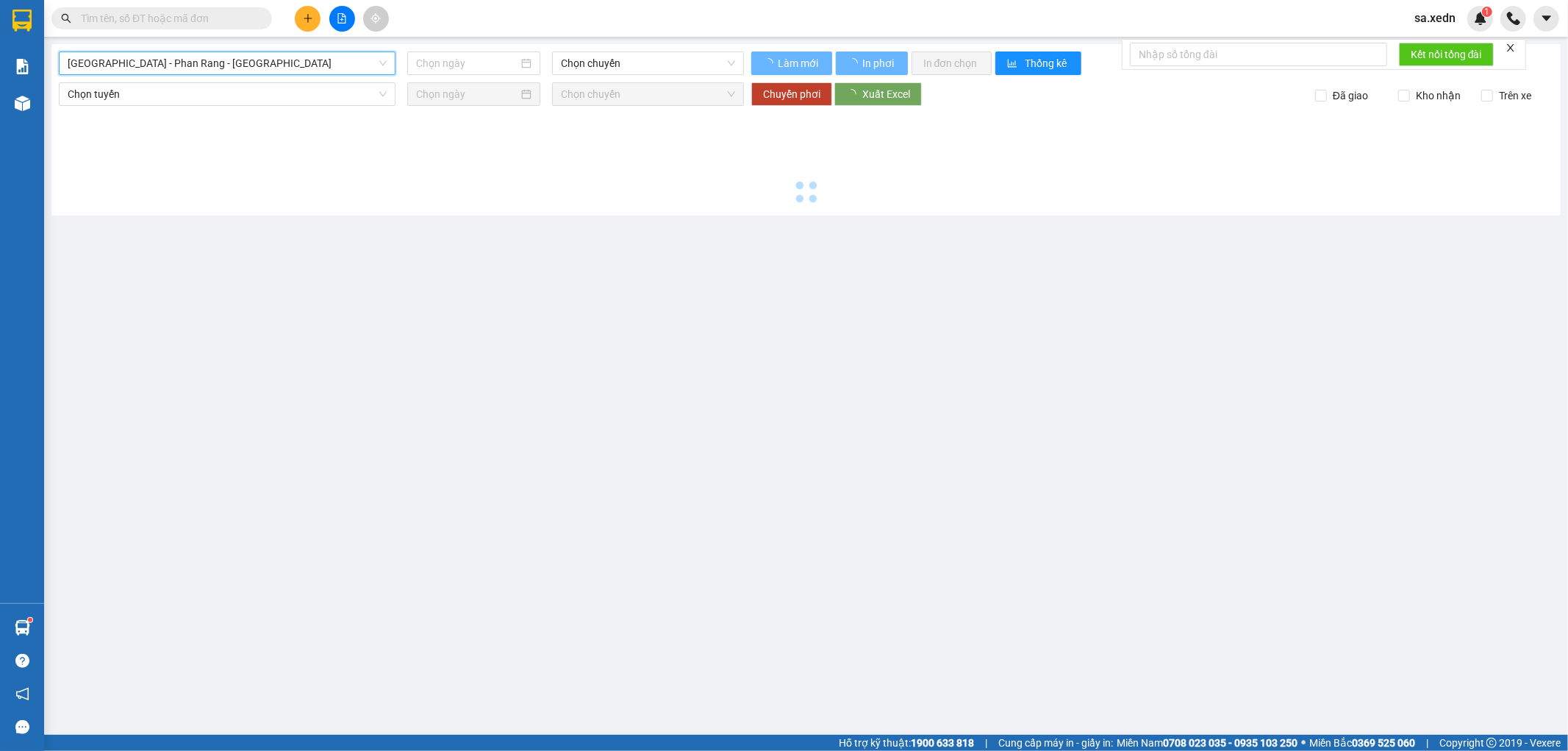
type input "[DATE]"
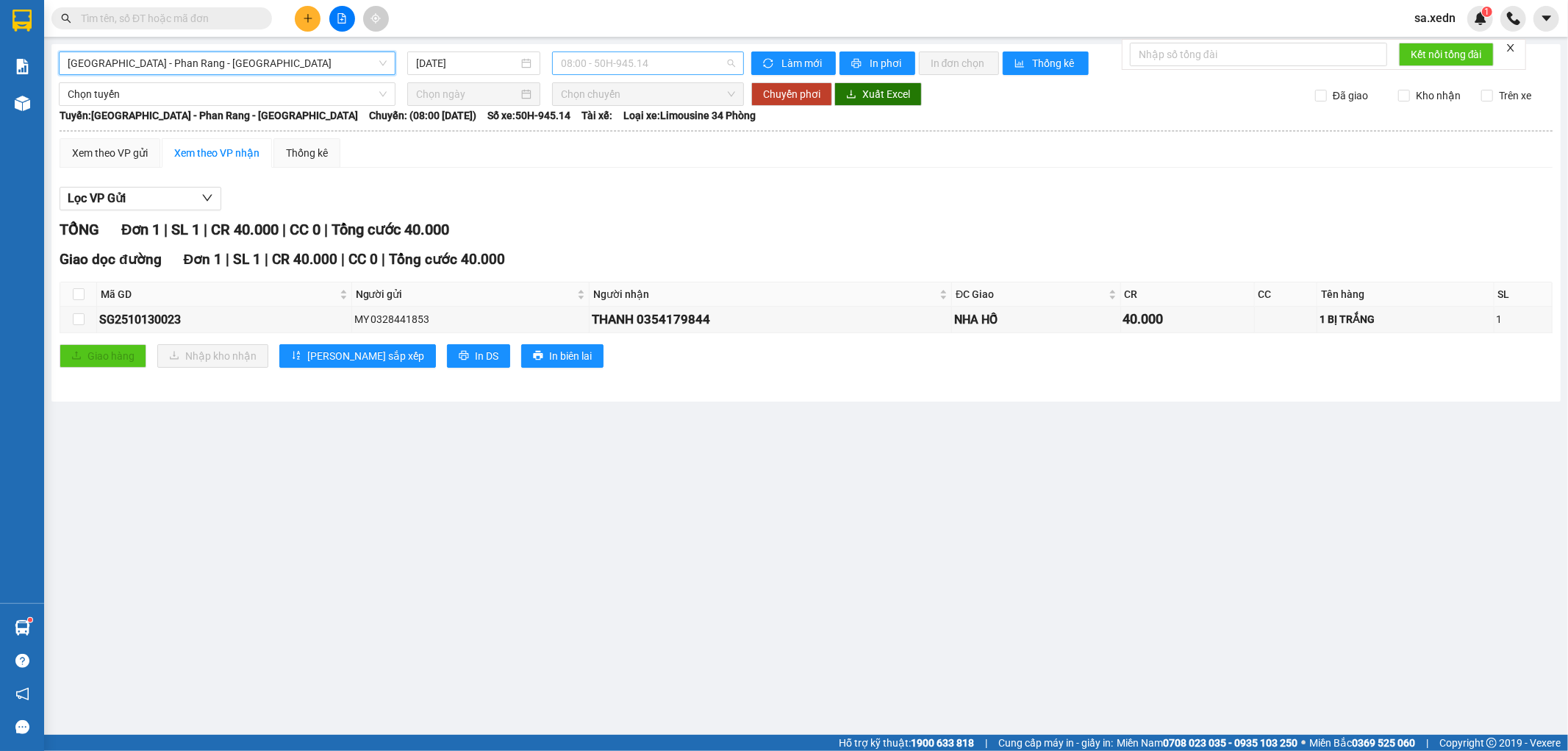
click at [577, 64] on span "08:00 - 50H-945.14" at bounding box center [647, 64] width 174 height 22
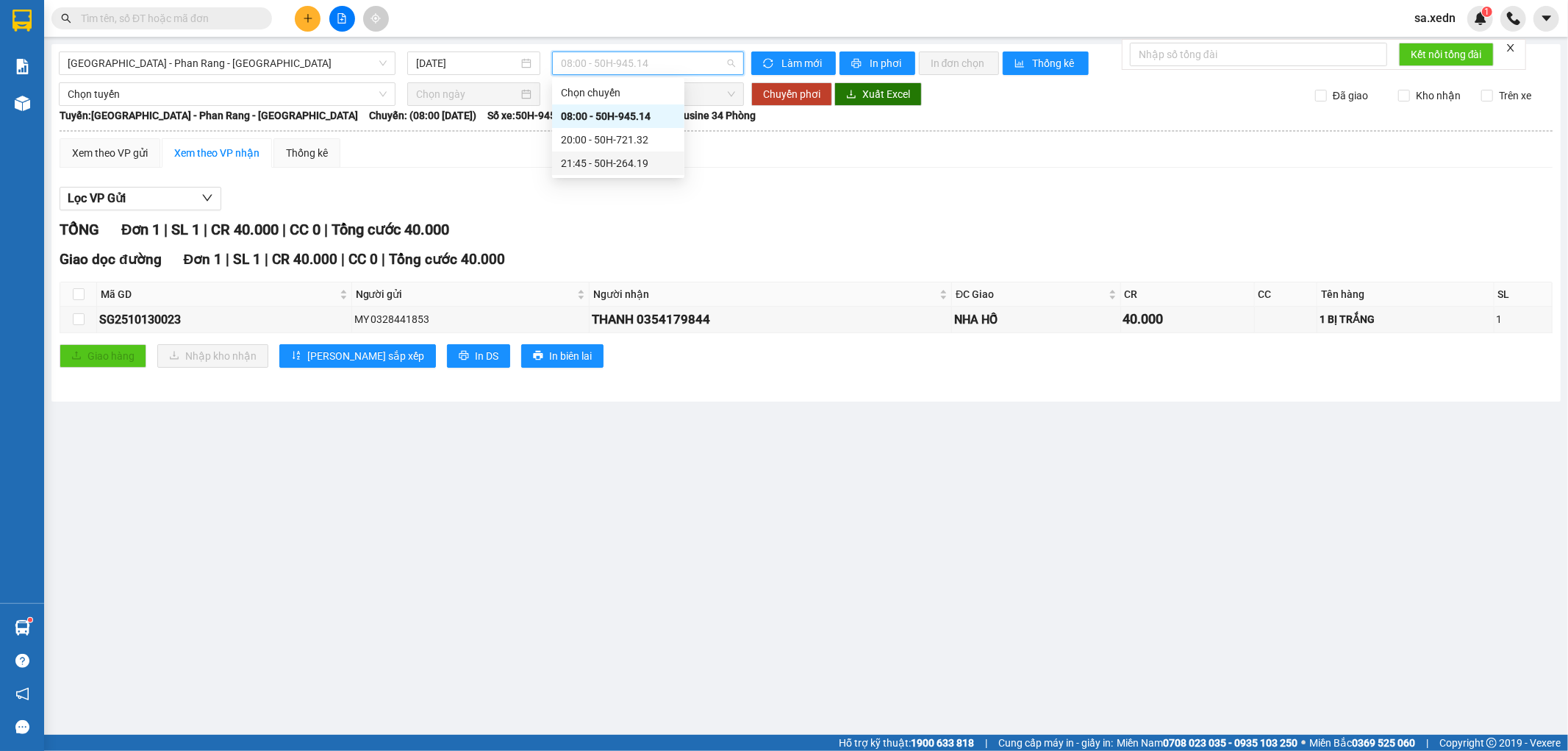
click at [629, 155] on div "21:45 - 50H-264.19" at bounding box center [618, 164] width 115 height 17
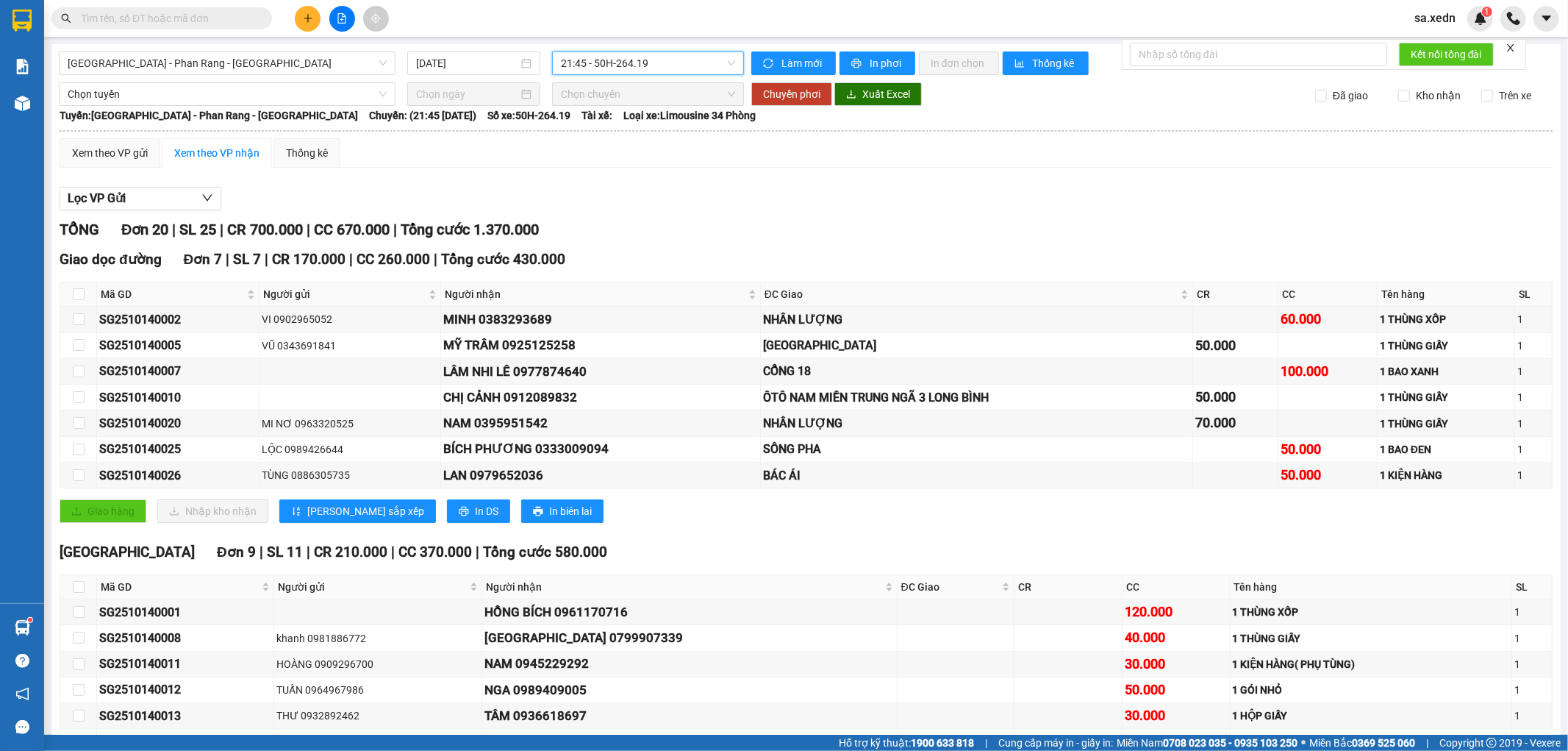
click at [644, 65] on span "21:45 - 50H-264.19" at bounding box center [647, 64] width 174 height 22
click at [641, 138] on div "20:00 - 50H-721.32" at bounding box center [614, 139] width 115 height 17
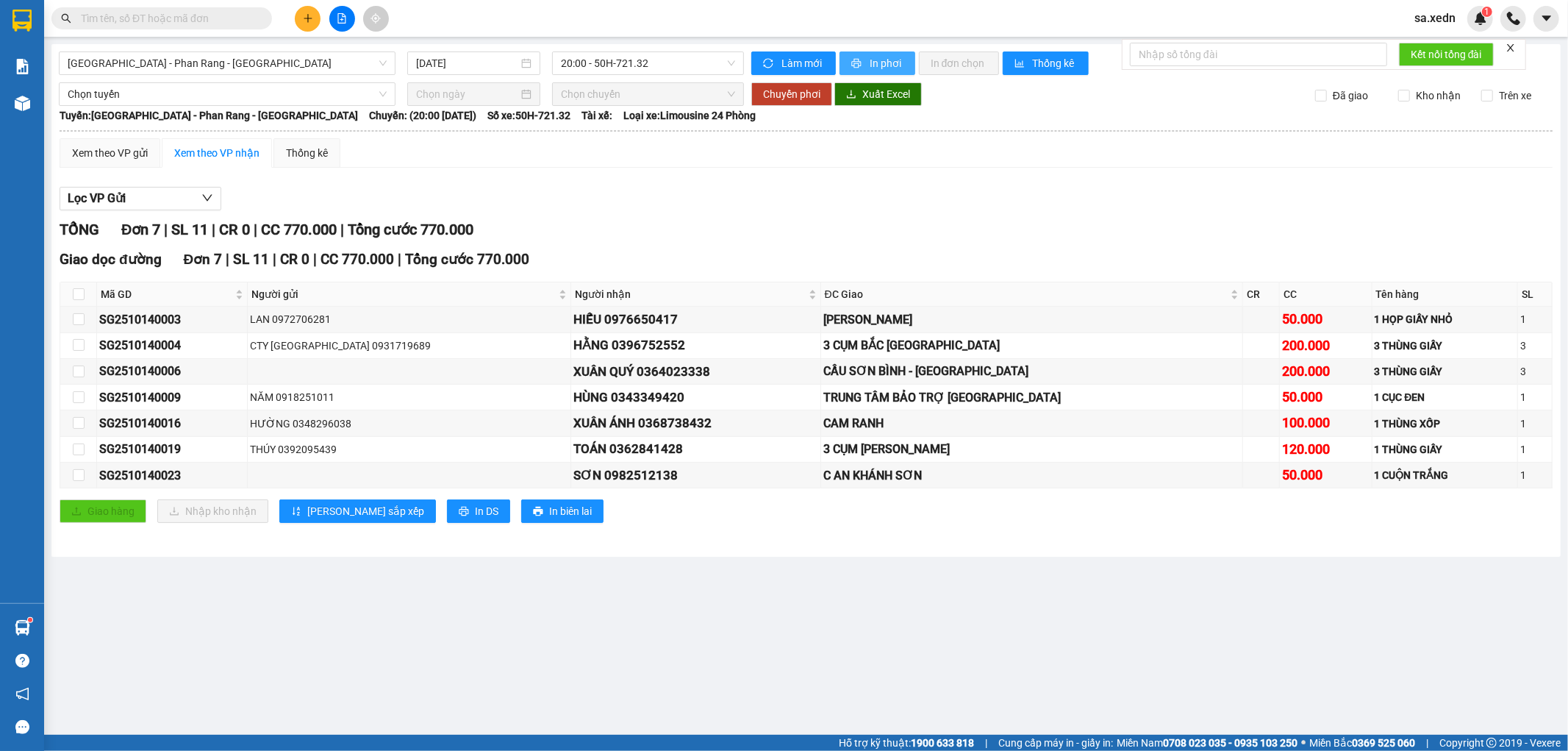
click at [871, 64] on span "In phơi" at bounding box center [887, 64] width 34 height 17
click at [858, 67] on icon "printer" at bounding box center [856, 64] width 9 height 9
click at [607, 68] on span "20:00 - 50H-721.32" at bounding box center [647, 64] width 174 height 22
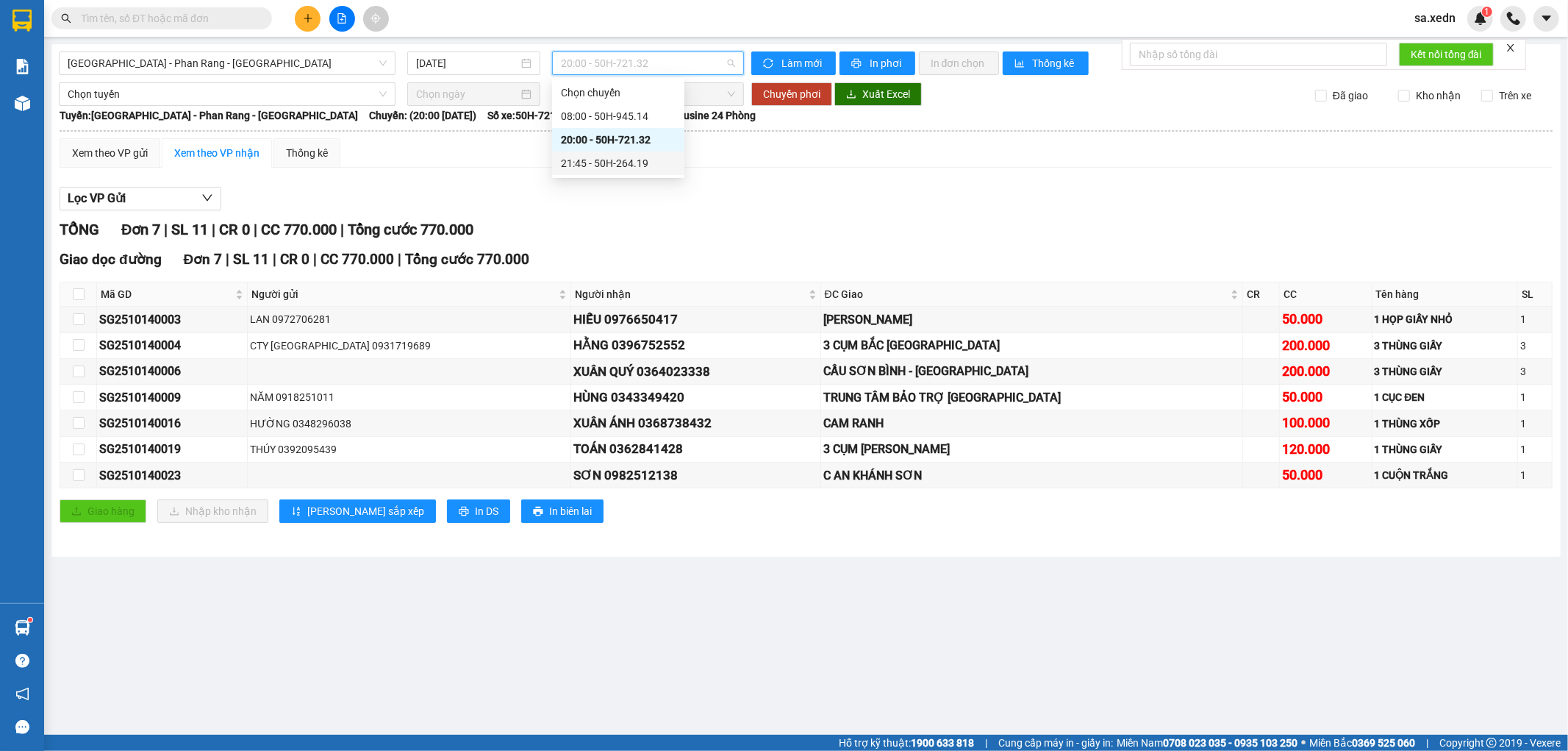
click at [609, 153] on div "21:45 - 50H-264.19" at bounding box center [618, 163] width 132 height 23
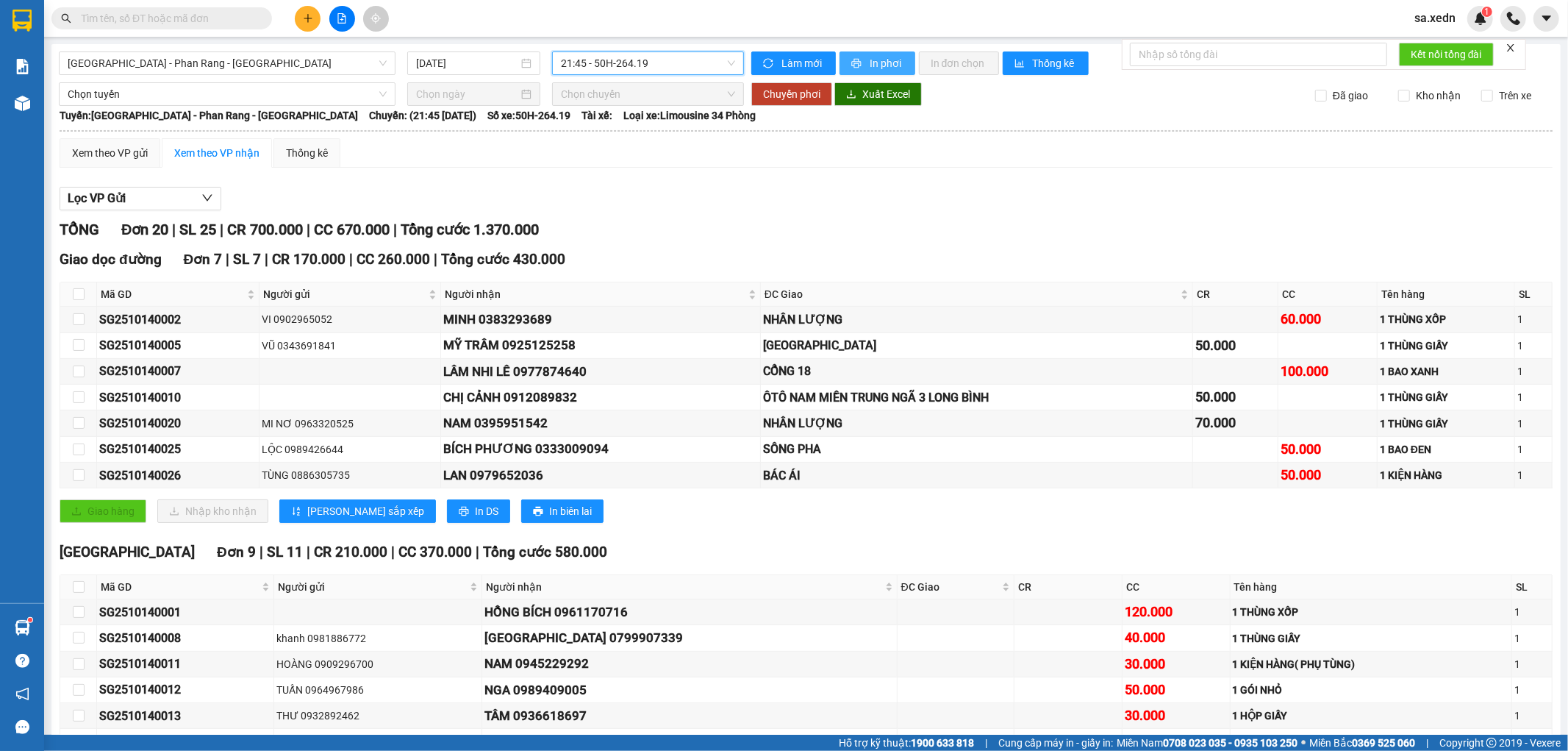
click at [857, 55] on button "In phơi" at bounding box center [877, 63] width 76 height 23
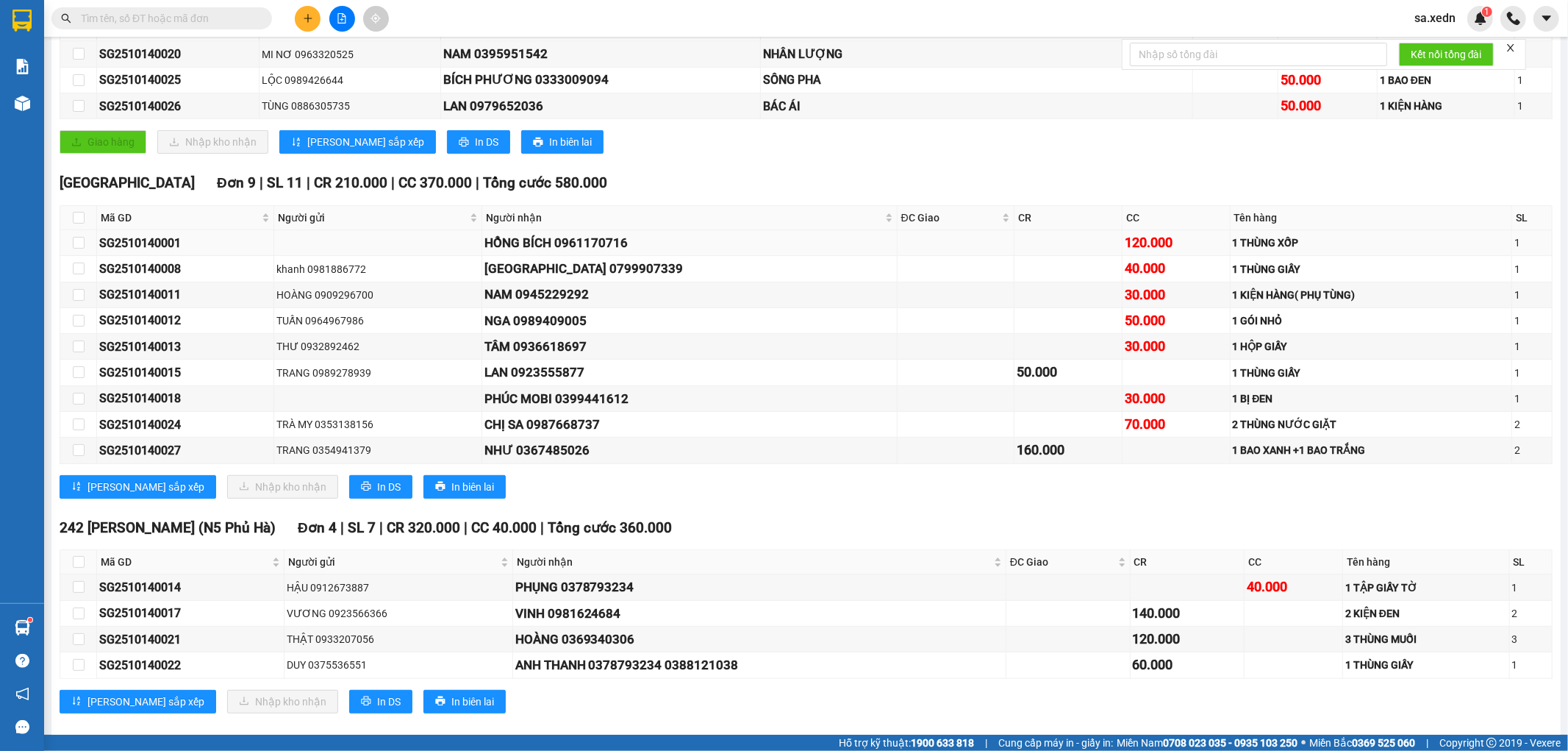
scroll to position [391, 0]
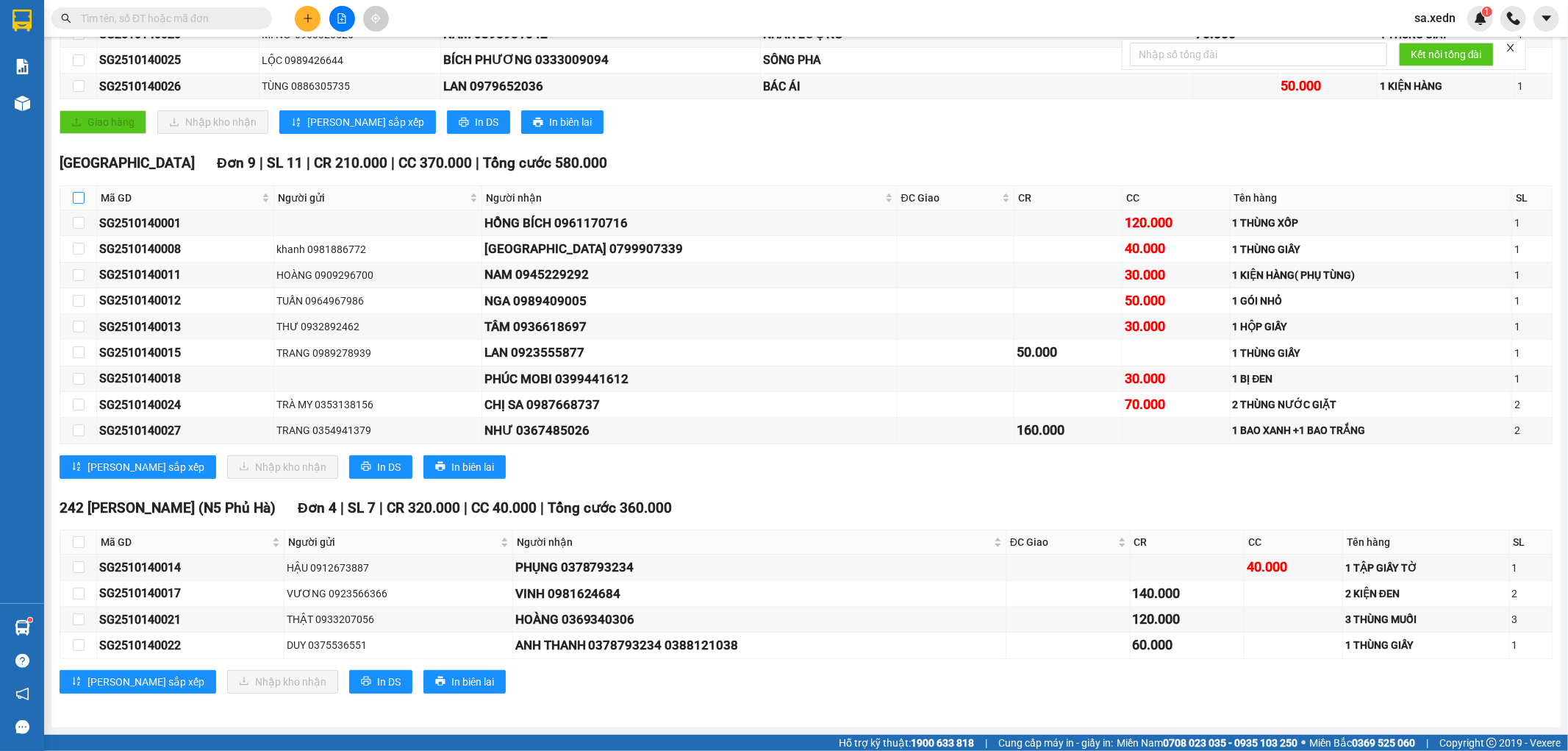
click at [74, 195] on input "checkbox" at bounding box center [78, 198] width 12 height 12
checkbox input "true"
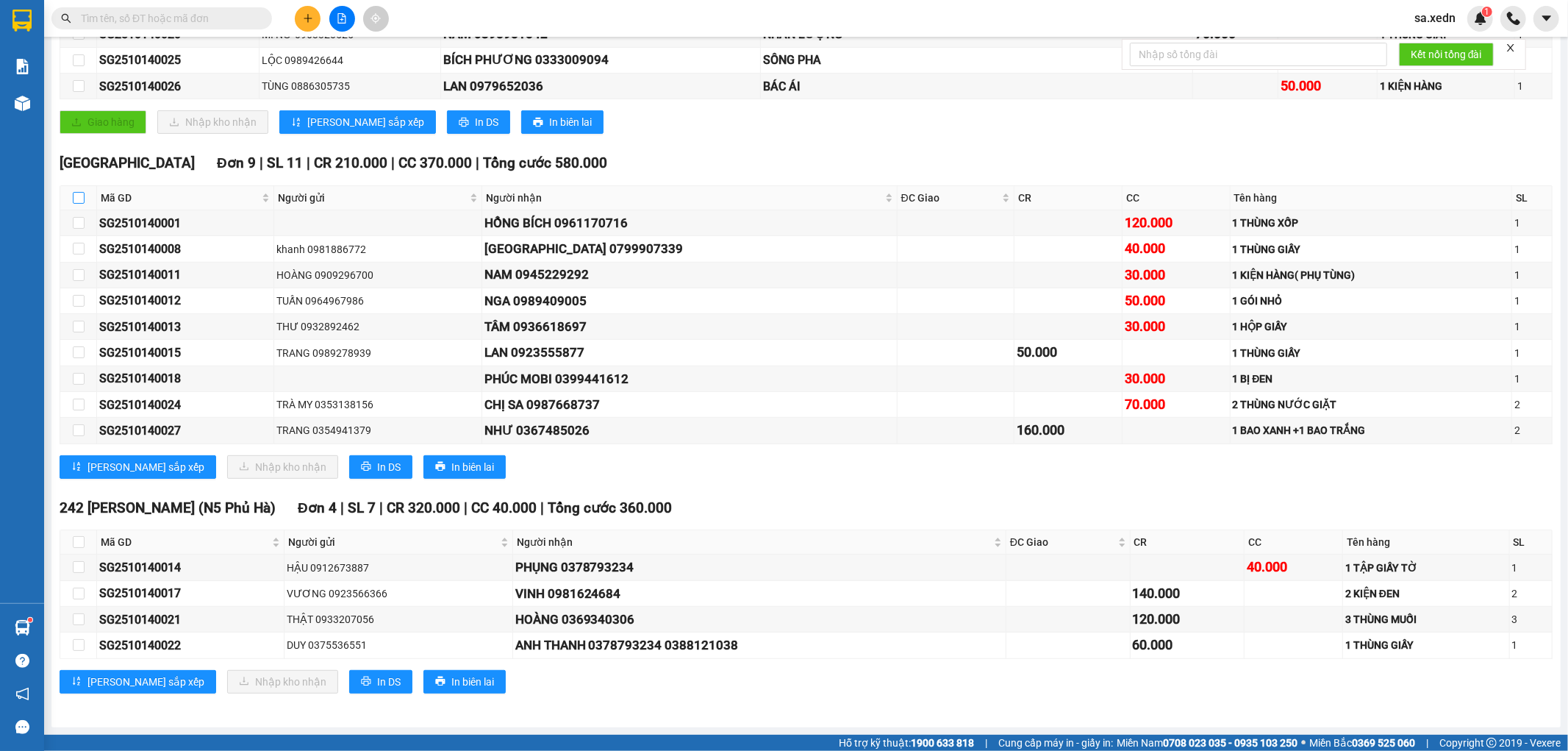
checkbox input "true"
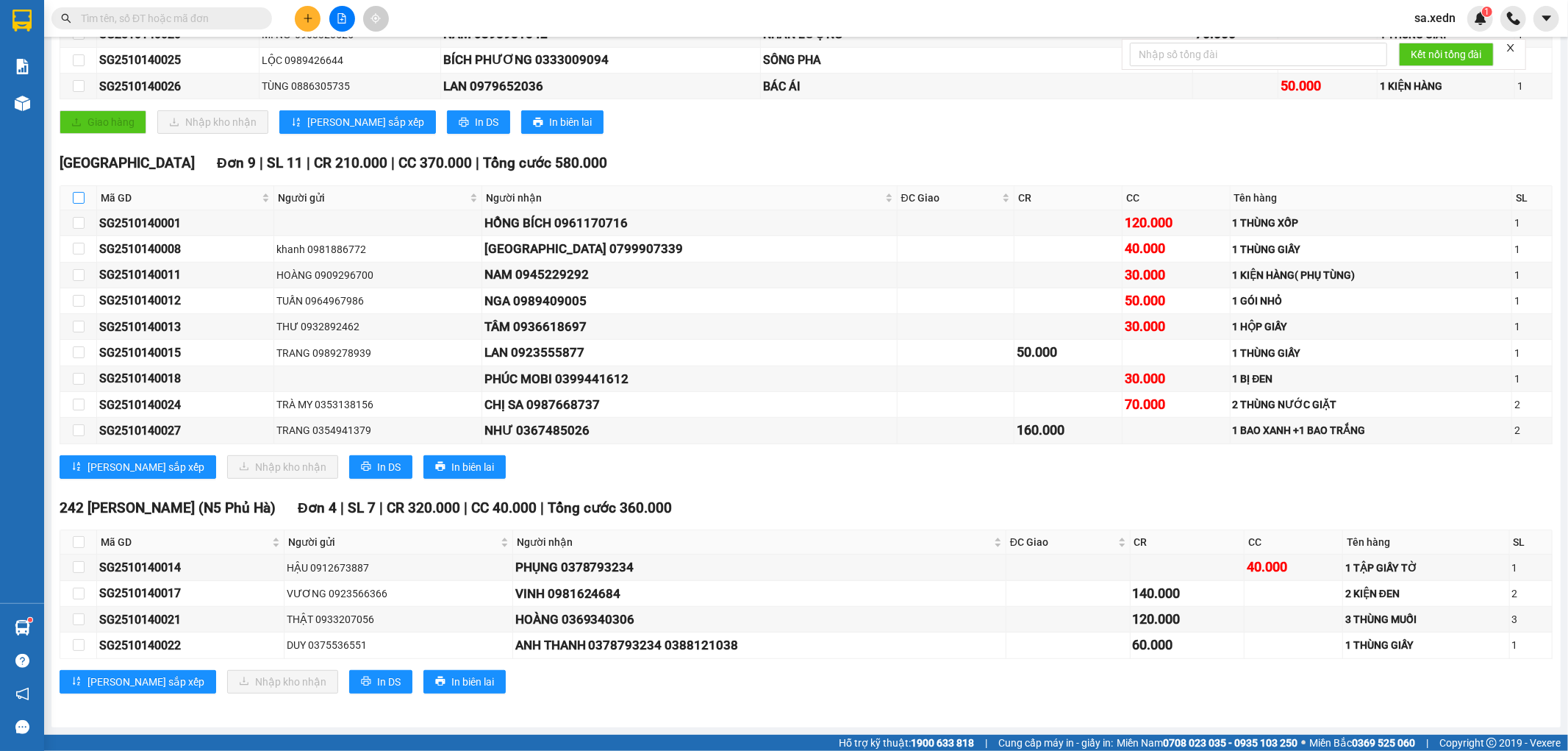
checkbox input "true"
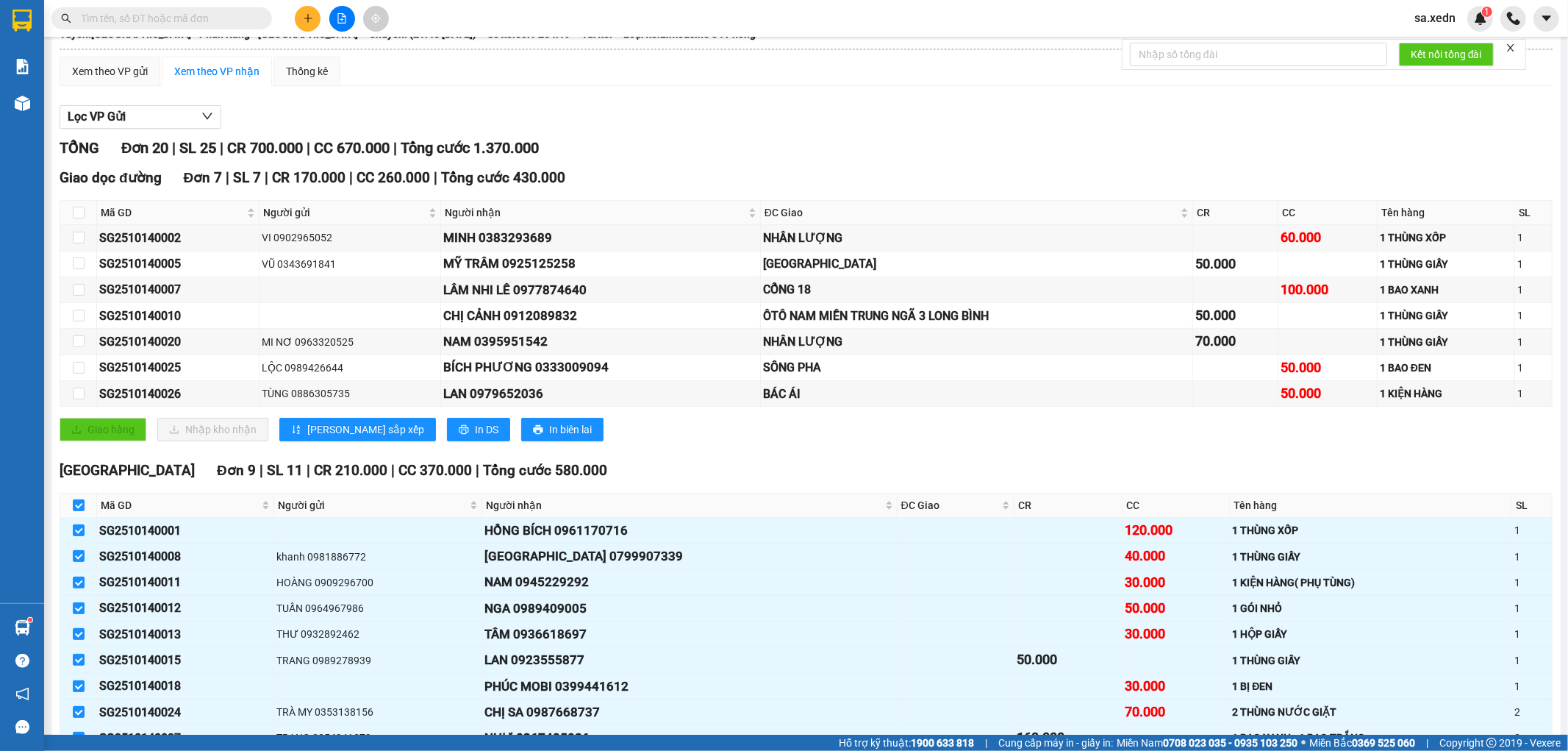
scroll to position [0, 0]
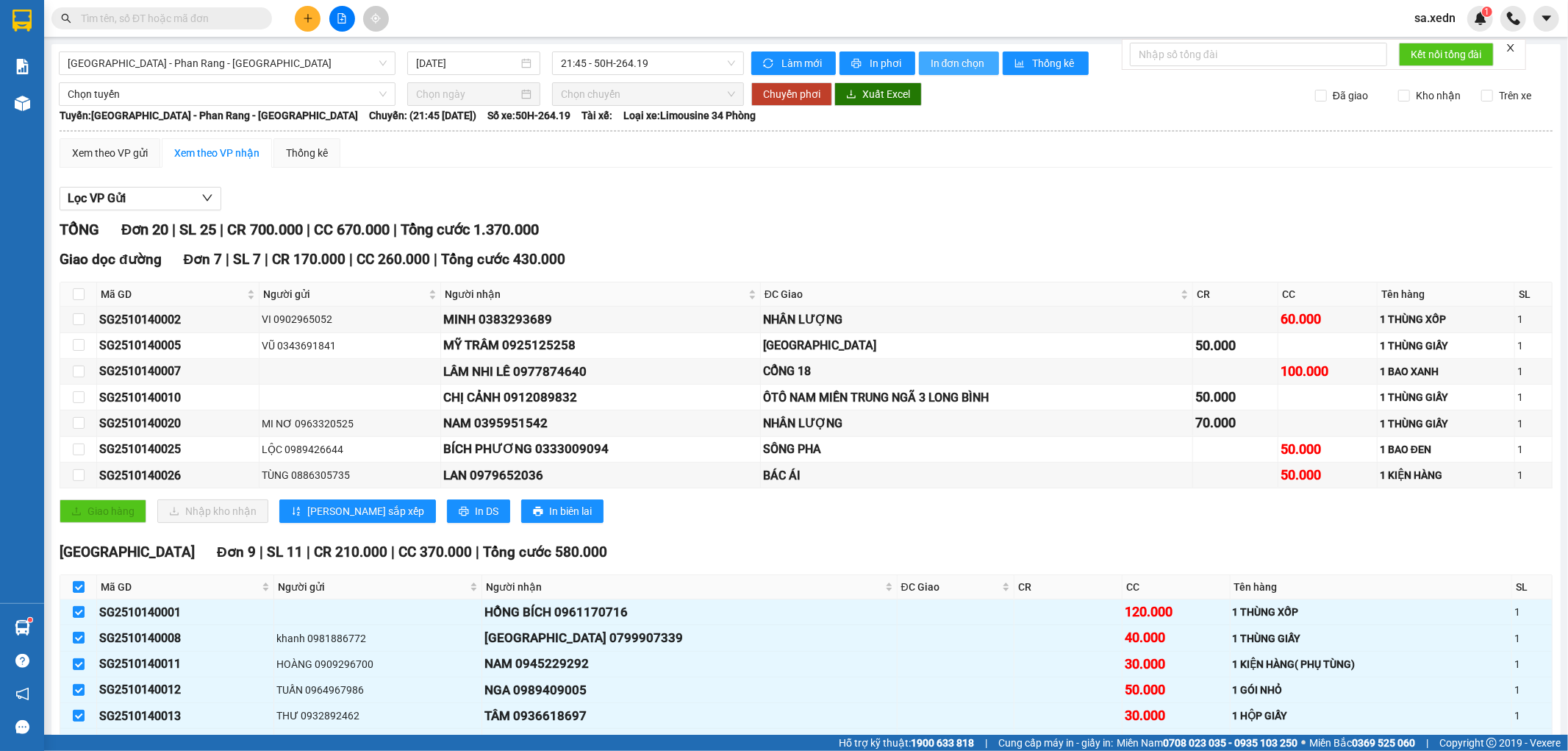
click at [935, 63] on span "In đơn chọn" at bounding box center [959, 64] width 56 height 17
click at [74, 586] on input "checkbox" at bounding box center [78, 587] width 12 height 12
checkbox input "false"
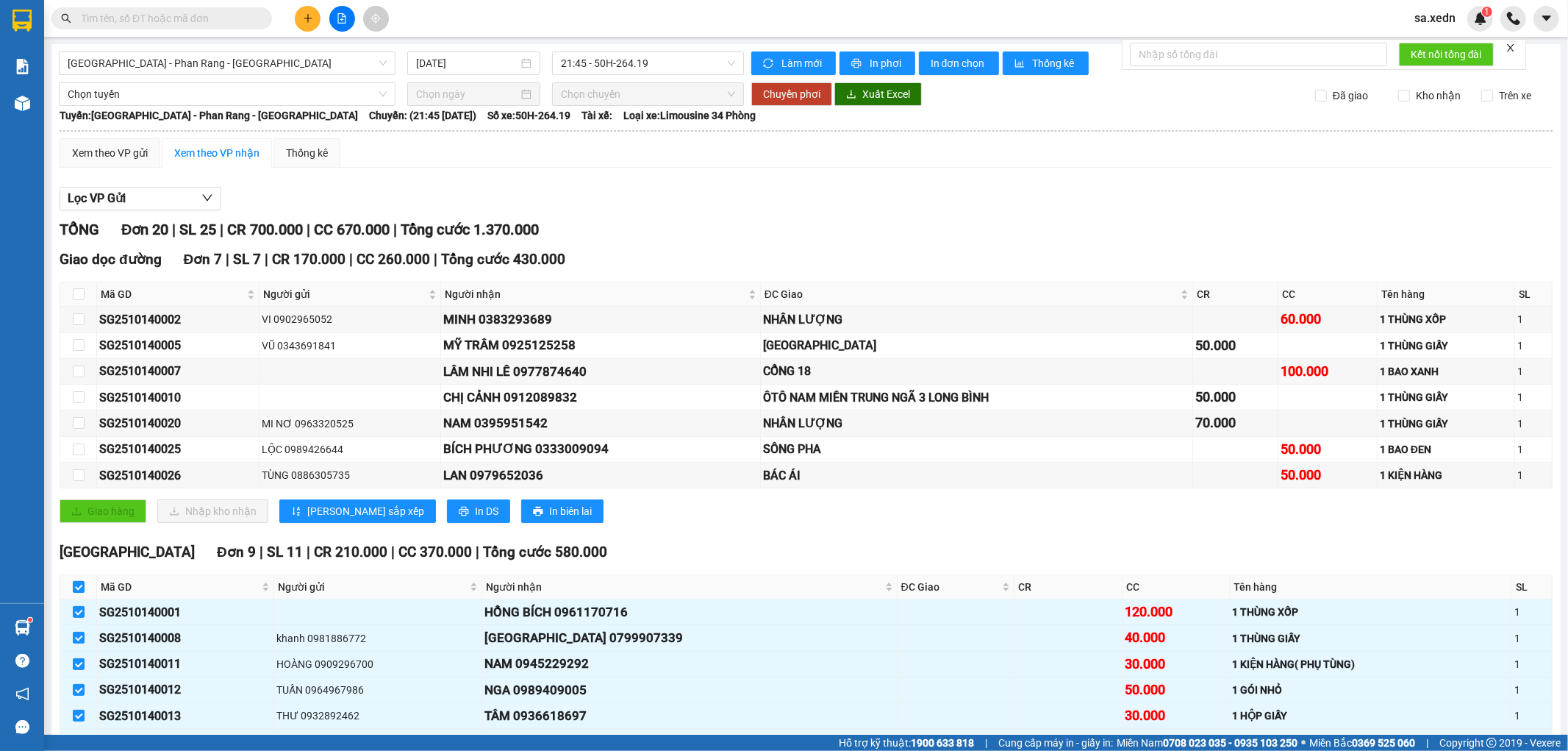
checkbox input "false"
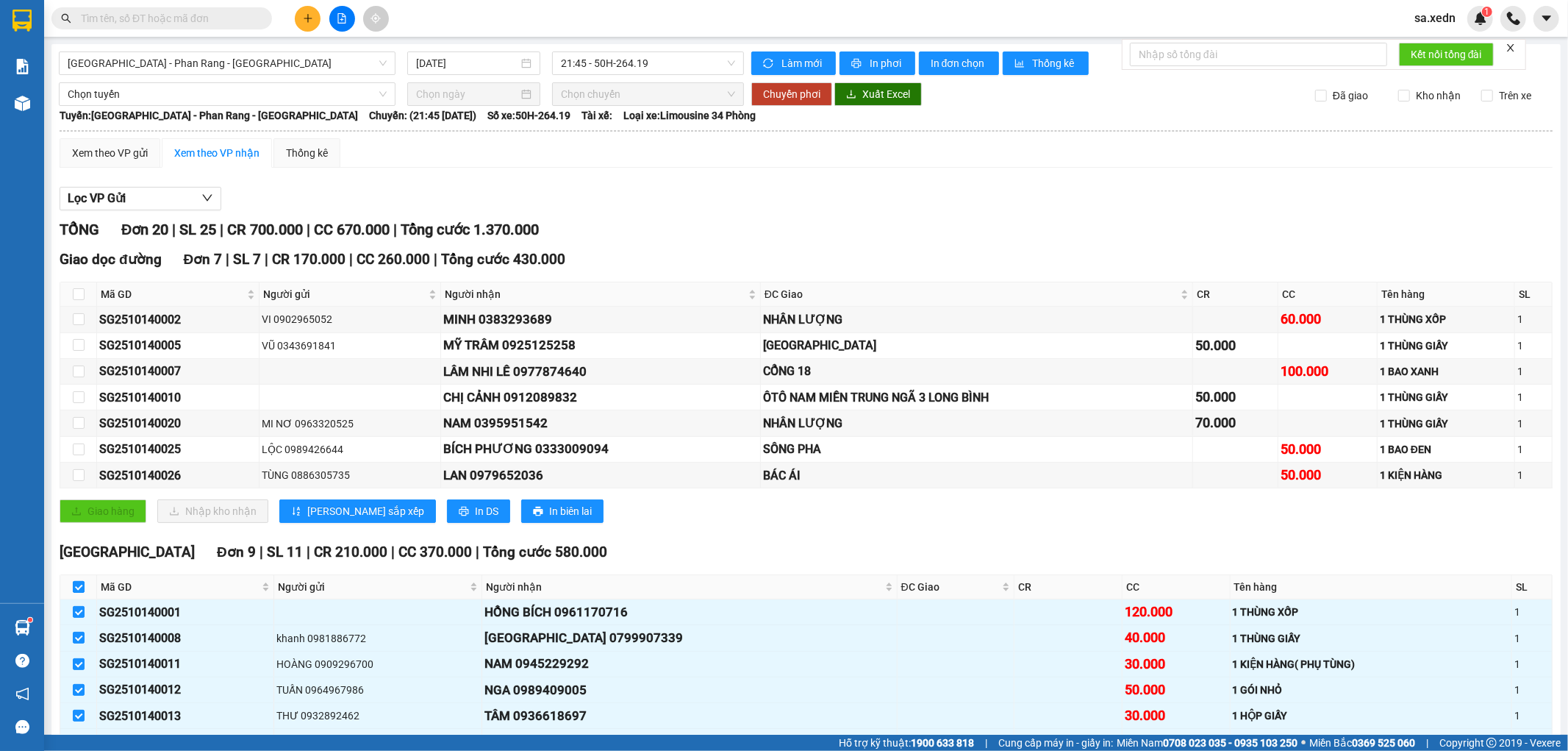
checkbox input "false"
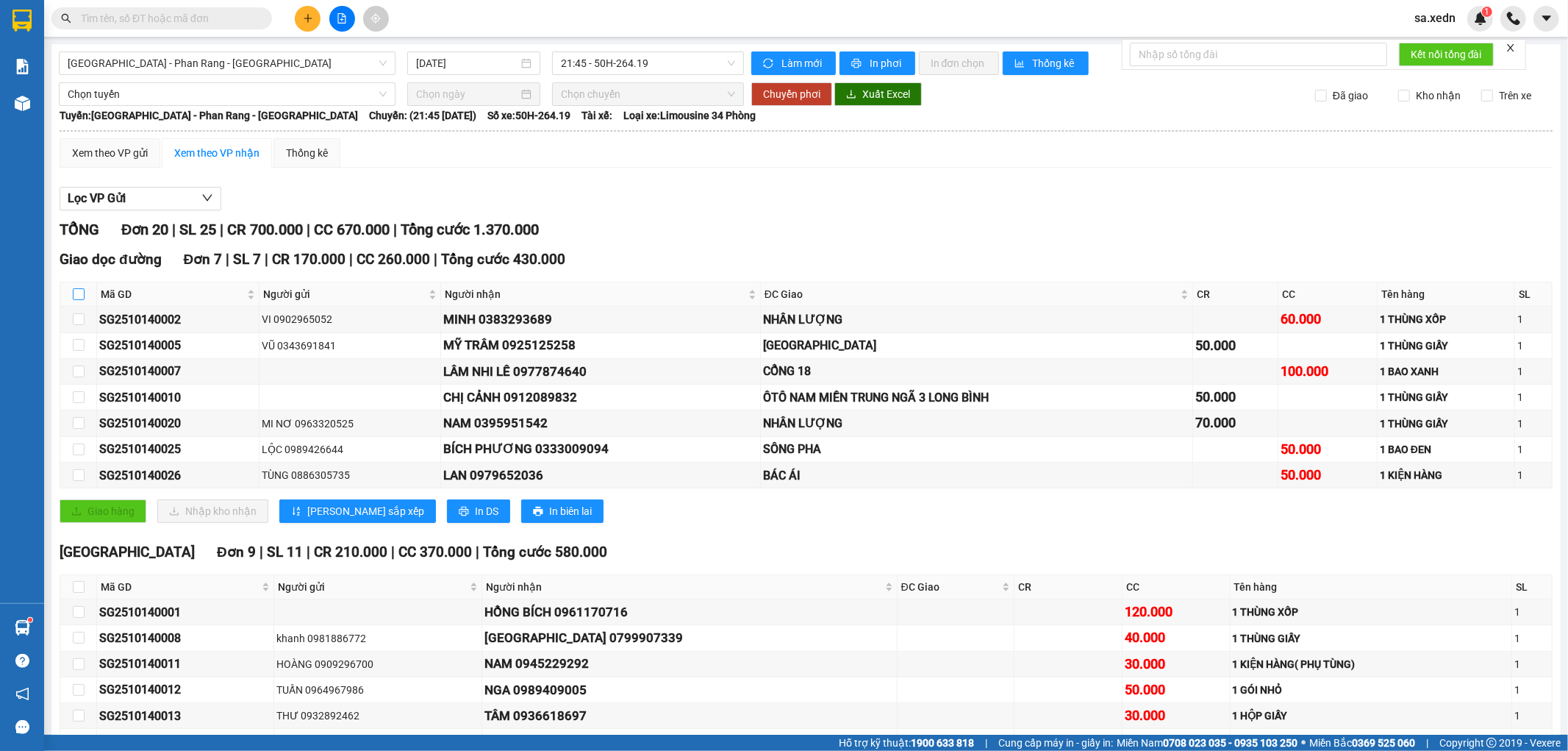
click at [74, 289] on input "checkbox" at bounding box center [78, 294] width 12 height 12
checkbox input "true"
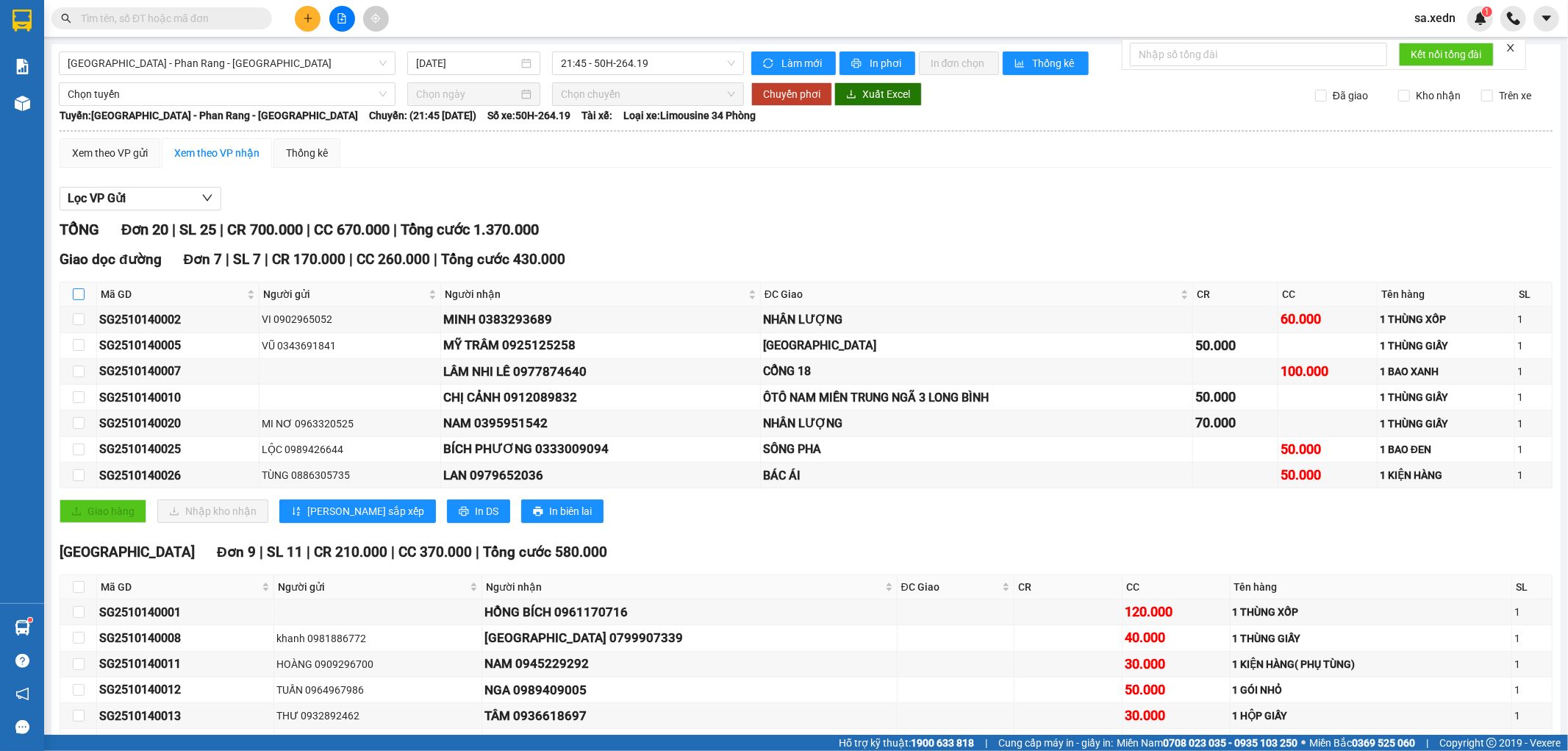
checkbox input "true"
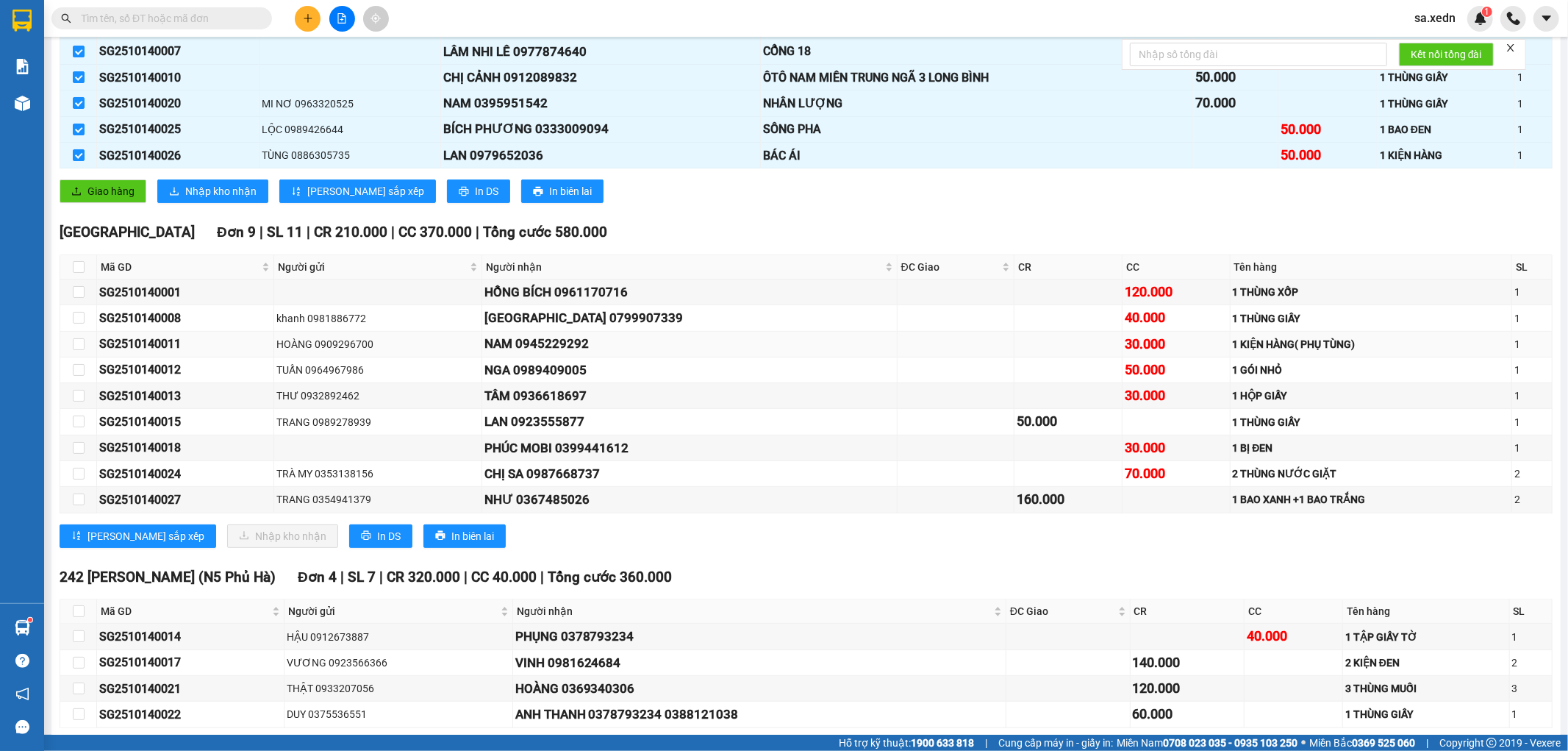
scroll to position [391, 0]
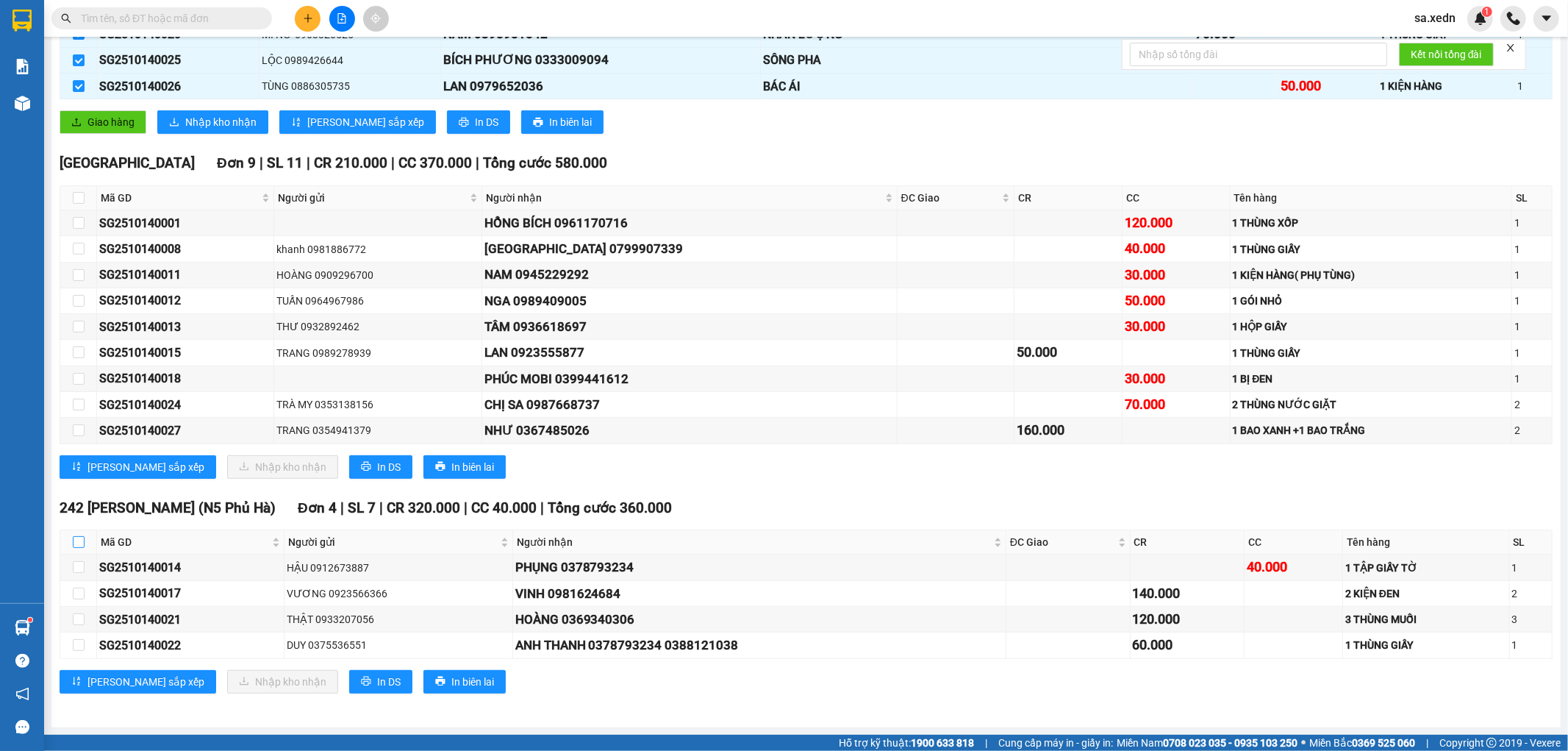
click at [77, 535] on label at bounding box center [78, 542] width 12 height 17
click at [77, 536] on input "checkbox" at bounding box center [78, 541] width 12 height 12
checkbox input "true"
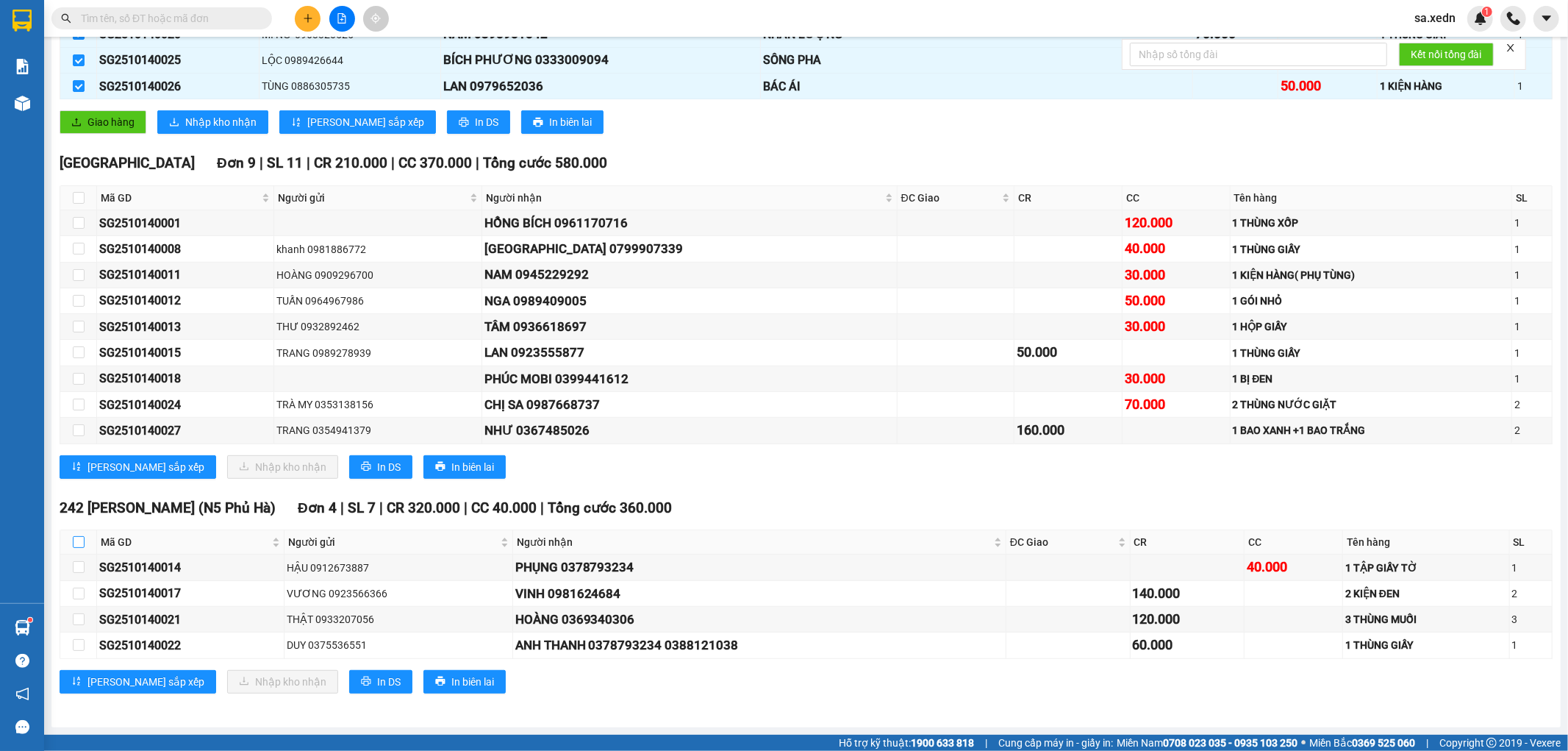
checkbox input "true"
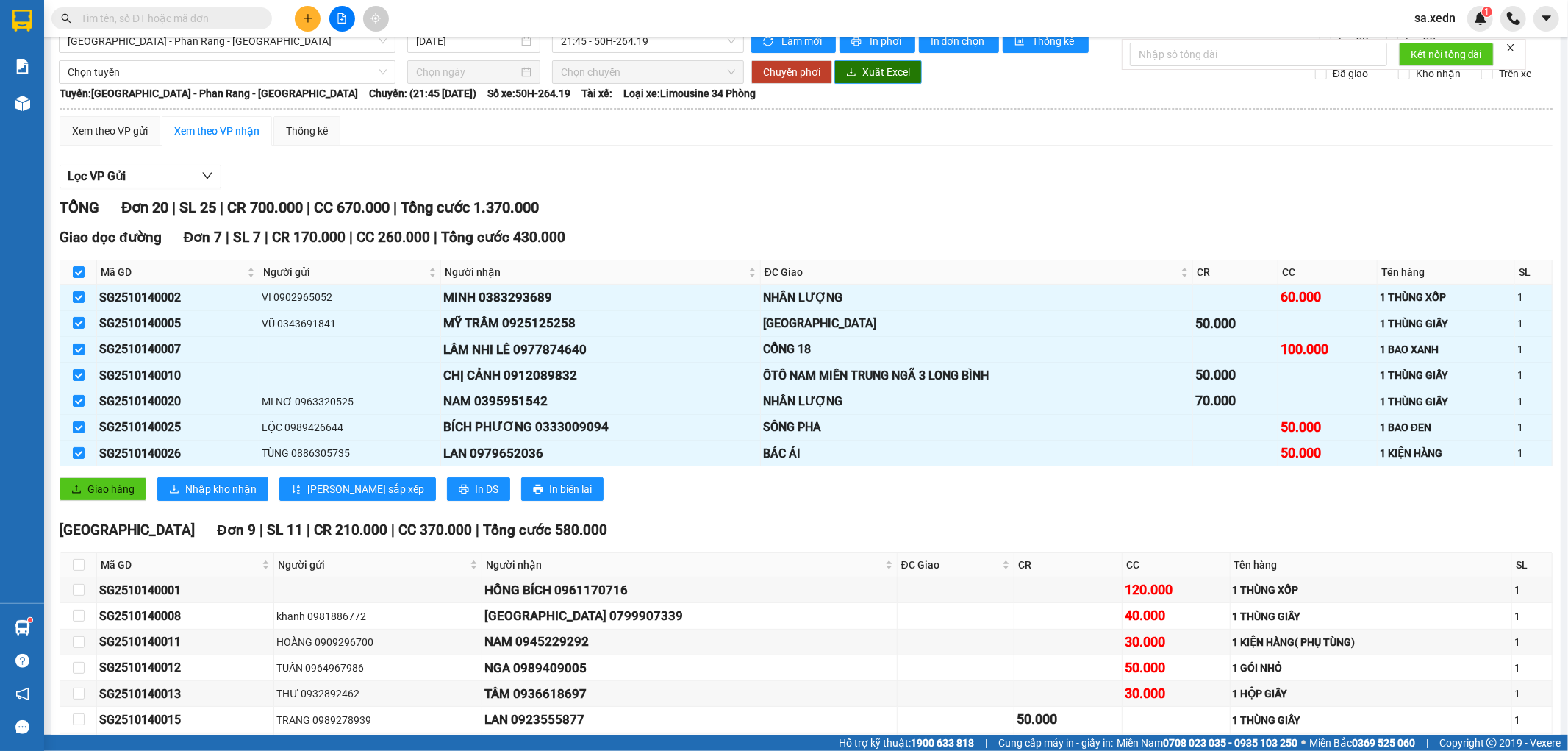
scroll to position [0, 0]
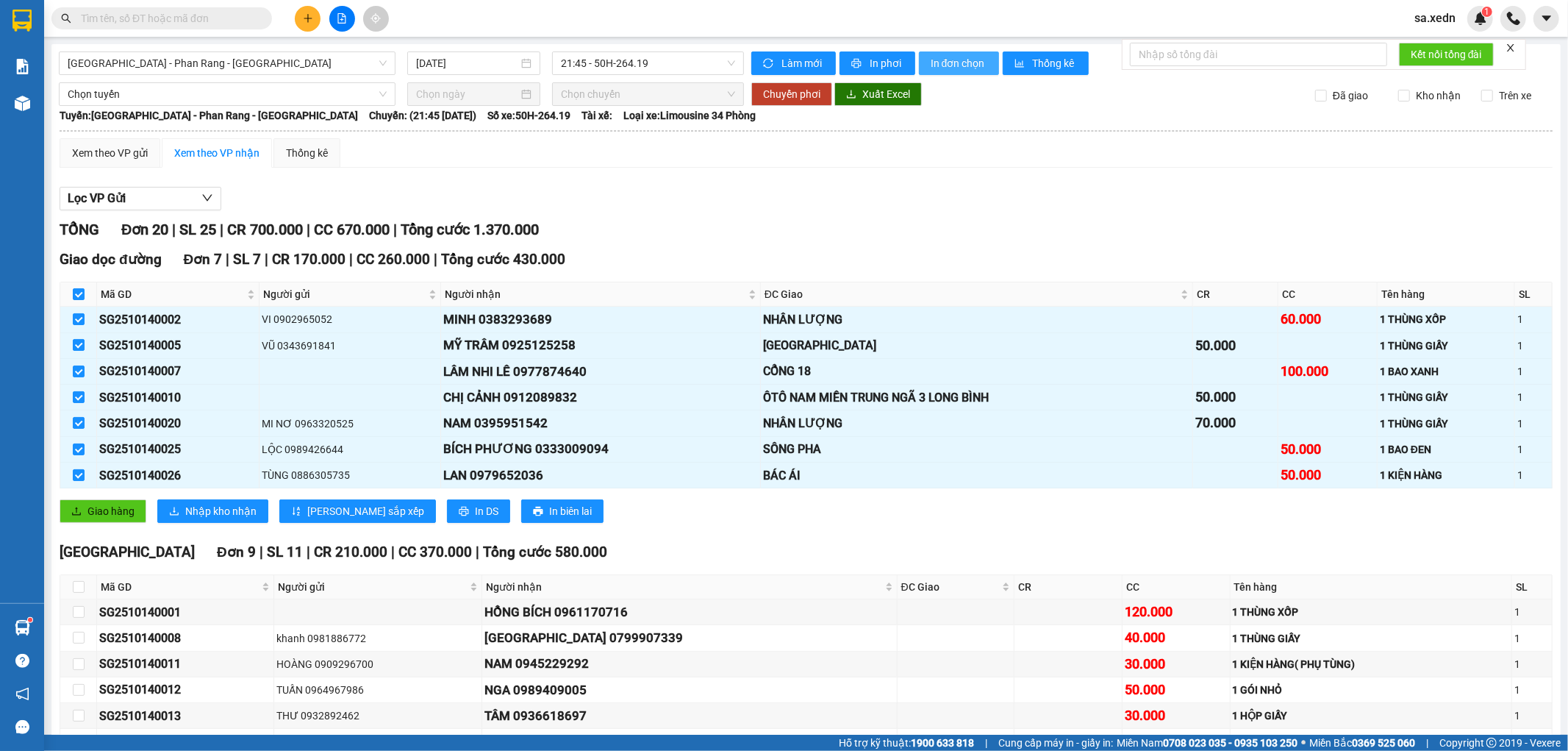
click at [949, 68] on span "In đơn chọn" at bounding box center [959, 64] width 56 height 17
click at [74, 293] on input "checkbox" at bounding box center [78, 294] width 12 height 12
checkbox input "false"
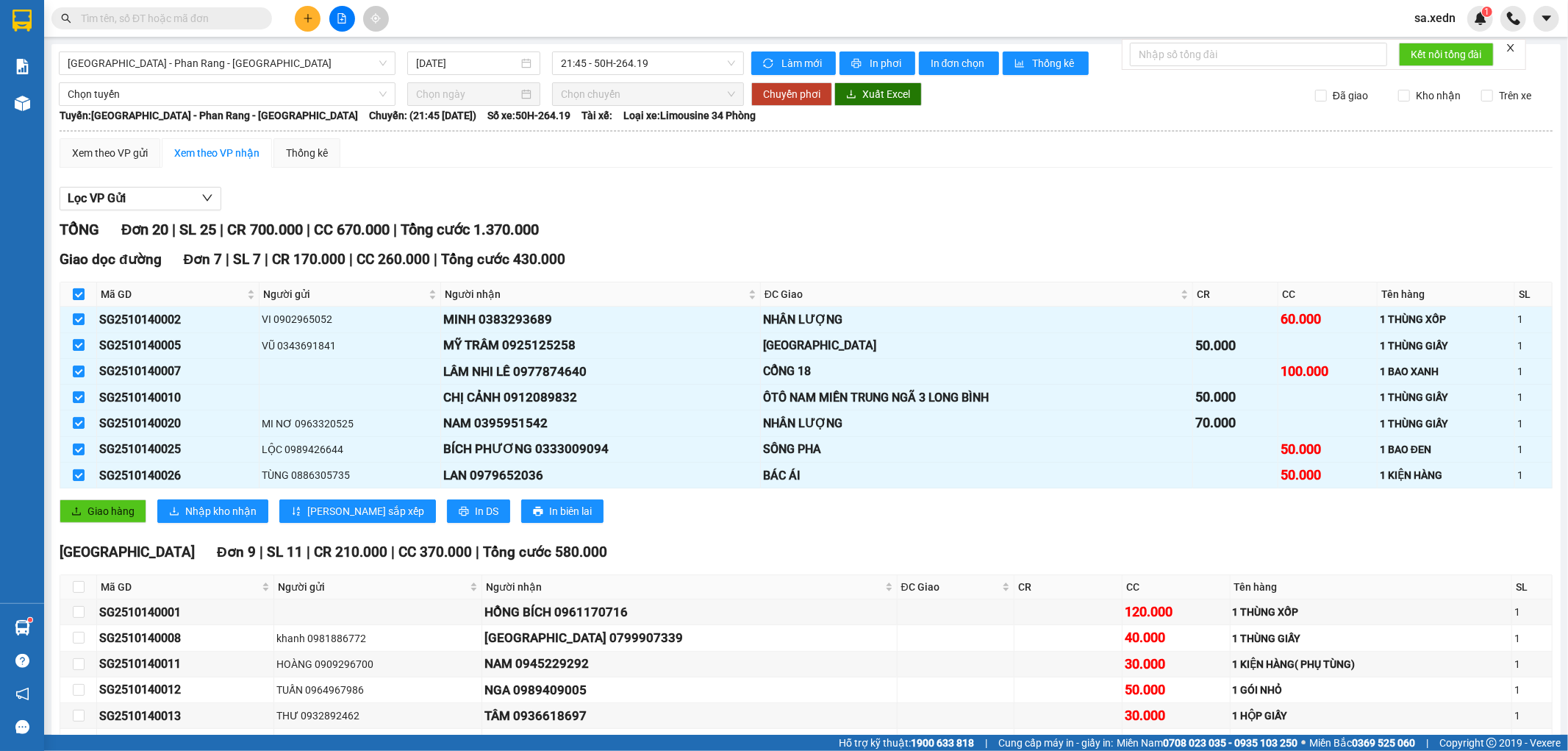
checkbox input "false"
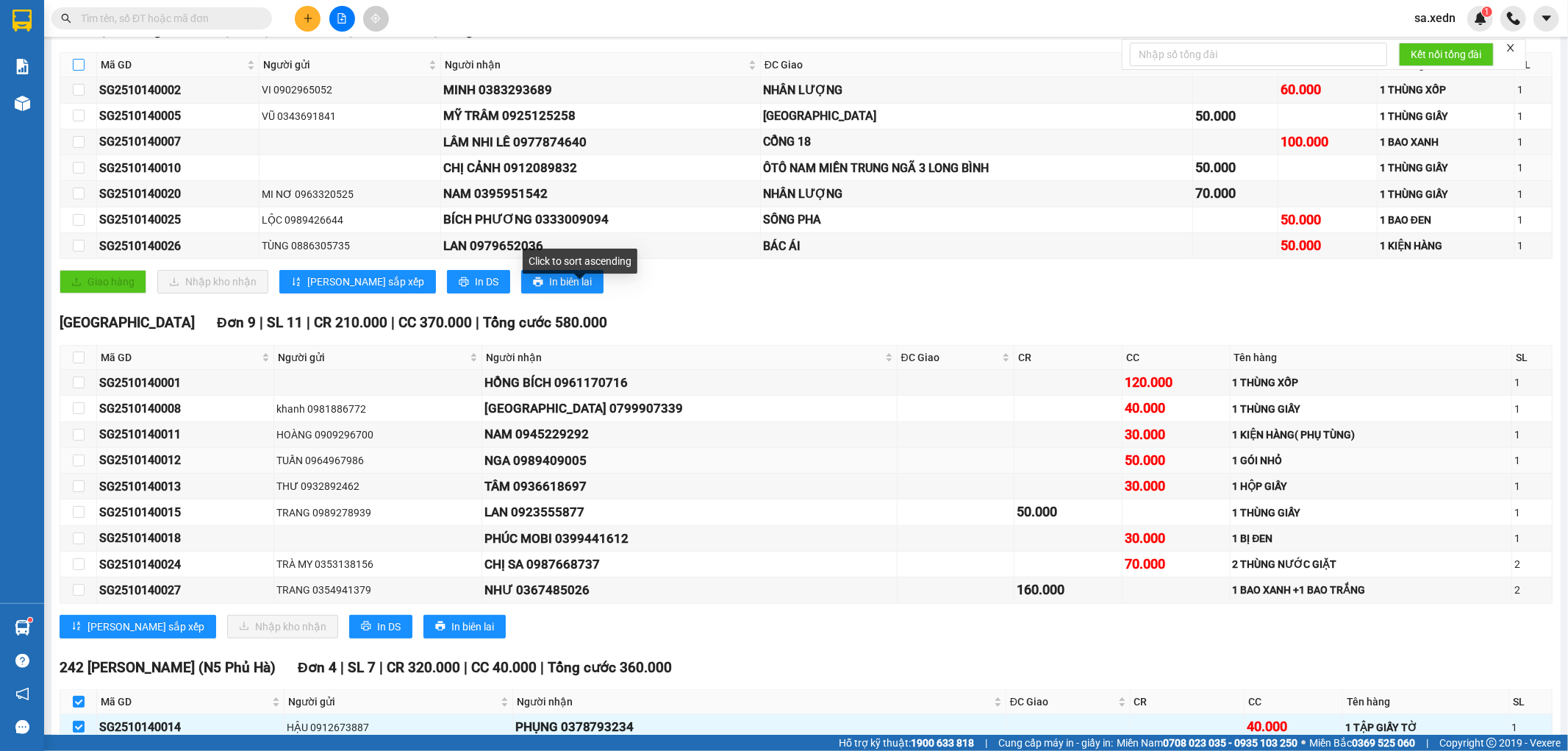
scroll to position [326, 0]
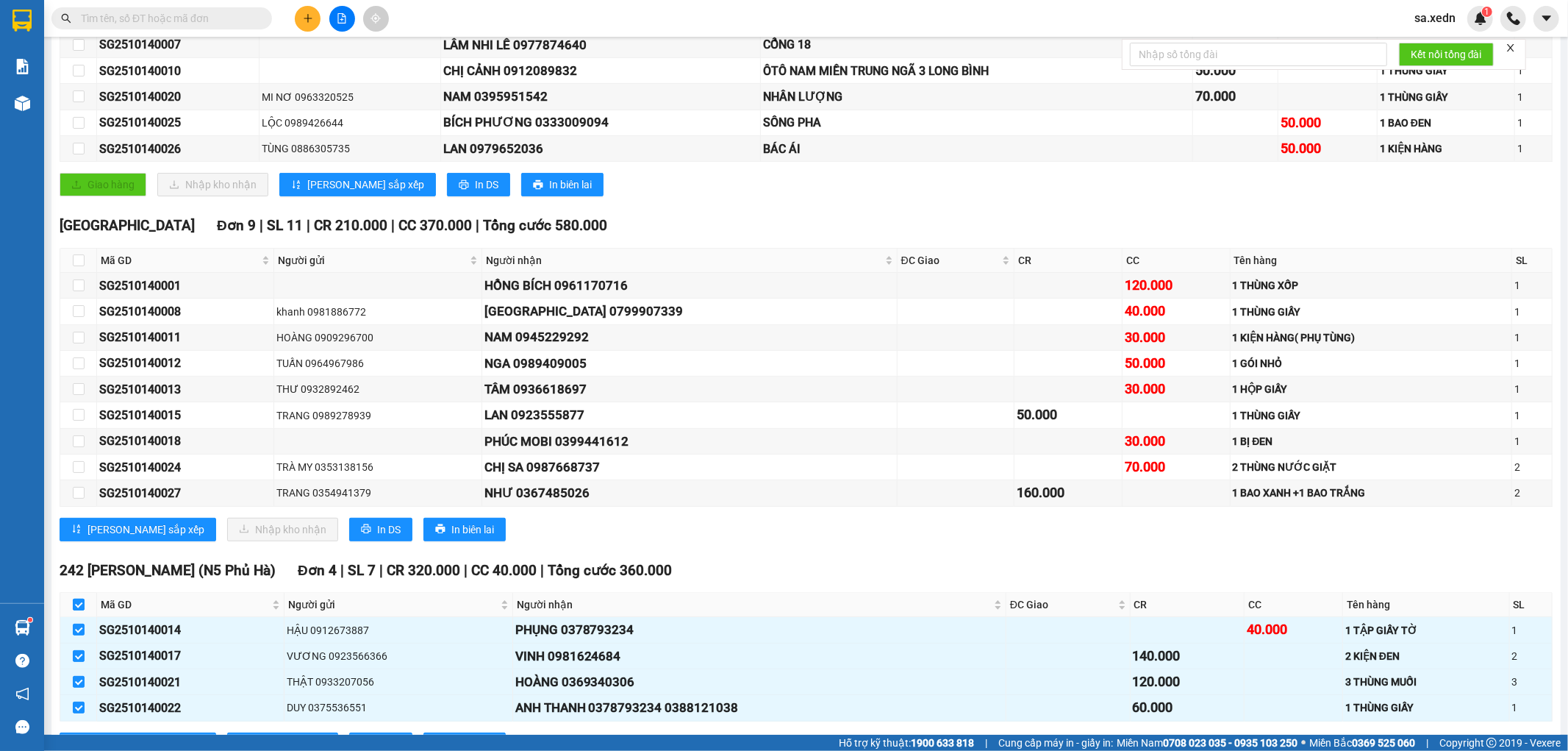
click at [73, 604] on input "checkbox" at bounding box center [78, 604] width 12 height 12
checkbox input "false"
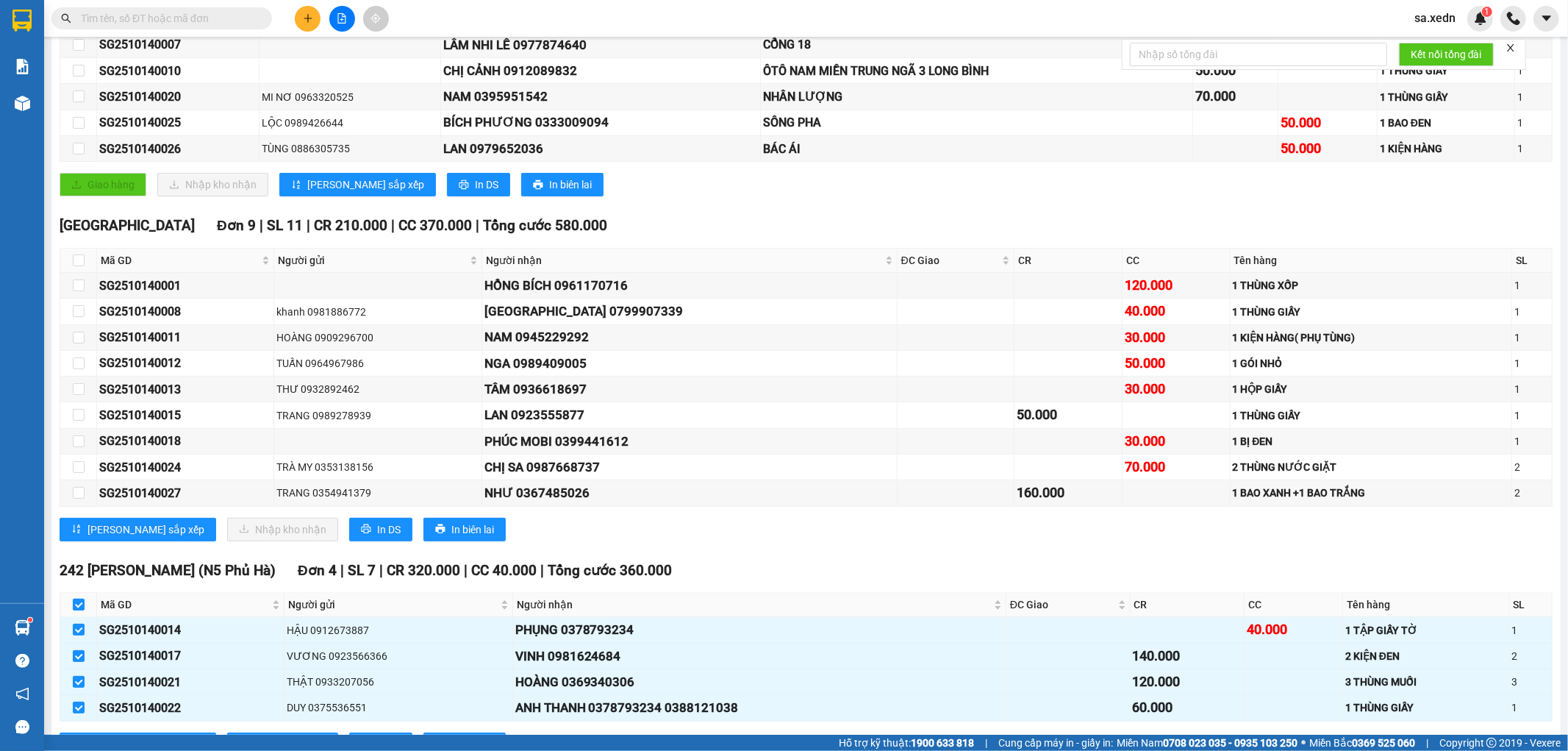
checkbox input "false"
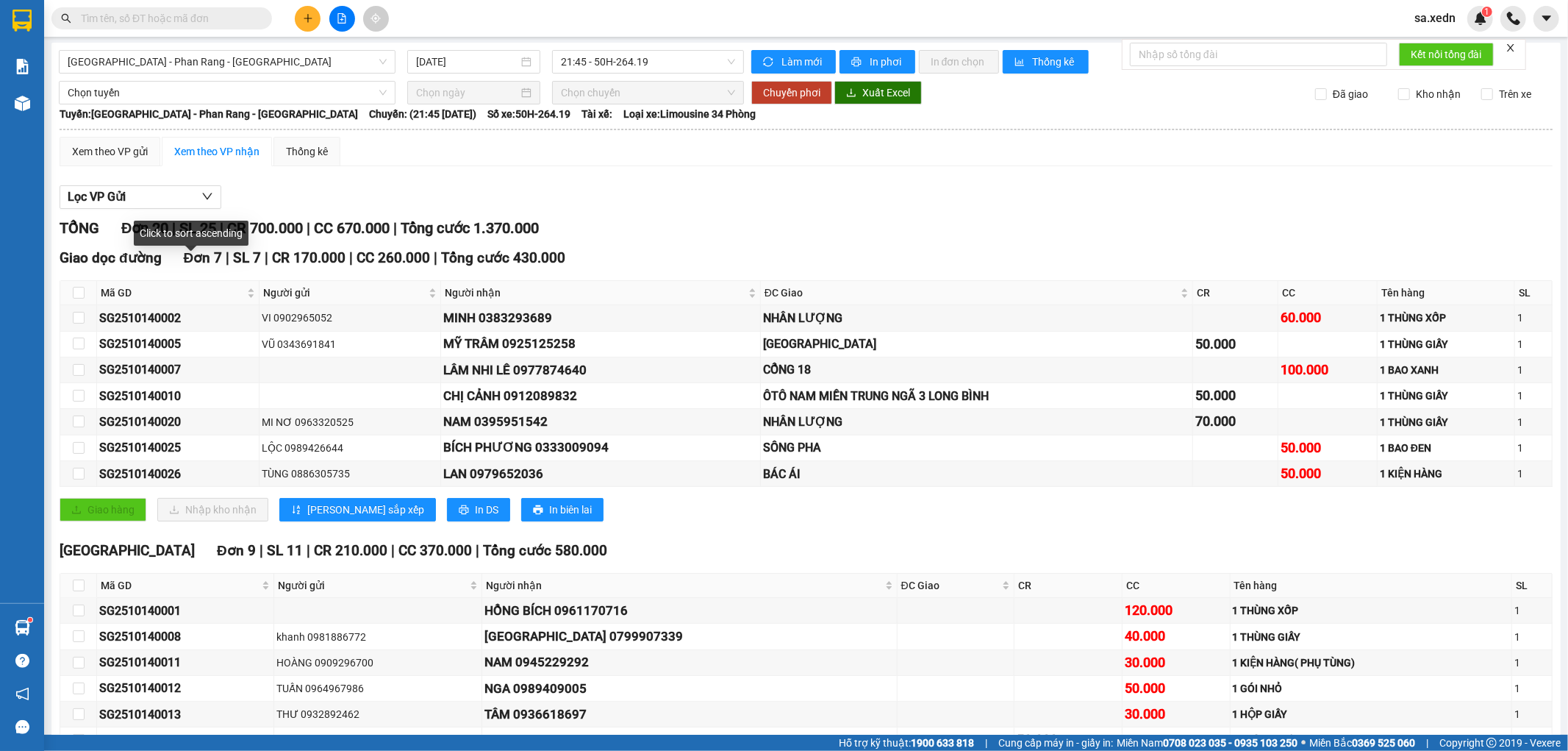
scroll to position [0, 0]
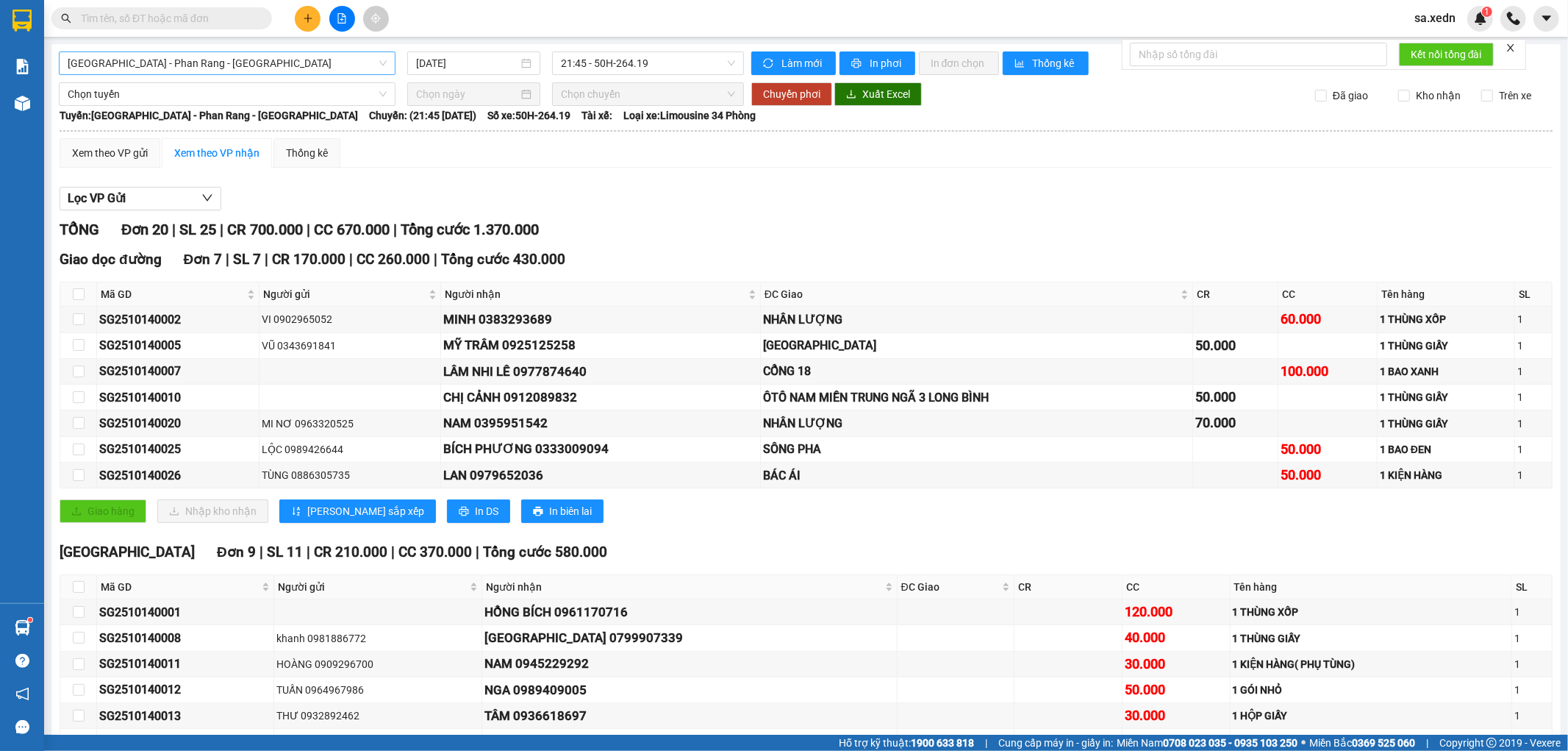
click at [253, 57] on span "[GEOGRAPHIC_DATA] - Phan Rang - [GEOGRAPHIC_DATA]" at bounding box center [226, 64] width 319 height 22
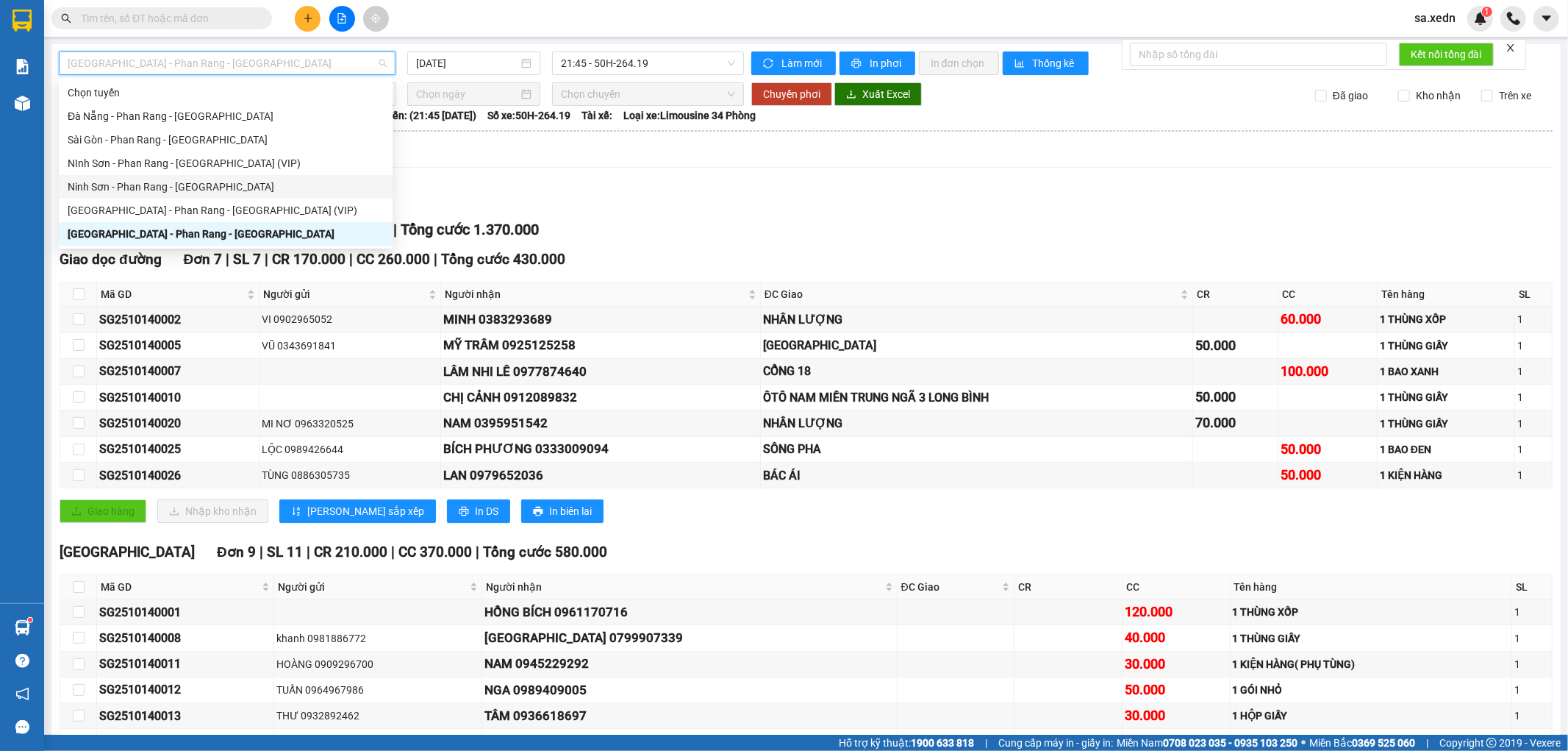
click at [207, 186] on div "Ninh Sơn - Phan Rang - [GEOGRAPHIC_DATA]" at bounding box center [225, 187] width 316 height 17
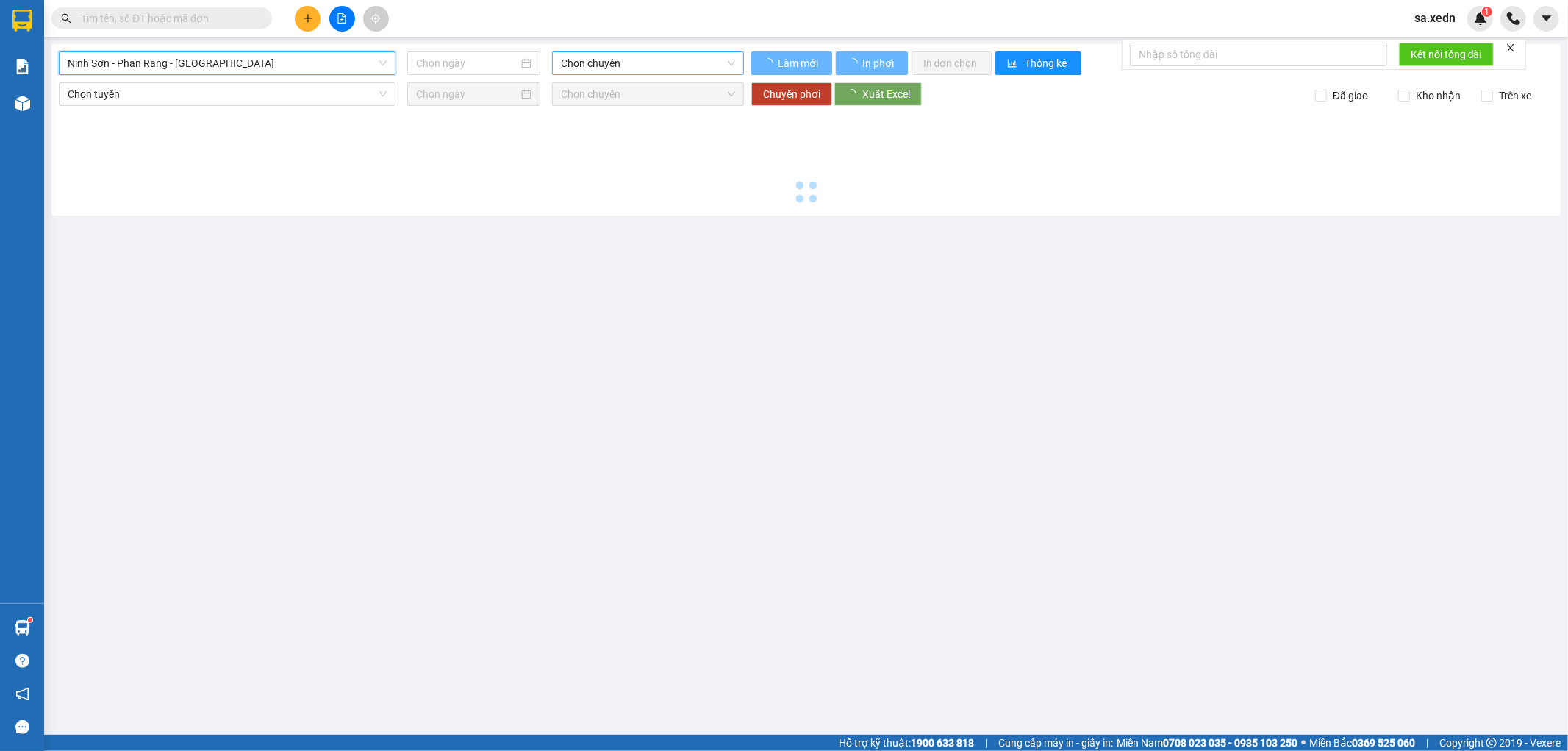
type input "[DATE]"
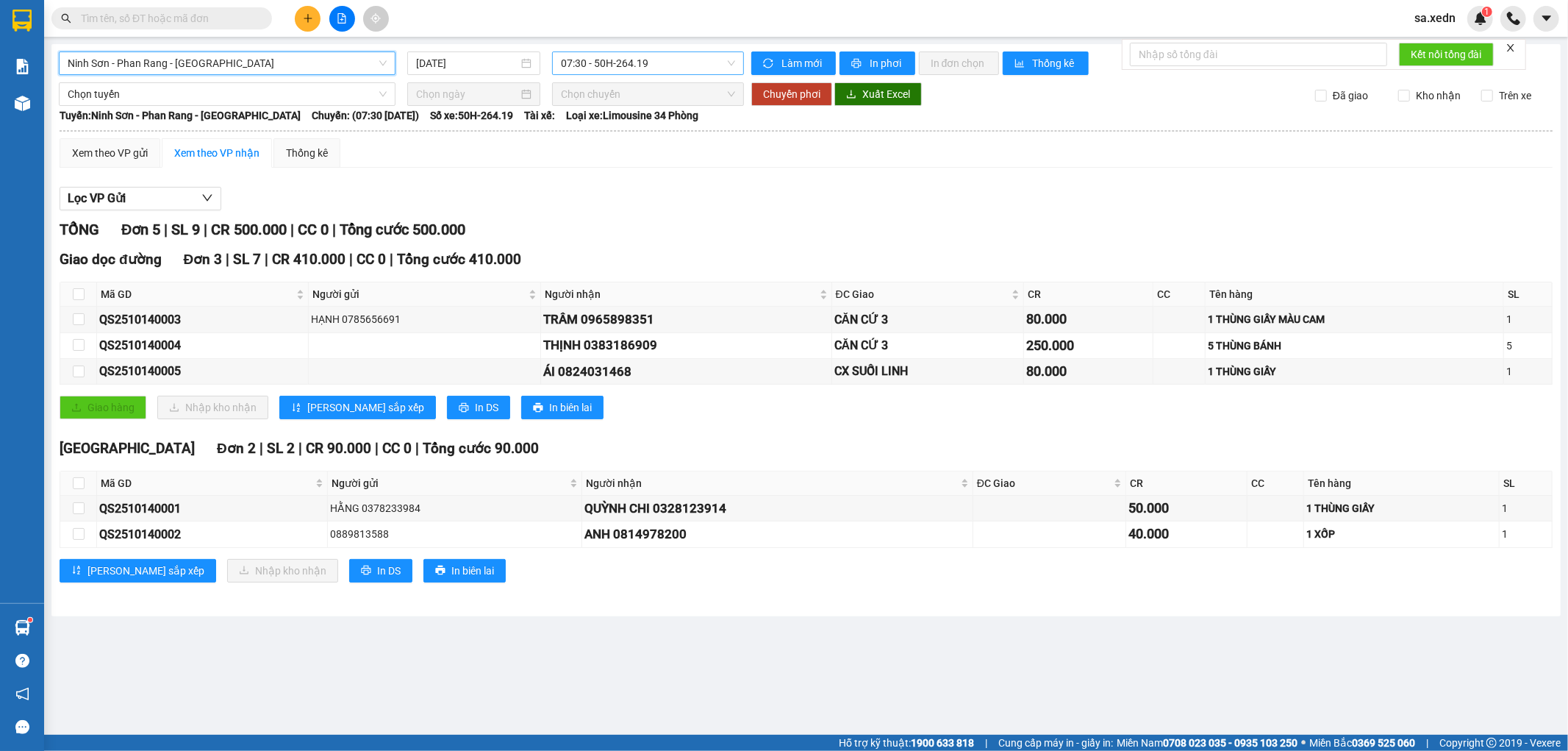
click at [629, 57] on span "07:30 - 50H-264.19" at bounding box center [647, 64] width 174 height 22
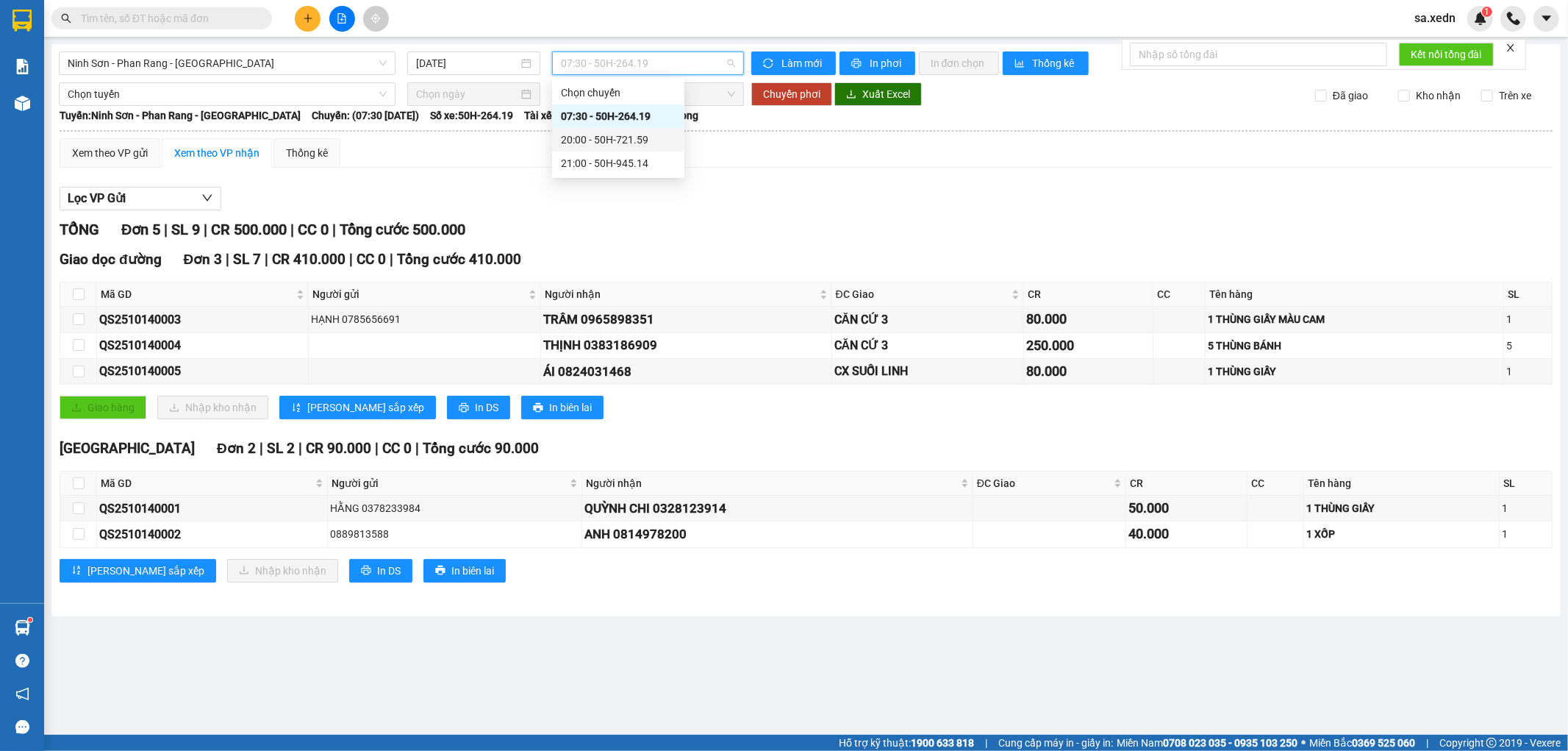
click at [648, 134] on div "20:00 - 50H-721.59" at bounding box center [618, 139] width 115 height 17
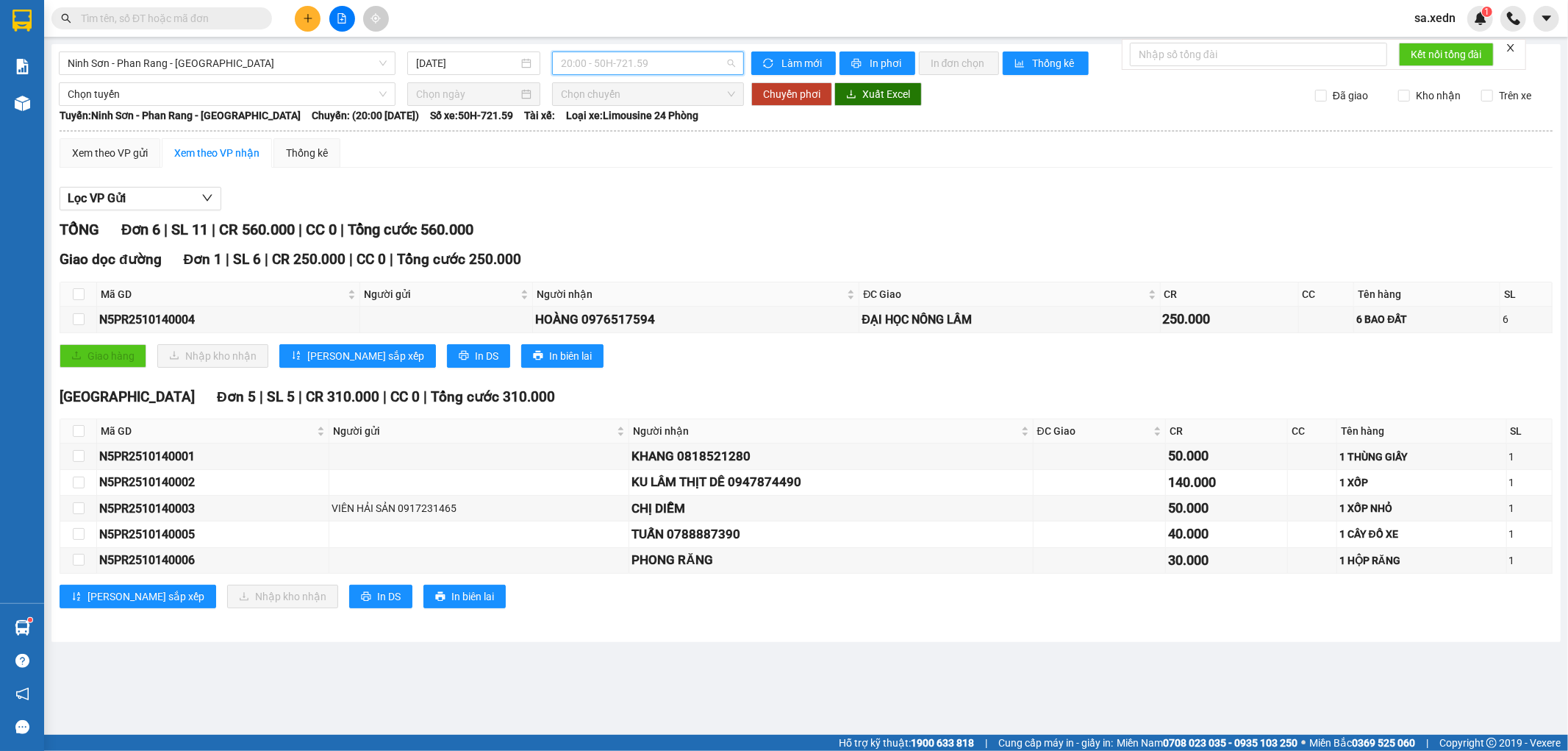
click at [674, 71] on span "20:00 - 50H-721.59" at bounding box center [647, 64] width 174 height 22
click at [661, 164] on div "21:00 - 50H-945.14" at bounding box center [618, 164] width 115 height 17
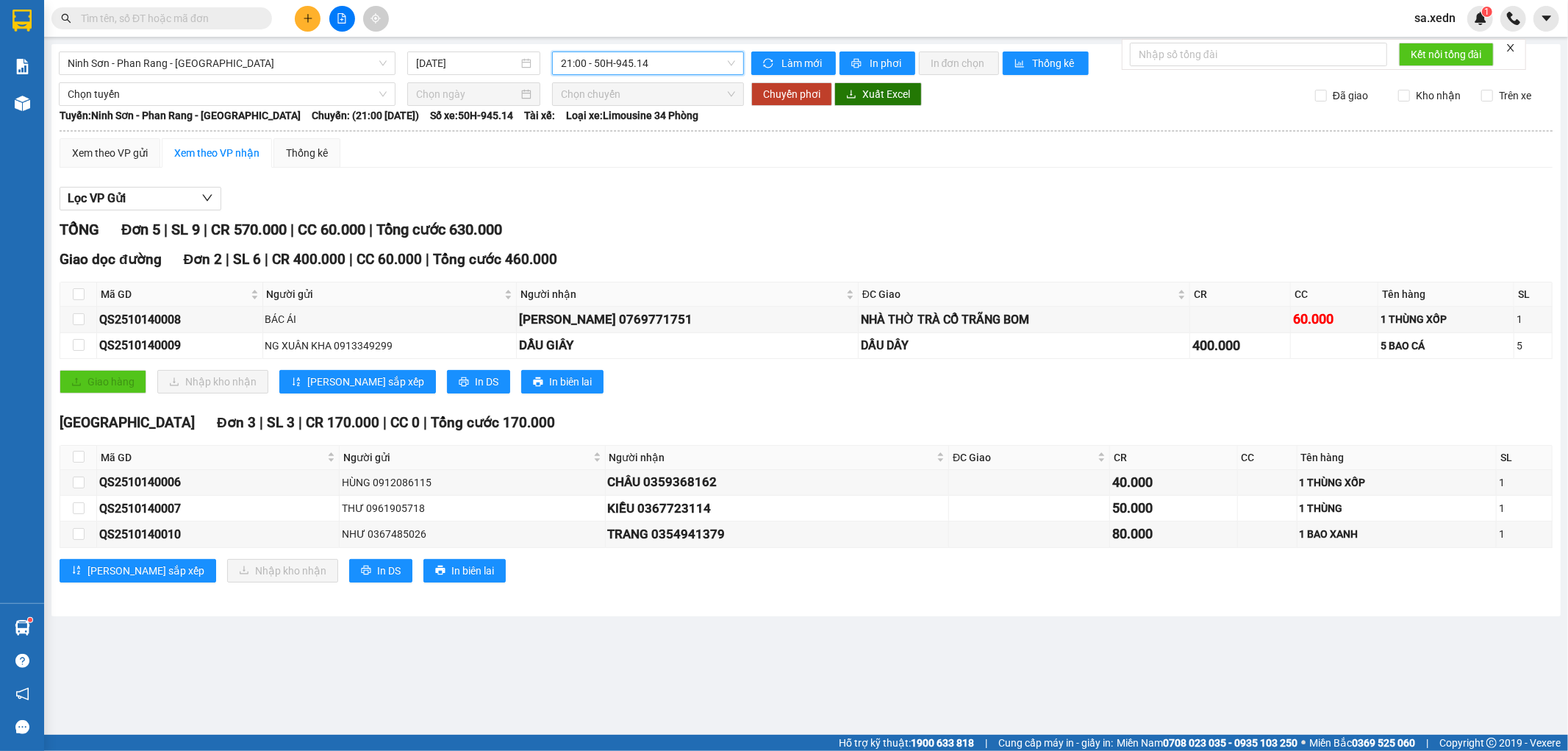
click at [657, 54] on span "21:00 - 50H-945.14" at bounding box center [647, 64] width 174 height 22
click at [657, 132] on div "20:00 - 50H-721.59" at bounding box center [618, 139] width 115 height 17
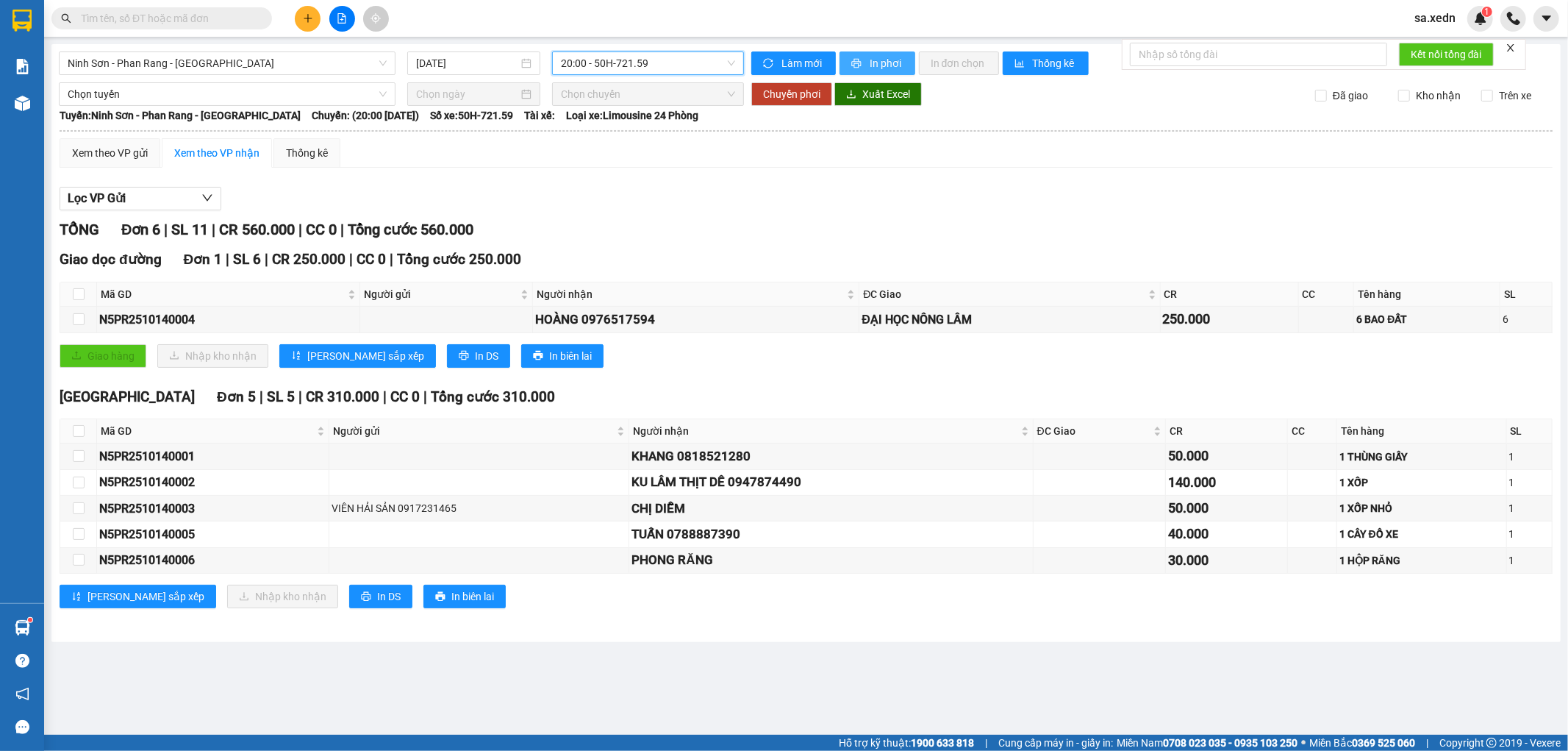
click at [857, 69] on span "printer" at bounding box center [858, 64] width 13 height 12
click at [680, 45] on div "Ninh Sơn - Phan Rang - Sài Gòn 14/10/2025 20:00 - 50H-721.59 Làm mới In phơi In…" at bounding box center [806, 343] width 1509 height 598
click at [678, 71] on span "20:00 - 50H-721.59" at bounding box center [647, 64] width 174 height 22
click at [657, 155] on div "21:00 - 50H-945.14" at bounding box center [618, 164] width 115 height 17
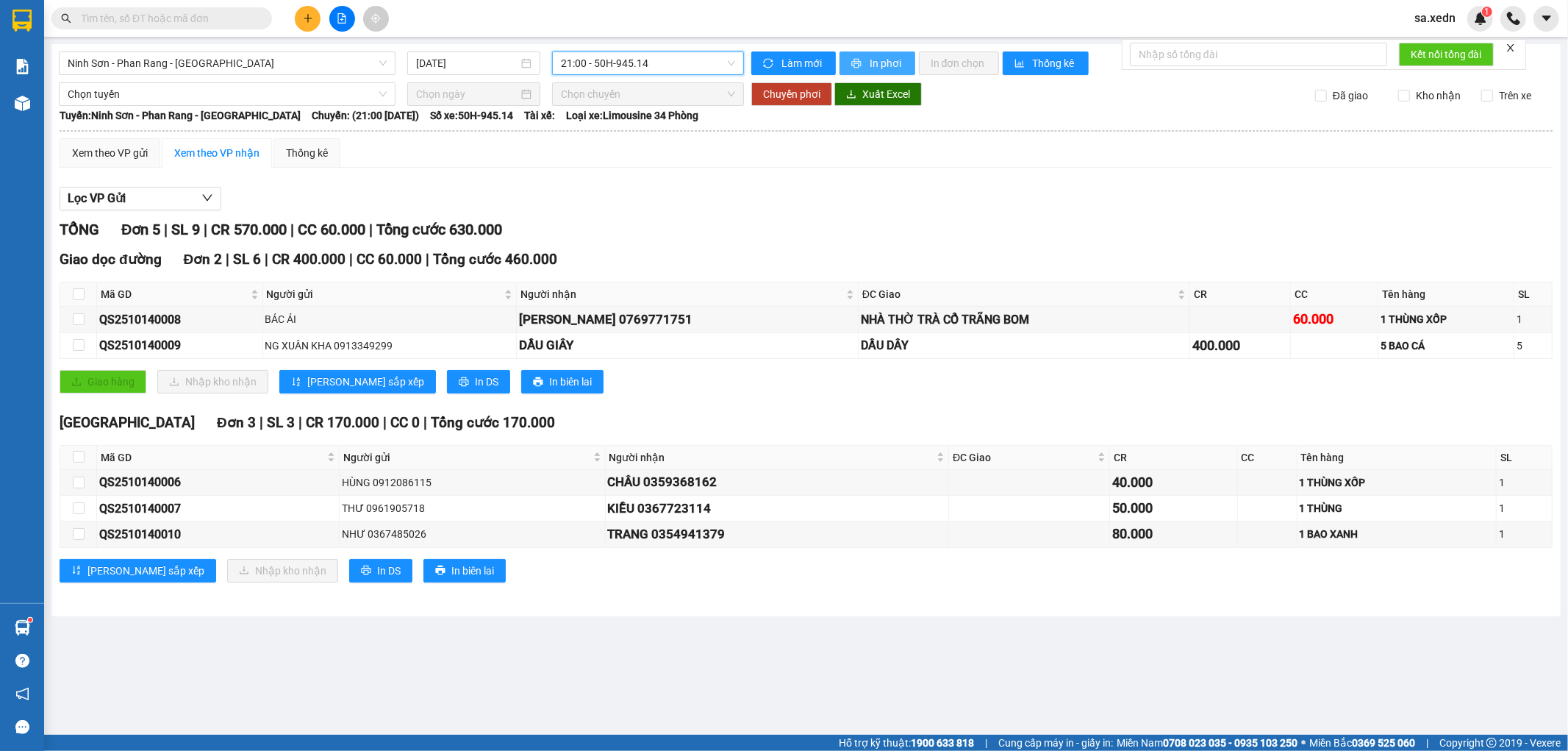
click at [880, 59] on span "In phơi" at bounding box center [887, 64] width 34 height 17
drag, startPoint x: 1246, startPoint y: 124, endPoint x: 1567, endPoint y: 600, distance: 574.1
click at [1402, 140] on div "Ninh Sơn - Phan Rang - Sài Gòn 14/10/2025 21:00 - 50H-945.14 Làm mới In phơi In…" at bounding box center [806, 330] width 1509 height 572
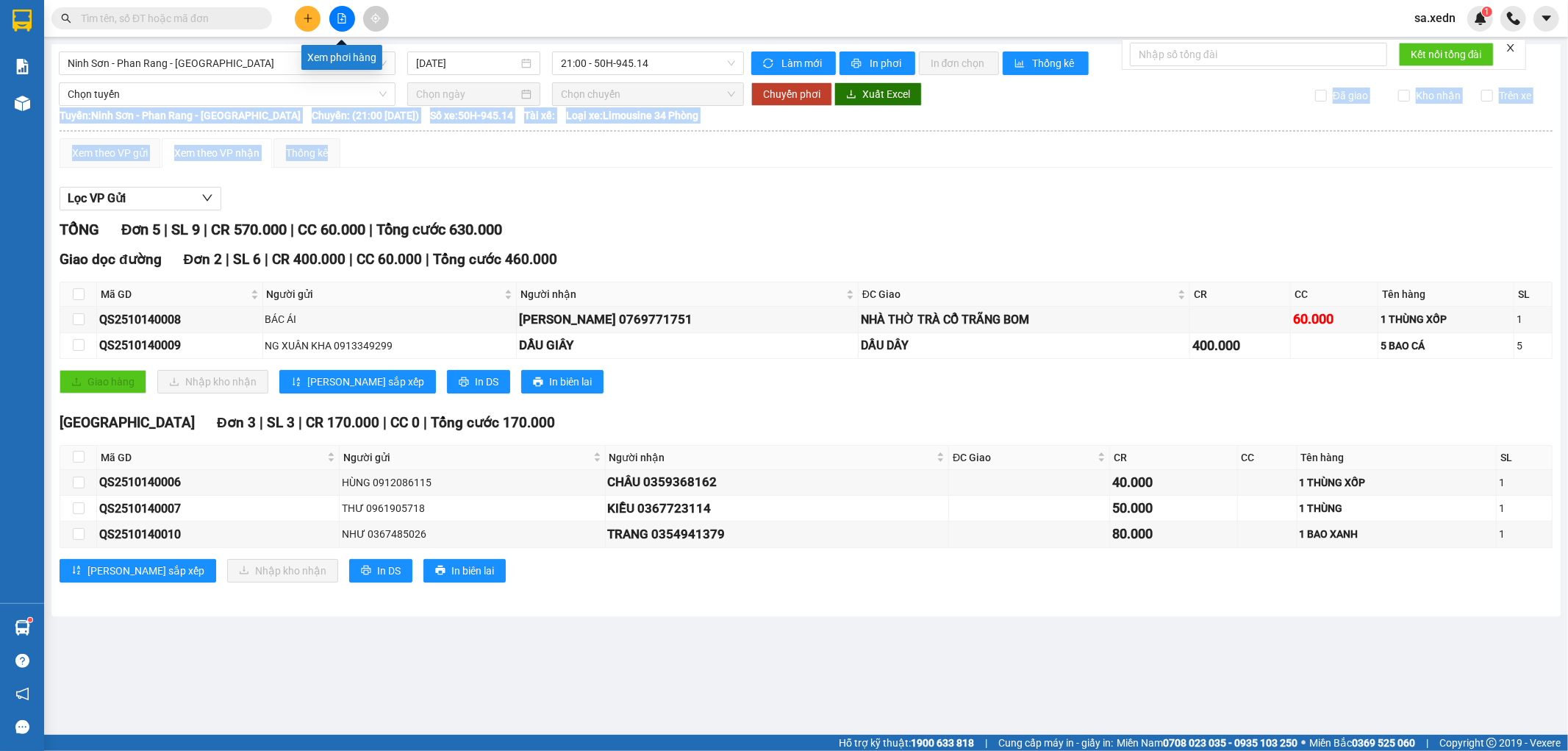
click at [347, 18] on button at bounding box center [343, 18] width 26 height 26
click at [341, 18] on icon "file-add" at bounding box center [342, 18] width 10 height 10
click at [605, 68] on span "21:00 - 50H-945.14" at bounding box center [647, 64] width 174 height 22
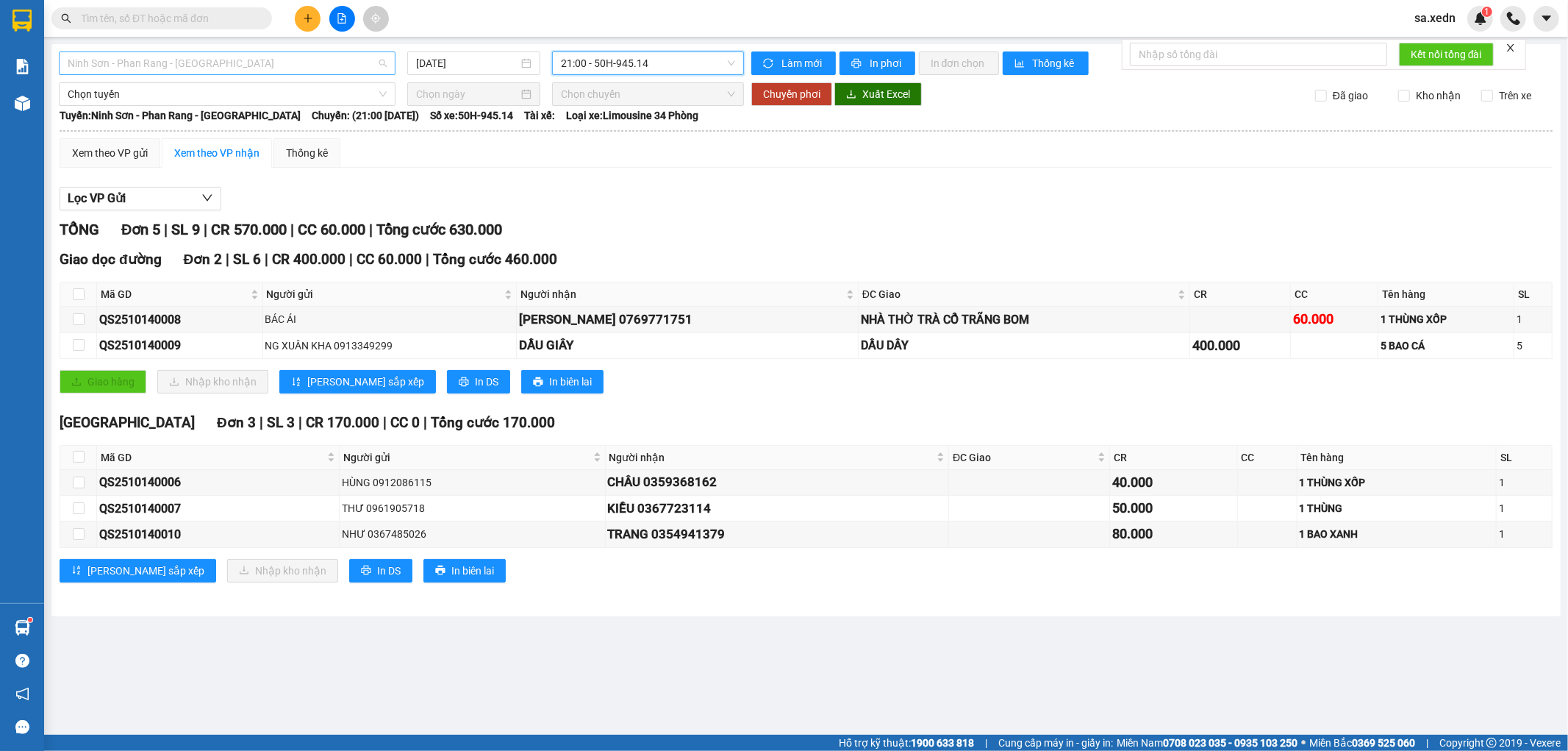
click at [282, 72] on span "Ninh Sơn - Phan Rang - [GEOGRAPHIC_DATA]" at bounding box center [226, 64] width 319 height 22
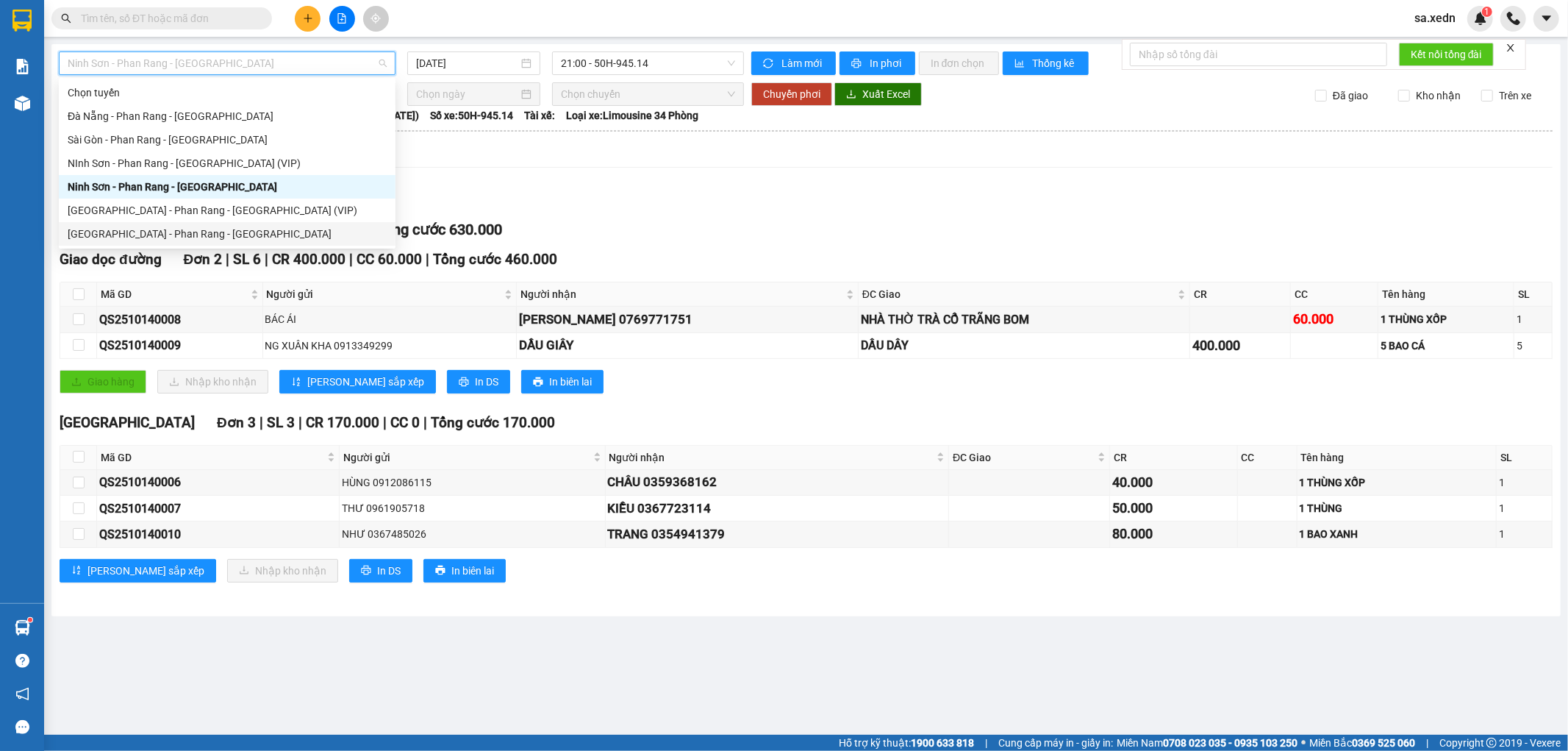
click at [200, 229] on div "[GEOGRAPHIC_DATA] - Phan Rang - [GEOGRAPHIC_DATA]" at bounding box center [226, 234] width 319 height 17
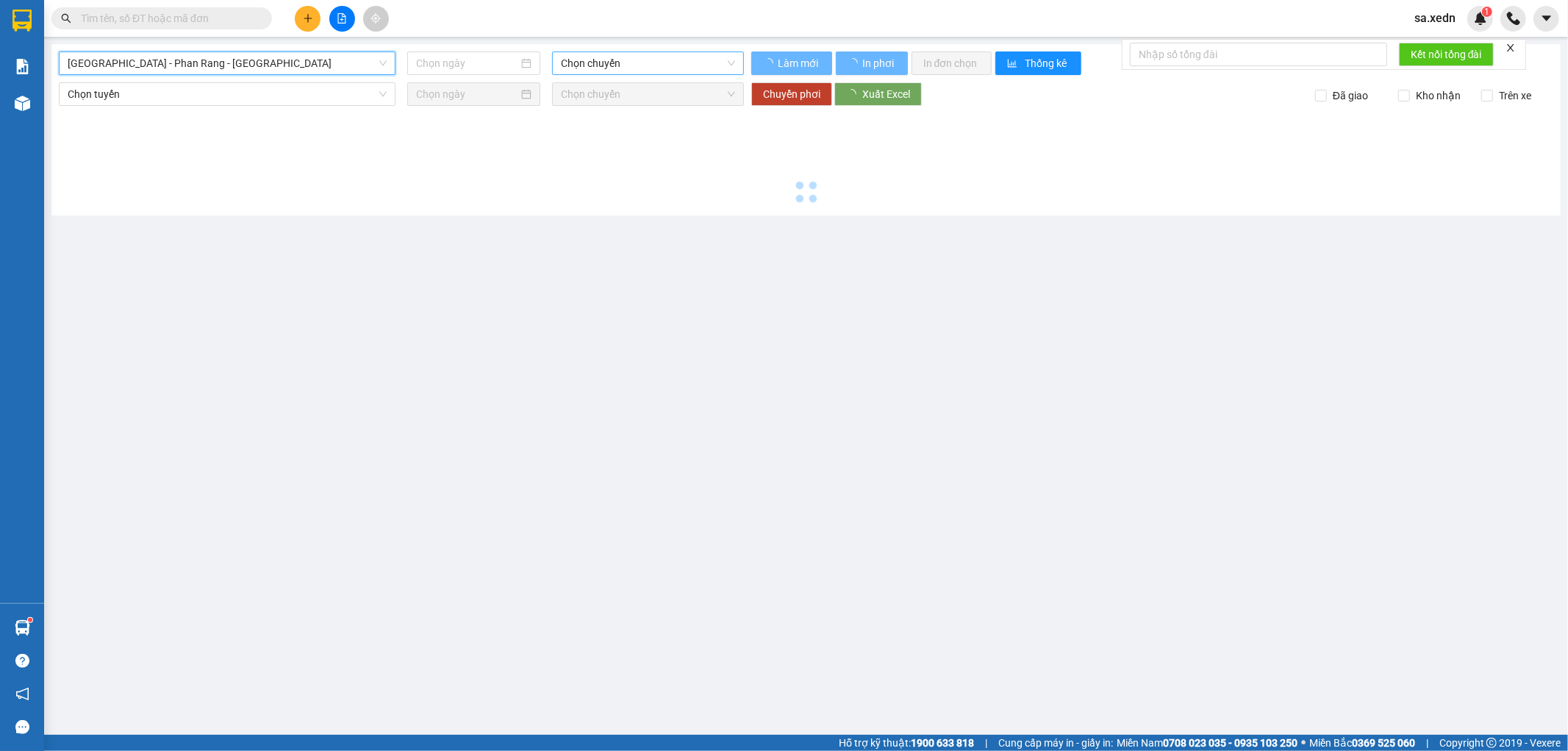
type input "[DATE]"
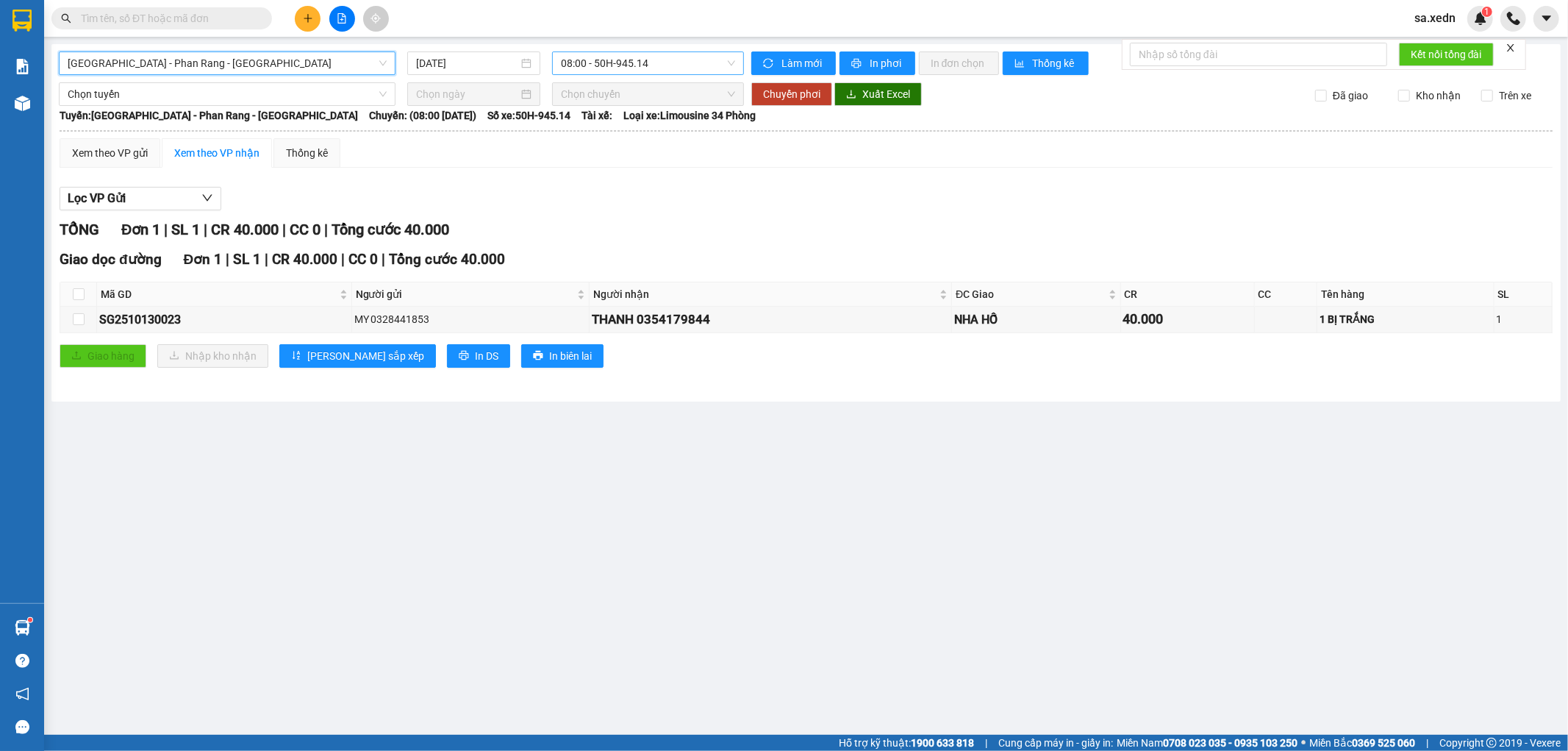
click at [571, 67] on span "08:00 - 50H-945.14" at bounding box center [647, 64] width 174 height 22
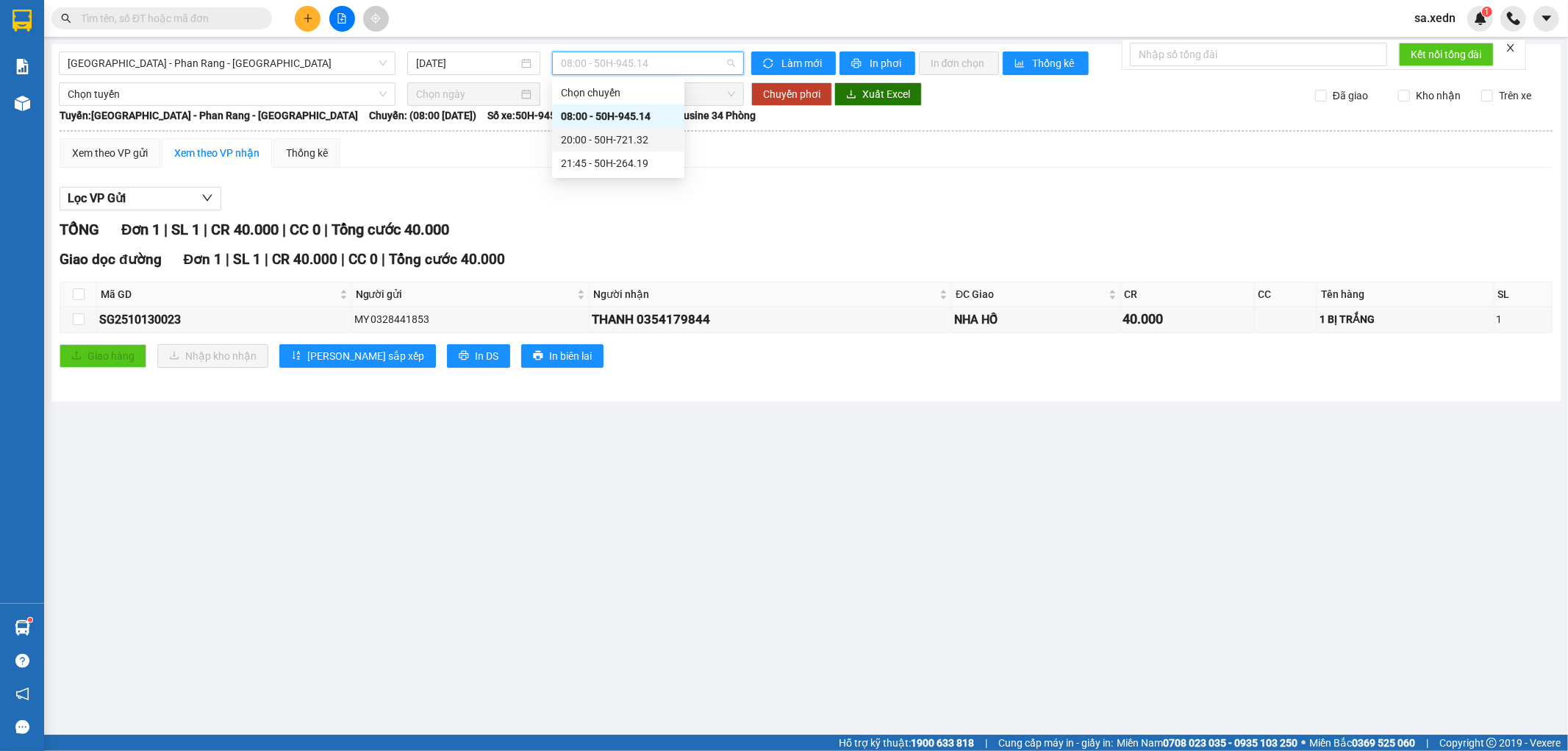
click at [609, 142] on div "20:00 - 50H-721.32" at bounding box center [618, 139] width 115 height 17
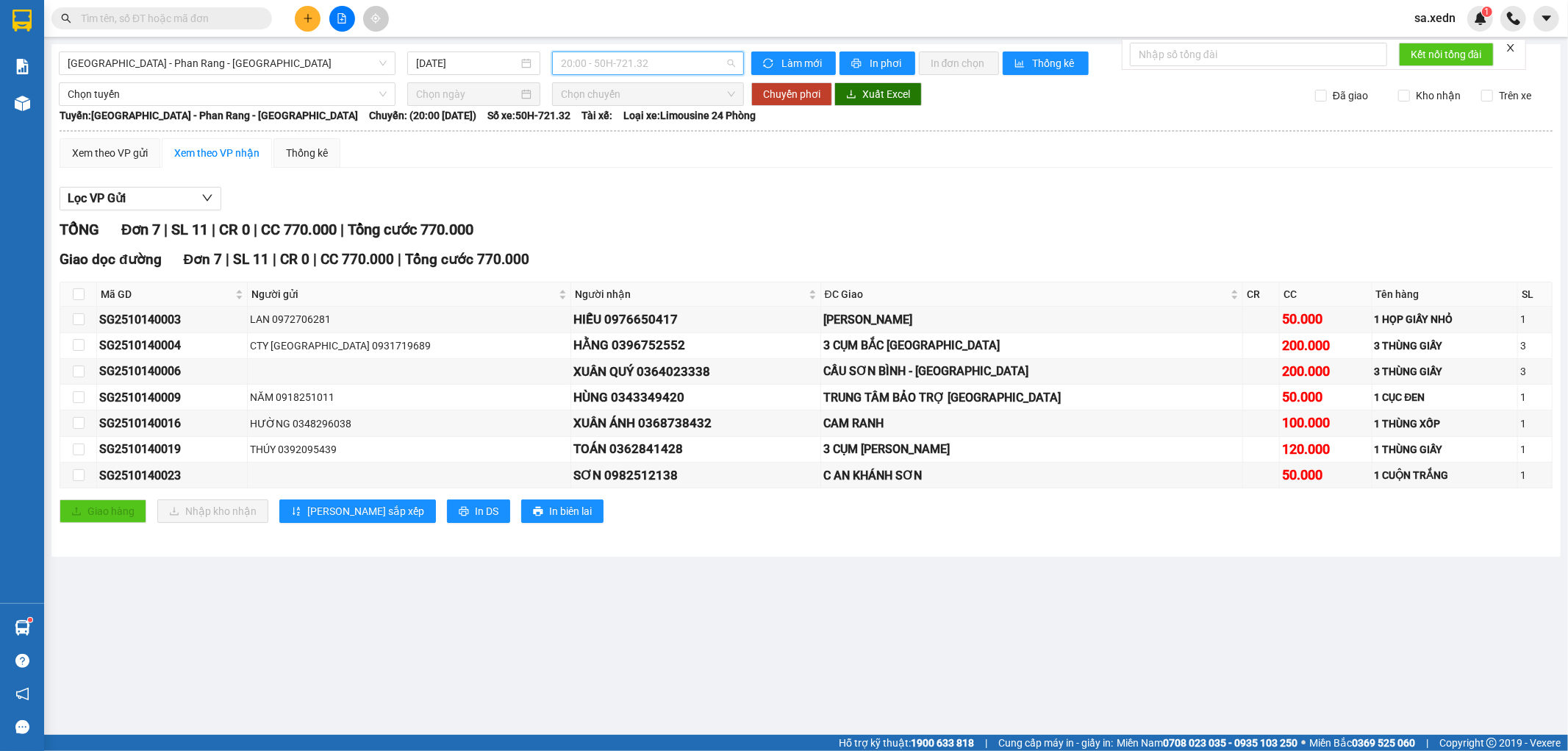
click at [669, 61] on span "20:00 - 50H-721.32" at bounding box center [647, 64] width 174 height 22
click at [619, 155] on div "21:45 - 50H-264.19" at bounding box center [618, 164] width 115 height 17
